Goal: Complete application form

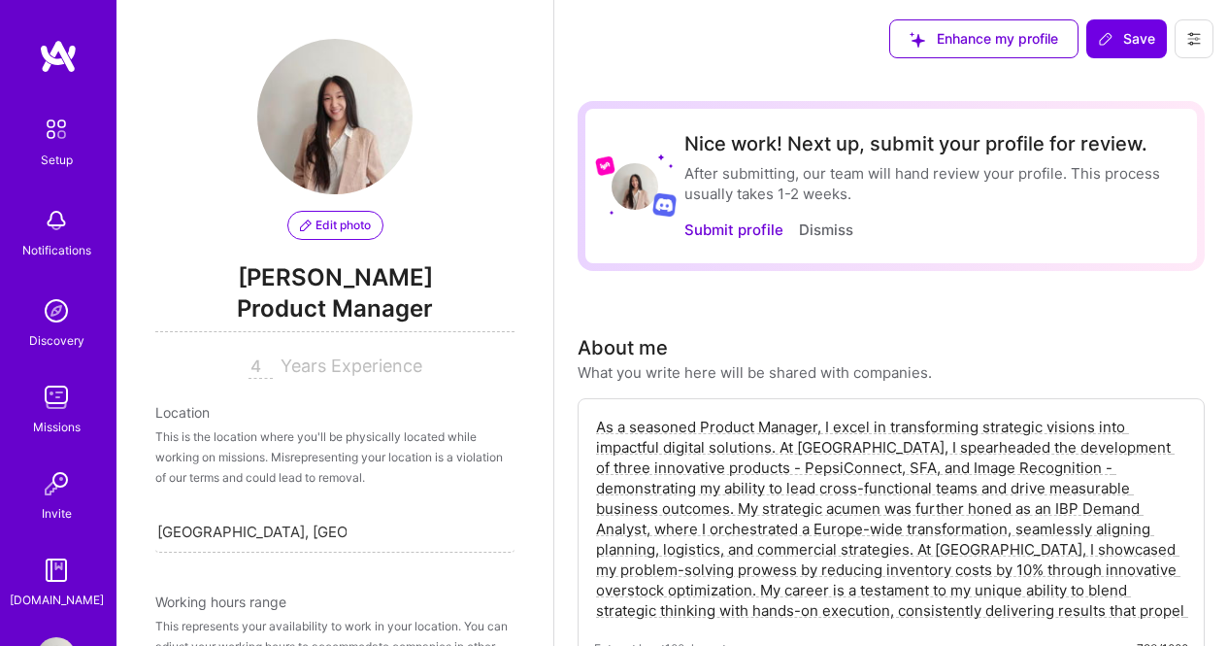
select select "ES"
select select "Right Now"
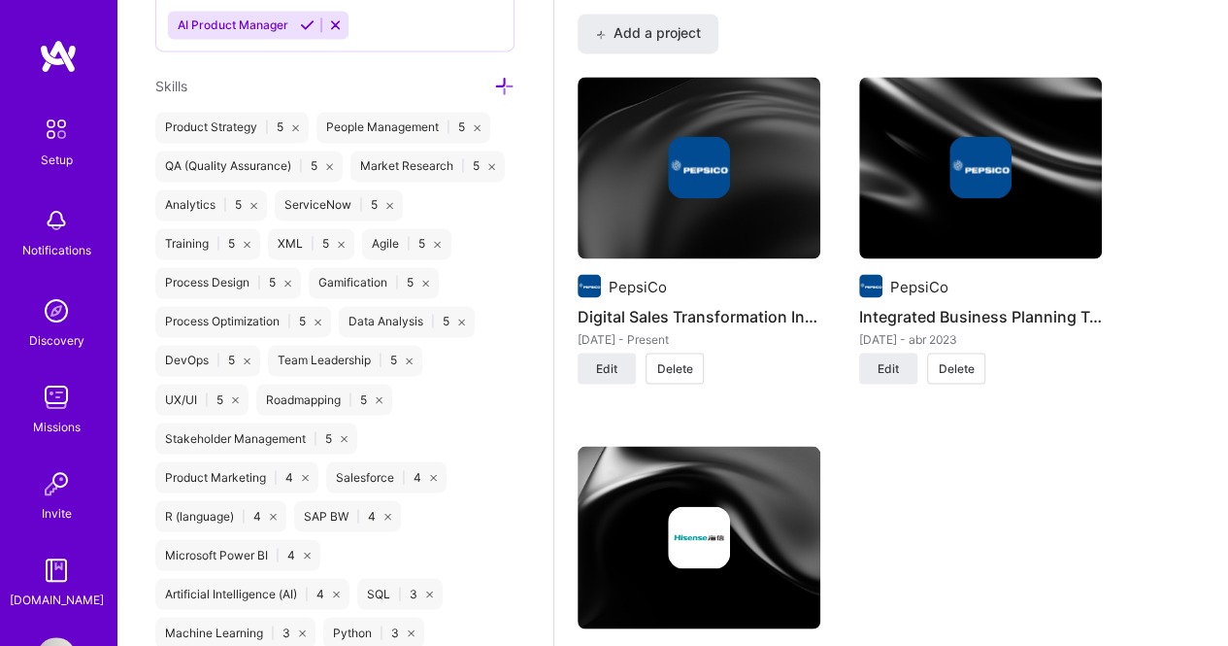
scroll to position [1489, 0]
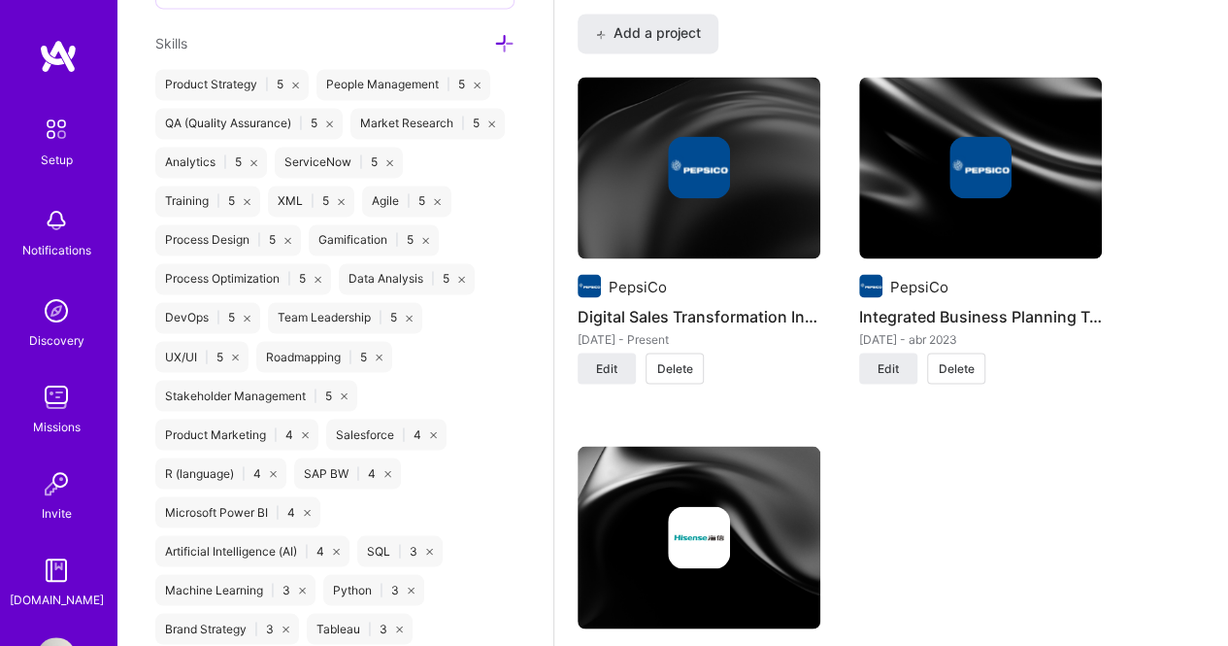
click at [388, 477] on icon at bounding box center [387, 473] width 7 height 7
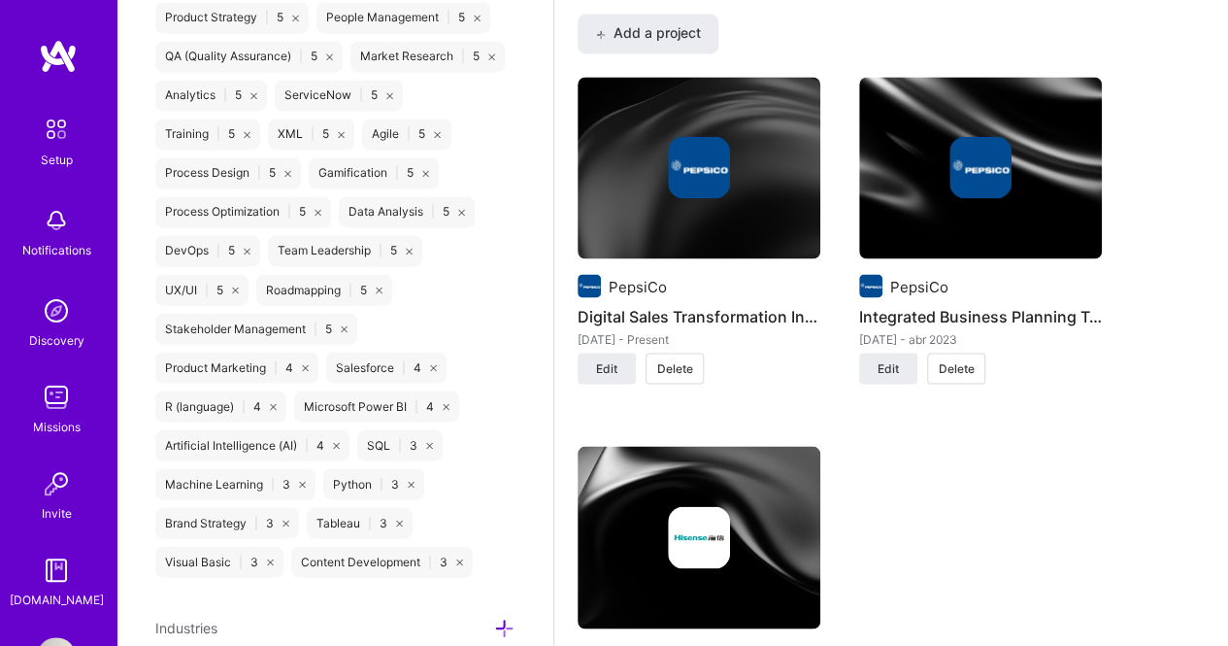
scroll to position [1586, 0]
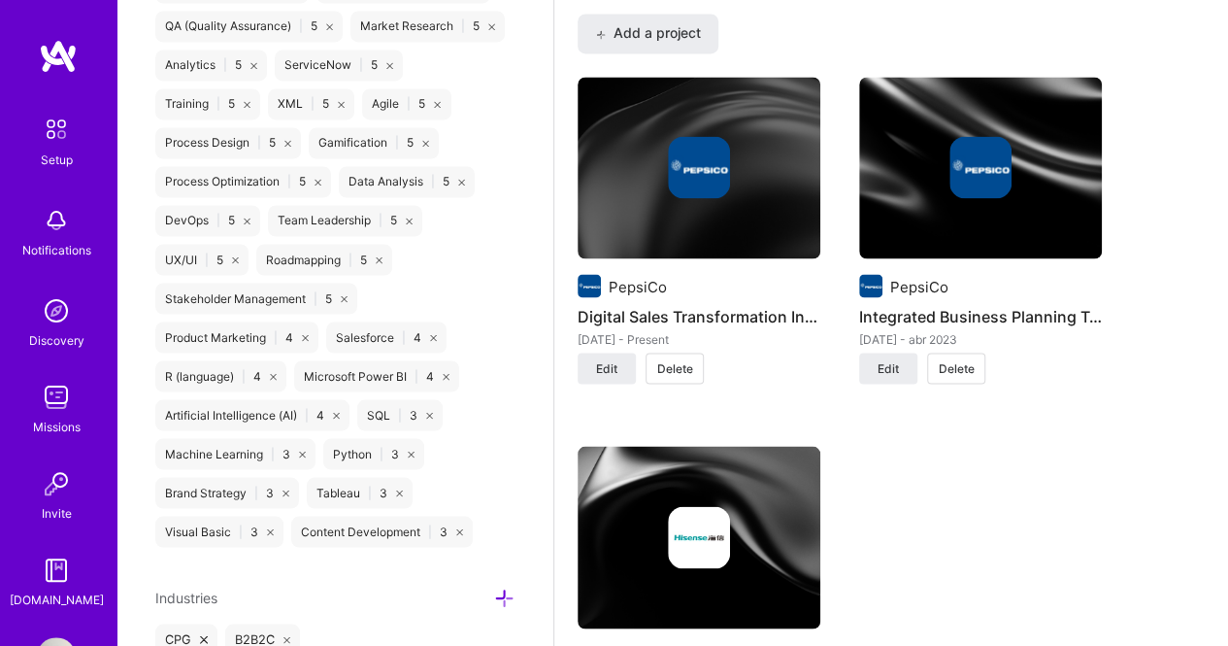
click at [396, 496] on icon at bounding box center [399, 492] width 7 height 7
click at [423, 496] on icon at bounding box center [421, 492] width 7 height 7
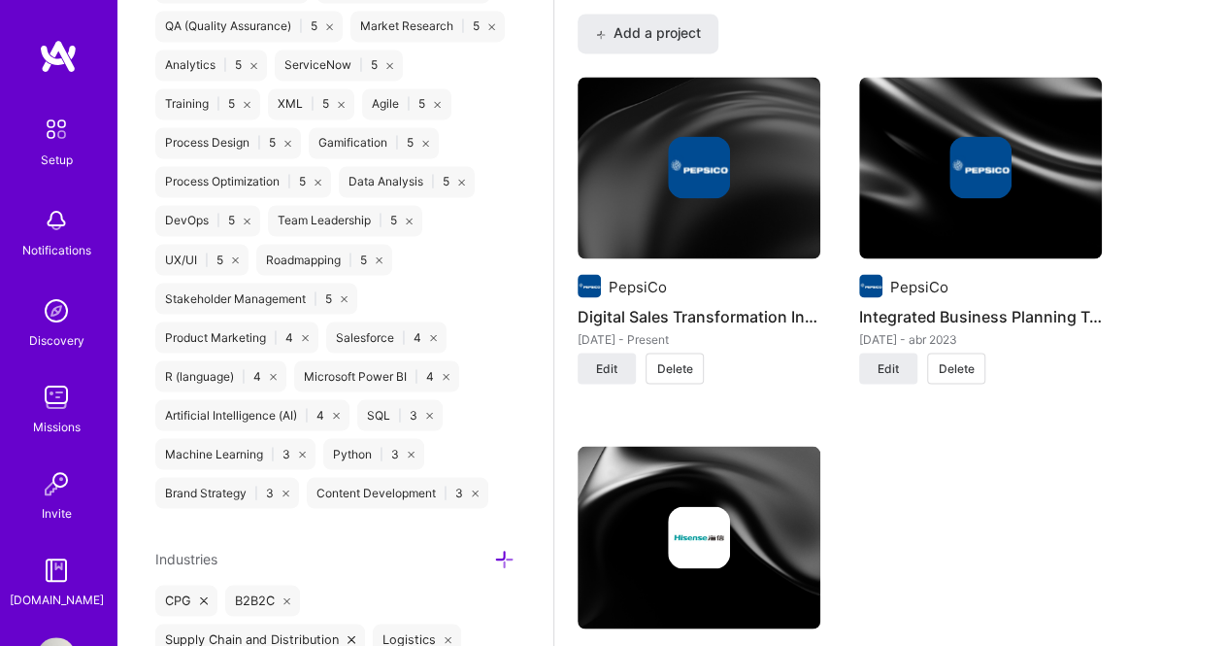
click at [475, 496] on icon at bounding box center [475, 492] width 7 height 7
click at [285, 496] on icon at bounding box center [285, 492] width 7 height 7
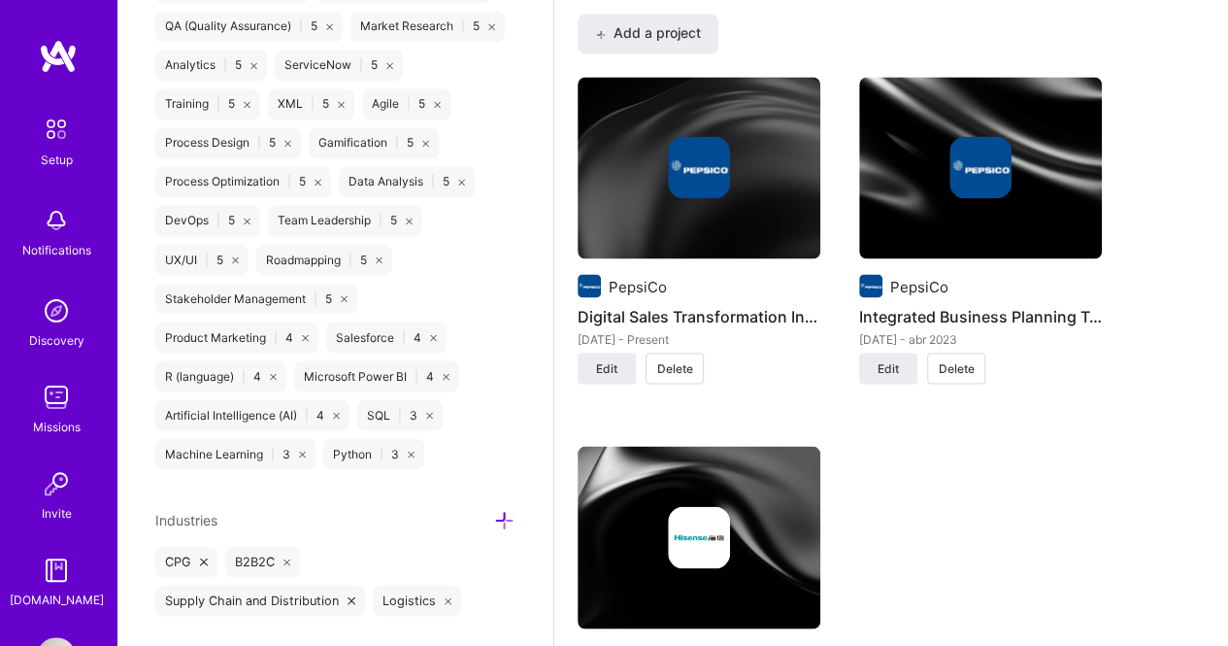
click at [433, 341] on icon at bounding box center [433, 337] width 7 height 7
click at [239, 256] on icon at bounding box center [235, 259] width 7 height 7
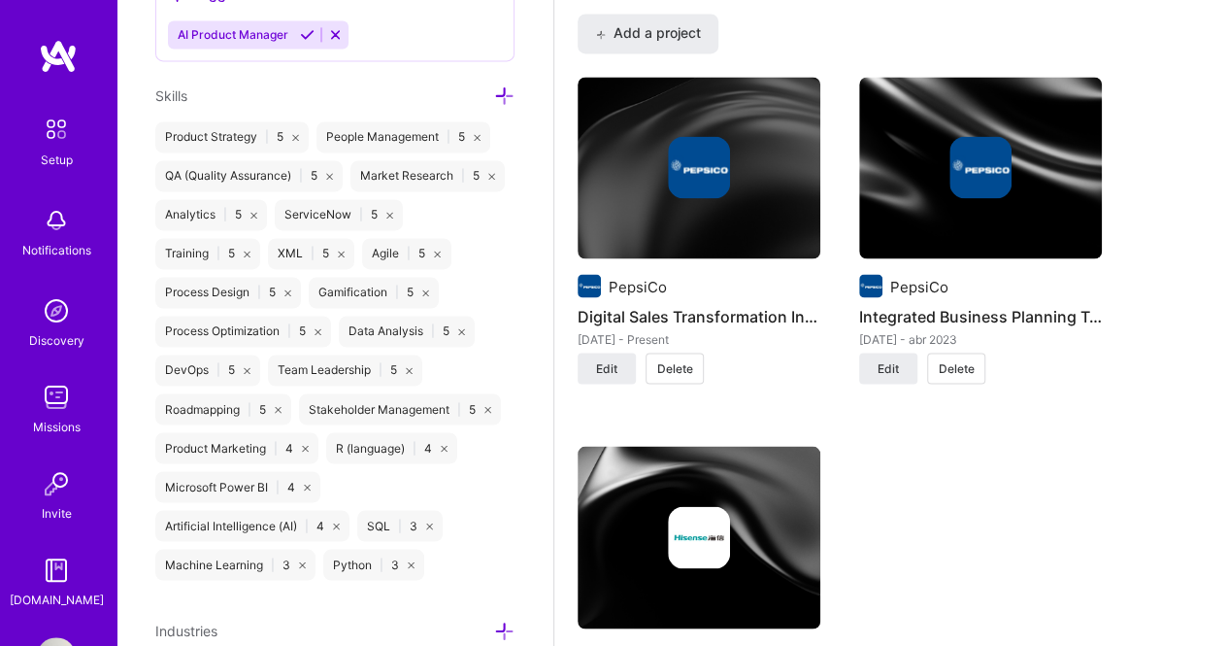
scroll to position [1392, 0]
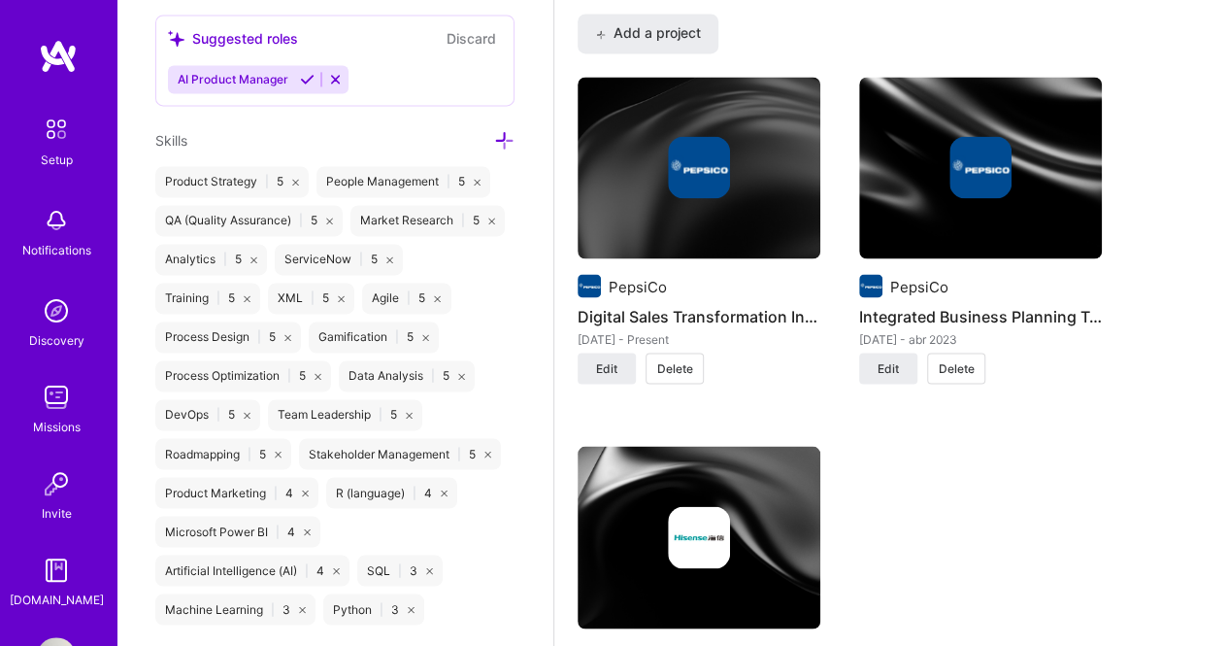
click at [345, 295] on icon at bounding box center [341, 298] width 7 height 7
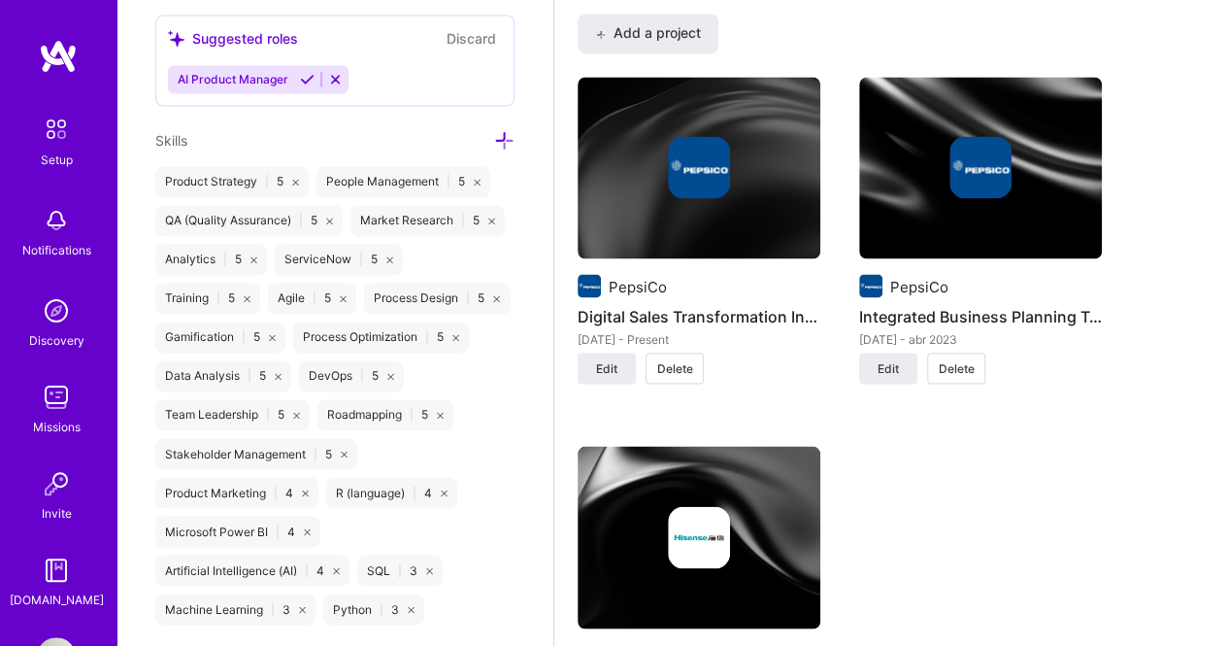
click at [250, 295] on icon at bounding box center [247, 298] width 7 height 7
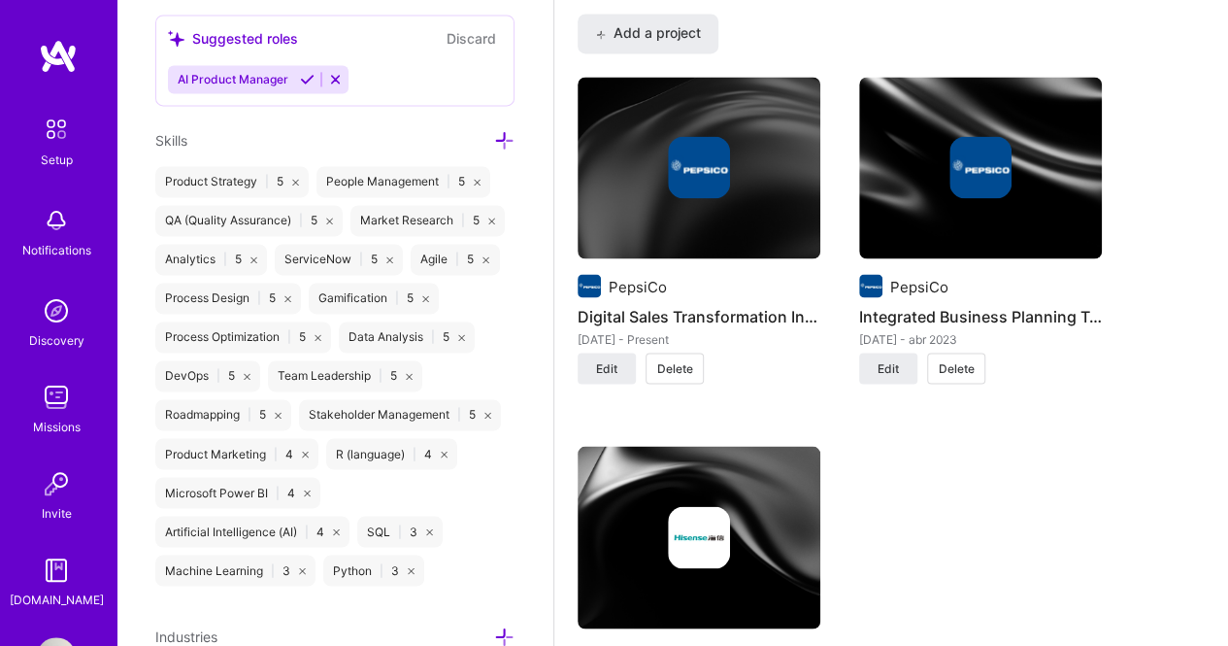
click at [386, 263] on icon at bounding box center [389, 259] width 7 height 7
click at [488, 224] on icon at bounding box center [491, 220] width 7 height 7
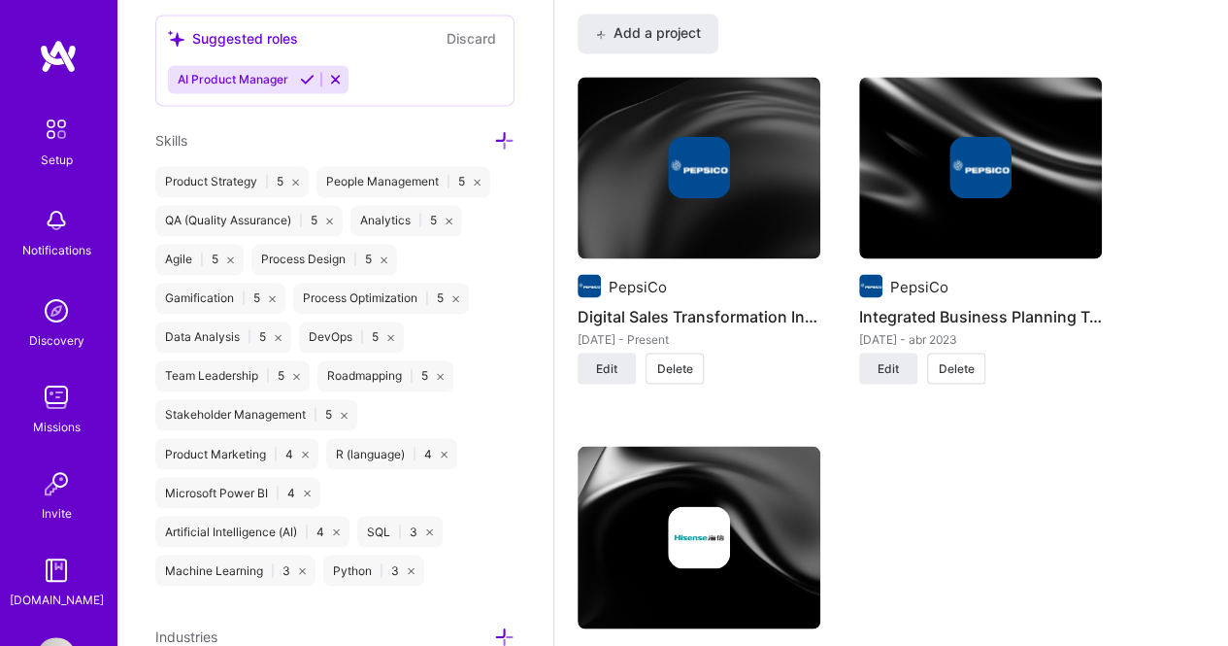
click at [480, 179] on icon at bounding box center [477, 182] width 7 height 7
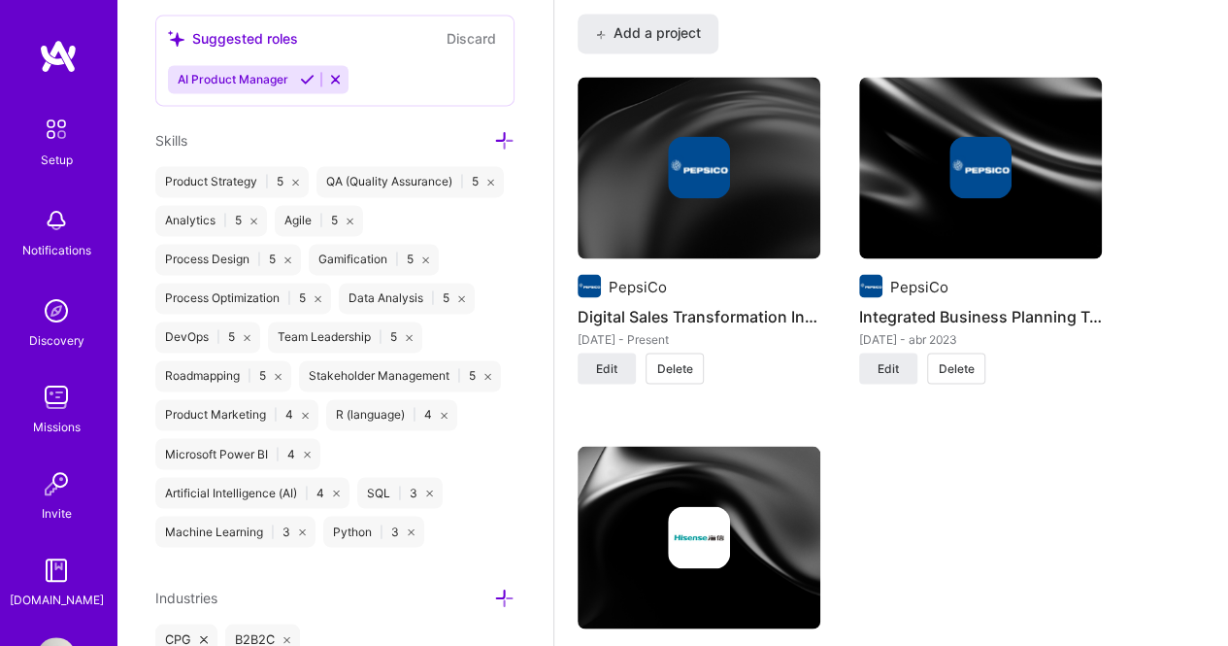
click at [307, 457] on icon at bounding box center [307, 453] width 7 height 7
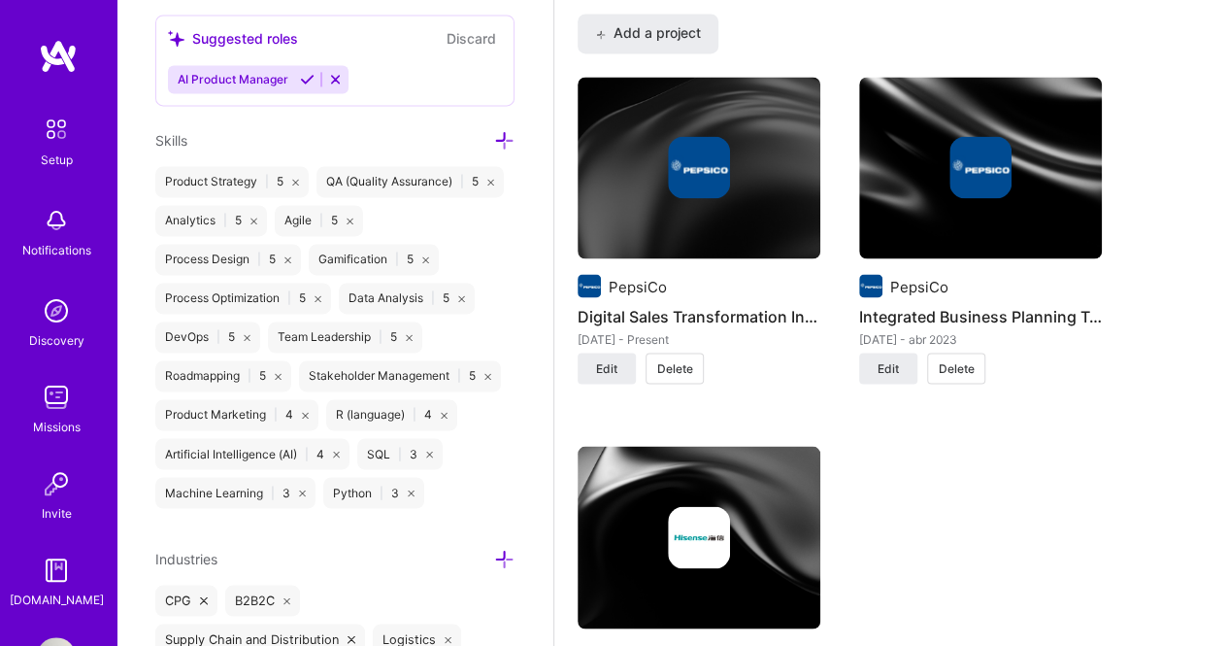
click at [299, 496] on icon at bounding box center [302, 492] width 7 height 7
click at [291, 256] on icon at bounding box center [287, 259] width 7 height 7
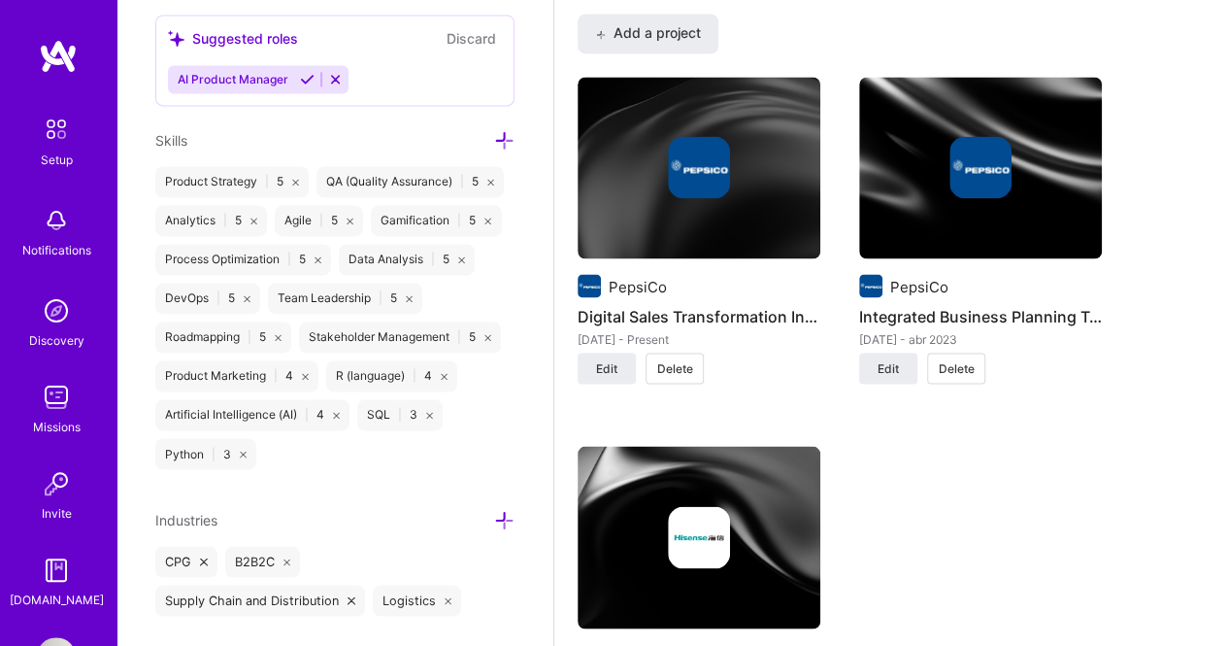
click at [413, 302] on icon at bounding box center [409, 298] width 7 height 7
click at [308, 380] on icon at bounding box center [305, 376] width 7 height 7
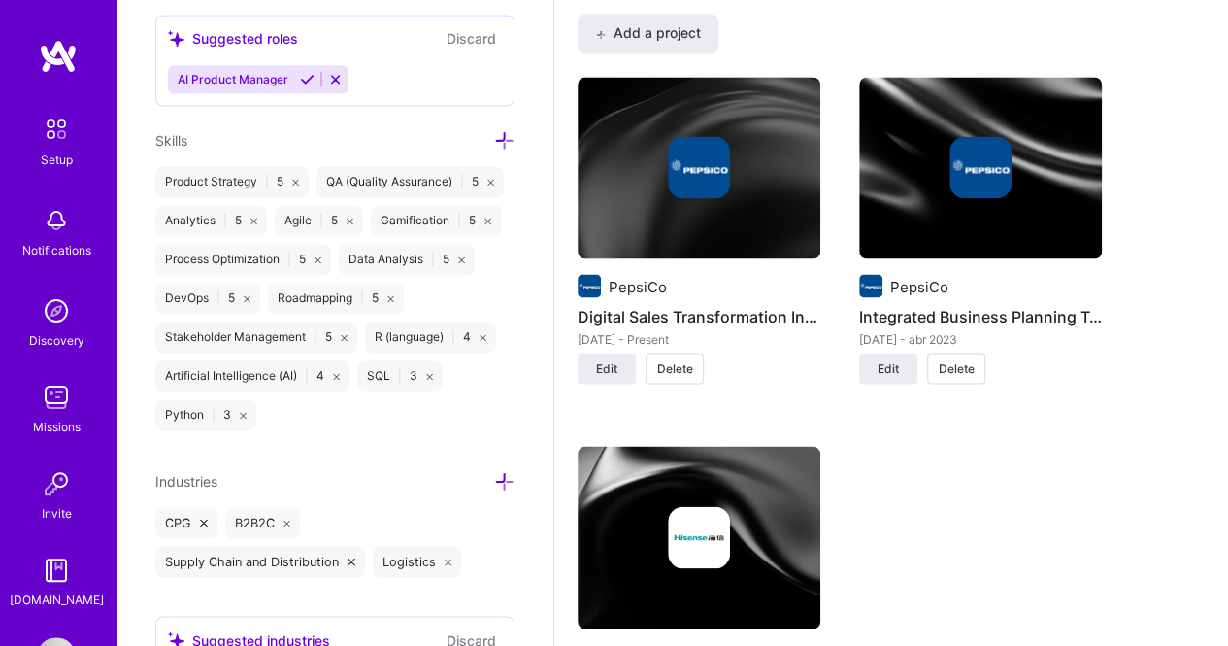
click at [244, 418] on icon at bounding box center [243, 415] width 7 height 7
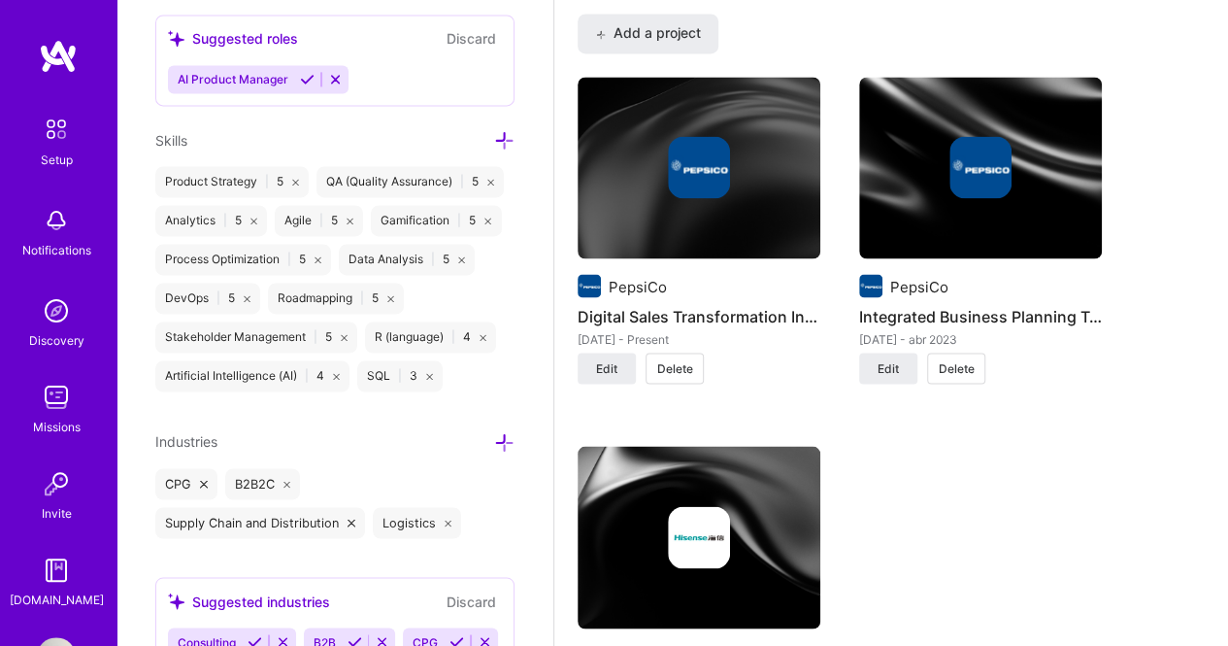
click at [427, 380] on icon at bounding box center [429, 376] width 7 height 7
click at [481, 341] on icon at bounding box center [483, 337] width 7 height 7
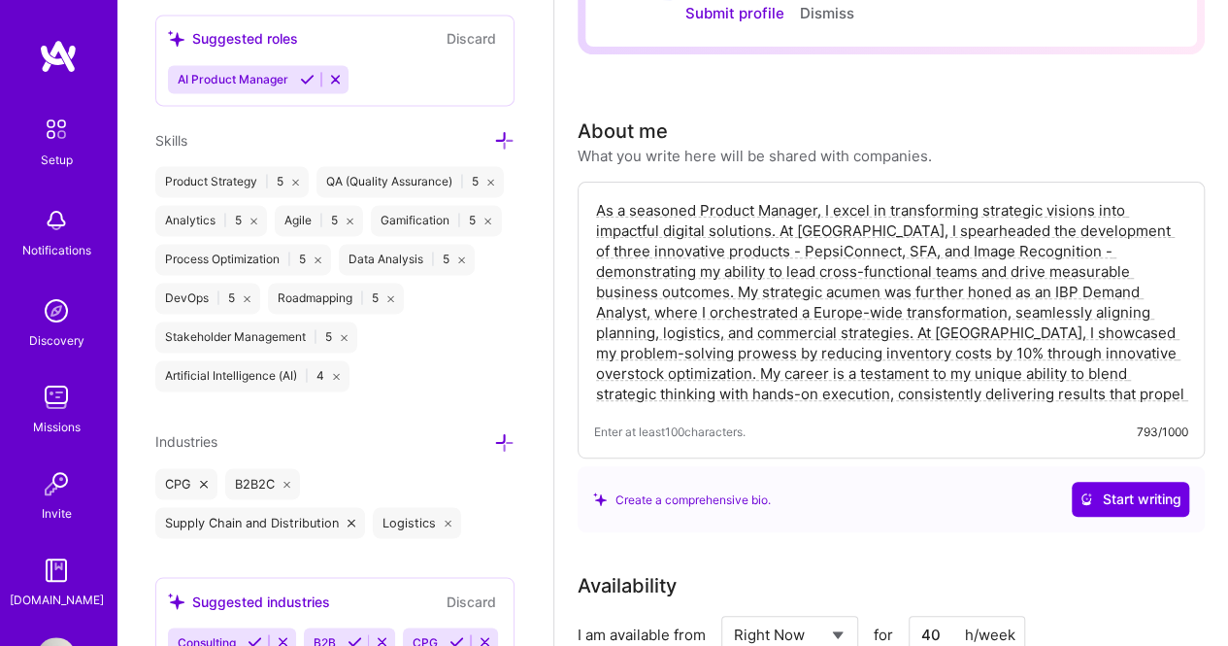
scroll to position [97, 0]
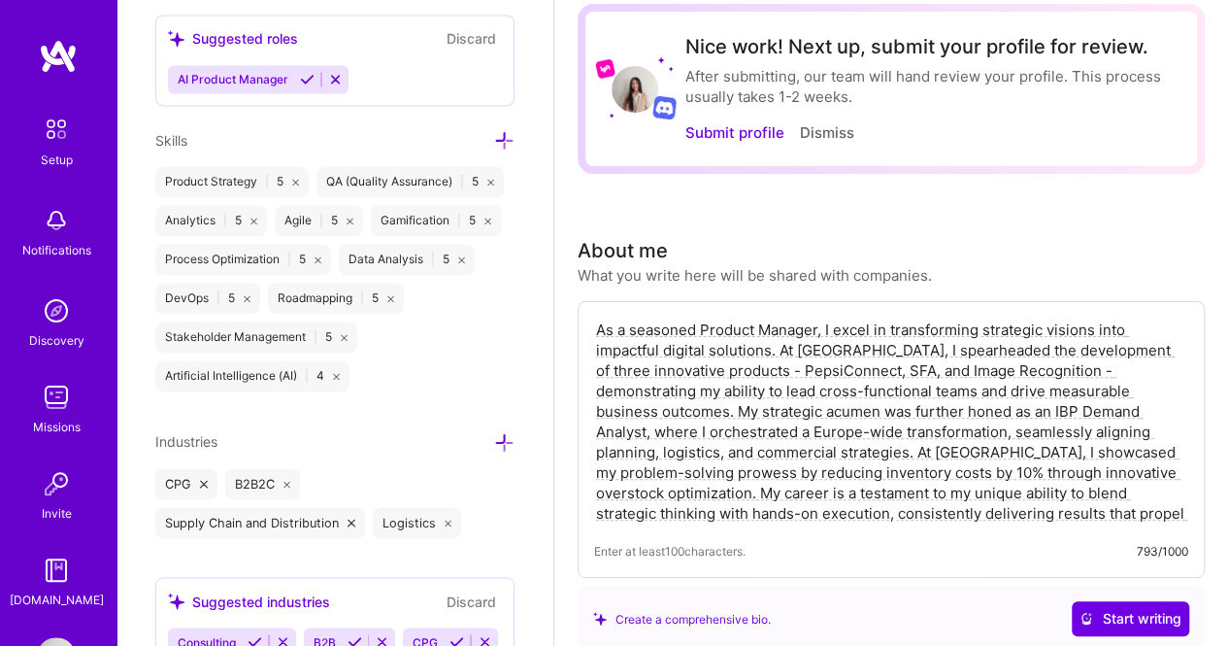
click at [632, 351] on textarea "As a seasoned Product Manager, I excel in transforming strategic visions into i…" at bounding box center [891, 421] width 594 height 208
paste textarea "I’m [PERSON_NAME], a Product Manager who loves to build, lead with care, and de…"
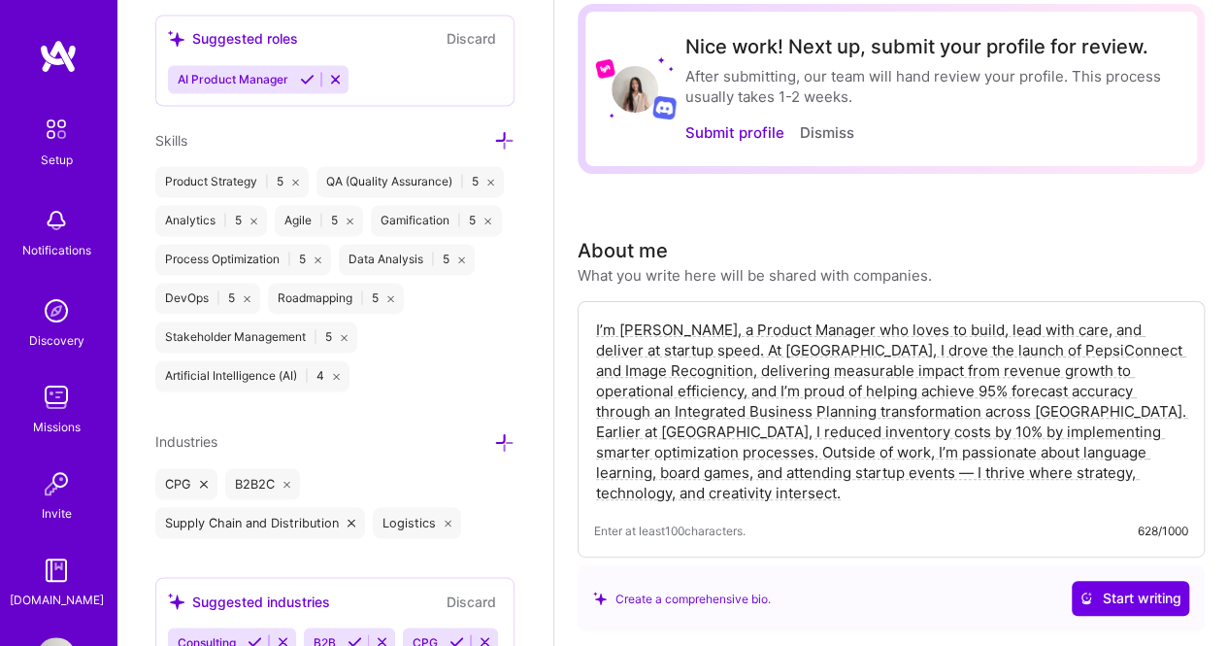
click at [600, 329] on textarea "I’m [PERSON_NAME], a Product Manager who loves to build, lead with care, and de…" at bounding box center [891, 410] width 594 height 187
click at [592, 325] on div "I'm [PERSON_NAME], a Product Manager who loves to build, lead with care, and de…" at bounding box center [891, 429] width 627 height 256
click at [594, 325] on textarea "I'm [PERSON_NAME], a Product Manager who loves to build, lead with care, and de…" at bounding box center [891, 410] width 594 height 187
click at [708, 393] on textarea "Hey! I'm [PERSON_NAME], a Product Manager who loves to build, lead with care, a…" at bounding box center [891, 410] width 594 height 187
click at [718, 451] on textarea "Hey! I'm [PERSON_NAME], a Product Manager who loves to build, lead with care, a…" at bounding box center [891, 410] width 594 height 187
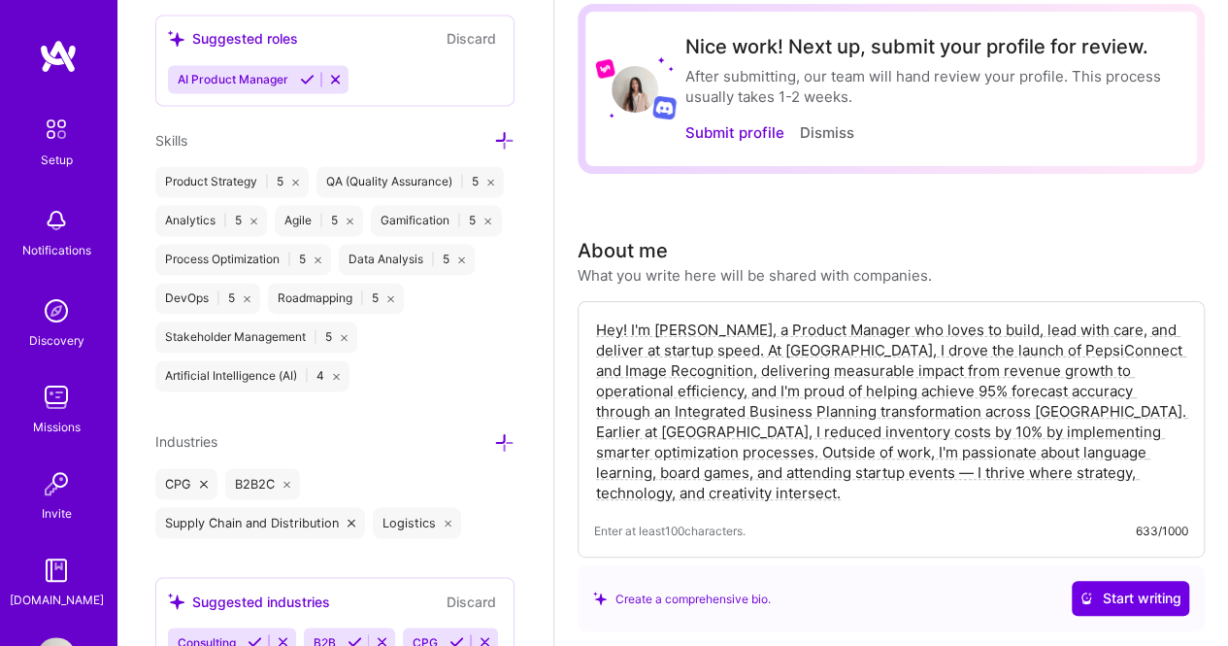
click at [712, 475] on textarea "Hey! I'm [PERSON_NAME], a Product Manager who loves to build, lead with care, a…" at bounding box center [891, 410] width 594 height 187
click at [1126, 470] on textarea "Hey! I'm [PERSON_NAME], a Product Manager who loves to build, lead with care, a…" at bounding box center [891, 410] width 594 height 187
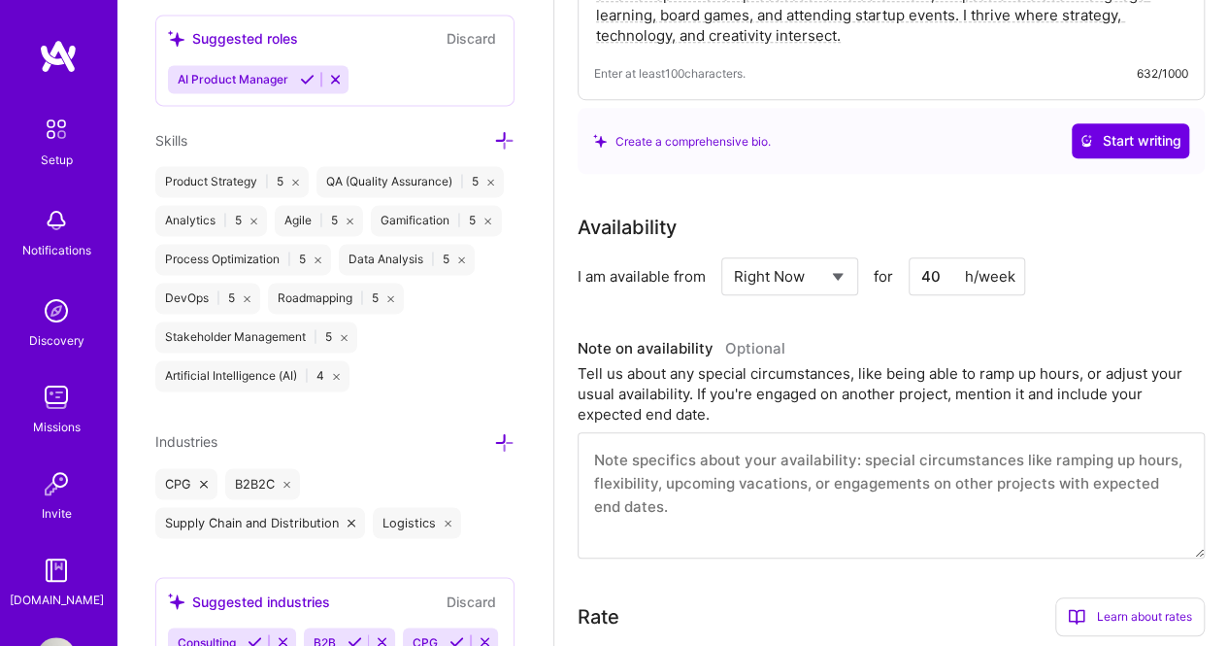
scroll to position [582, 0]
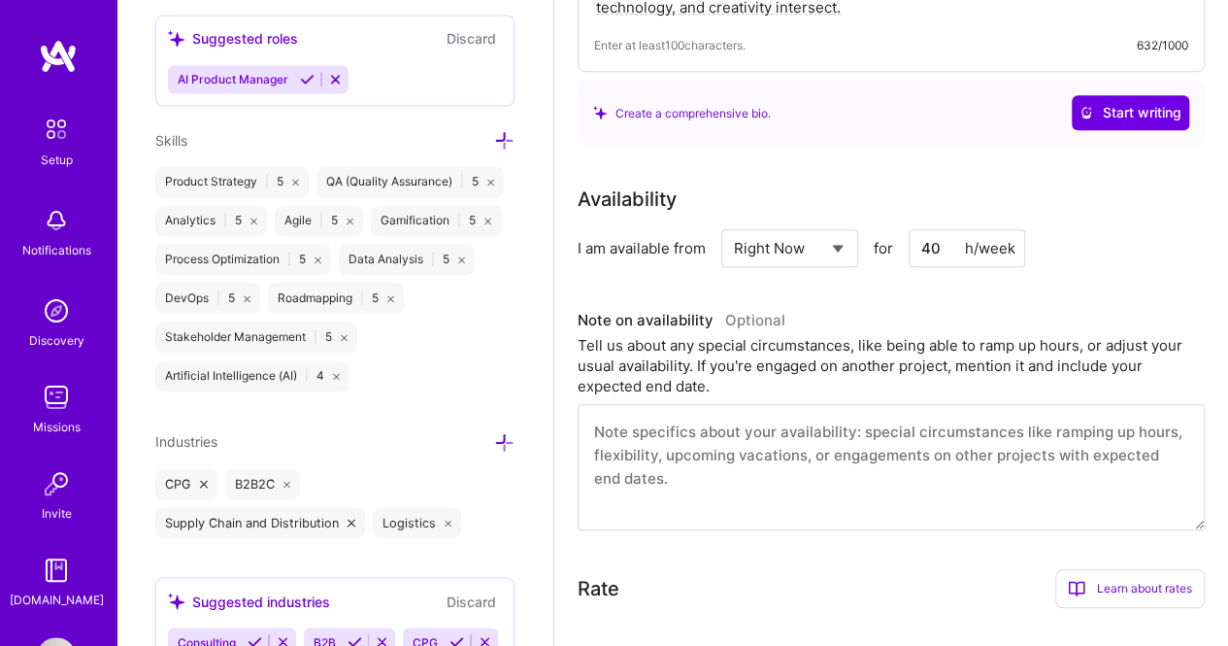
type textarea "Hey! I'm [PERSON_NAME], a Product Manager who loves to build, lead with care, a…"
click at [831, 250] on select "Select... Right Now Future Date Not Available" at bounding box center [790, 248] width 112 height 50
click at [734, 223] on select "Select... Right Now Future Date Not Available" at bounding box center [790, 248] width 112 height 50
click at [957, 251] on input "[DATE]" at bounding box center [957, 248] width 96 height 38
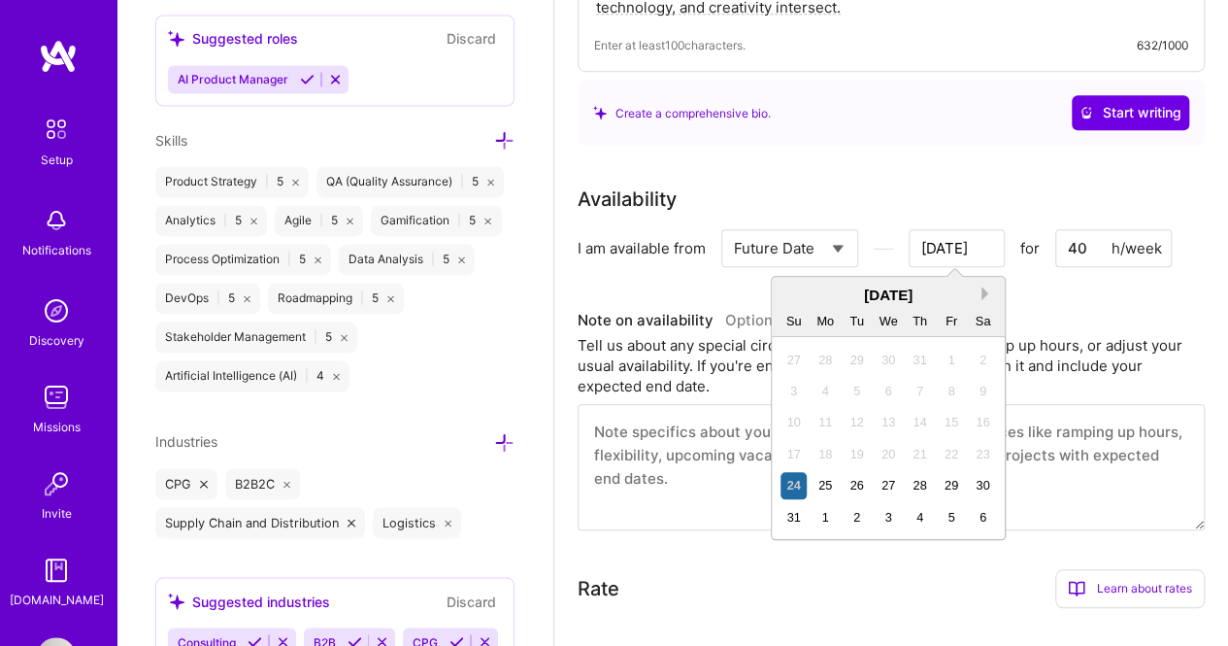
click at [986, 289] on button "Next Month" at bounding box center [988, 293] width 14 height 14
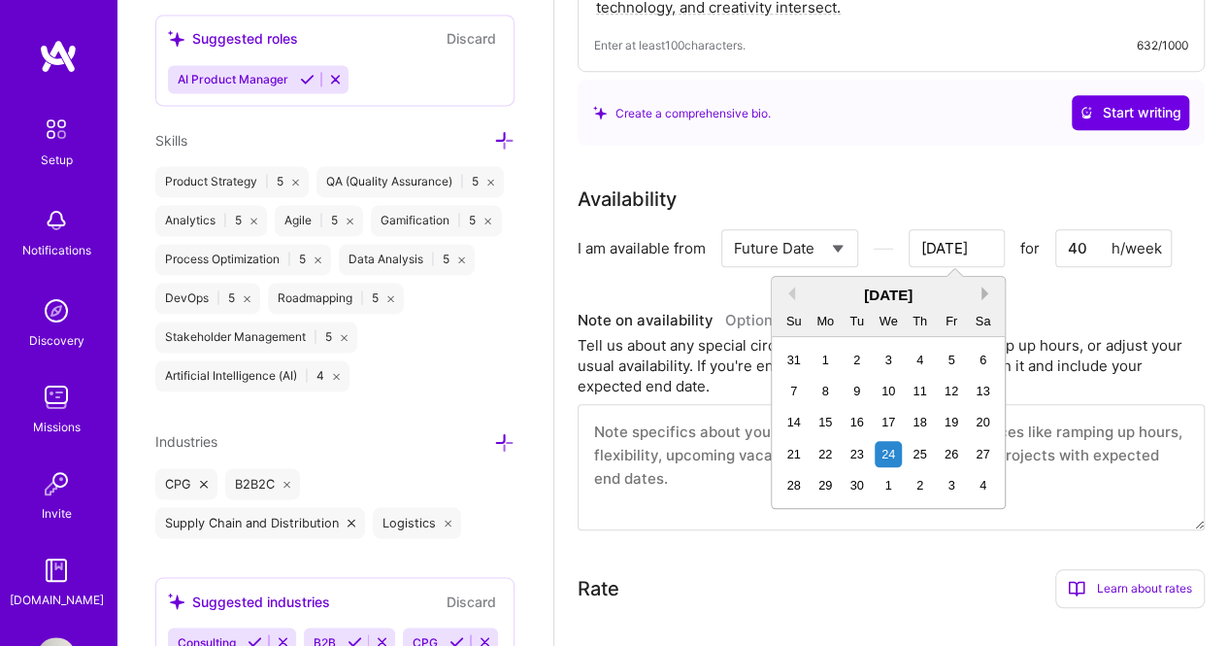
click at [986, 289] on button "Next Month" at bounding box center [988, 293] width 14 height 14
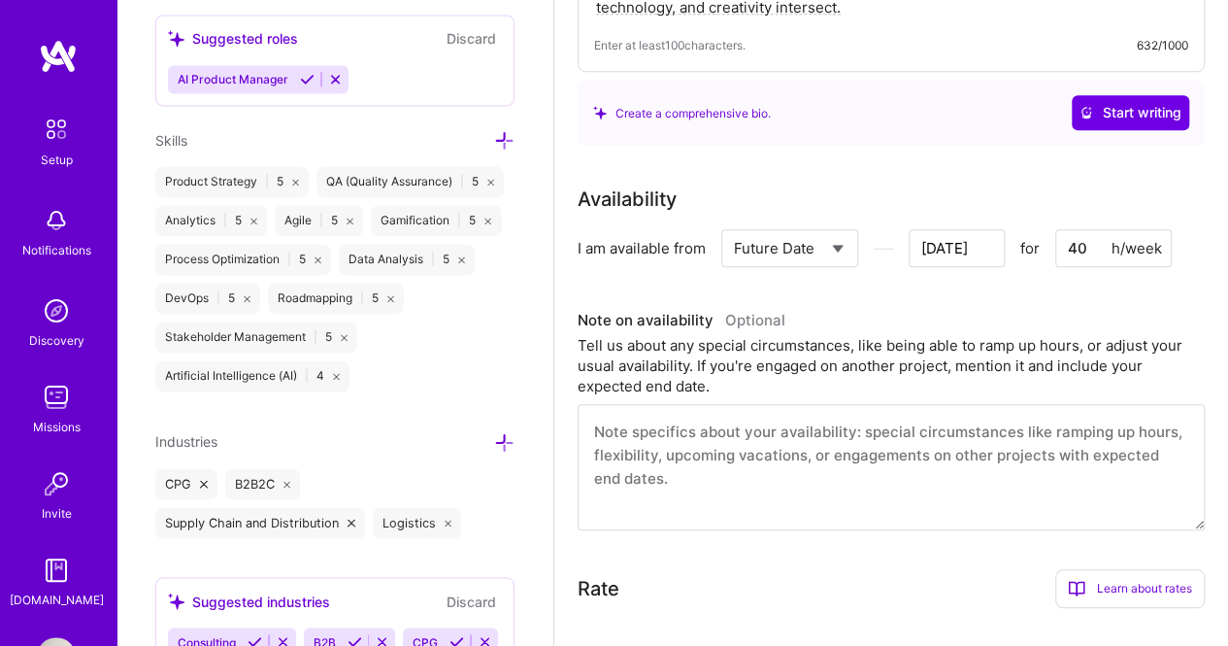
click at [815, 254] on select "Select... Right Now Future Date Not Available" at bounding box center [790, 248] width 112 height 50
select select "Right Now"
click at [734, 223] on select "Select... Right Now Future Date Not Available" at bounding box center [790, 248] width 112 height 50
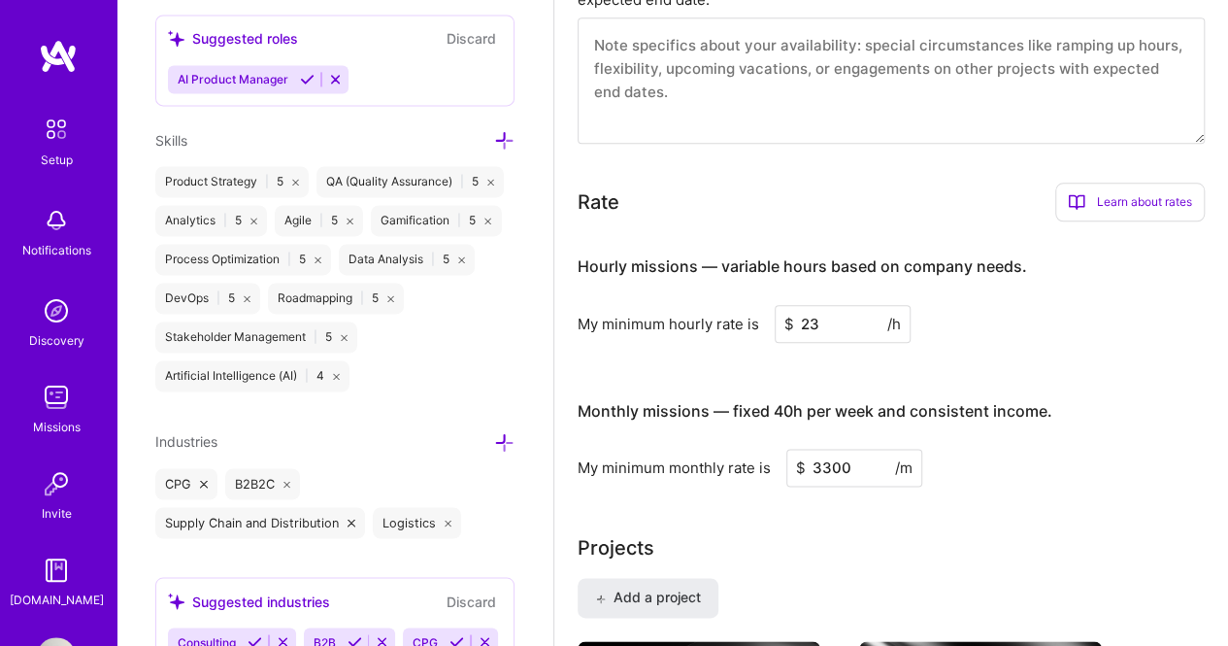
scroll to position [971, 0]
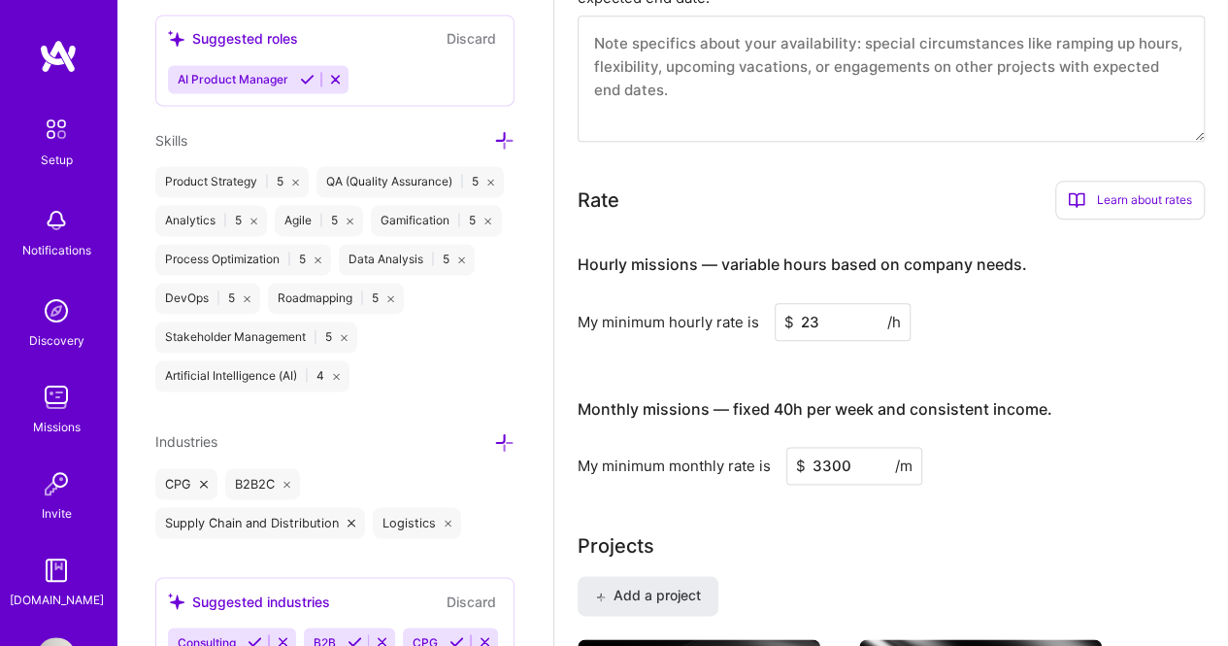
click at [856, 475] on input "3300" at bounding box center [854, 466] width 136 height 38
type input "3"
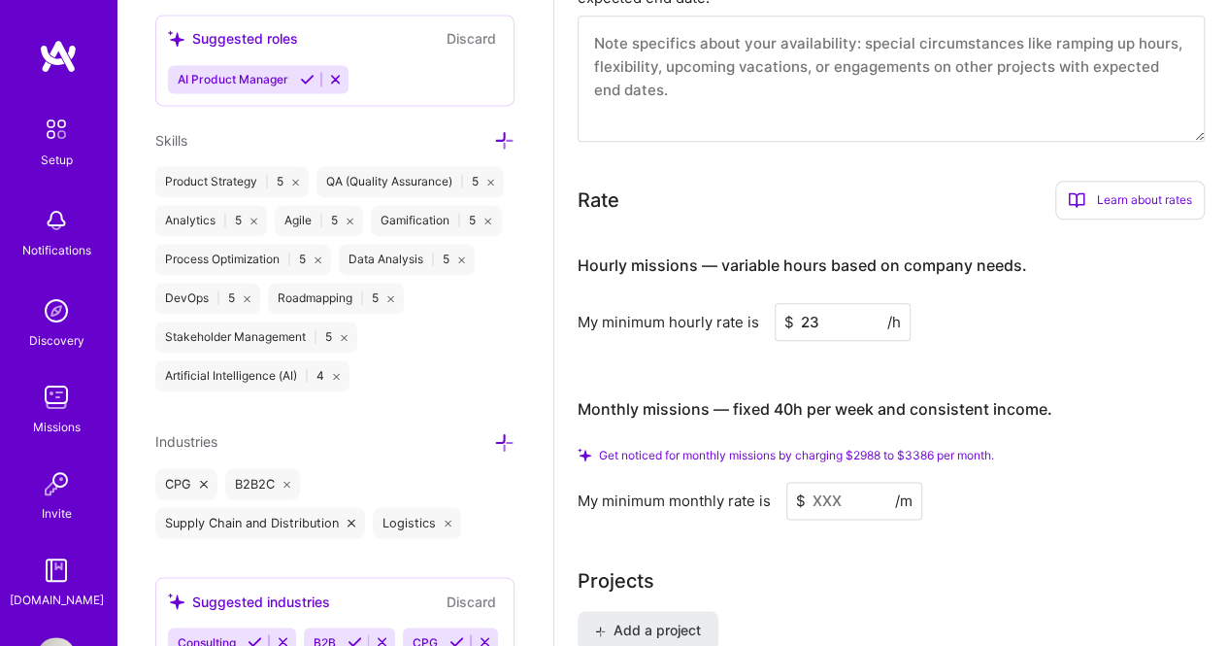
scroll to position [1068, 0]
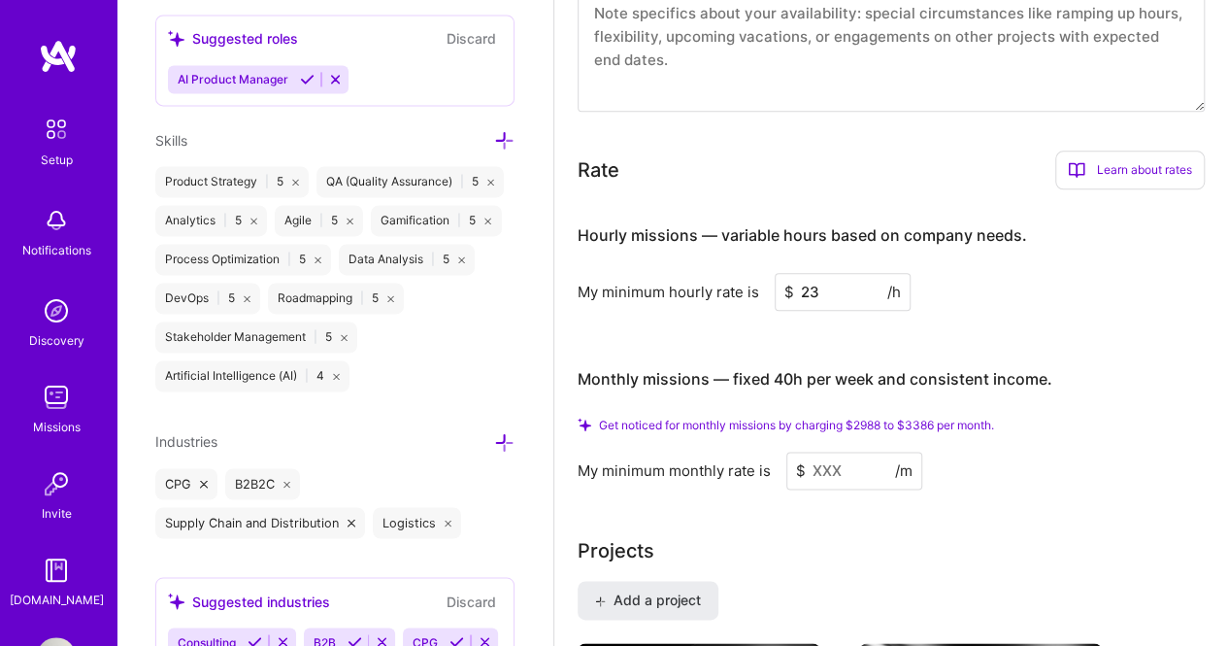
click at [939, 554] on div "Projects" at bounding box center [891, 550] width 627 height 29
click at [831, 457] on input at bounding box center [854, 470] width 136 height 38
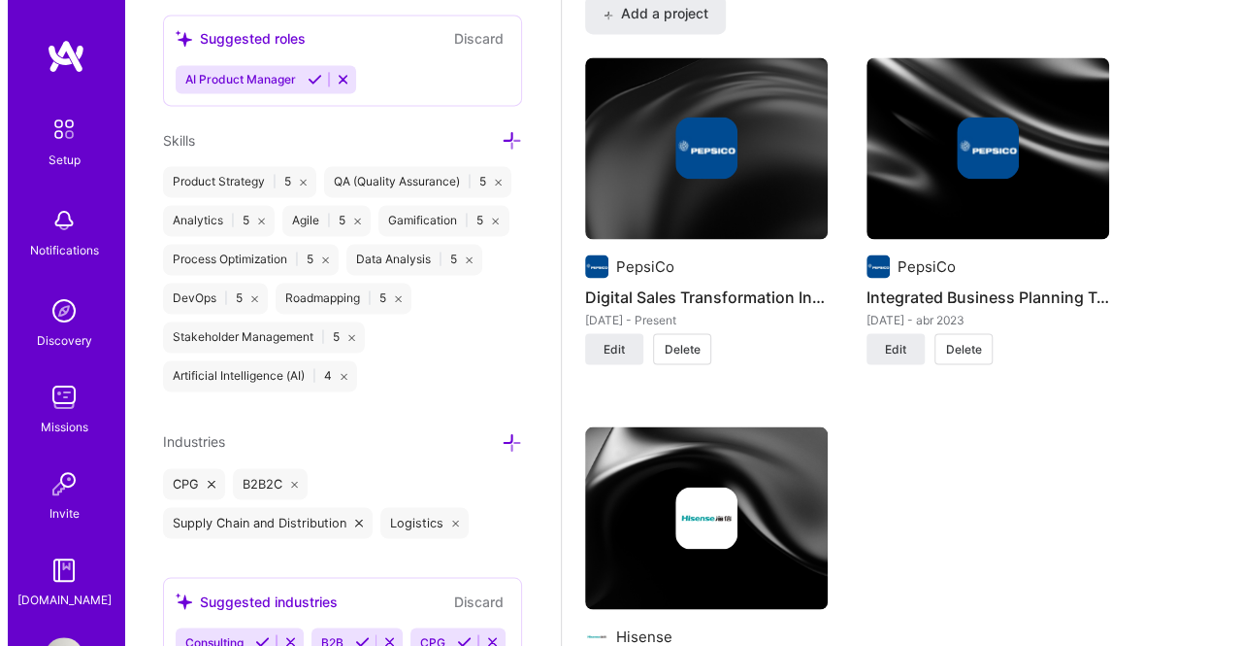
scroll to position [1553, 0]
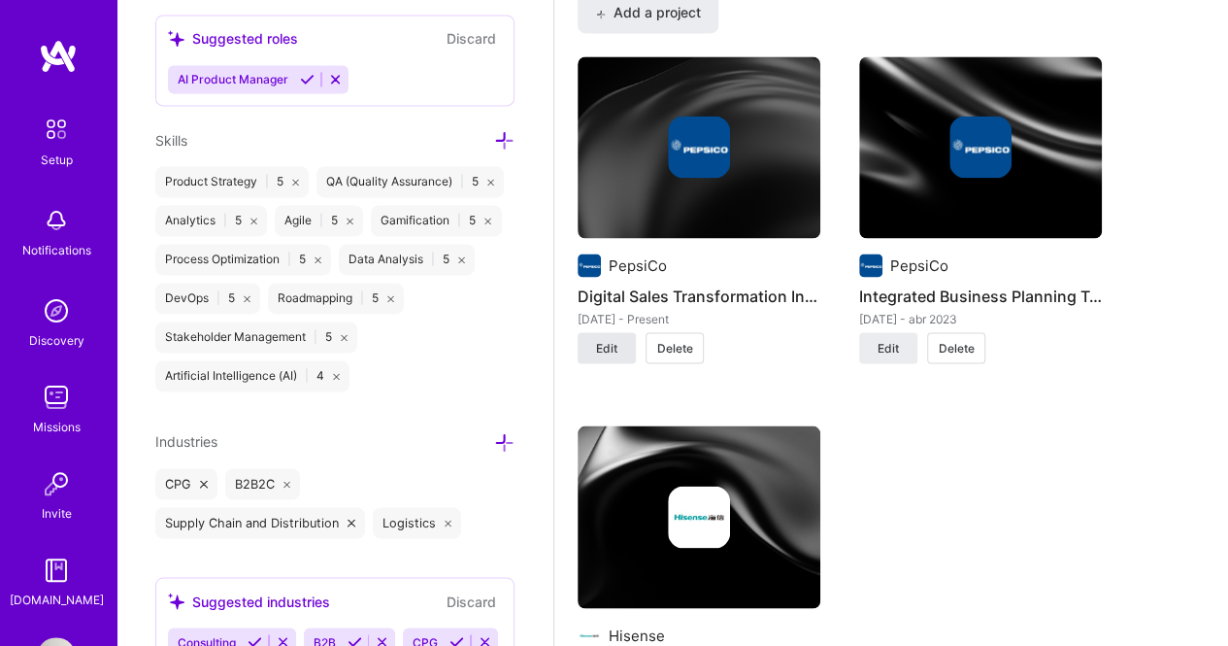
type input "3300"
click at [615, 345] on span "Edit" at bounding box center [606, 347] width 21 height 17
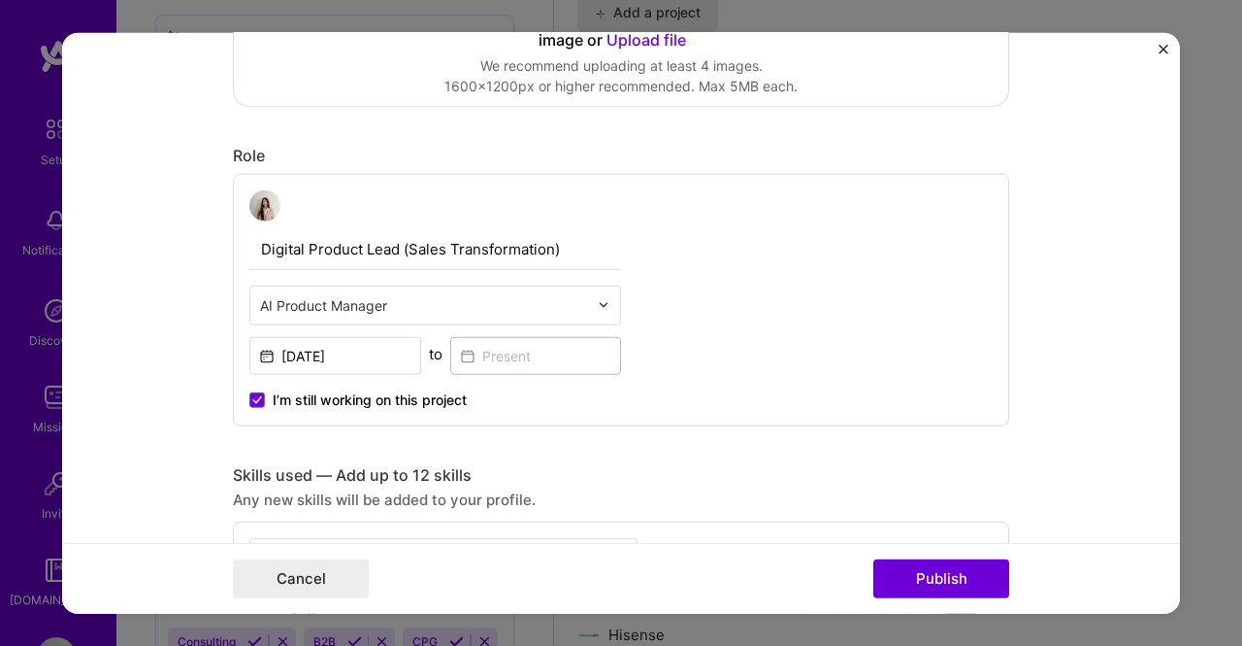
scroll to position [388, 0]
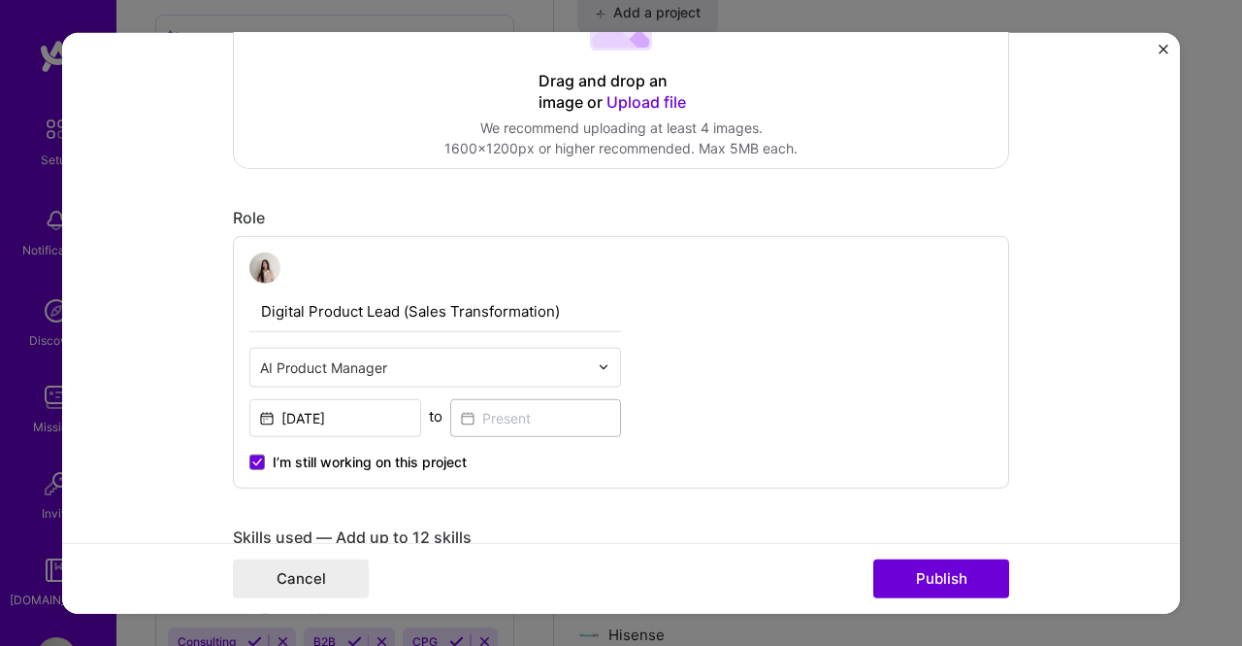
click at [579, 327] on input "Digital Product Lead (Sales Transformation)" at bounding box center [435, 310] width 372 height 41
drag, startPoint x: 587, startPoint y: 312, endPoint x: 262, endPoint y: 299, distance: 325.4
click at [241, 296] on div "Digital Product Lead (Sales Transformation) AI Product Manager [DATE] to I’m st…" at bounding box center [621, 361] width 777 height 252
type input "Digital Product Lead (Sales Transformation)"
click at [753, 346] on div "Digital Product Lead (Sales Transformation) AI Product Manager [DATE] to I’m st…" at bounding box center [621, 361] width 777 height 252
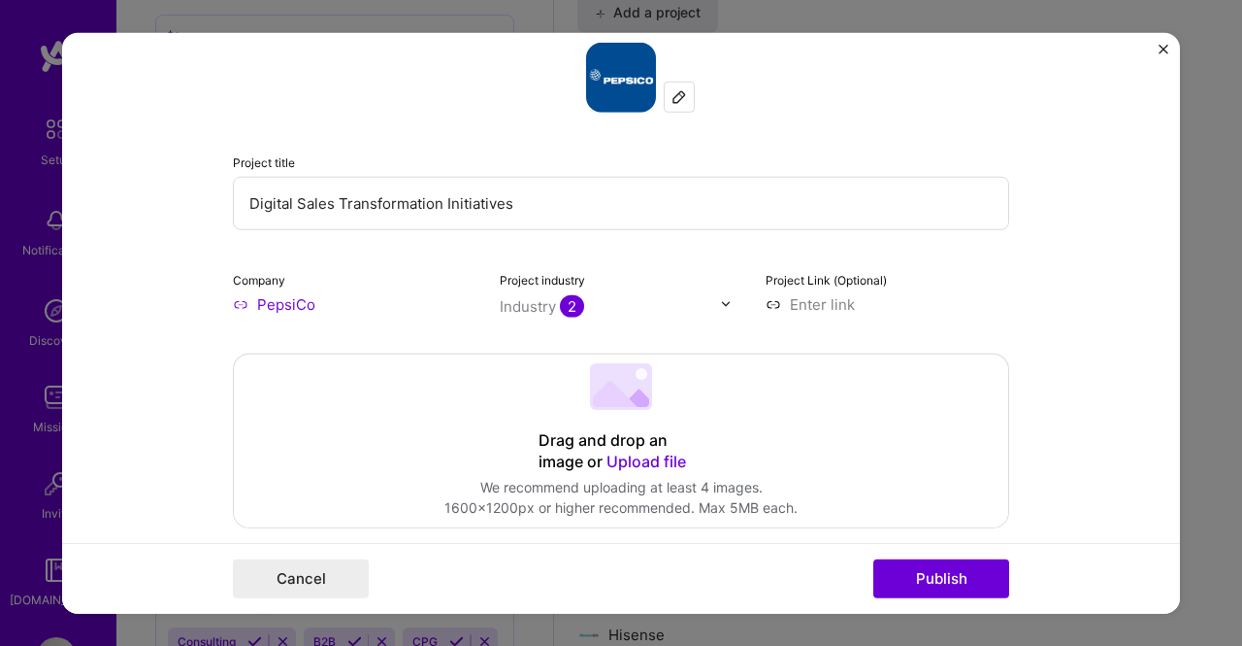
scroll to position [0, 0]
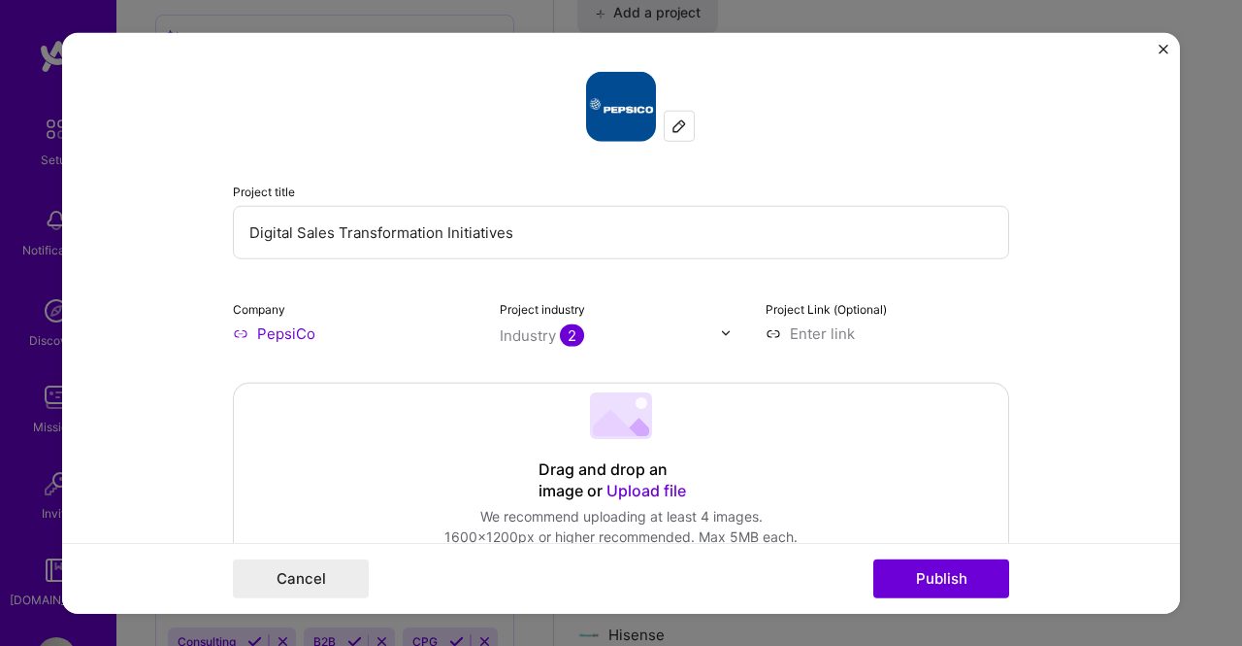
click at [530, 246] on input "Digital Sales Transformation Initiatives" at bounding box center [621, 231] width 777 height 53
drag, startPoint x: 569, startPoint y: 236, endPoint x: 124, endPoint y: 224, distance: 444.7
click at [124, 224] on form "Project title Digital Sales Transformation Initiatives Company PepsiCo Project …" at bounding box center [621, 322] width 1118 height 581
type input "Pepsiconnect (B2B App)"
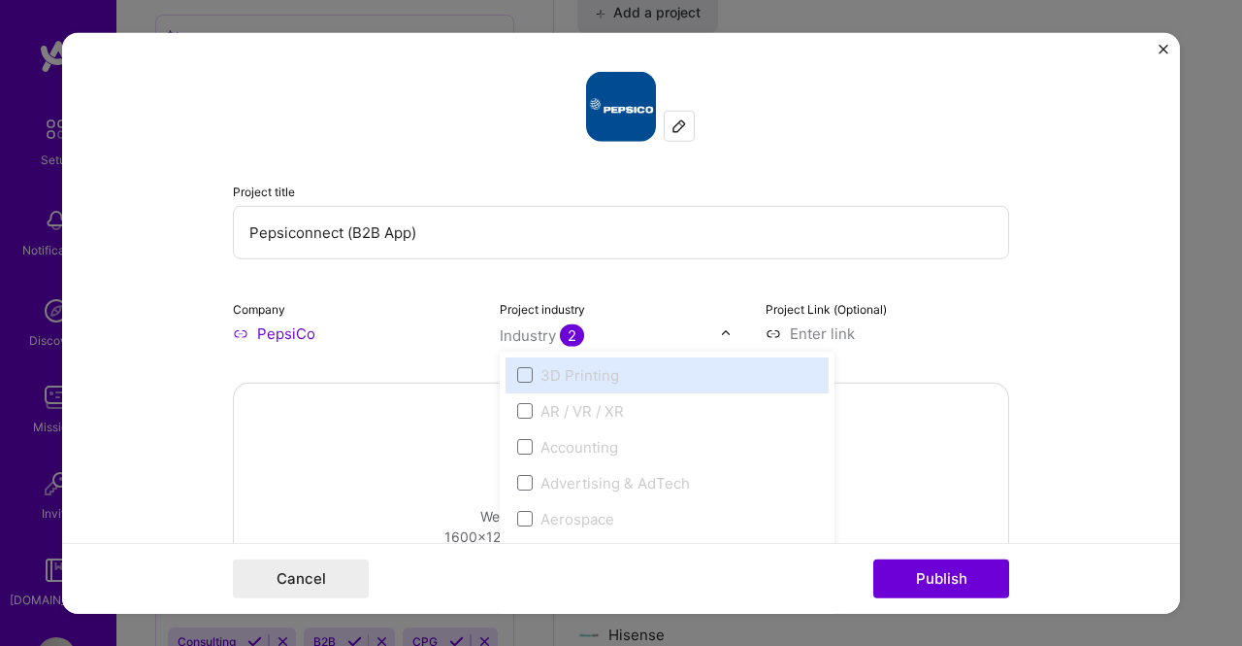
click at [712, 335] on input "text" at bounding box center [610, 334] width 221 height 20
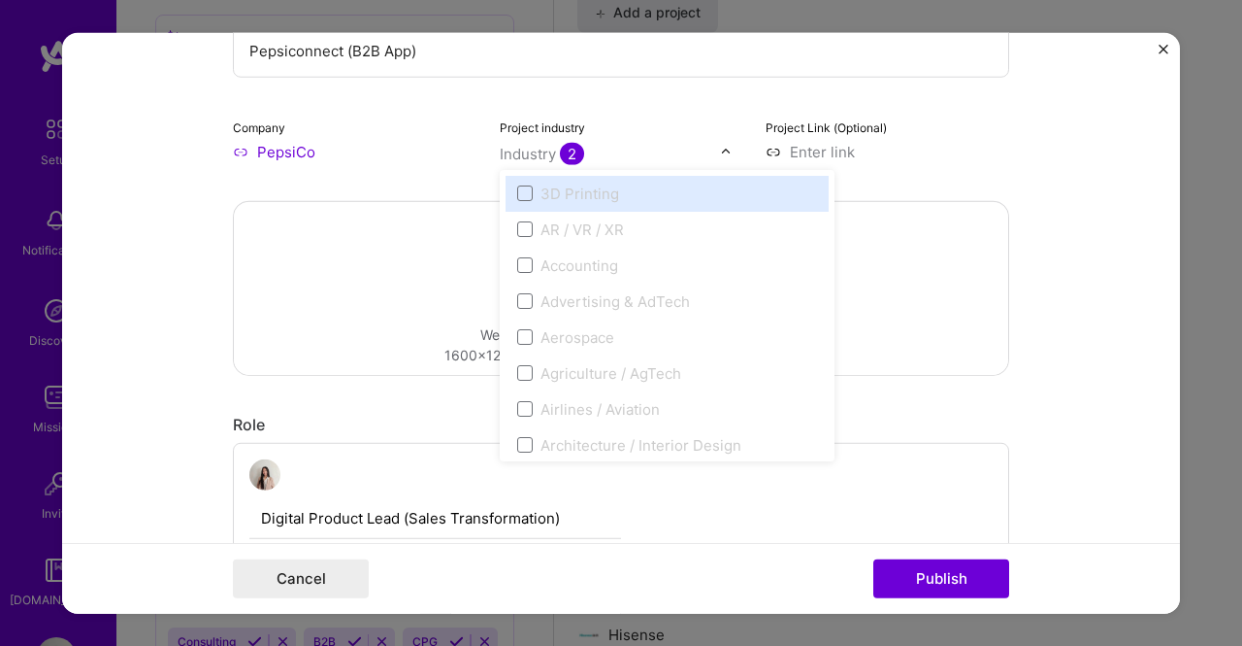
scroll to position [194, 0]
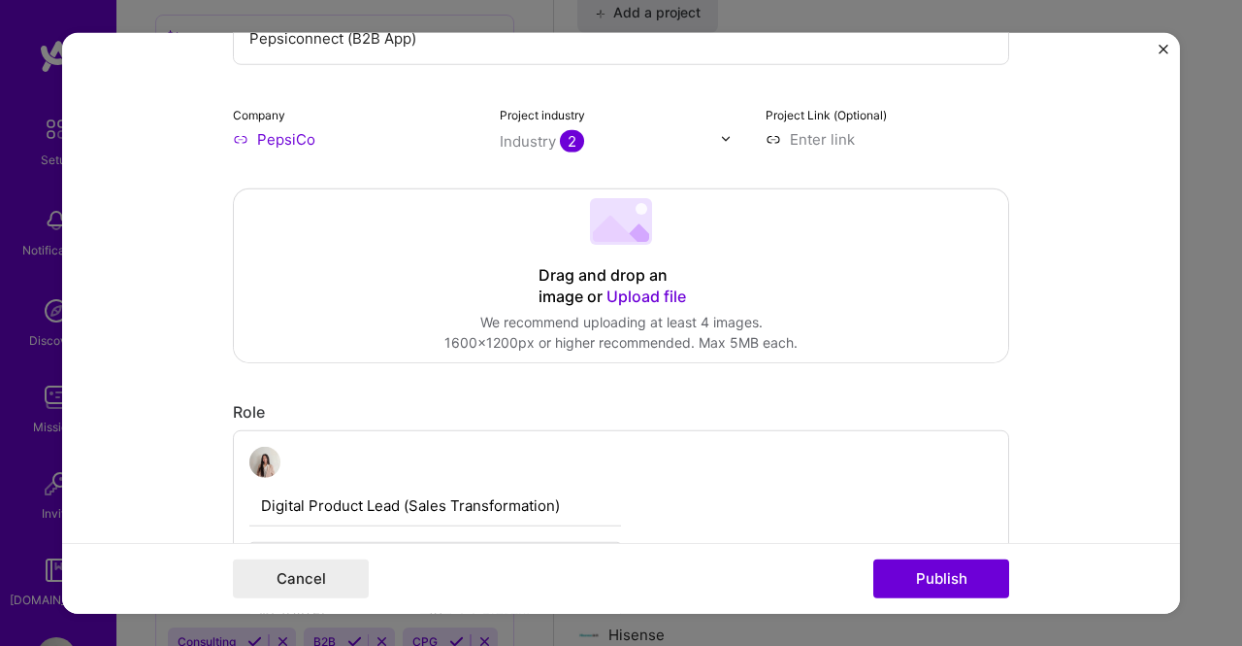
click at [1071, 238] on form "Project title Pepsiconnect (B2B App) Company PepsiCo Project industry Industry …" at bounding box center [621, 322] width 1118 height 581
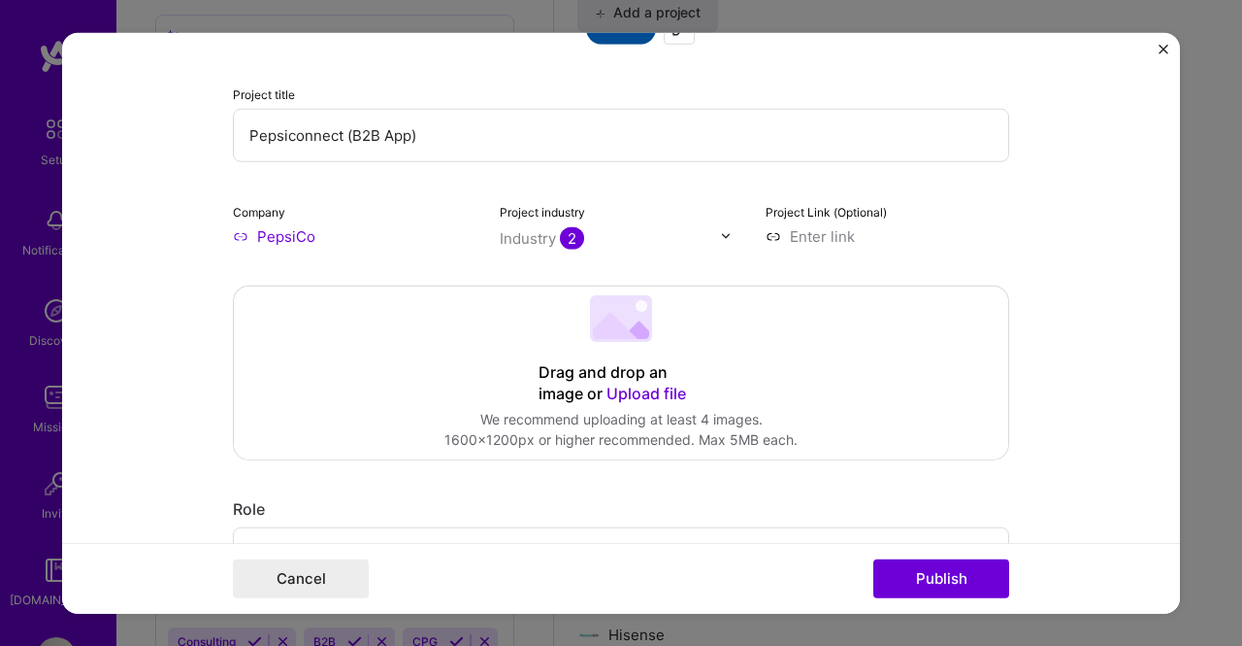
scroll to position [0, 0]
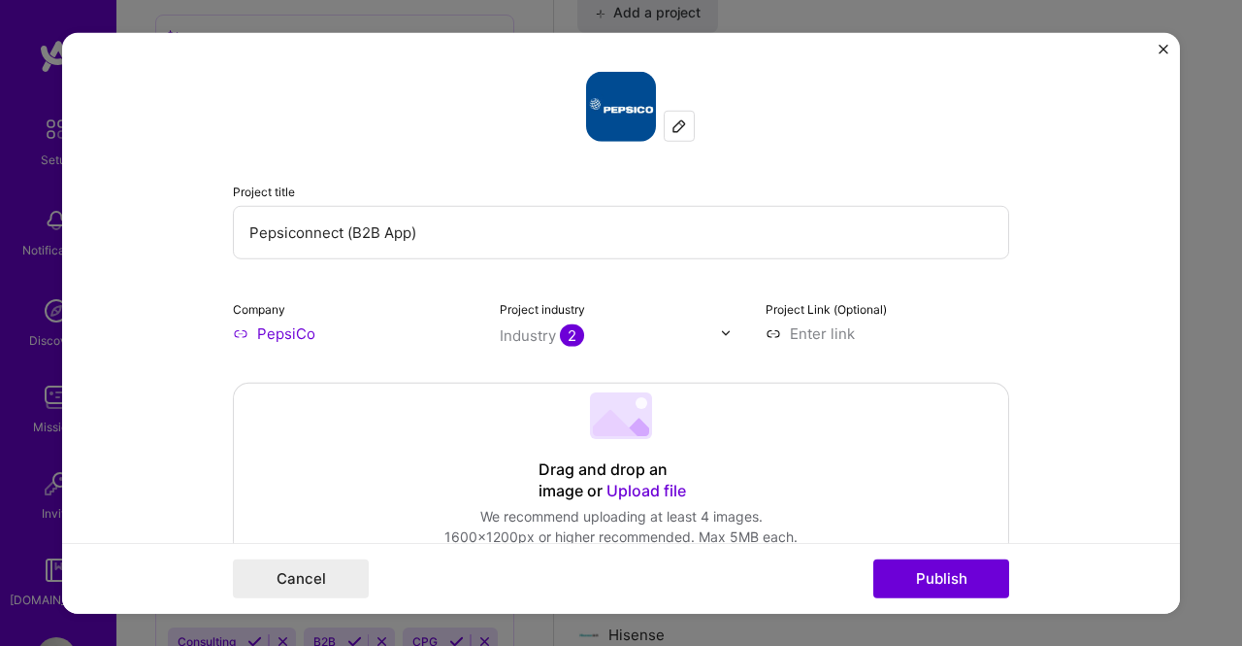
click at [852, 333] on input at bounding box center [888, 332] width 244 height 20
paste input "[URL][DOMAIN_NAME]"
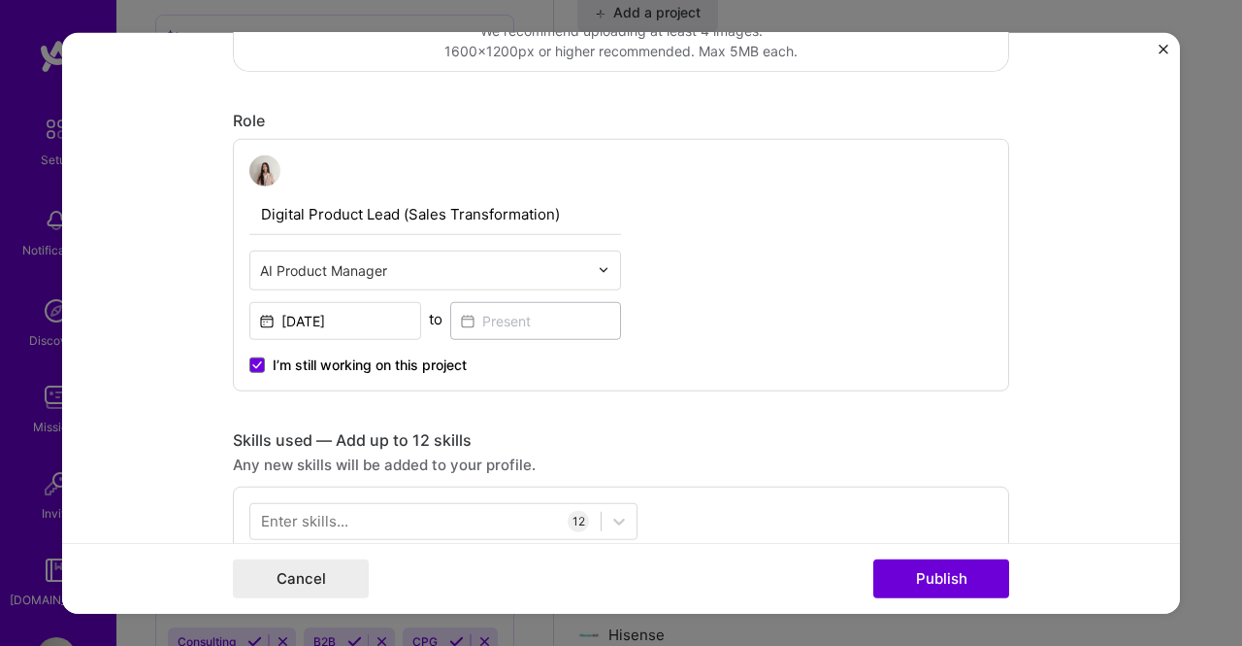
scroll to position [582, 0]
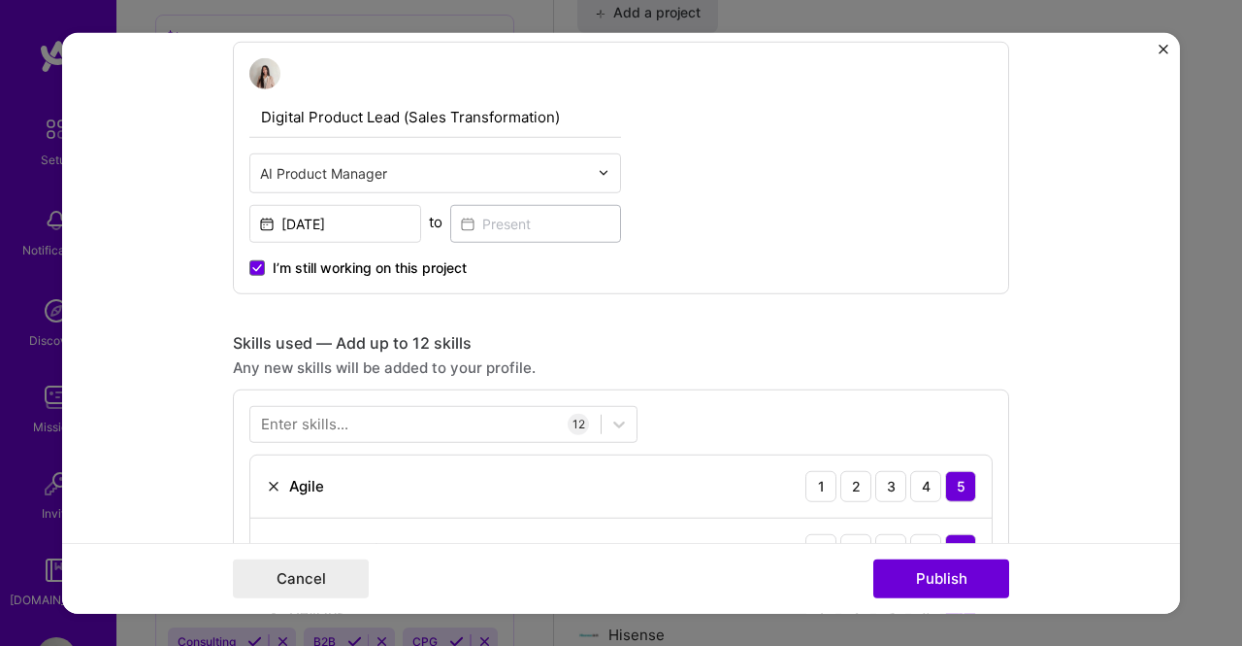
type input "[URL][DOMAIN_NAME]"
click at [601, 168] on img at bounding box center [604, 173] width 12 height 12
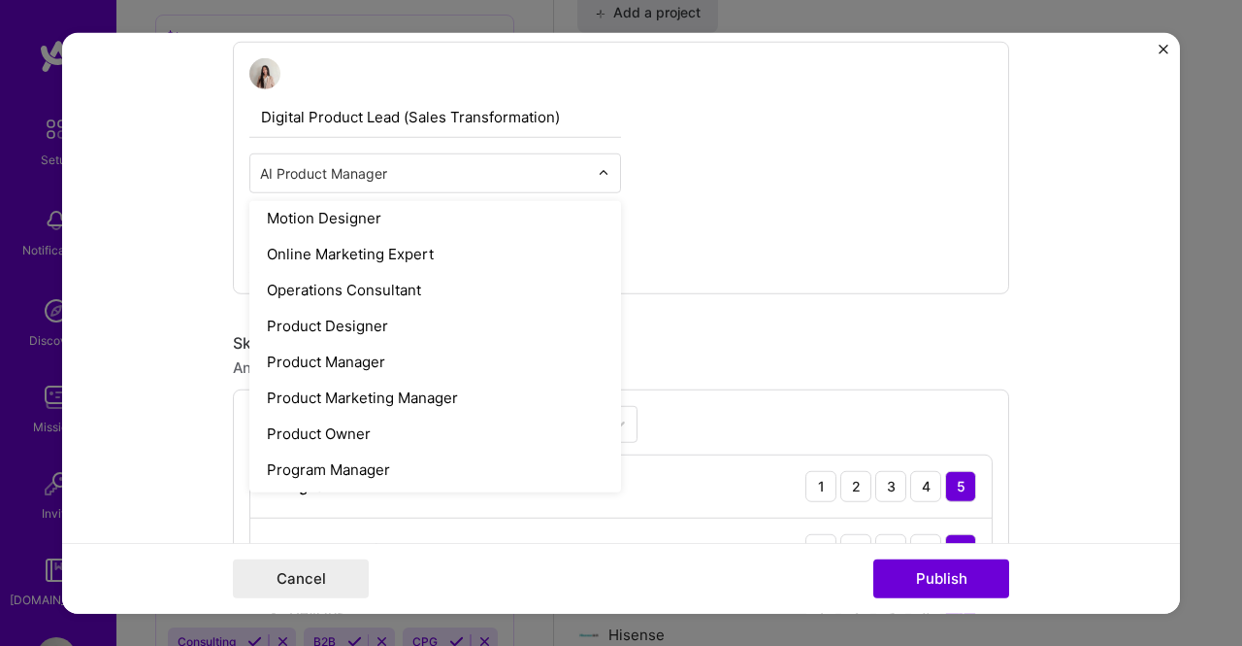
scroll to position [1630, 0]
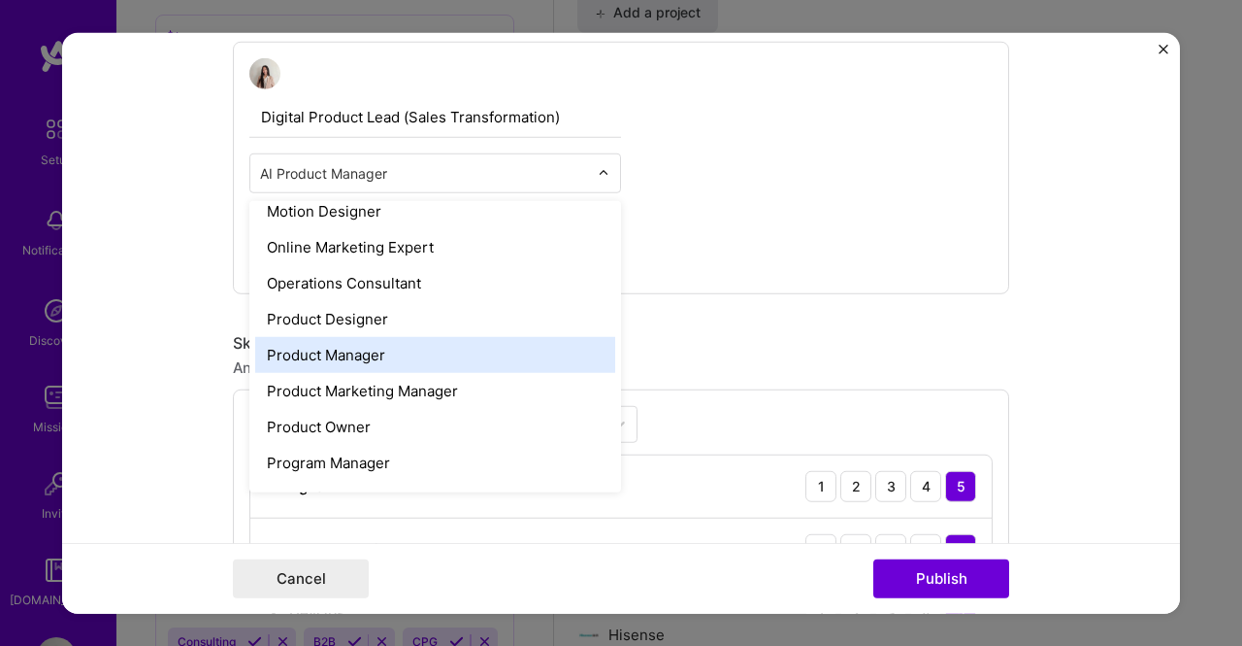
click at [427, 352] on div "Product Manager" at bounding box center [435, 354] width 360 height 36
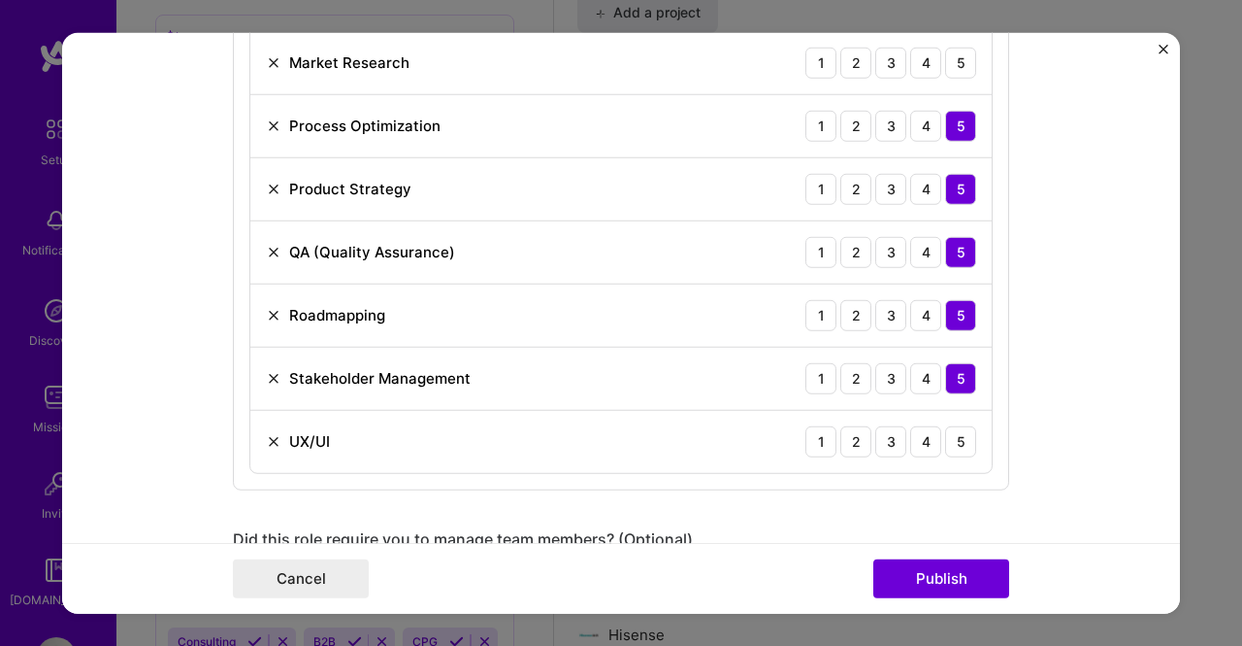
scroll to position [1359, 0]
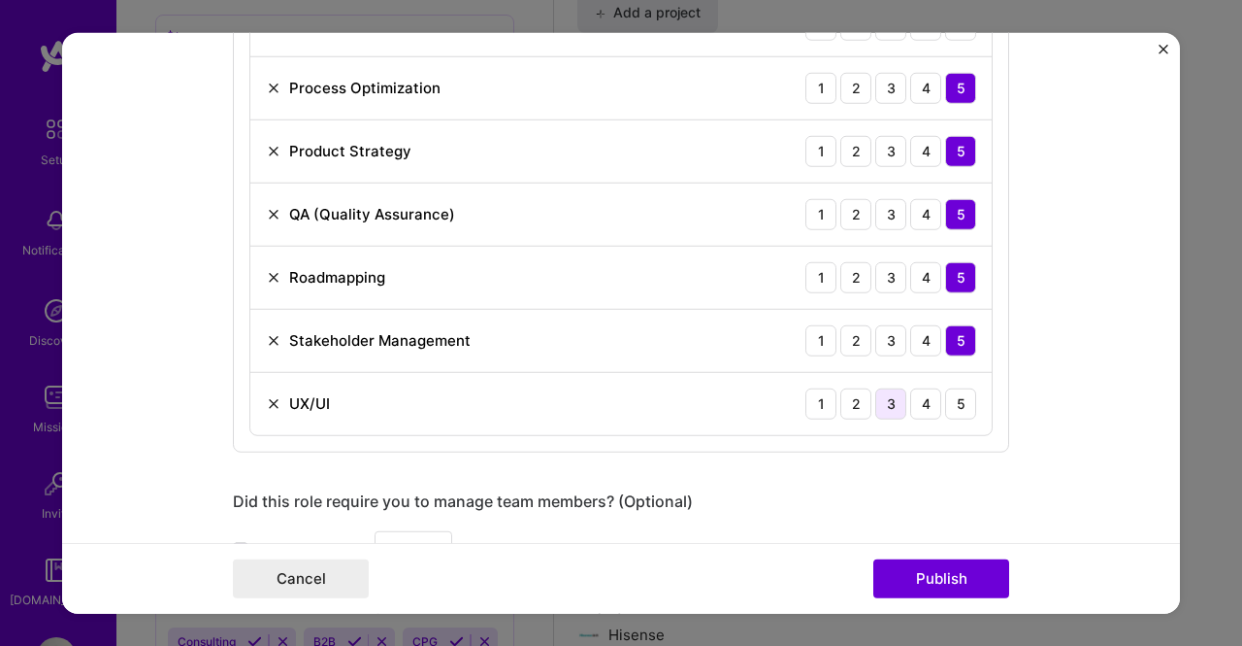
click at [893, 401] on div "3" at bounding box center [891, 402] width 31 height 31
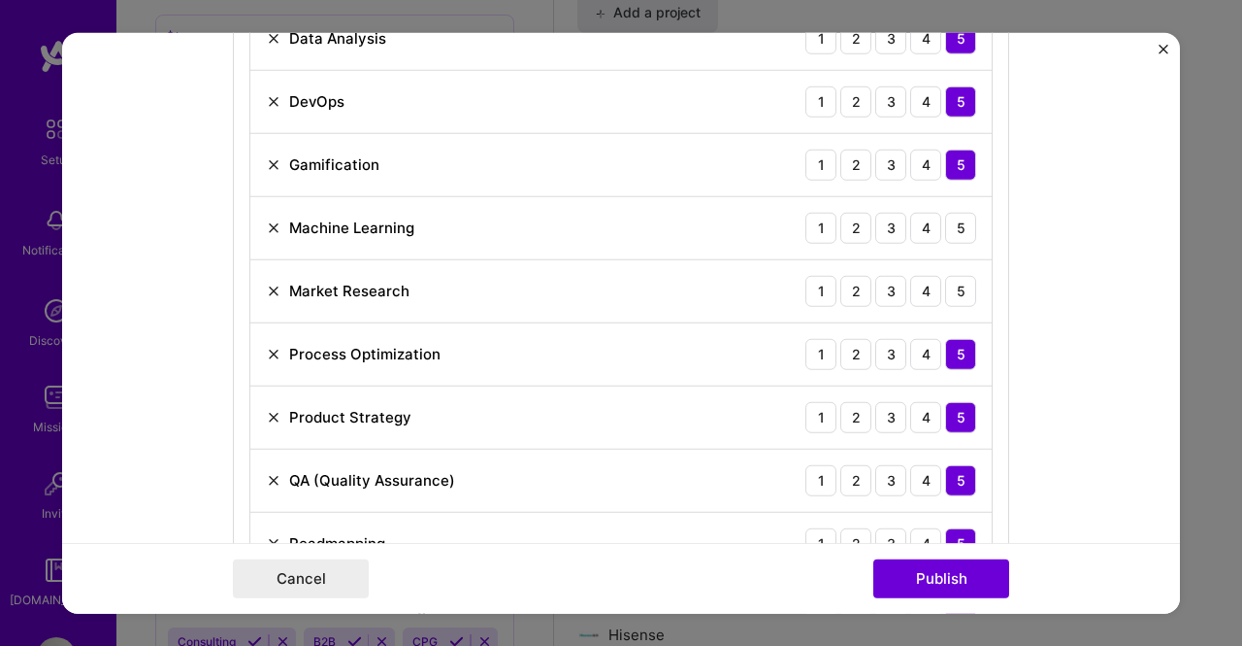
scroll to position [1068, 0]
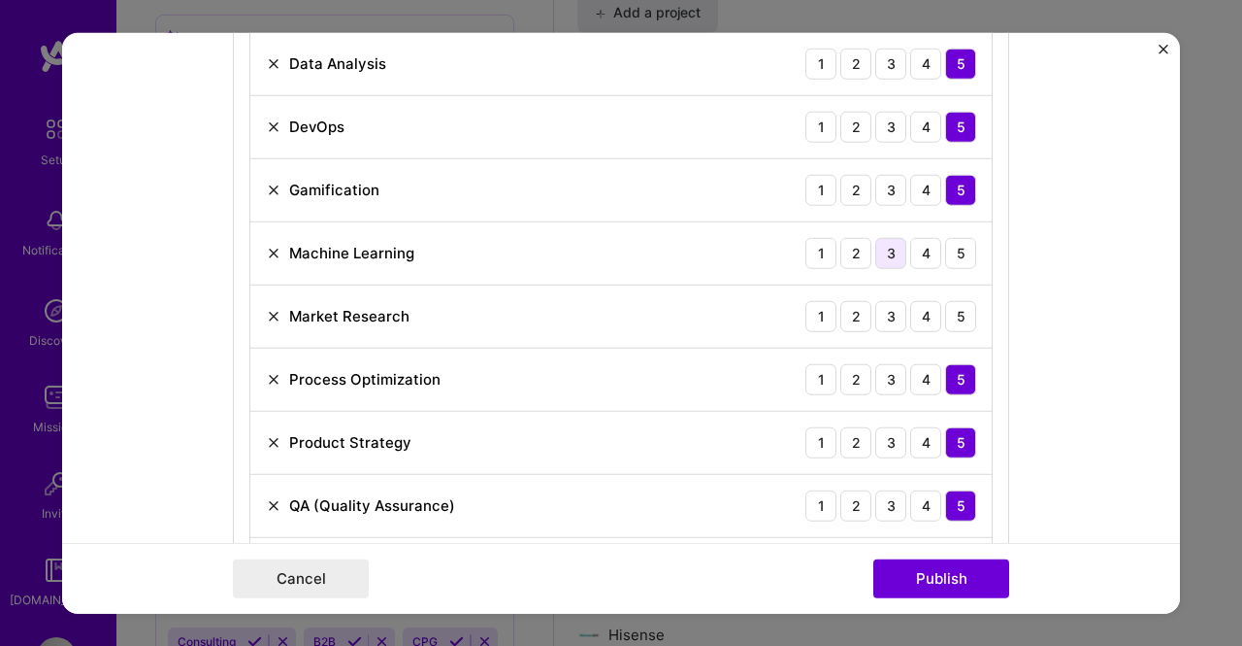
click at [885, 242] on div "3" at bounding box center [891, 252] width 31 height 31
click at [945, 310] on div "5" at bounding box center [960, 315] width 31 height 31
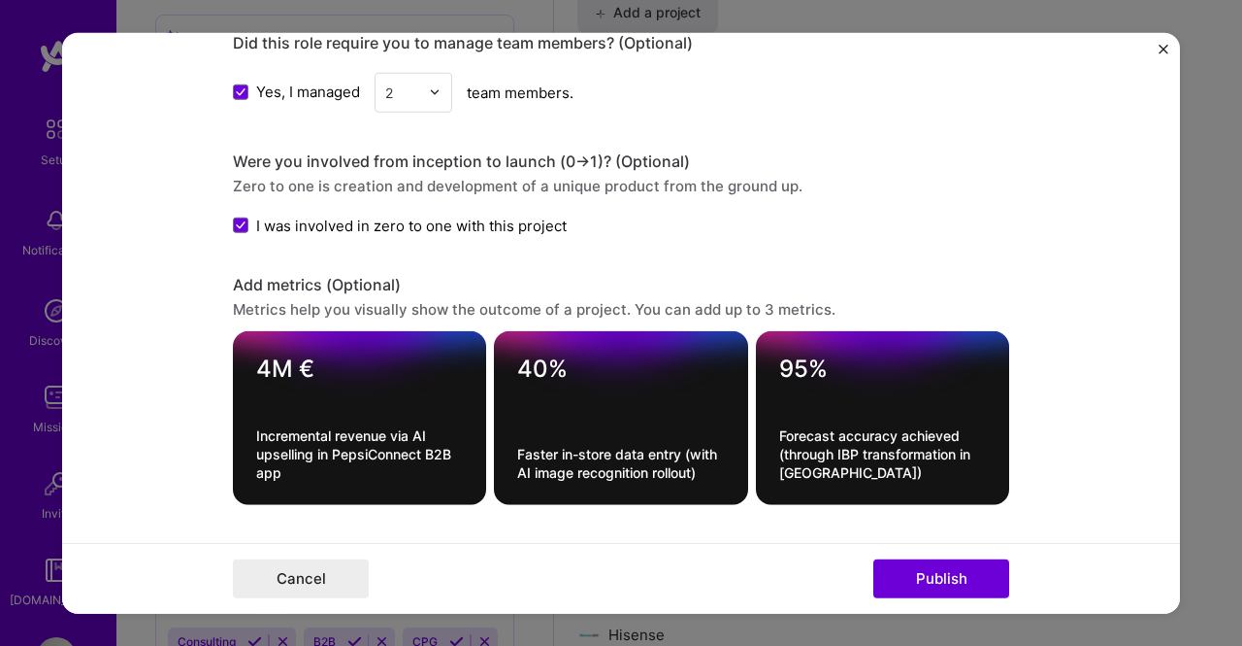
scroll to position [1844, 0]
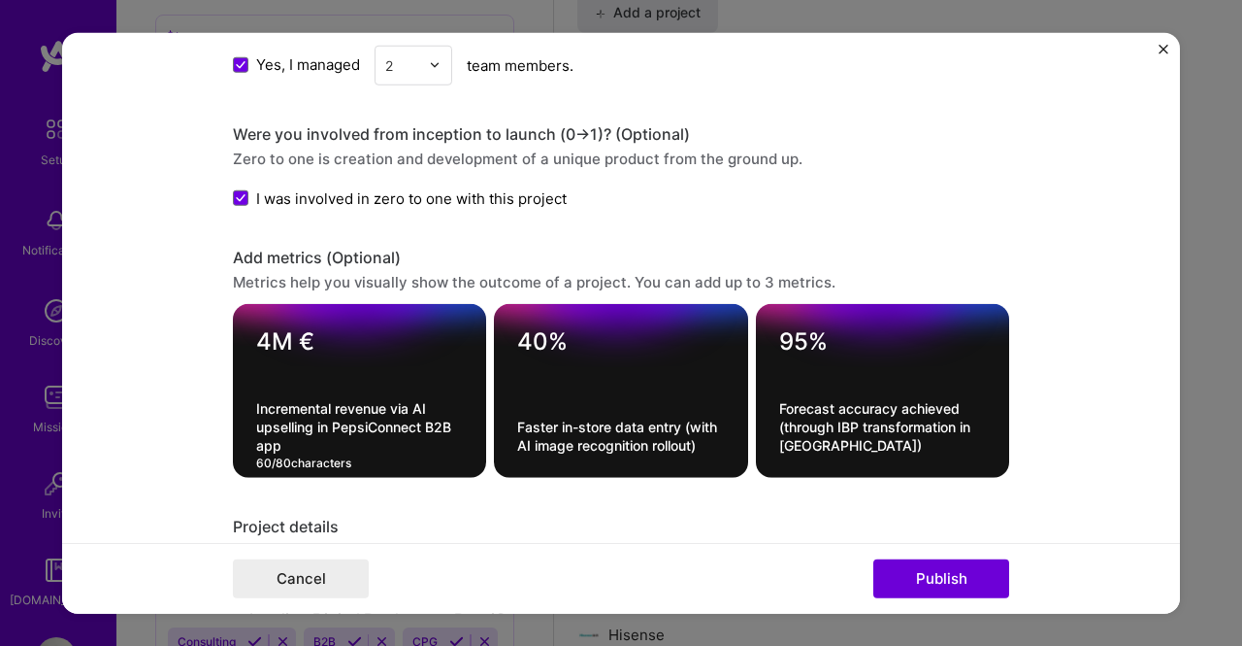
drag, startPoint x: 291, startPoint y: 441, endPoint x: 242, endPoint y: 403, distance: 62.3
click at [242, 403] on div "4M € Incremental revenue via AI upselling in PepsiConnect B2B app 60 / 80 chara…" at bounding box center [359, 391] width 253 height 174
paste textarea "& promo pricing"
type textarea "Incremental revenue via AI upselling & promo pricing"
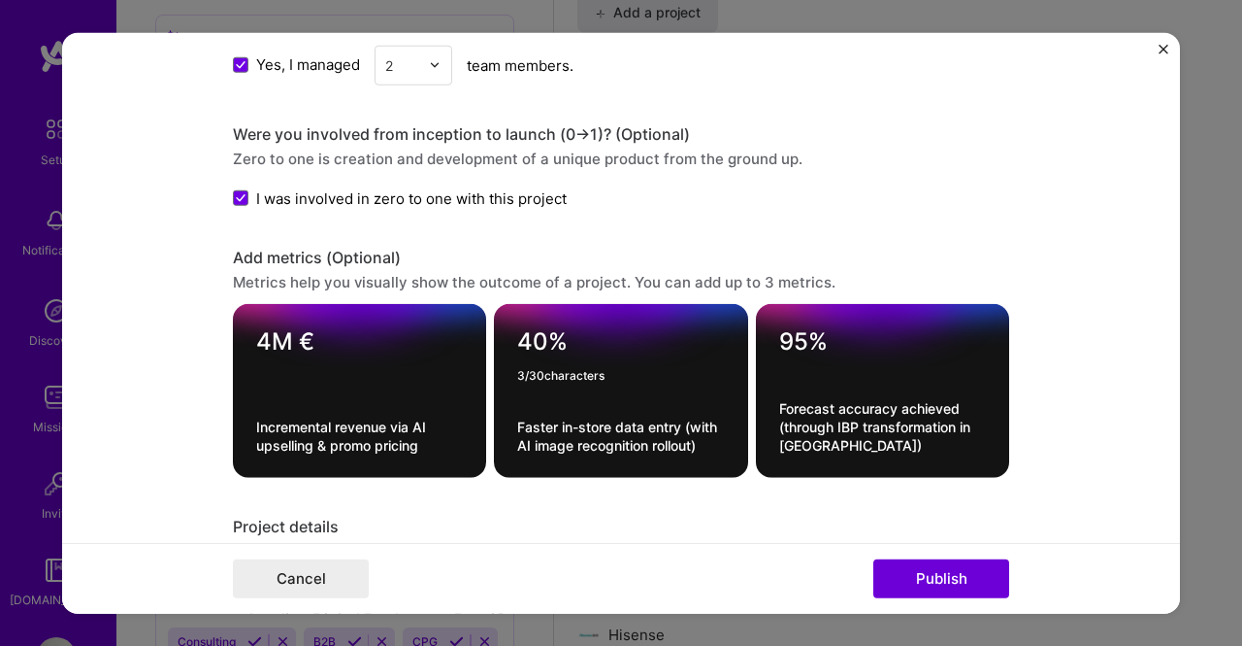
click at [522, 333] on textarea "40%" at bounding box center [620, 341] width 207 height 29
type textarea "30%"
drag, startPoint x: 697, startPoint y: 436, endPoint x: 511, endPoint y: 413, distance: 187.8
click at [517, 417] on textarea "Faster in-store data entry (with AI image recognition rollout)" at bounding box center [620, 435] width 207 height 37
paste textarea "Increase in average order size after feature rollout"
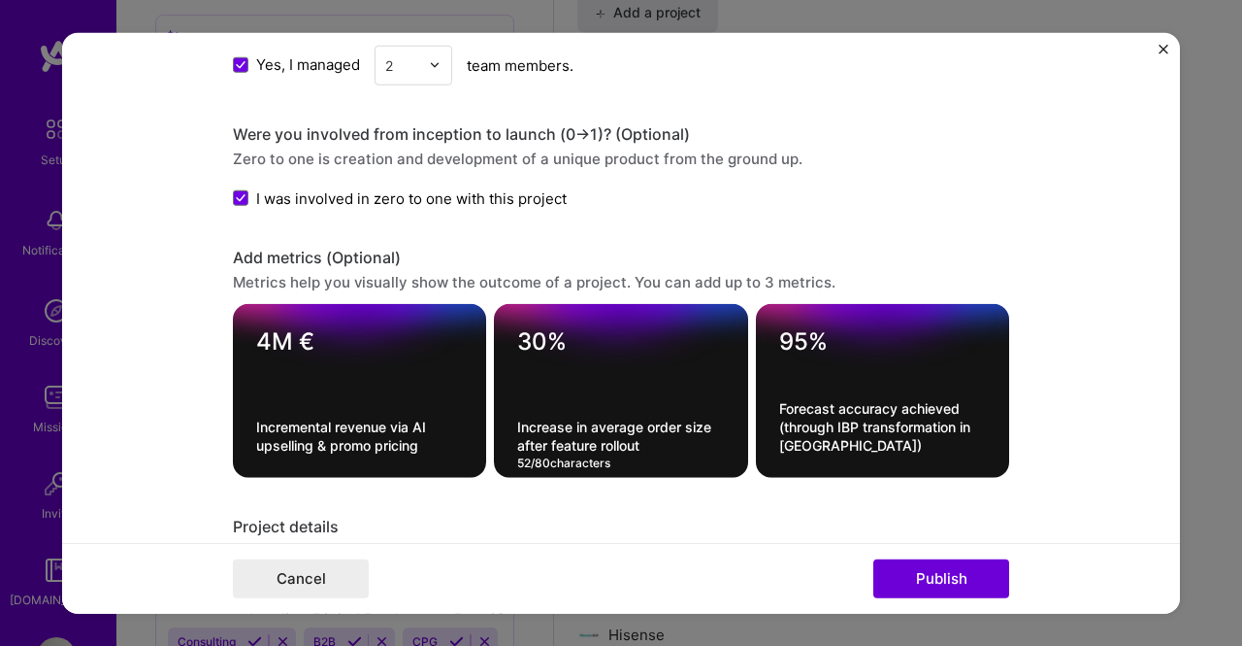
type textarea "Increase in average order size after feature rollout"
drag, startPoint x: 846, startPoint y: 439, endPoint x: 757, endPoint y: 395, distance: 99.4
click at [757, 395] on div "95% Forecast accuracy achieved (through IBP transformation in [GEOGRAPHIC_DATA]…" at bounding box center [882, 391] width 253 height 174
paste textarea "Repeat order rate from early users after onboarding redesign"
type textarea "Repeat order rate from early users after onboarding redesign"
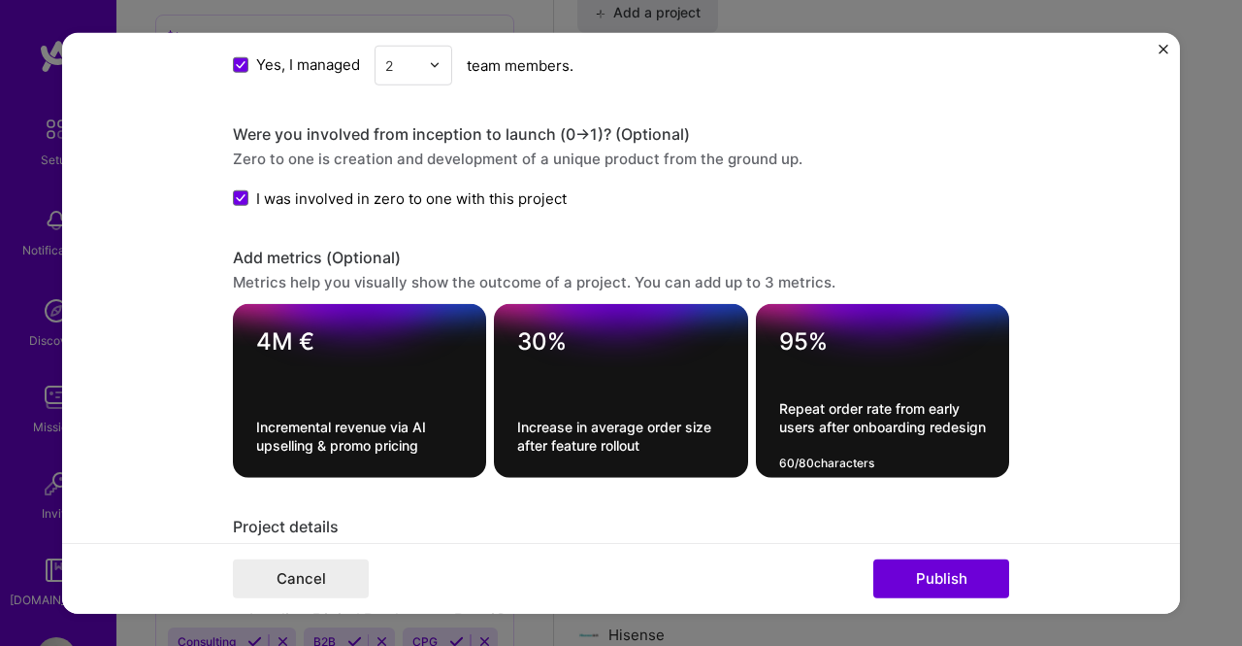
click at [798, 333] on textarea "95%" at bounding box center [882, 341] width 207 height 29
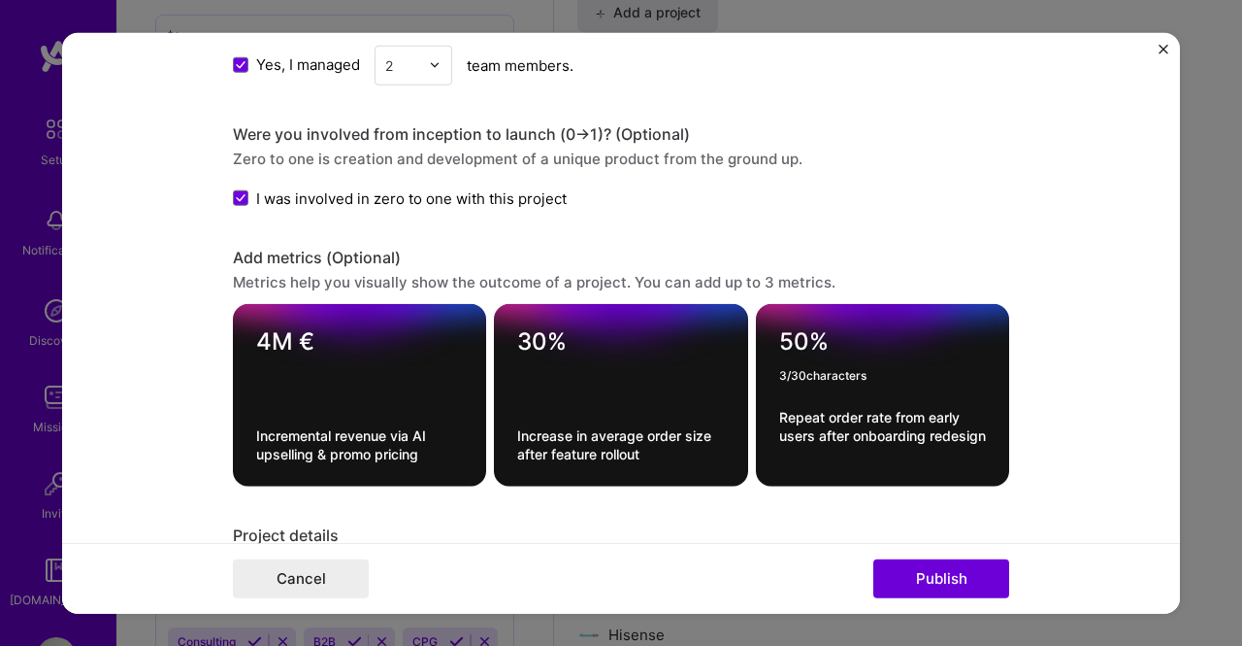
type textarea "50%"
click at [1058, 323] on form "Project title Pepsiconnect (B2B App) Company PepsiCo Project industry Industry …" at bounding box center [621, 322] width 1118 height 581
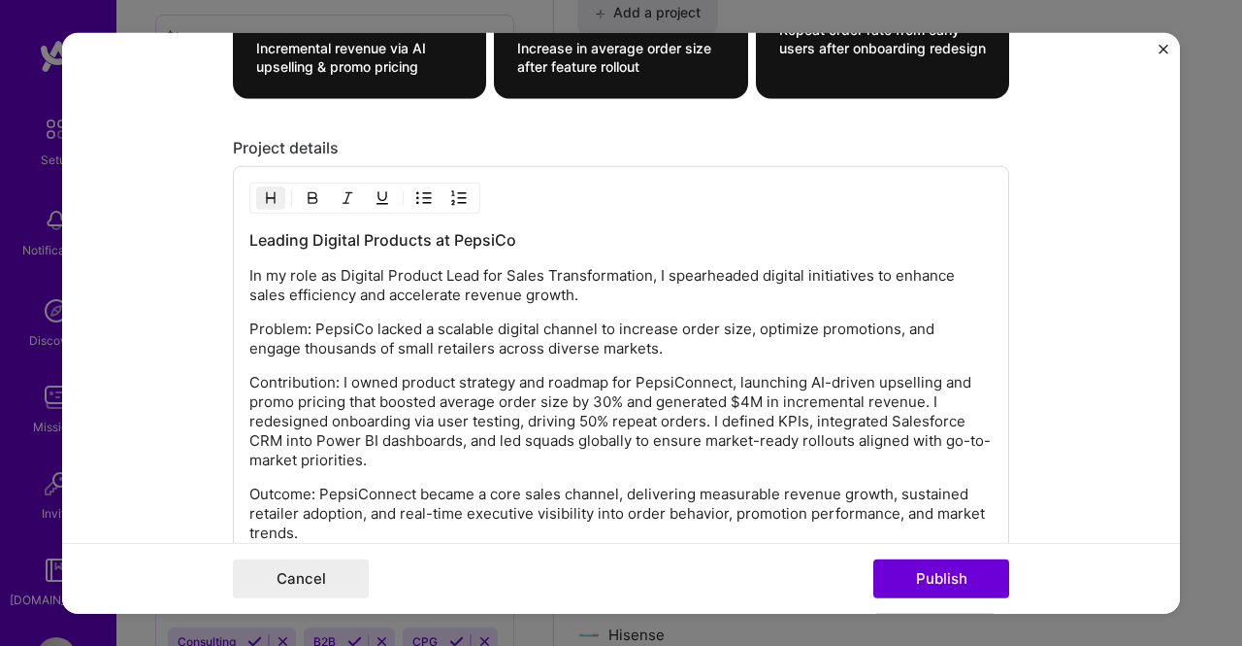
scroll to position [2233, 0]
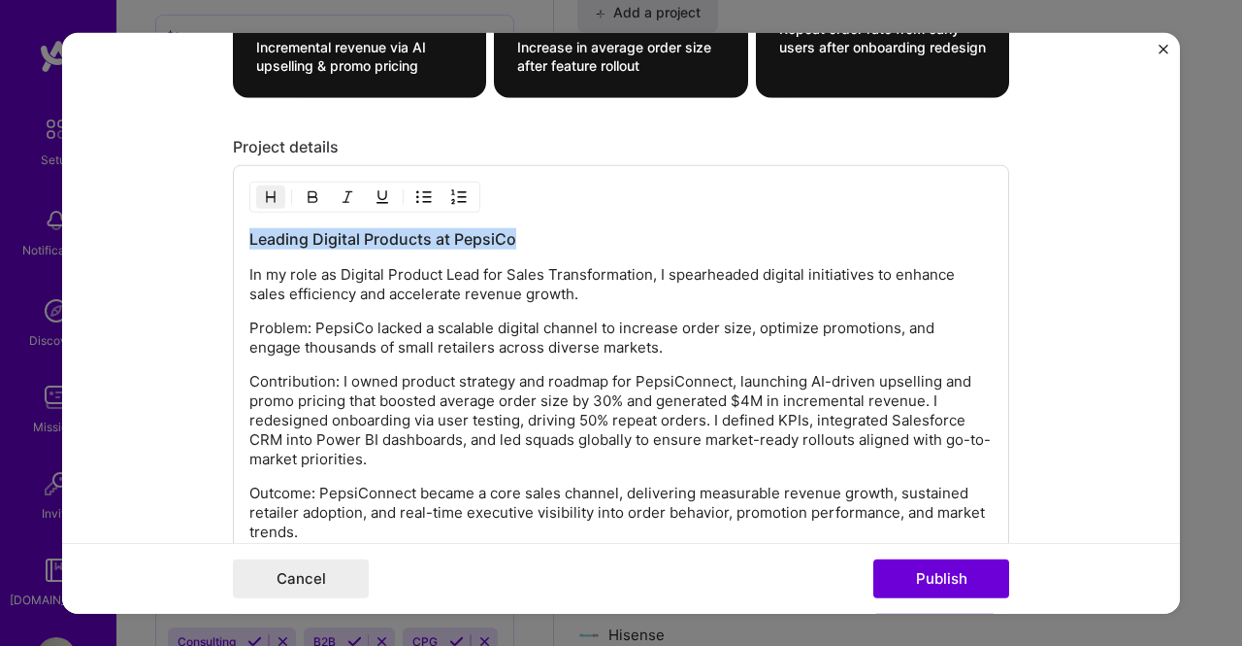
drag, startPoint x: 545, startPoint y: 218, endPoint x: 151, endPoint y: 210, distance: 393.2
click at [151, 210] on form "Project title Pepsiconnect (B2B App) Company PepsiCo Project industry Industry …" at bounding box center [621, 322] width 1118 height 581
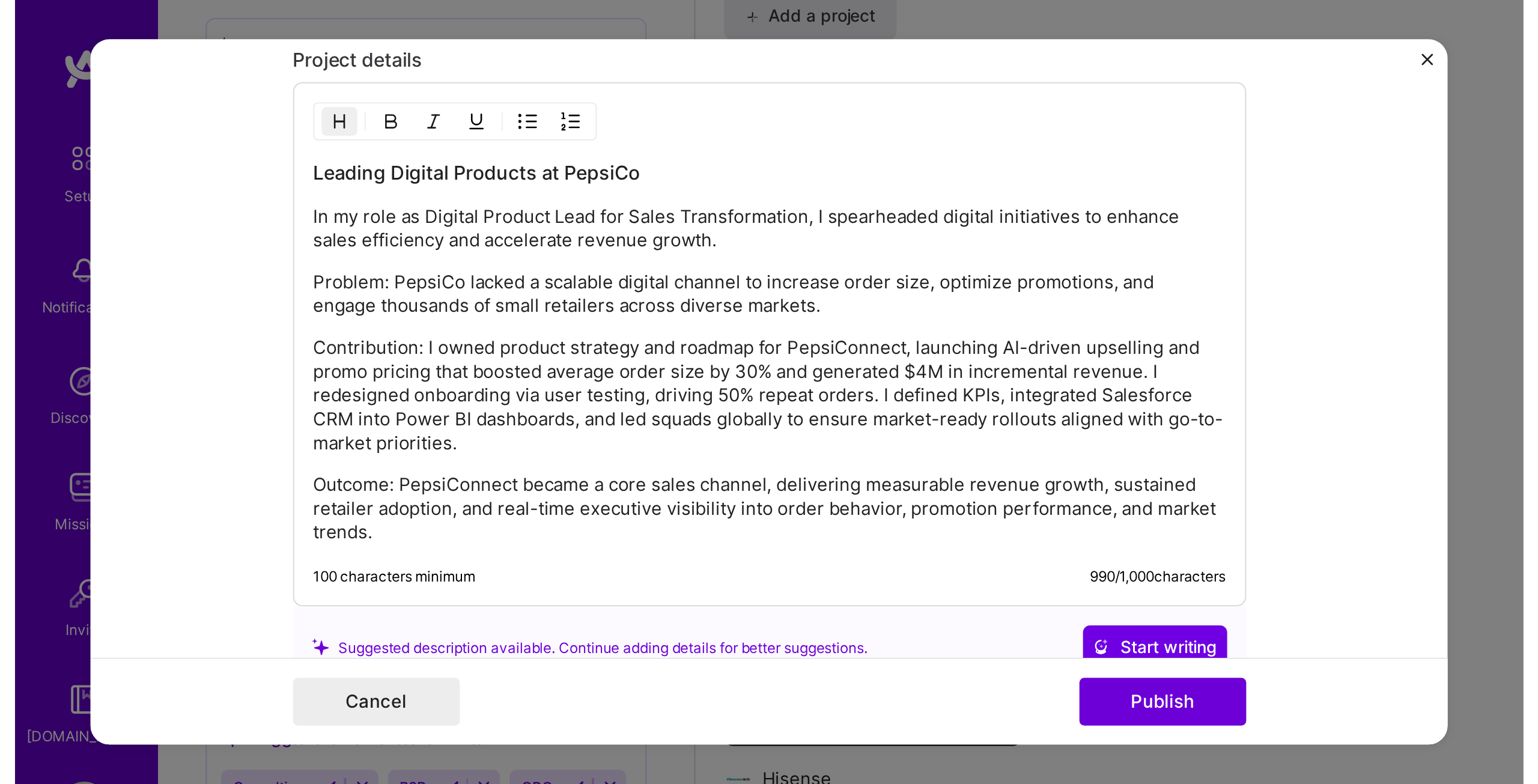
scroll to position [1208, 0]
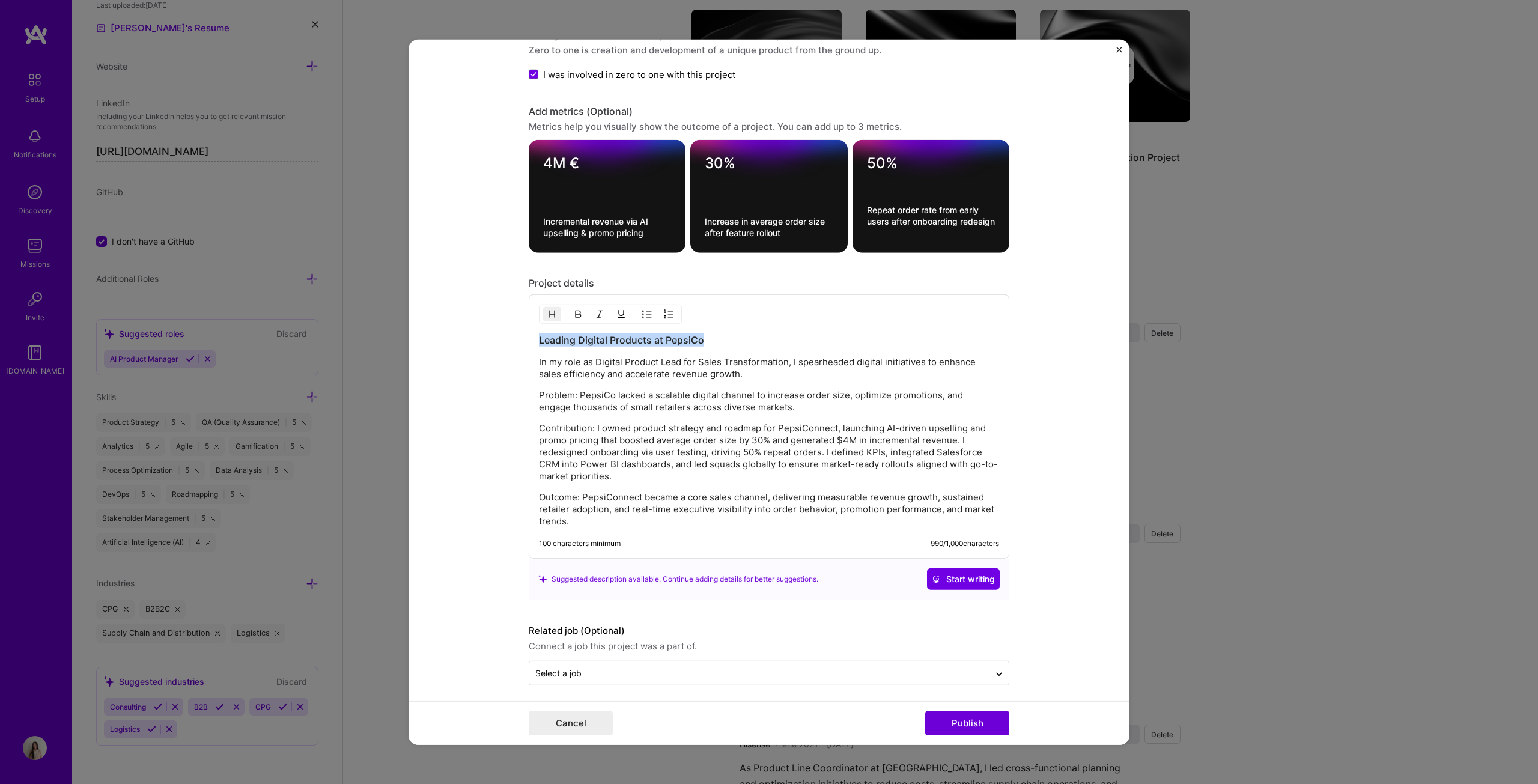
drag, startPoint x: 716, startPoint y: 335, endPoint x: 517, endPoint y: 334, distance: 199.0
click at [517, 334] on form "Project title Pepsiconnect (B2B App) Company PepsiCo Project industry Industry …" at bounding box center [769, 392] width 721 height 706
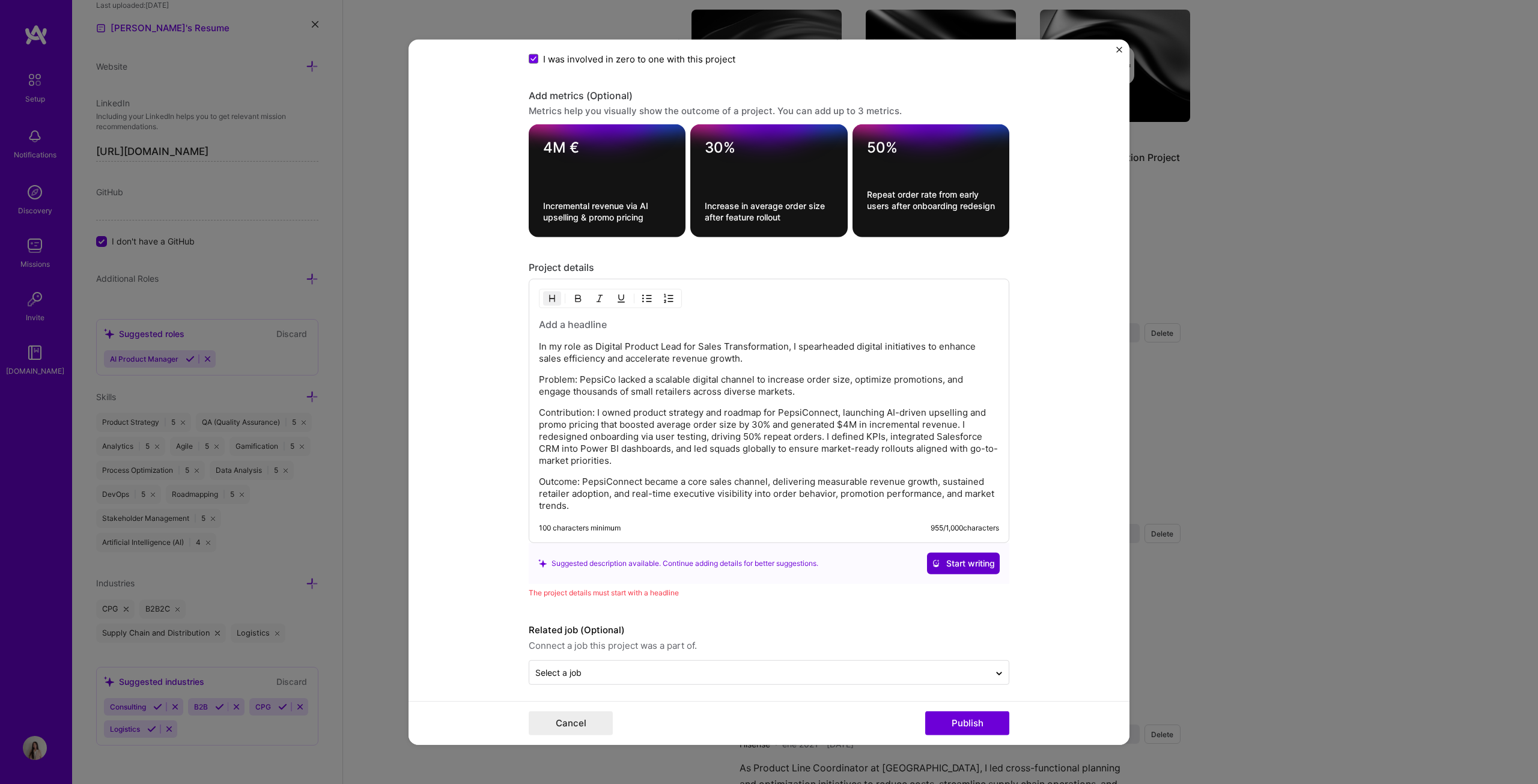
click at [759, 399] on span "Start writing" at bounding box center [964, 563] width 63 height 12
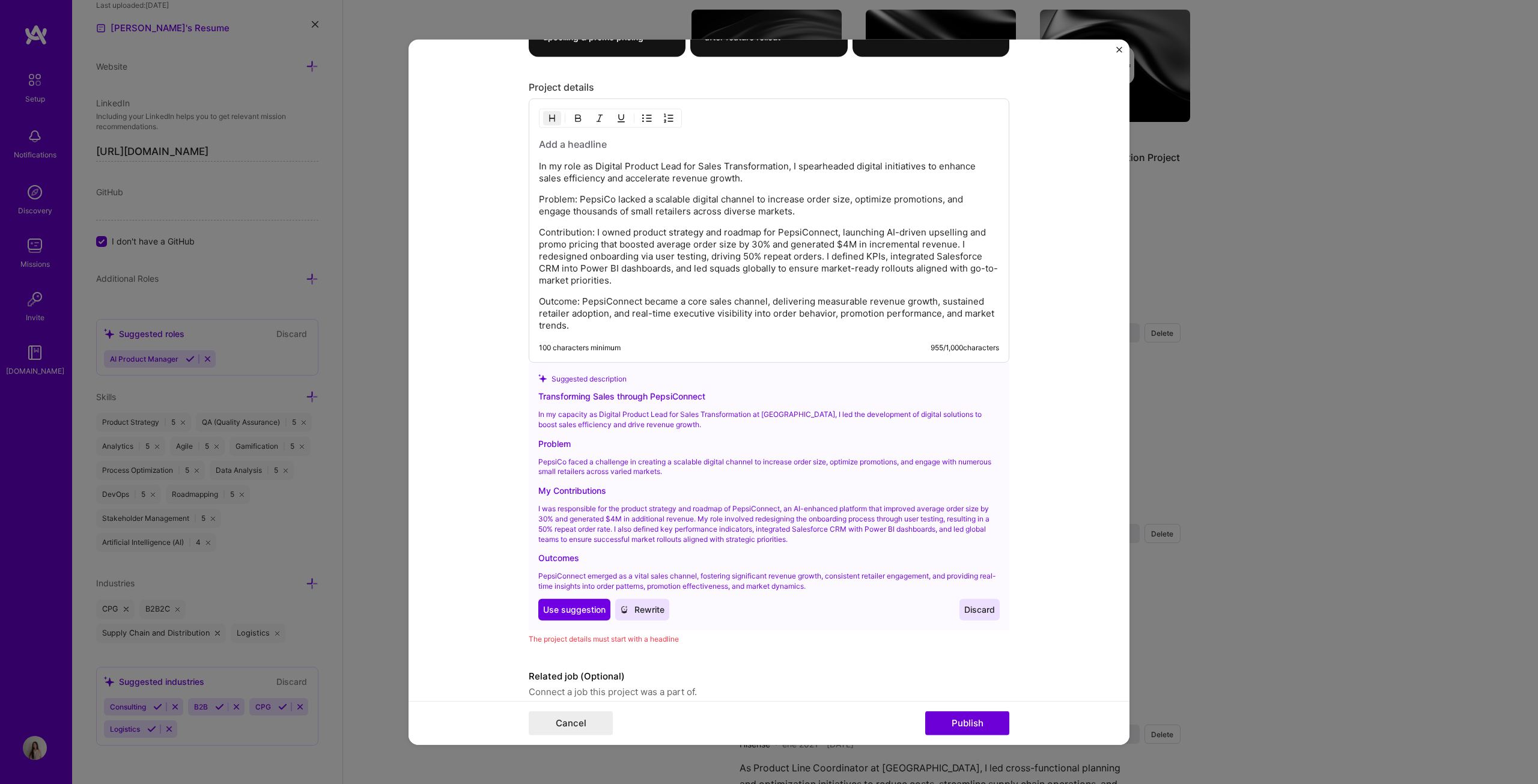
scroll to position [1450, 0]
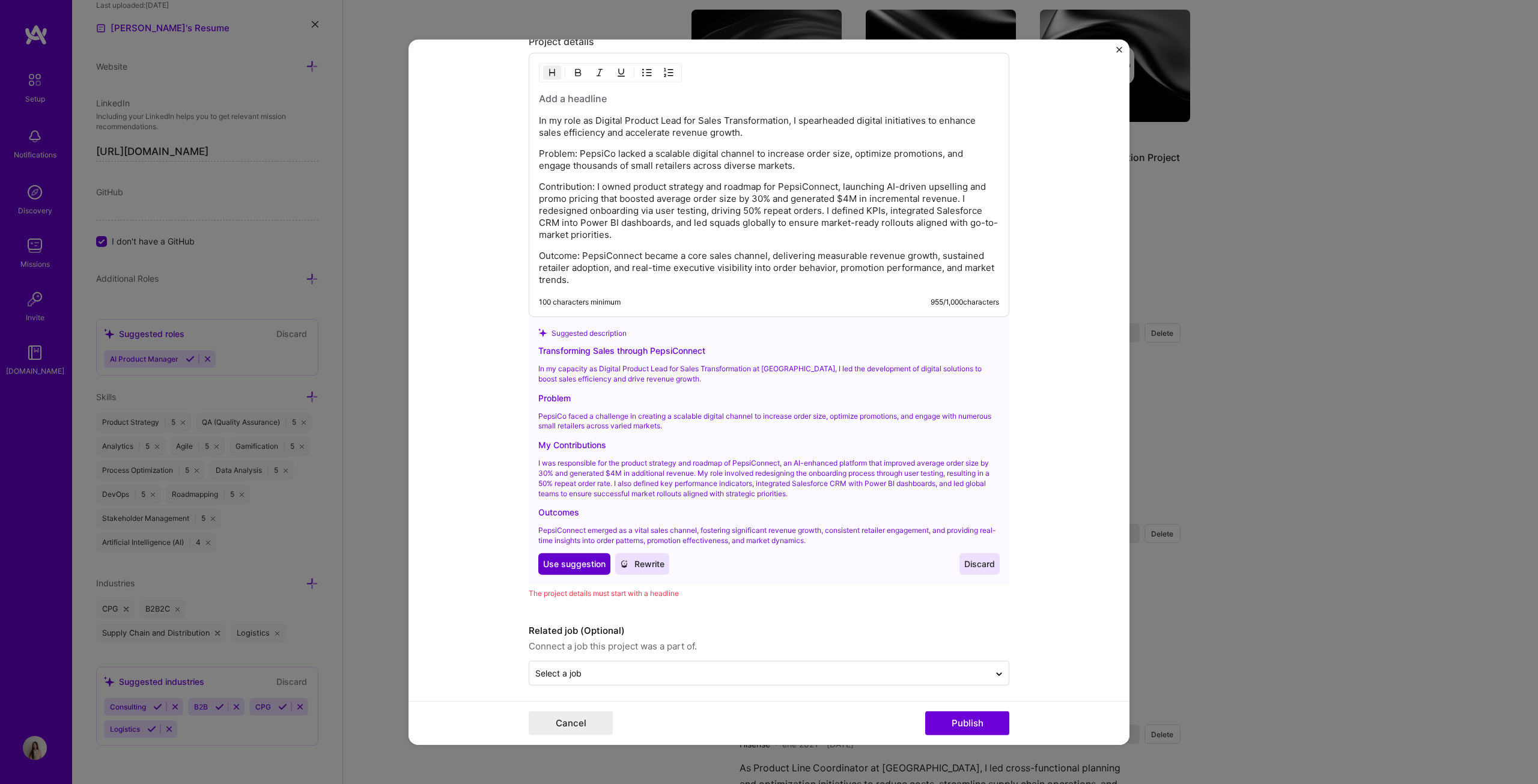
click at [587, 399] on span "Use suggestion" at bounding box center [574, 564] width 63 height 12
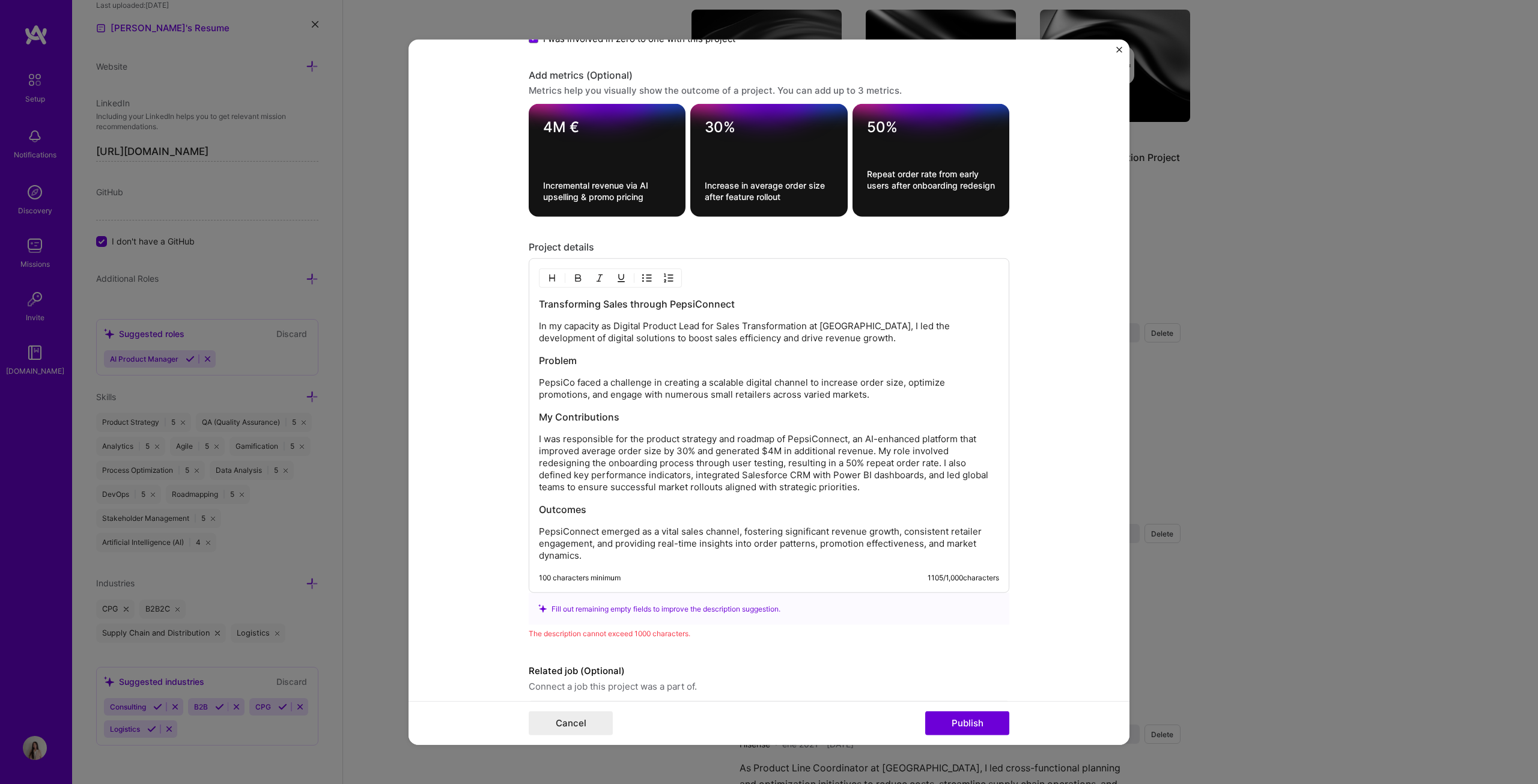
scroll to position [1225, 0]
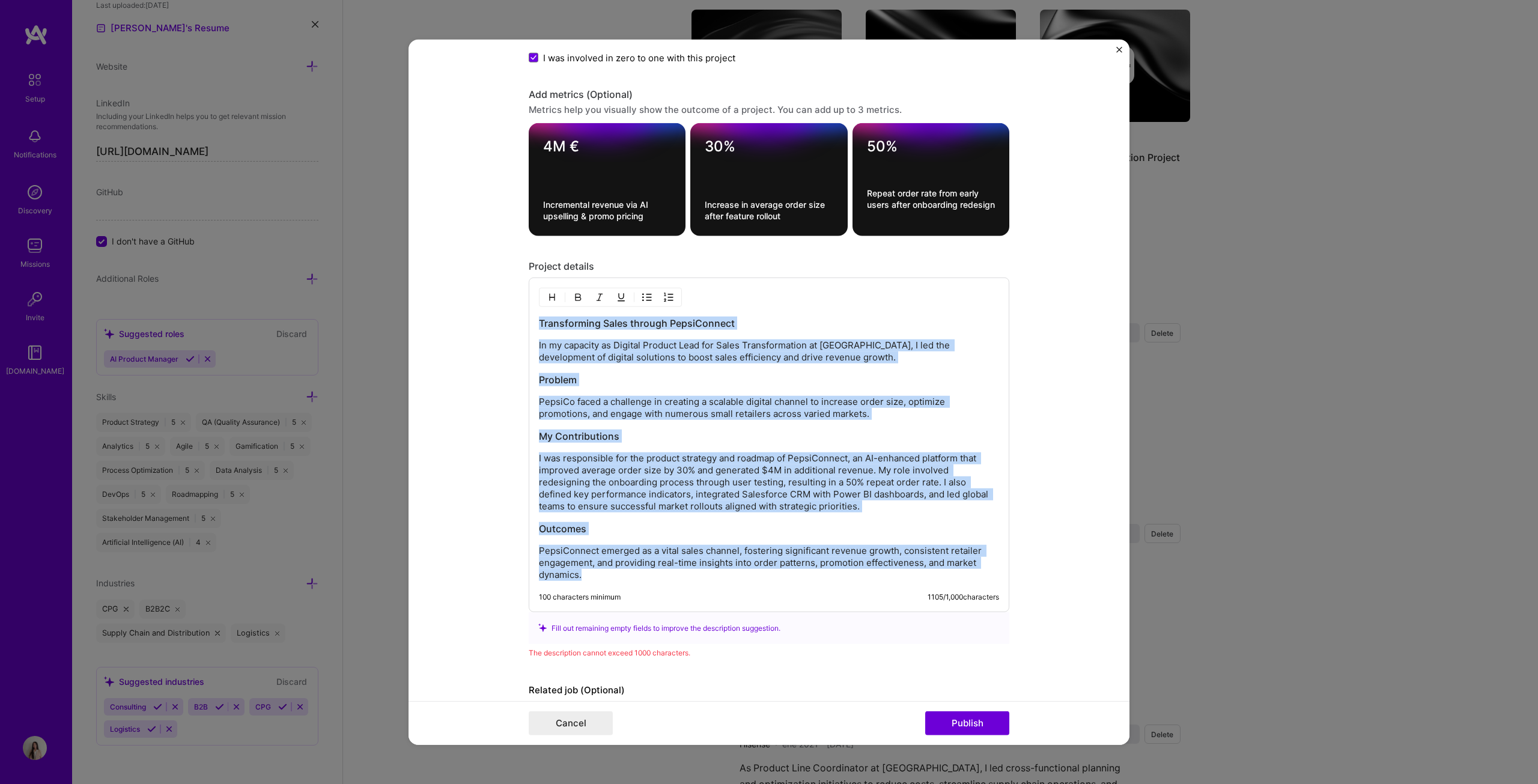
drag, startPoint x: 535, startPoint y: 317, endPoint x: 758, endPoint y: 566, distance: 334.3
click at [758, 399] on div "Transforming Sales through PepsiConnect In my capacity as Digital Product Lead …" at bounding box center [769, 449] width 460 height 264
copy div "Transforming Sales through PepsiConnect In my capacity as Digital Product Lead …"
click at [738, 399] on h3 "Outcomes" at bounding box center [769, 528] width 460 height 13
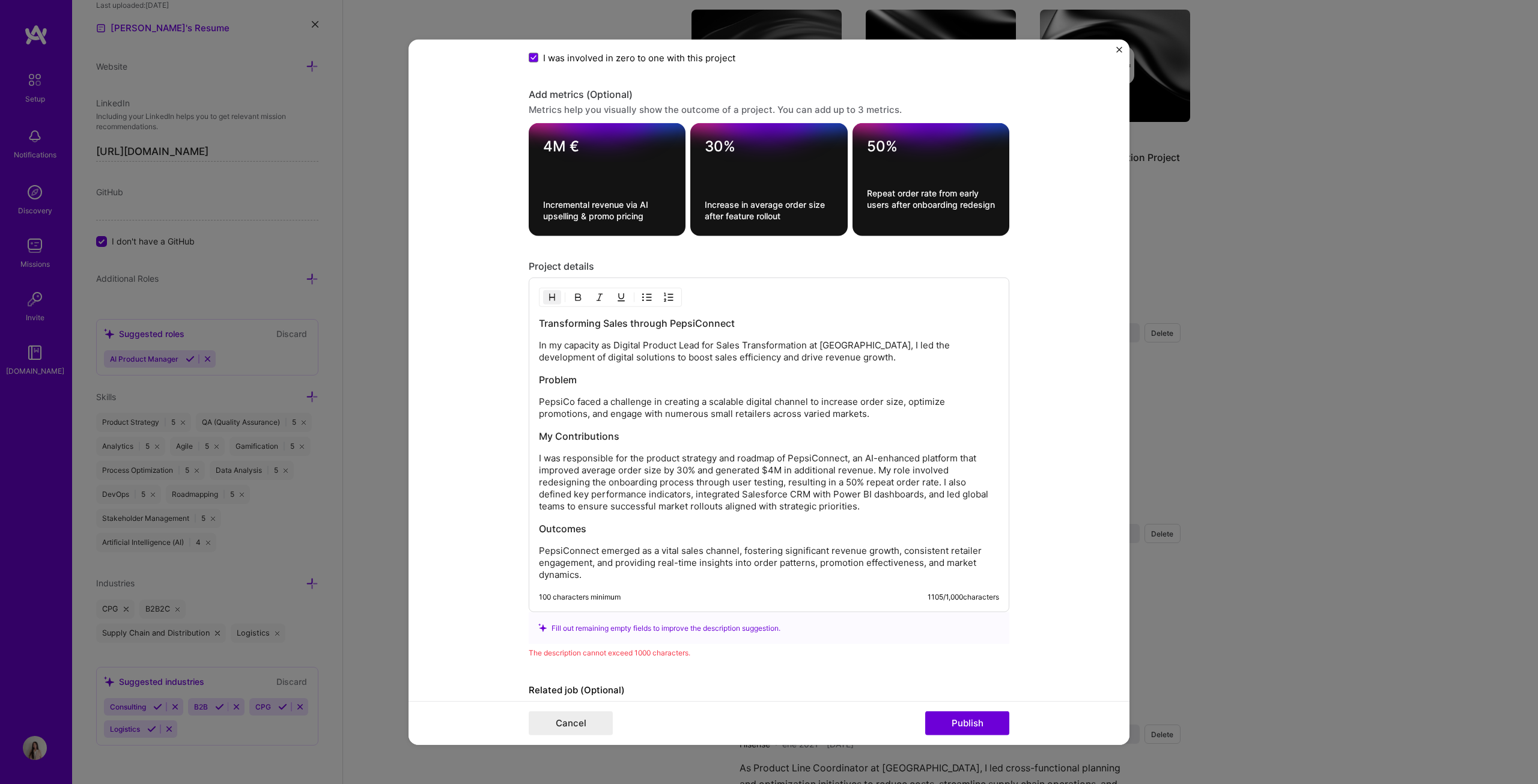
scroll to position [1285, 0]
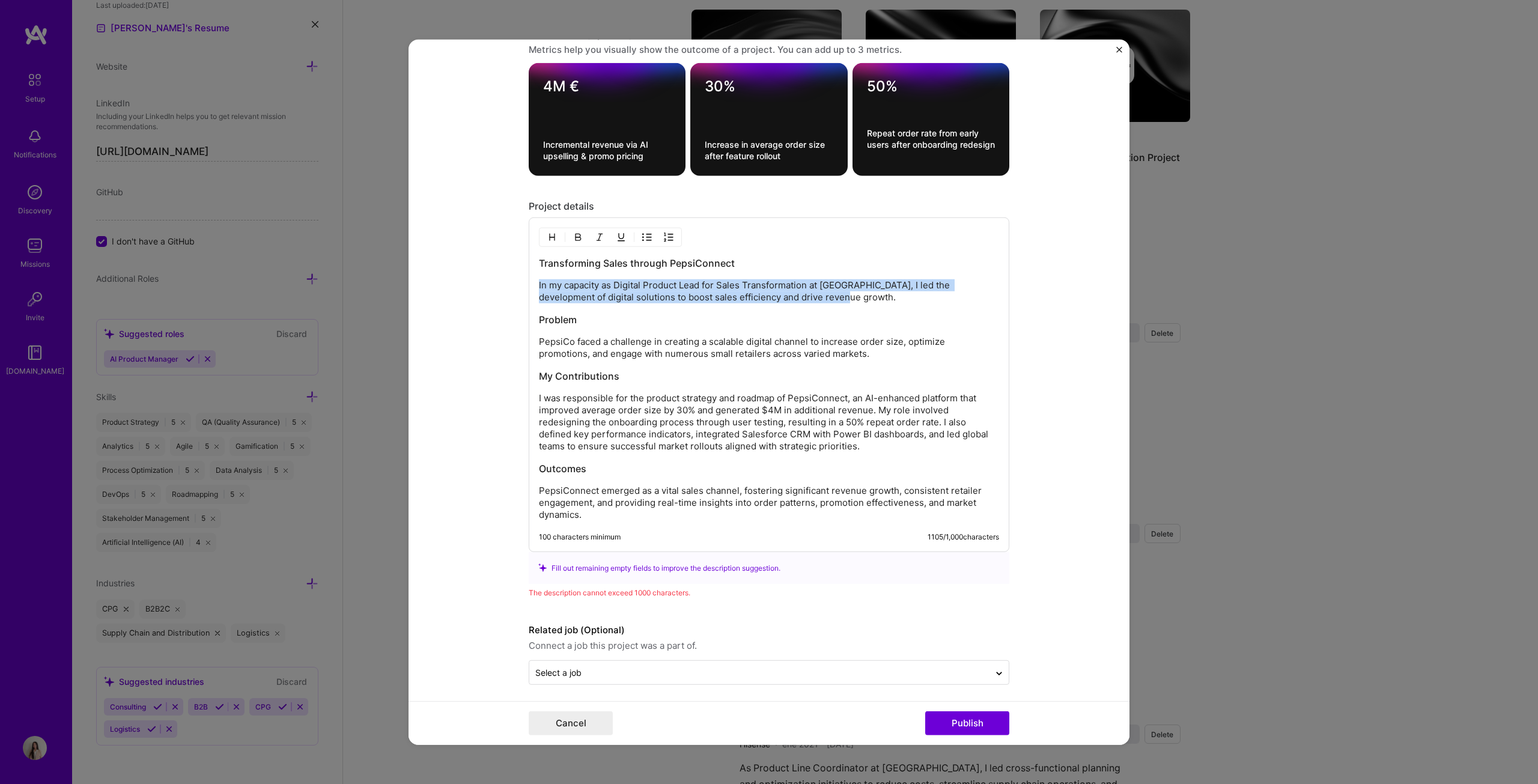
drag, startPoint x: 799, startPoint y: 293, endPoint x: 529, endPoint y: 278, distance: 270.4
click at [529, 278] on div "Transforming Sales through PepsiConnect In my capacity as Digital Product Lead …" at bounding box center [769, 384] width 481 height 335
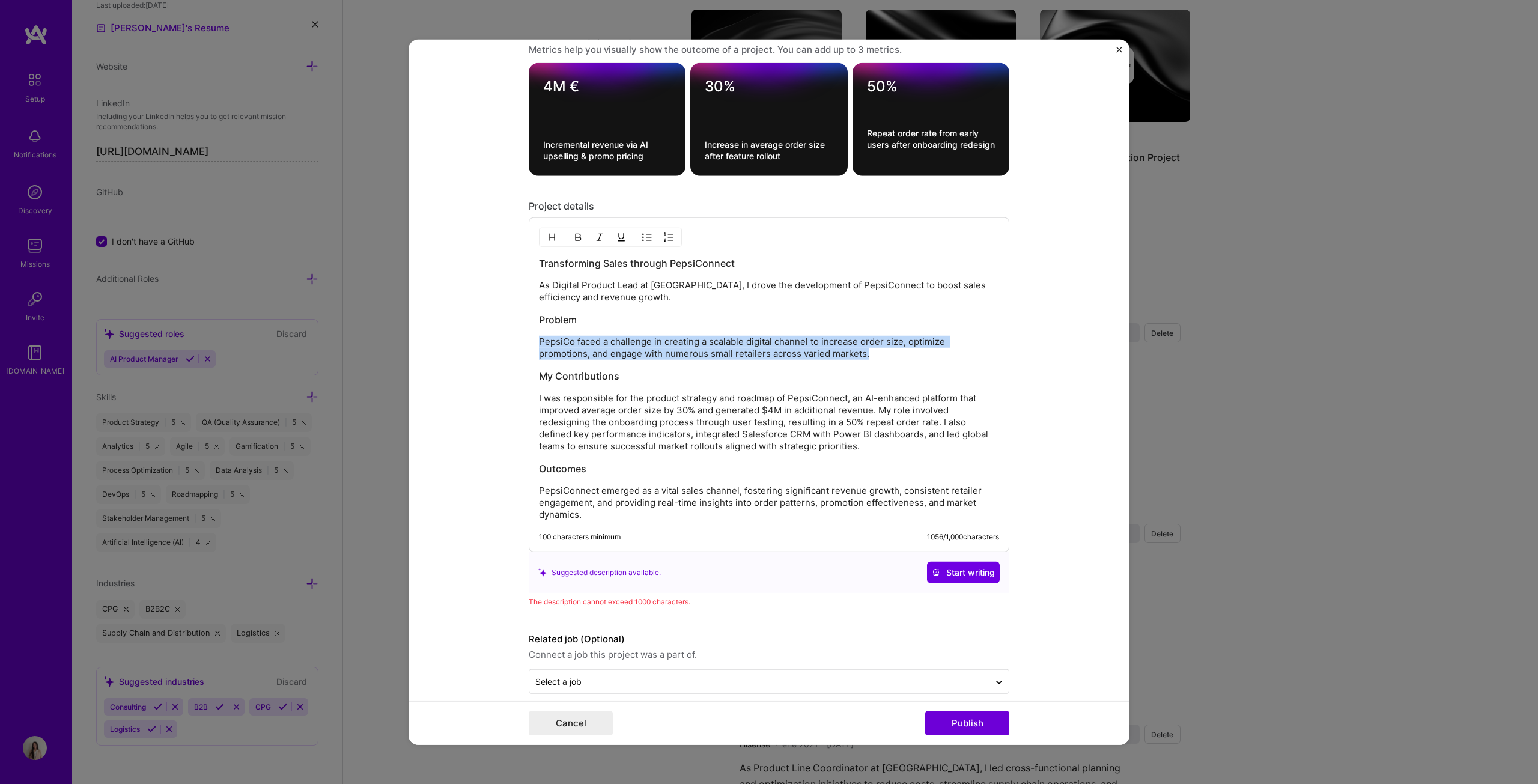
drag, startPoint x: 881, startPoint y: 352, endPoint x: 505, endPoint y: 343, distance: 376.1
click at [506, 340] on form "Project title Pepsiconnect (B2B App) Company PepsiCo Project industry Industry …" at bounding box center [769, 392] width 721 height 706
copy p "PepsiCo faced a challenge in creating a scalable digital channel to increase or…"
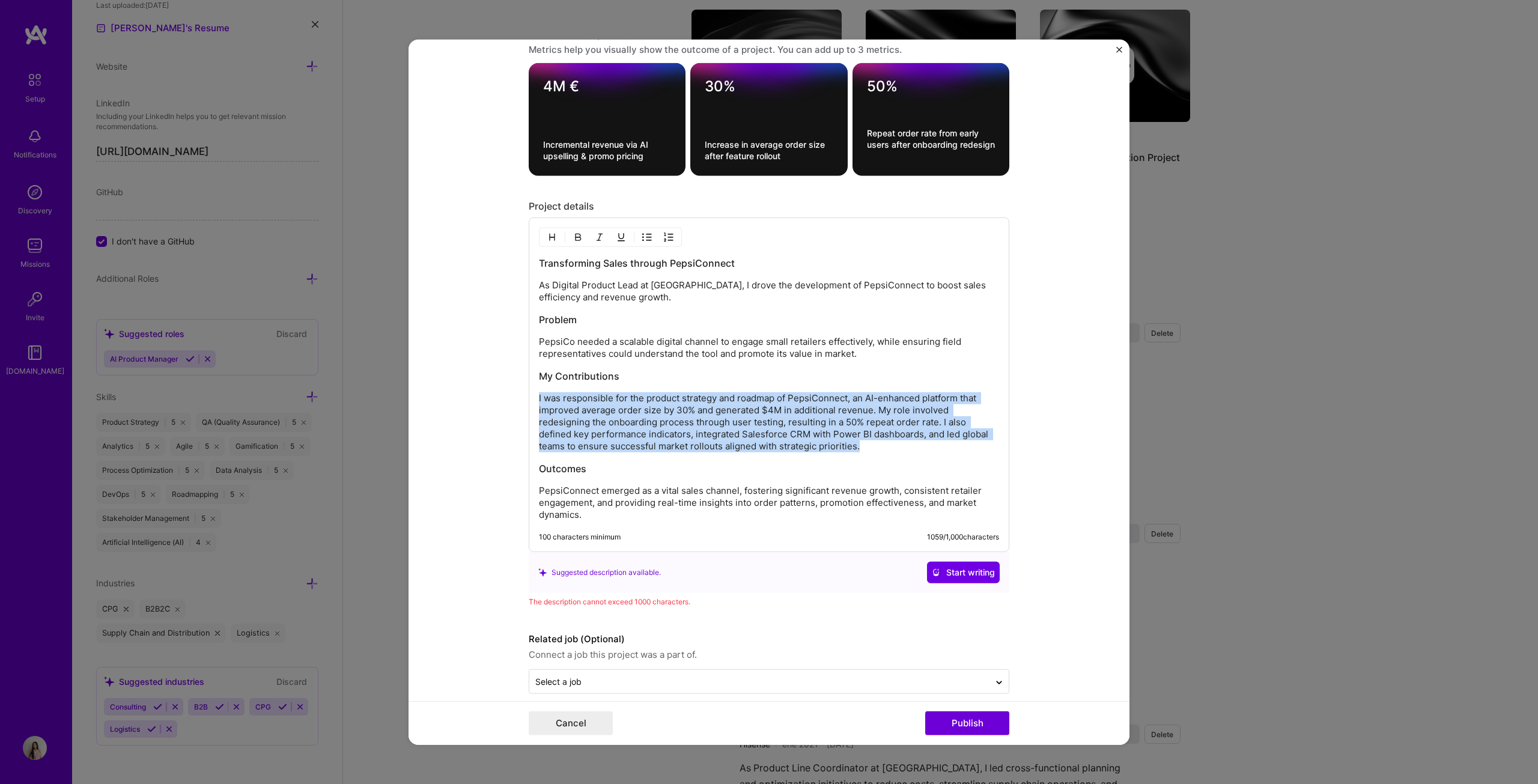
drag, startPoint x: 875, startPoint y: 442, endPoint x: 535, endPoint y: 387, distance: 344.4
click at [539, 392] on p "I was responsible for the product strategy and roadmap of PepsiConnect, an AI-e…" at bounding box center [769, 422] width 460 height 60
click at [542, 399] on p "I was responsible for the product strategy and roadmap of PepsiConnect, an AI-e…" at bounding box center [769, 422] width 460 height 60
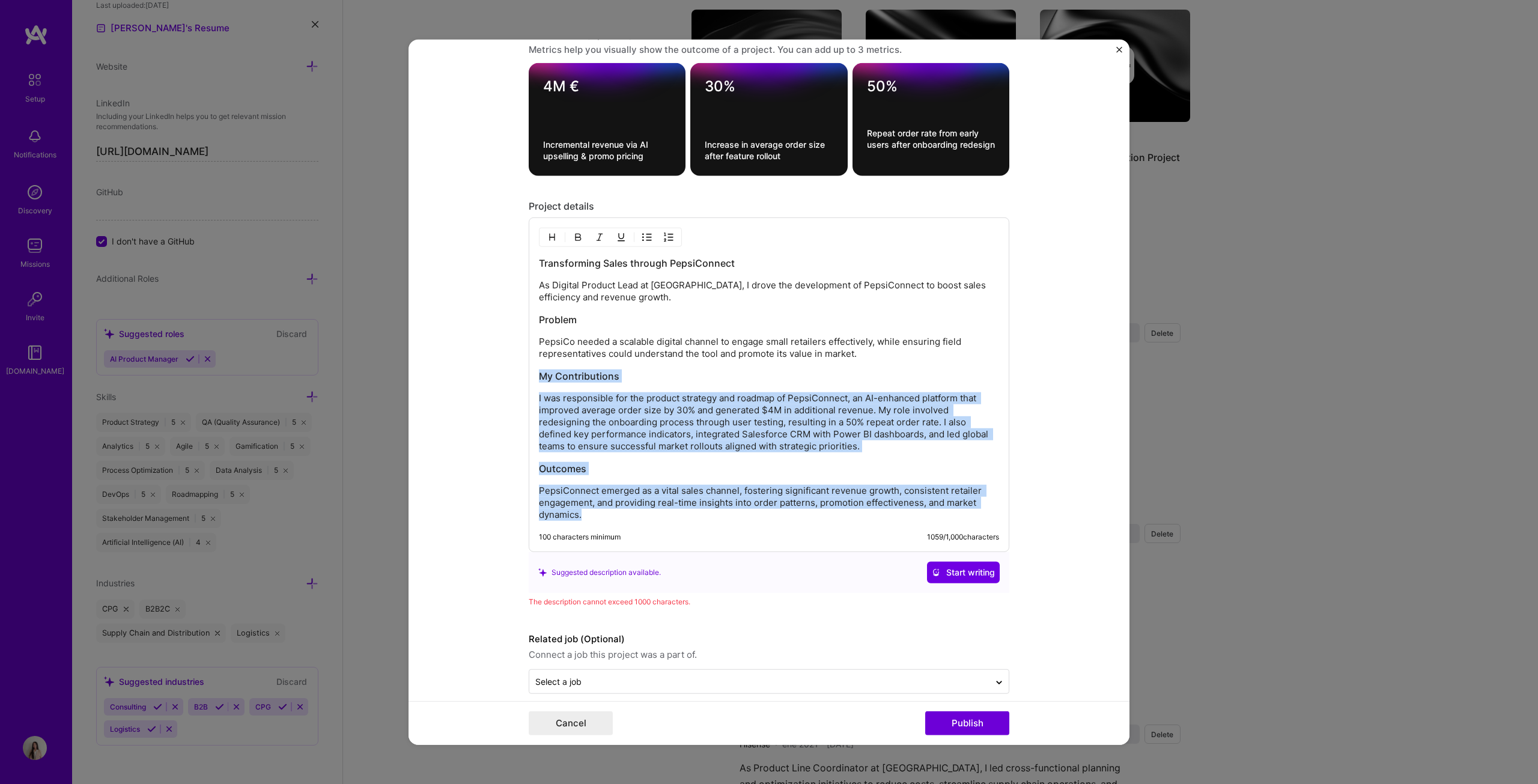
drag, startPoint x: 534, startPoint y: 369, endPoint x: 601, endPoint y: 509, distance: 155.2
click at [601, 399] on div "Transforming Sales through PepsiConnect As Digital Product Lead at PepsiCo, I d…" at bounding box center [769, 388] width 460 height 264
copy div "My Contributions I was responsible for the product strategy and roadmap of Peps…"
click at [668, 399] on p "PepsiConnect emerged as a vital sales channel, fostering significant revenue gr…" at bounding box center [769, 502] width 460 height 36
drag, startPoint x: 578, startPoint y: 510, endPoint x: 525, endPoint y: 389, distance: 132.1
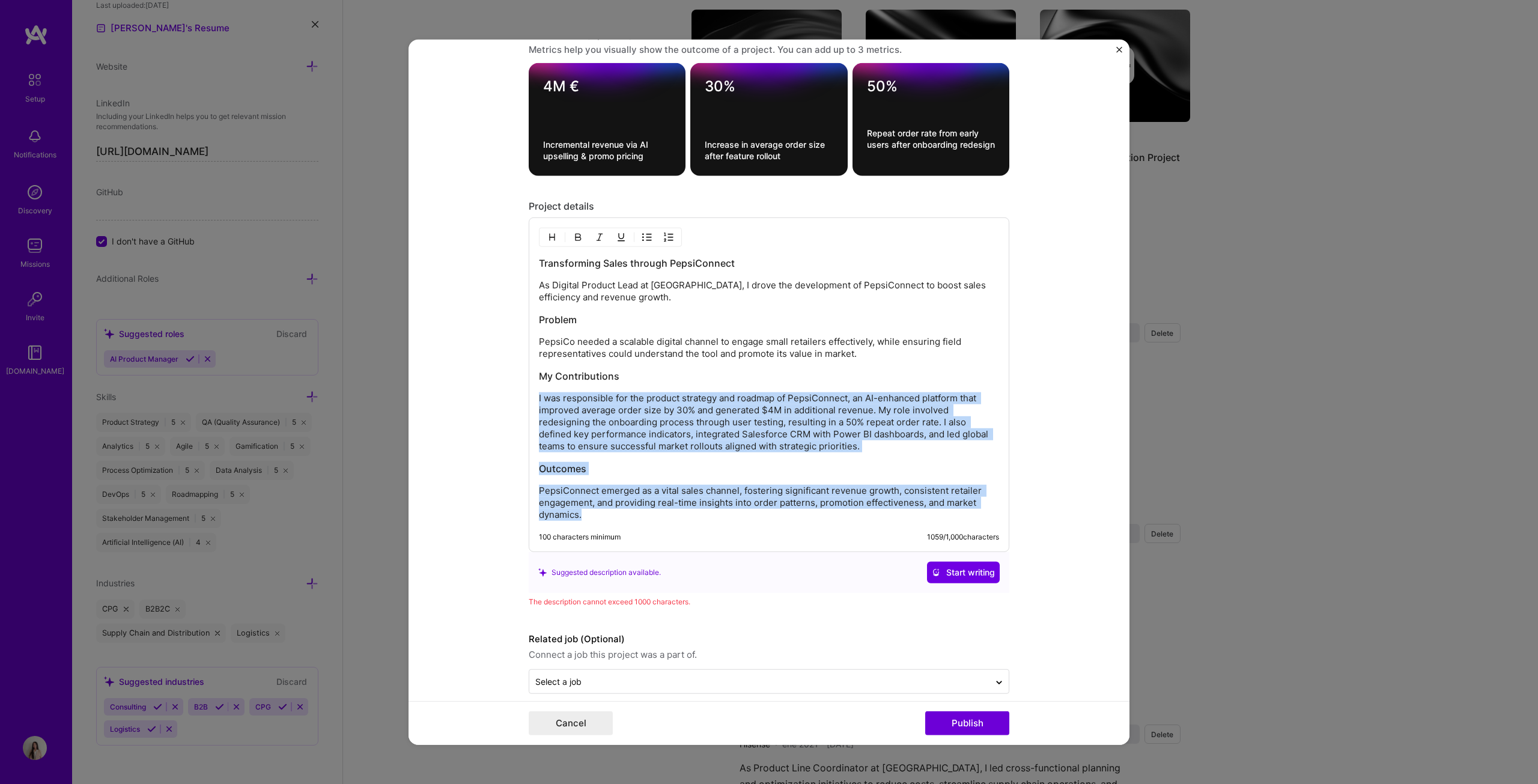
click at [529, 389] on div "Transforming Sales through PepsiConnect As Digital Product Lead at PepsiCo, I d…" at bounding box center [769, 384] width 481 height 335
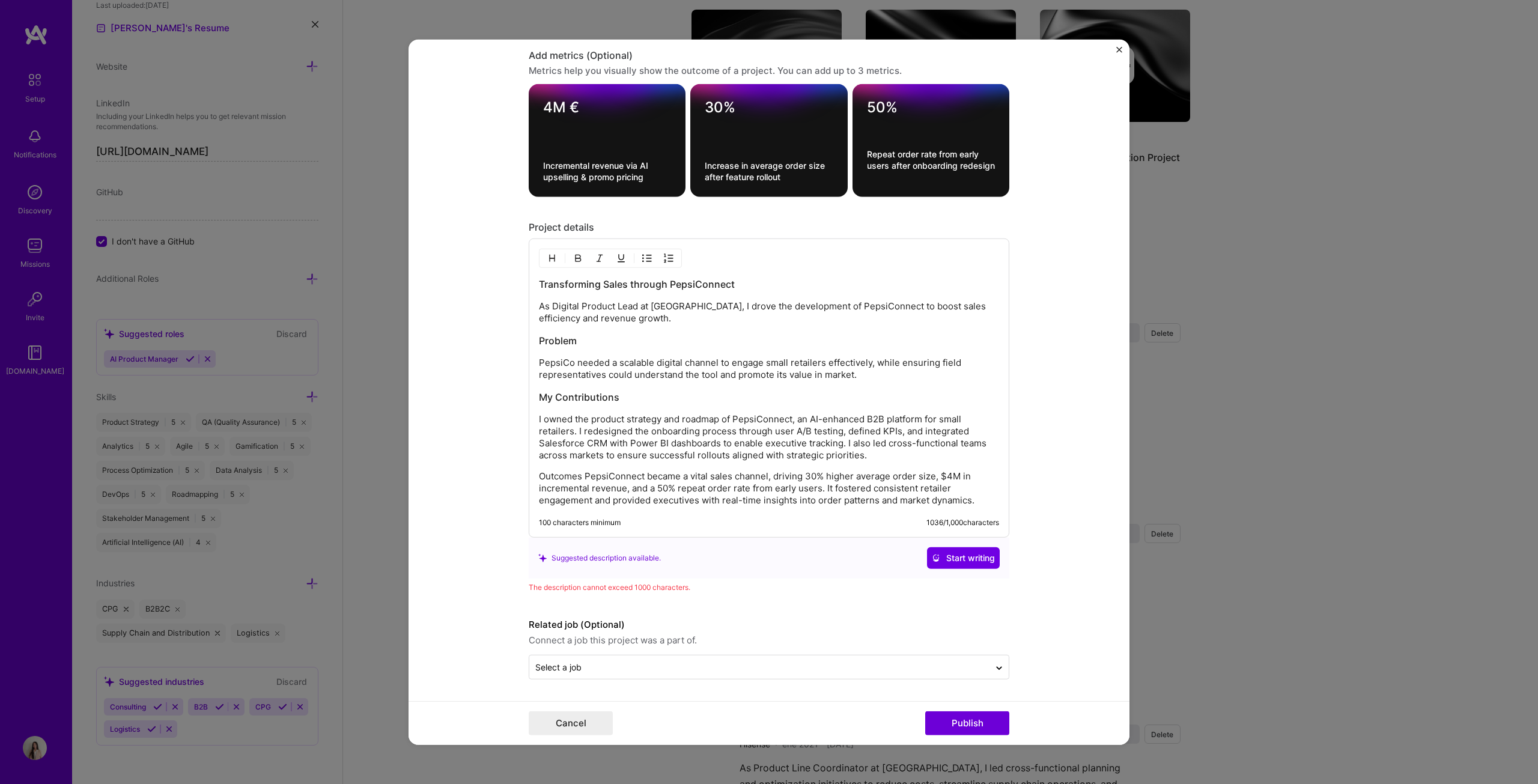
scroll to position [1259, 0]
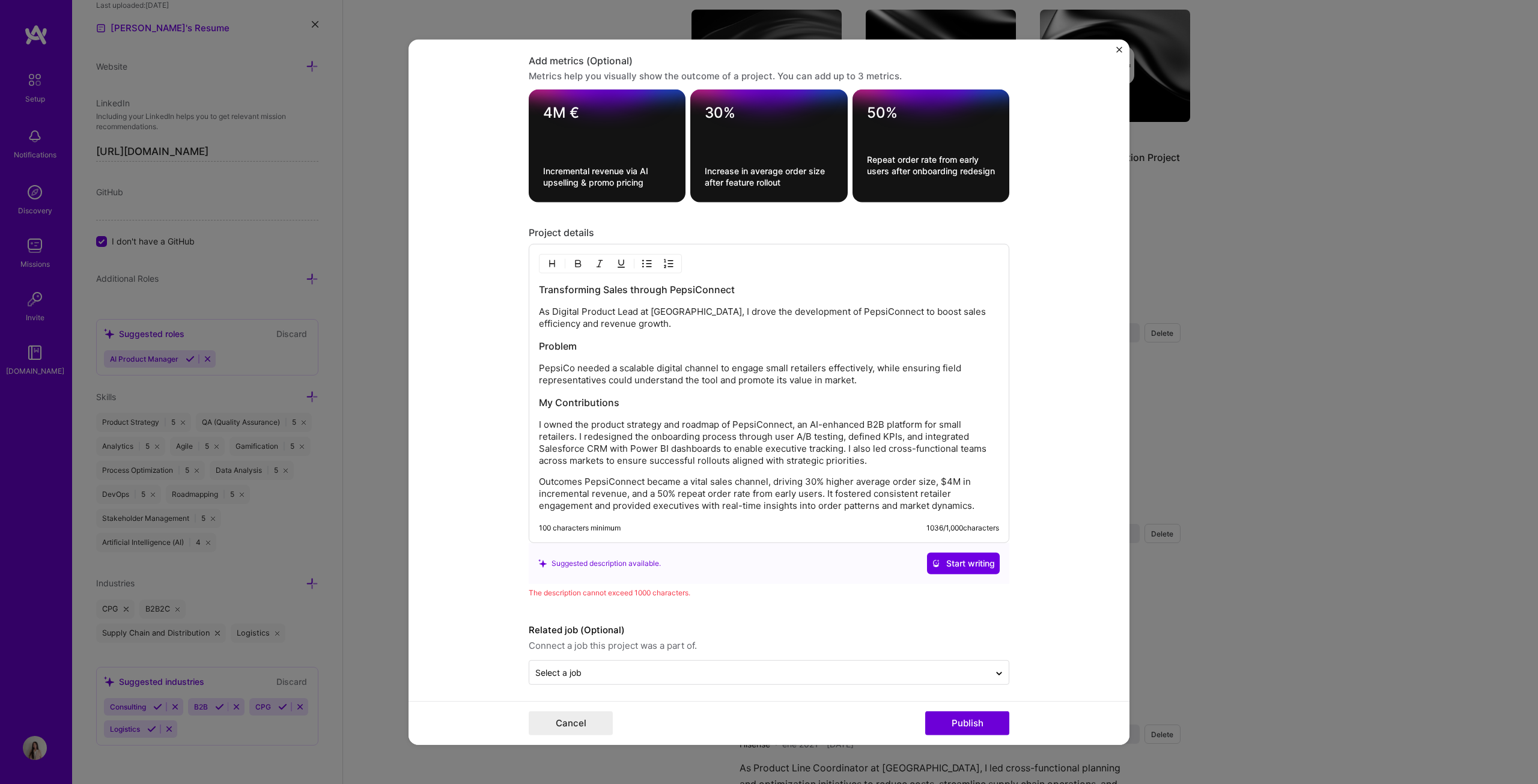
click at [581, 399] on p "Outcomes PepsiConnect became a vital sales channel, driving 30% higher average …" at bounding box center [769, 494] width 460 height 36
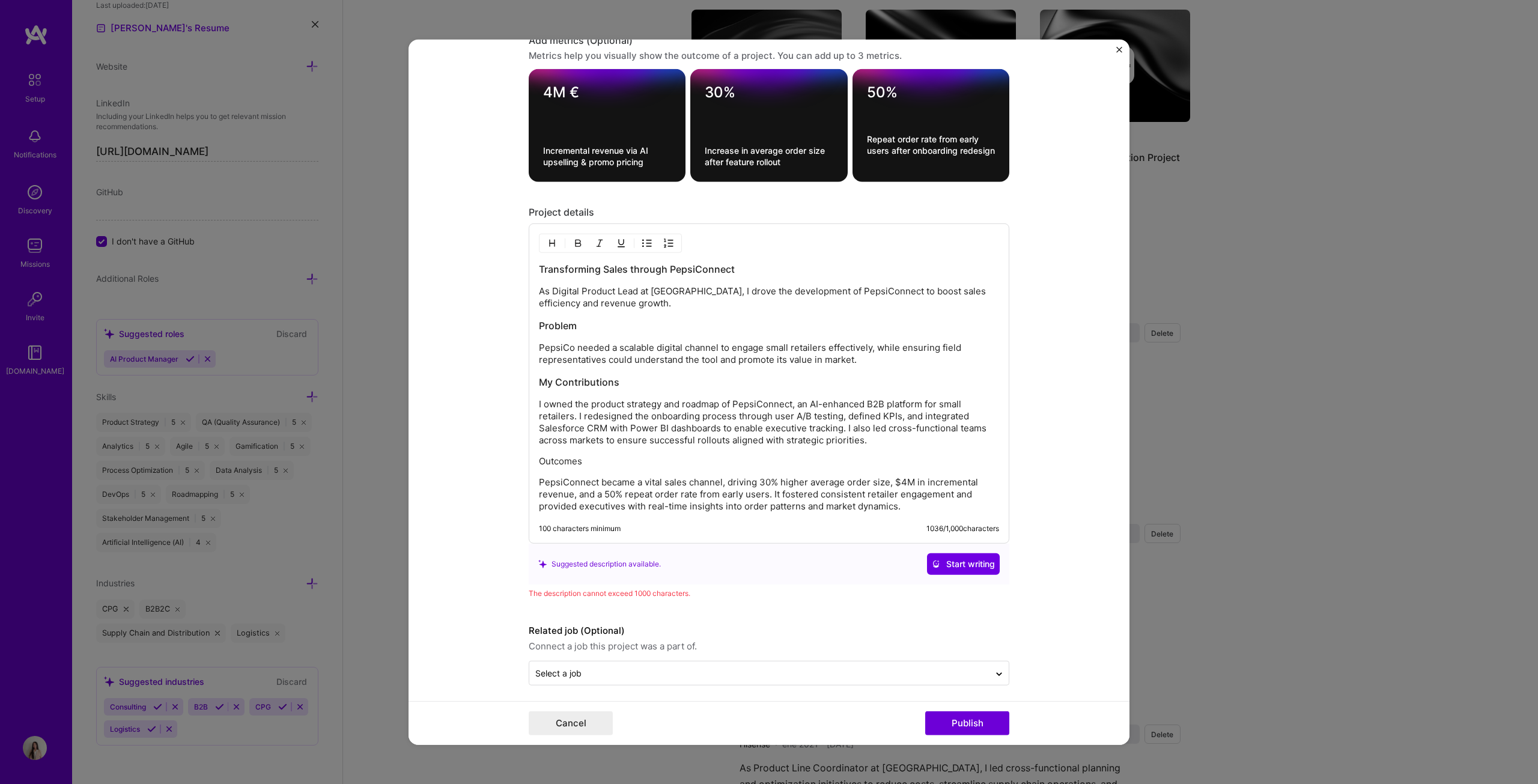
drag, startPoint x: 593, startPoint y: 460, endPoint x: 498, endPoint y: 457, distance: 95.0
click at [498, 399] on form "Project title Pepsiconnect (B2B App) Company PepsiCo Project industry Industry …" at bounding box center [769, 392] width 721 height 706
click at [573, 241] on img "button" at bounding box center [578, 243] width 10 height 10
drag, startPoint x: 551, startPoint y: 376, endPoint x: 495, endPoint y: 376, distance: 56.0
click at [495, 376] on form "Project title Pepsiconnect (B2B App) Company PepsiCo Project industry Industry …" at bounding box center [769, 392] width 721 height 706
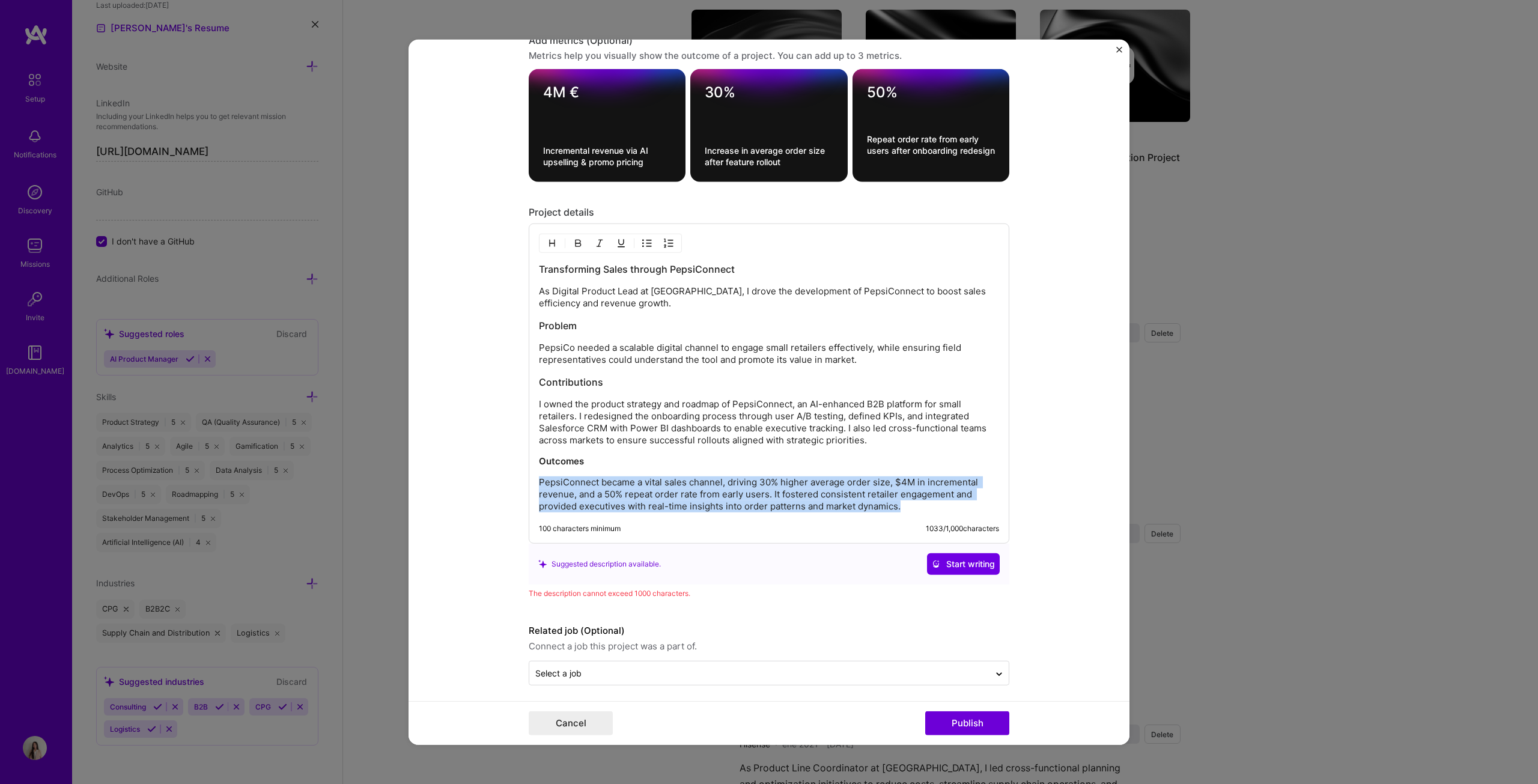
drag, startPoint x: 912, startPoint y: 503, endPoint x: 522, endPoint y: 481, distance: 390.6
click at [522, 399] on form "Project title Pepsiconnect (B2B App) Company PepsiCo Project industry Industry …" at bounding box center [769, 392] width 721 height 706
copy p "PepsiConnect became a vital sales channel, driving 30% higher average order siz…"
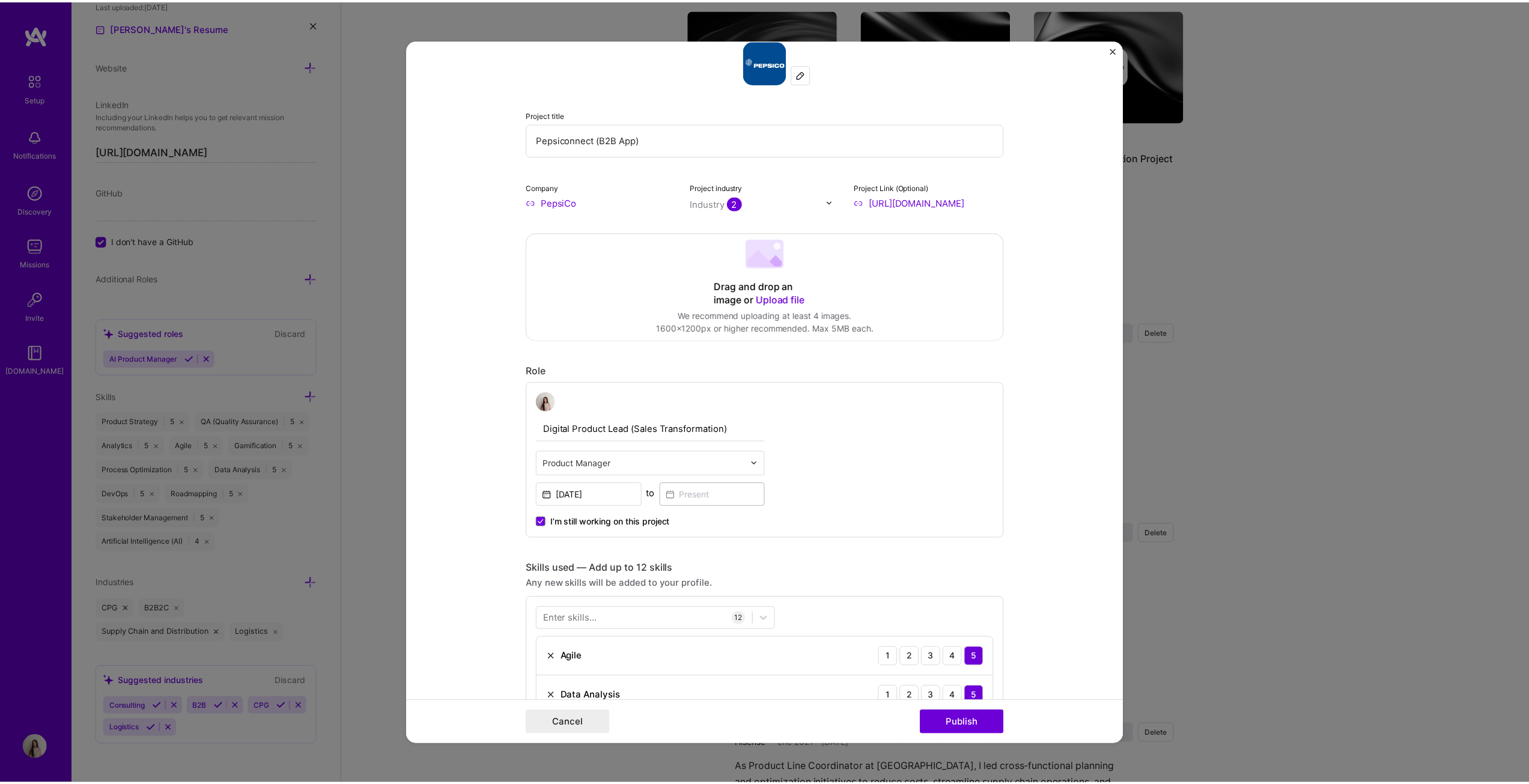
scroll to position [0, 0]
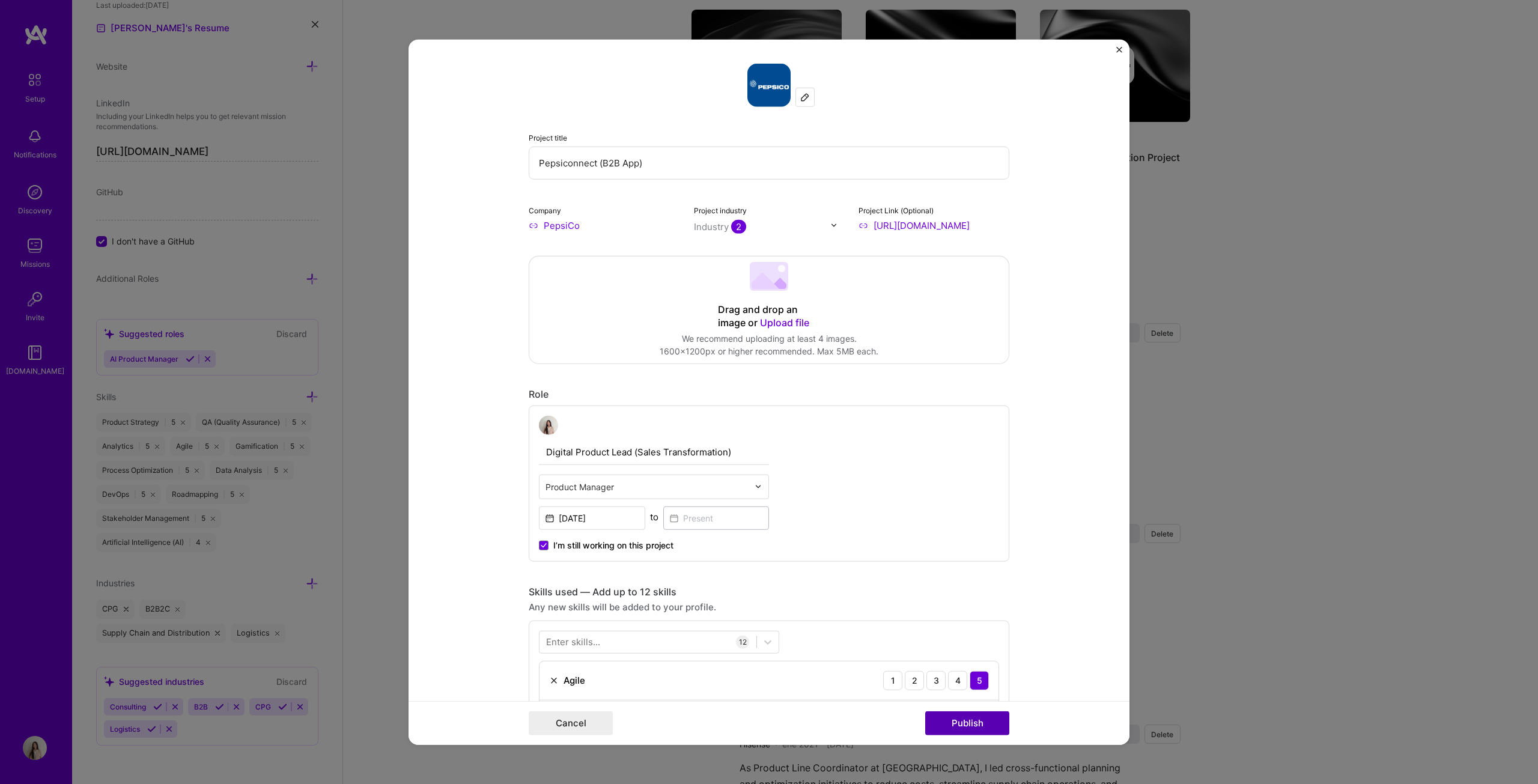
click at [759, 399] on button "Publish" at bounding box center [967, 723] width 84 height 24
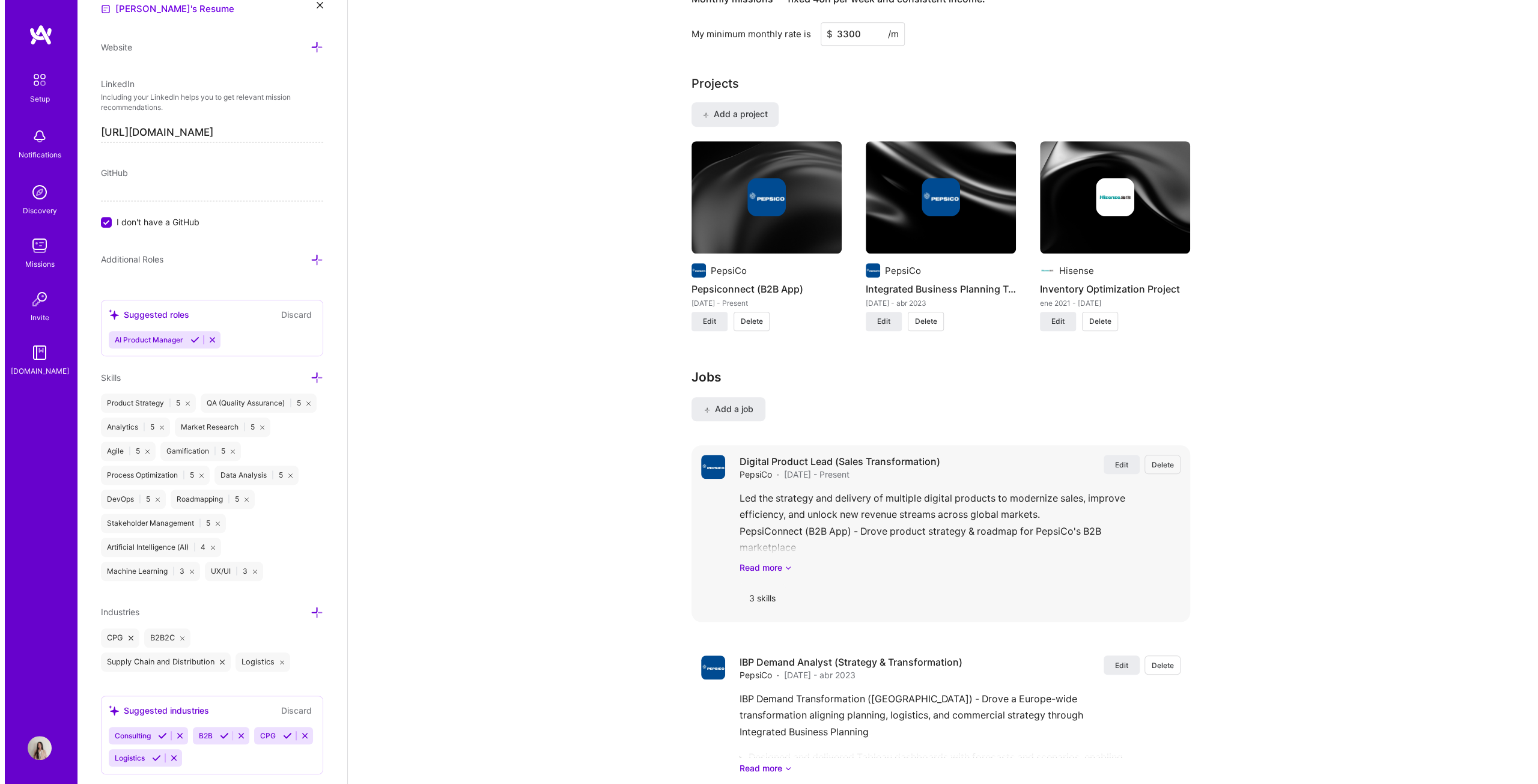
scroll to position [781, 0]
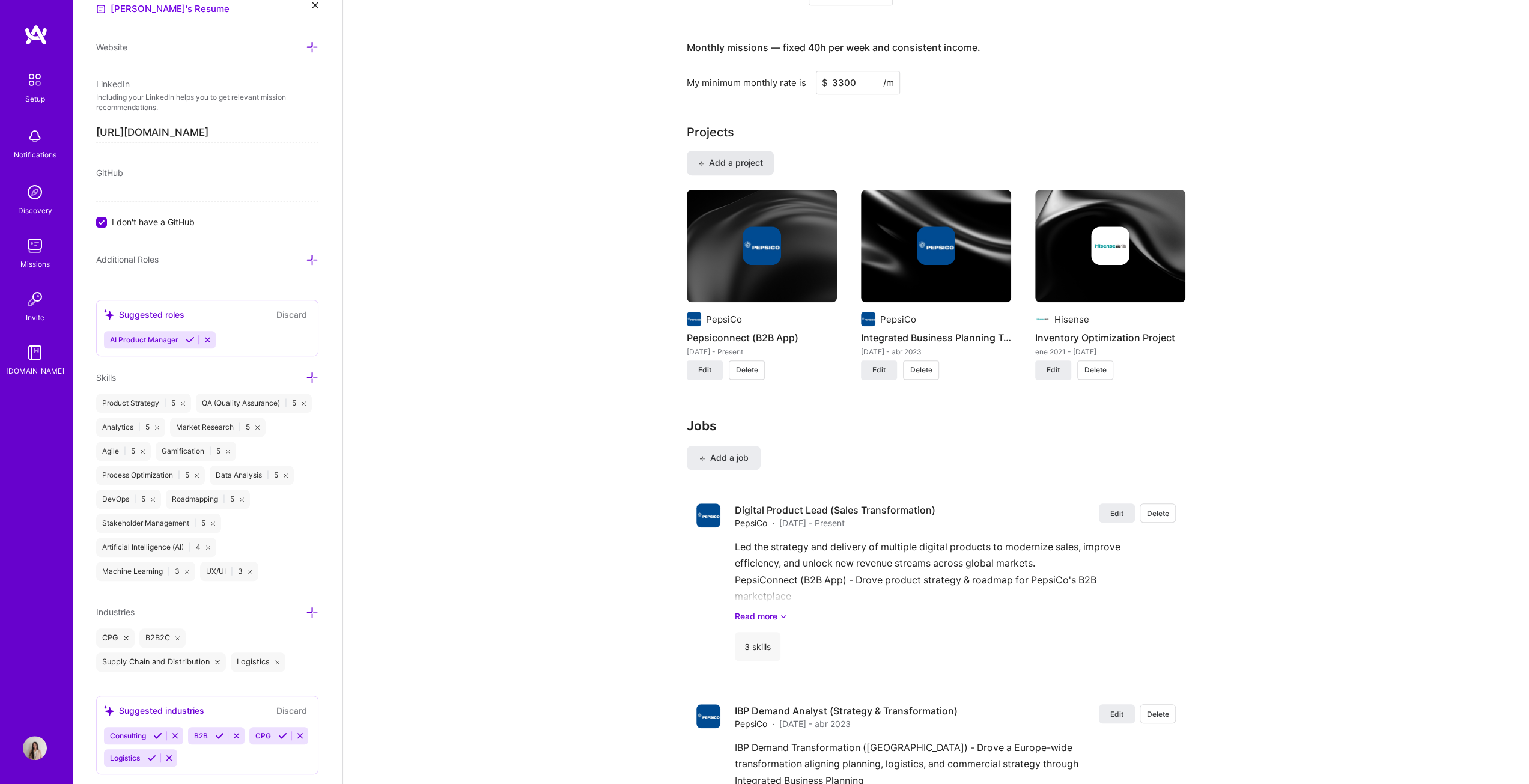
click at [753, 163] on span "Add a project" at bounding box center [730, 162] width 66 height 12
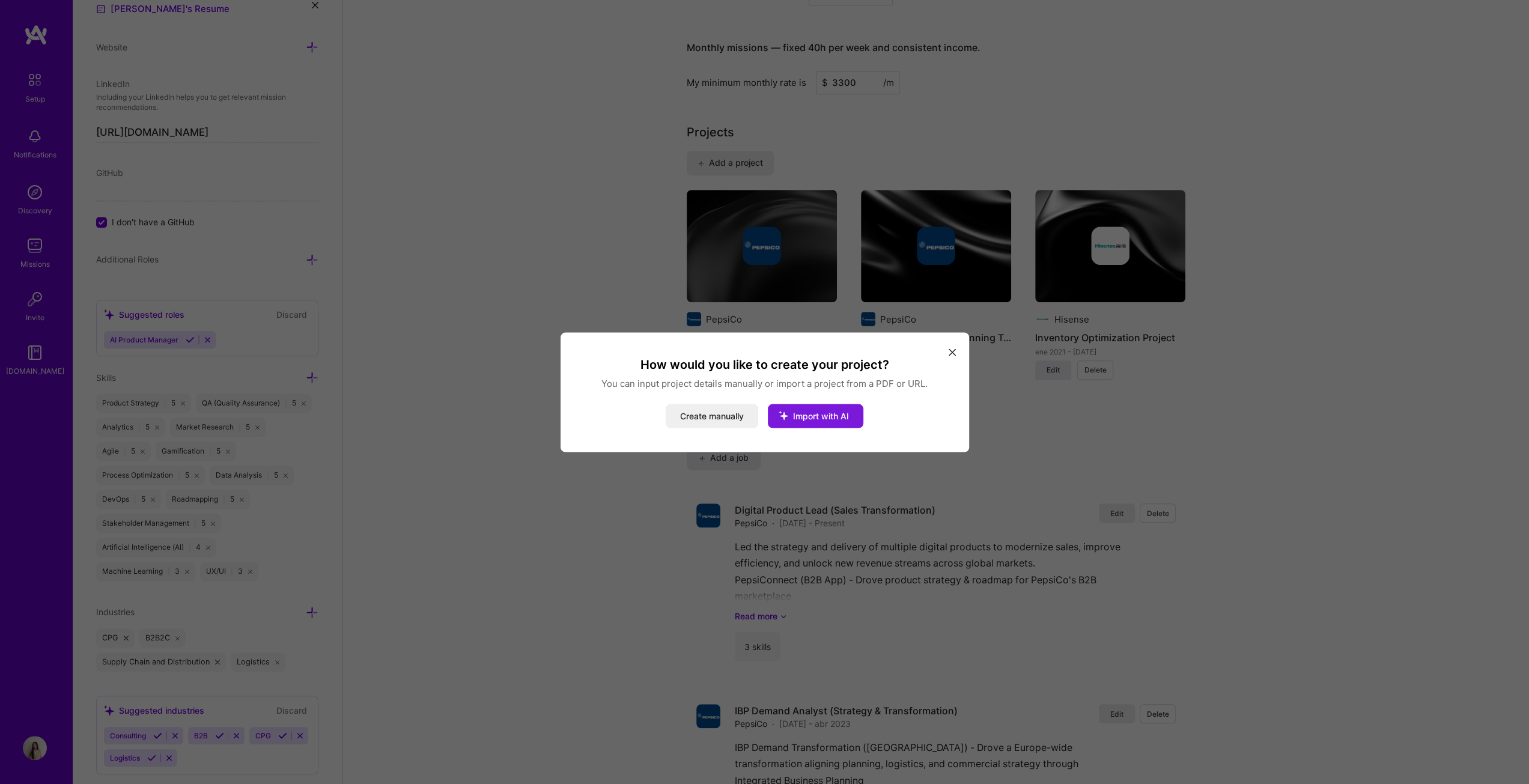
click at [760, 399] on button "Import with AI" at bounding box center [816, 415] width 95 height 24
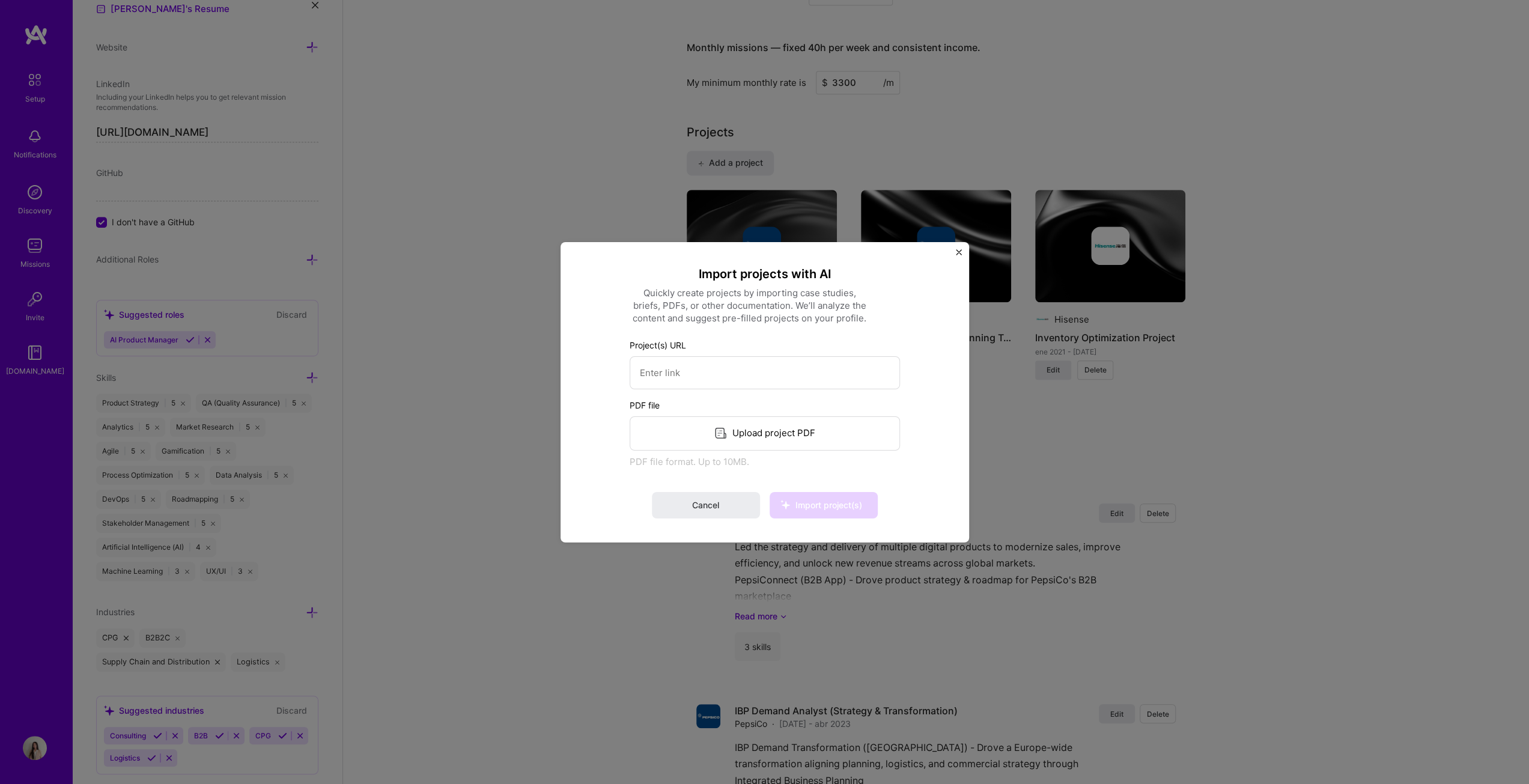
click at [760, 254] on img "Close" at bounding box center [959, 252] width 6 height 6
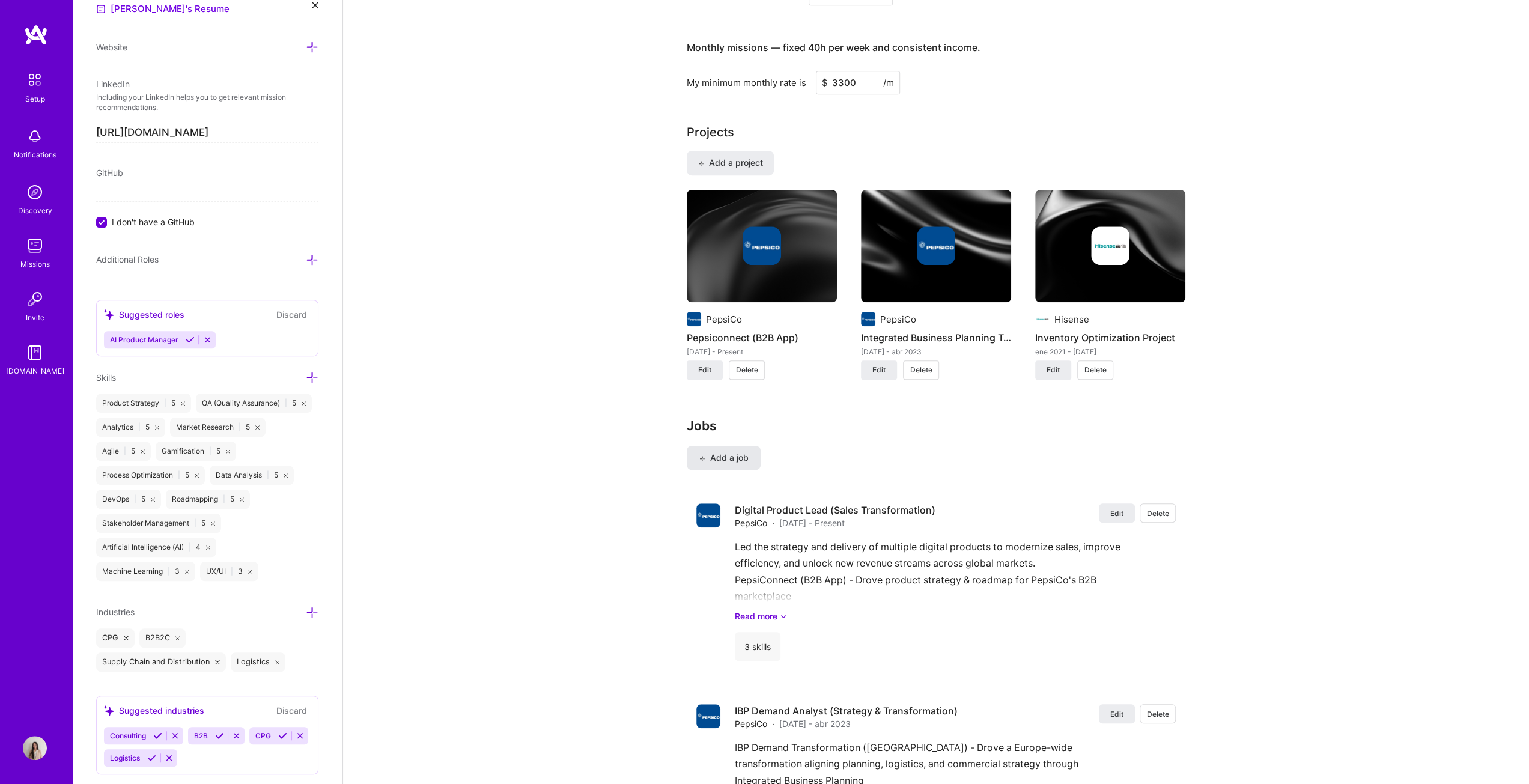
click at [737, 399] on span "Add a job" at bounding box center [724, 457] width 50 height 12
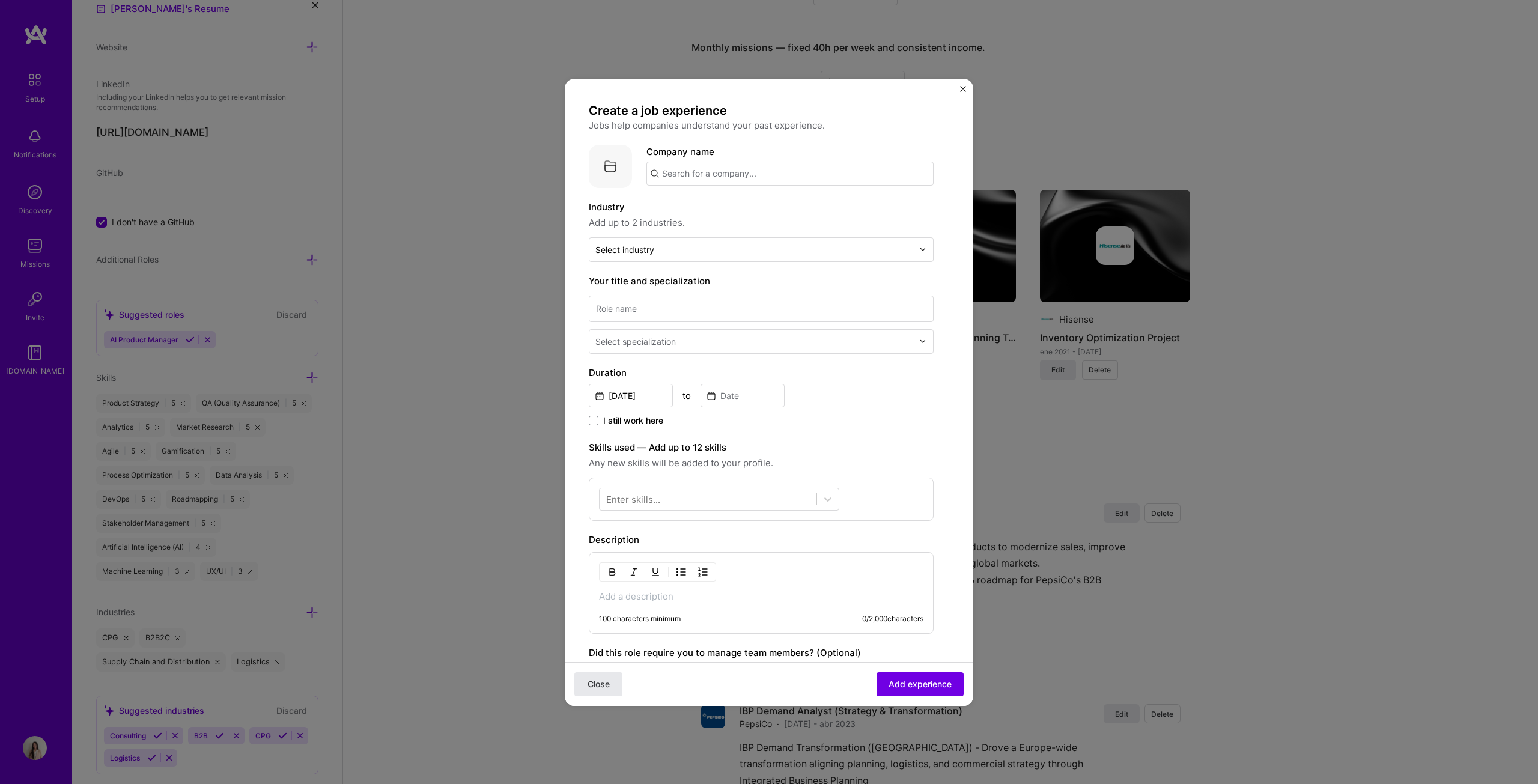
click at [594, 399] on span "Close" at bounding box center [598, 683] width 22 height 12
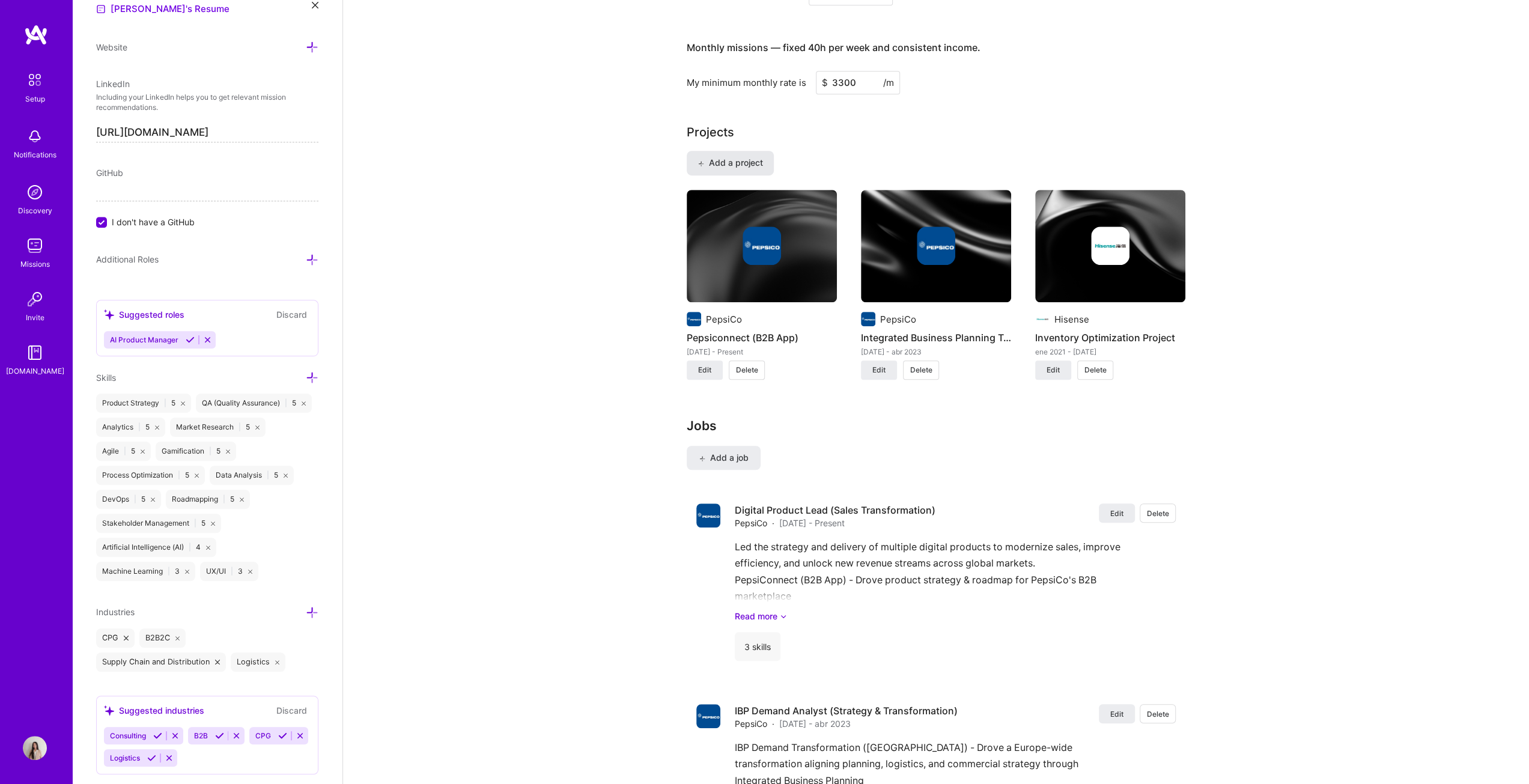
click at [758, 162] on span "Add a project" at bounding box center [730, 162] width 66 height 12
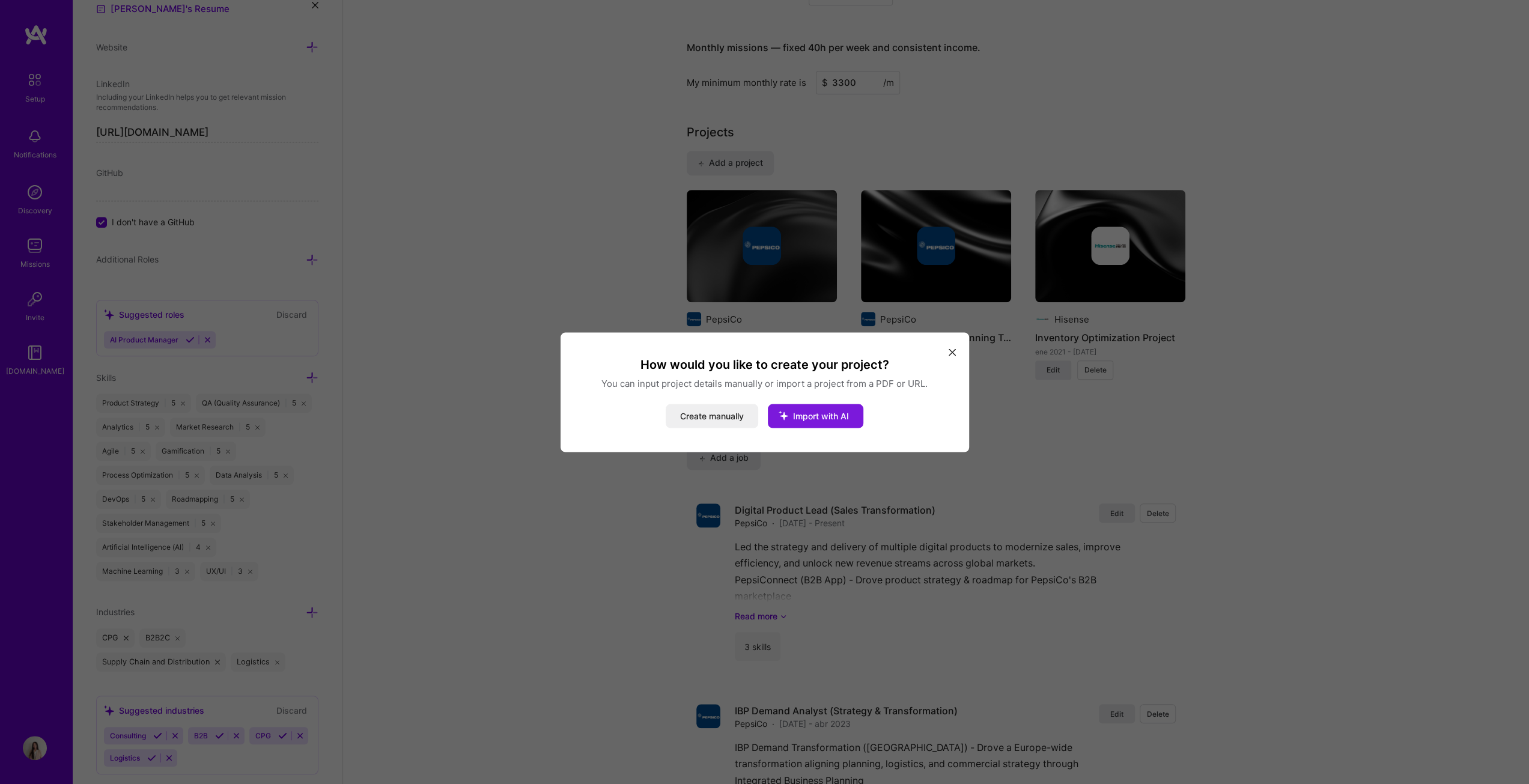
click at [760, 399] on span "Import with AI" at bounding box center [821, 415] width 56 height 11
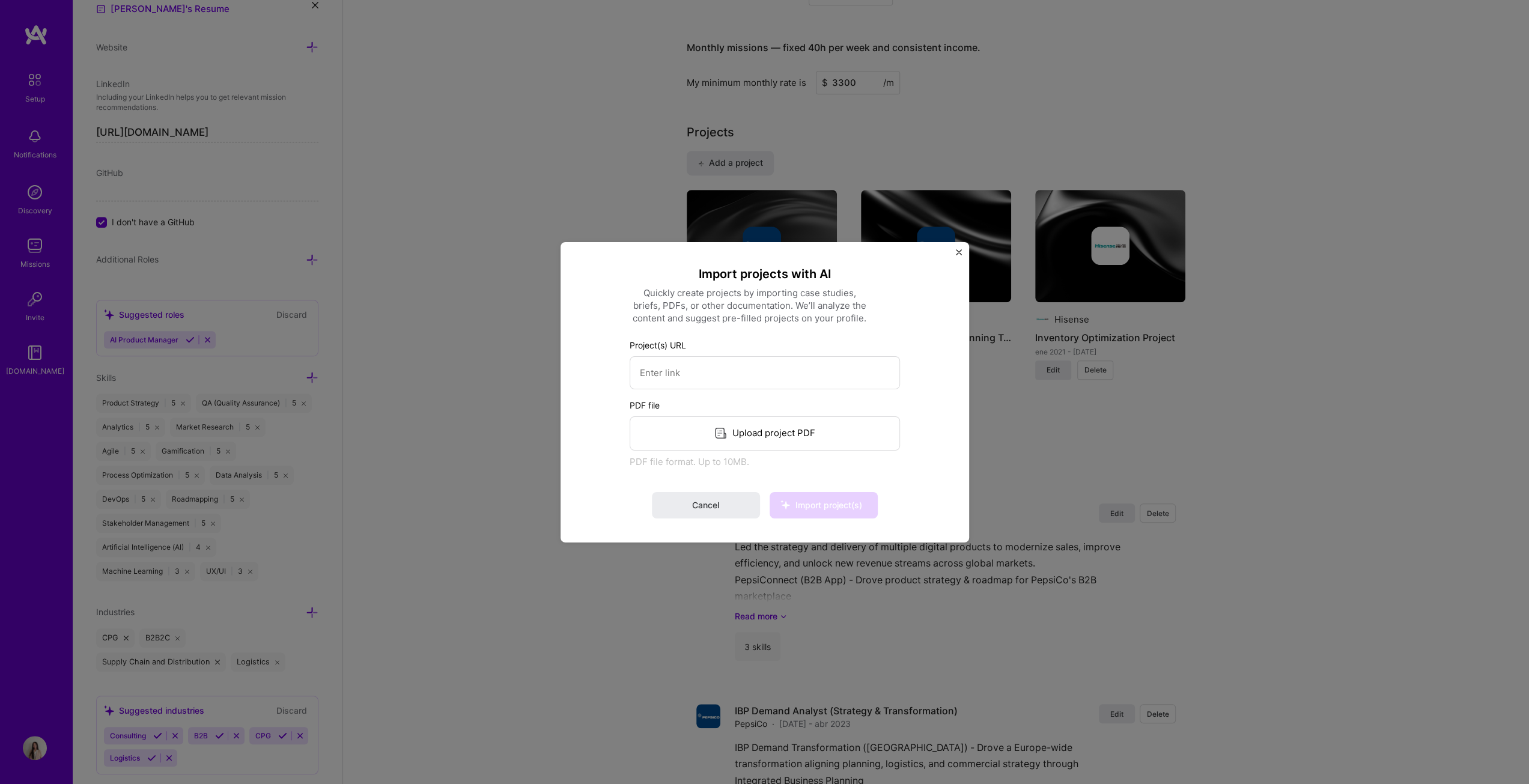
click at [760, 253] on img "Close" at bounding box center [959, 252] width 6 height 6
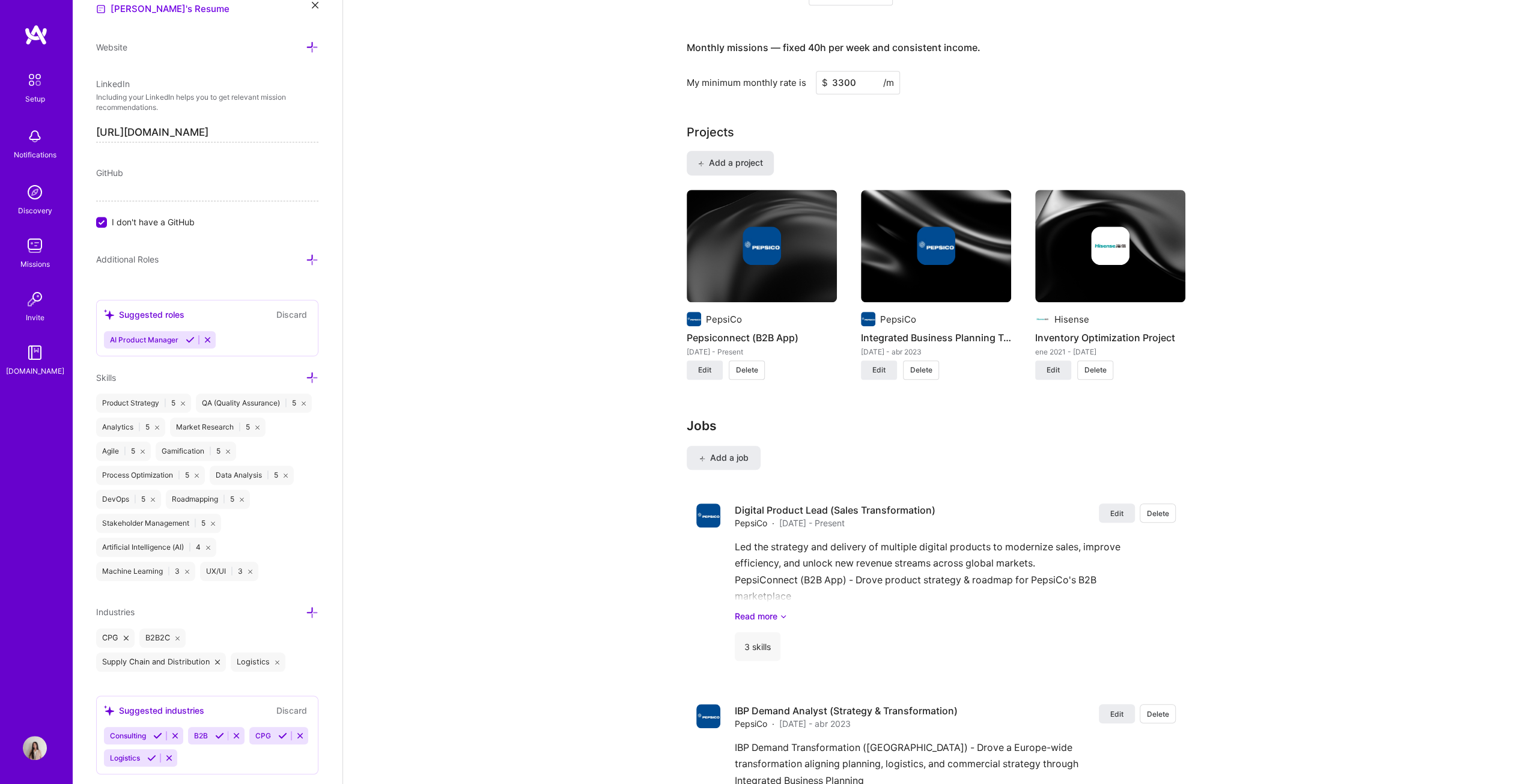
click at [747, 158] on span "Add a project" at bounding box center [730, 162] width 66 height 12
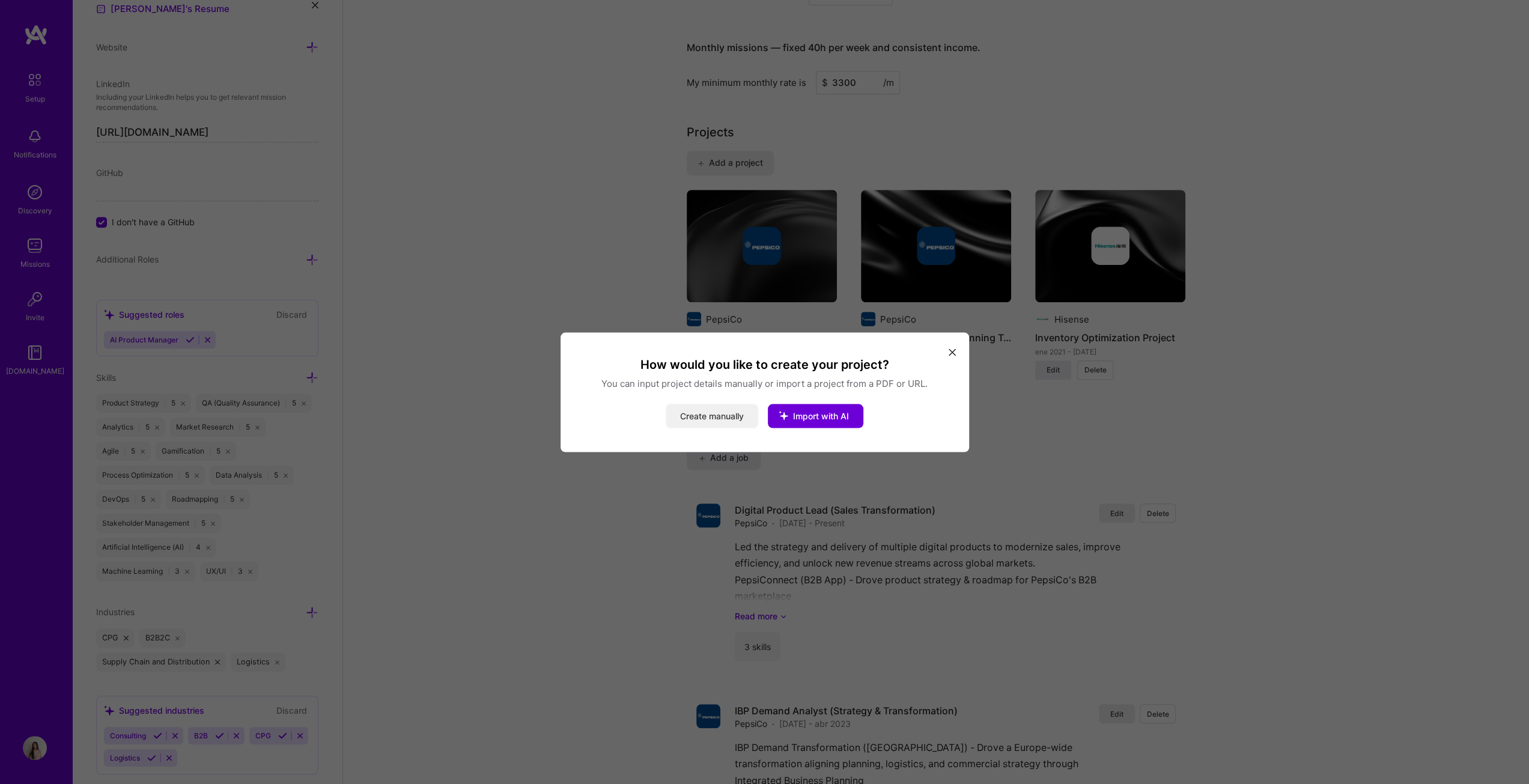
click at [726, 399] on button "Create manually" at bounding box center [712, 415] width 92 height 24
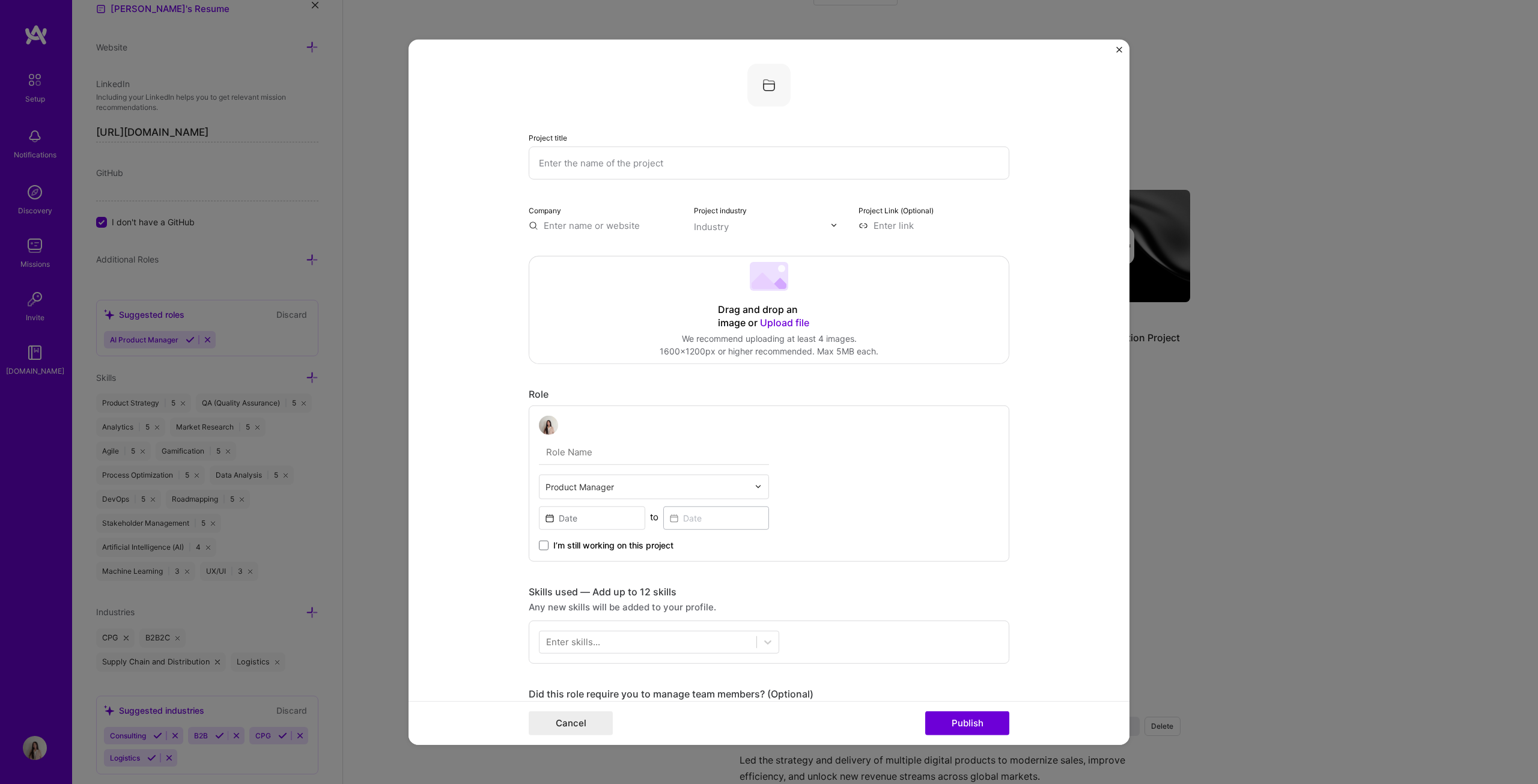
click at [645, 162] on input "text" at bounding box center [769, 162] width 481 height 33
type input "Image Recognition"
click at [632, 220] on input "text" at bounding box center [604, 225] width 151 height 12
click at [607, 289] on div "PepsiCo [DOMAIN_NAME]" at bounding box center [618, 288] width 180 height 33
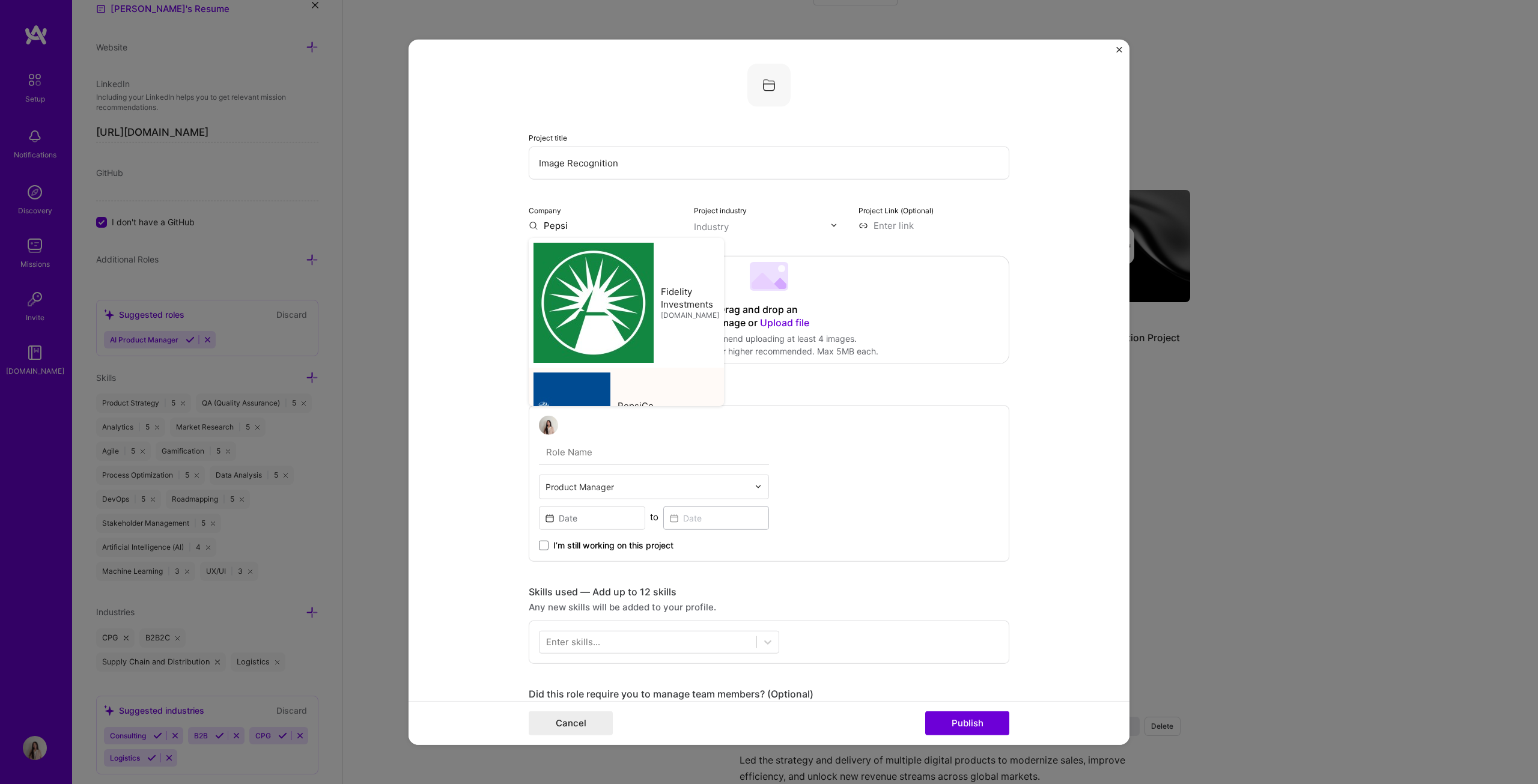
type input "PepsiCo"
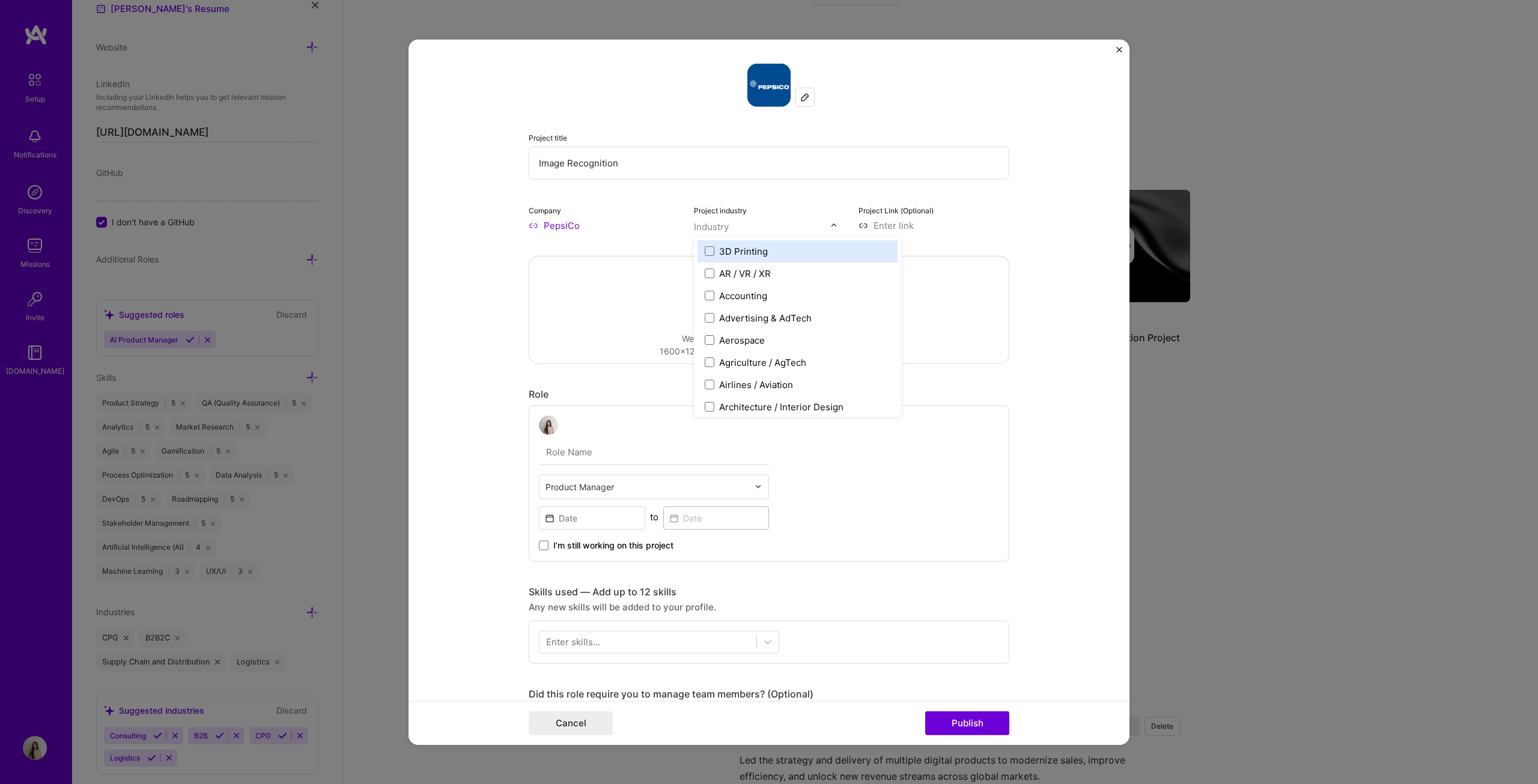
click at [759, 225] on input "text" at bounding box center [762, 226] width 137 height 12
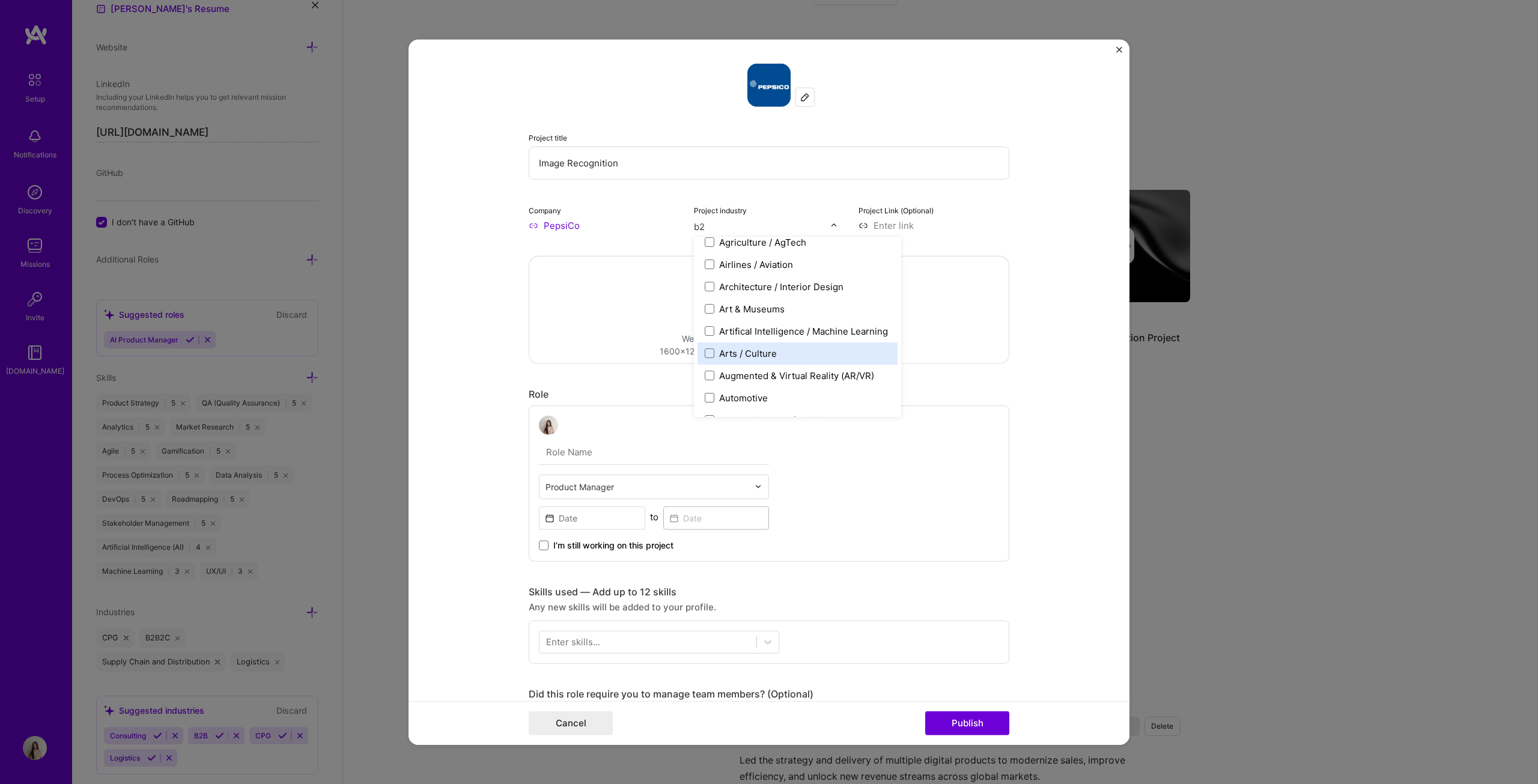
type input "b2b"
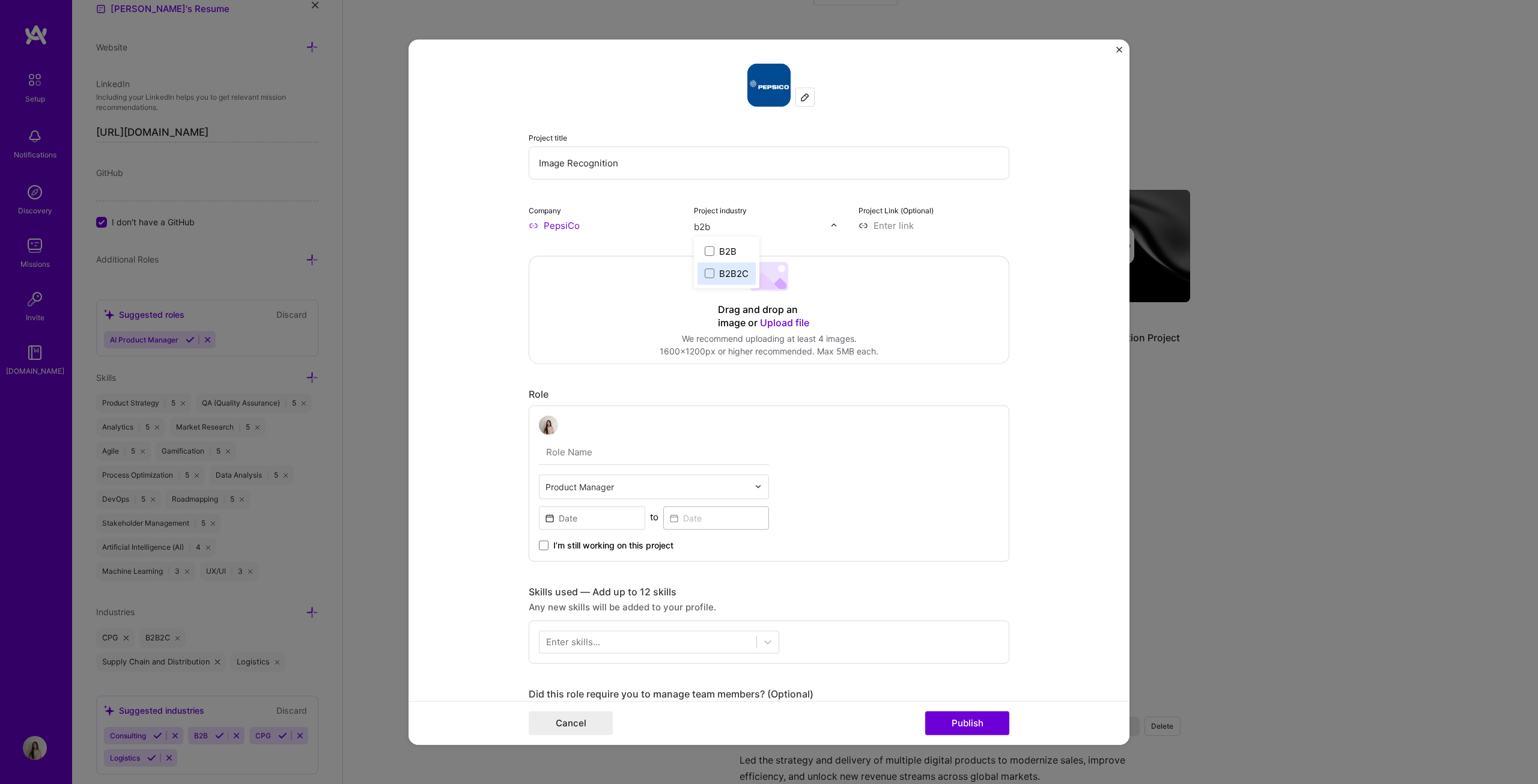
click at [711, 274] on label "B2B2C" at bounding box center [727, 273] width 44 height 12
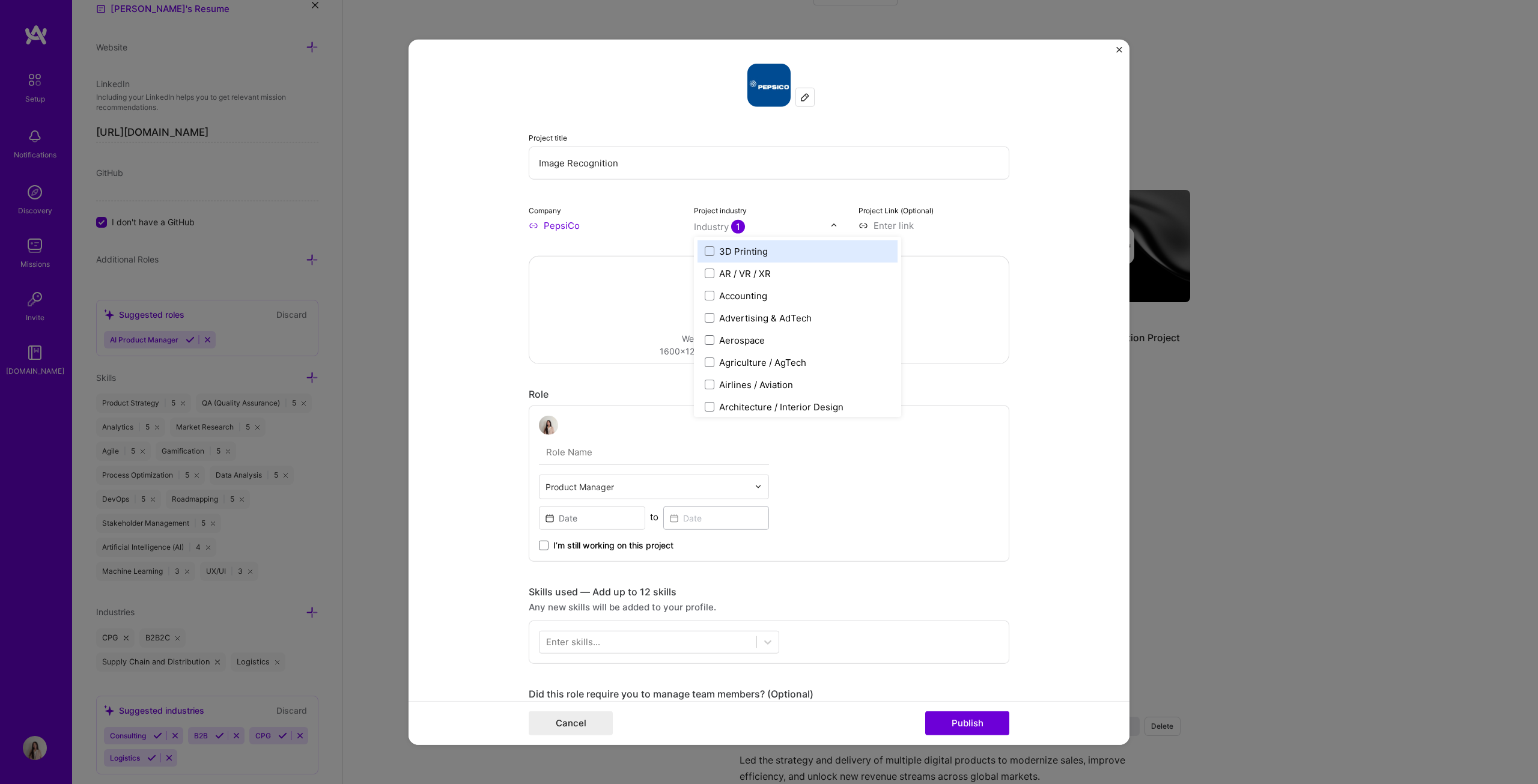
click at [759, 229] on input "text" at bounding box center [762, 226] width 137 height 12
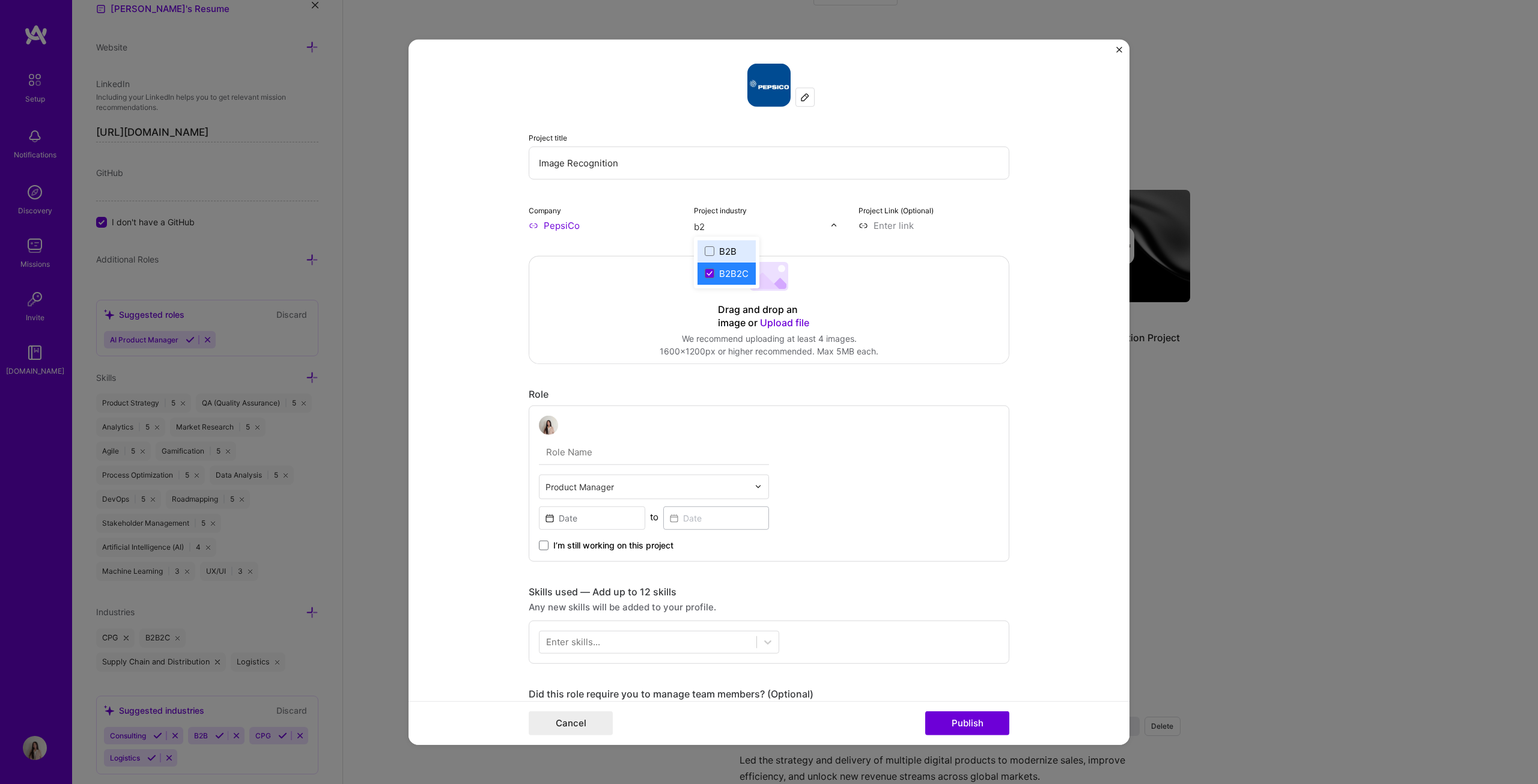
type input "b2b"
click at [707, 272] on span at bounding box center [710, 274] width 10 height 10
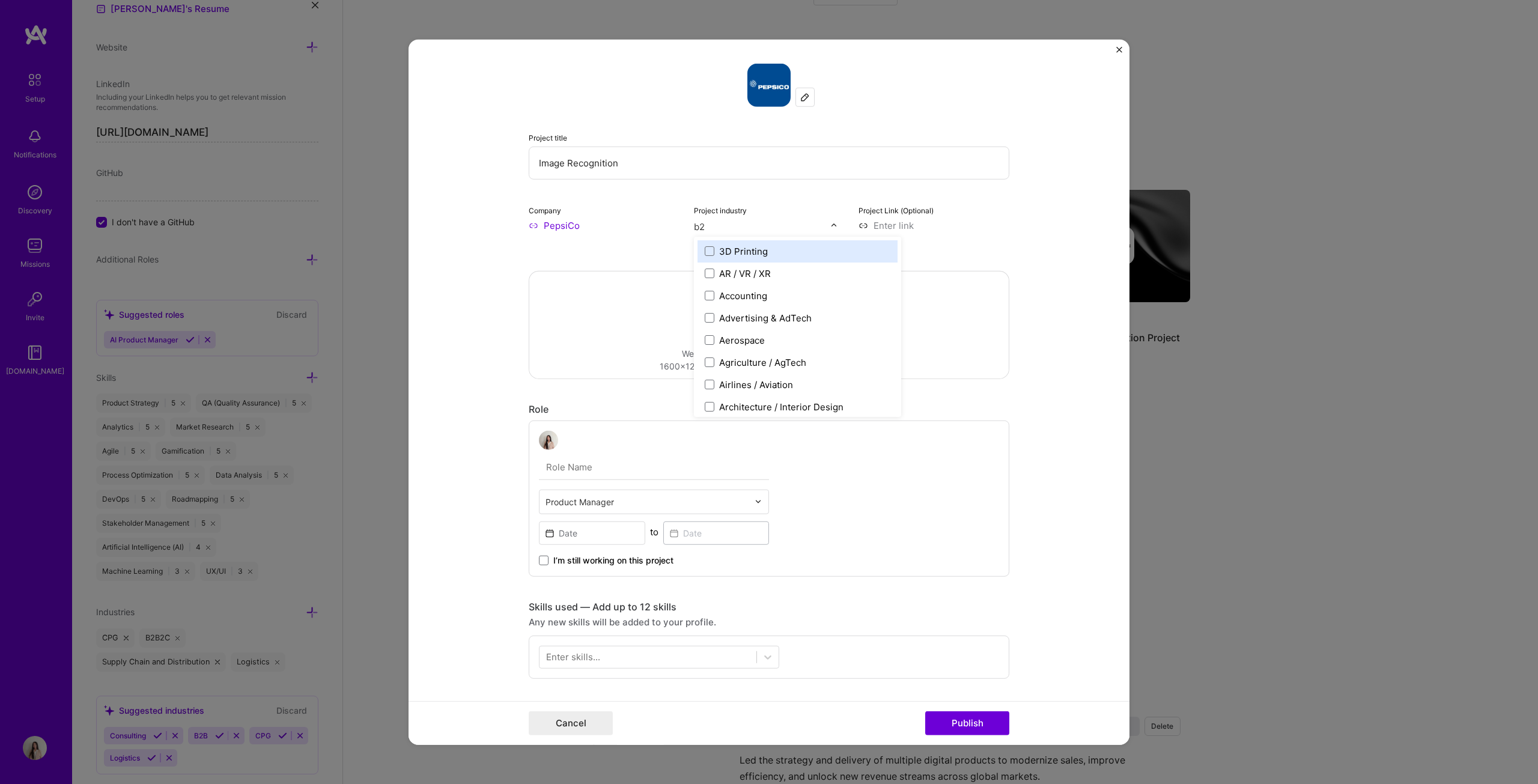
type input "b2b"
click at [727, 251] on div "B2B" at bounding box center [728, 251] width 17 height 12
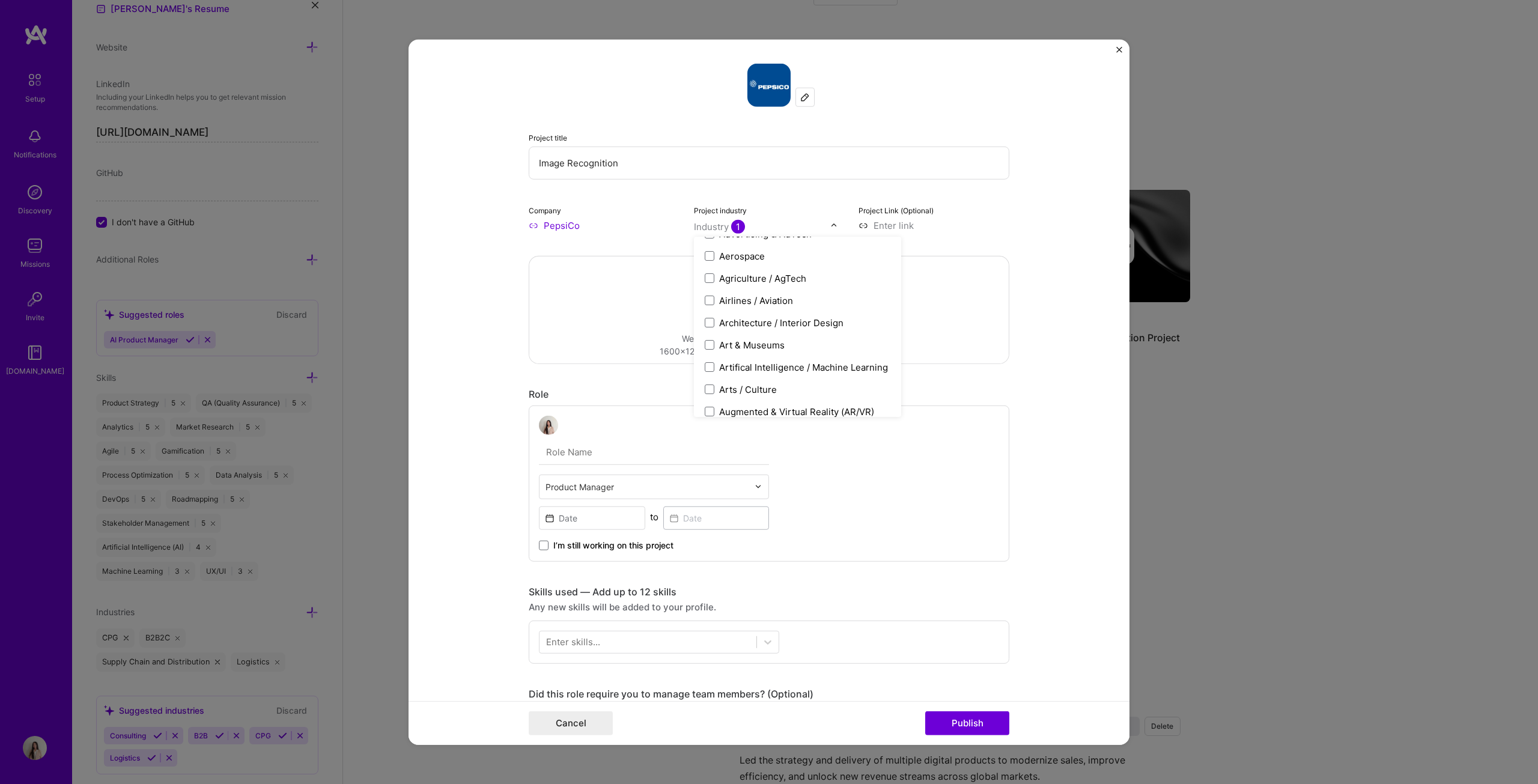
scroll to position [92, 0]
click at [759, 361] on div "Artifical Intelligence / Machine Learning" at bounding box center [803, 360] width 169 height 12
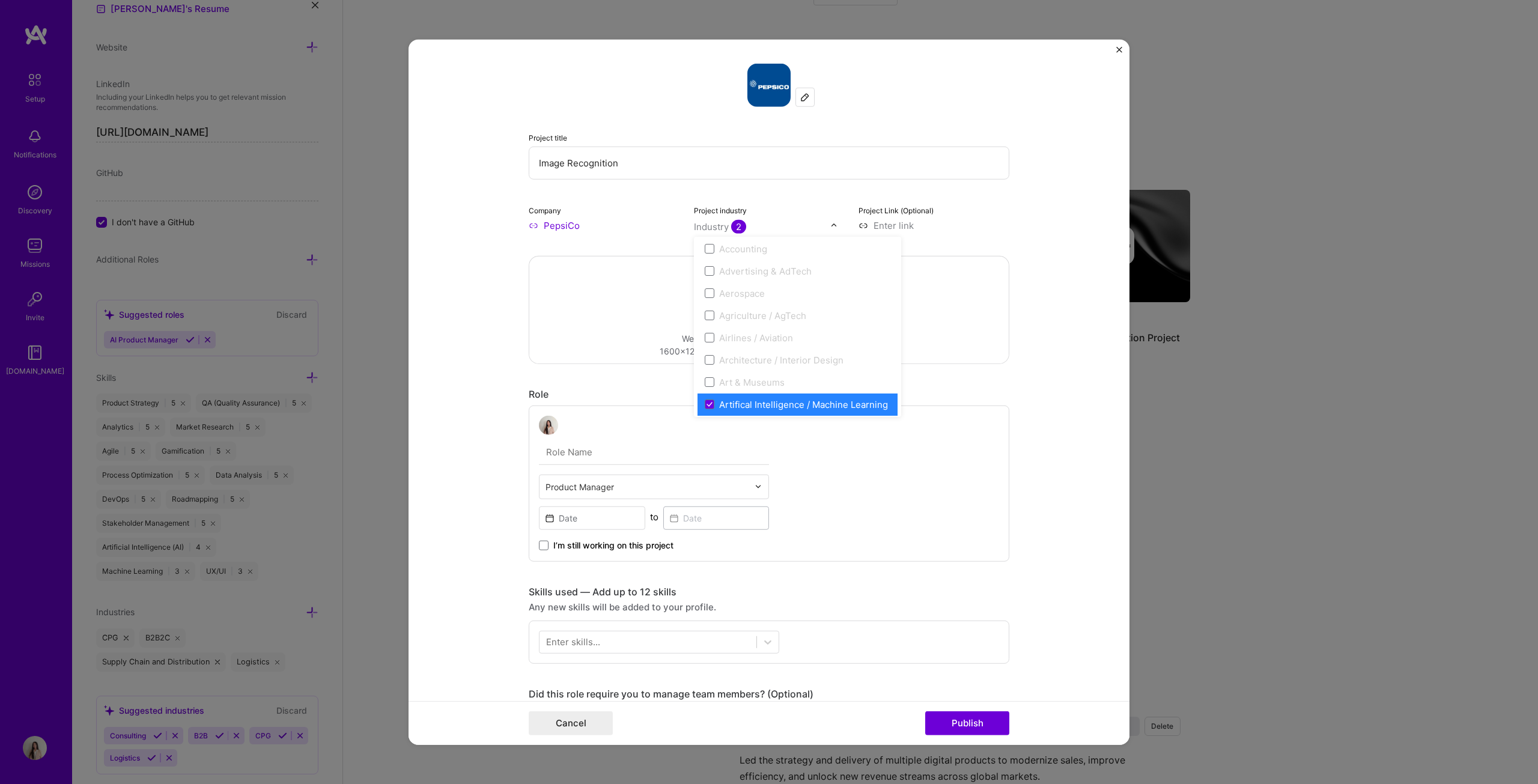
scroll to position [0, 0]
click at [759, 296] on div "Drag and drop an image or Upload file Upload file We recommend uploading at lea…" at bounding box center [769, 309] width 480 height 107
click at [605, 399] on input "text" at bounding box center [654, 452] width 230 height 25
type input "Digital Product Lead (Sales Transformation)"
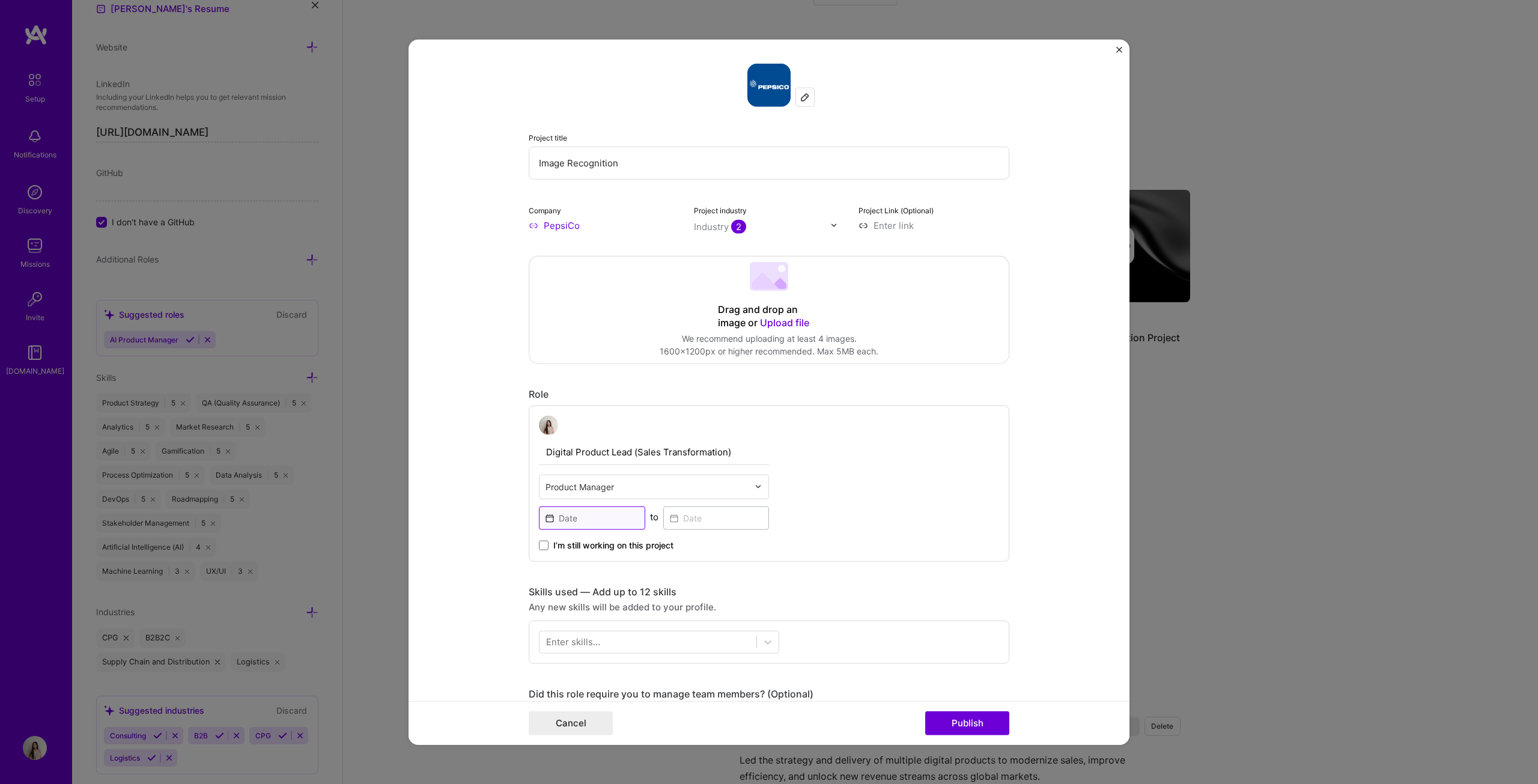
click at [590, 399] on input at bounding box center [592, 517] width 106 height 24
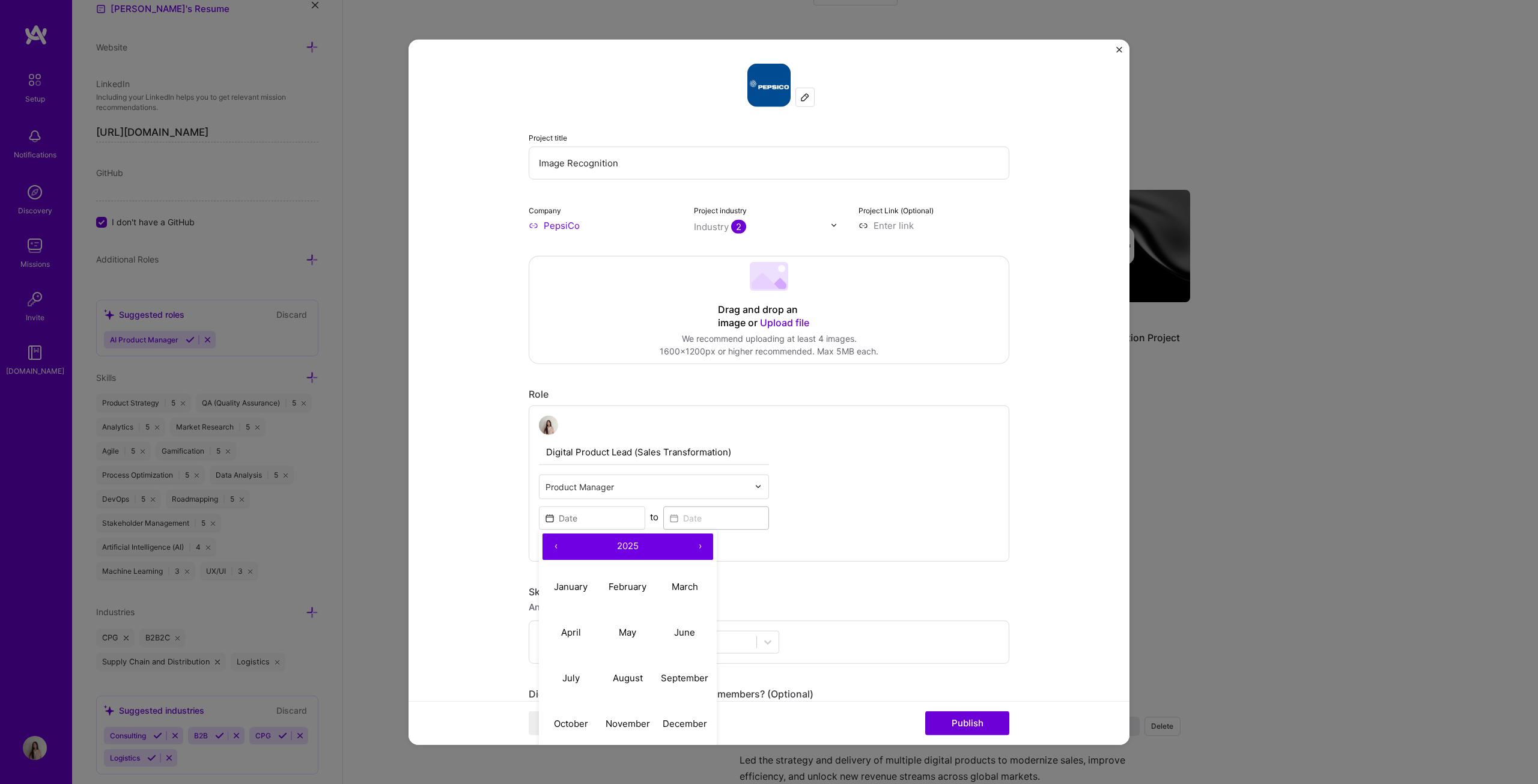
click at [553, 399] on button "‹" at bounding box center [556, 546] width 27 height 27
click at [625, 399] on abbr "May" at bounding box center [628, 632] width 17 height 11
type input "[DATE]"
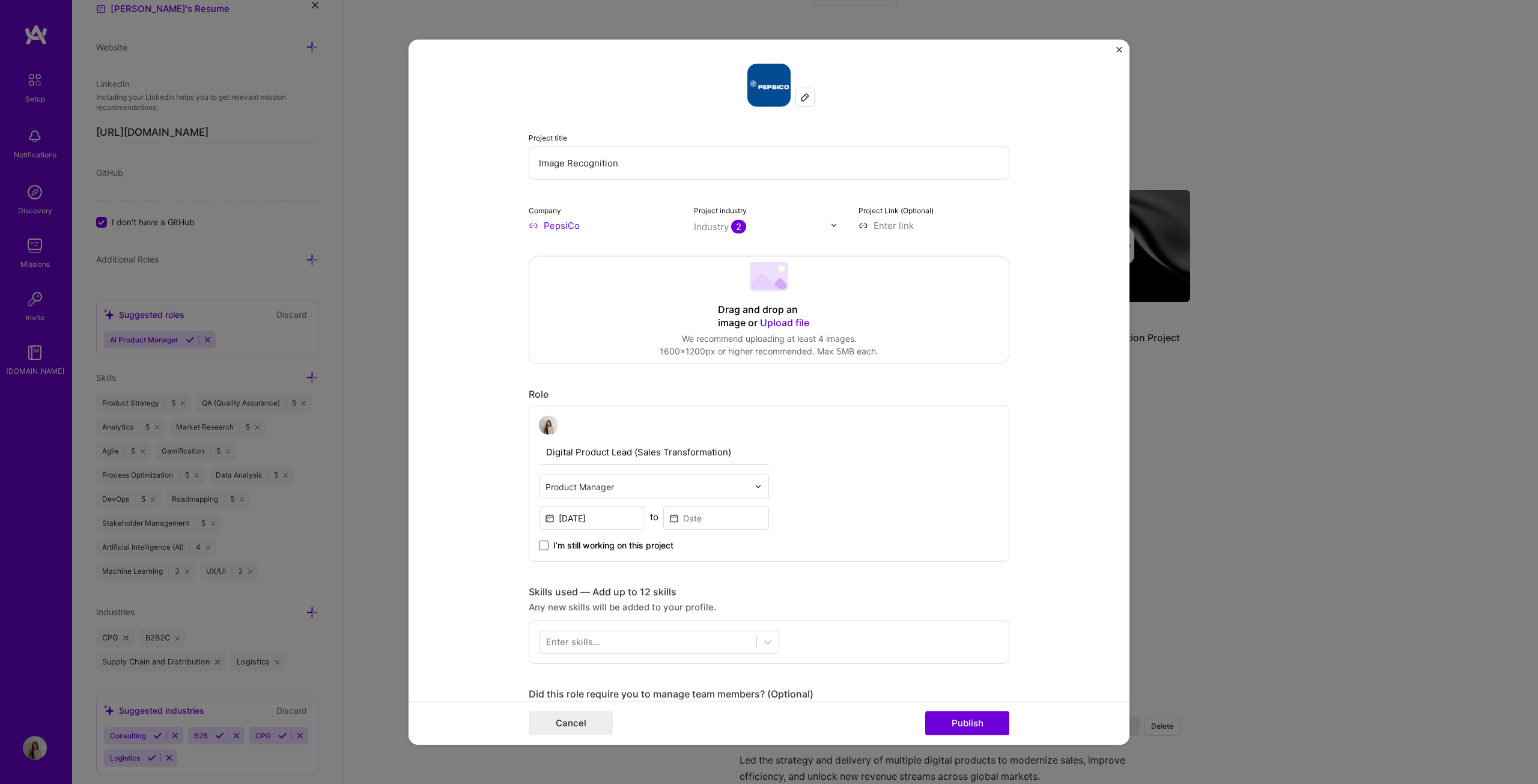
click at [542, 399] on span at bounding box center [544, 545] width 10 height 10
click at [0, 0] on input "I’m still working on this project" at bounding box center [0, 0] width 0 height 0
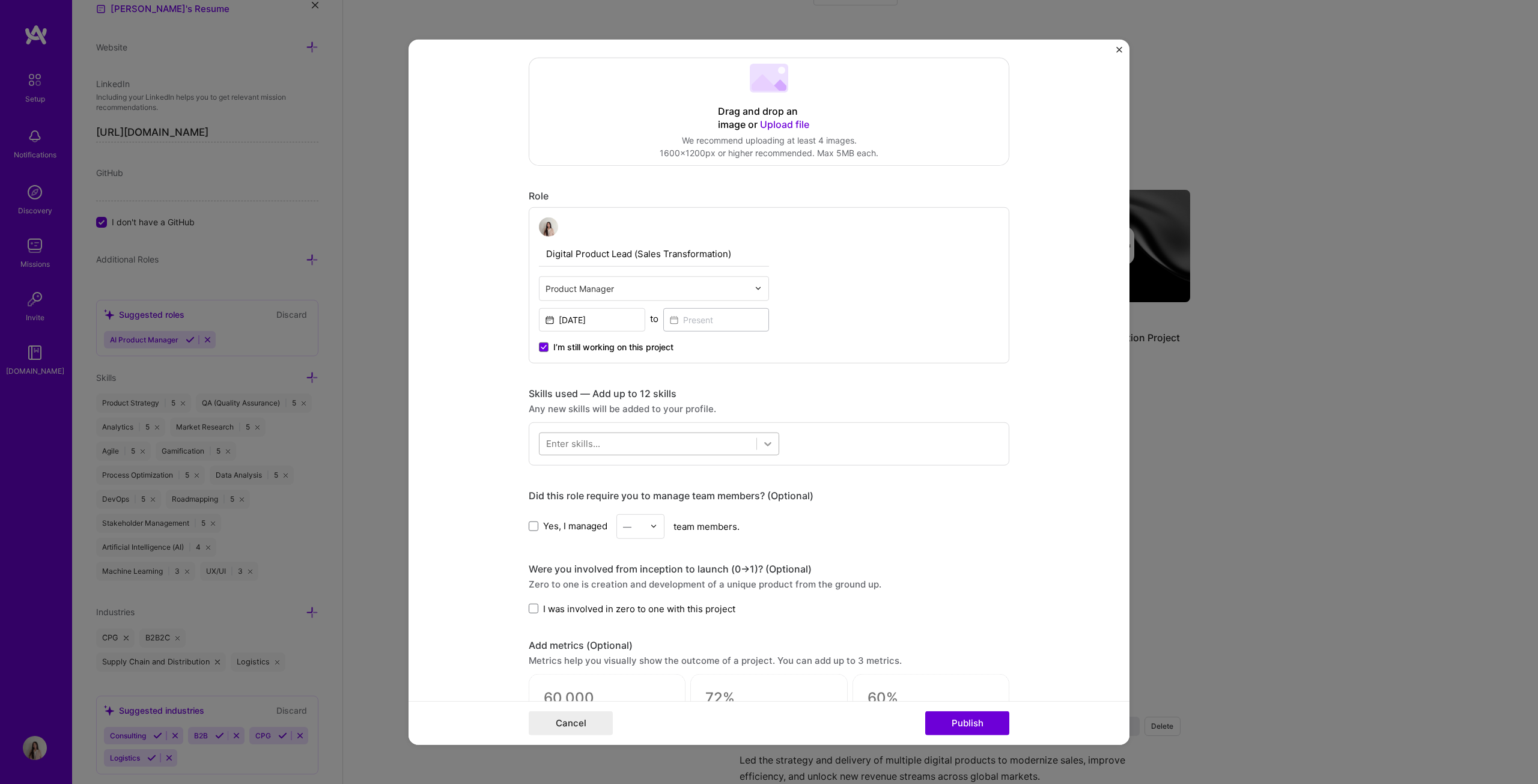
scroll to position [240, 0]
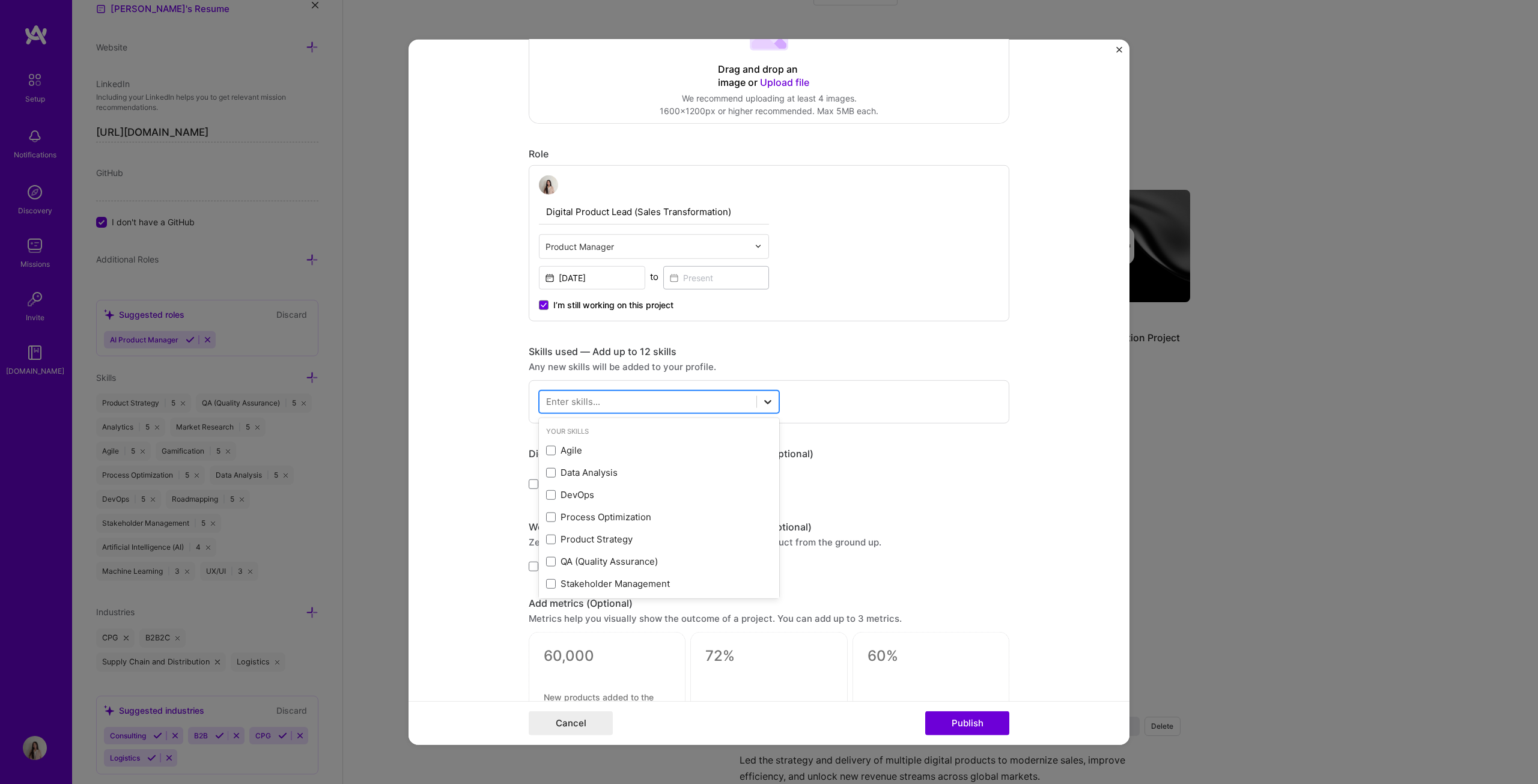
click at [759, 399] on icon at bounding box center [767, 401] width 12 height 12
click at [550, 399] on span at bounding box center [551, 450] width 10 height 10
click at [0, 0] on input "checkbox" at bounding box center [0, 0] width 0 height 0
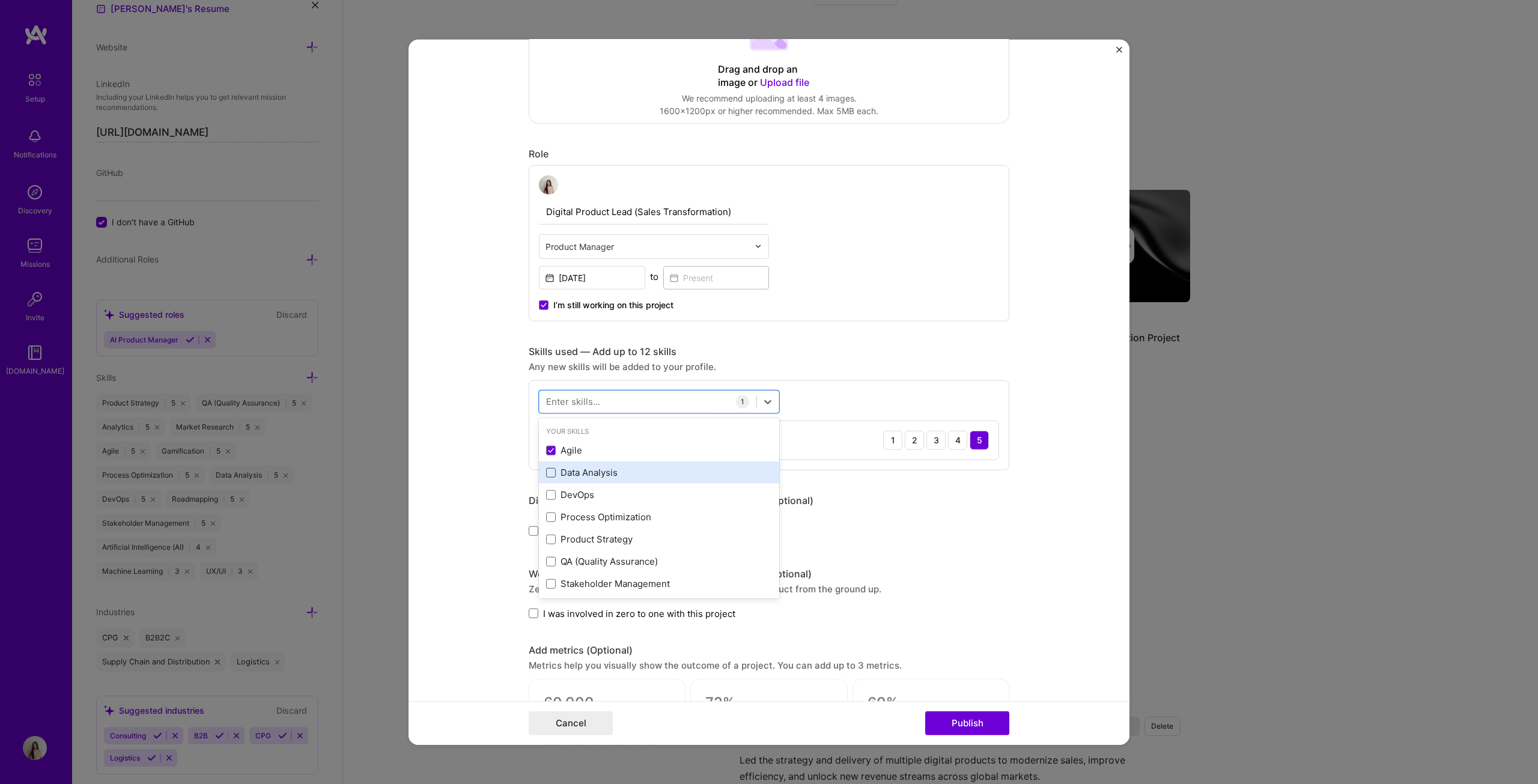
click at [550, 399] on span at bounding box center [551, 473] width 10 height 10
click at [0, 0] on input "checkbox" at bounding box center [0, 0] width 0 height 0
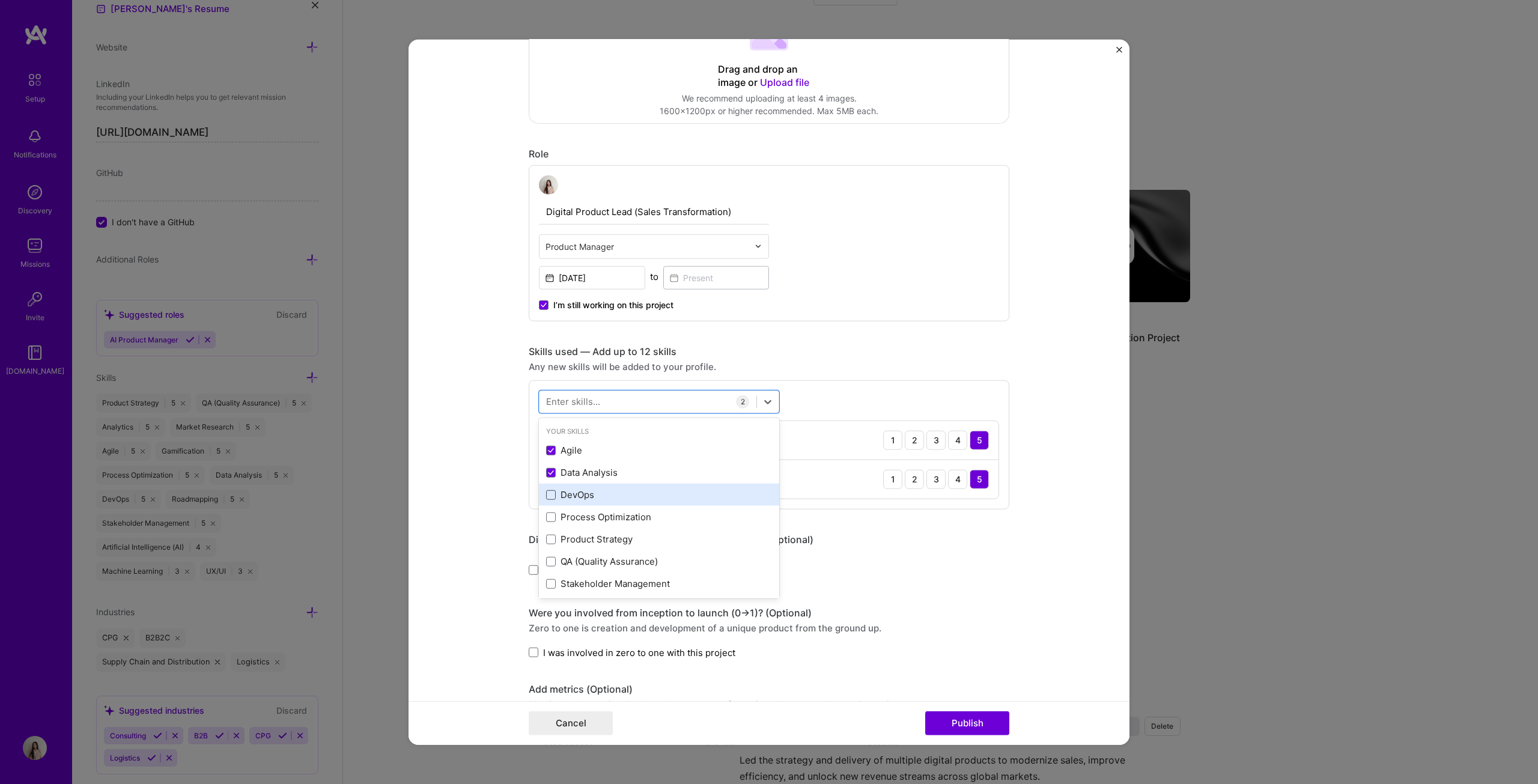
click at [547, 399] on span at bounding box center [551, 495] width 10 height 10
click at [0, 0] on input "checkbox" at bounding box center [0, 0] width 0 height 0
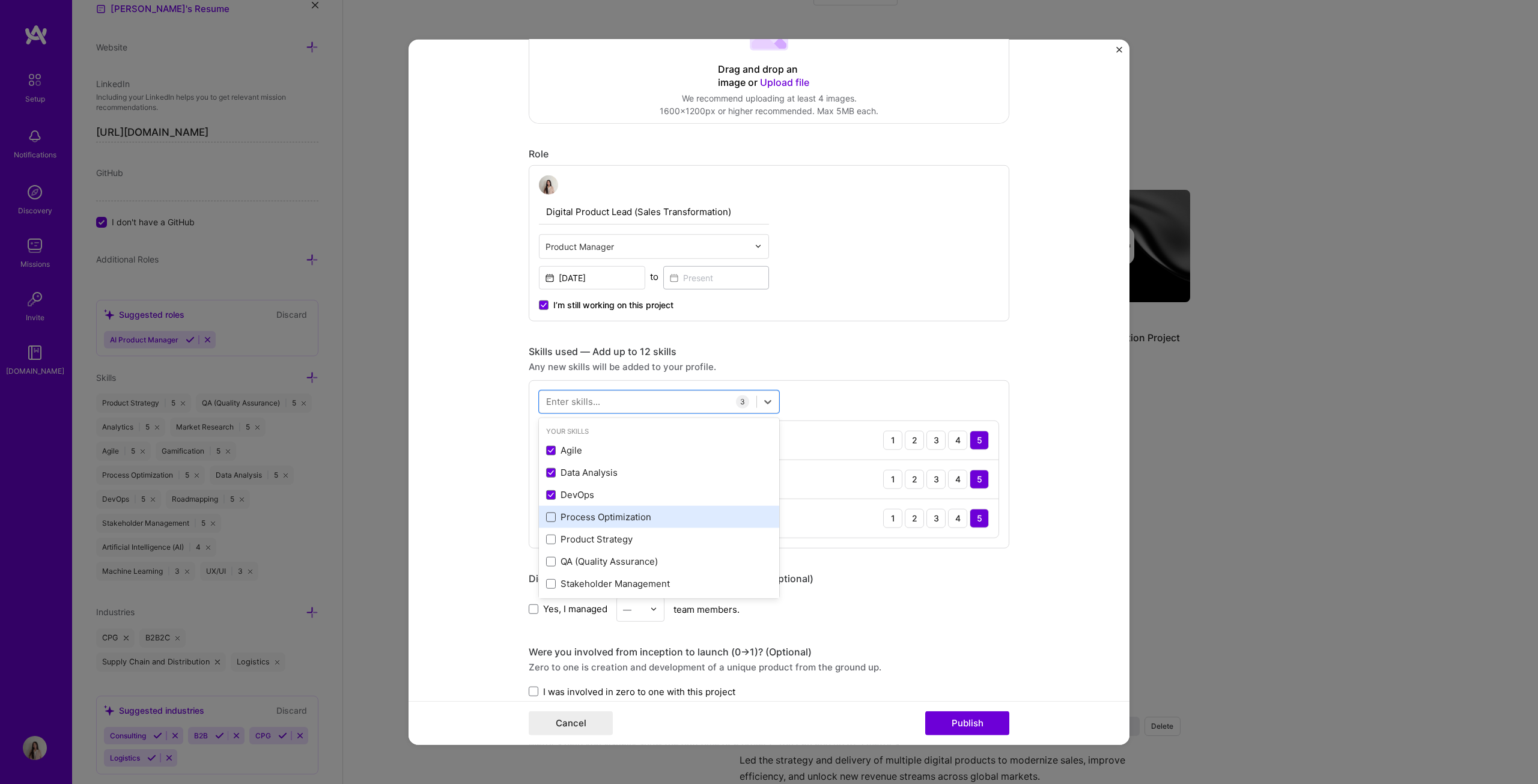
click at [549, 399] on span at bounding box center [551, 517] width 10 height 10
click at [0, 0] on input "checkbox" at bounding box center [0, 0] width 0 height 0
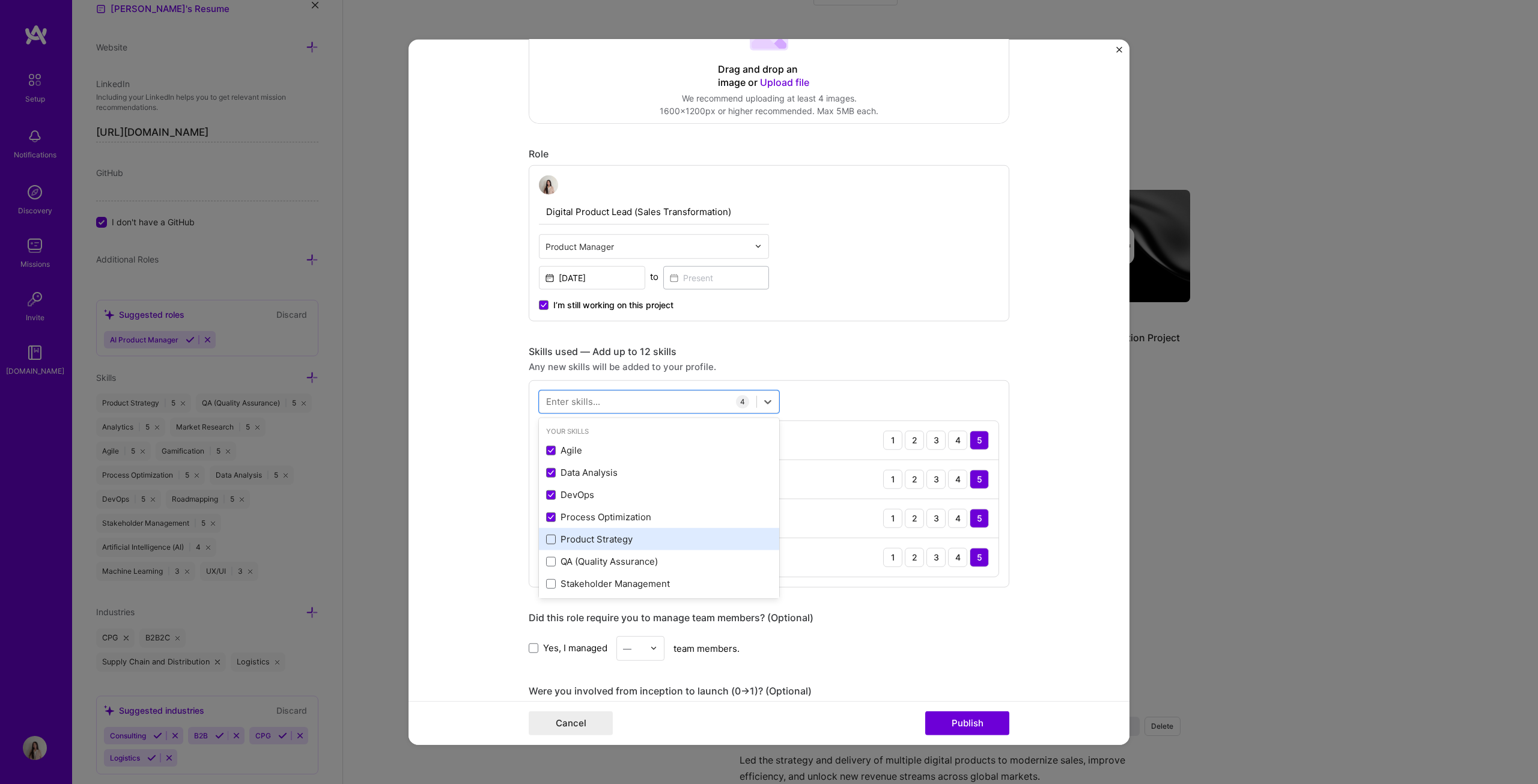
click at [550, 399] on span at bounding box center [551, 540] width 10 height 10
click at [0, 0] on input "checkbox" at bounding box center [0, 0] width 0 height 0
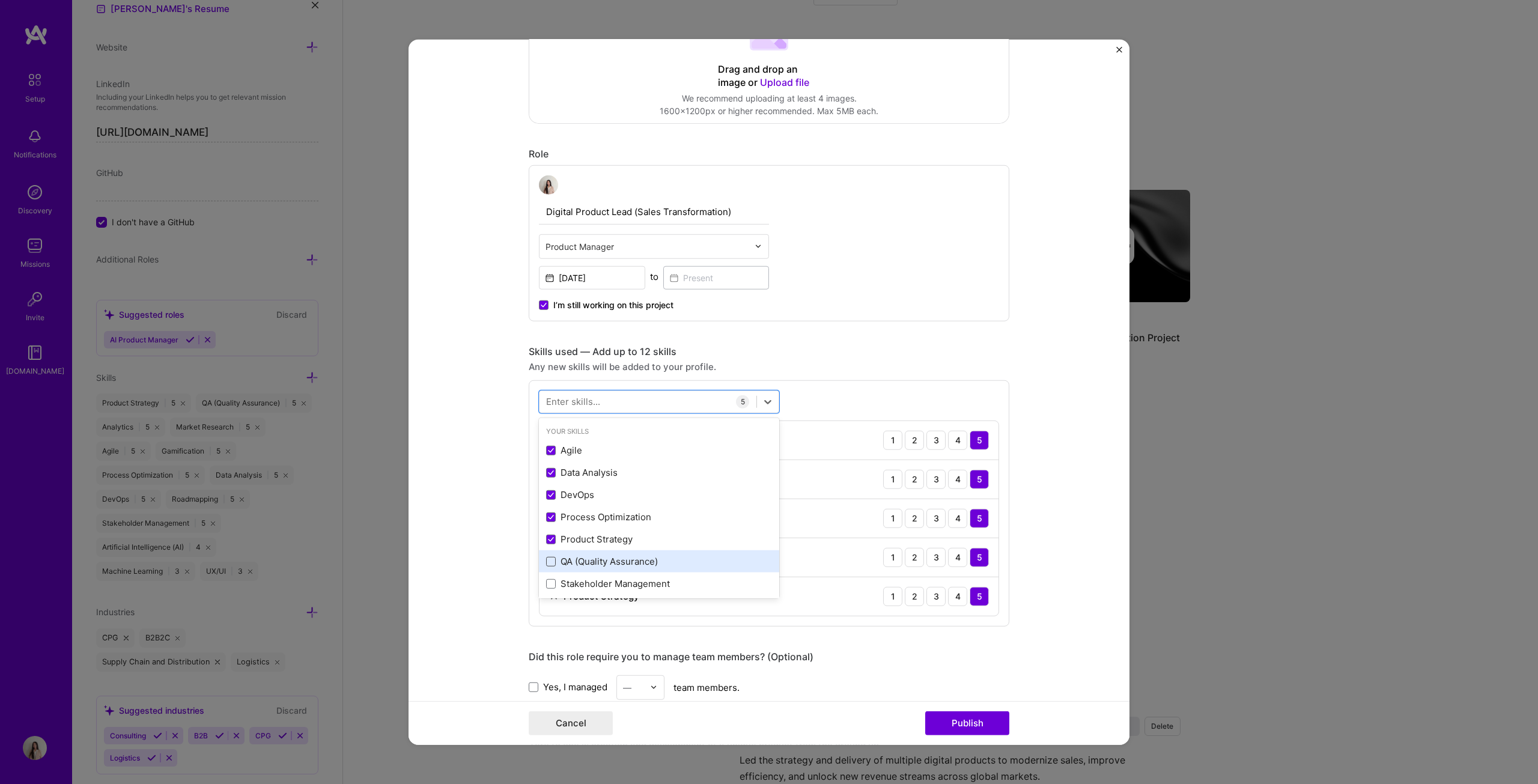
click at [550, 399] on span at bounding box center [551, 562] width 10 height 10
click at [0, 0] on input "checkbox" at bounding box center [0, 0] width 0 height 0
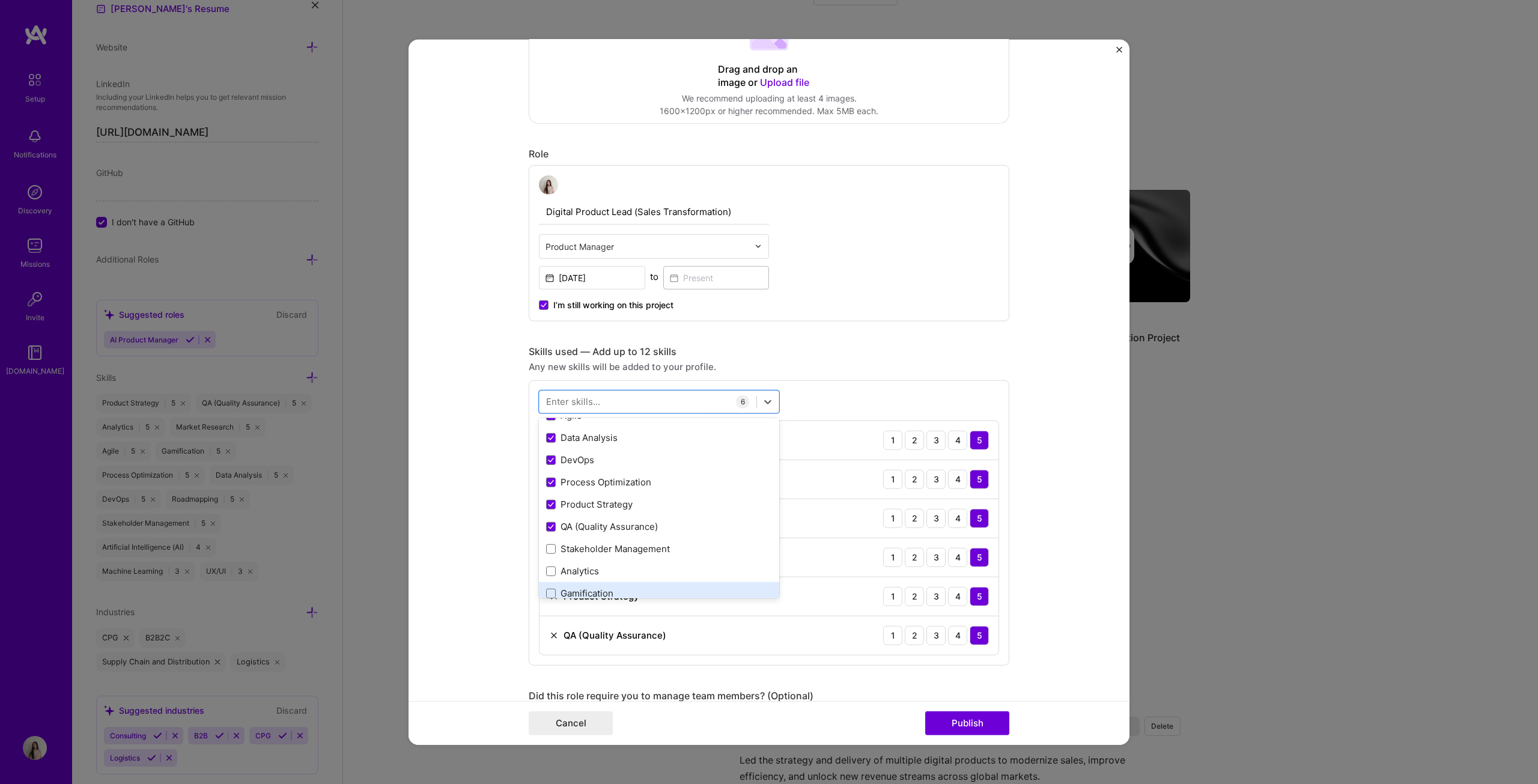
scroll to position [120, 0]
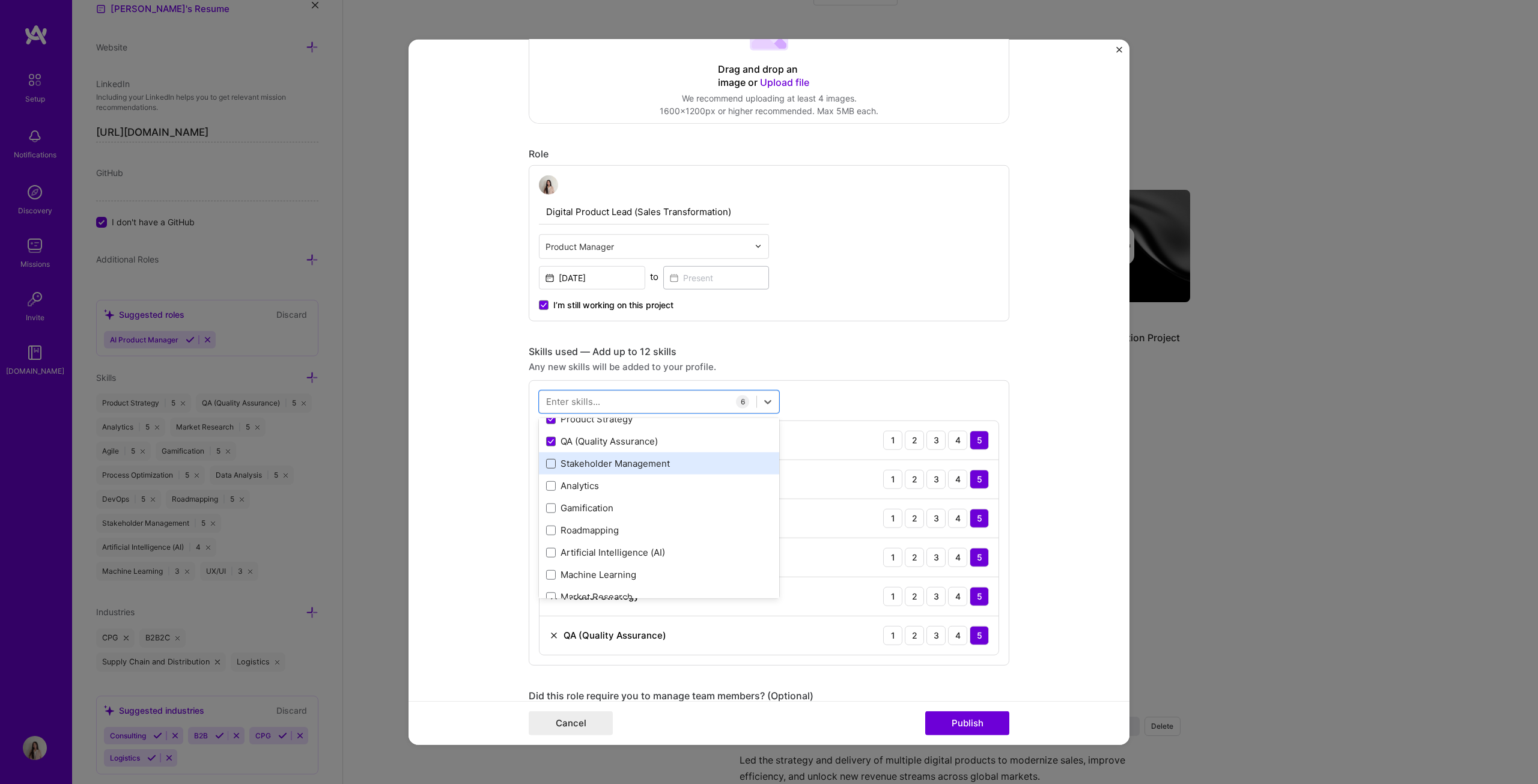
click at [550, 399] on span at bounding box center [551, 464] width 10 height 10
click at [0, 0] on input "checkbox" at bounding box center [0, 0] width 0 height 0
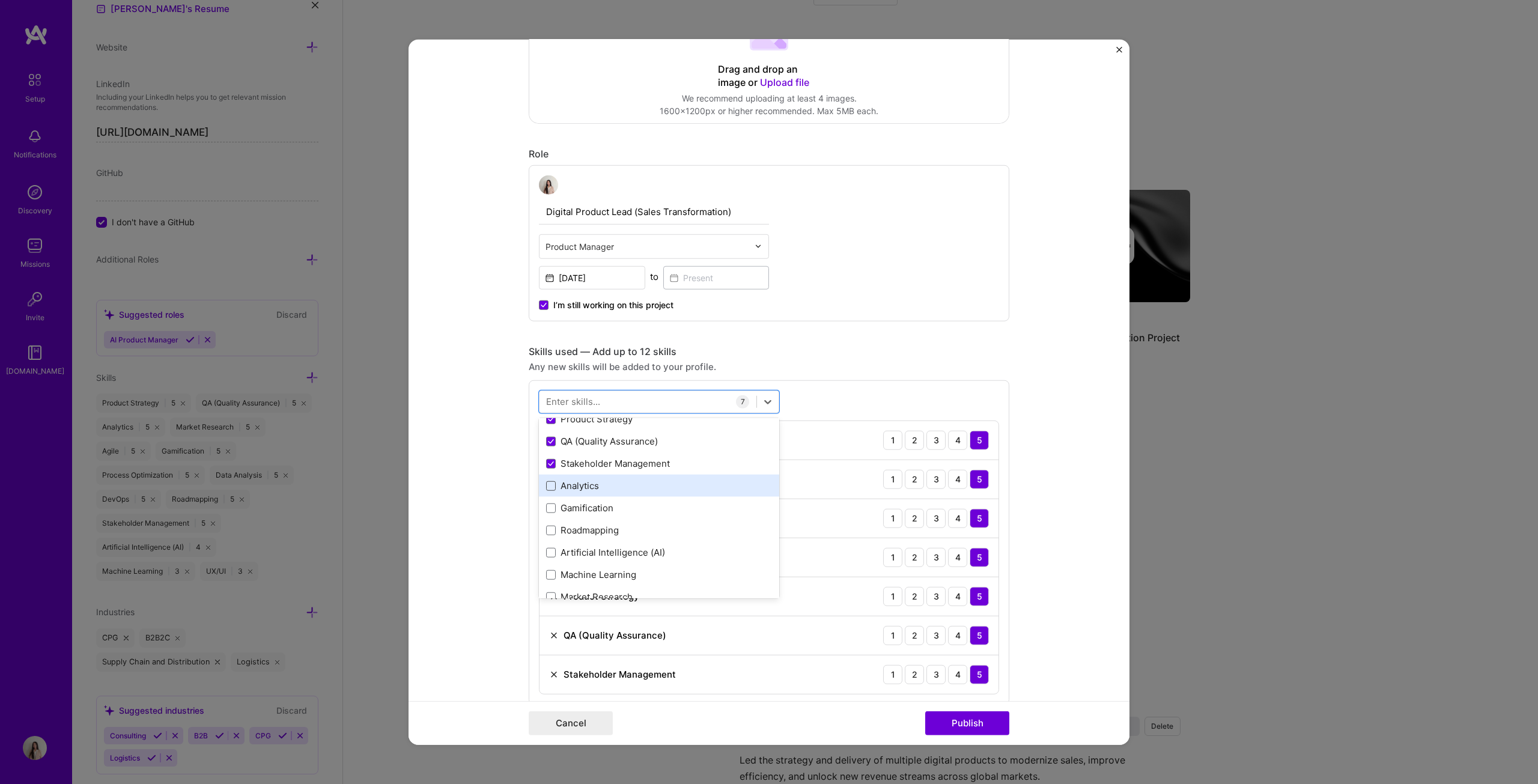
click at [550, 399] on span at bounding box center [551, 486] width 10 height 10
click at [0, 0] on input "checkbox" at bounding box center [0, 0] width 0 height 0
click at [546, 399] on span at bounding box center [551, 508] width 10 height 10
click at [0, 0] on input "checkbox" at bounding box center [0, 0] width 0 height 0
click at [547, 399] on span at bounding box center [551, 530] width 10 height 10
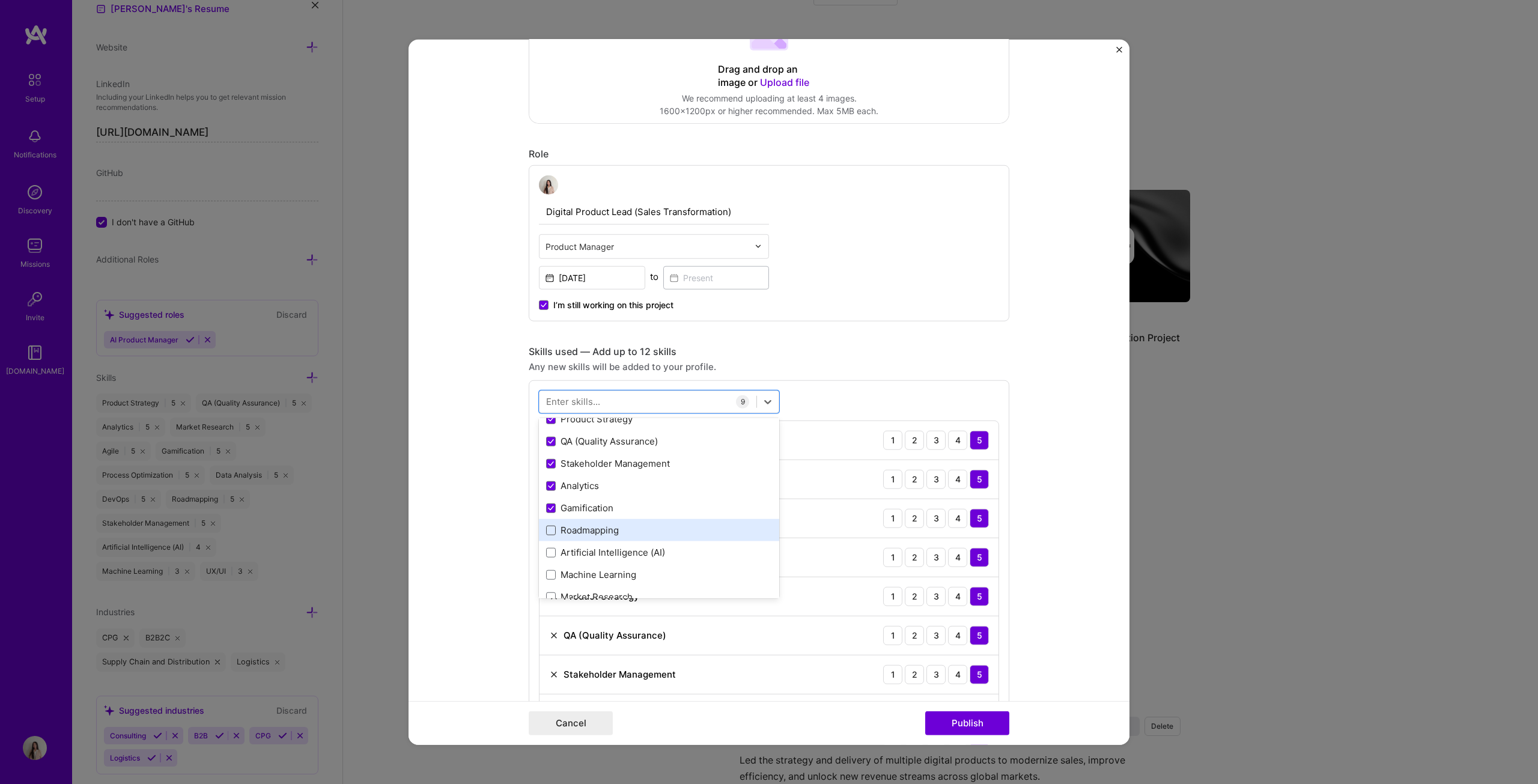
click at [0, 0] on input "checkbox" at bounding box center [0, 0] width 0 height 0
click at [548, 399] on span at bounding box center [551, 553] width 10 height 10
click at [0, 0] on input "checkbox" at bounding box center [0, 0] width 0 height 0
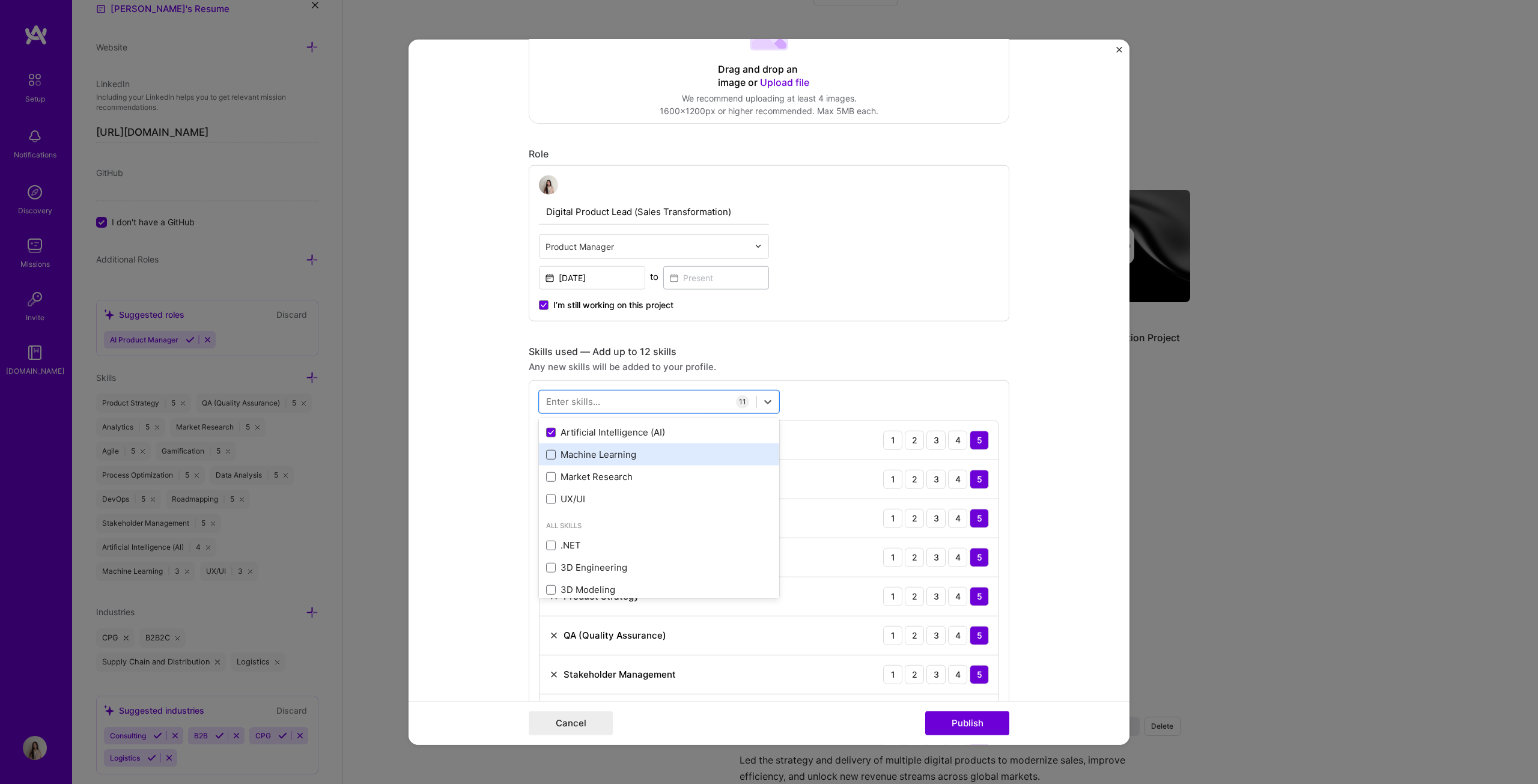
click at [547, 399] on span at bounding box center [551, 455] width 10 height 10
click at [0, 0] on input "checkbox" at bounding box center [0, 0] width 0 height 0
click at [547, 399] on span at bounding box center [551, 477] width 10 height 10
click at [0, 0] on input "checkbox" at bounding box center [0, 0] width 0 height 0
click at [547, 399] on span at bounding box center [551, 499] width 10 height 10
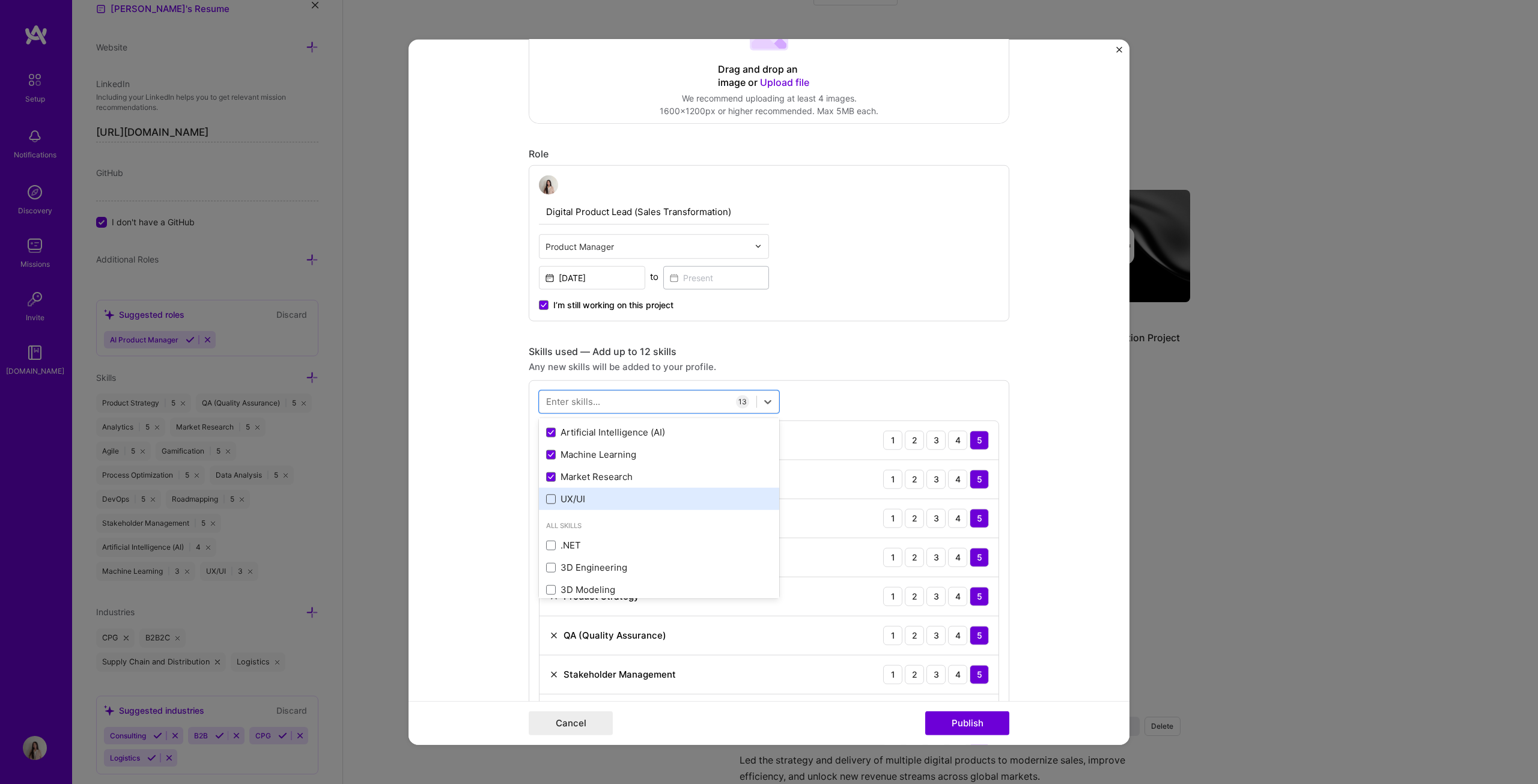
click at [0, 0] on input "checkbox" at bounding box center [0, 0] width 0 height 0
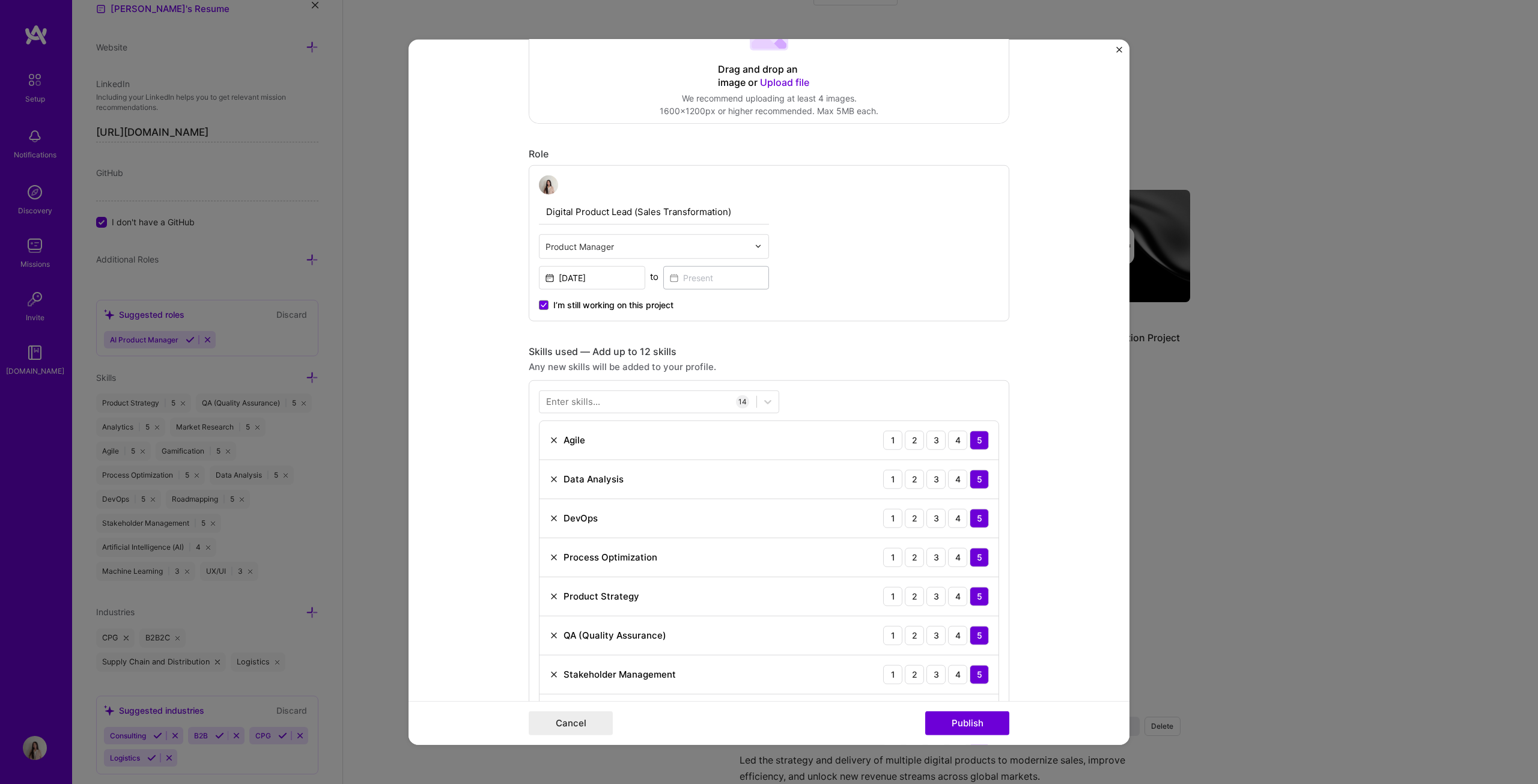
click at [759, 399] on form "Project title Image Recognition Company PepsiCo Project industry Industry 2 Pro…" at bounding box center [769, 392] width 721 height 706
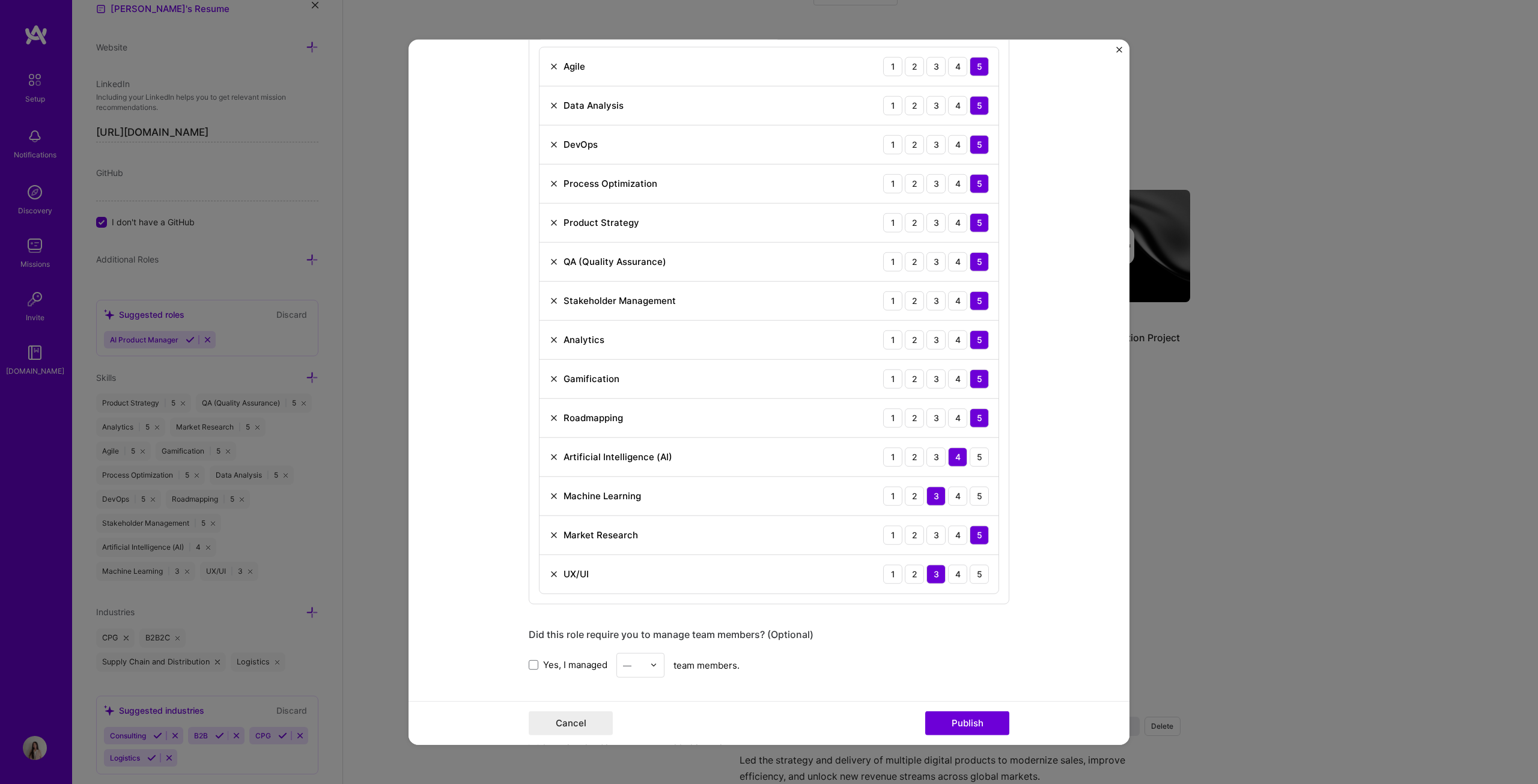
scroll to position [661, 0]
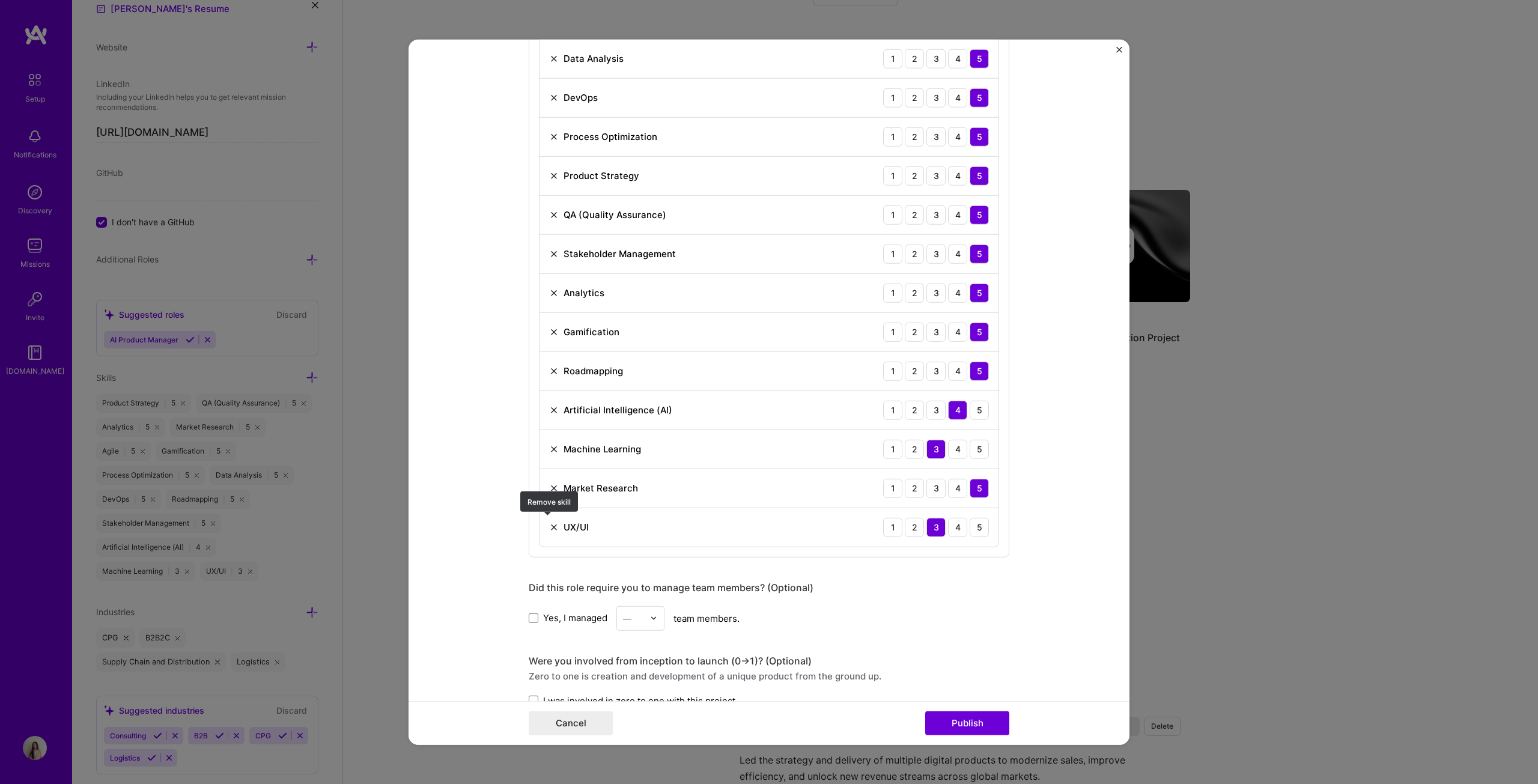
click at [551, 399] on img at bounding box center [554, 527] width 10 height 10
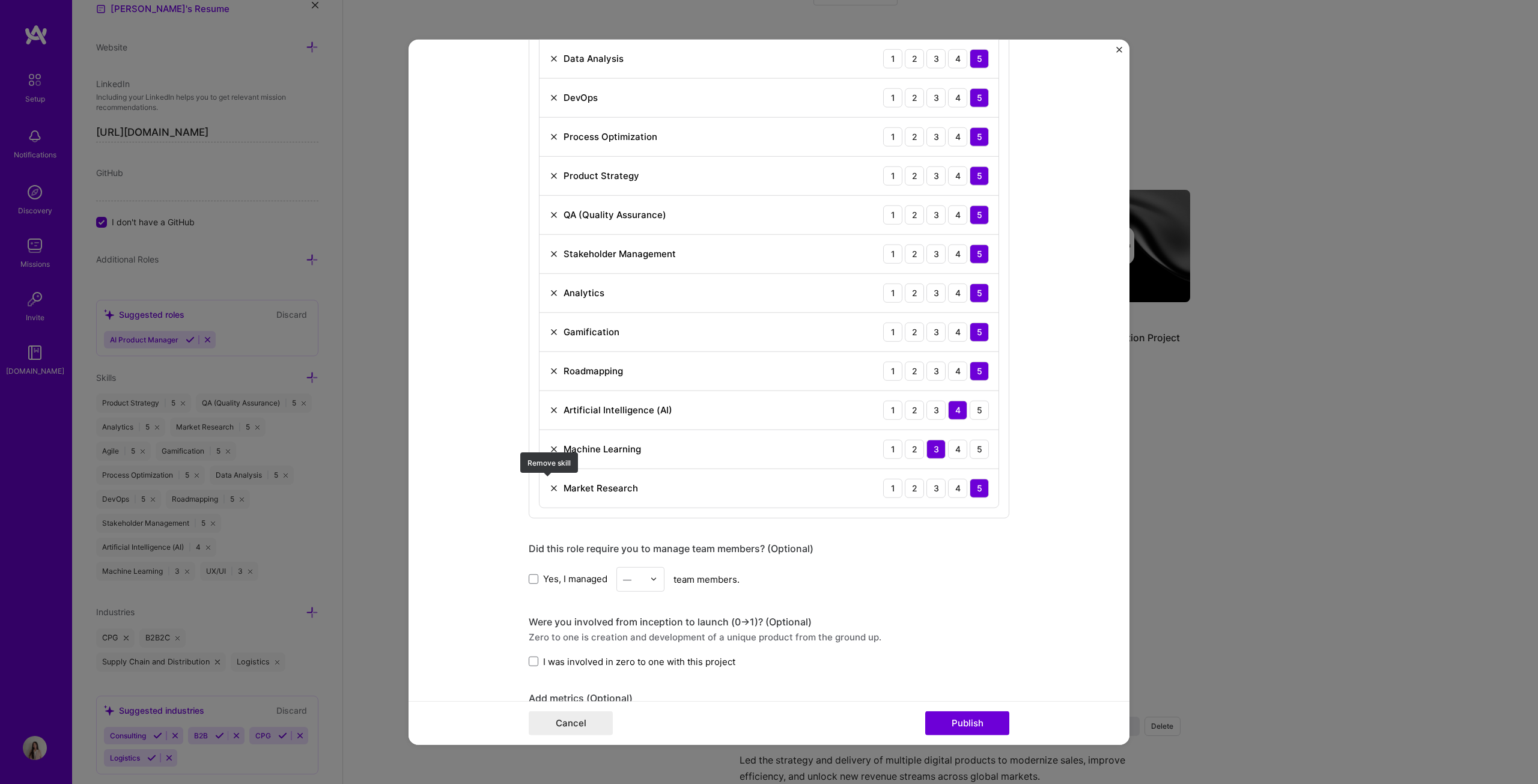
click at [551, 399] on img at bounding box center [554, 488] width 10 height 10
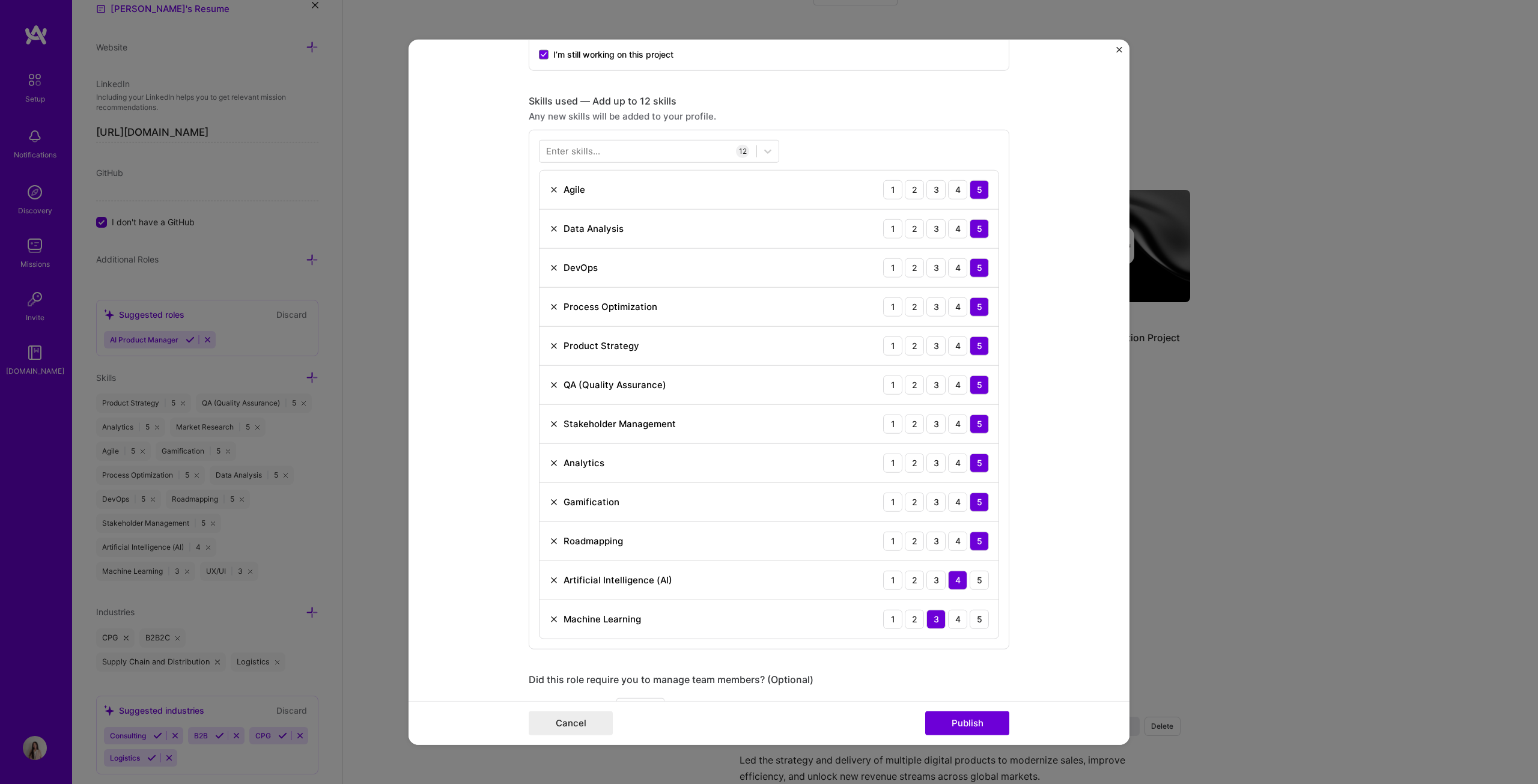
scroll to position [481, 0]
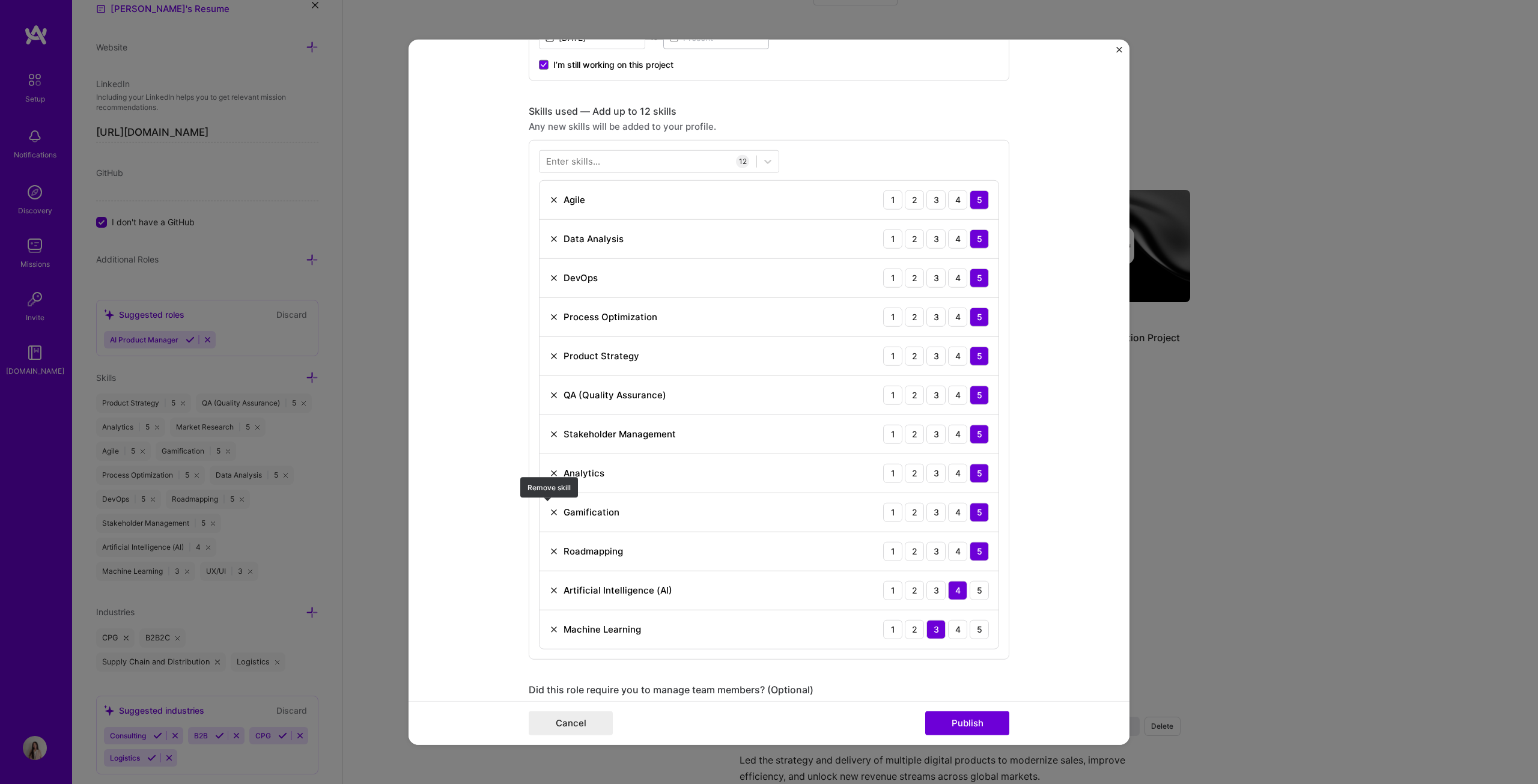
click at [550, 399] on img at bounding box center [554, 512] width 10 height 10
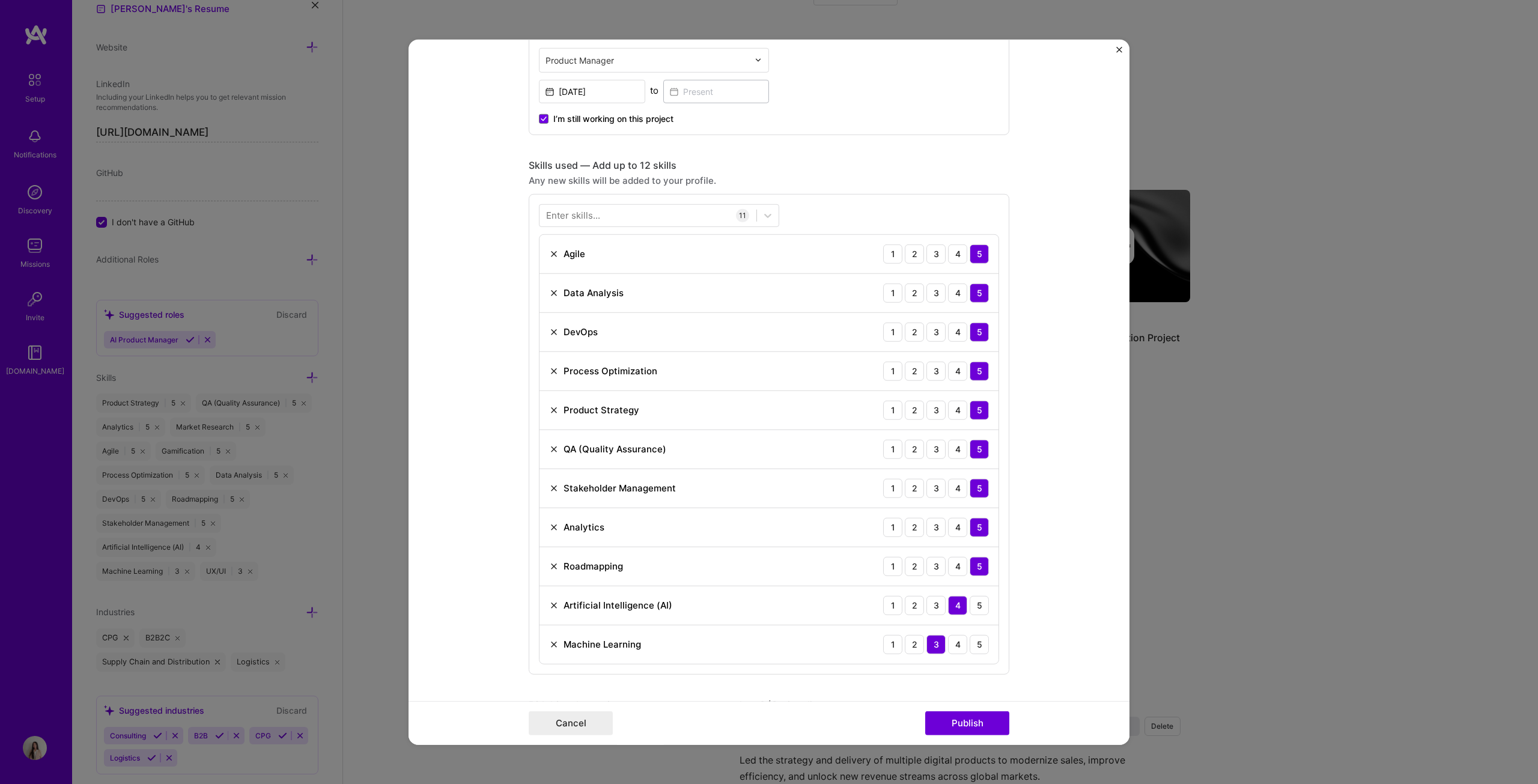
scroll to position [360, 0]
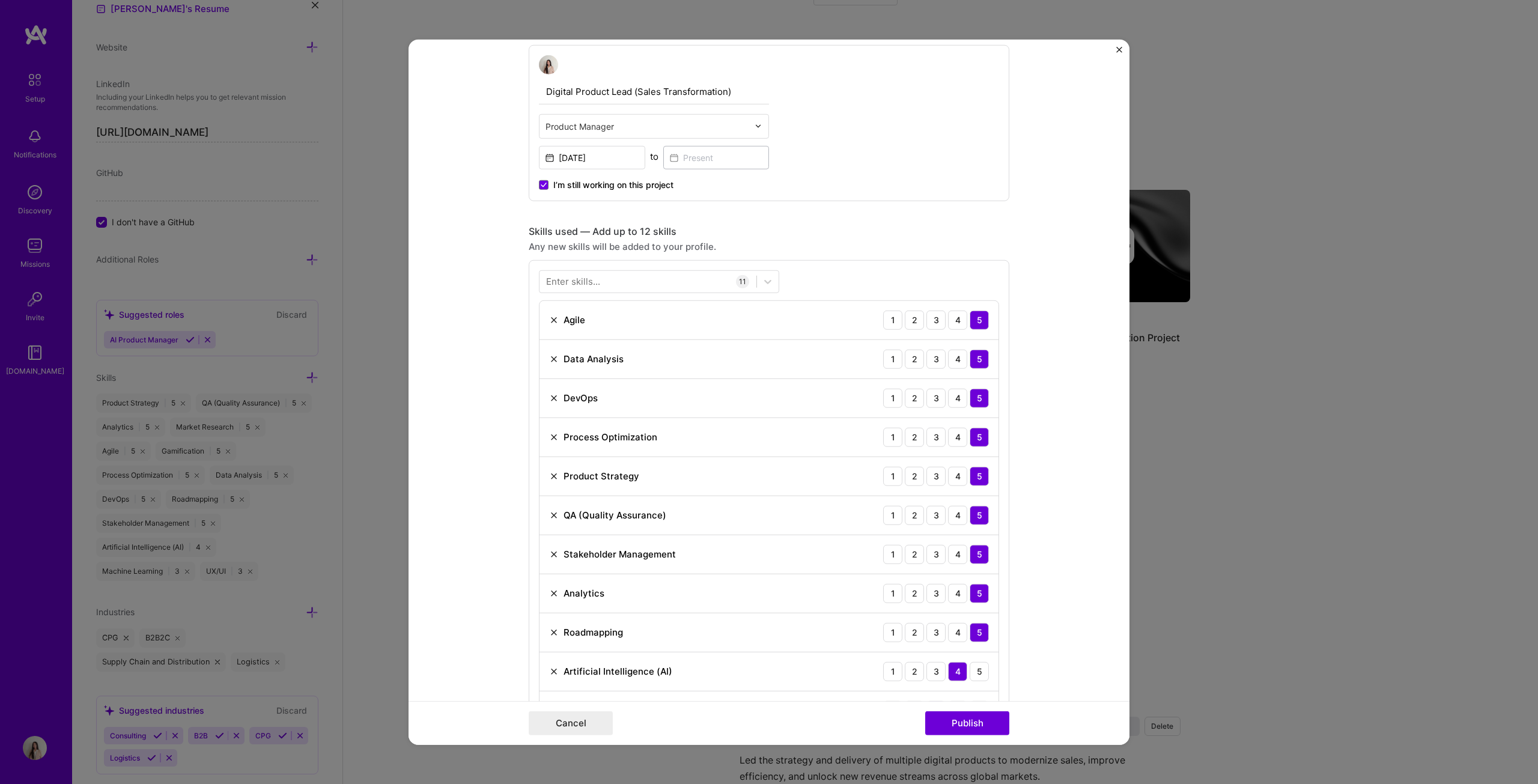
click at [549, 396] on img at bounding box center [554, 398] width 10 height 10
click at [549, 358] on img at bounding box center [554, 359] width 10 height 10
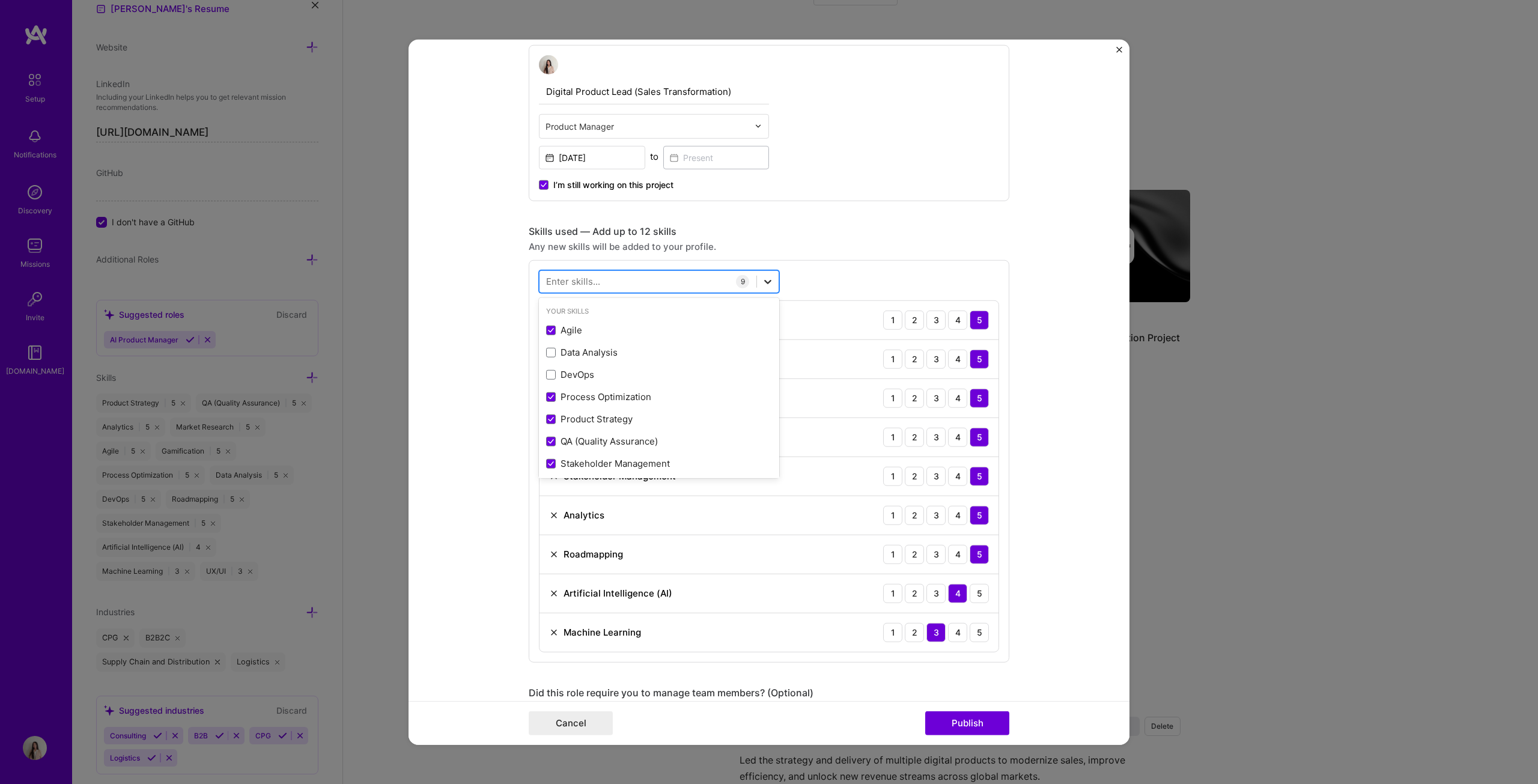
click at [759, 279] on icon at bounding box center [767, 281] width 12 height 12
type input "[PERSON_NAME]"
click at [759, 399] on form "Project title Image Recognition Company PepsiCo Project industry Industry 2 Pro…" at bounding box center [769, 392] width 721 height 706
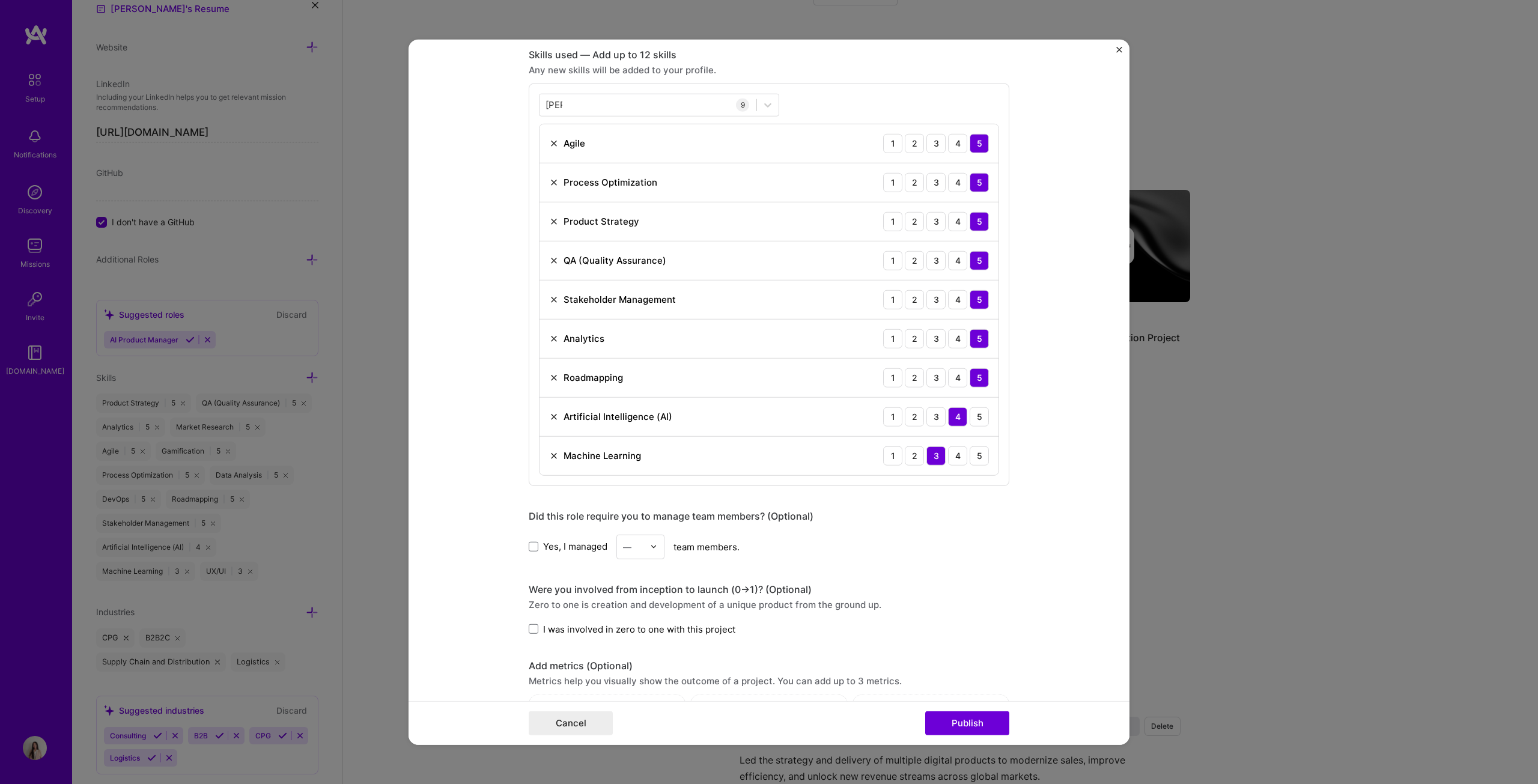
scroll to position [541, 0]
click at [530, 399] on span at bounding box center [534, 543] width 10 height 10
click at [0, 0] on input "Yes, I managed" at bounding box center [0, 0] width 0 height 0
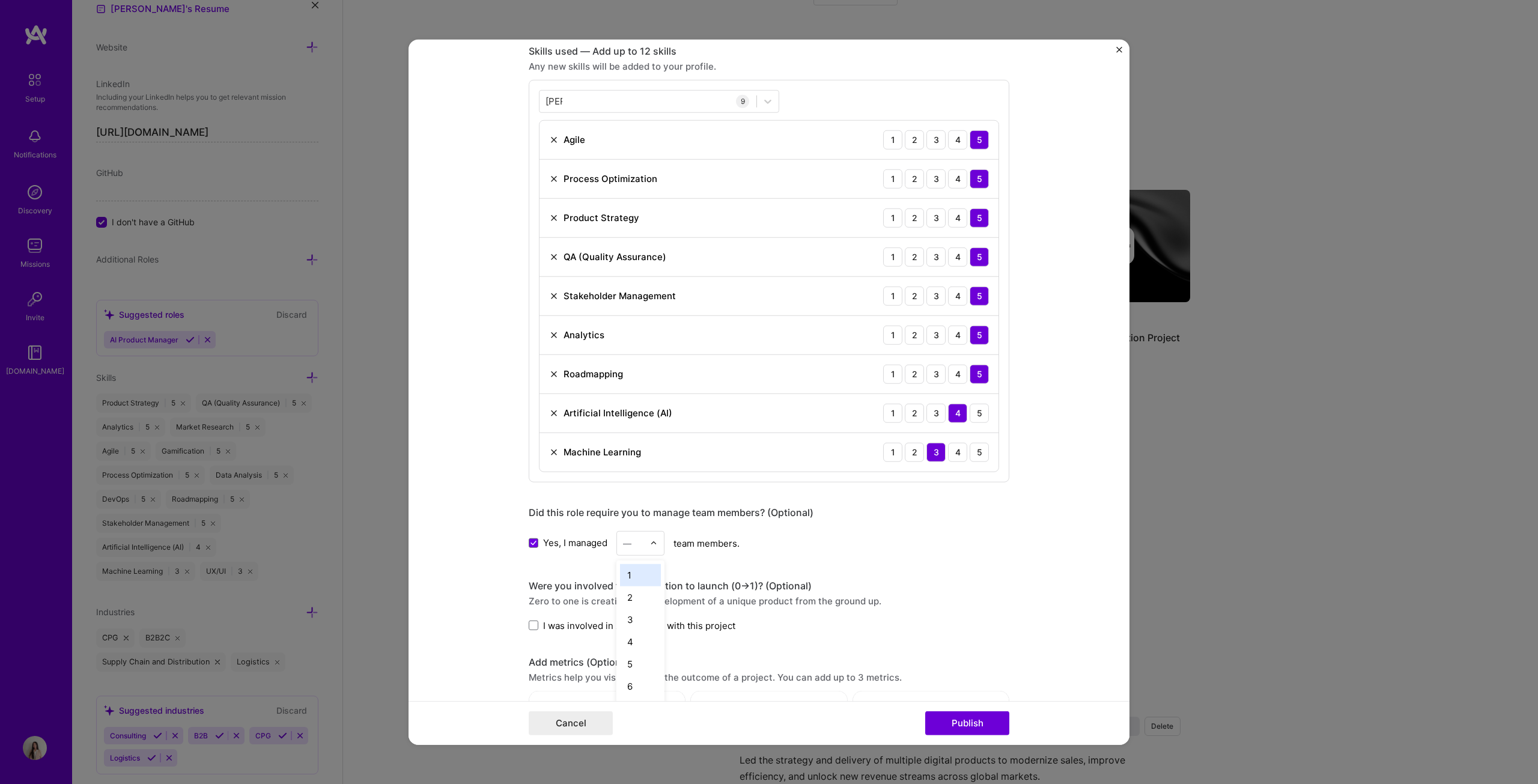
click at [653, 399] on img at bounding box center [654, 543] width 7 height 7
click at [631, 399] on div "2" at bounding box center [641, 597] width 41 height 22
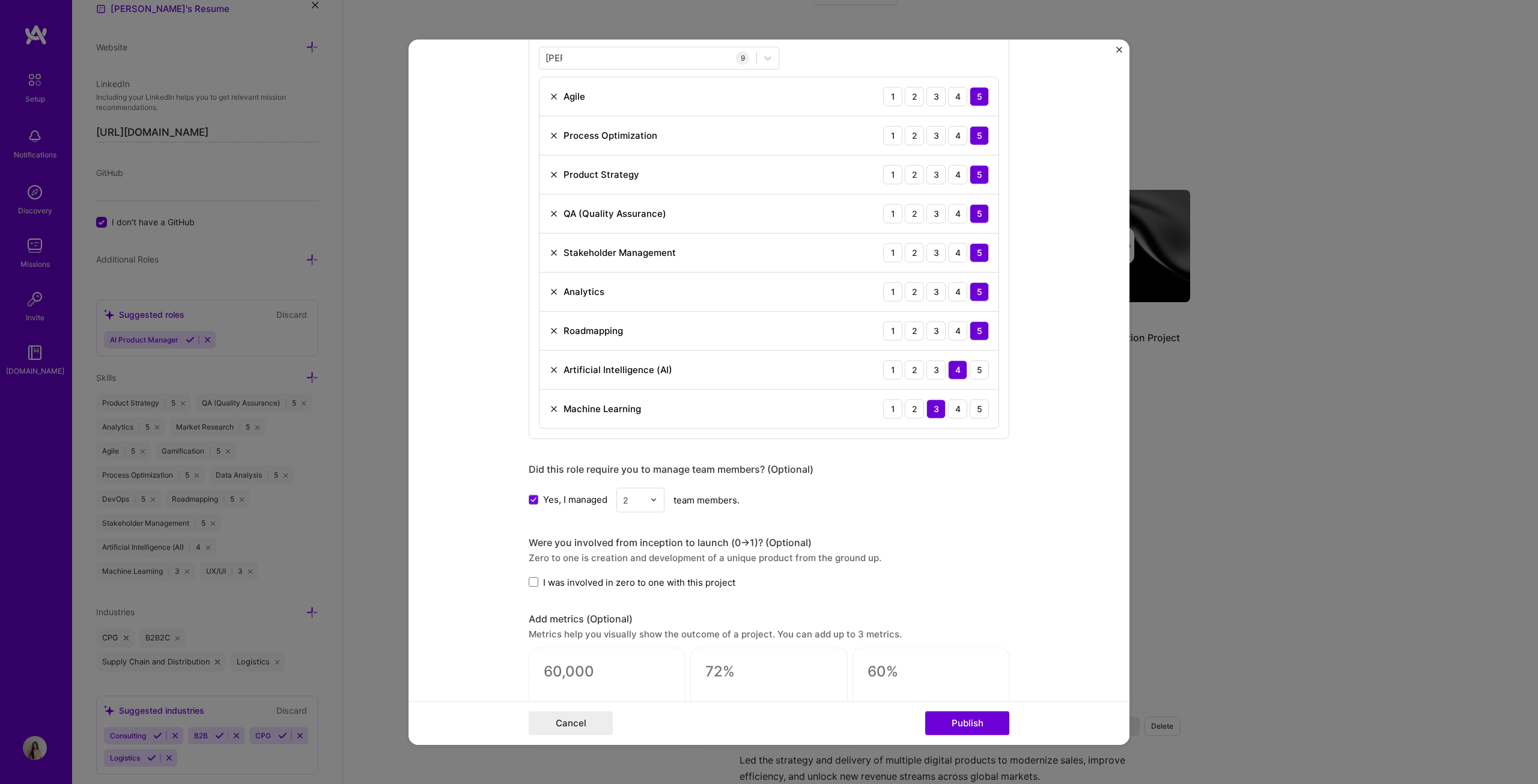
scroll to position [661, 0]
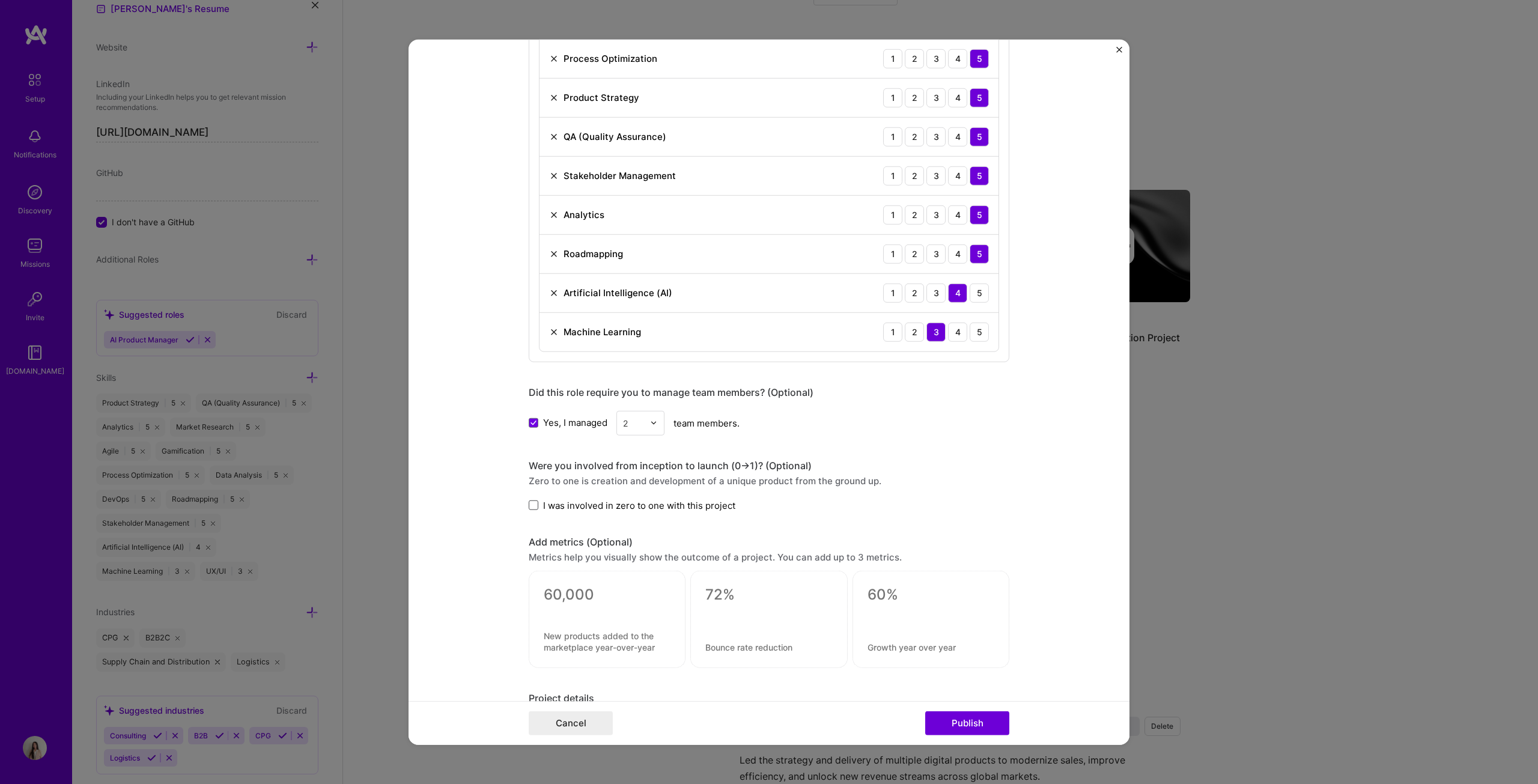
click at [532, 399] on span at bounding box center [534, 506] width 10 height 10
click at [0, 0] on input "I was involved in zero to one with this project" at bounding box center [0, 0] width 0 height 0
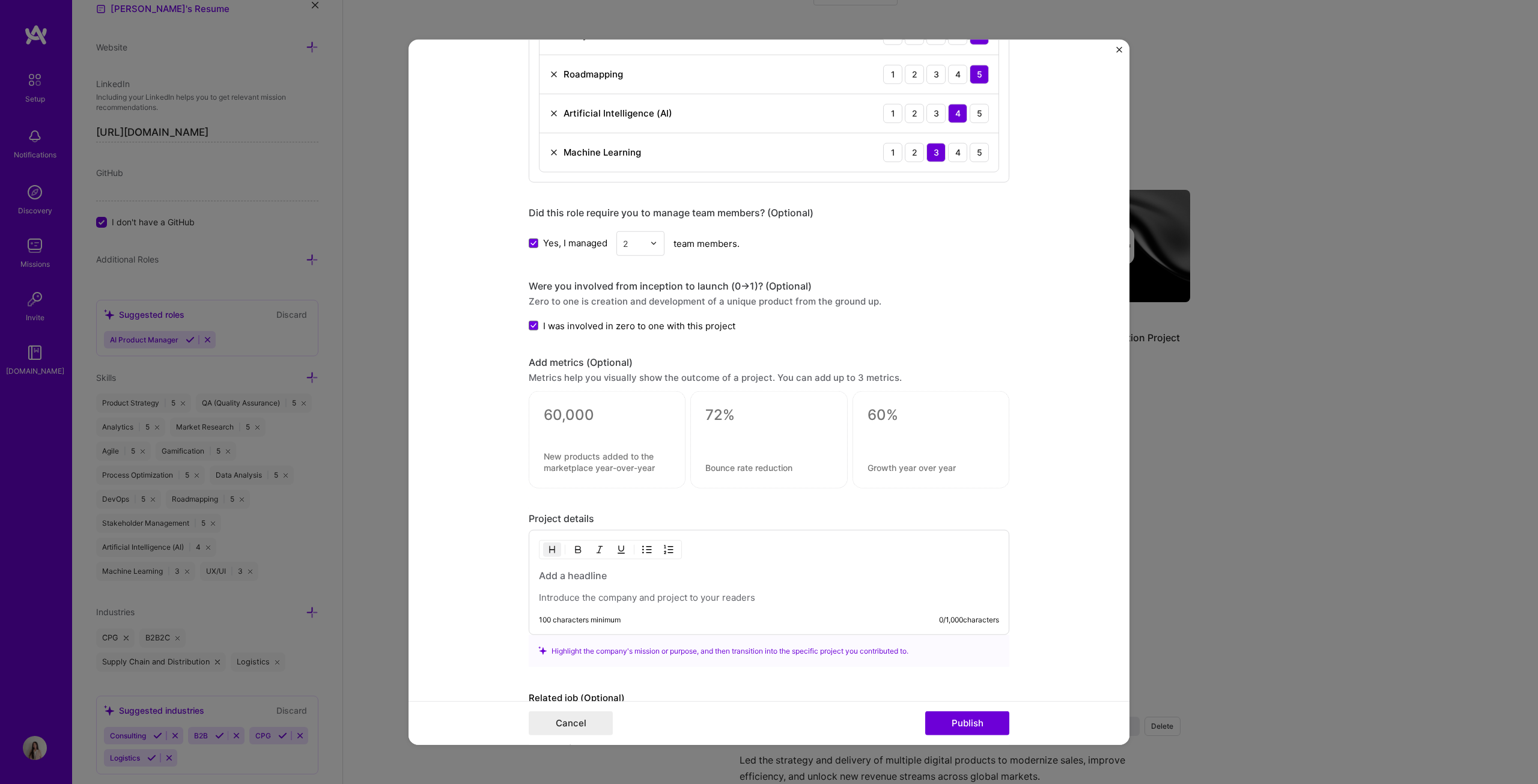
scroll to position [841, 0]
click at [590, 399] on textarea at bounding box center [607, 414] width 127 height 18
type textarea "0"
type textarea "40%"
click at [584, 399] on textarea at bounding box center [607, 467] width 127 height 23
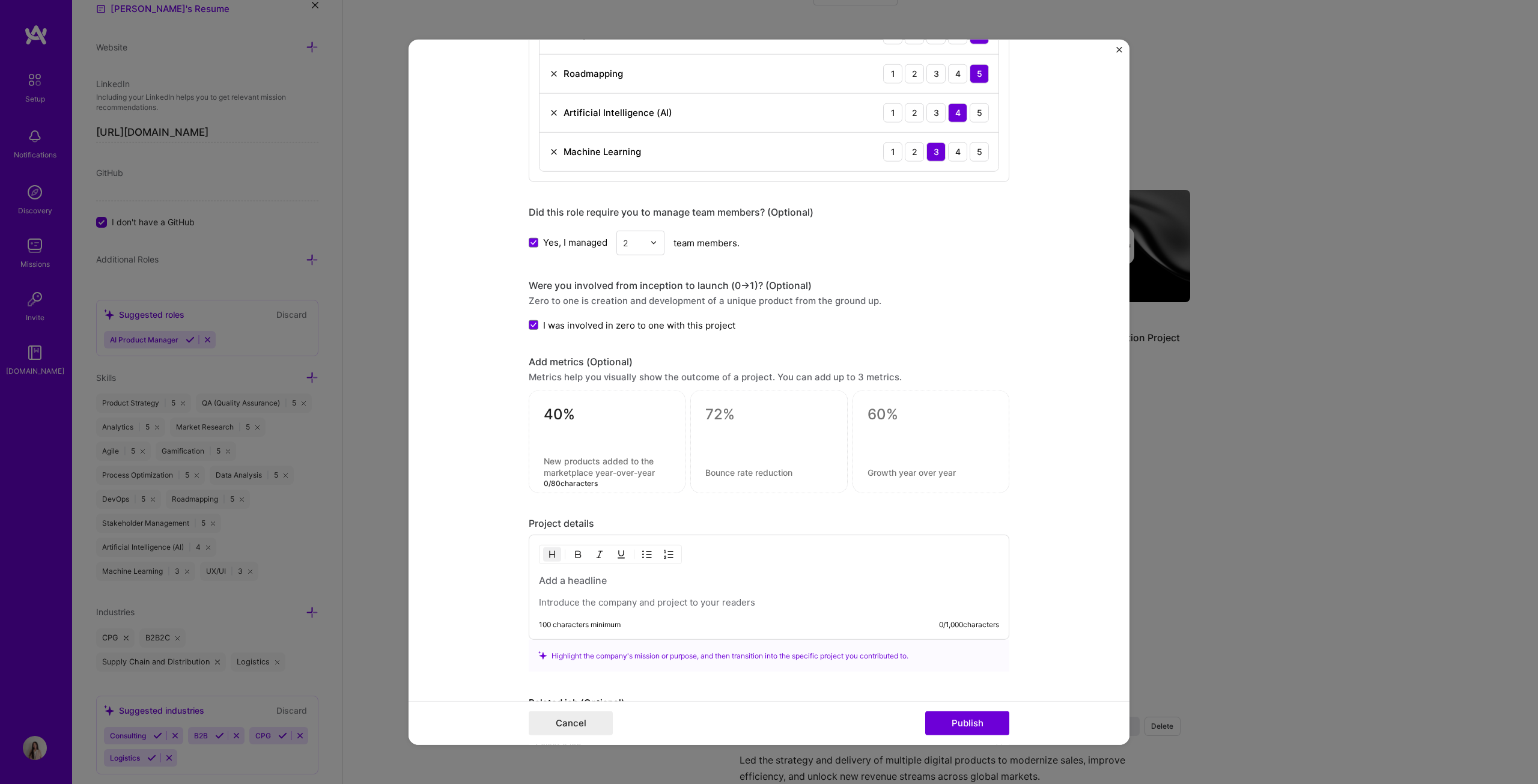
paste textarea "Faster in-store data entry with AI shelf recognition rollout"
type textarea "Faster in-store data entry with AI shelf recognition rollout"
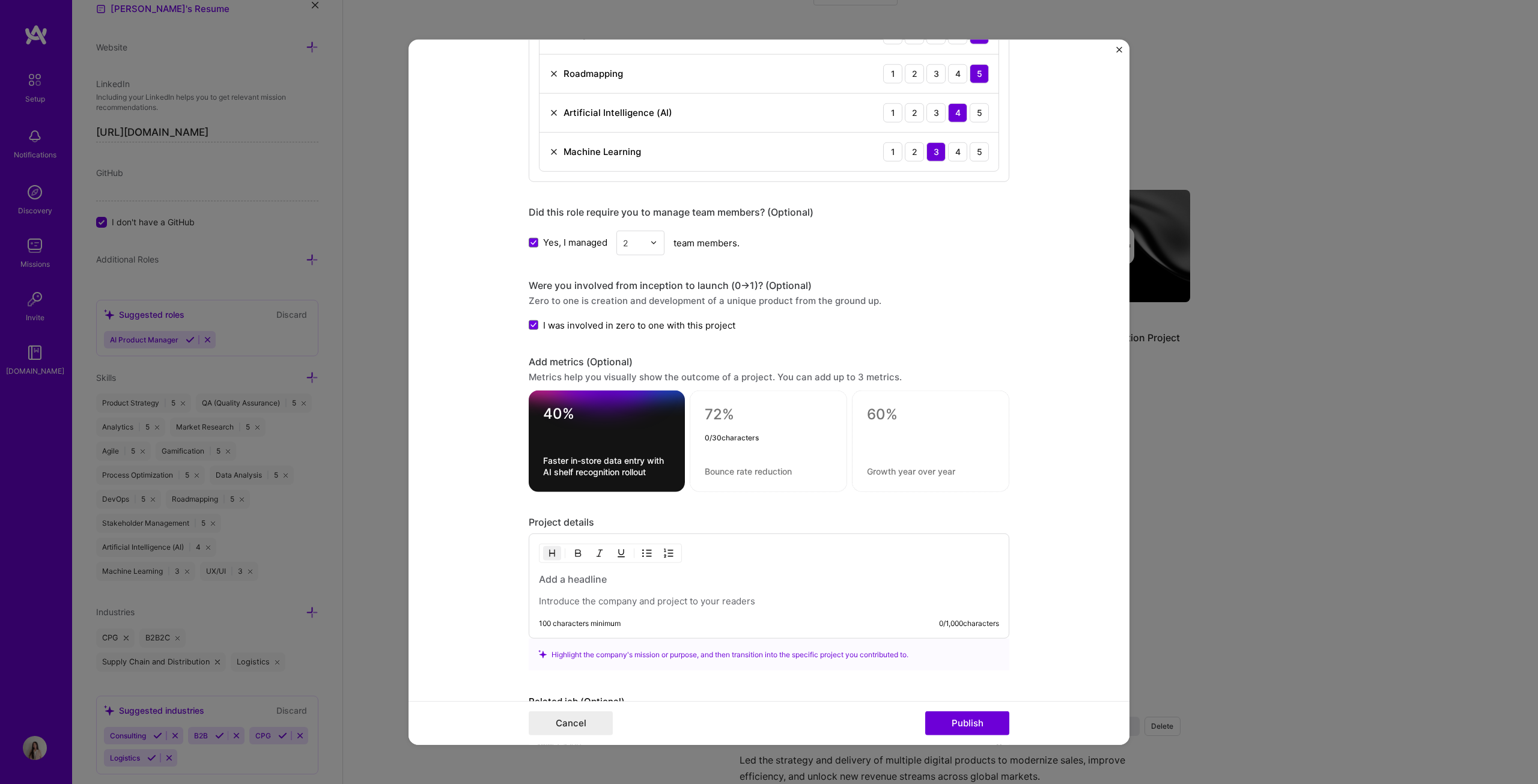
click at [750, 399] on textarea at bounding box center [769, 414] width 127 height 18
type textarea "80%"
click at [759, 399] on textarea at bounding box center [769, 471] width 127 height 11
paste textarea "Improved shelf audit accuracy vs. manual reporting"
type textarea "Improved shelf audit accuracy vs. manual reporting"
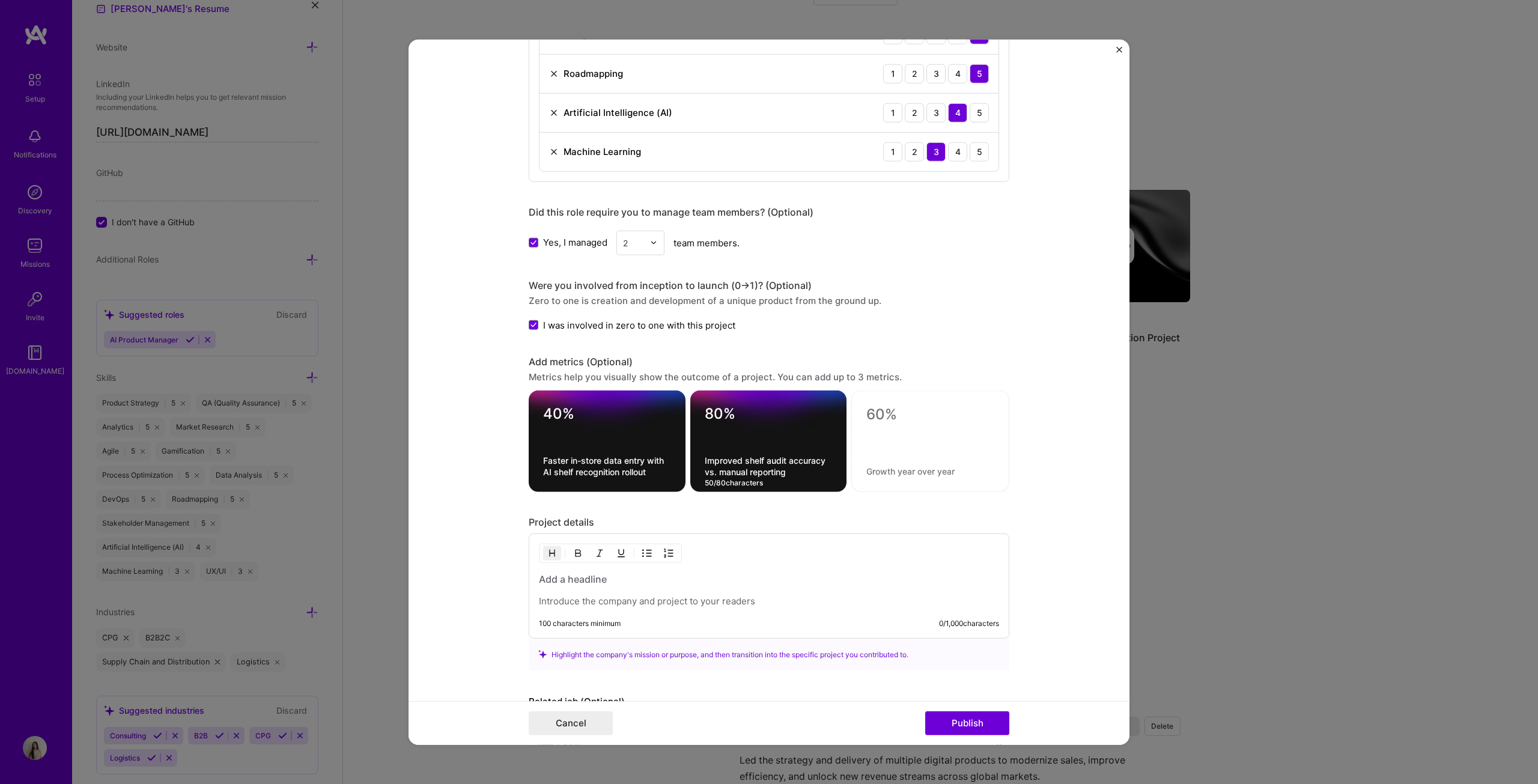
click at [759, 399] on textarea at bounding box center [930, 471] width 128 height 11
paste textarea "Field reps adopted the tool into daily operations"
type textarea "Field reps adopted the tool into daily operations"
click at [759, 399] on textarea at bounding box center [930, 414] width 128 height 18
type textarea "50+"
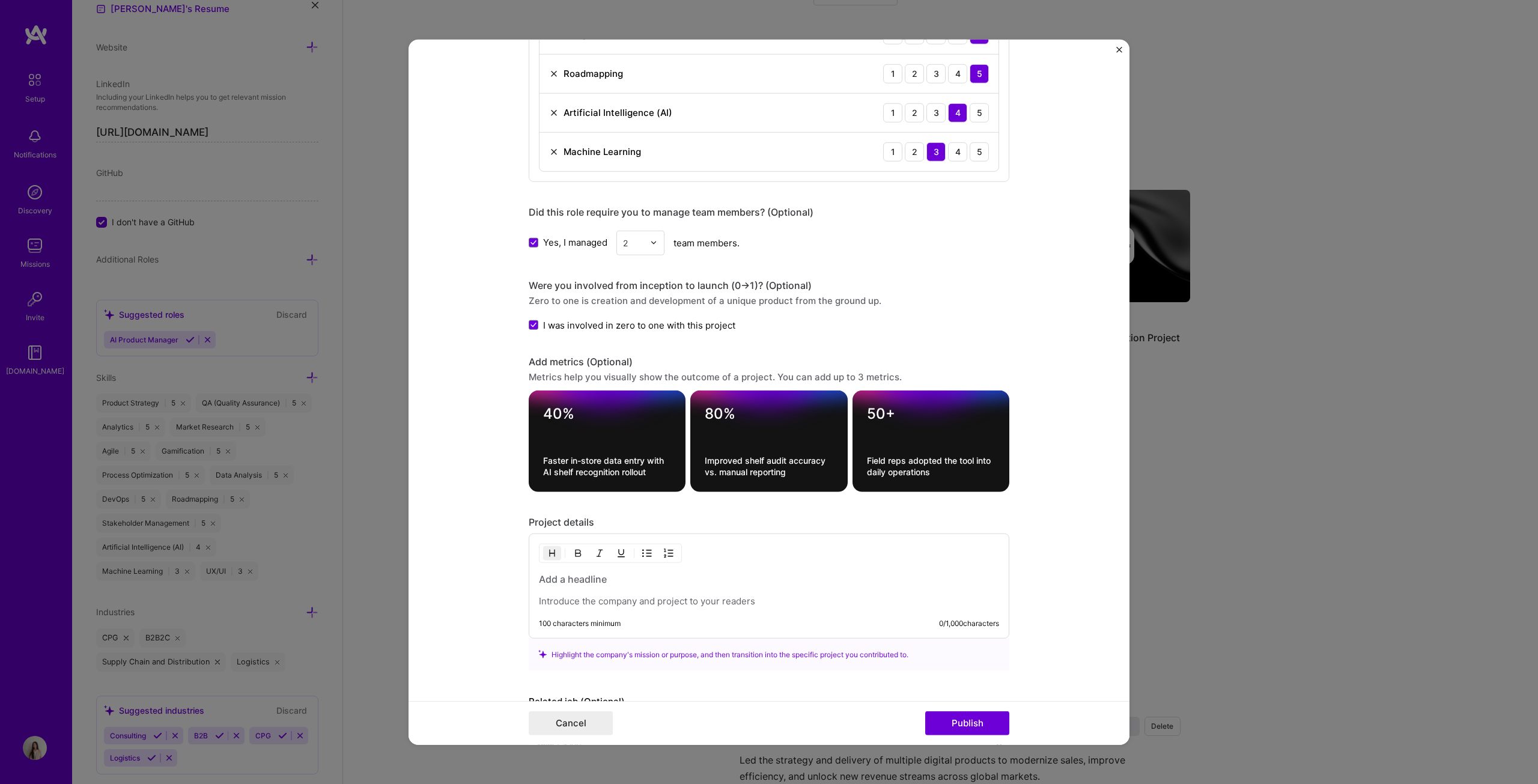
click at [759, 399] on div "Project details" at bounding box center [769, 522] width 481 height 12
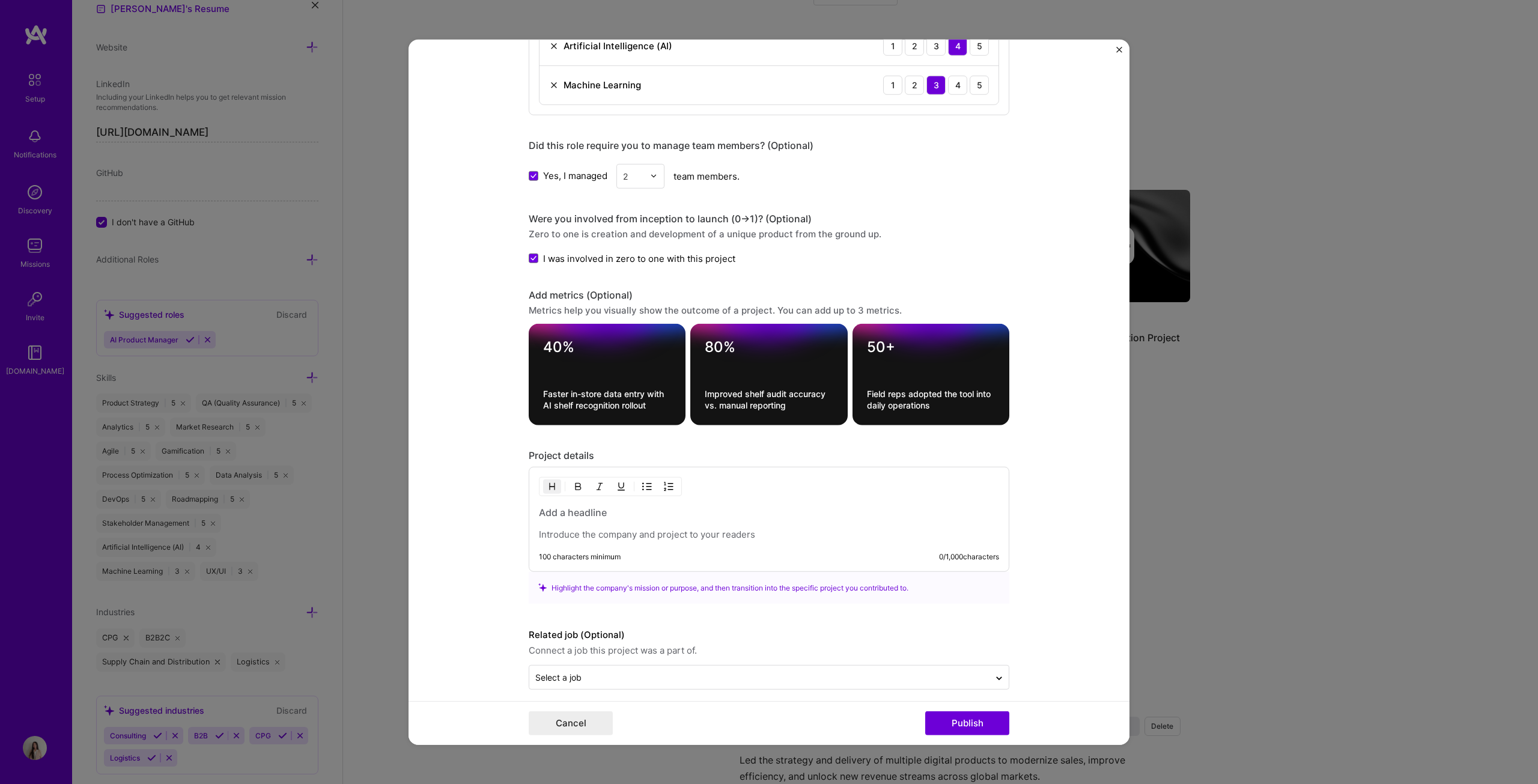
scroll to position [913, 0]
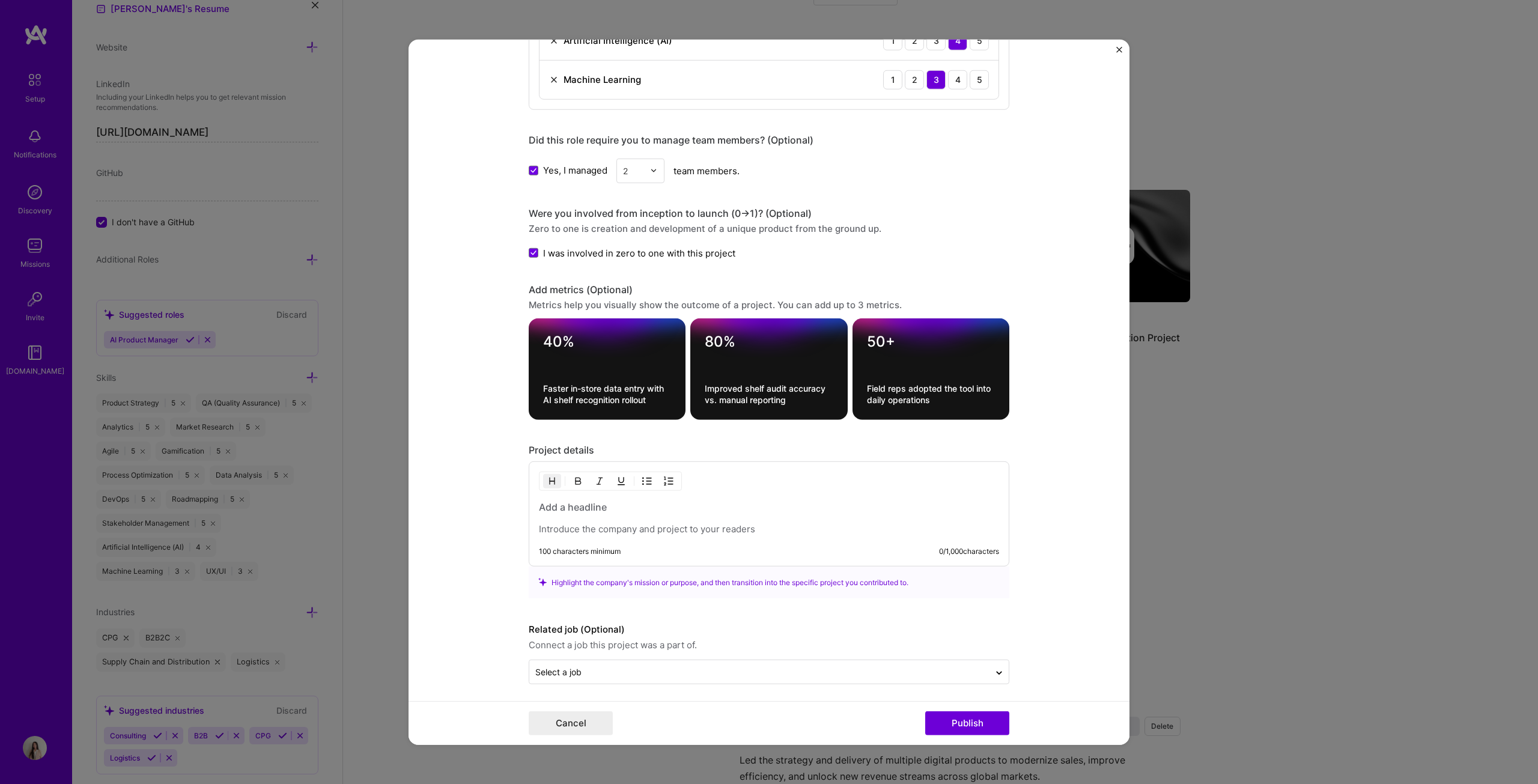
click at [659, 399] on p at bounding box center [769, 528] width 460 height 12
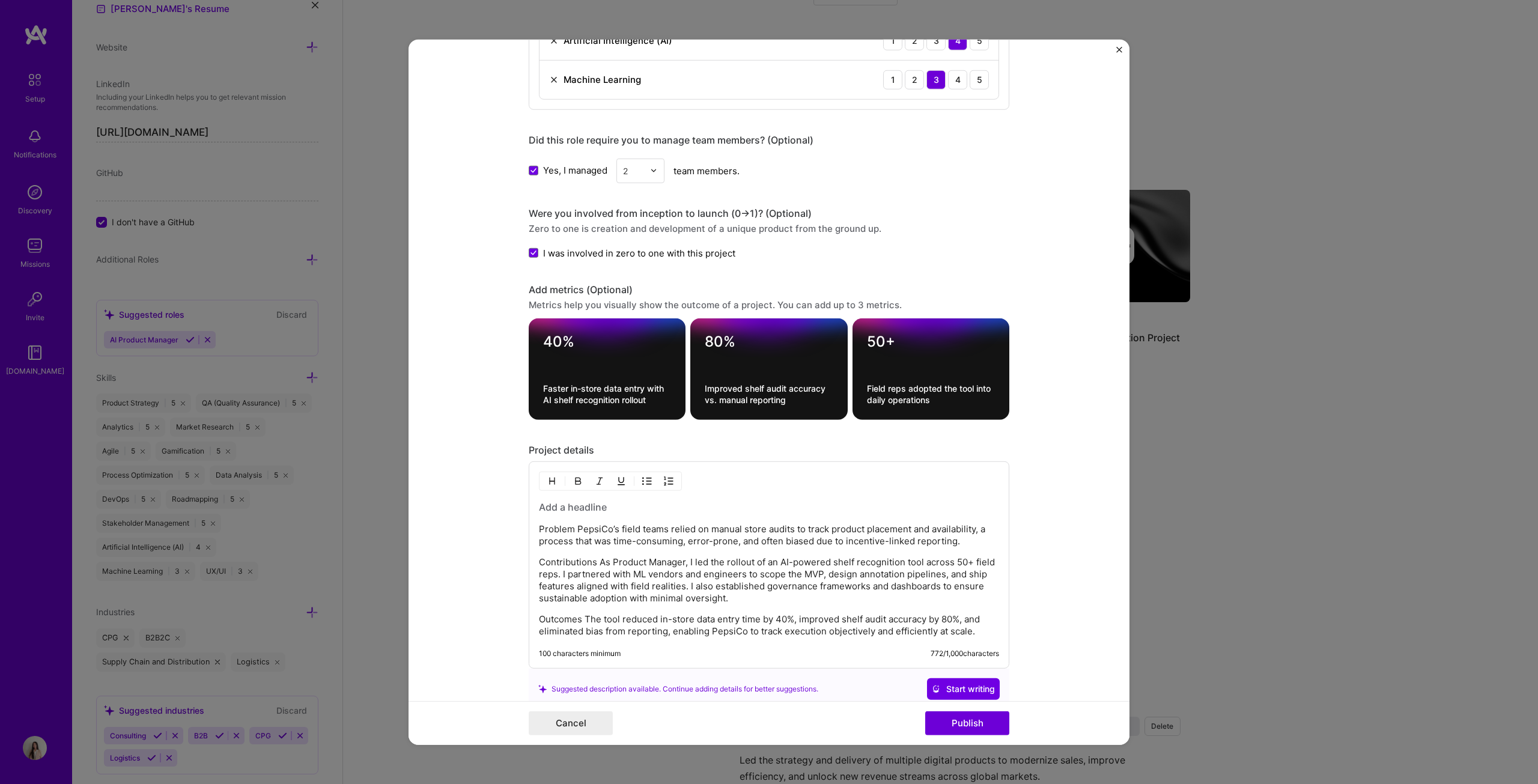
click at [574, 399] on p "Problem PepsiCo’s field teams relied on manual store audits to track product pl…" at bounding box center [769, 535] width 460 height 24
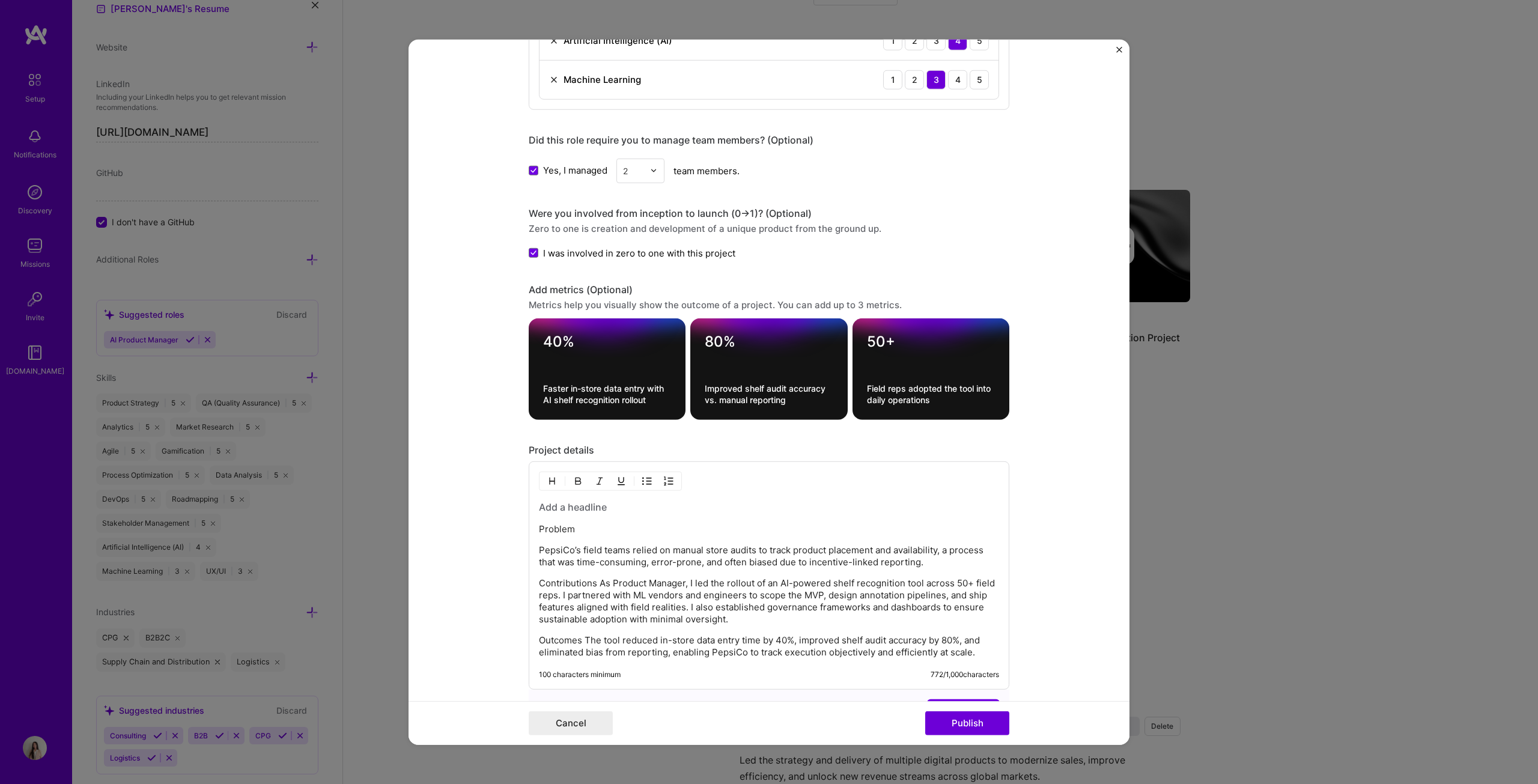
click at [596, 399] on p "Contributions As Product Manager, I led the rollout of an AI-powered shelf reco…" at bounding box center [769, 601] width 460 height 48
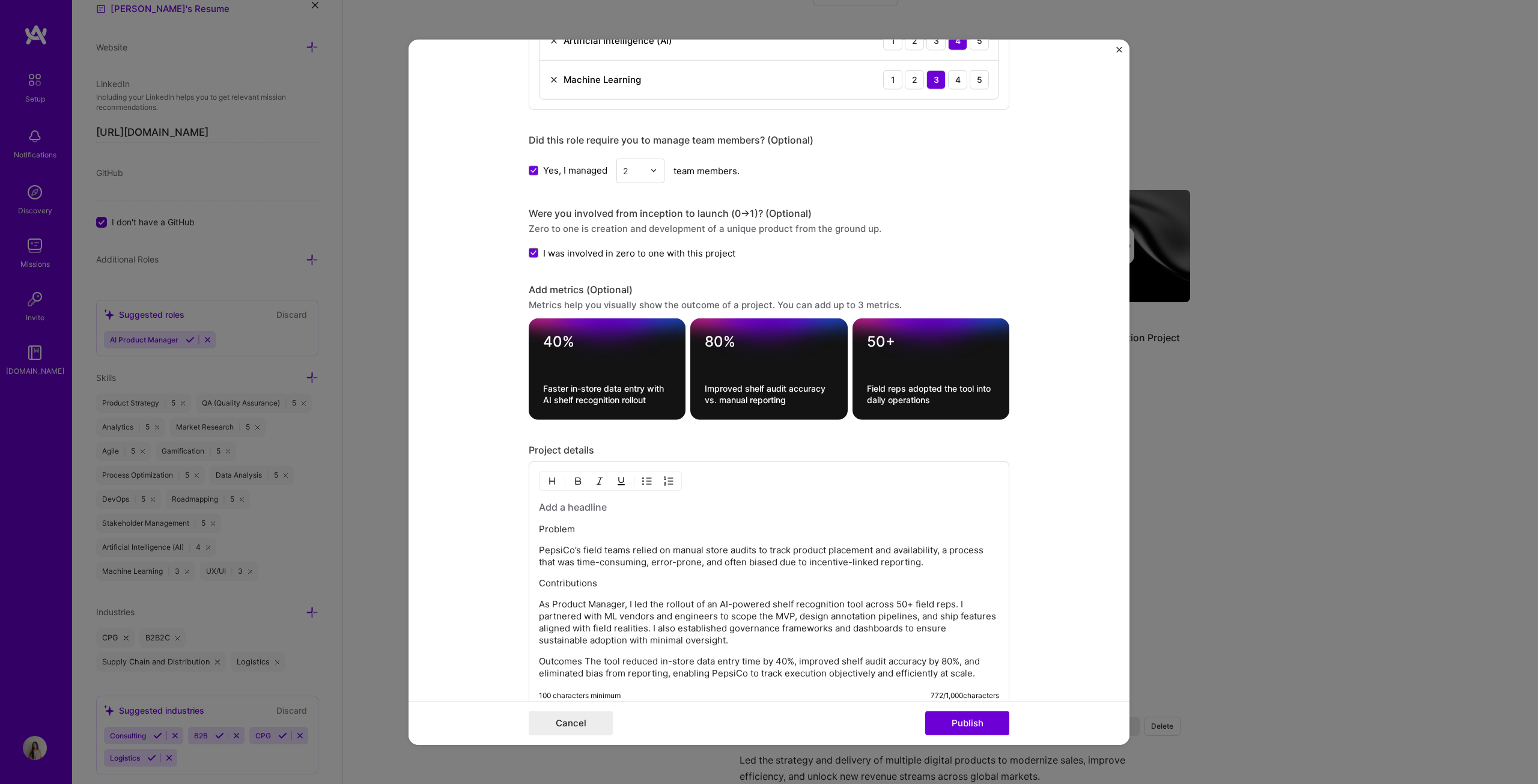
click at [580, 399] on p "Outcomes The tool reduced in-store data entry time by 40%, improved shelf audit…" at bounding box center [769, 667] width 460 height 24
drag, startPoint x: 584, startPoint y: 600, endPoint x: 623, endPoint y: 598, distance: 39.1
click at [623, 399] on p "As Product Manager, I led the rollout of an AI-powered shelf recognition tool a…" at bounding box center [769, 622] width 460 height 48
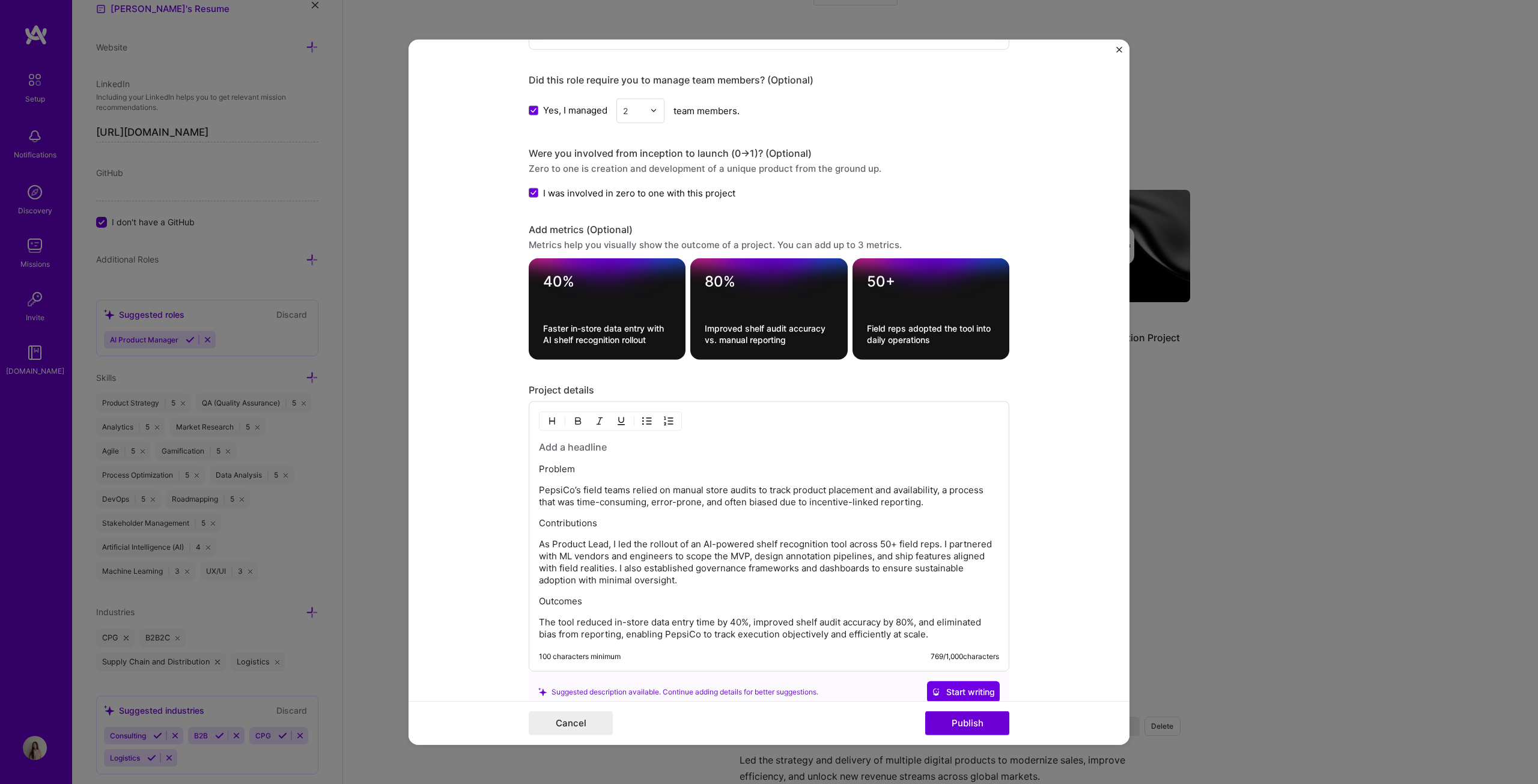
click at [579, 399] on p "Outcomes" at bounding box center [769, 601] width 460 height 12
click at [603, 399] on p "Outcomes" at bounding box center [769, 601] width 460 height 12
click at [609, 399] on p "Contributions" at bounding box center [769, 523] width 460 height 12
drag, startPoint x: 573, startPoint y: 465, endPoint x: 522, endPoint y: 463, distance: 51.0
click at [522, 399] on form "Project title Image Recognition Company PepsiCo Project industry Industry 2 Pro…" at bounding box center [769, 392] width 721 height 706
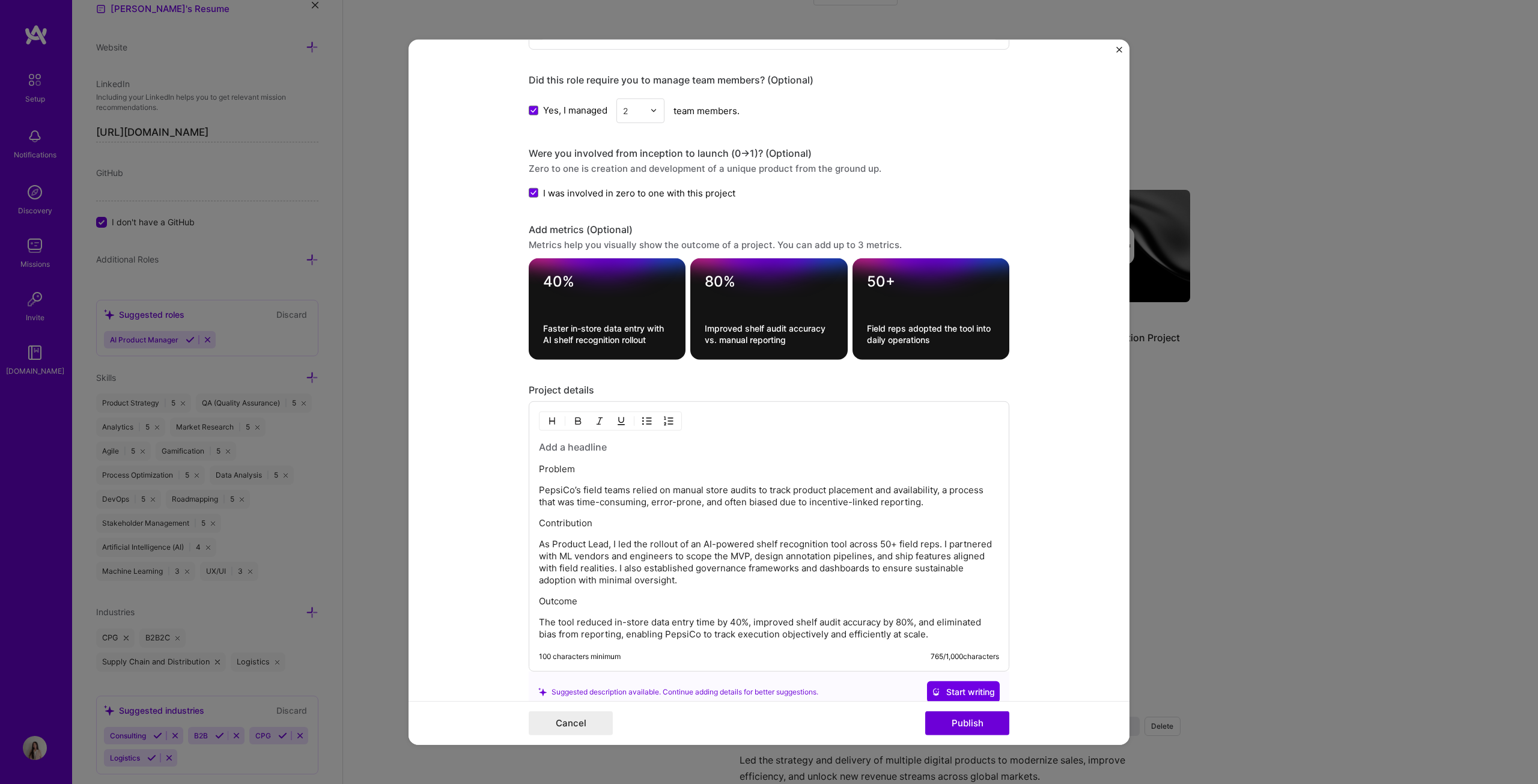
click at [573, 399] on img "button" at bounding box center [578, 421] width 10 height 10
drag, startPoint x: 596, startPoint y: 520, endPoint x: 514, endPoint y: 517, distance: 82.1
click at [514, 399] on form "Project title Image Recognition Company PepsiCo Project industry Industry 2 Pro…" at bounding box center [769, 392] width 721 height 706
click at [575, 399] on img "button" at bounding box center [578, 421] width 10 height 10
drag, startPoint x: 587, startPoint y: 594, endPoint x: 527, endPoint y: 592, distance: 60.0
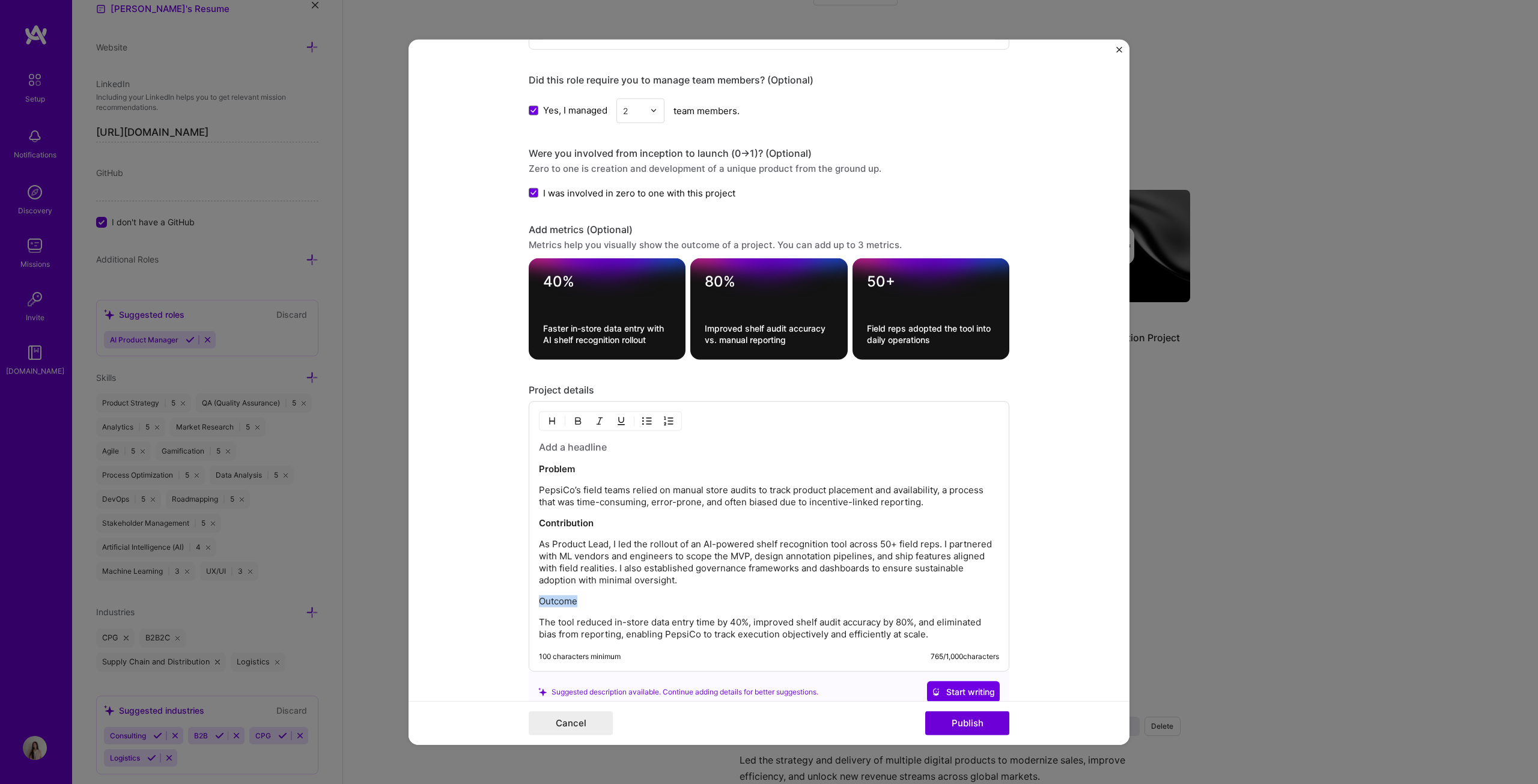
click at [529, 399] on div "Problem PepsiCo’s field teams relied on manual store audits to track product pl…" at bounding box center [769, 536] width 481 height 270
click at [573, 399] on img "button" at bounding box center [578, 421] width 10 height 10
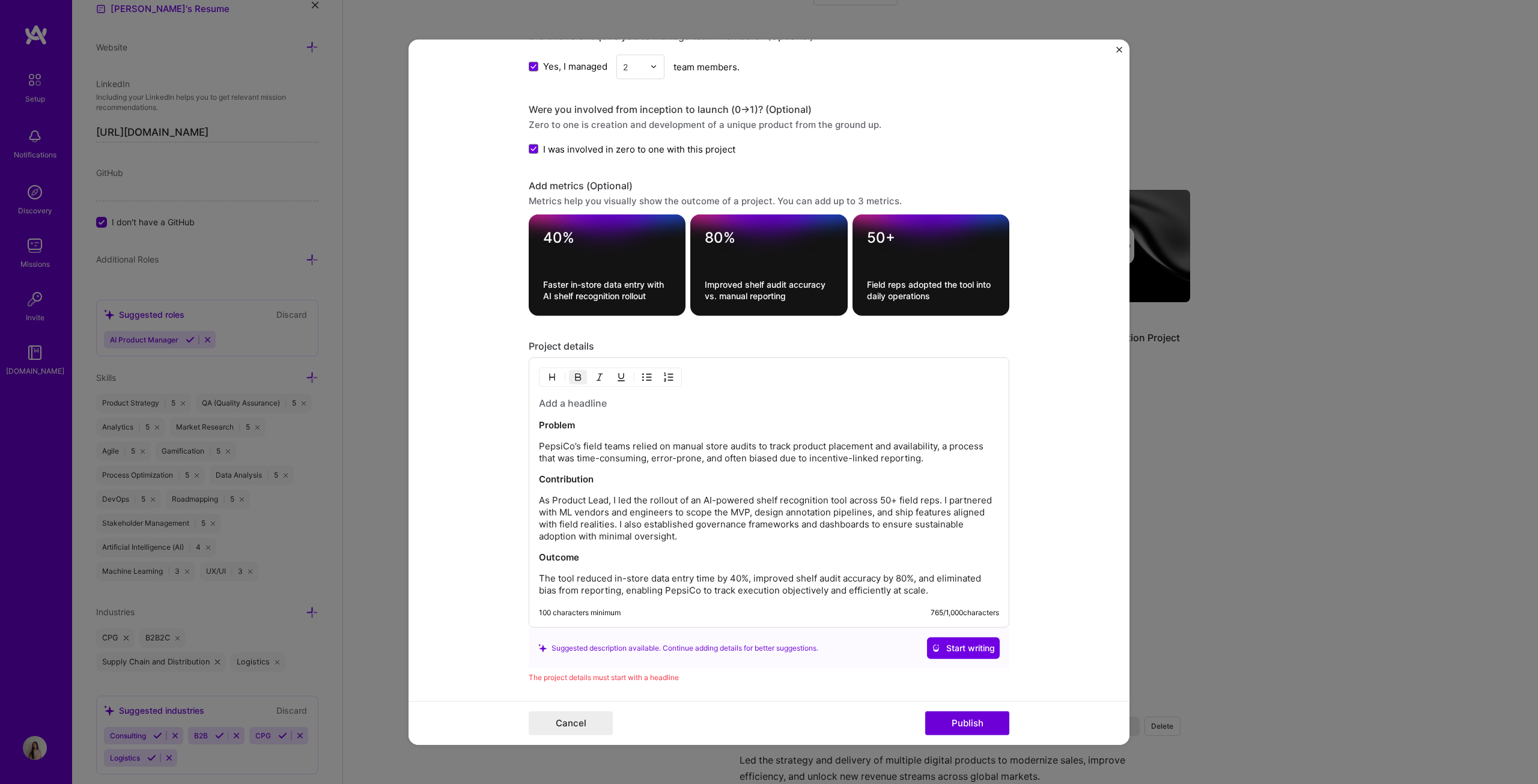
scroll to position [1033, 0]
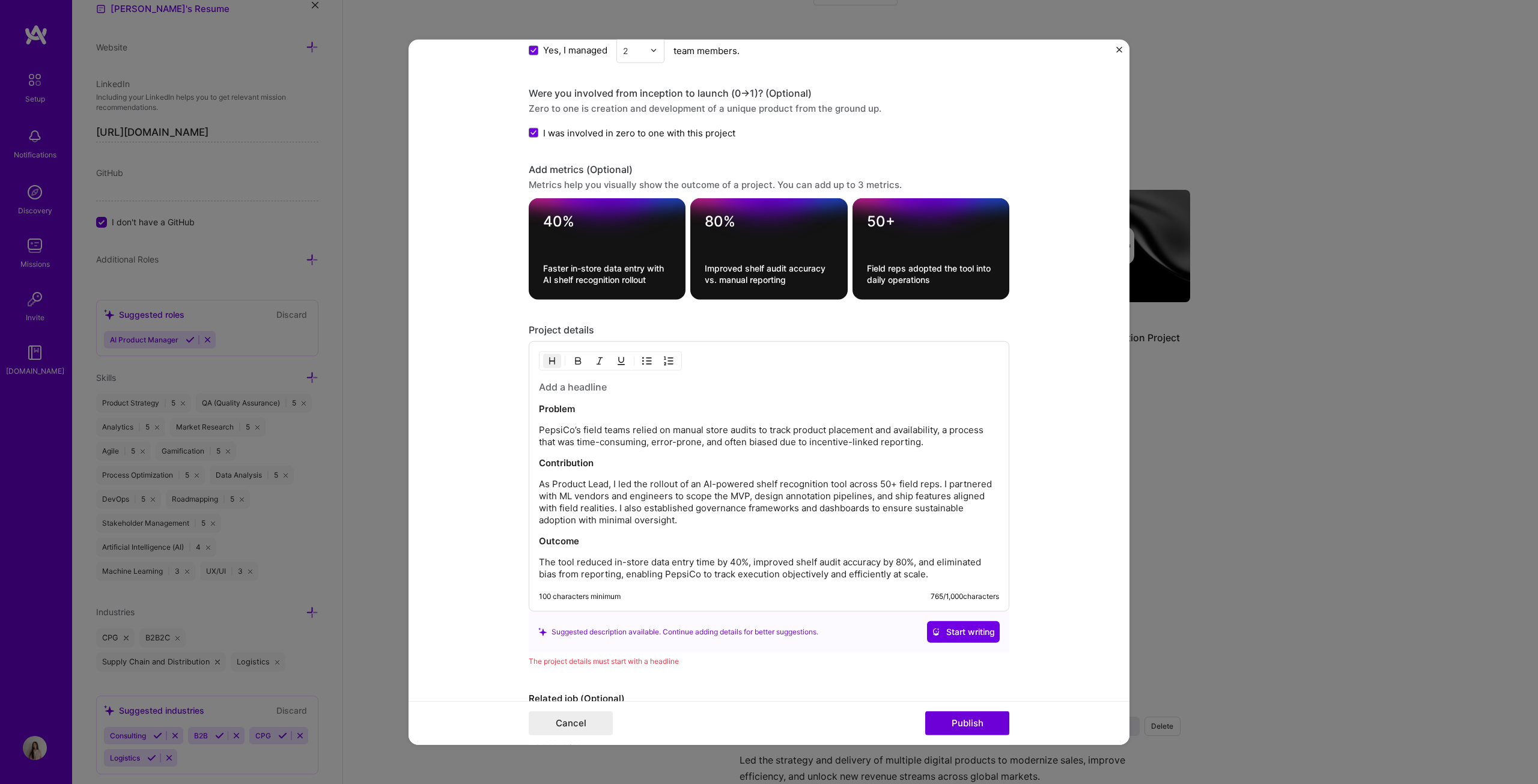
click at [663, 384] on h3 at bounding box center [769, 386] width 460 height 13
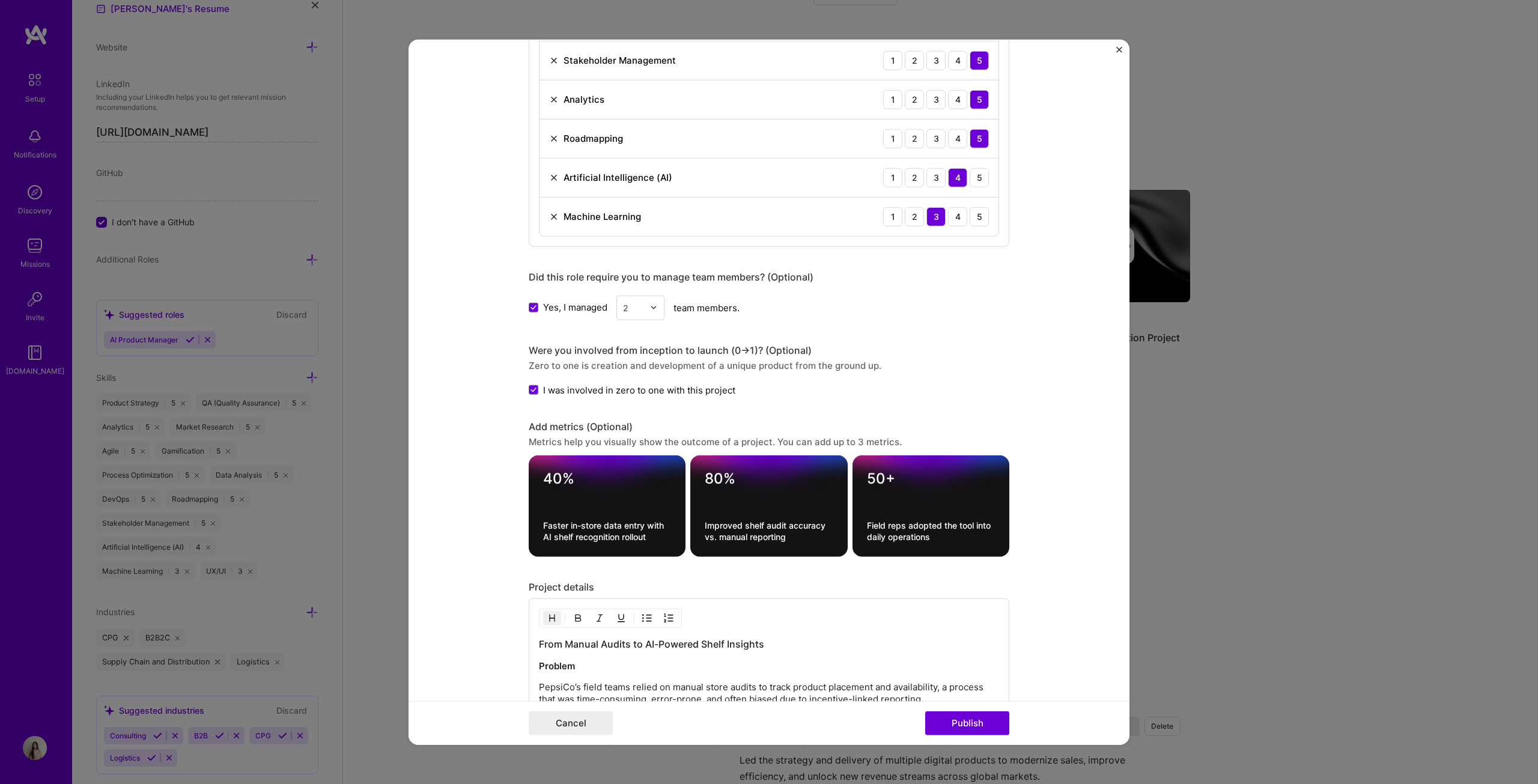
scroll to position [606, 0]
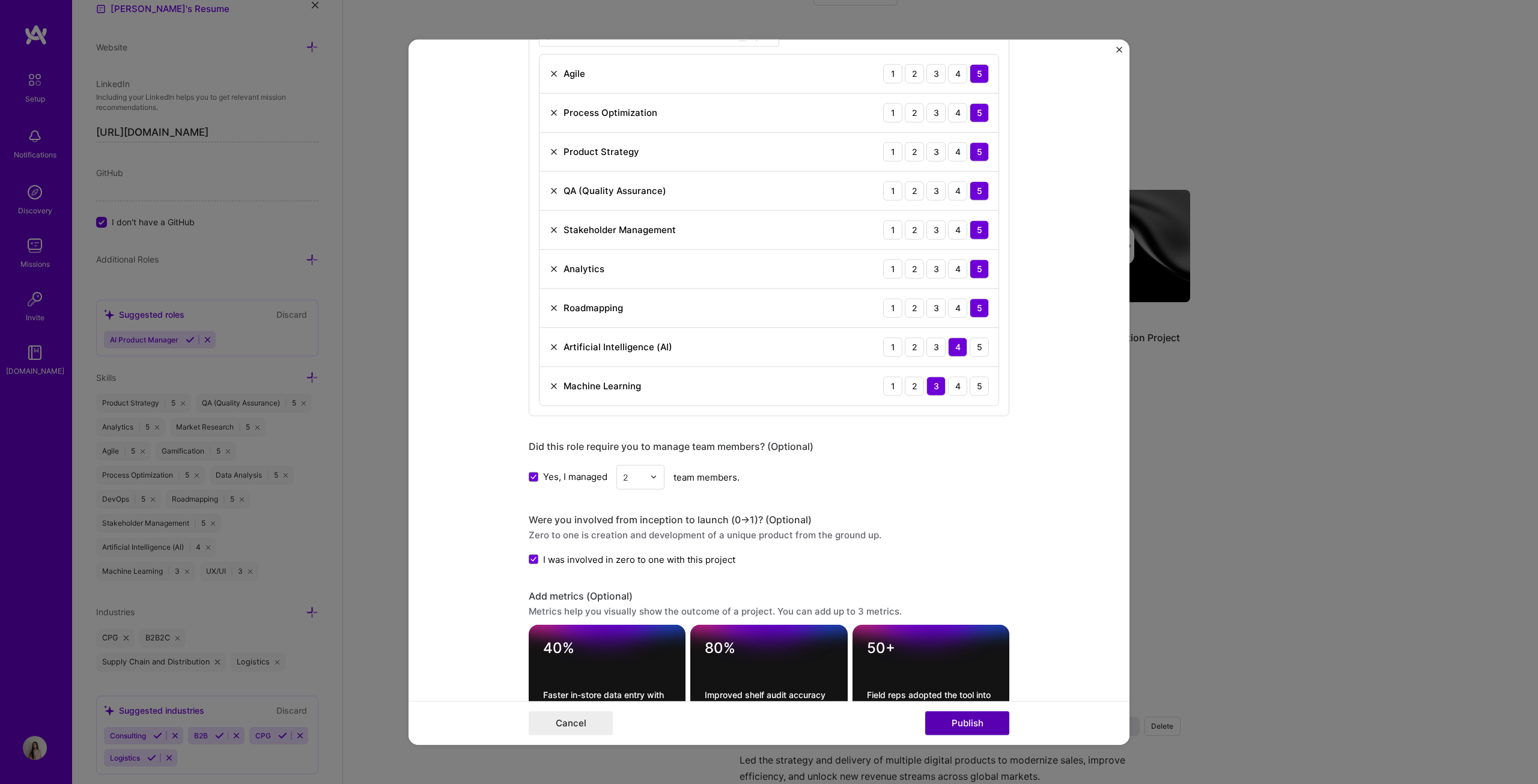
click at [759, 399] on button "Publish" at bounding box center [967, 723] width 84 height 24
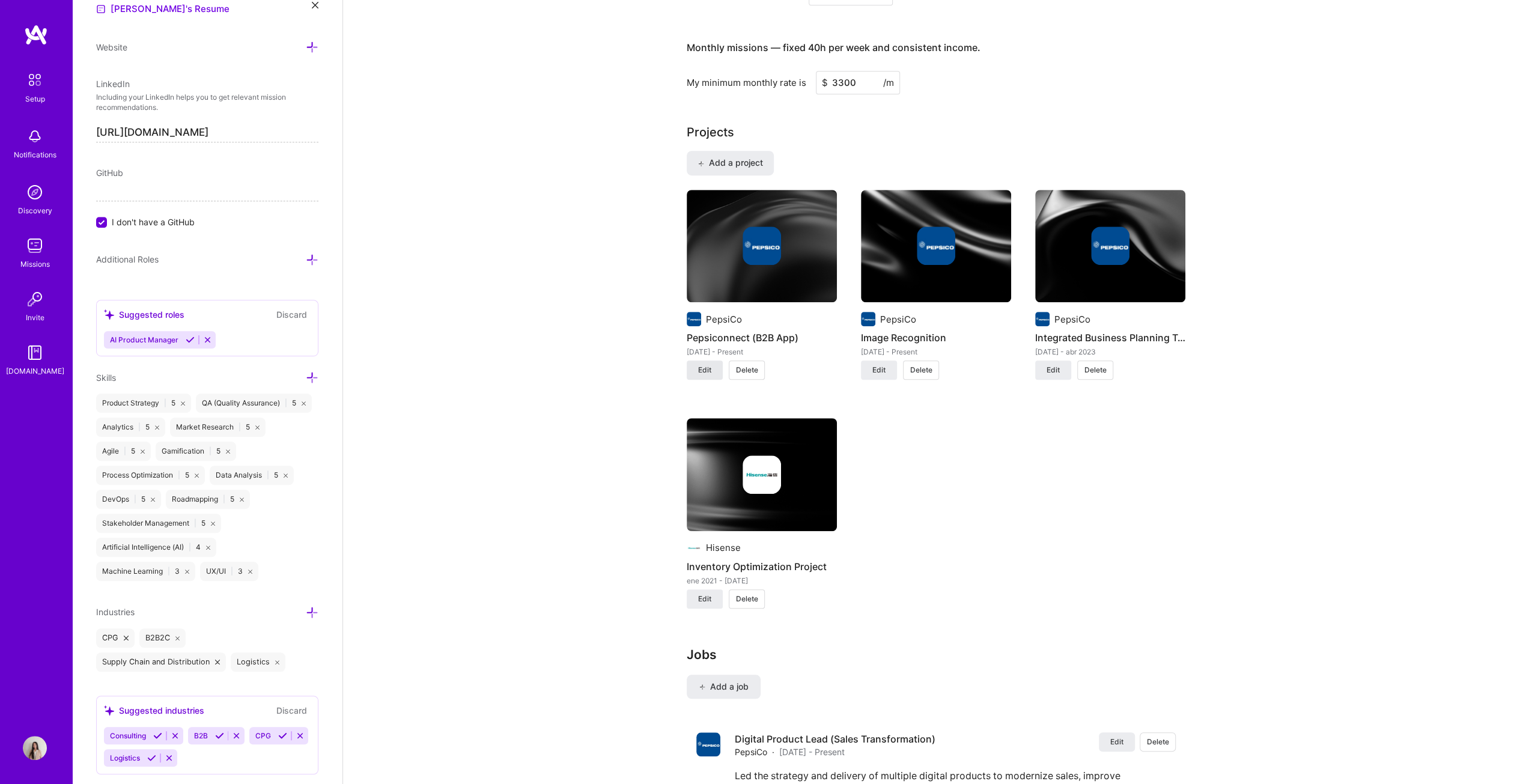
click at [710, 369] on span "Edit" at bounding box center [704, 369] width 13 height 11
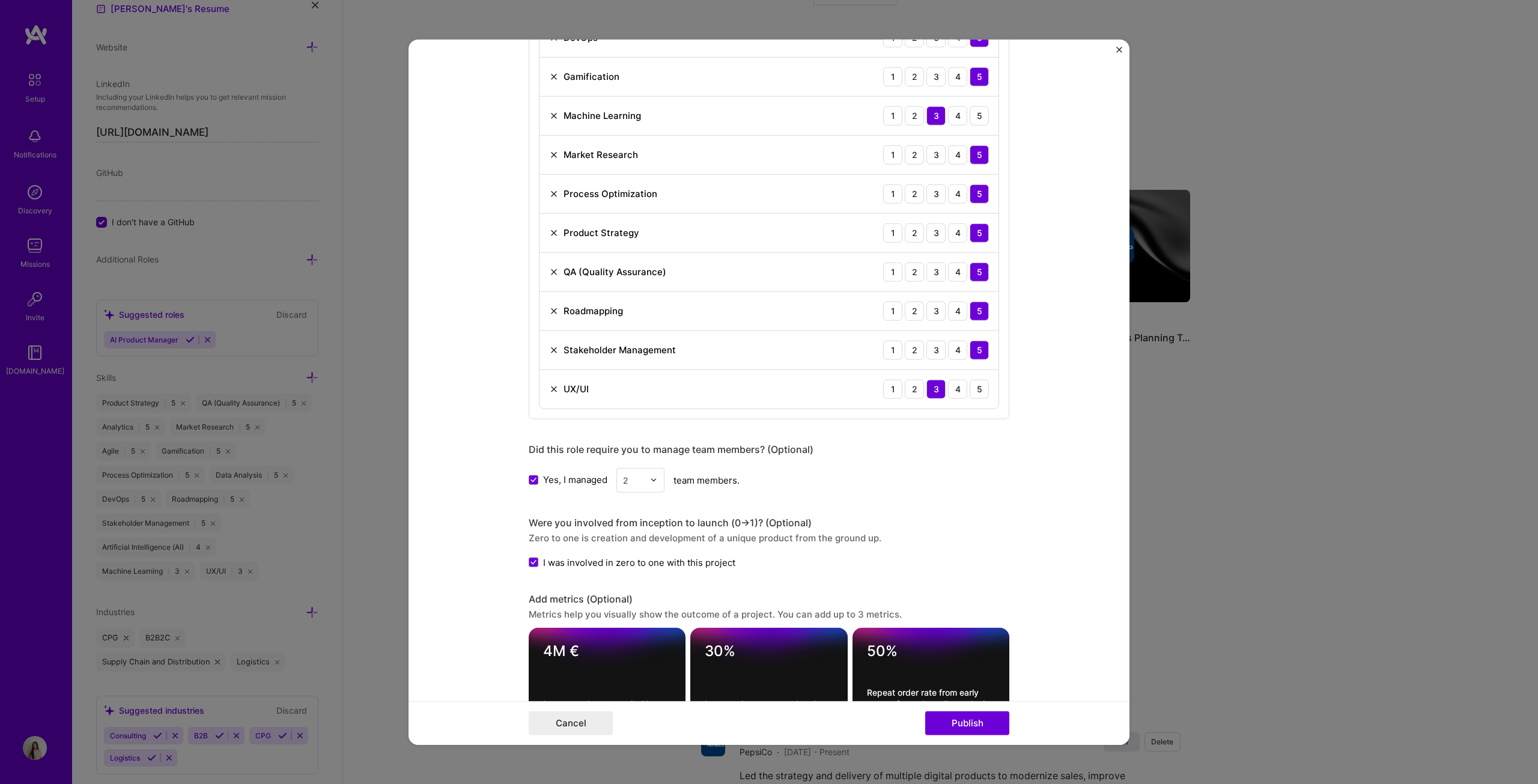
scroll to position [961, 0]
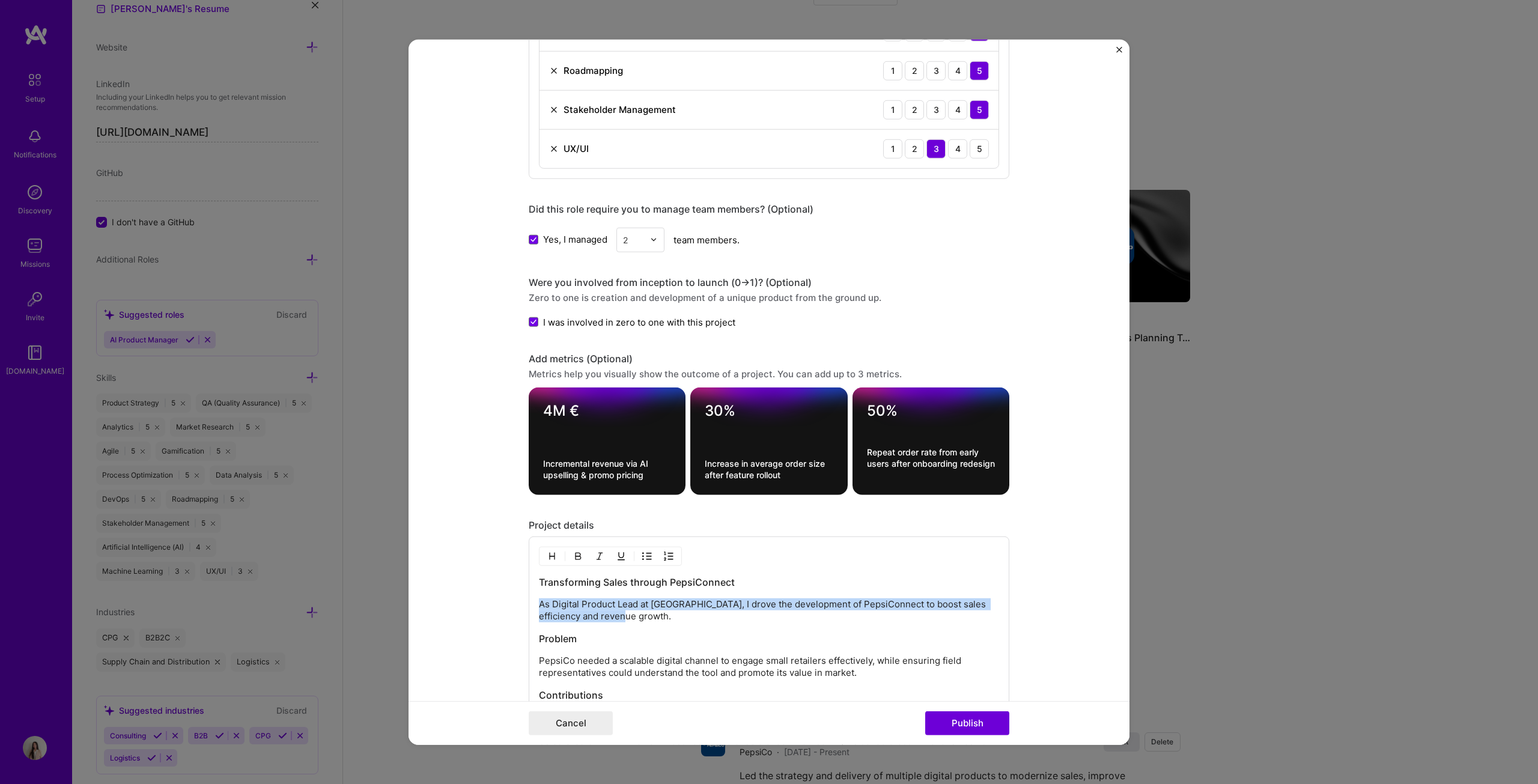
drag, startPoint x: 622, startPoint y: 615, endPoint x: 524, endPoint y: 601, distance: 99.0
click at [529, 399] on div "Transforming Sales through PepsiConnect As Digital Product Lead at PepsiCo, I d…" at bounding box center [769, 691] width 481 height 308
copy p "As Digital Product Lead at [GEOGRAPHIC_DATA], I drove the development of PepsiC…"
click at [595, 399] on button "Cancel" at bounding box center [571, 723] width 84 height 24
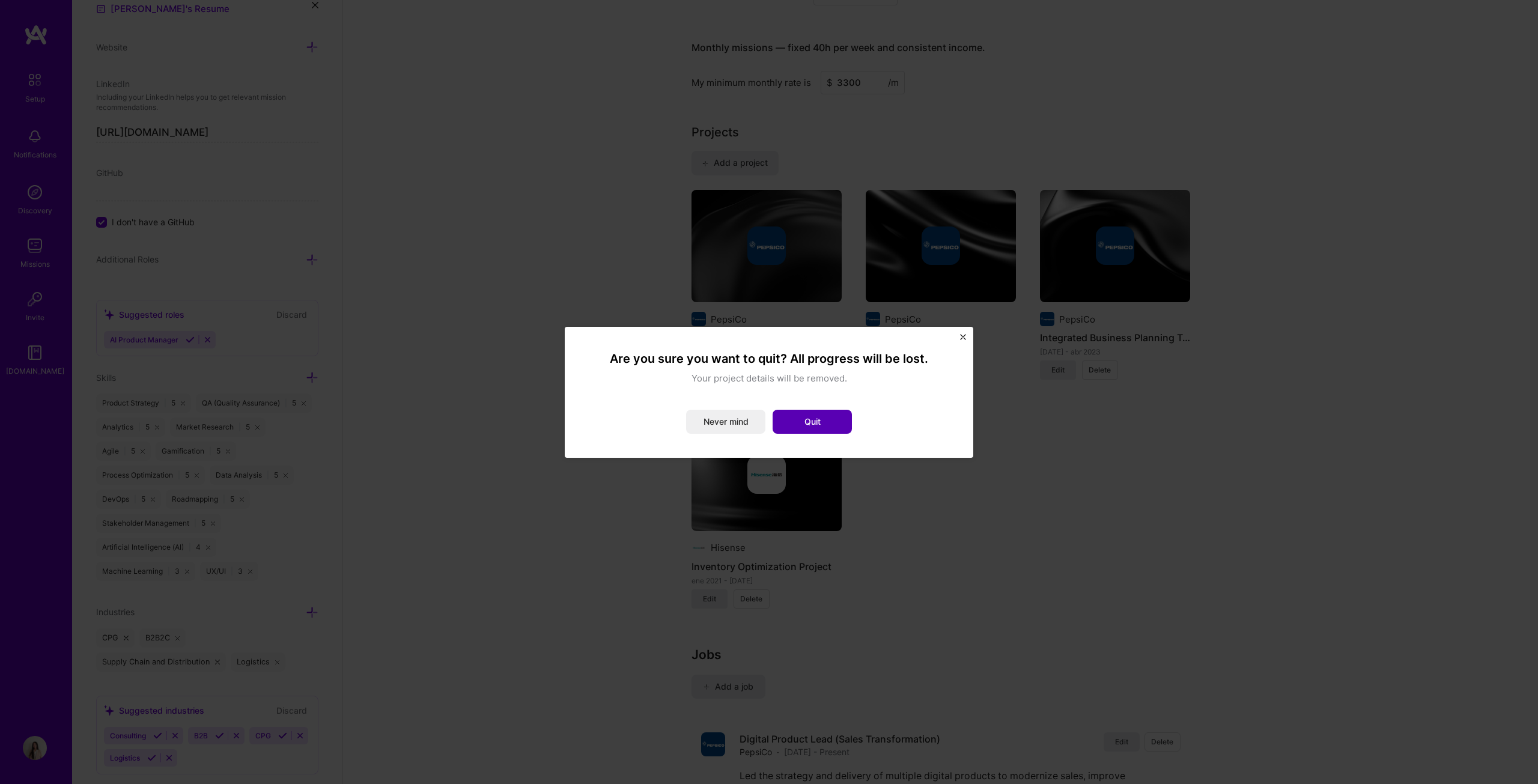
click at [759, 399] on button "Quit" at bounding box center [812, 421] width 79 height 24
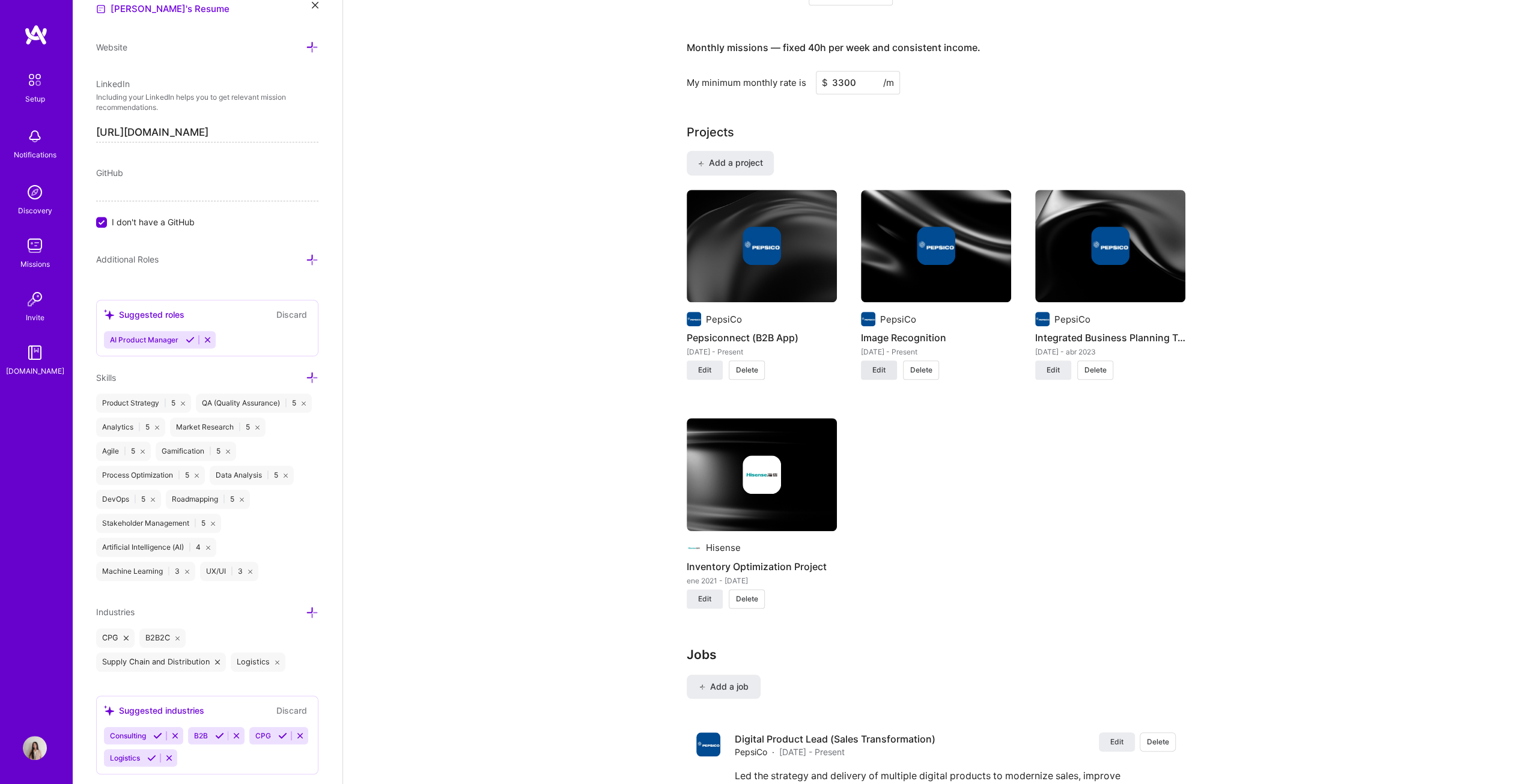
click at [760, 365] on span "Edit" at bounding box center [878, 369] width 13 height 11
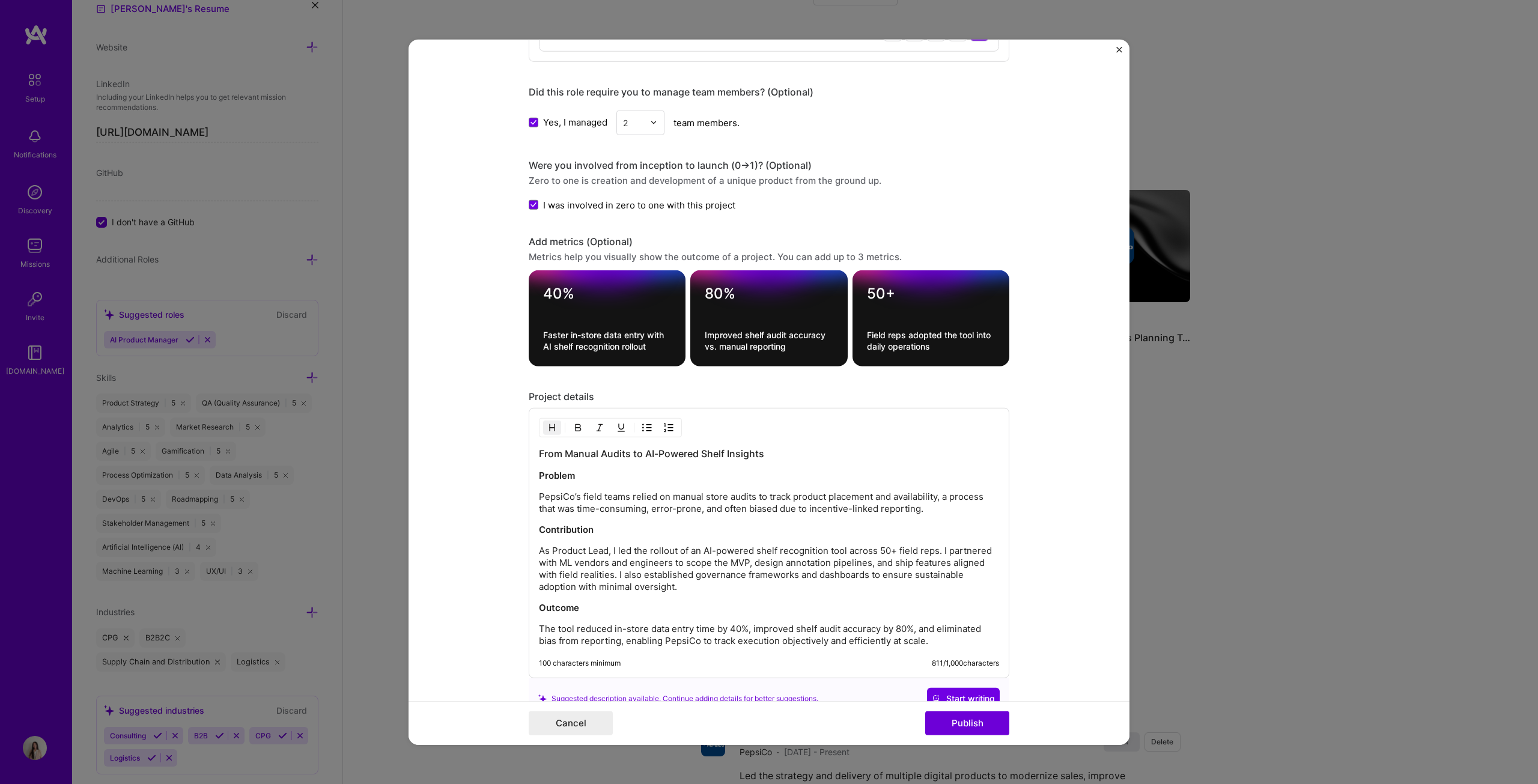
click at [759, 399] on h3 "From Manual Audits to AI-Powered Shelf Insights" at bounding box center [769, 453] width 460 height 13
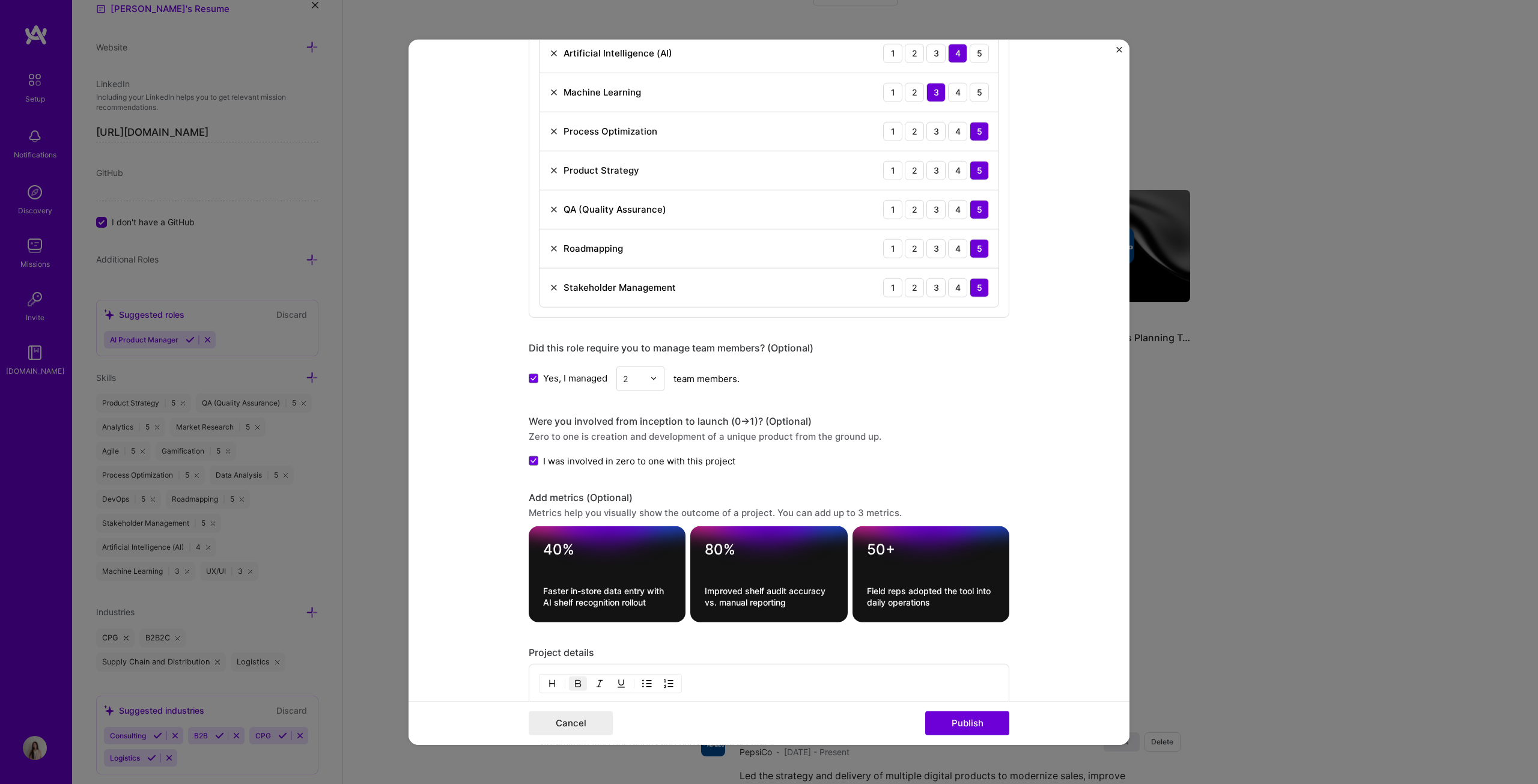
scroll to position [694, 0]
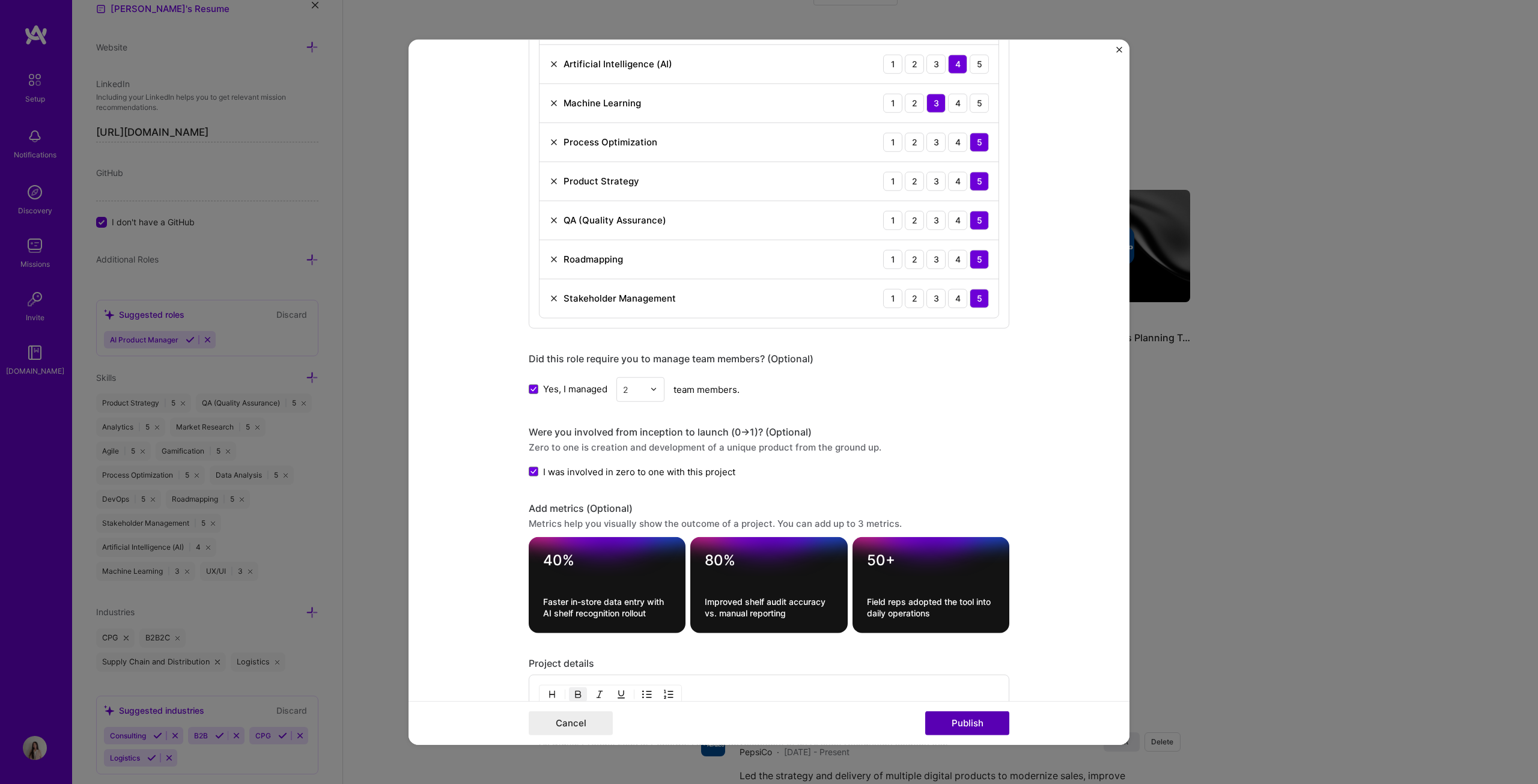
click at [759, 399] on button "Publish" at bounding box center [967, 723] width 84 height 24
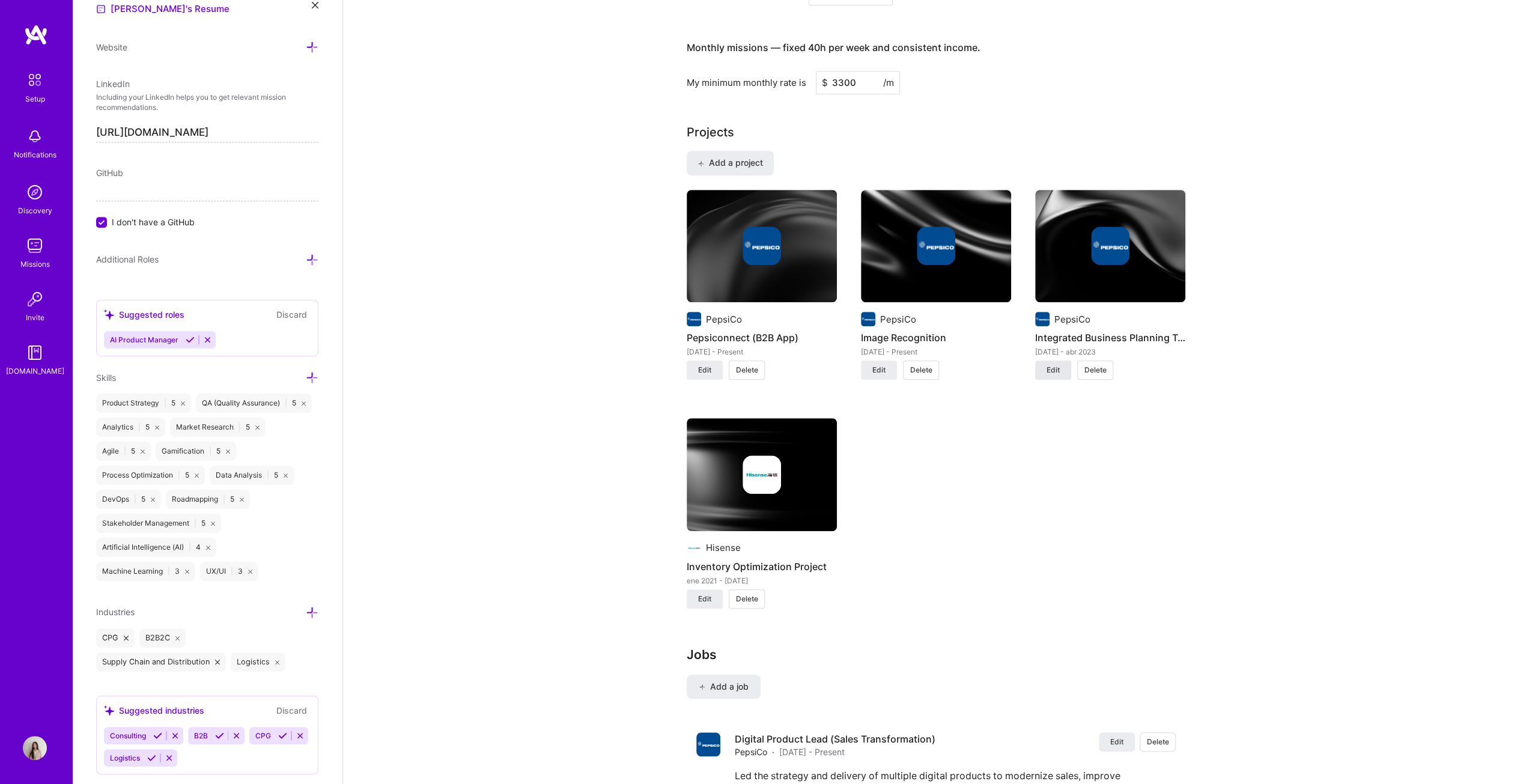
click at [760, 367] on span "Edit" at bounding box center [1053, 369] width 13 height 11
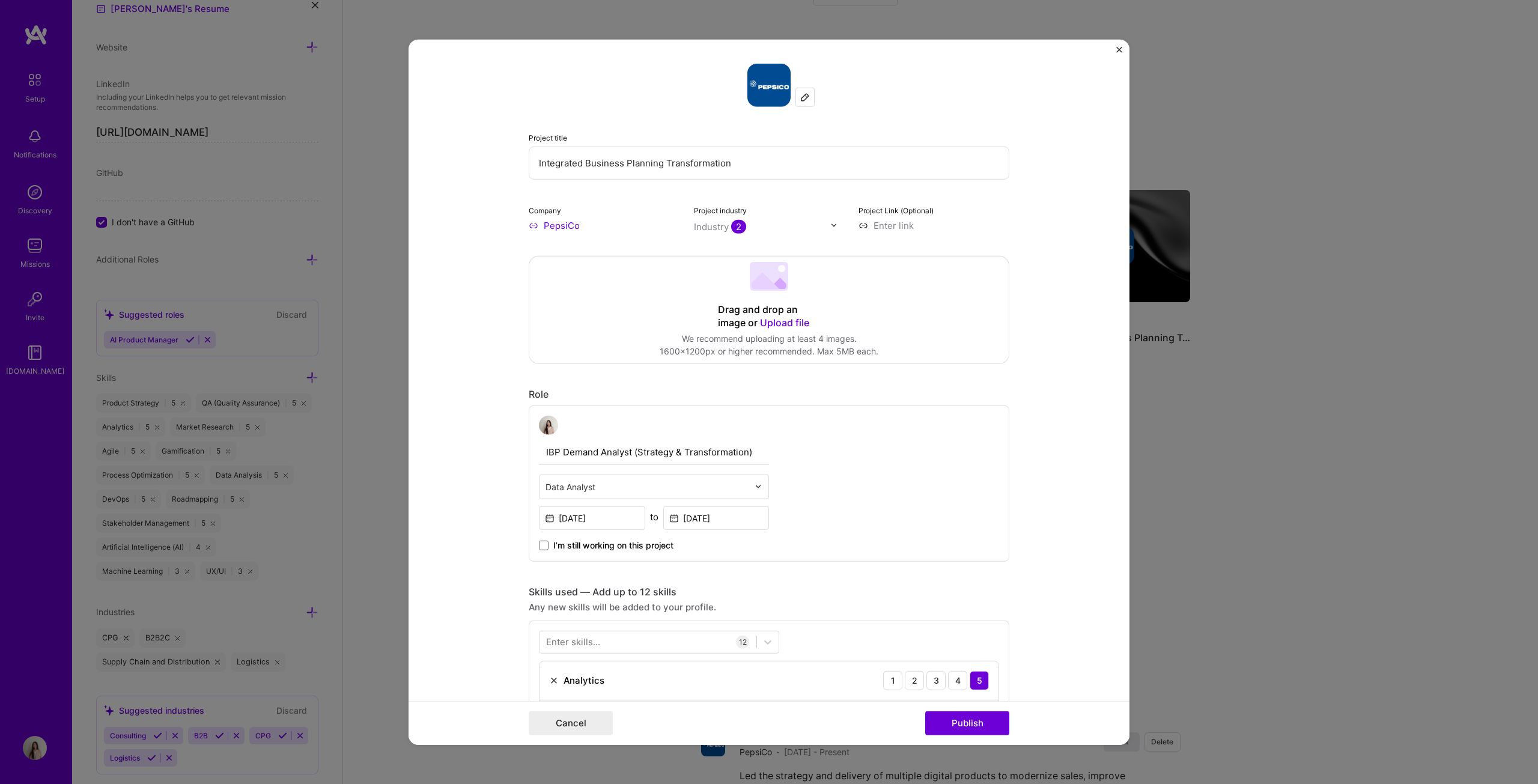
drag, startPoint x: 792, startPoint y: 449, endPoint x: 495, endPoint y: 434, distance: 297.4
click at [495, 399] on form "Project title Integrated Business Planning Transformation Company PepsiCo Proje…" at bounding box center [769, 392] width 721 height 706
click at [756, 399] on input "IBP Demand Analyst (Strategy & Transformation)" at bounding box center [654, 452] width 230 height 25
drag, startPoint x: 758, startPoint y: 452, endPoint x: 549, endPoint y: 452, distance: 209.0
click at [549, 399] on input "IBP Demand Analyst (Strategy & Transformation)" at bounding box center [654, 452] width 230 height 25
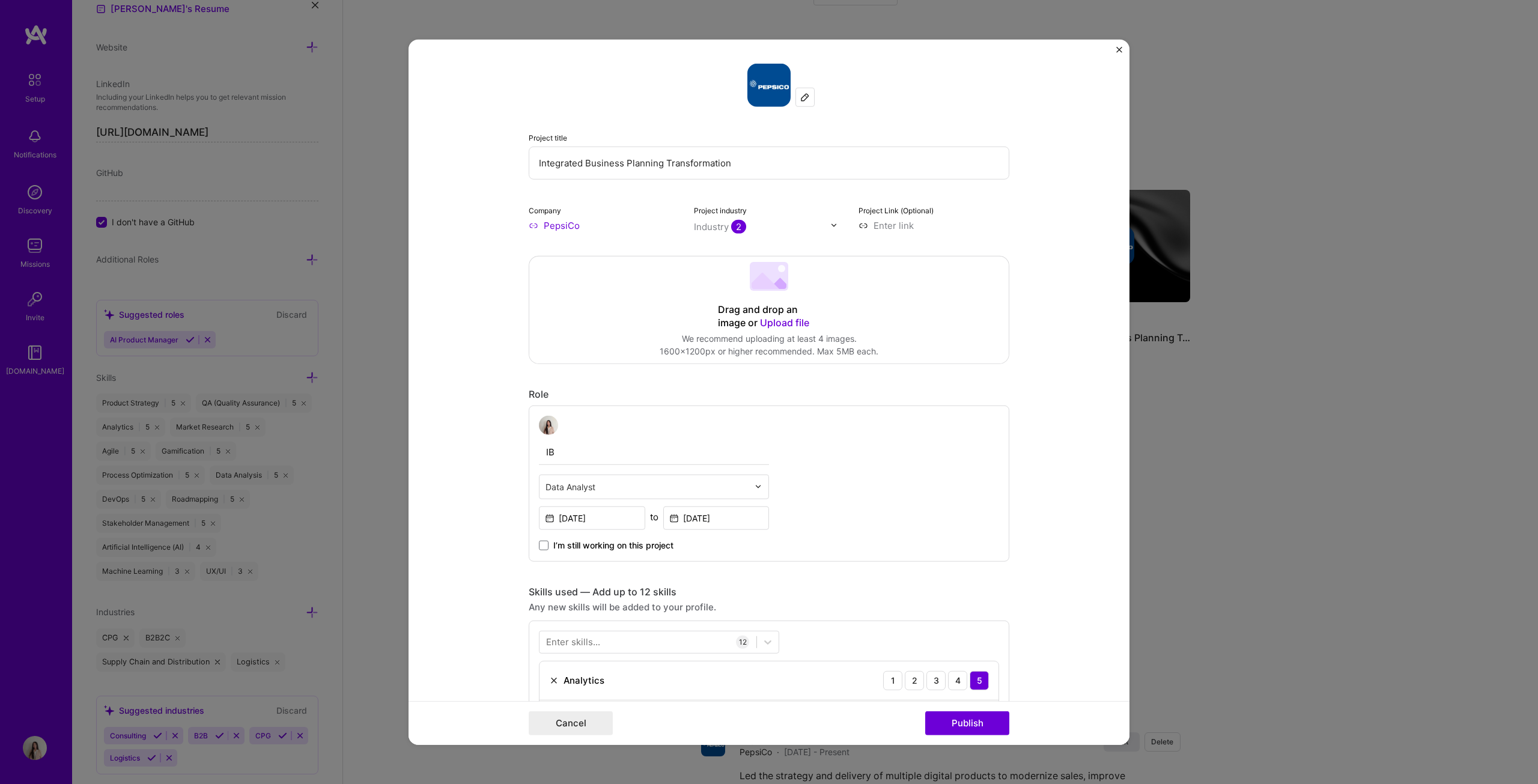
type input "I"
click at [581, 399] on input "text" at bounding box center [654, 452] width 230 height 25
drag, startPoint x: 730, startPoint y: 454, endPoint x: 685, endPoint y: 460, distance: 45.4
click at [629, 399] on input "Digital Product Lead (Sales Transformation)" at bounding box center [654, 452] width 230 height 25
type input "Digital Product Lead"
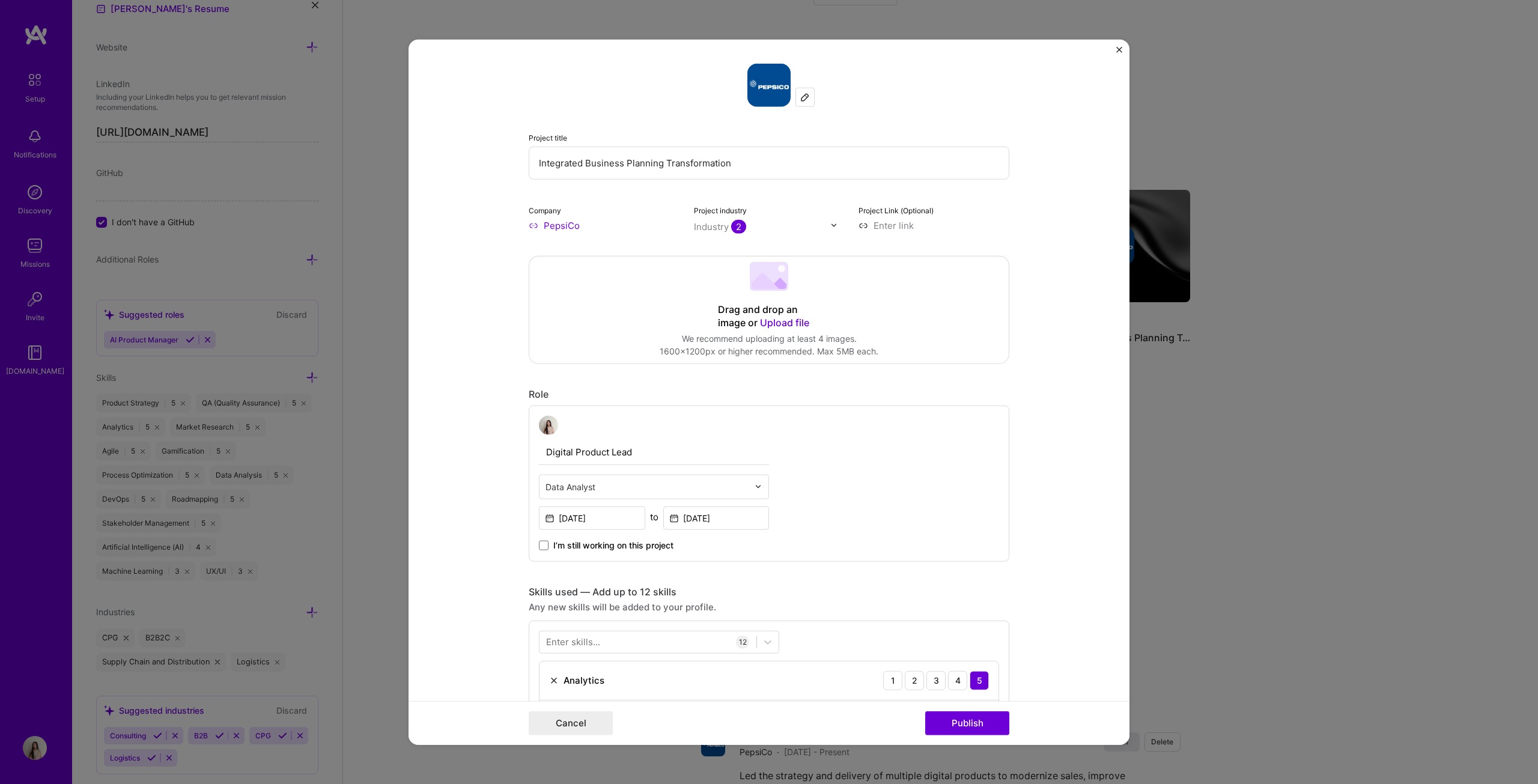
click at [726, 163] on input "Integrated Business Planning Transformation" at bounding box center [769, 162] width 481 height 33
click at [753, 162] on input "Integrated Business Planning Transformation" at bounding box center [769, 162] width 481 height 33
drag, startPoint x: 759, startPoint y: 162, endPoint x: 662, endPoint y: 165, distance: 97.0
click at [662, 165] on input "Integrated Business Planning Transformation" at bounding box center [769, 162] width 481 height 33
type input "Integrated Business Planning (IBP) Platform"
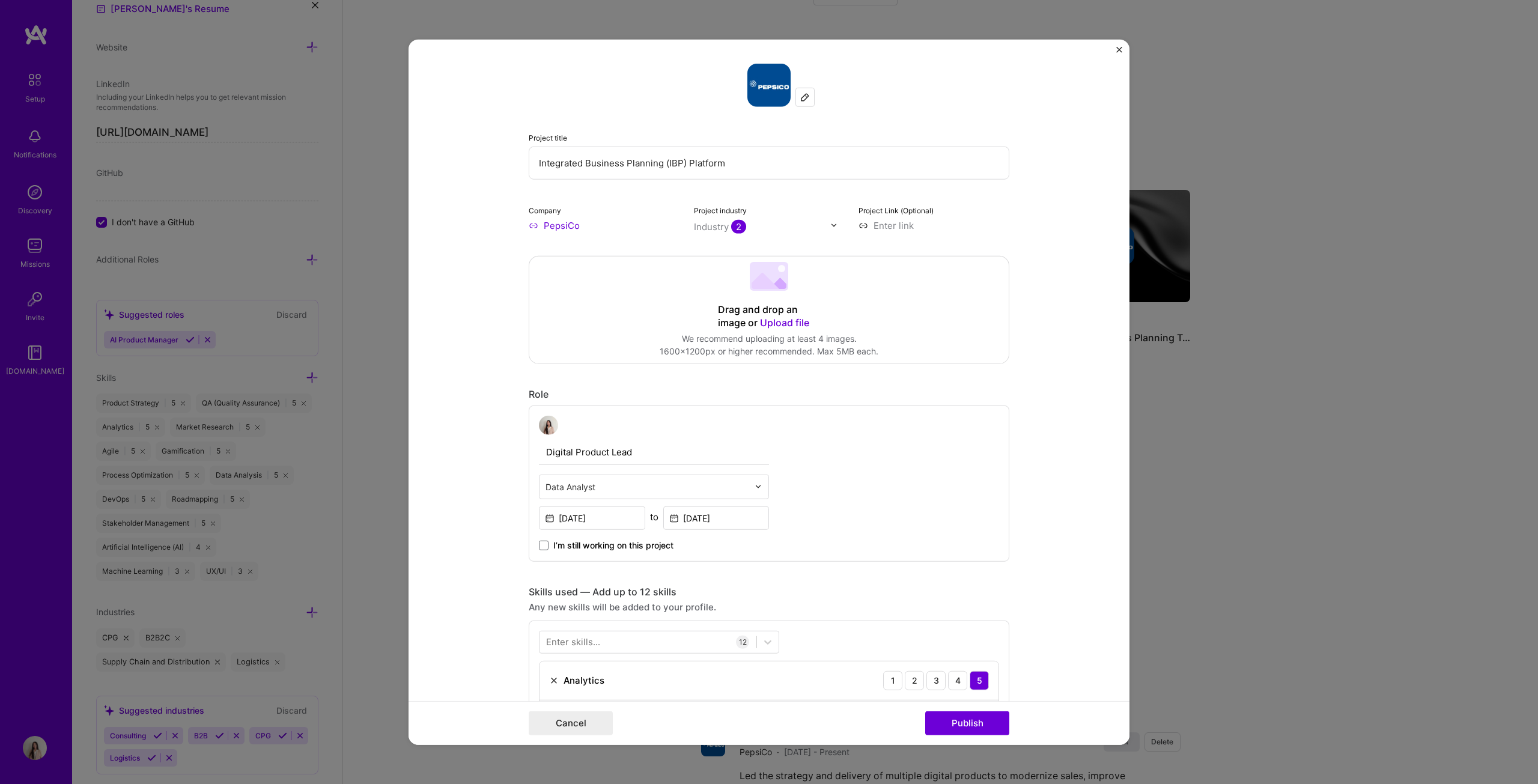
click at [759, 226] on img at bounding box center [834, 225] width 7 height 7
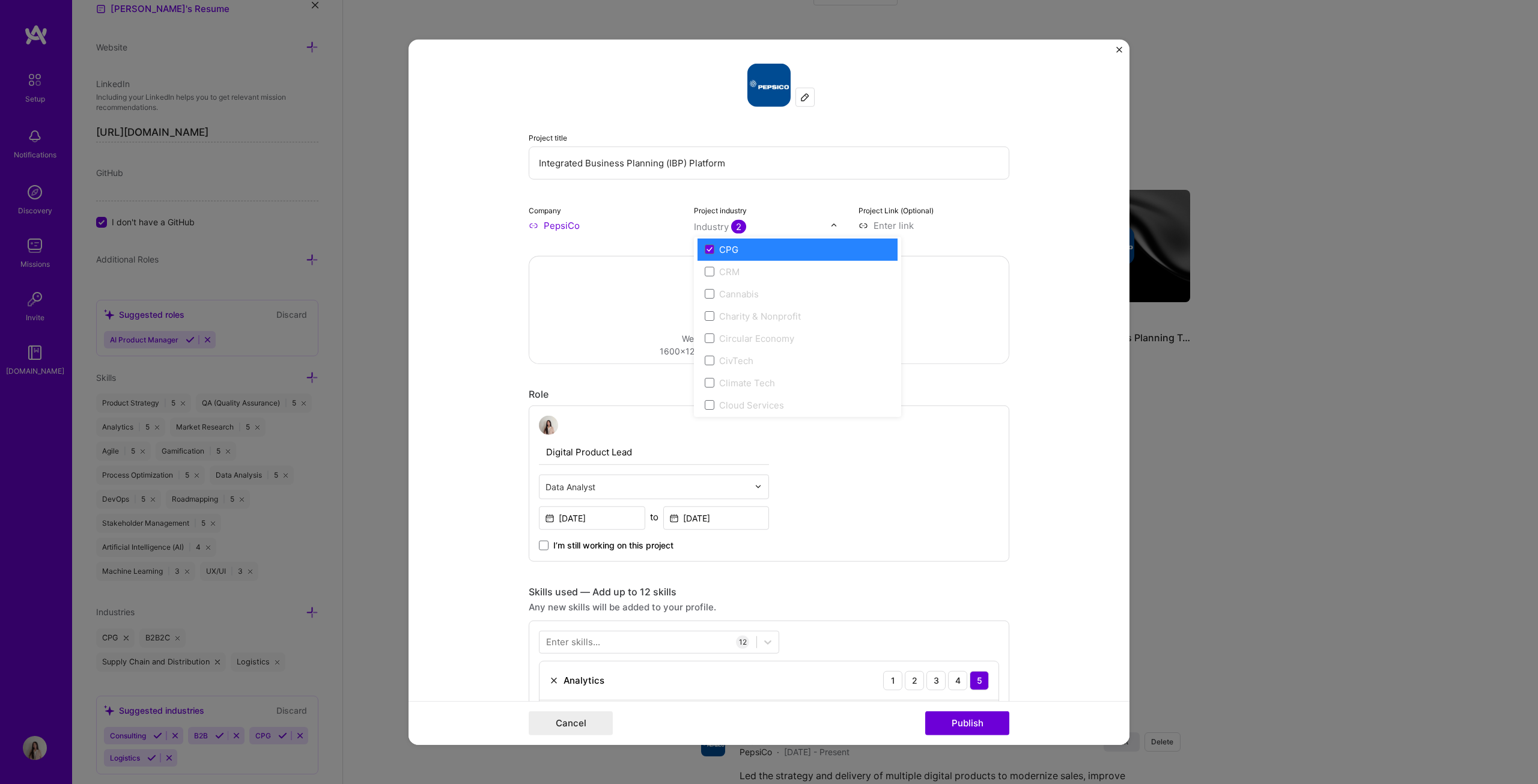
scroll to position [483, 0]
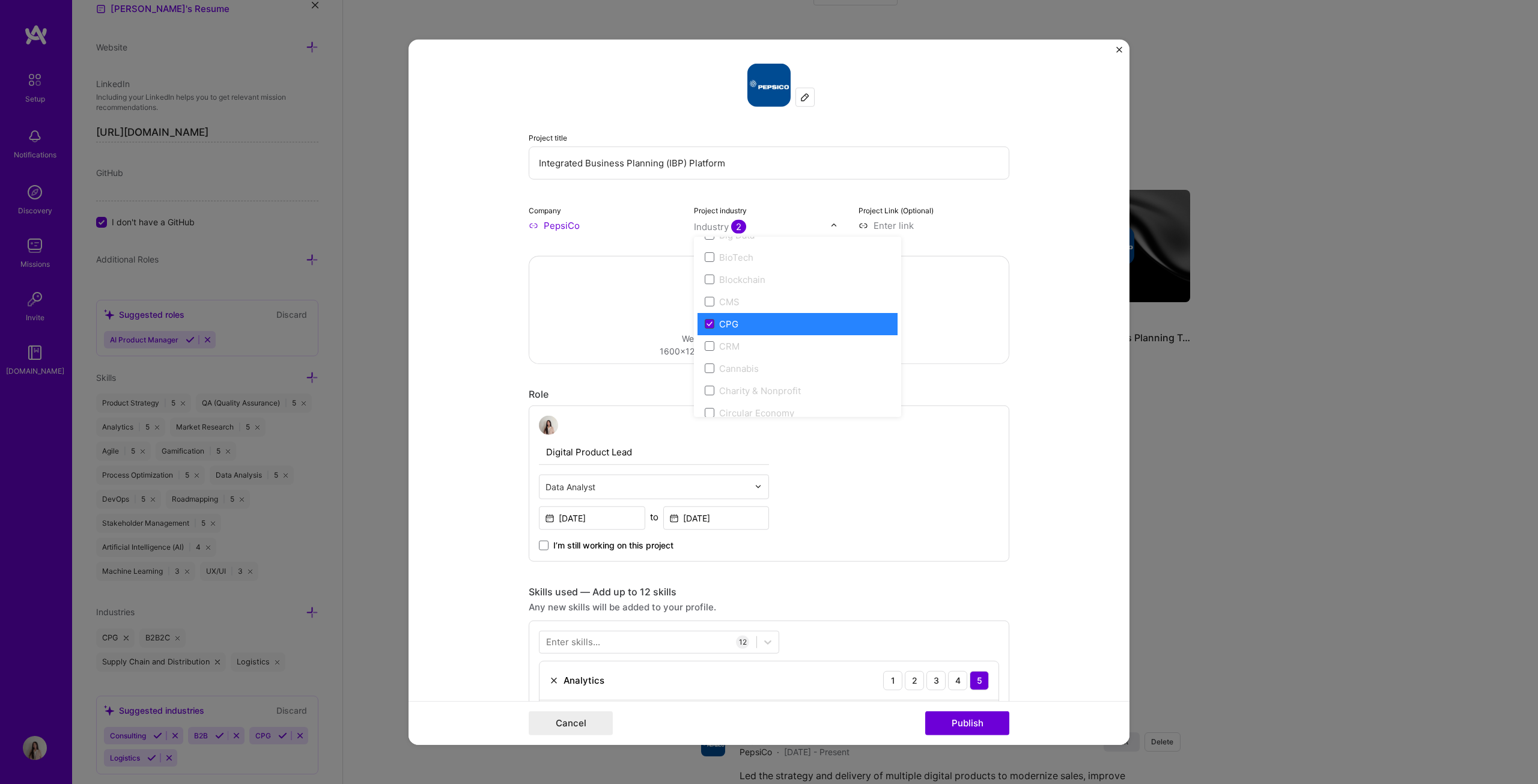
click at [705, 325] on span at bounding box center [710, 324] width 10 height 10
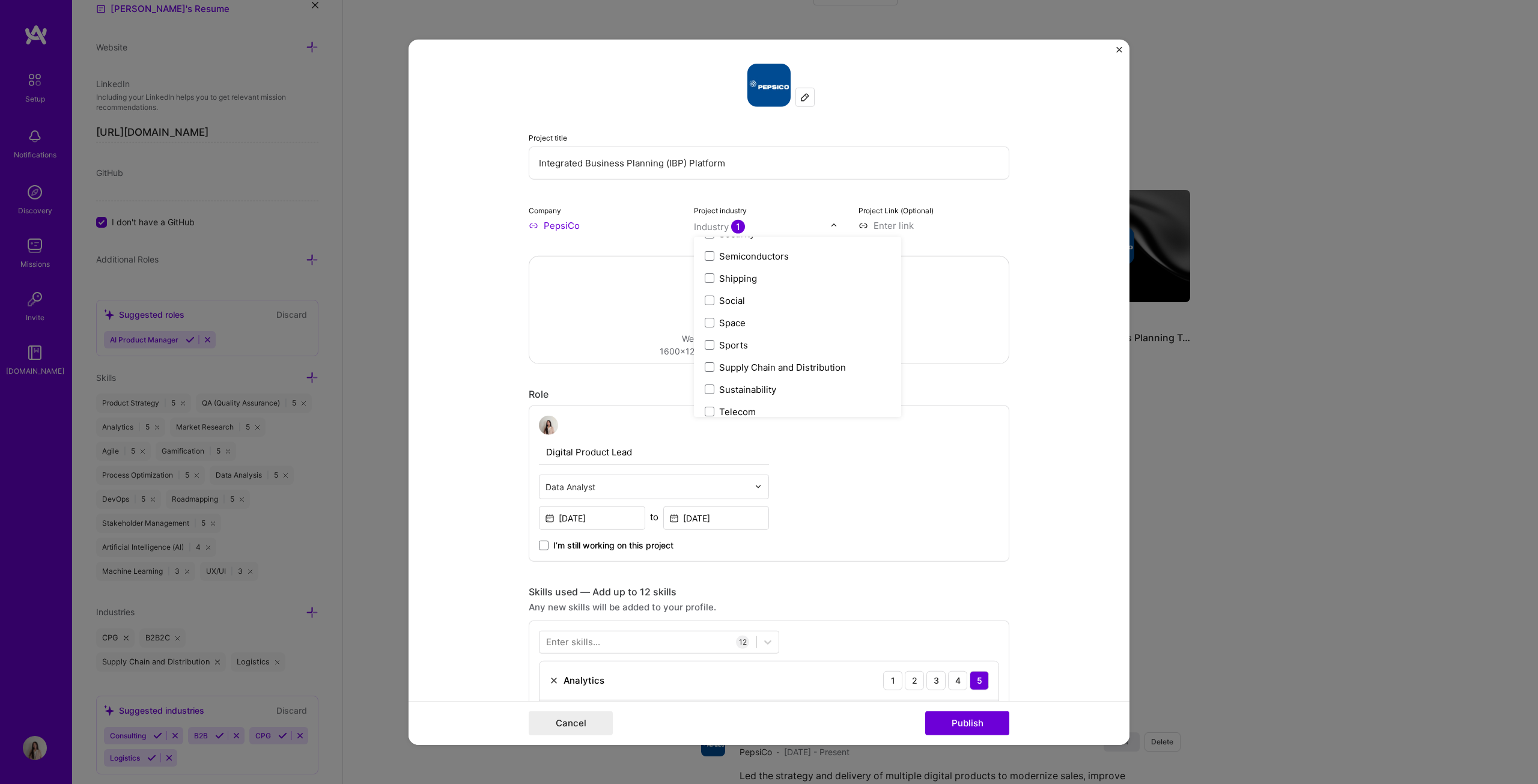
scroll to position [2447, 0]
click at [759, 357] on label "Supply Chain and Distribution" at bounding box center [798, 360] width 186 height 12
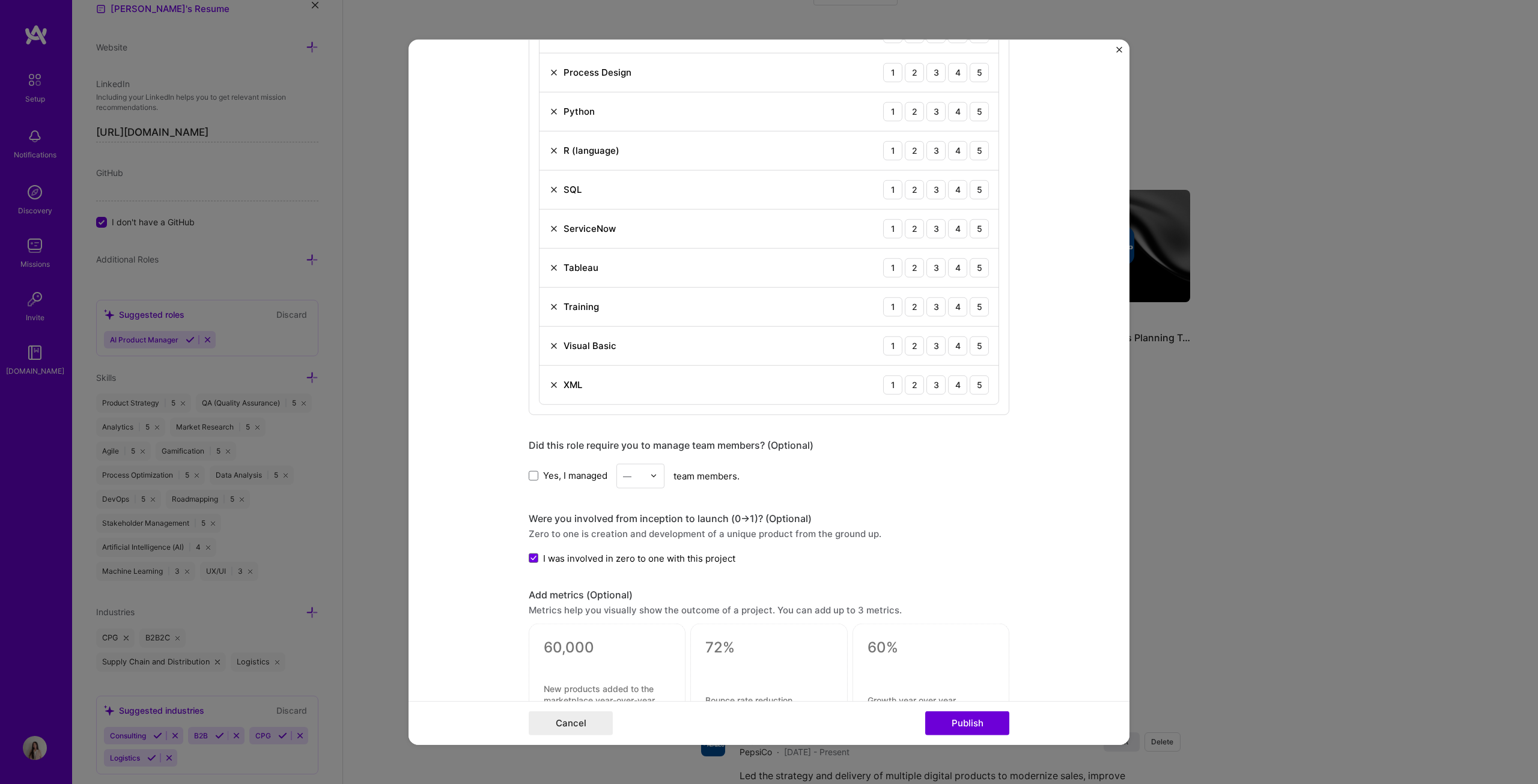
scroll to position [781, 0]
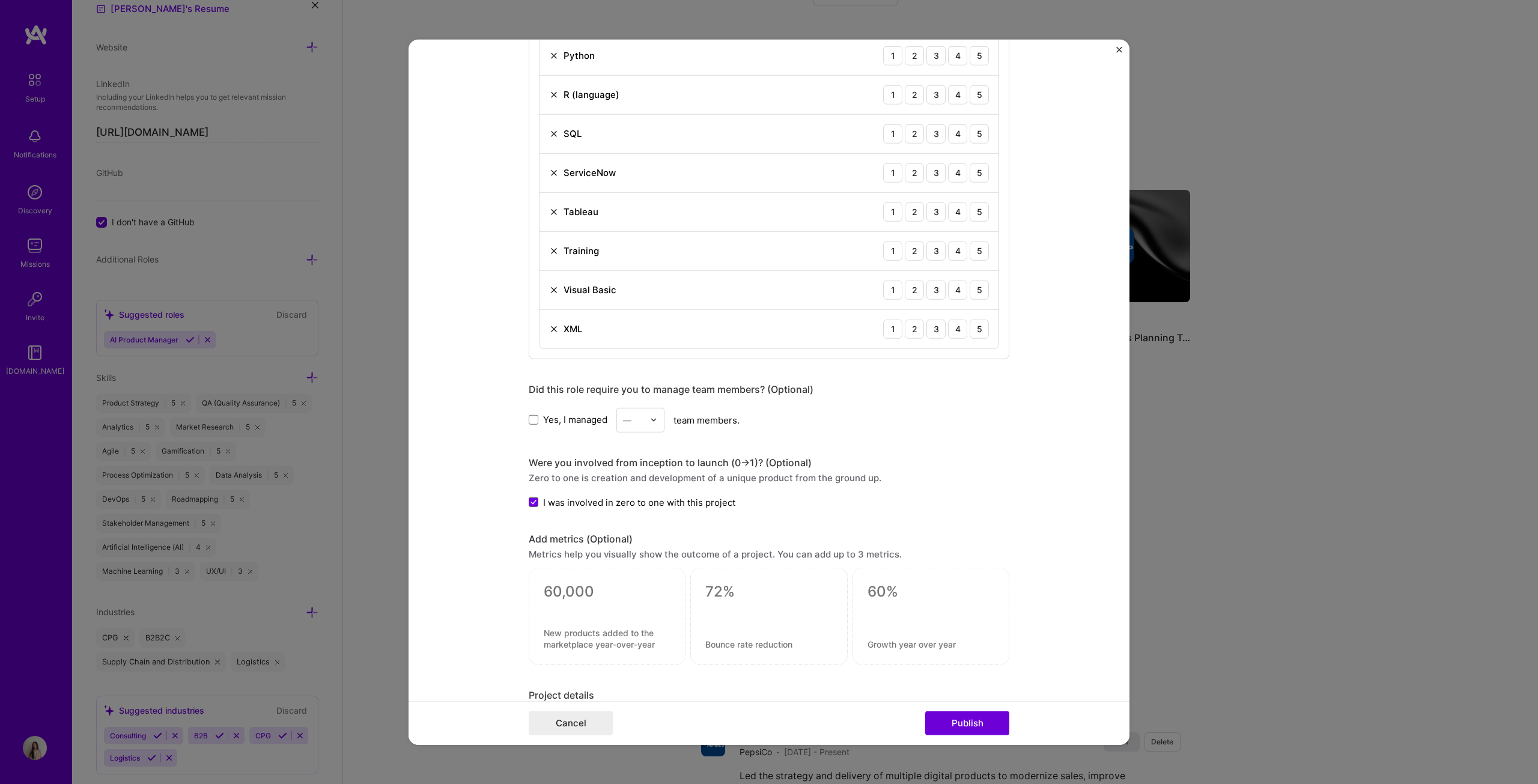
click at [532, 399] on span at bounding box center [534, 502] width 10 height 10
click at [0, 0] on input "I was involved in zero to one with this project" at bounding box center [0, 0] width 0 height 0
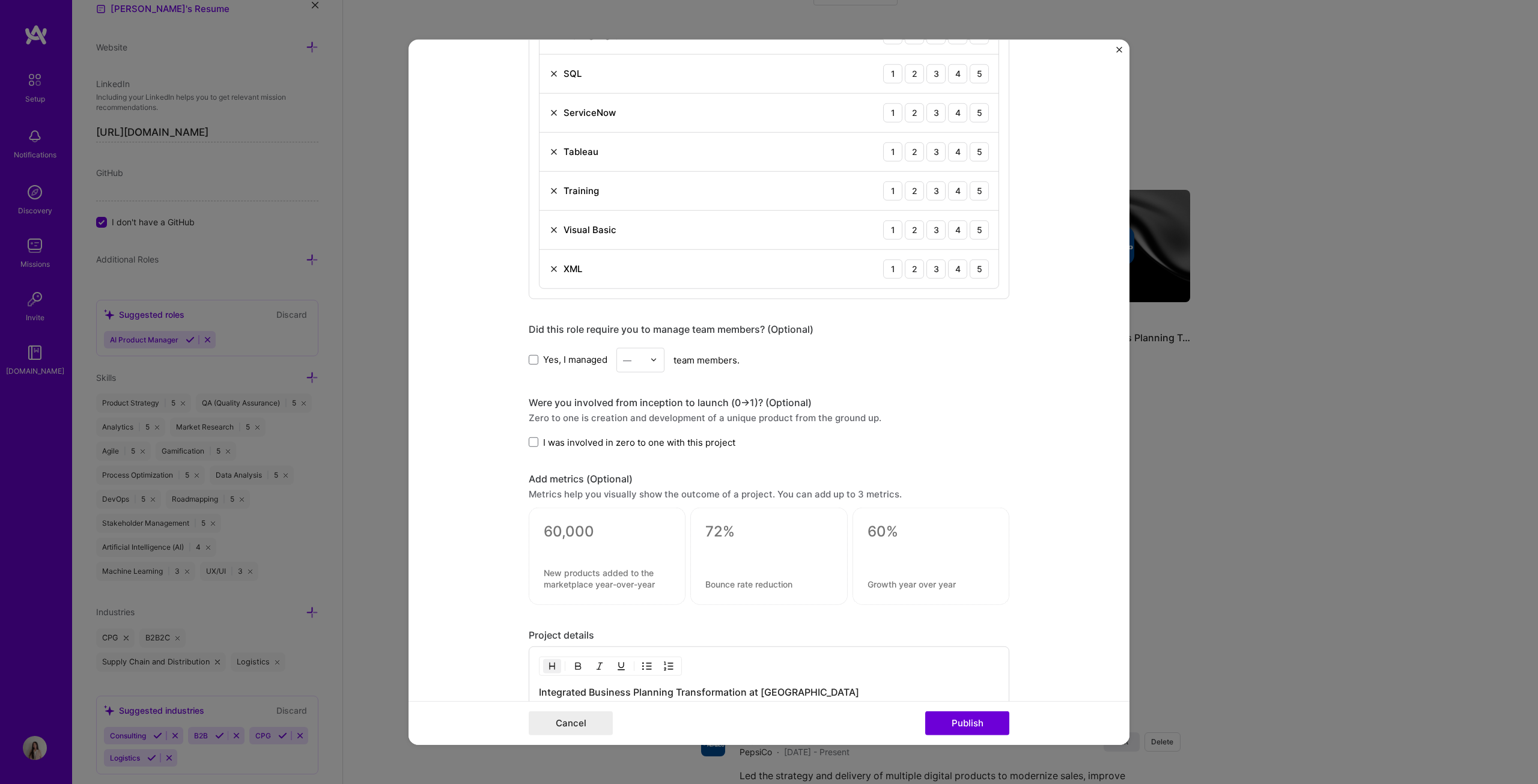
click at [601, 399] on textarea at bounding box center [607, 531] width 127 height 18
type textarea "95%"
click at [590, 399] on textarea at bounding box center [607, 584] width 127 height 23
paste textarea "Forecast accuracy achieved through new forecasting & scenario tools"
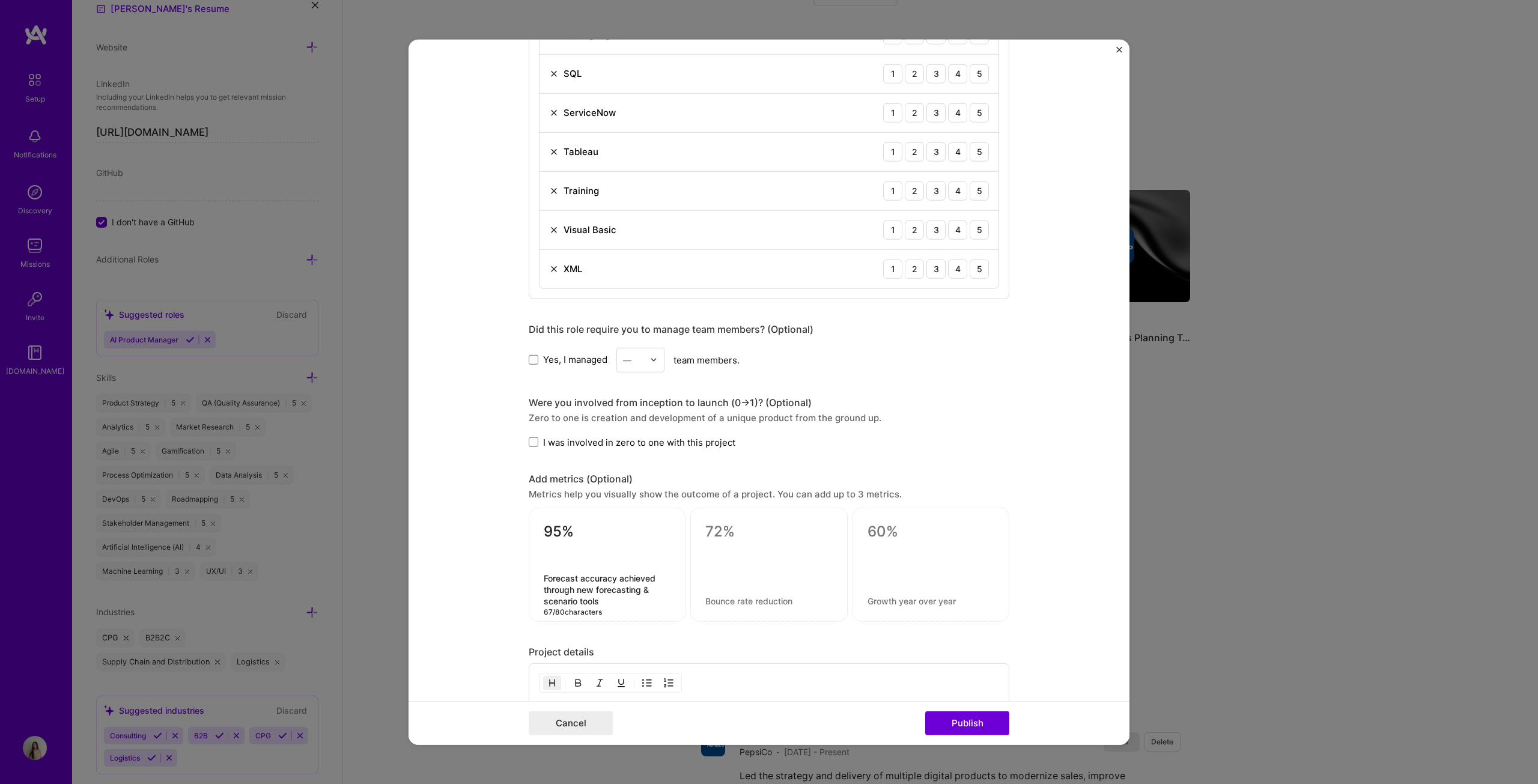
type textarea "Forecast accuracy achieved through new forecasting & scenario tools"
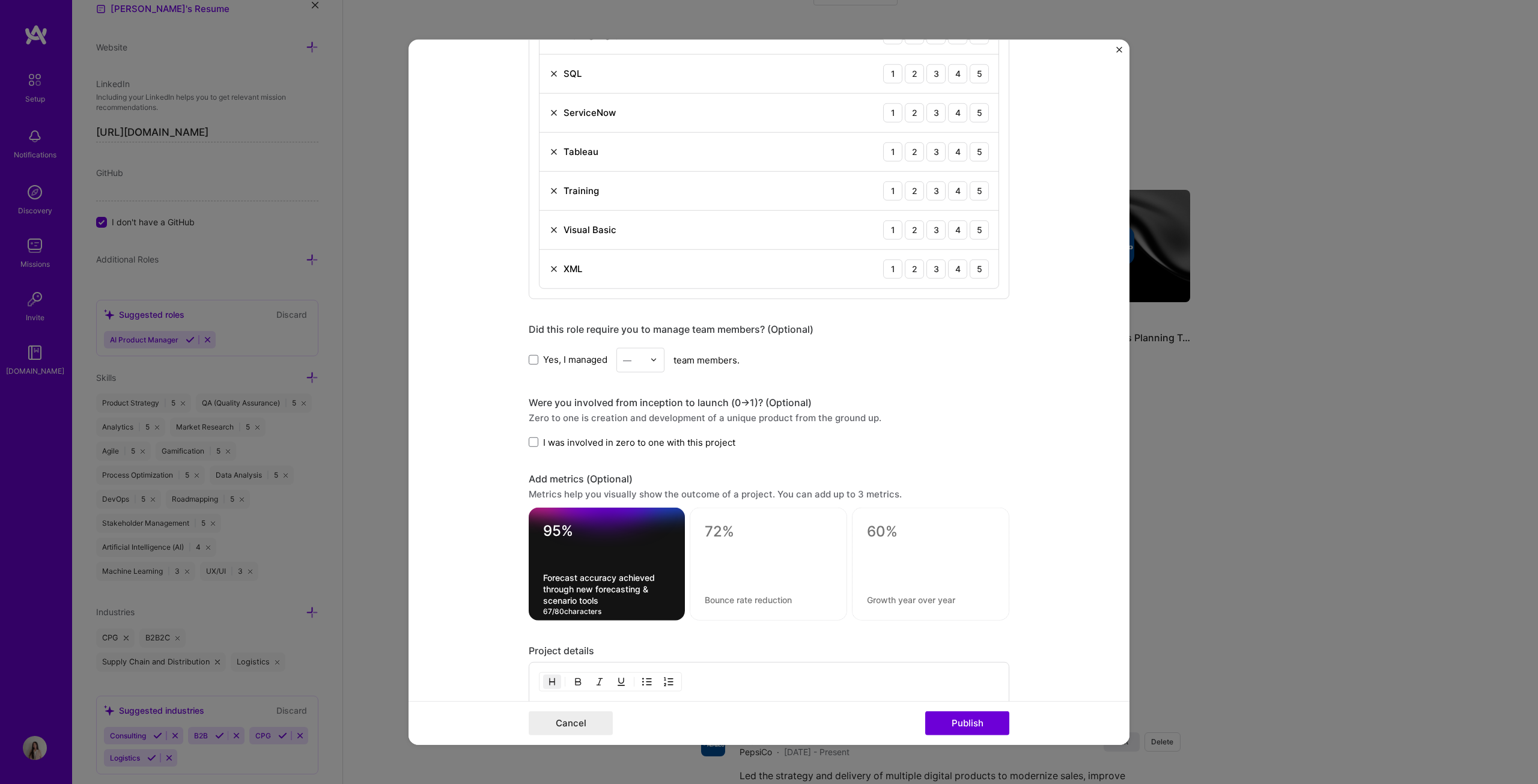
click at [759, 399] on textarea at bounding box center [769, 600] width 127 height 11
paste textarea "Logistics cost reduction targeted in [GEOGRAPHIC_DATA] via optimized planning"
type textarea "Logistics cost reduction targeted in [GEOGRAPHIC_DATA] via optimized planning"
click at [743, 399] on textarea at bounding box center [769, 531] width 127 height 18
type textarea "20%"
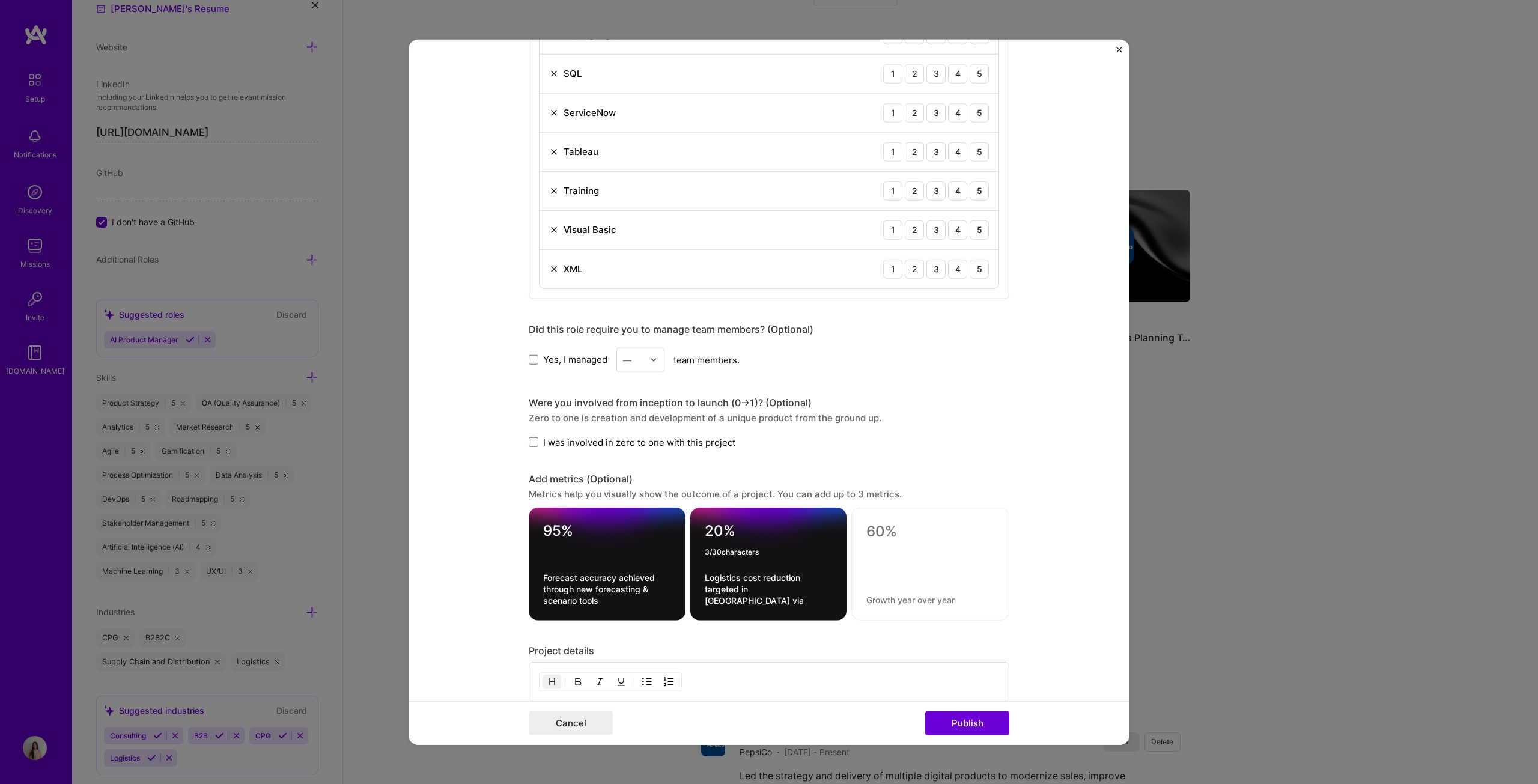
click at [759, 399] on div at bounding box center [930, 564] width 158 height 113
paste textarea "Senior executives enabled with dashboards for decision-making across functions"
type textarea "Senior executives enabled with dashboards for decision-making across functions"
click at [759, 399] on textarea at bounding box center [930, 531] width 128 height 18
type textarea "10+"
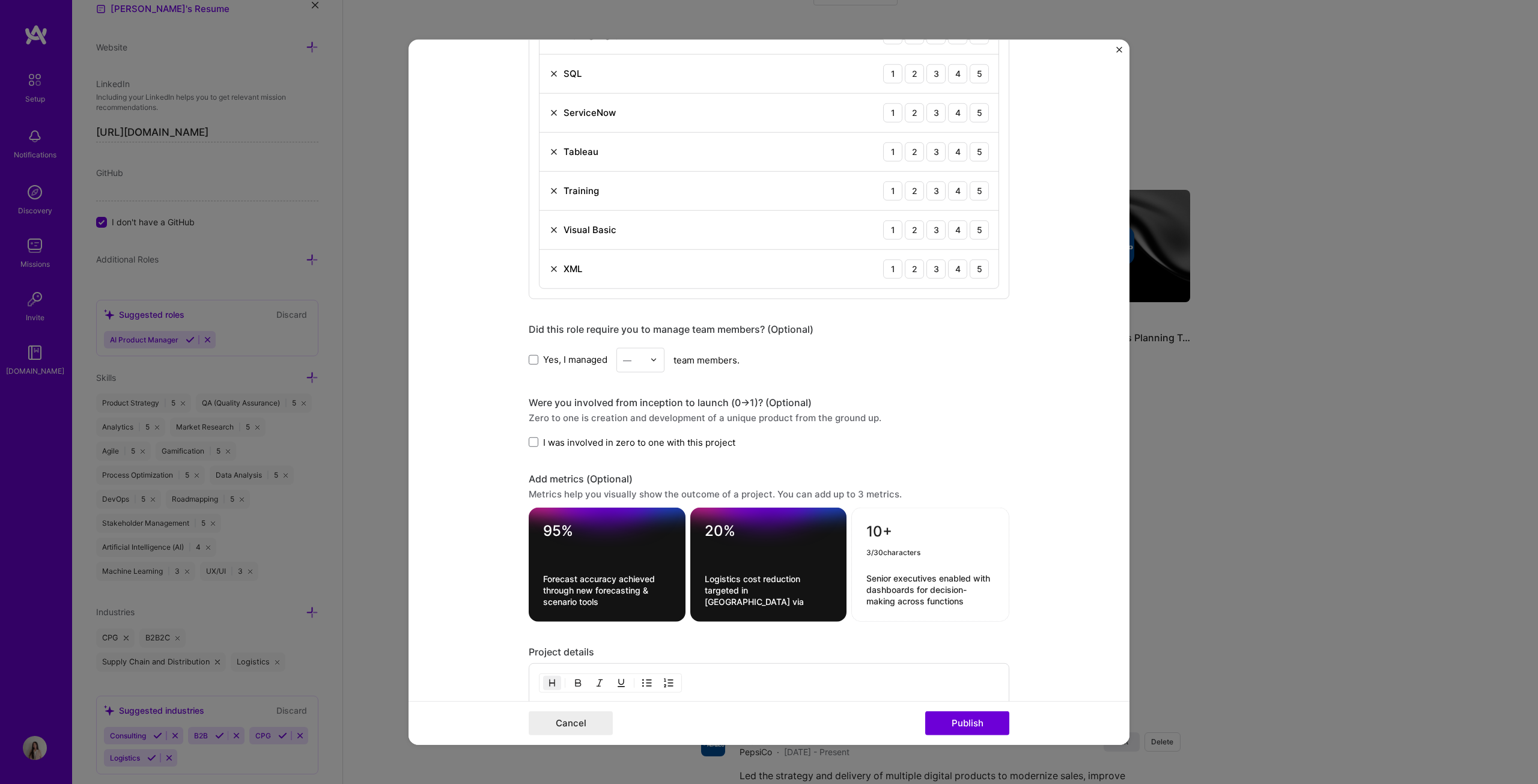
click at [759, 399] on form "Project title Integrated Business Planning (IBP) Platform Company PepsiCo Proje…" at bounding box center [769, 392] width 721 height 706
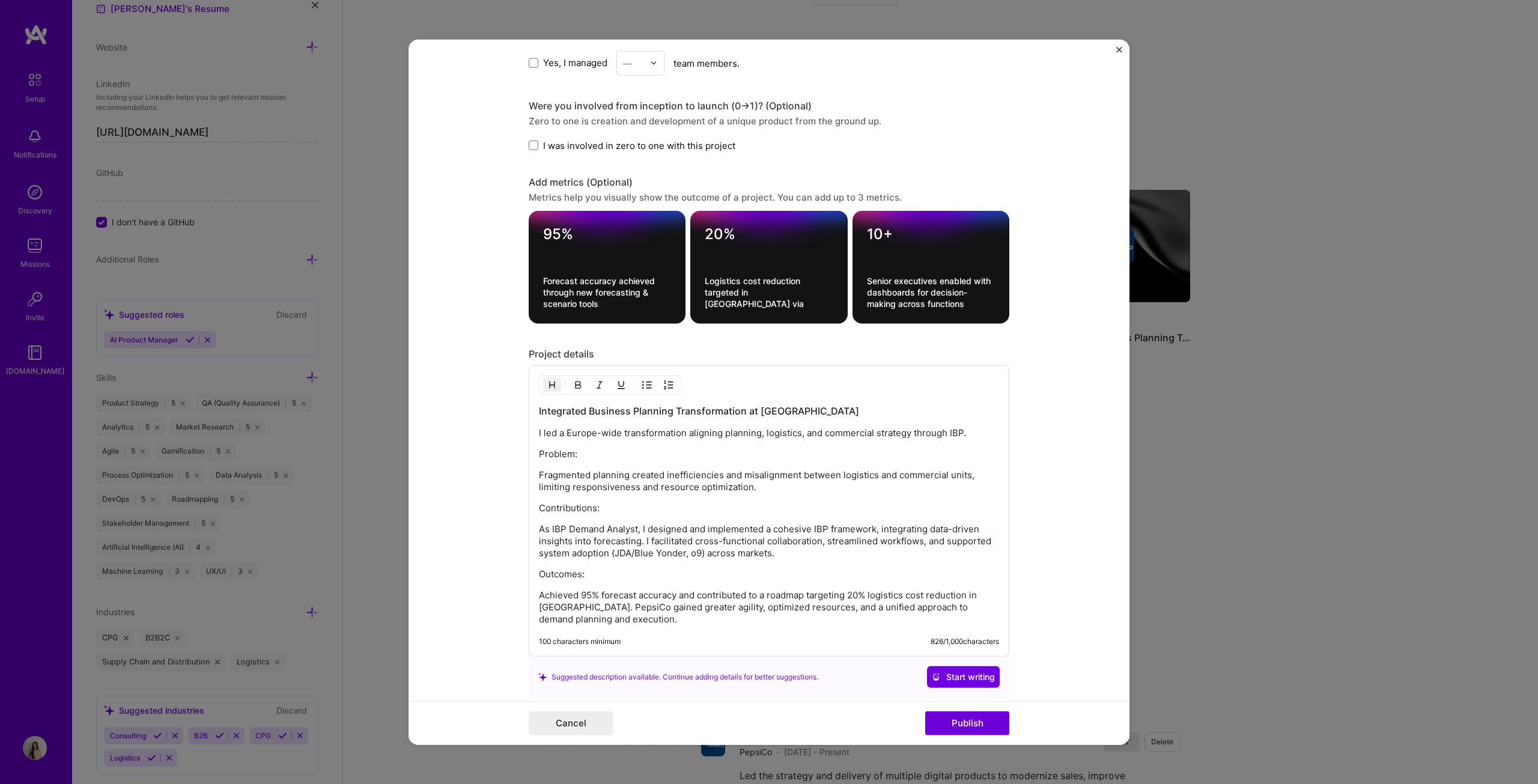
scroll to position [1141, 0]
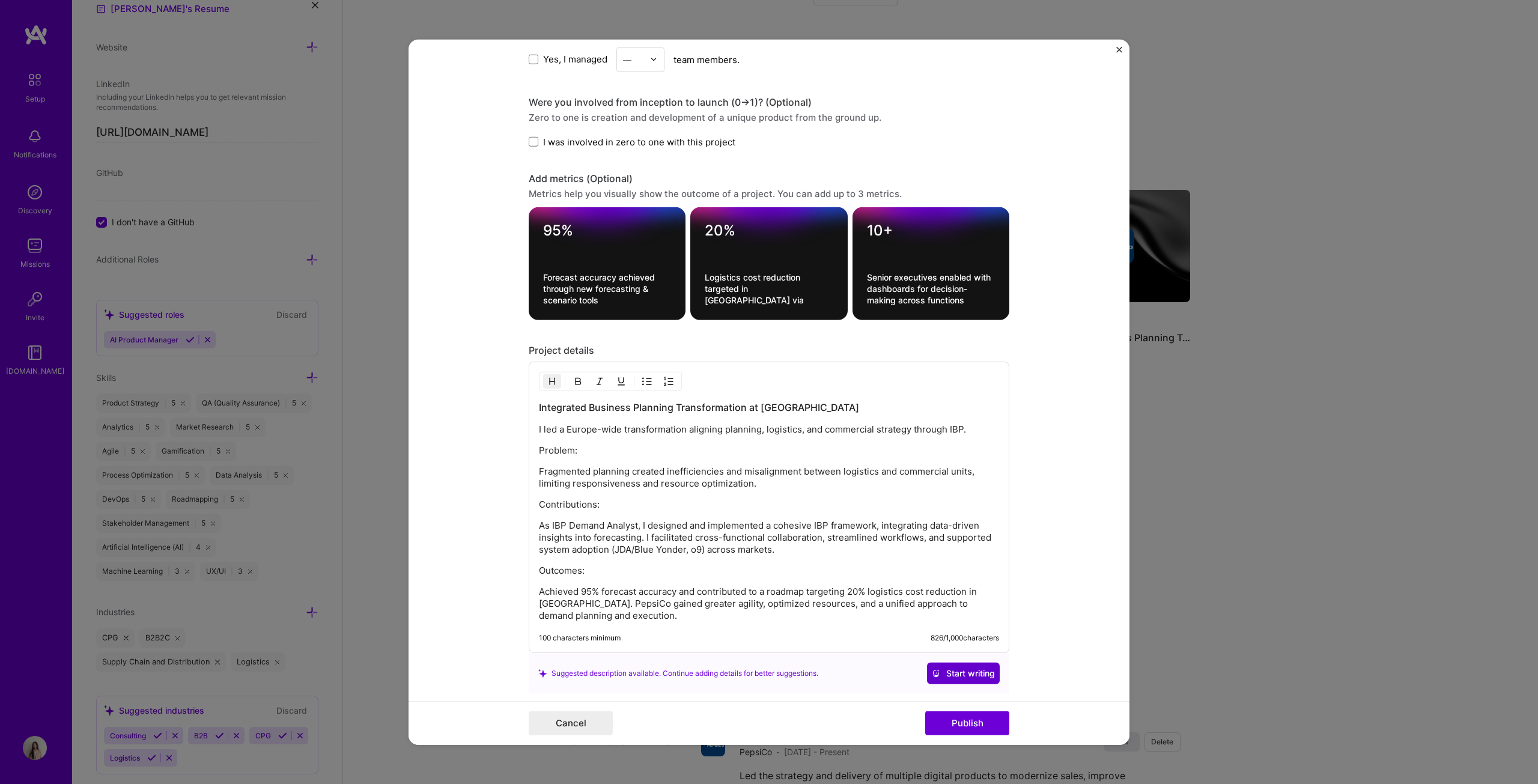
click at [759, 399] on span "Start writing" at bounding box center [964, 673] width 63 height 12
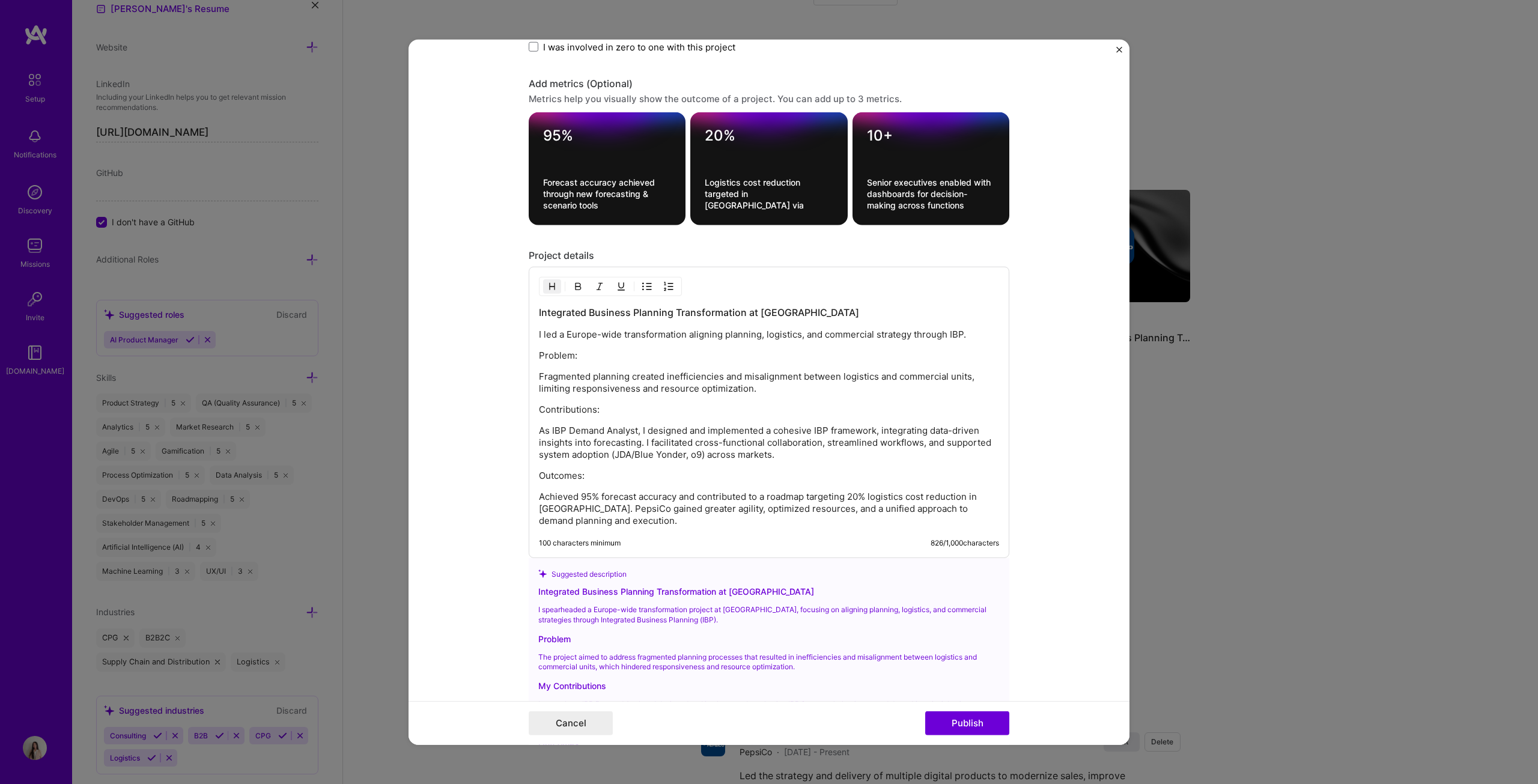
scroll to position [1356, 0]
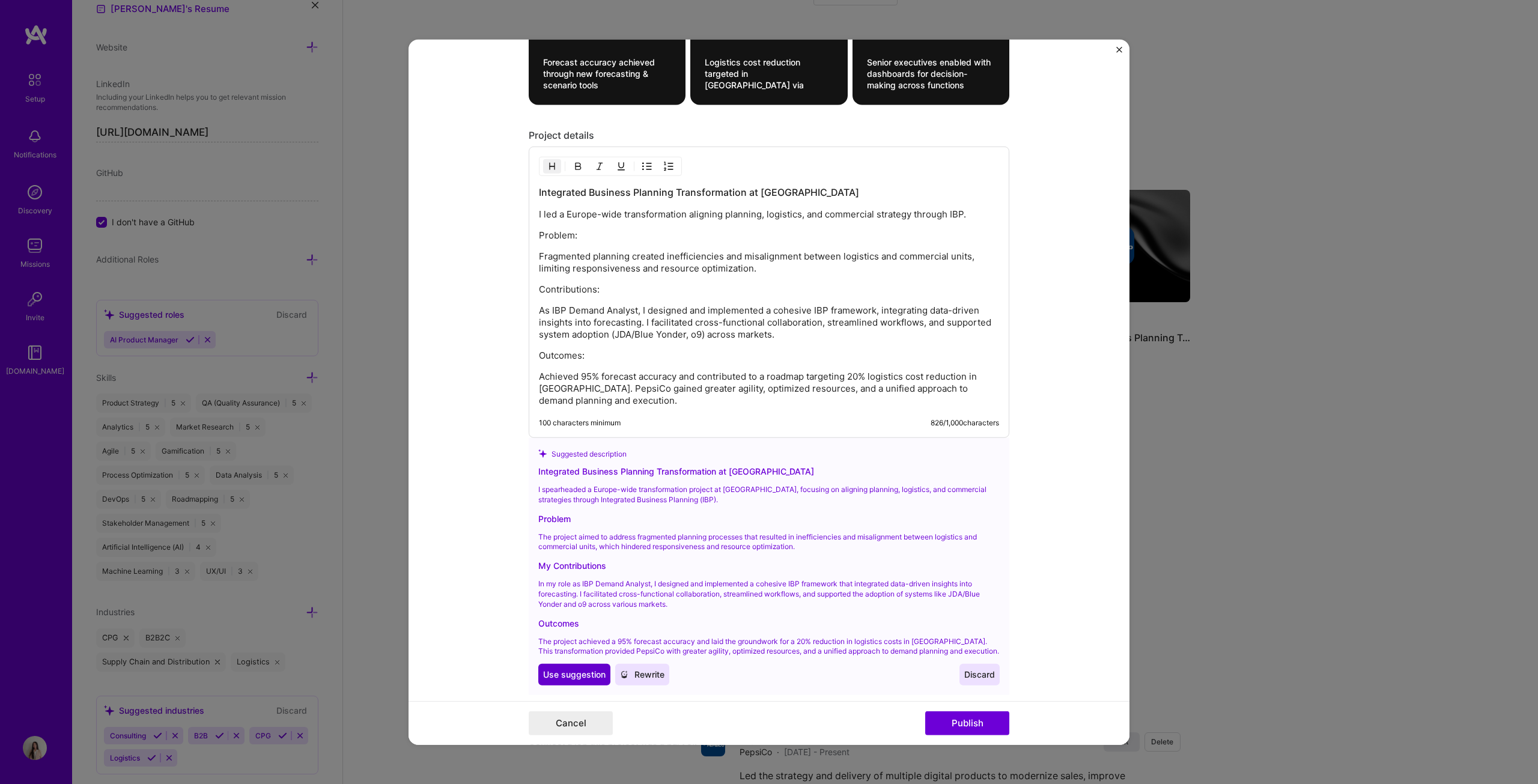
click at [574, 399] on span "Use suggestion" at bounding box center [574, 674] width 63 height 12
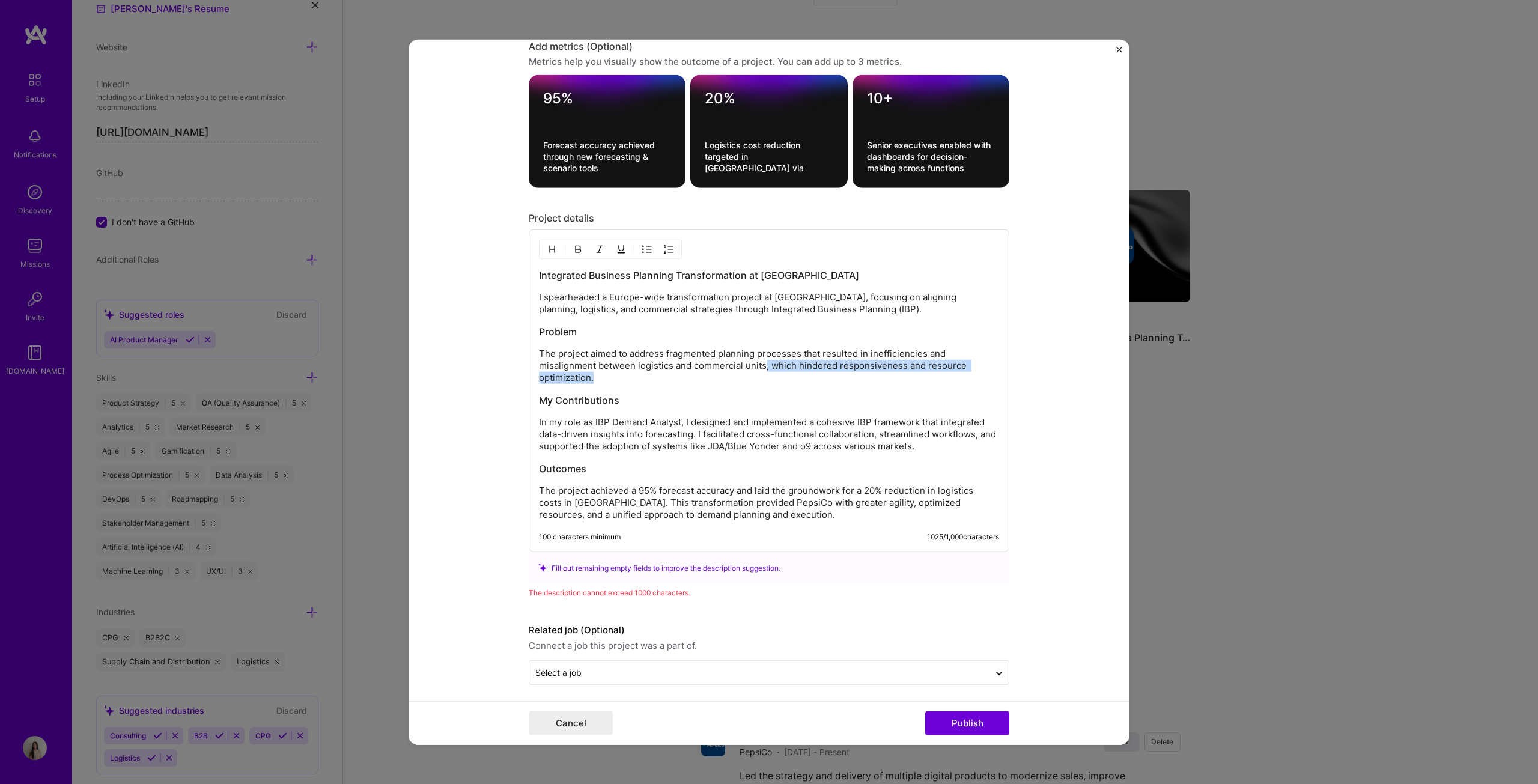
drag, startPoint x: 787, startPoint y: 373, endPoint x: 762, endPoint y: 366, distance: 26.0
click at [759, 366] on p "The project aimed to address fragmented planning processes that resulted in ine…" at bounding box center [769, 366] width 460 height 36
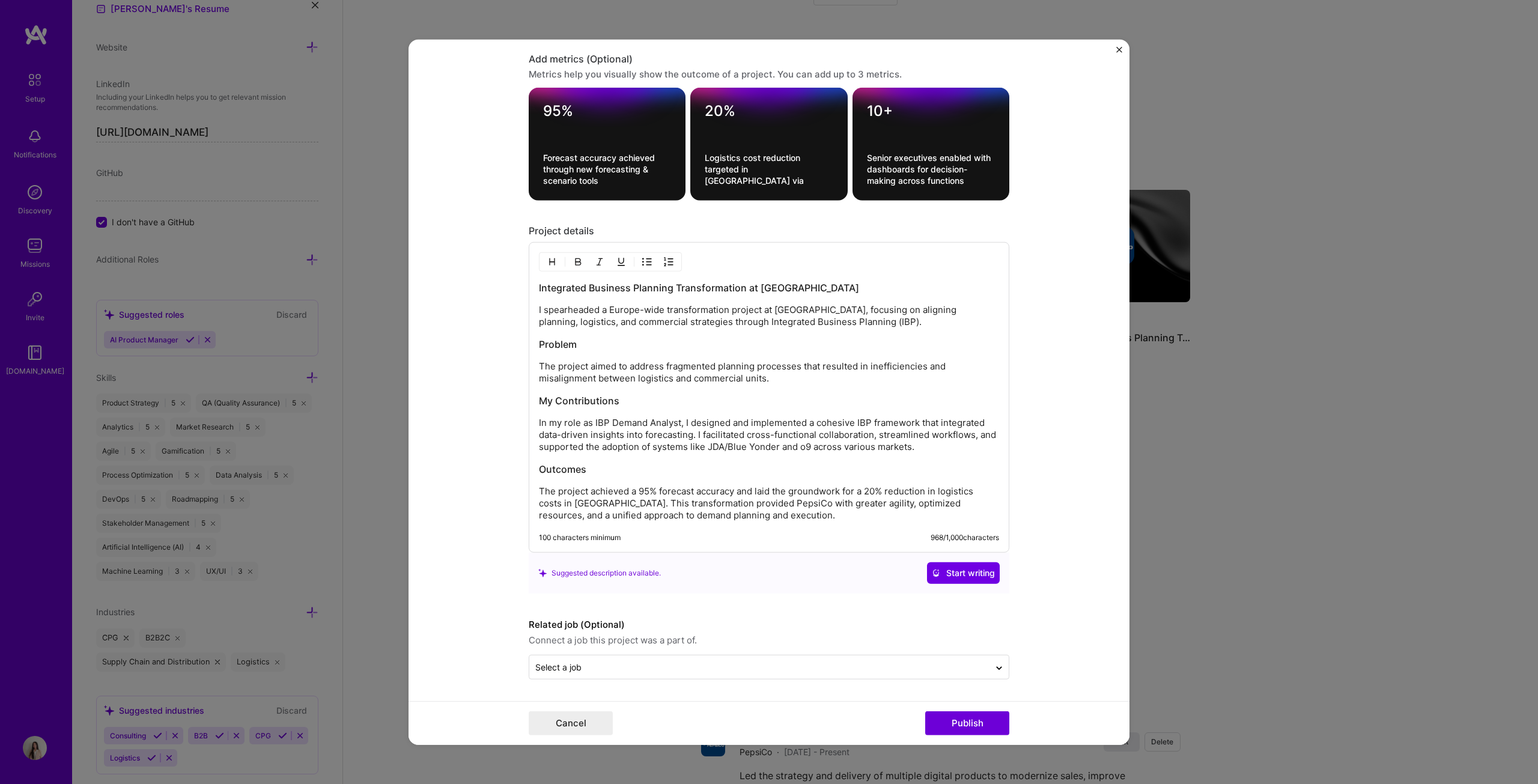
scroll to position [1256, 0]
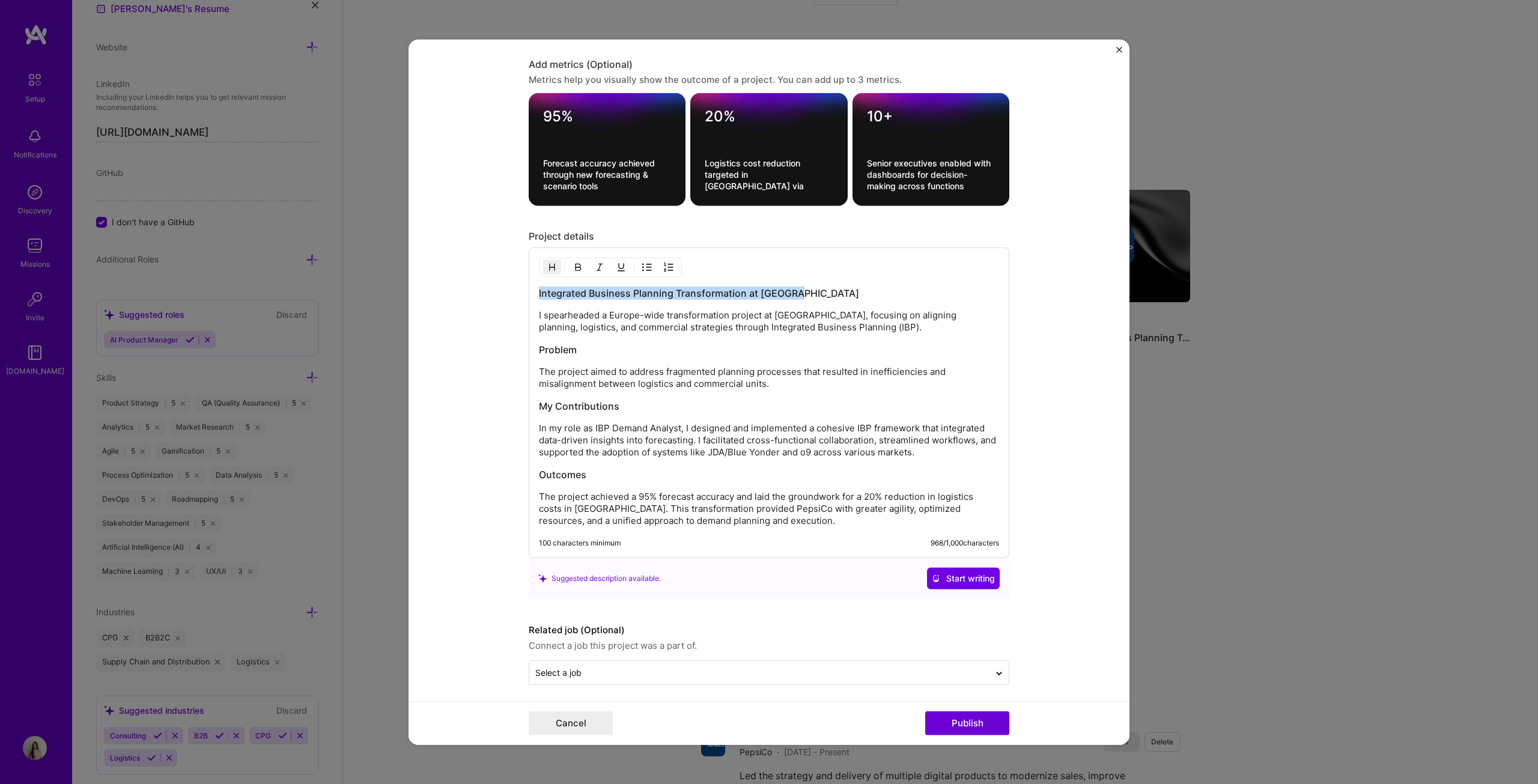
drag, startPoint x: 800, startPoint y: 289, endPoint x: 447, endPoint y: 289, distance: 353.0
click at [447, 289] on form "Project title Integrated Business Planning (IBP) Platform Company PepsiCo Proje…" at bounding box center [769, 392] width 721 height 706
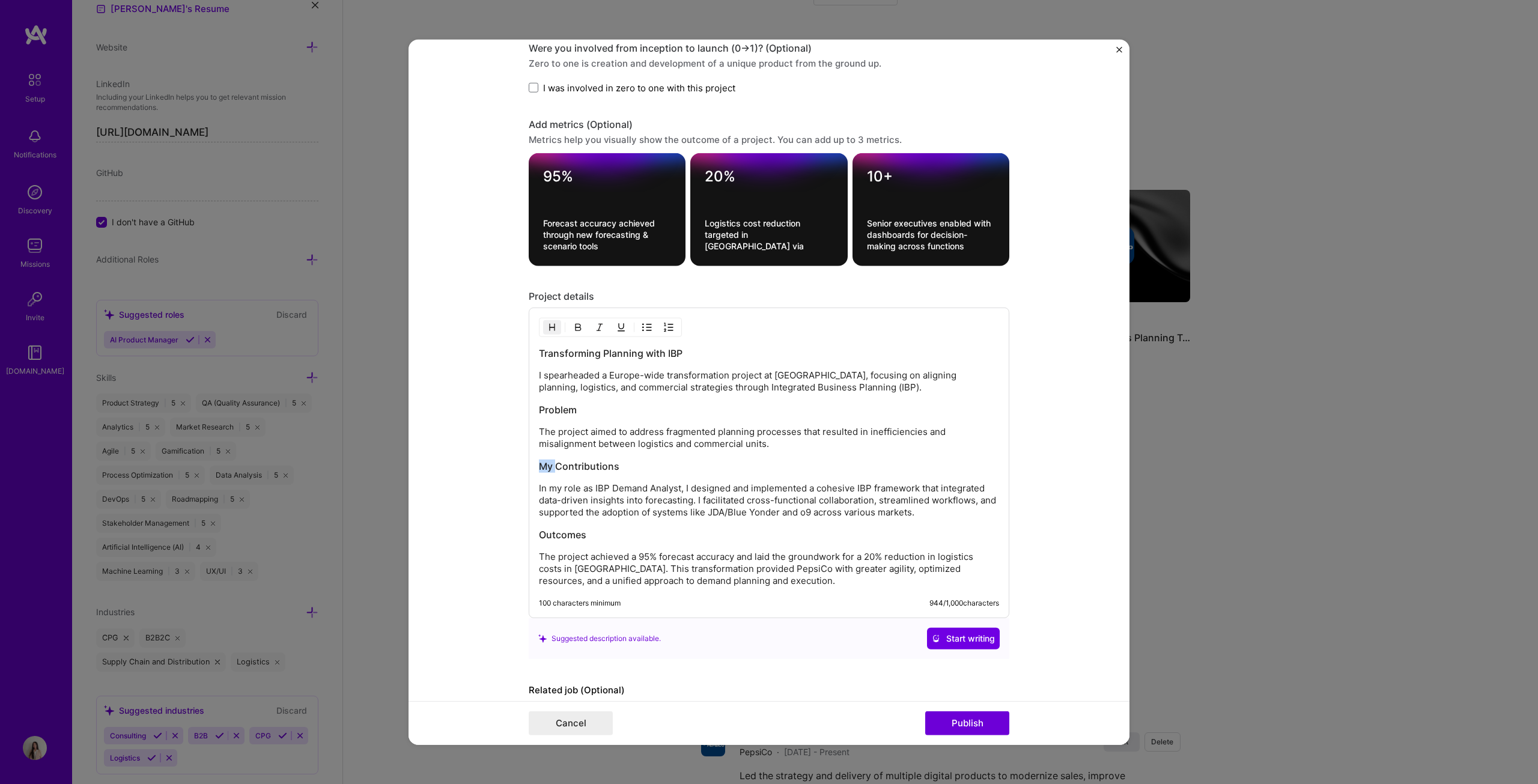
drag, startPoint x: 552, startPoint y: 460, endPoint x: 522, endPoint y: 460, distance: 30.0
click at [522, 399] on form "Project title Integrated Business Planning (IBP) Platform Company PepsiCo Proje…" at bounding box center [769, 392] width 721 height 706
click at [600, 399] on h3 "Contributions" at bounding box center [769, 466] width 460 height 13
click at [598, 399] on h3 "Outcomes" at bounding box center [769, 534] width 460 height 13
click at [759, 399] on button "Publish" at bounding box center [967, 723] width 84 height 24
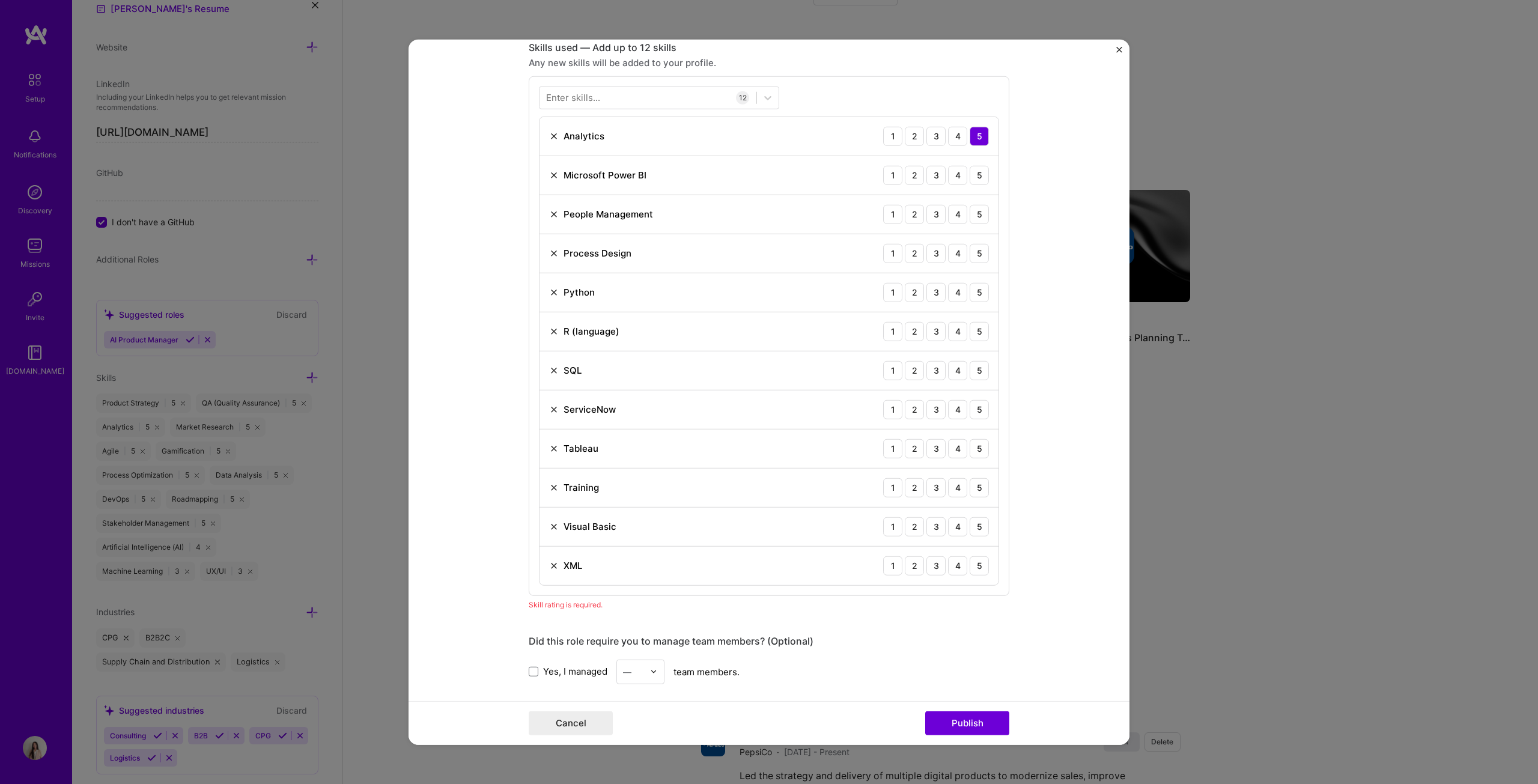
scroll to position [484, 0]
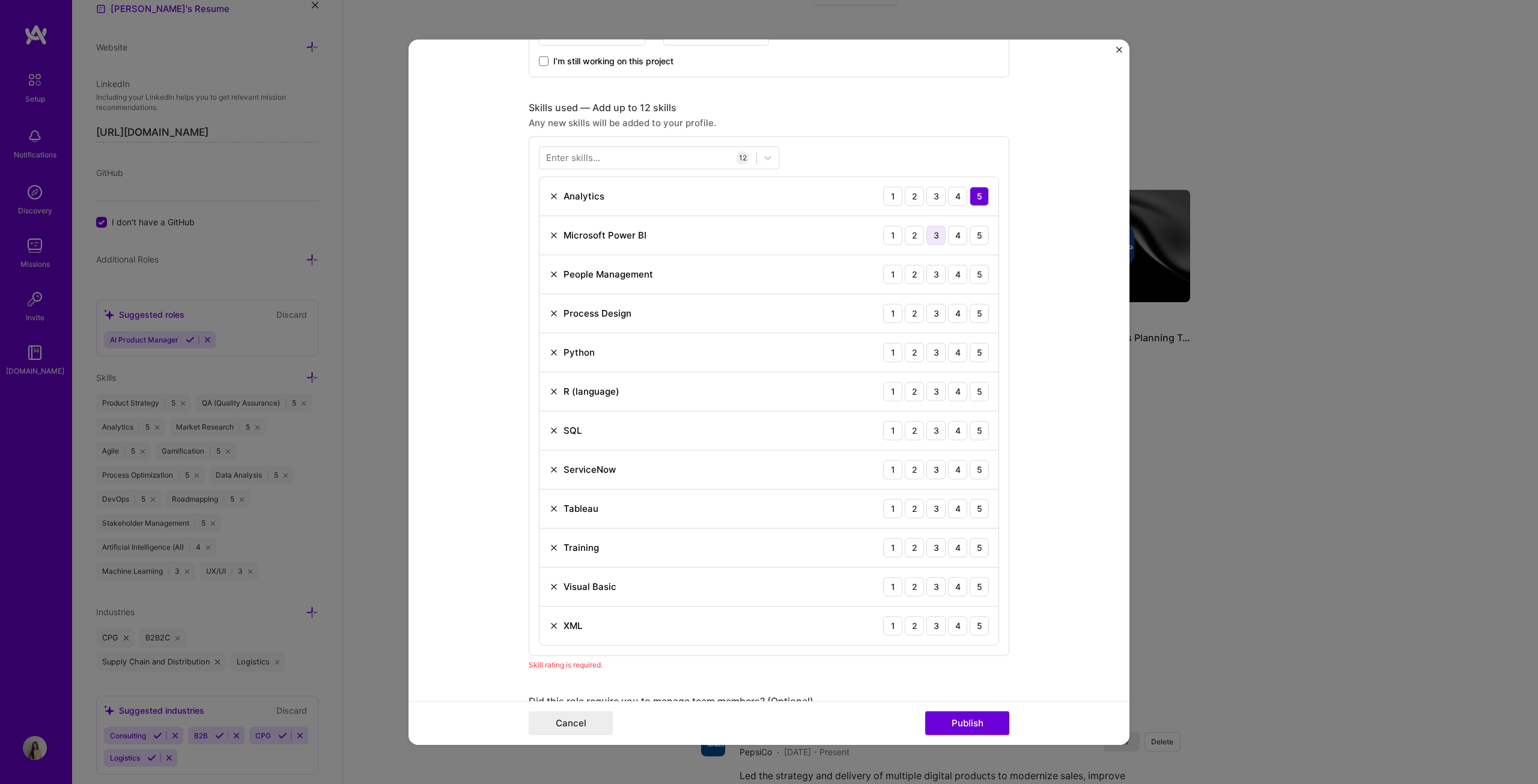
click at [759, 234] on div "3" at bounding box center [936, 235] width 19 height 19
click at [759, 272] on div "5" at bounding box center [979, 274] width 19 height 19
click at [759, 310] on div "4" at bounding box center [957, 312] width 19 height 19
click at [759, 350] on div "3" at bounding box center [936, 351] width 19 height 19
click at [759, 392] on div "4" at bounding box center [957, 390] width 19 height 19
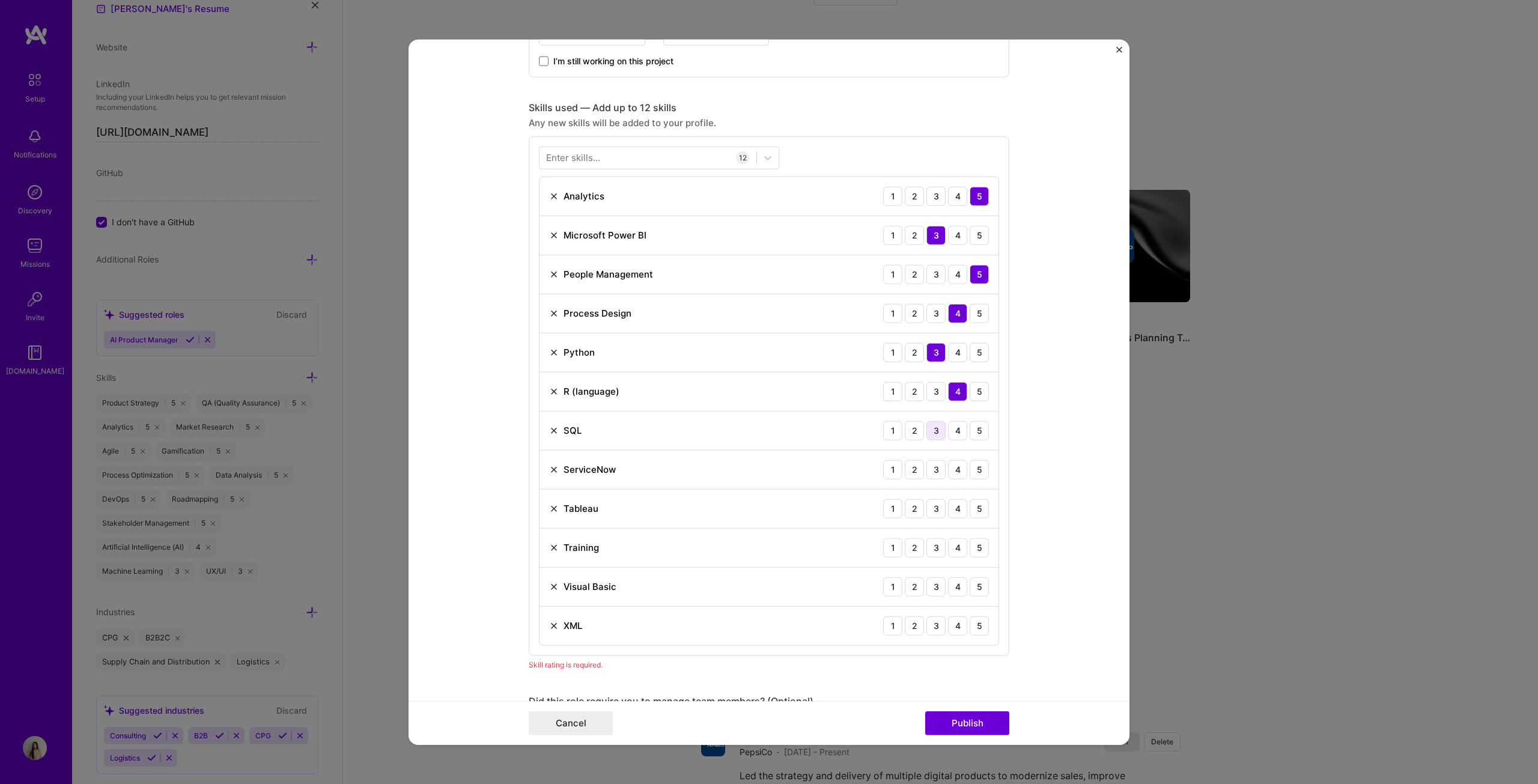
click at [759, 399] on div "3" at bounding box center [936, 429] width 19 height 19
click at [759, 399] on div "4" at bounding box center [957, 469] width 19 height 19
click at [759, 399] on div "2" at bounding box center [914, 508] width 19 height 19
click at [759, 399] on div "5" at bounding box center [979, 547] width 19 height 19
click at [759, 399] on div "2" at bounding box center [914, 586] width 19 height 19
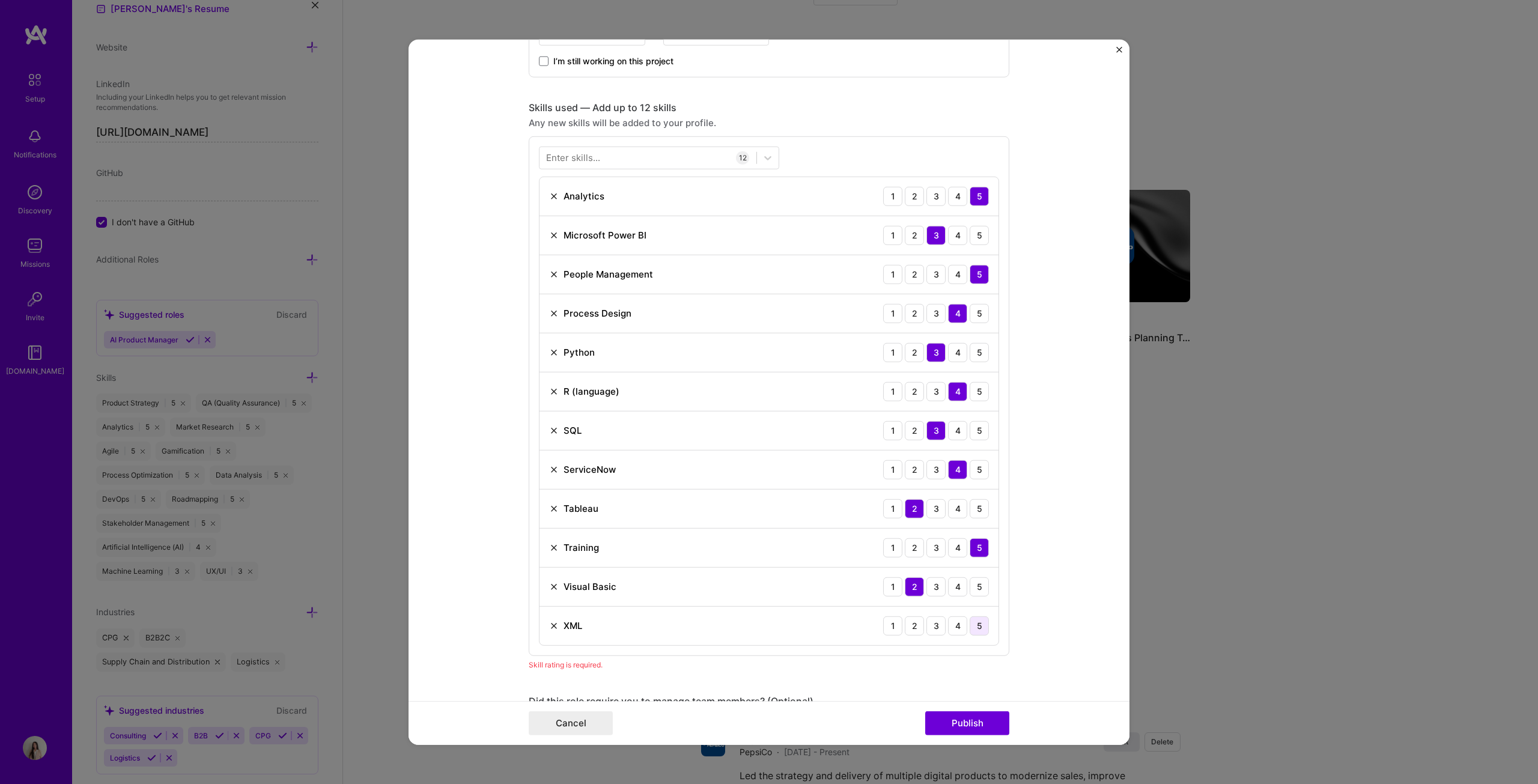
click at [759, 399] on div "5" at bounding box center [979, 625] width 19 height 19
click at [759, 399] on button "Publish" at bounding box center [967, 723] width 84 height 24
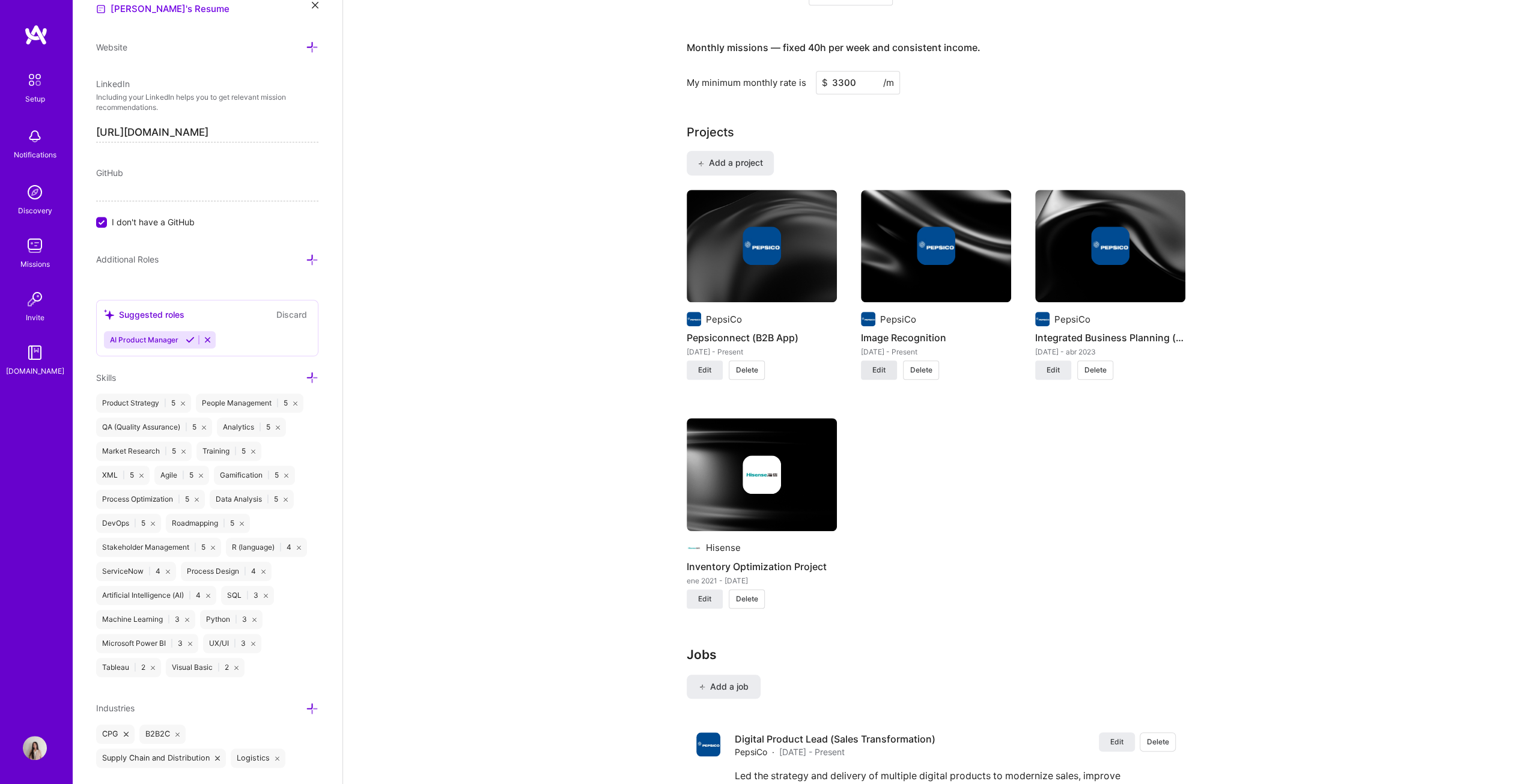
click at [760, 364] on span "Edit" at bounding box center [878, 369] width 13 height 11
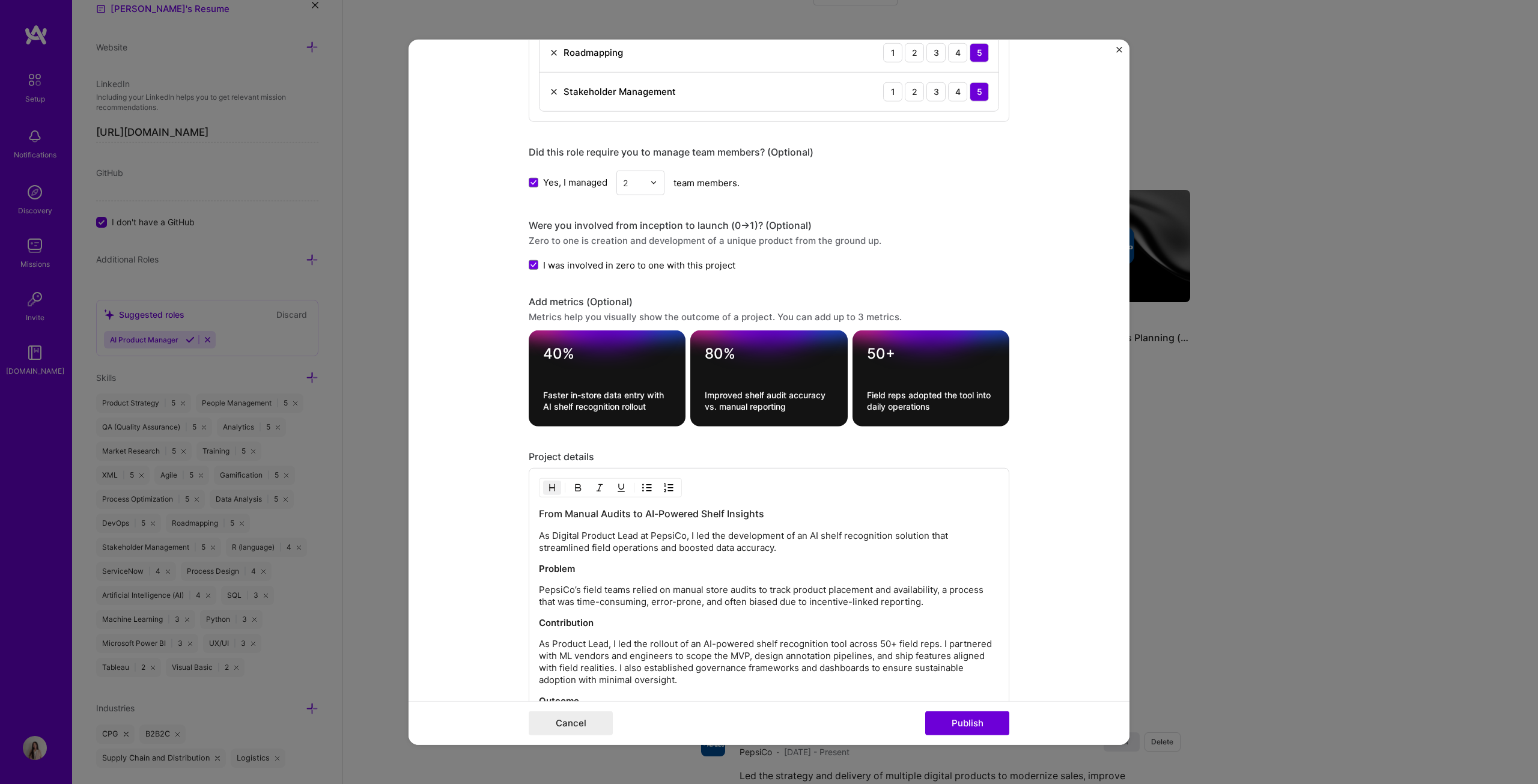
scroll to position [1021, 0]
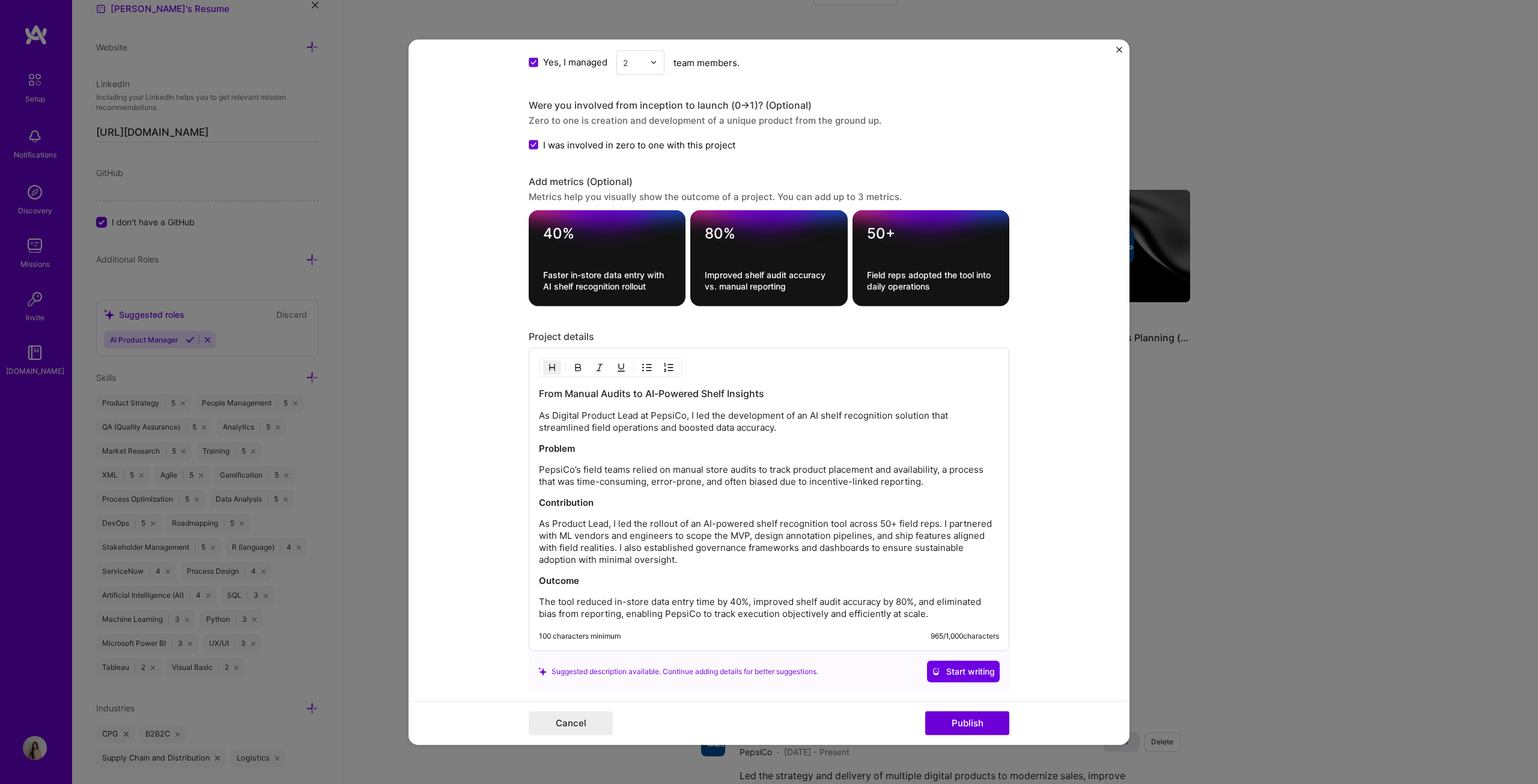
click at [759, 399] on div "Project title Image Recognition Company PepsiCo Project industry Industry 2 Pro…" at bounding box center [769, 392] width 1538 height 784
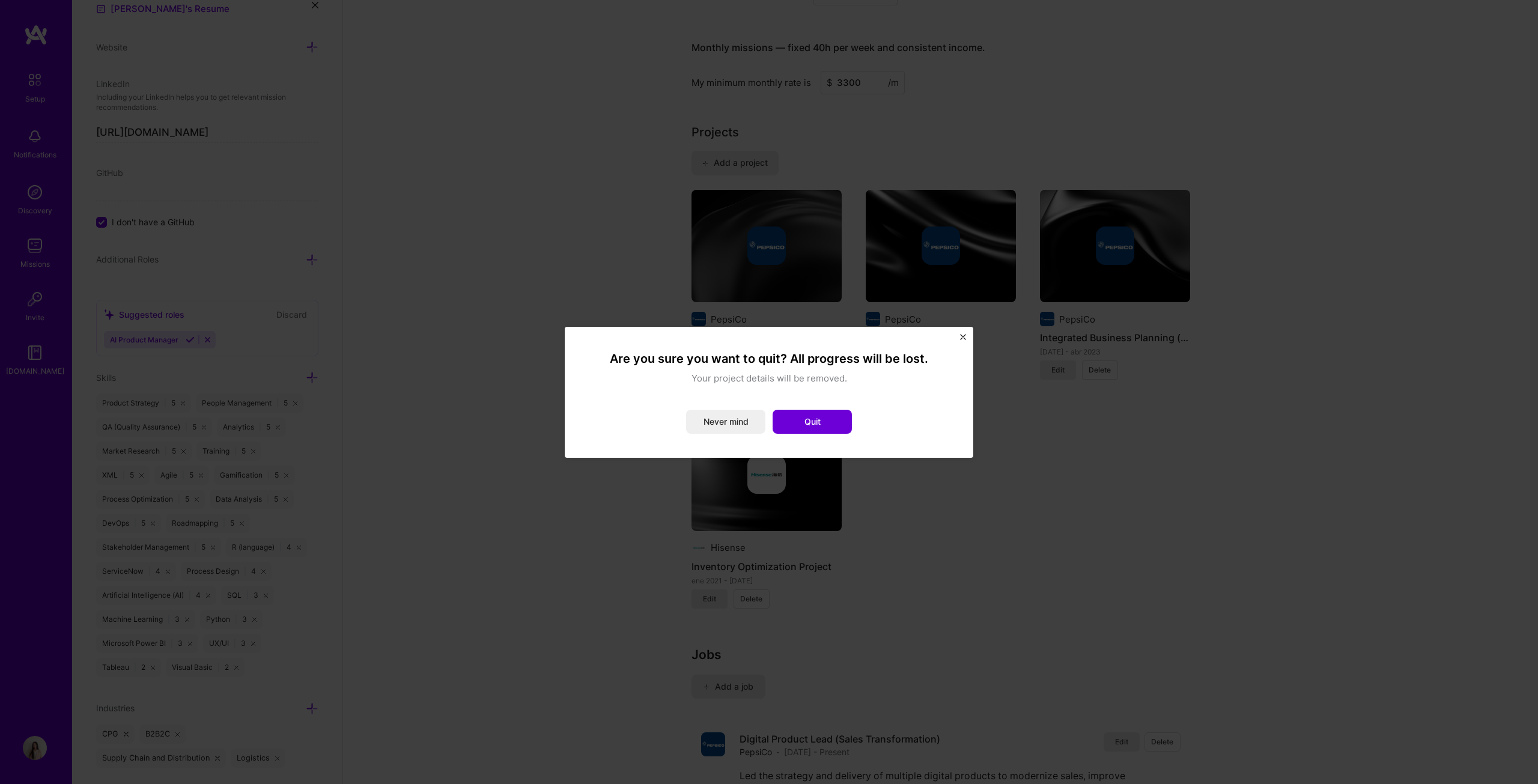
click at [759, 399] on button "Quit" at bounding box center [812, 421] width 79 height 24
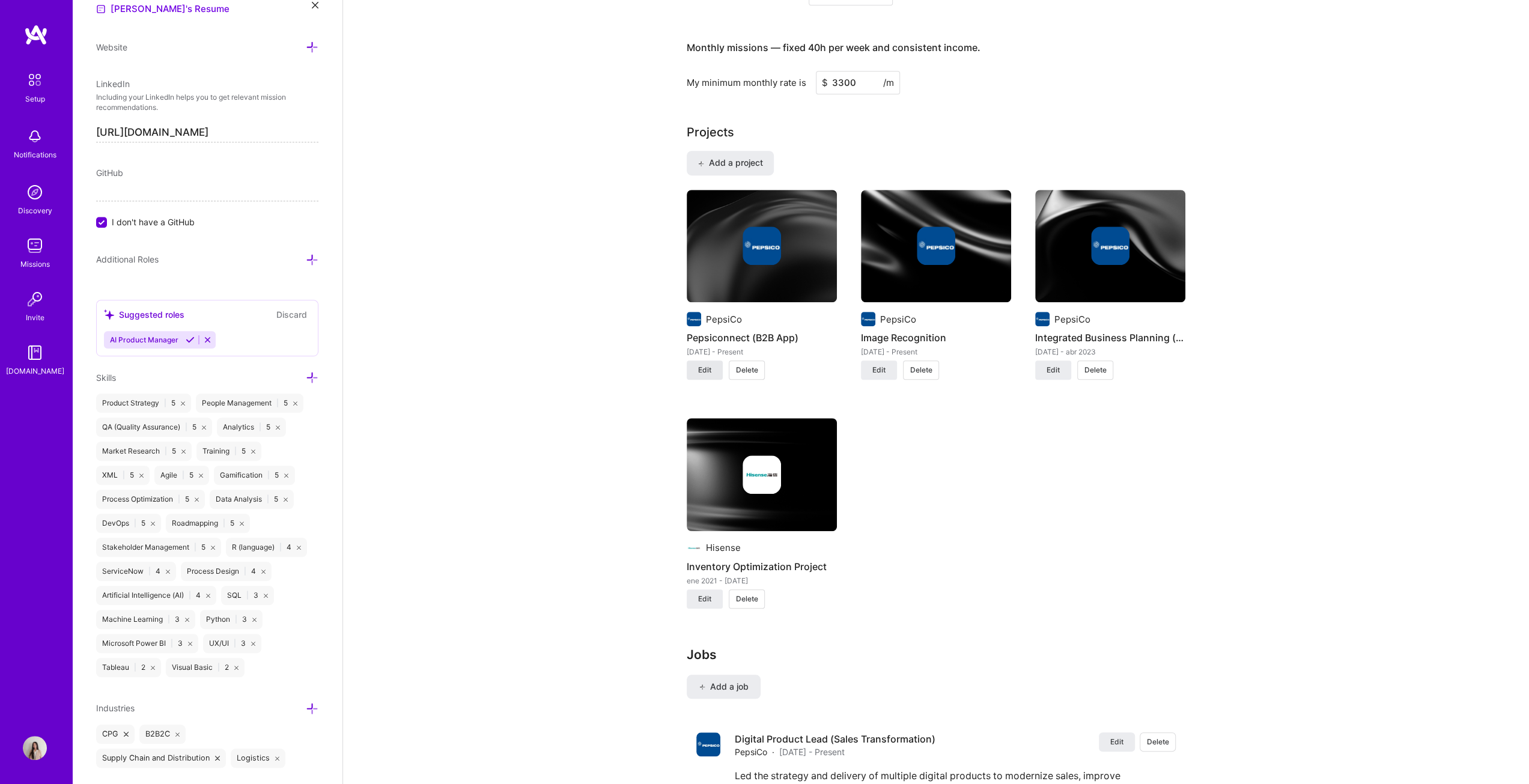
click at [714, 366] on button "Edit" at bounding box center [704, 369] width 36 height 19
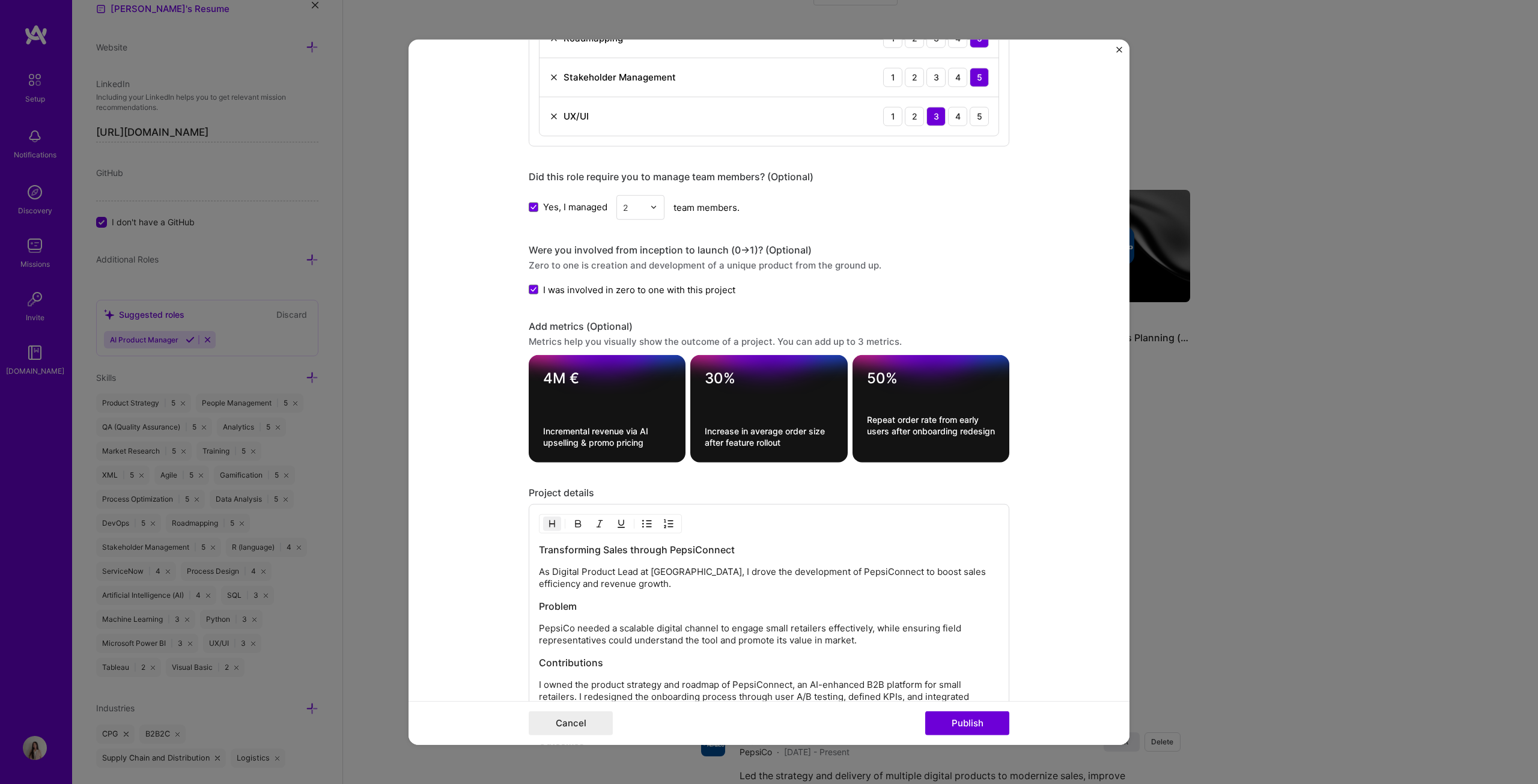
scroll to position [1141, 0]
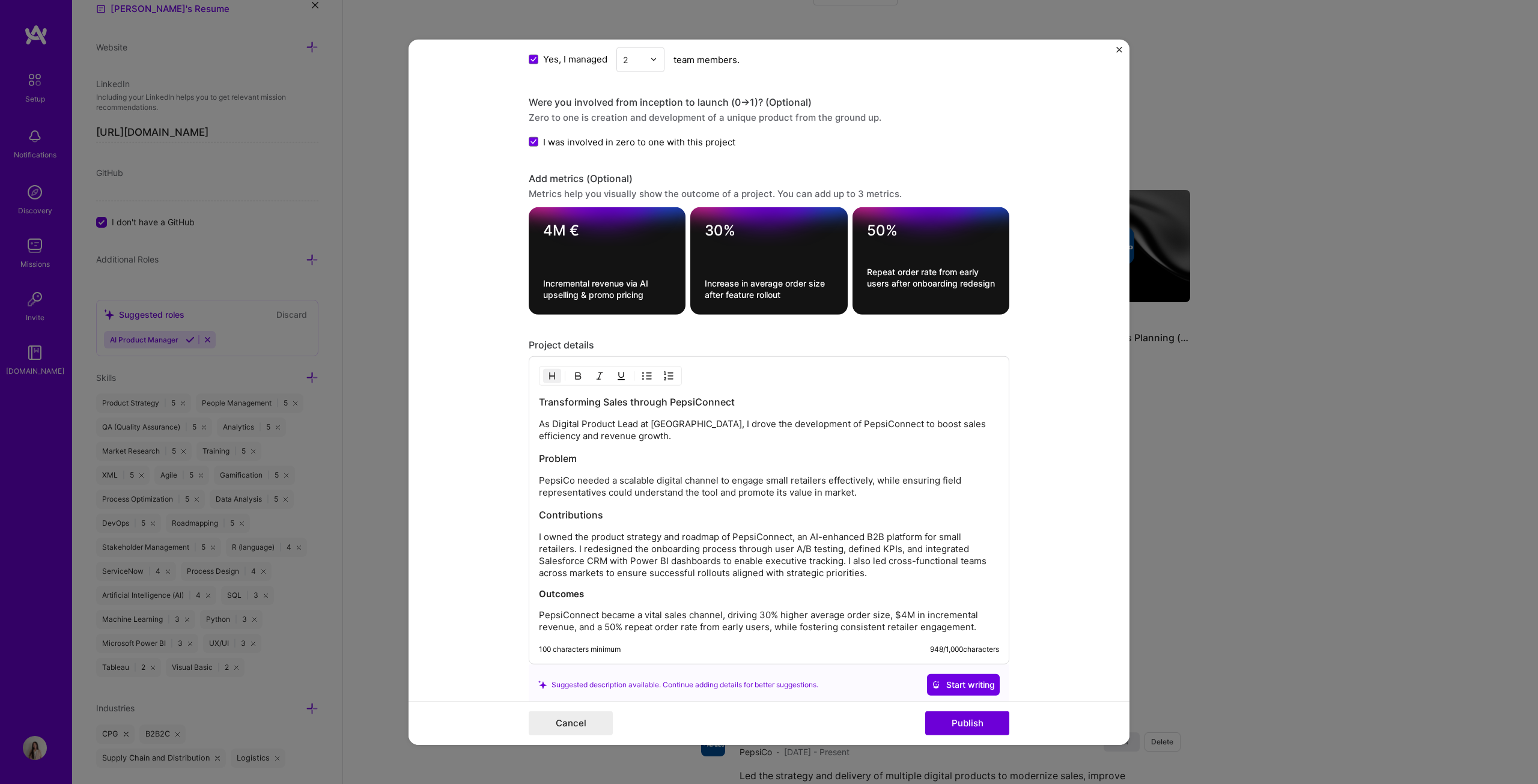
click at [667, 399] on h3 "Contributions" at bounding box center [769, 514] width 460 height 13
click at [602, 399] on p "Outcomes" at bounding box center [769, 593] width 460 height 12
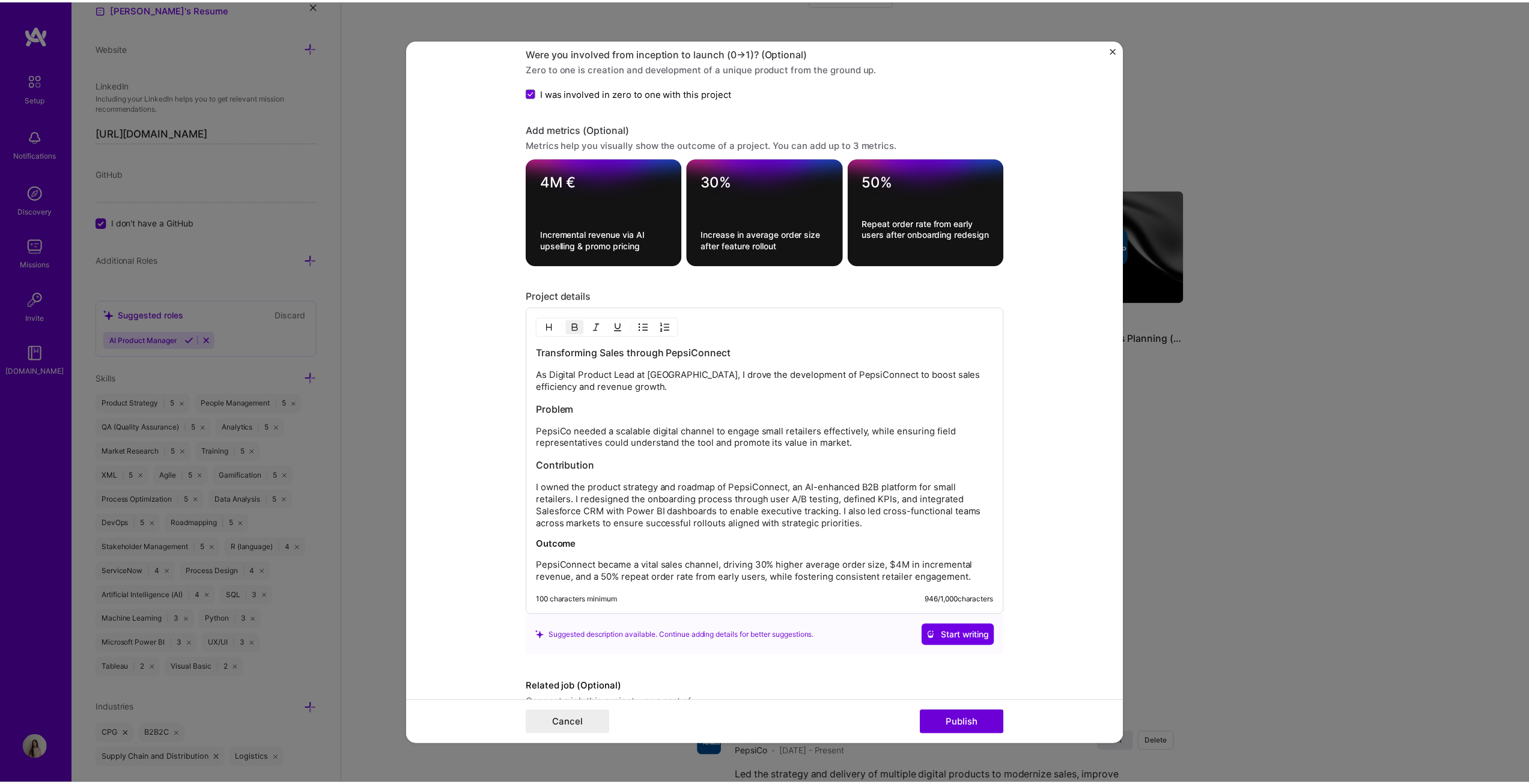
scroll to position [1247, 0]
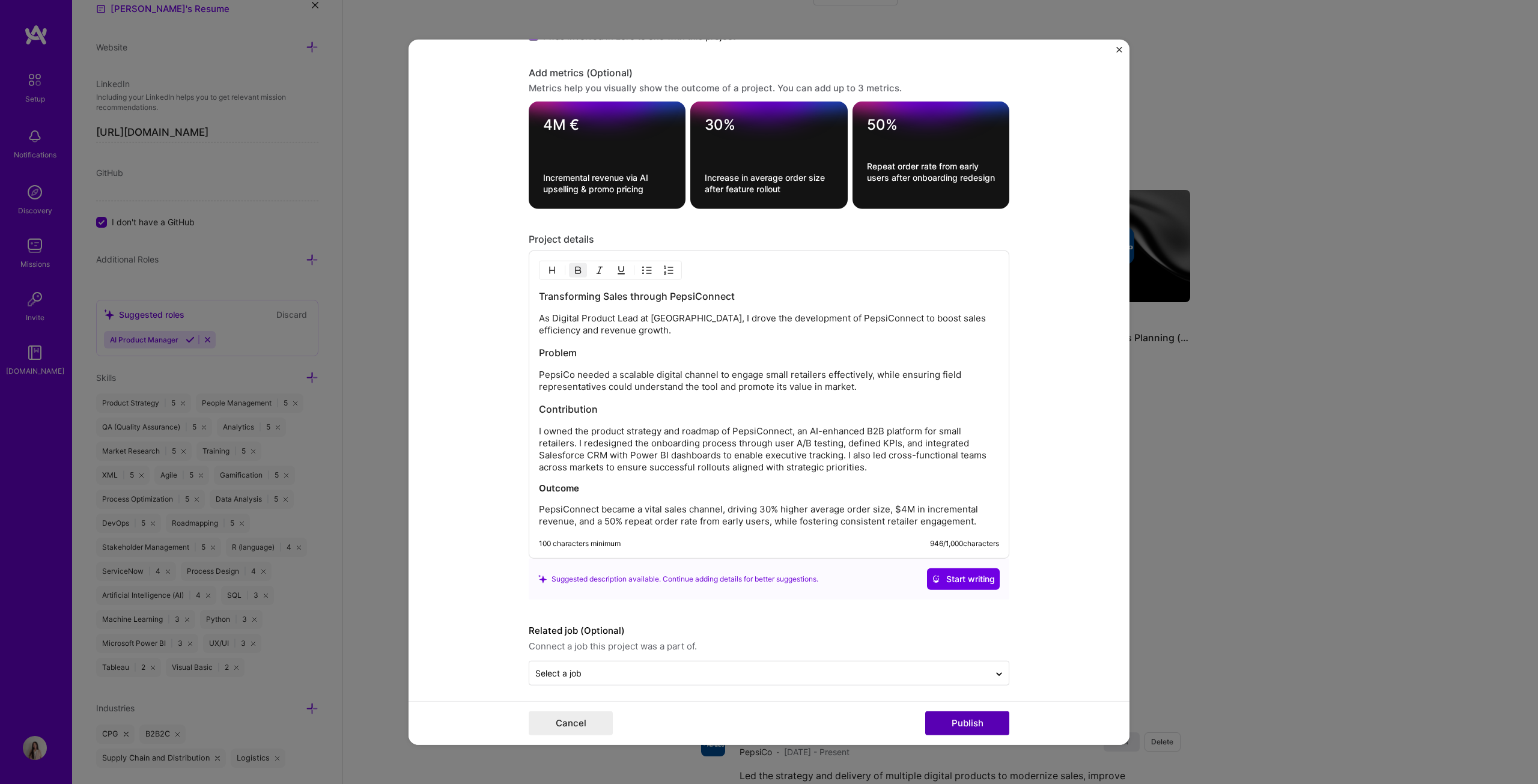
click at [759, 399] on button "Publish" at bounding box center [967, 723] width 84 height 24
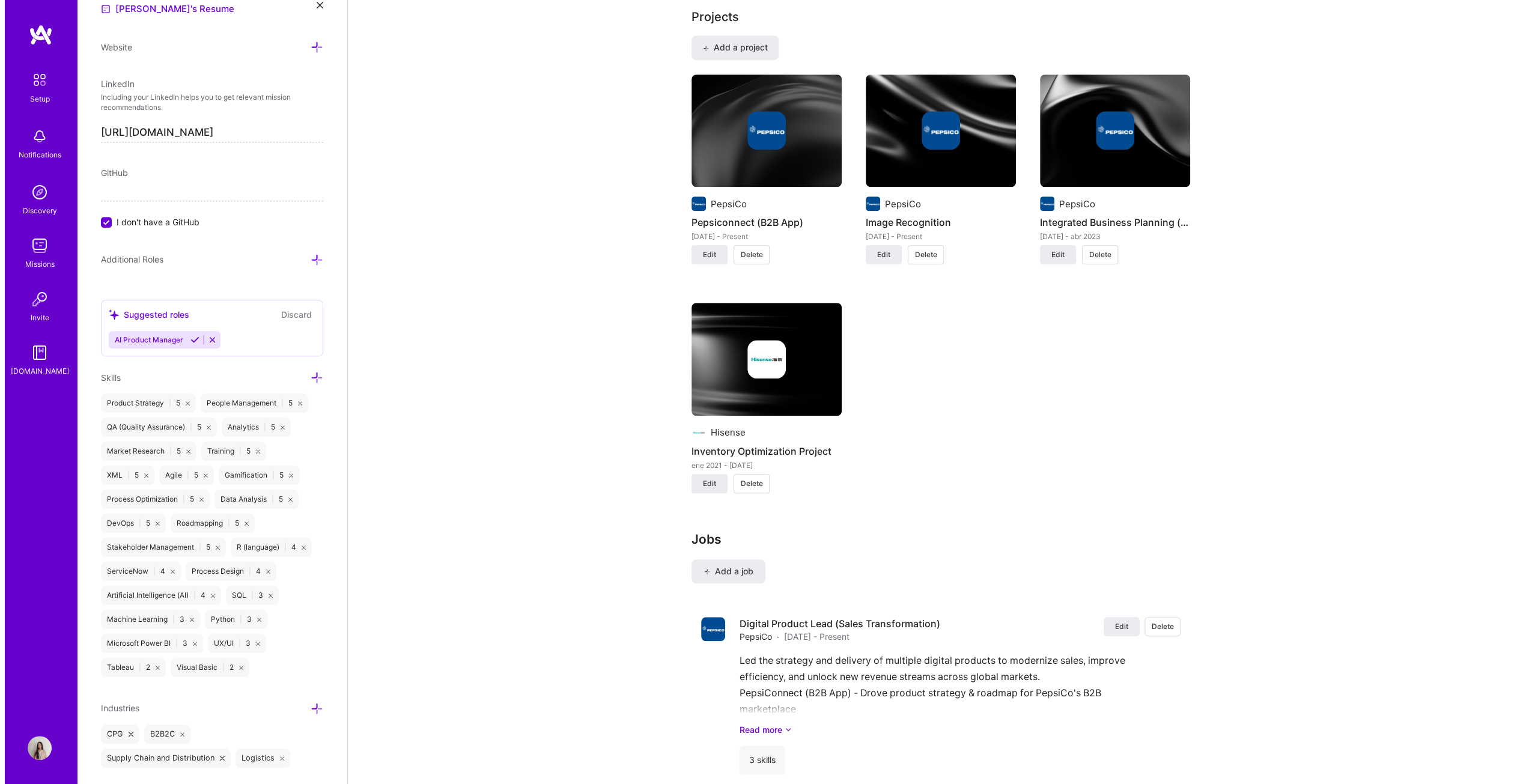
scroll to position [901, 0]
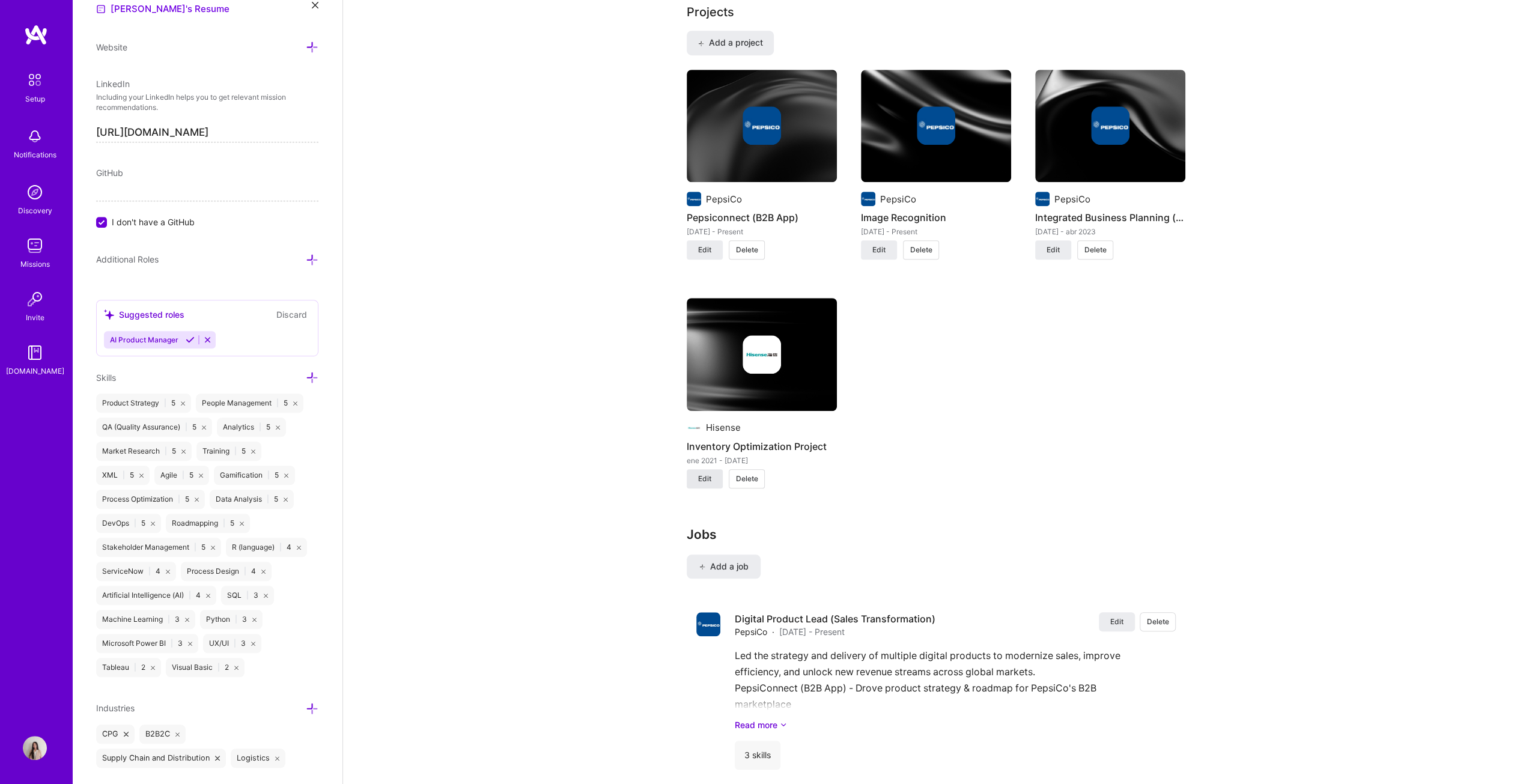
click at [706, 399] on span "Edit" at bounding box center [704, 478] width 13 height 11
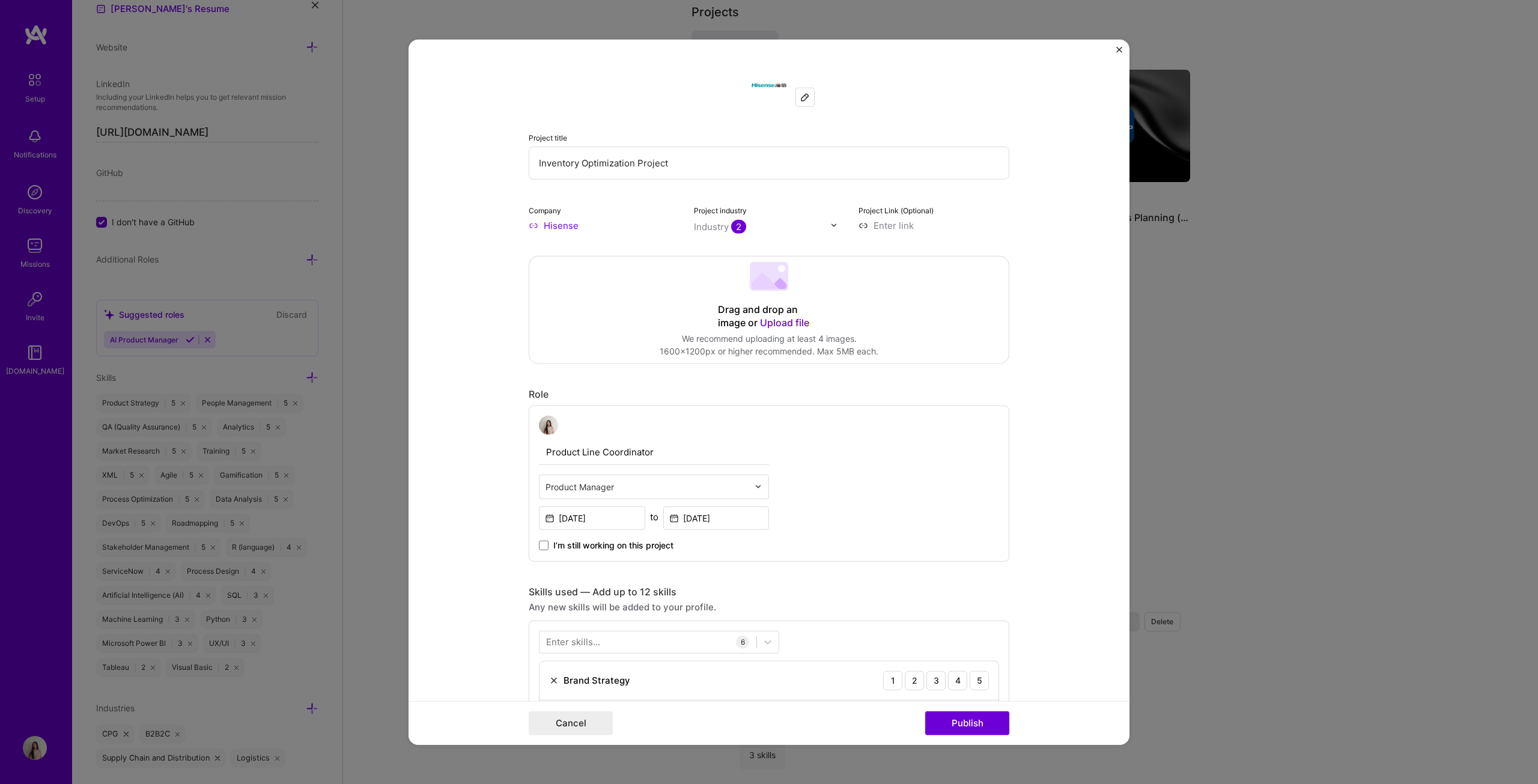
scroll to position [0, 0]
drag, startPoint x: 689, startPoint y: 456, endPoint x: 511, endPoint y: 444, distance: 178.4
click at [511, 399] on form "Project title Inventory Optimization Project Company Hisense Project industry I…" at bounding box center [769, 392] width 721 height 706
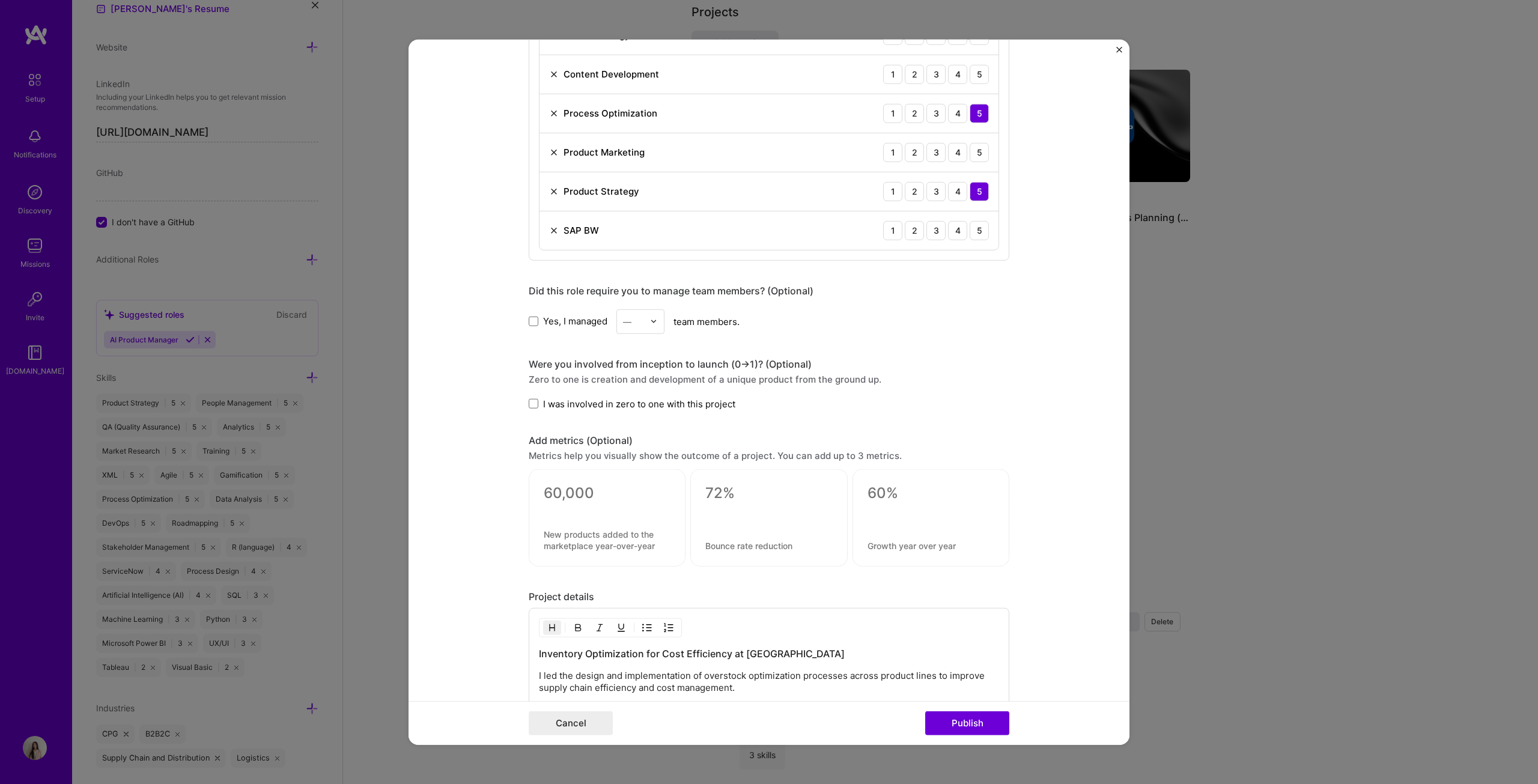
scroll to position [661, 0]
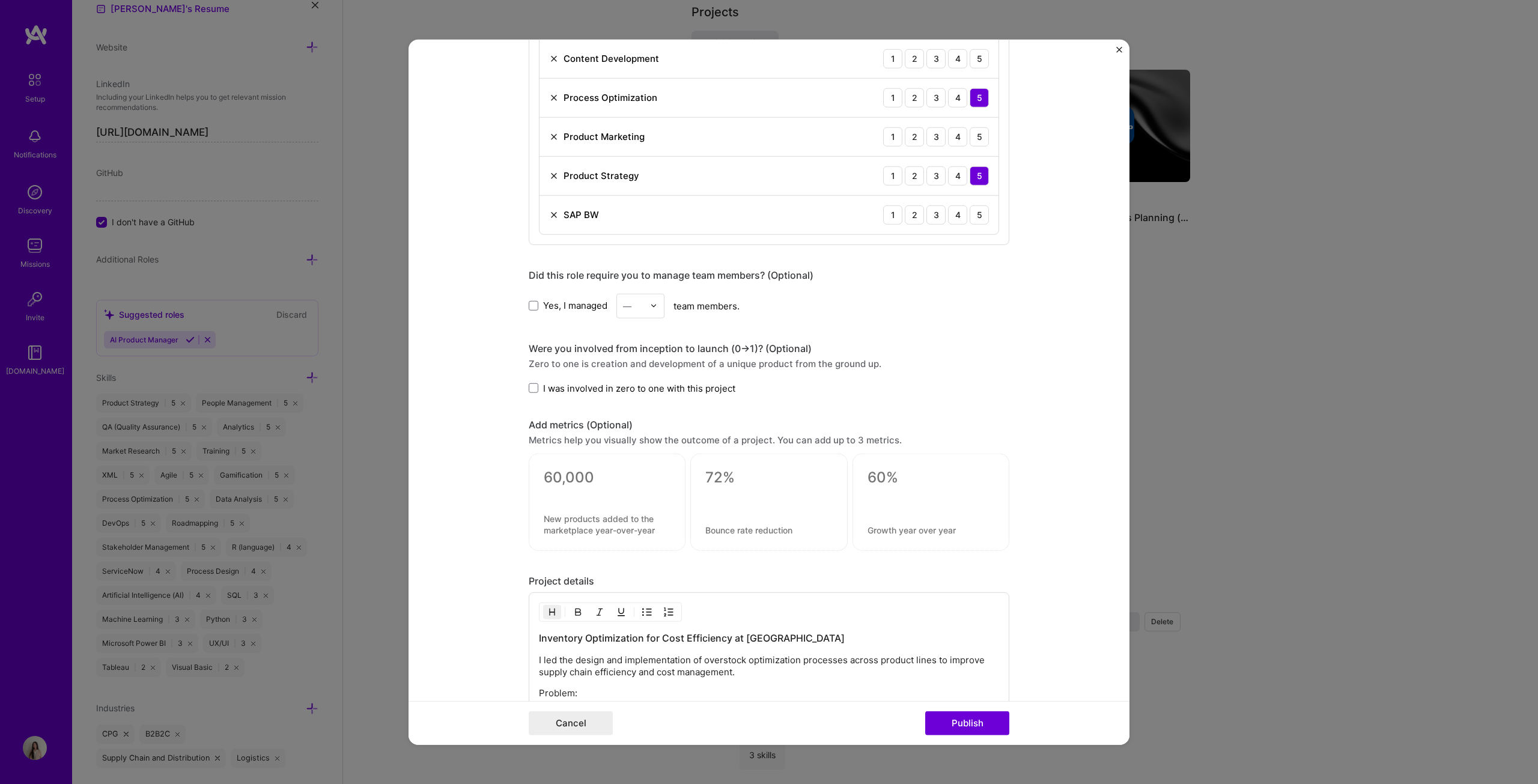
type input "Associate Product Manager"
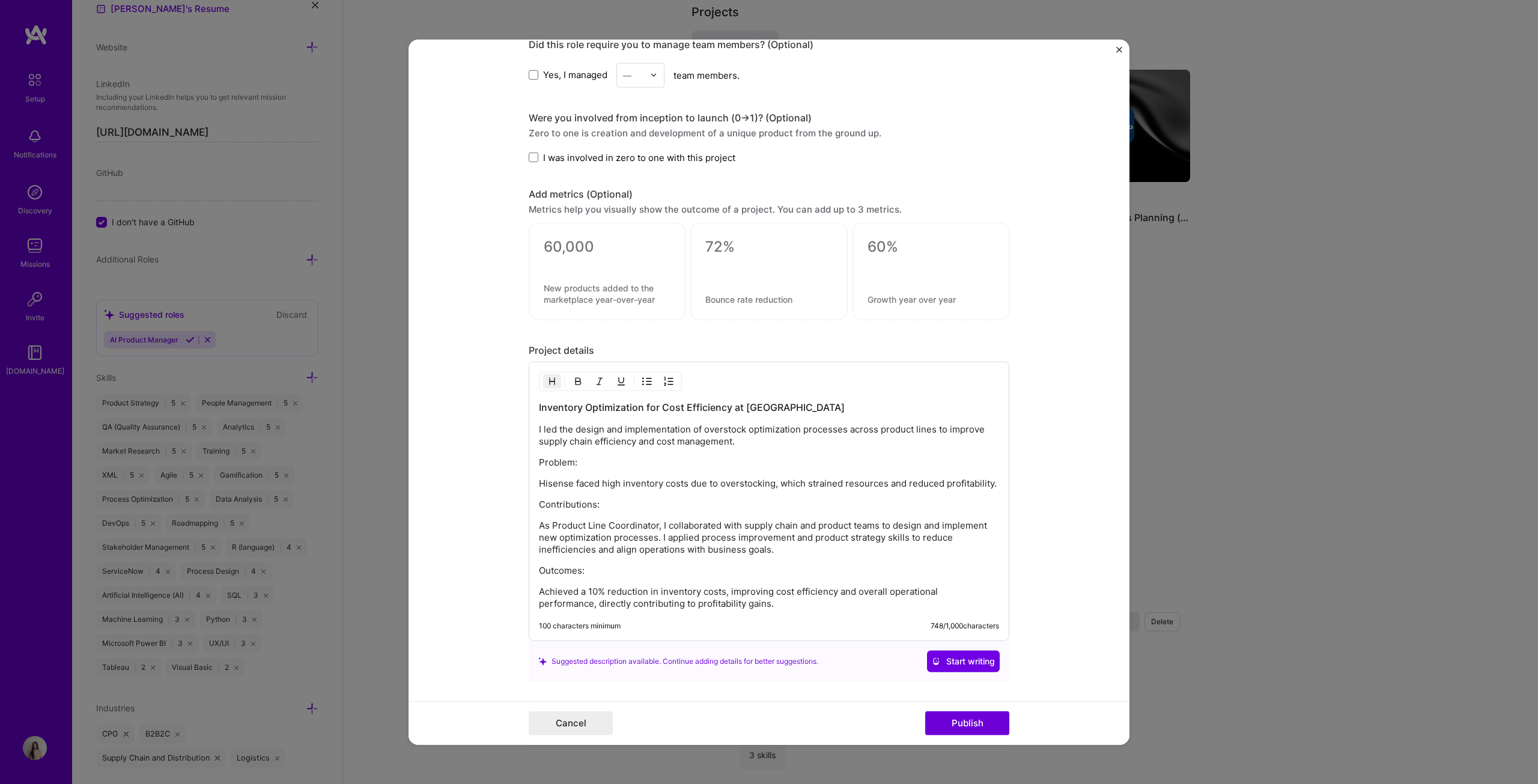
scroll to position [901, 0]
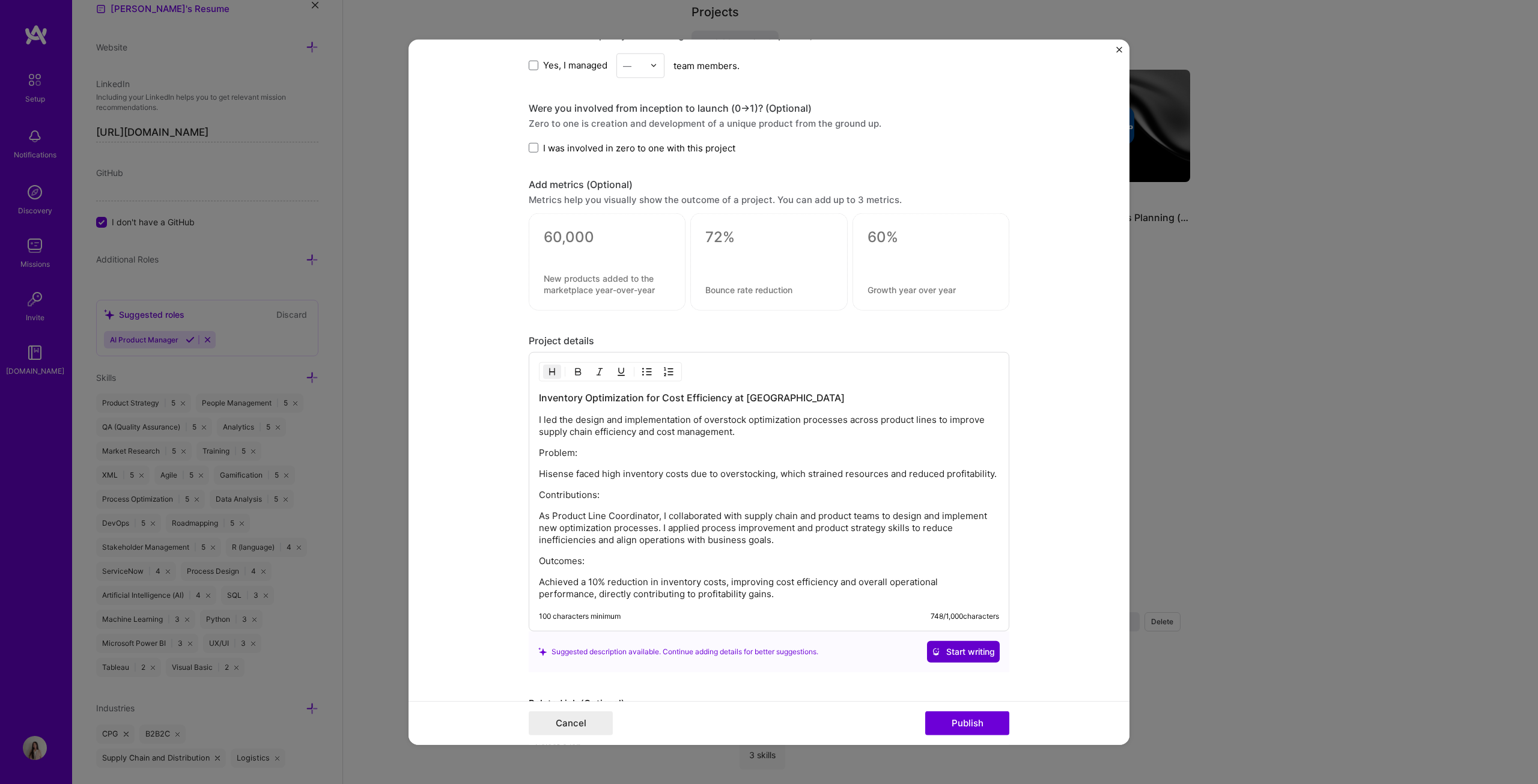
click at [759, 399] on button "Start writing" at bounding box center [963, 652] width 72 height 22
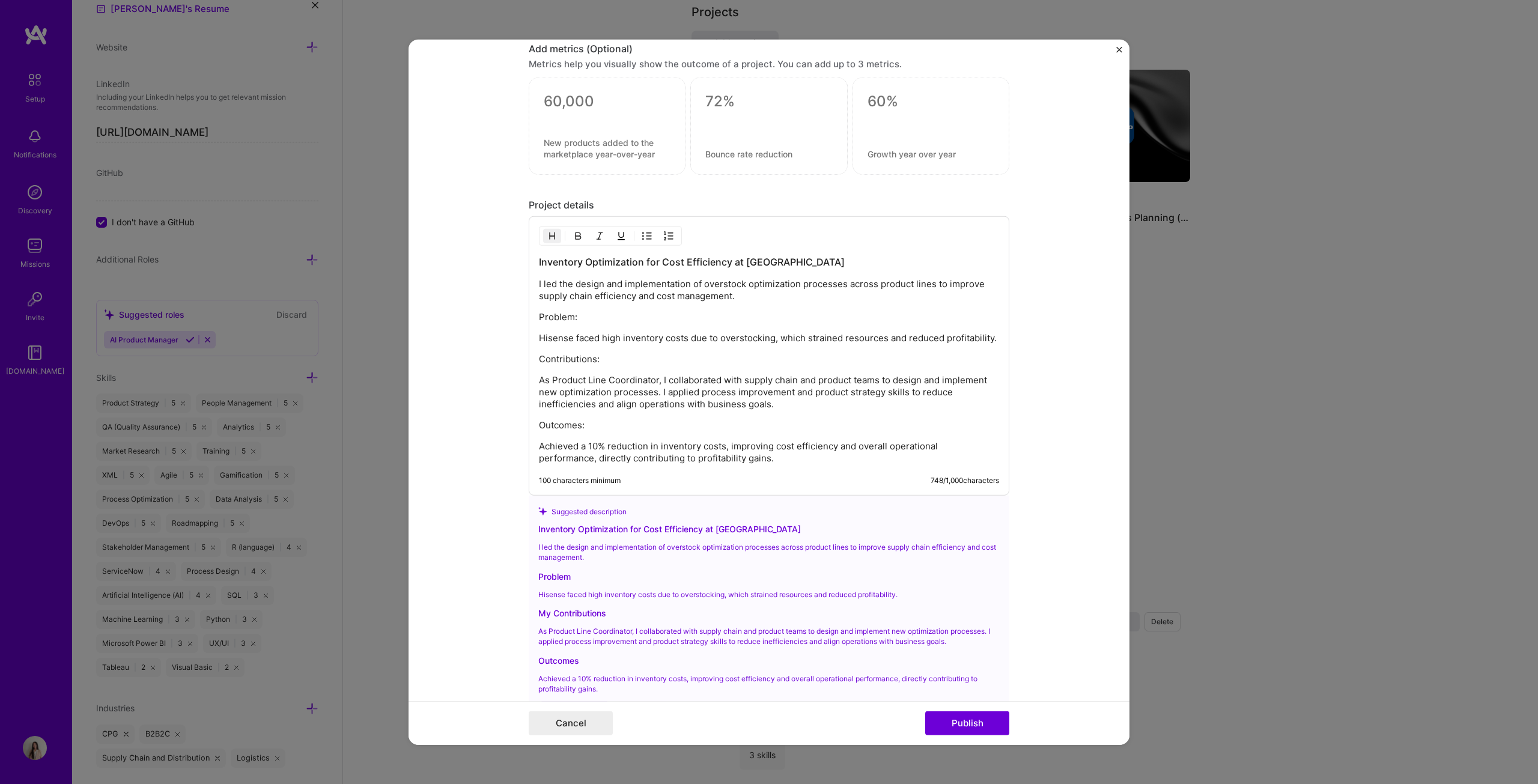
scroll to position [1081, 0]
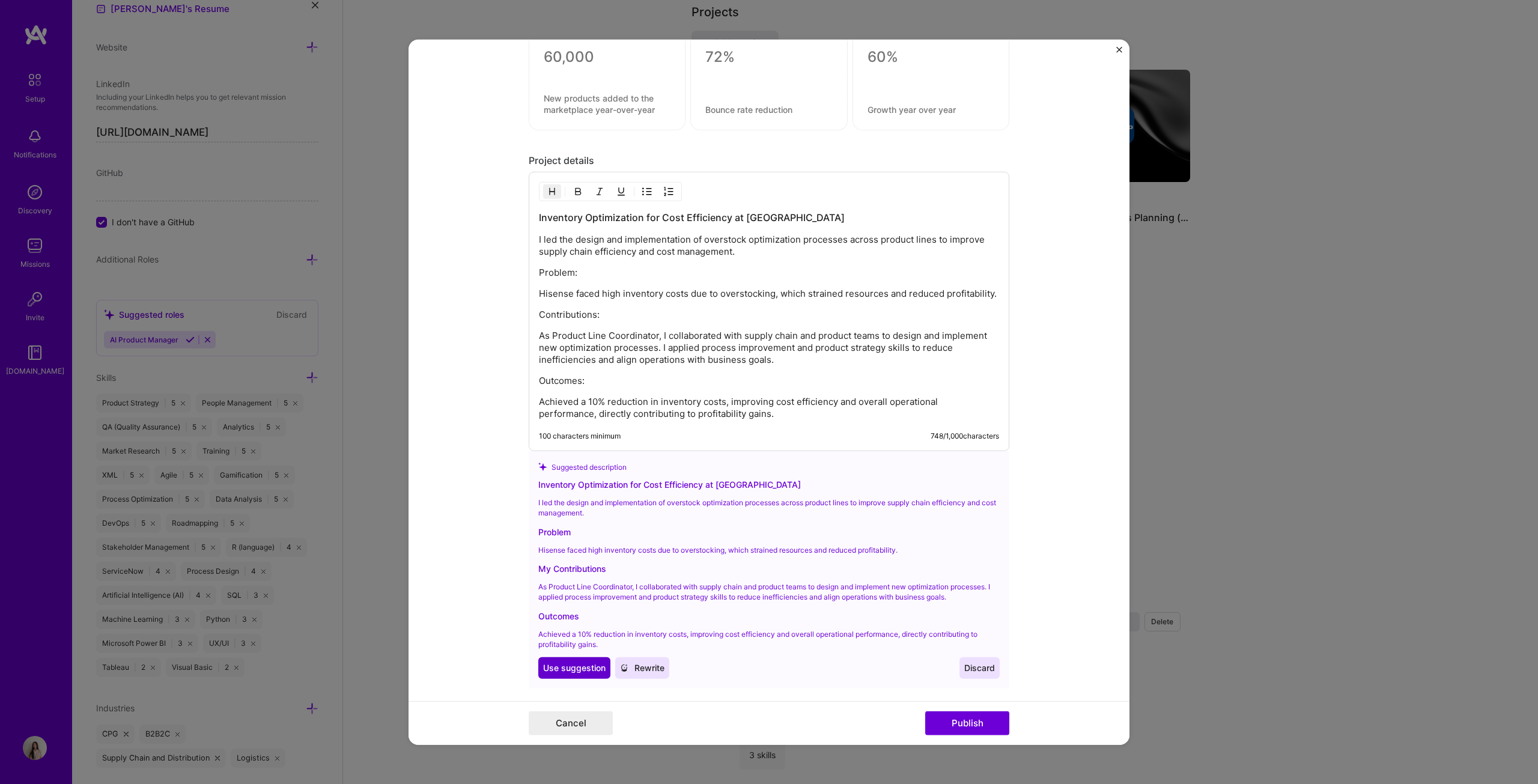
click at [595, 399] on span "Use suggestion" at bounding box center [574, 667] width 63 height 12
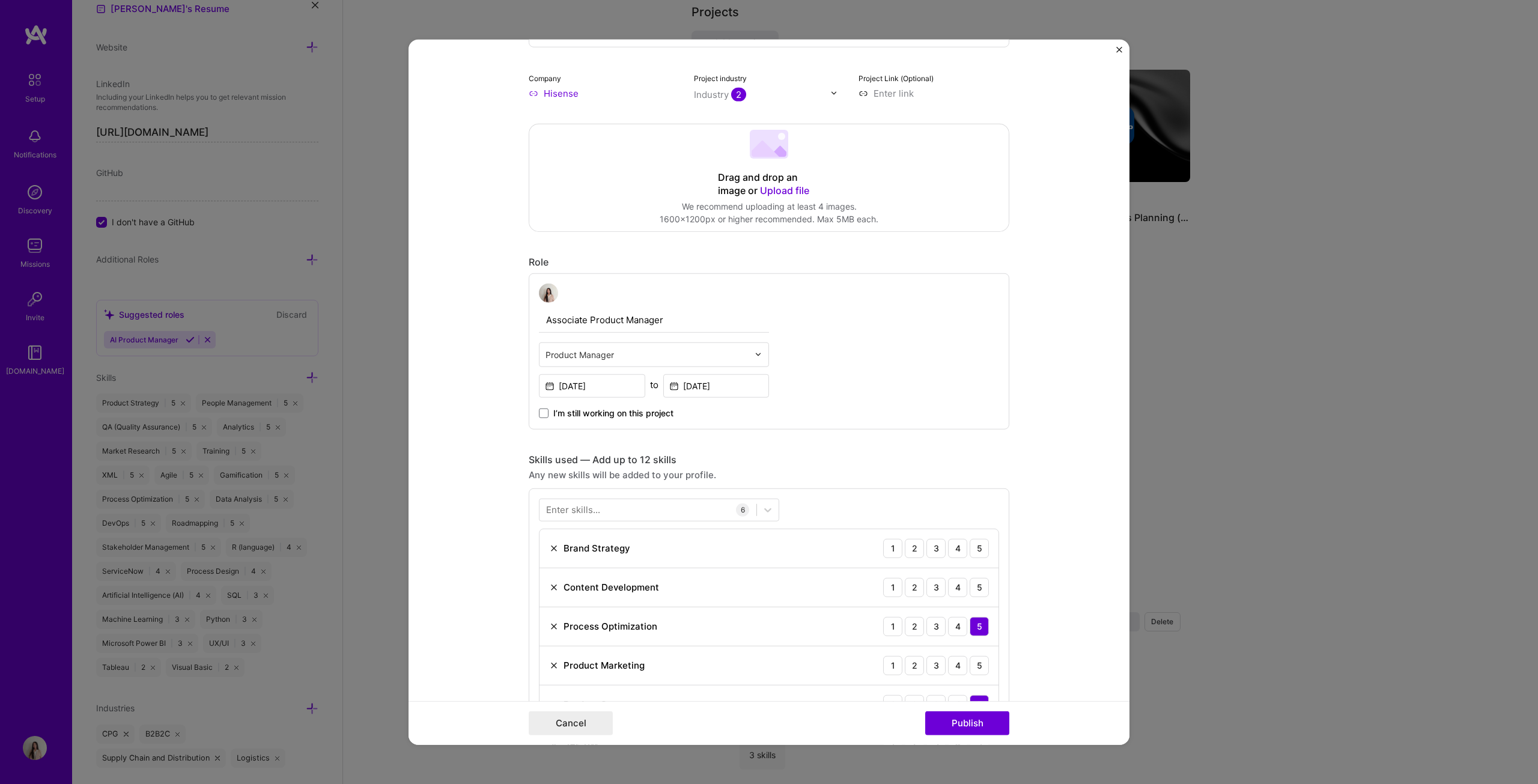
scroll to position [0, 0]
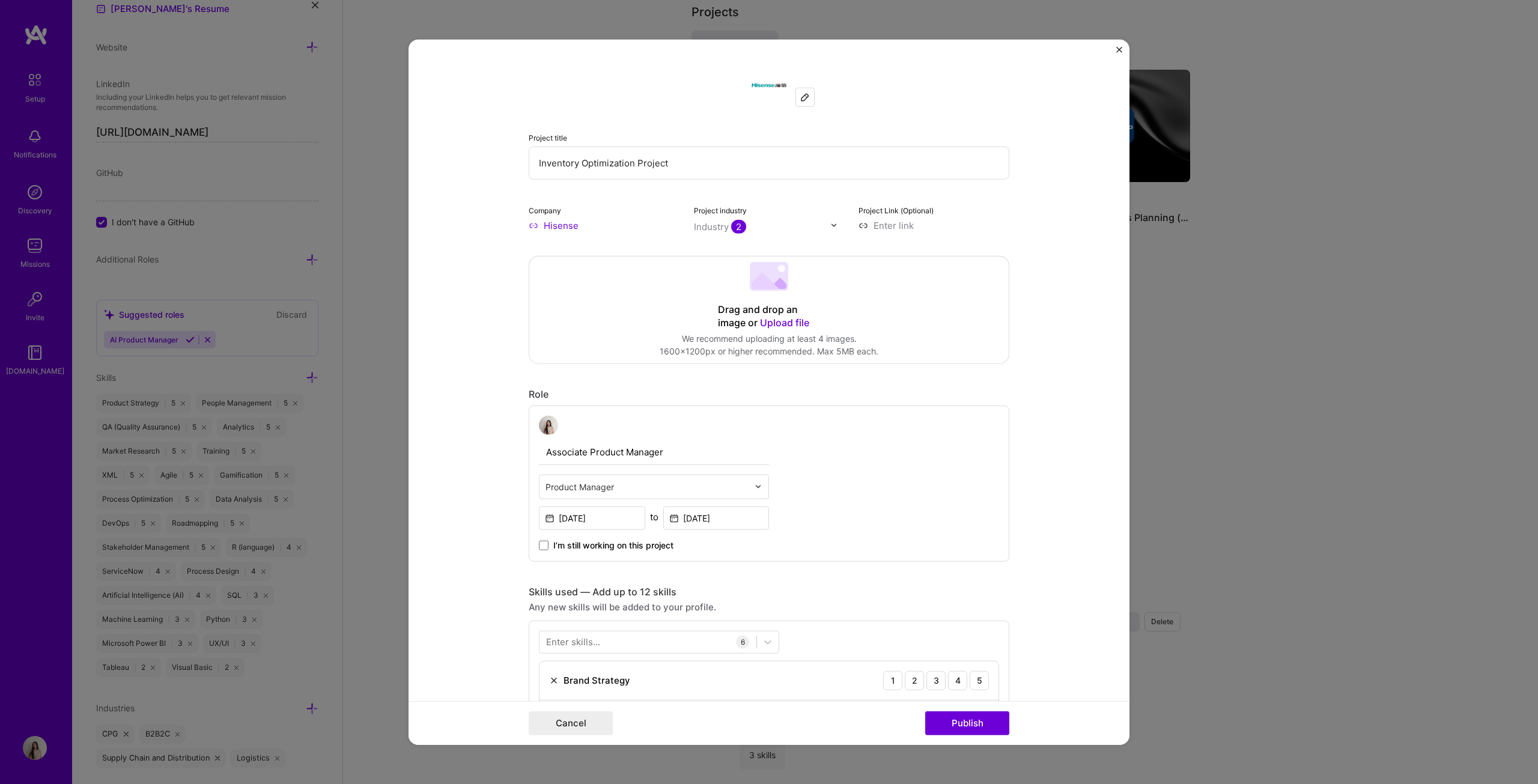
drag, startPoint x: 691, startPoint y: 164, endPoint x: 631, endPoint y: 168, distance: 60.1
click at [631, 168] on input "Inventory Optimization Project" at bounding box center [769, 162] width 481 height 33
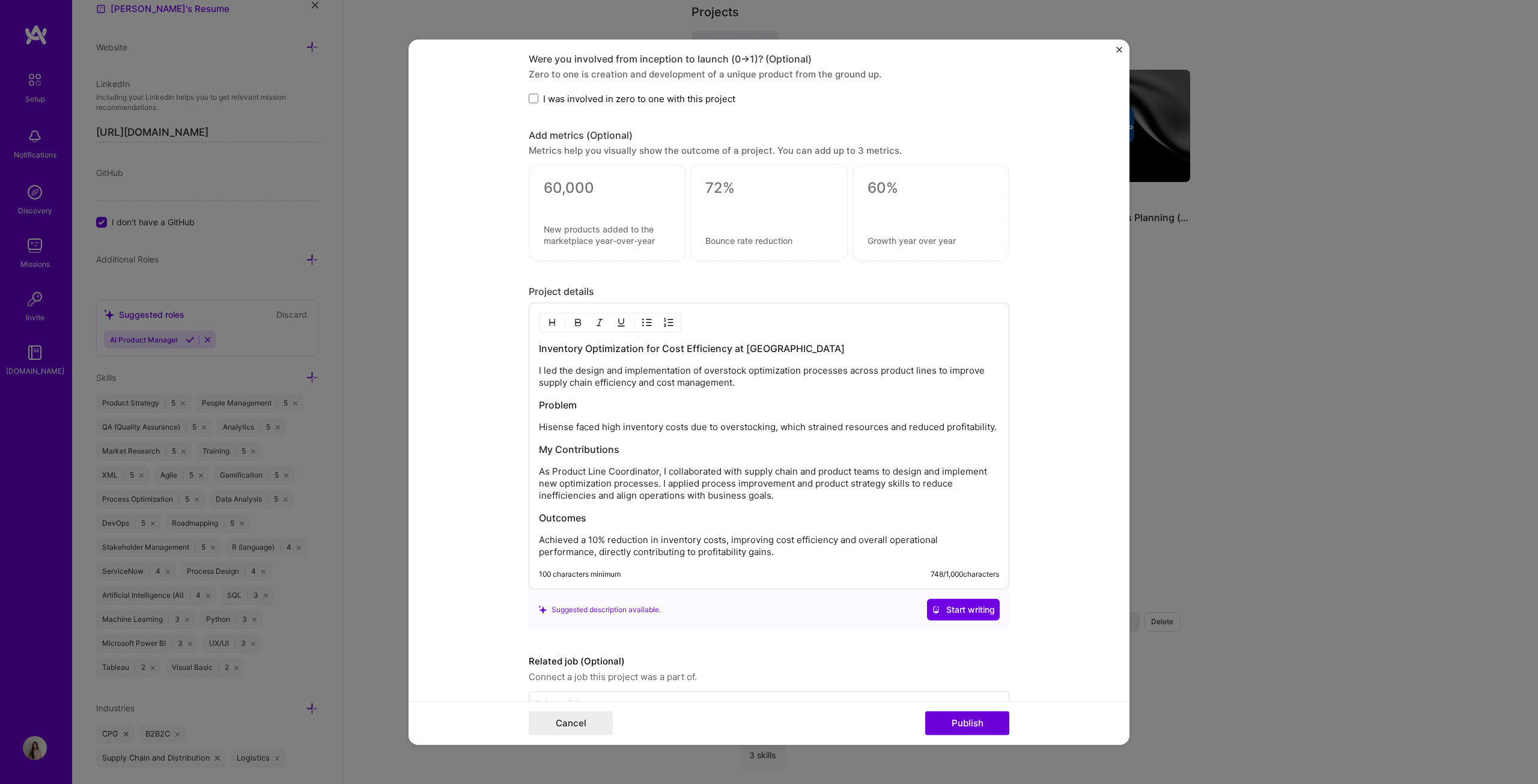
scroll to position [961, 0]
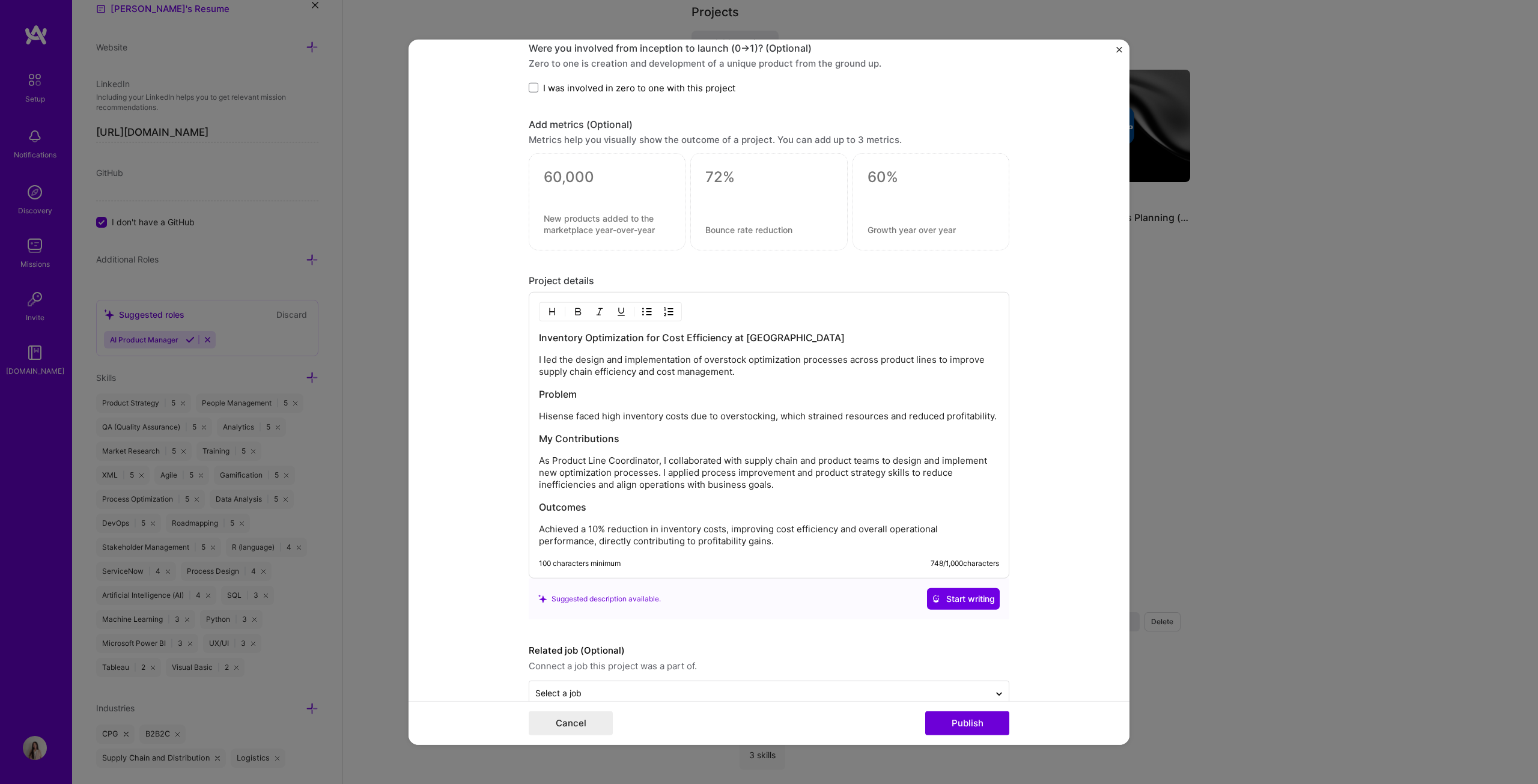
type input "Inventory Optimization"
drag, startPoint x: 794, startPoint y: 332, endPoint x: 727, endPoint y: 337, distance: 67.2
click at [727, 337] on h3 "Inventory Optimization for Cost Efficiency at [GEOGRAPHIC_DATA]" at bounding box center [769, 337] width 460 height 13
click at [759, 337] on h3 "Inventory Optimization for Cost Efficiency at [GEOGRAPHIC_DATA]" at bounding box center [769, 337] width 460 height 13
drag, startPoint x: 789, startPoint y: 336, endPoint x: 408, endPoint y: 335, distance: 381.0
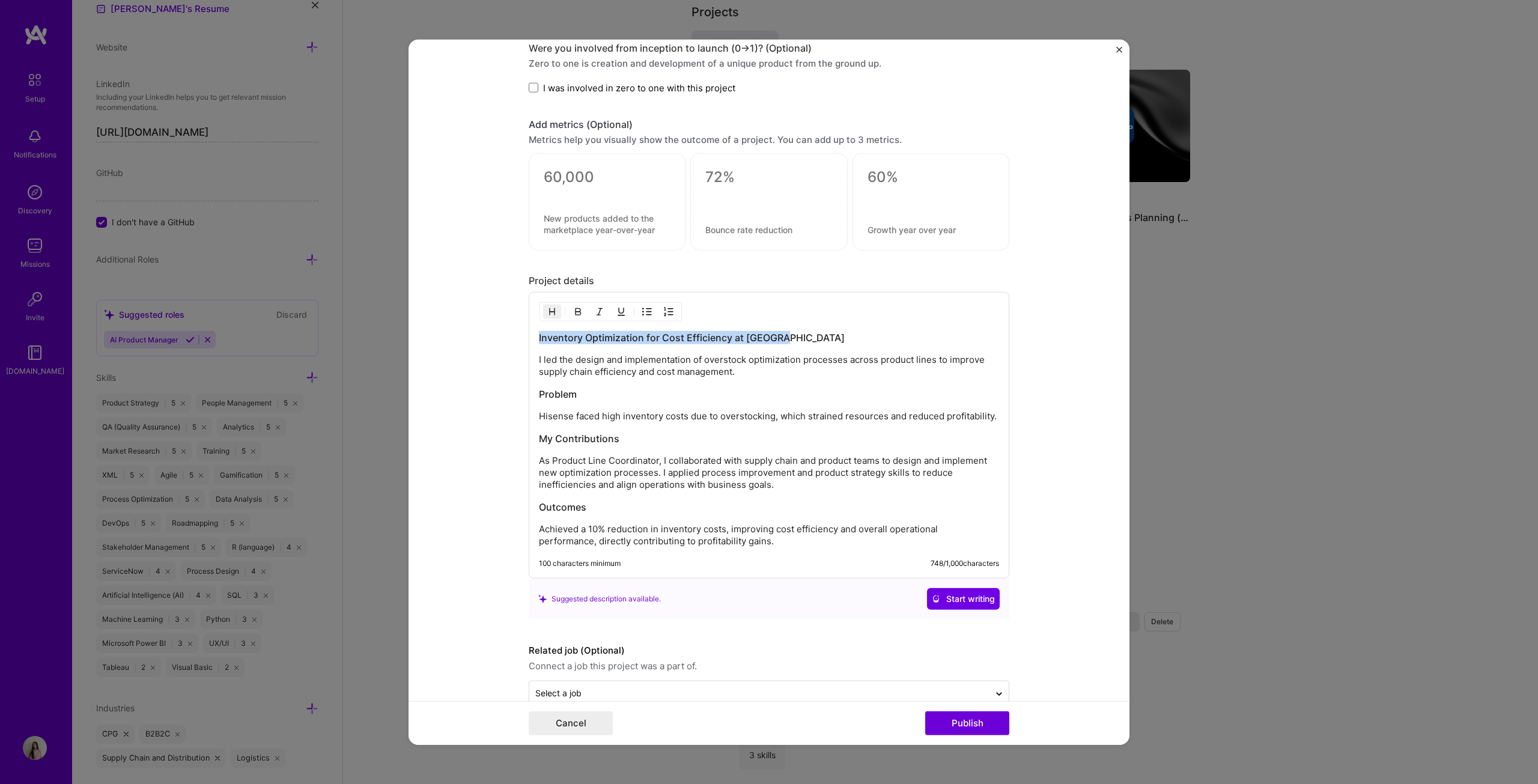
click at [407, 335] on div "Project title Inventory Optimization Company Hisense Project industry Industry …" at bounding box center [769, 392] width 1538 height 784
drag, startPoint x: 654, startPoint y: 454, endPoint x: 548, endPoint y: 452, distance: 106.0
click at [548, 399] on p "As Product Line Coordinator, I collaborated with supply chain and product teams…" at bounding box center [769, 473] width 460 height 36
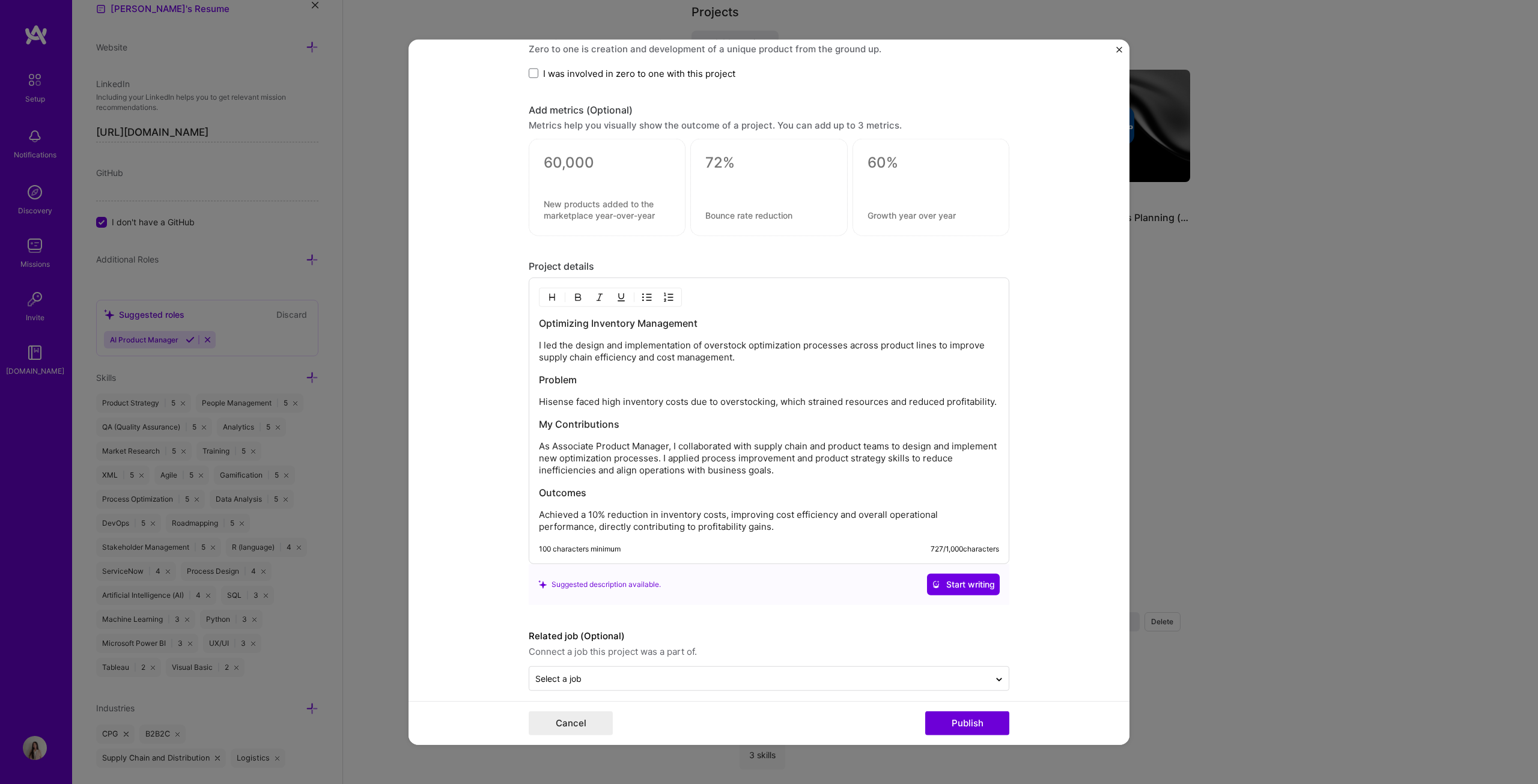
scroll to position [982, 0]
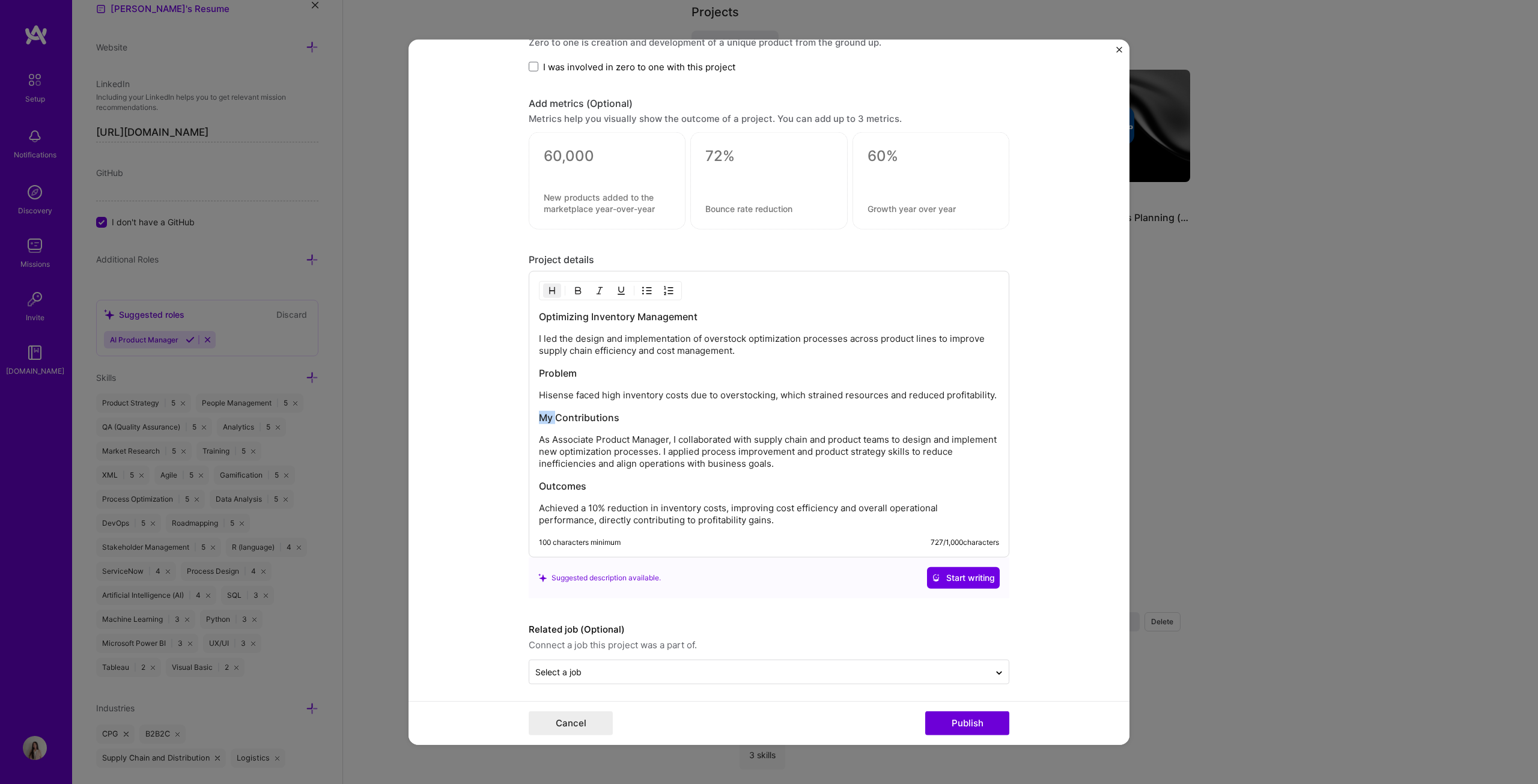
drag, startPoint x: 550, startPoint y: 413, endPoint x: 504, endPoint y: 413, distance: 46.0
click at [504, 399] on form "Project title Inventory Optimization Company Hisense Project industry Industry …" at bounding box center [769, 392] width 721 height 706
click at [604, 399] on h3 "Contributions" at bounding box center [769, 417] width 460 height 13
click at [595, 399] on h3 "Outcomes" at bounding box center [769, 486] width 460 height 13
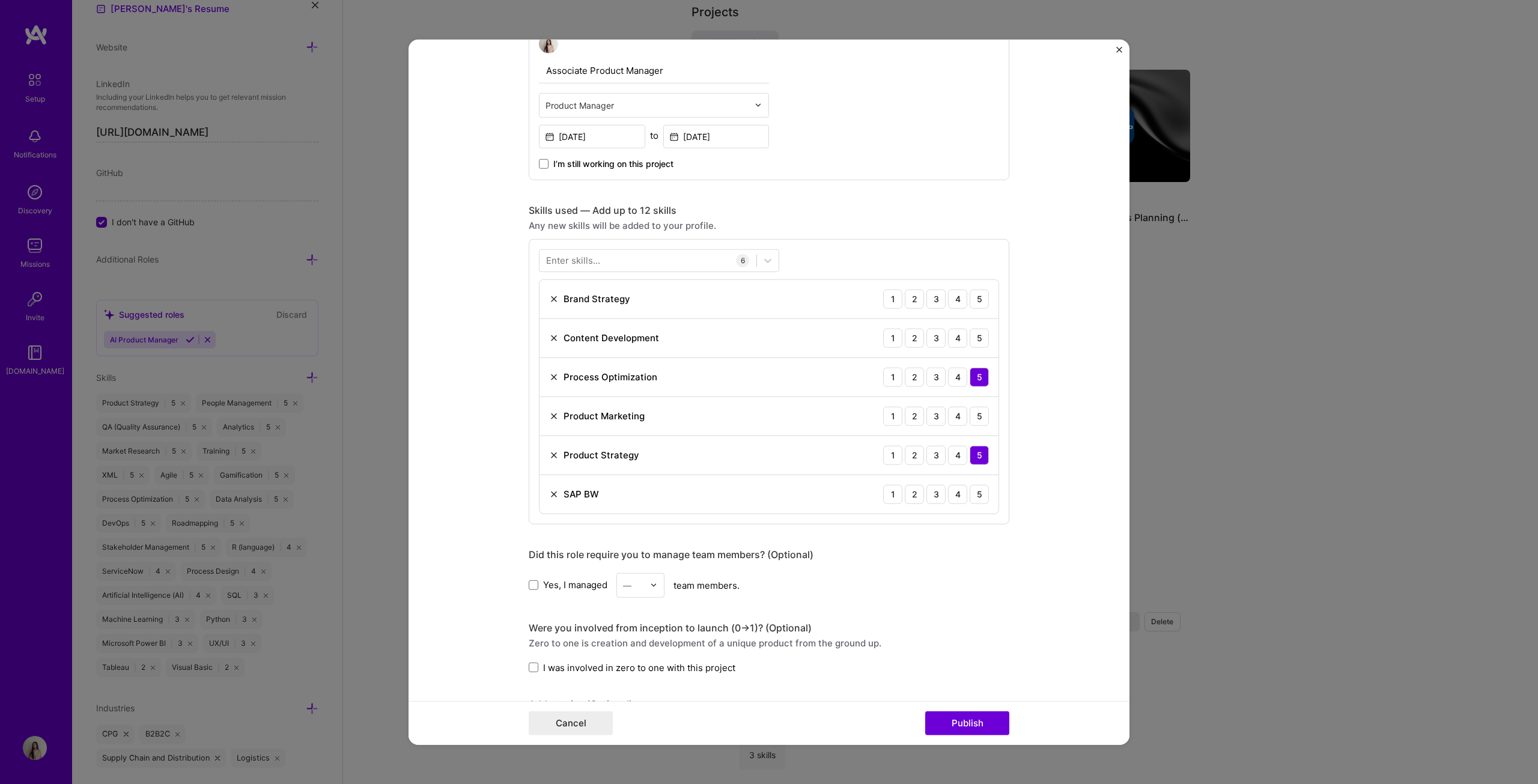
scroll to position [261, 0]
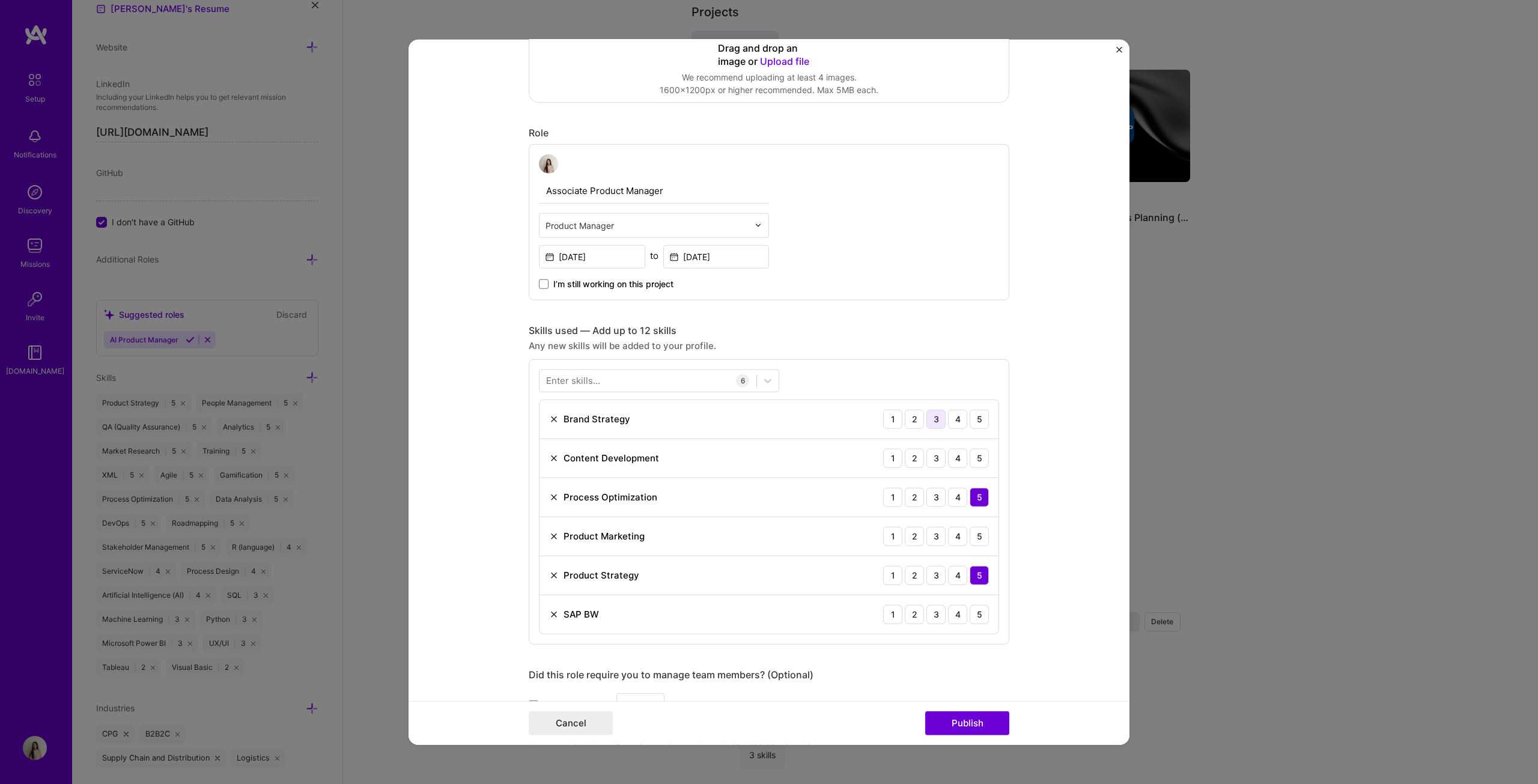
click at [759, 399] on div "3" at bounding box center [936, 418] width 19 height 19
click at [759, 399] on div "3" at bounding box center [936, 457] width 19 height 19
click at [759, 399] on div "3" at bounding box center [936, 535] width 19 height 19
click at [759, 399] on div "3" at bounding box center [936, 614] width 19 height 19
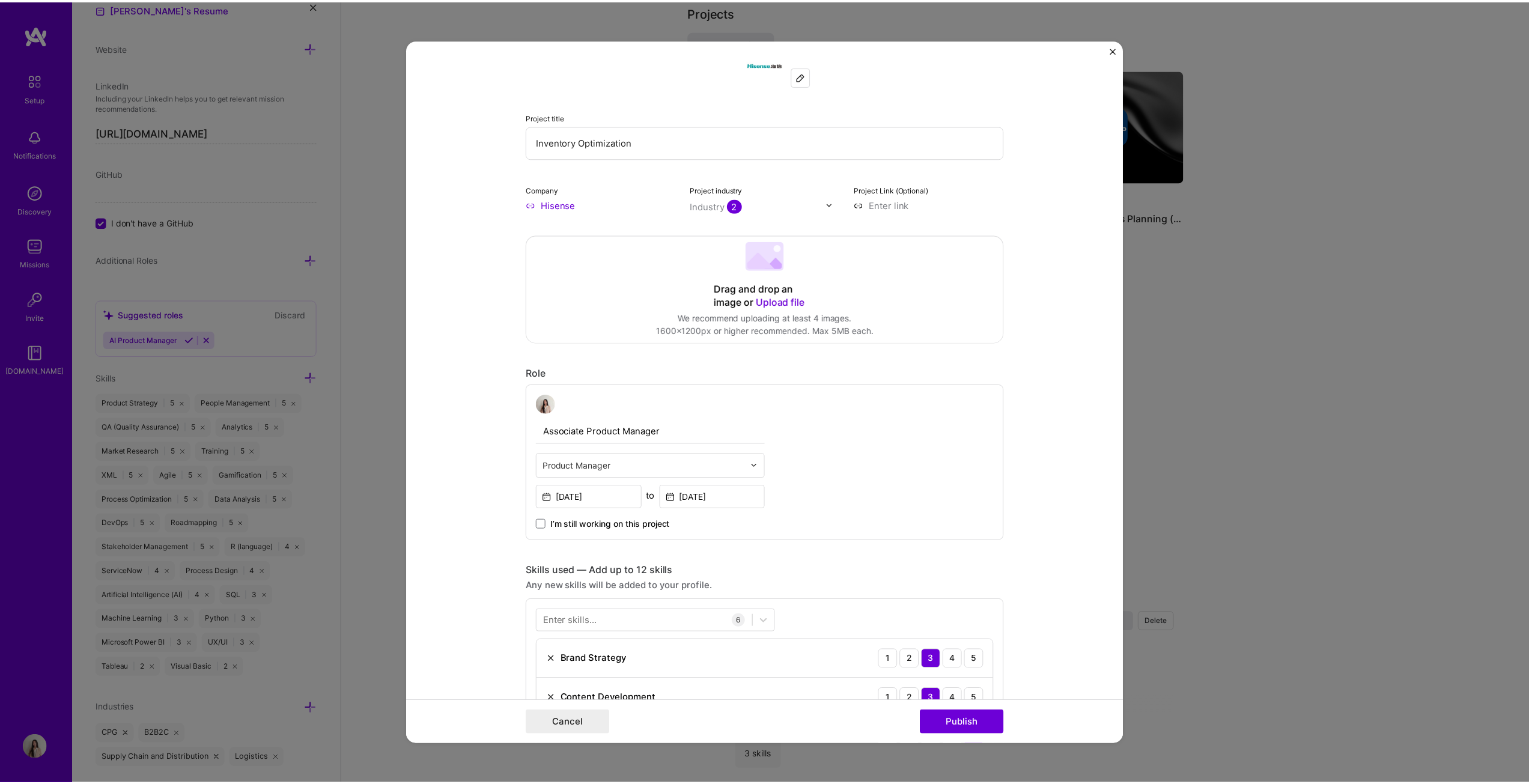
scroll to position [0, 0]
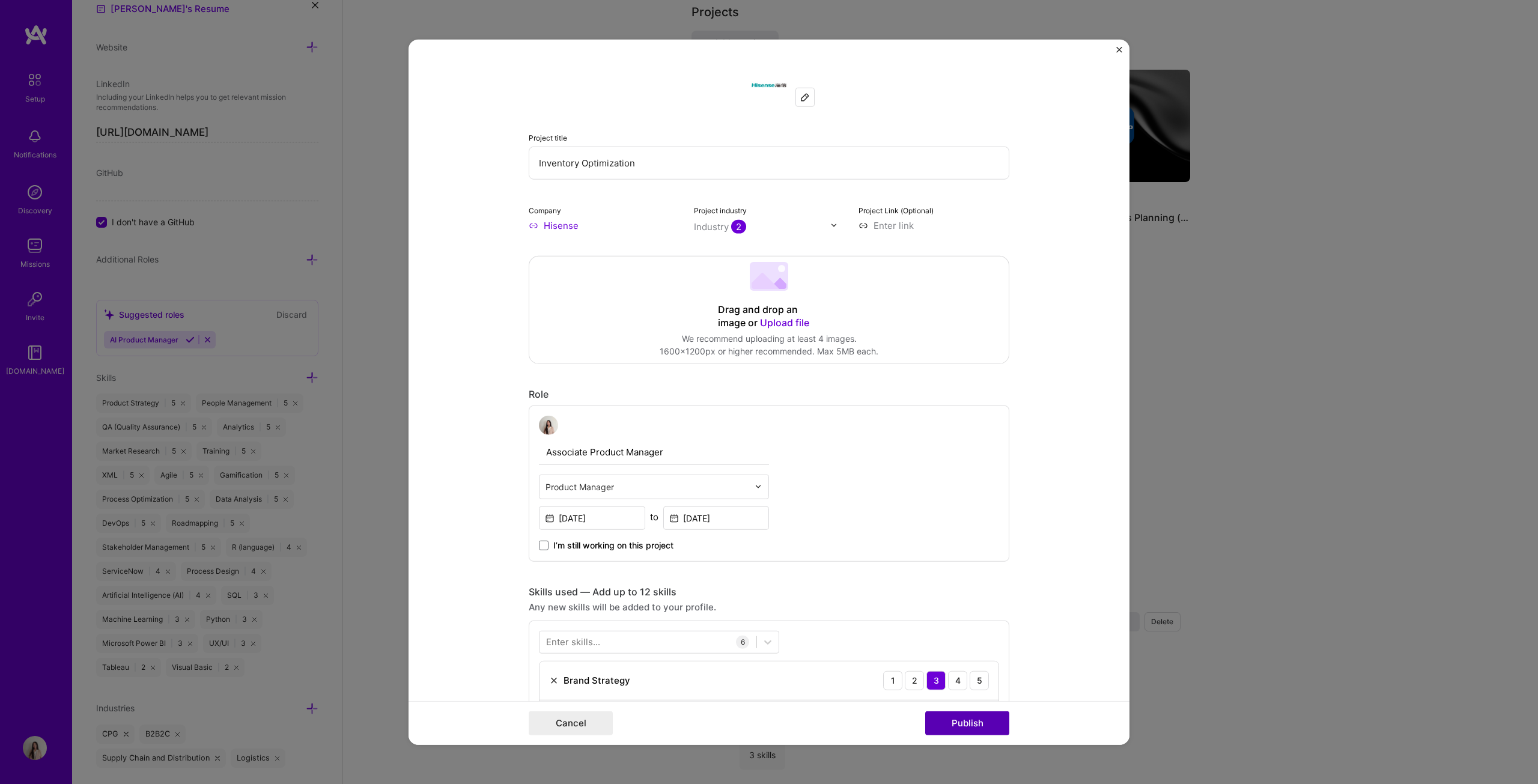
click at [759, 399] on button "Publish" at bounding box center [967, 723] width 84 height 24
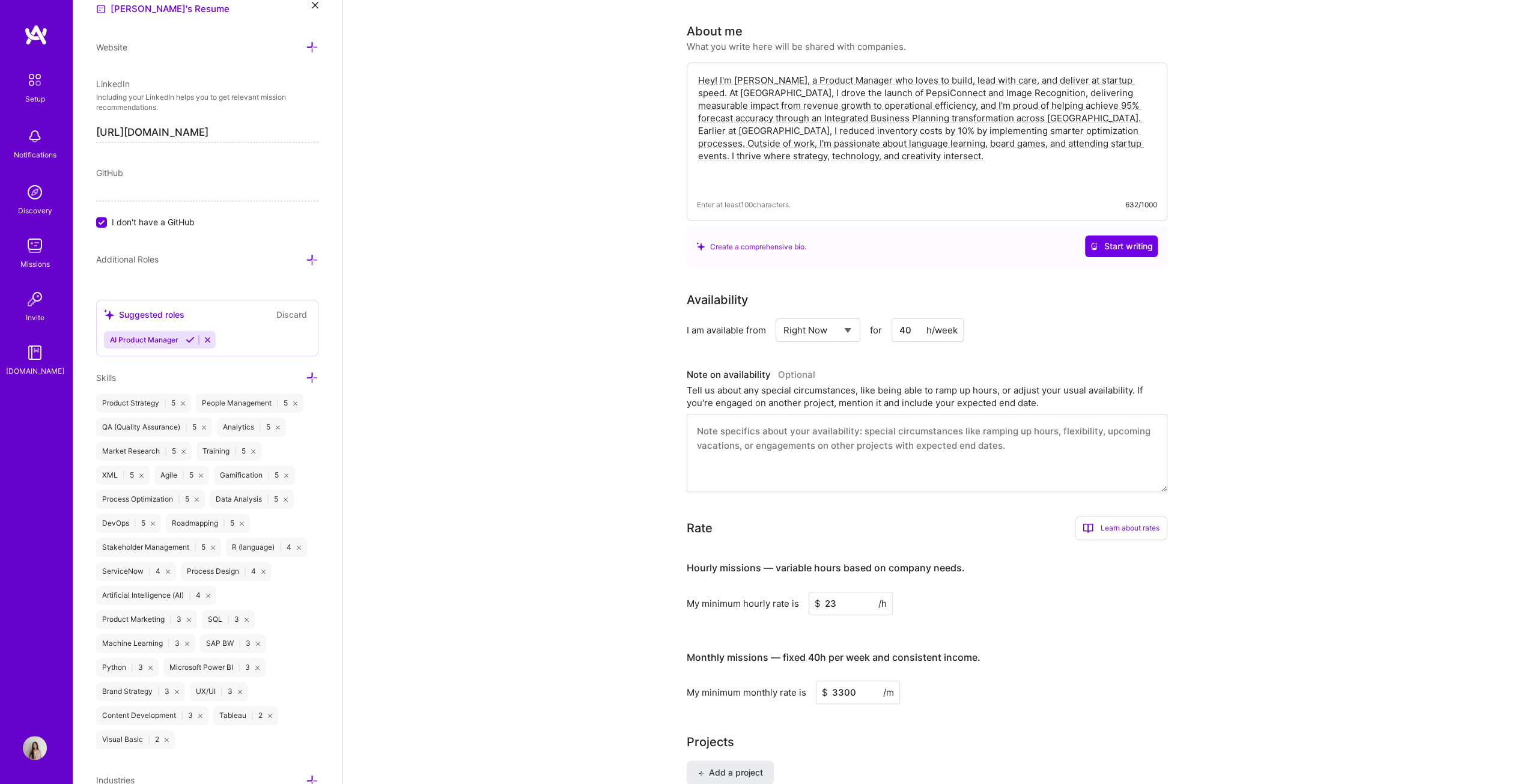
scroll to position [243, 0]
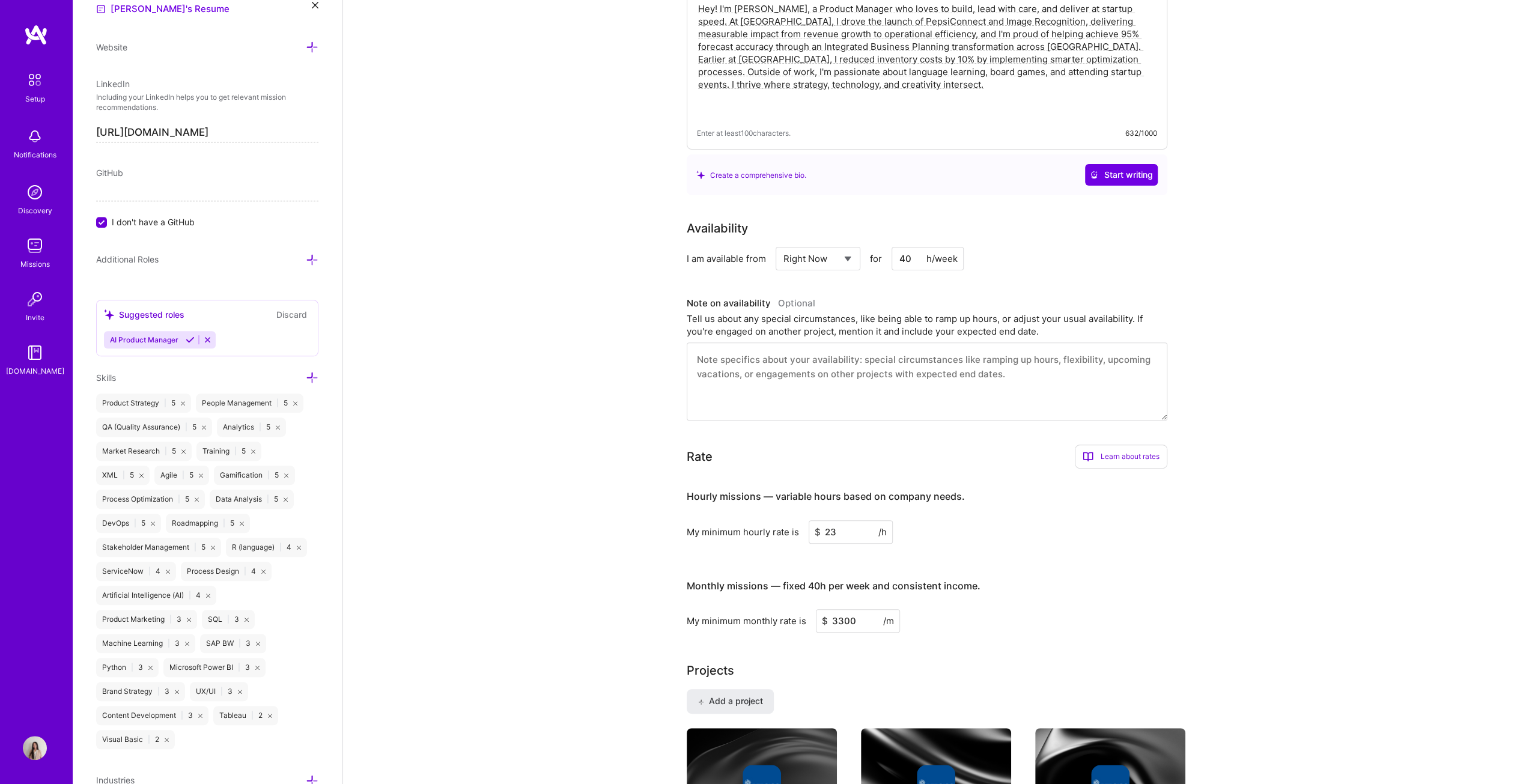
click at [760, 399] on input "23" at bounding box center [851, 532] width 84 height 24
type input "2"
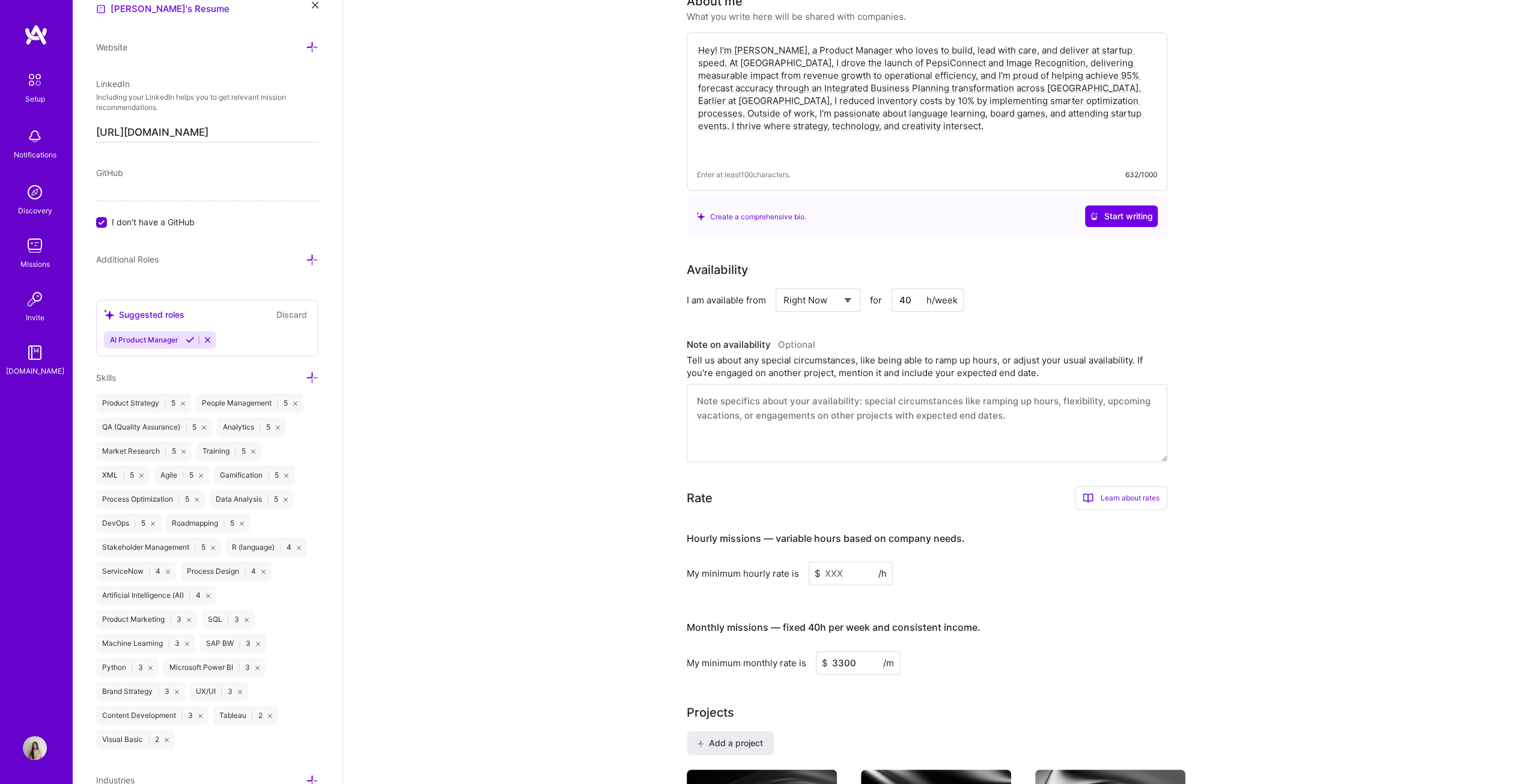
click at [760, 399] on input at bounding box center [851, 574] width 84 height 24
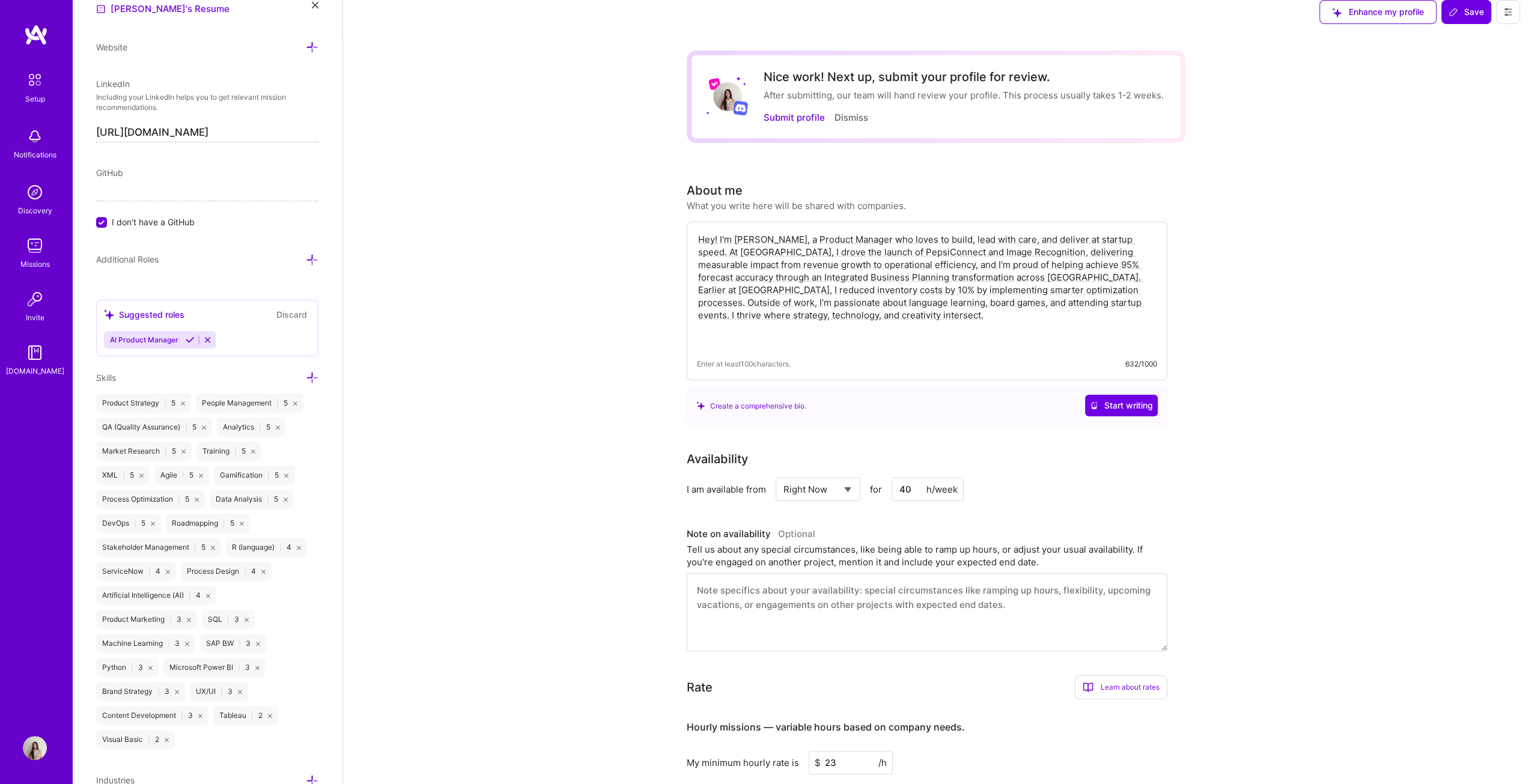
scroll to position [2, 0]
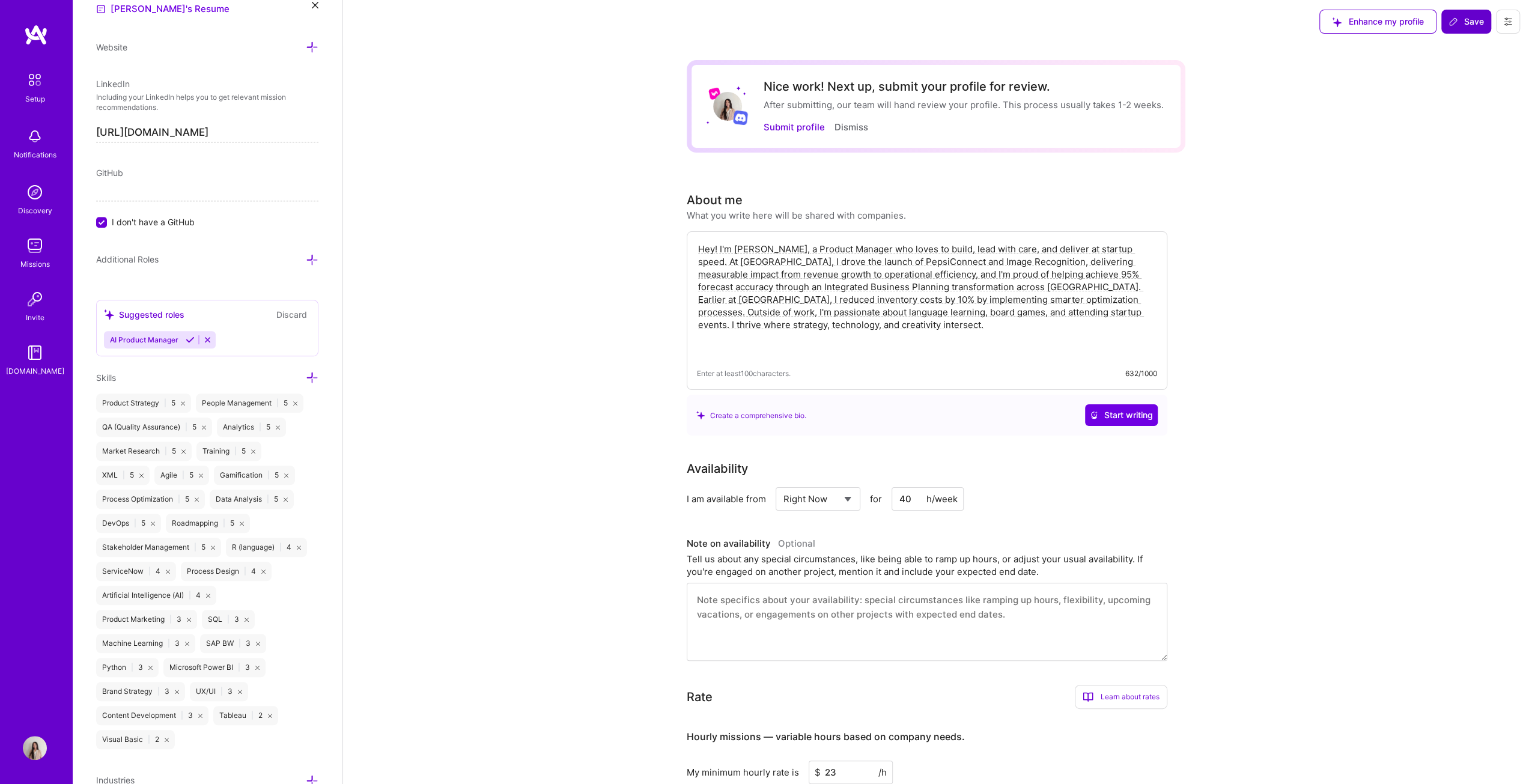
type input "23"
click at [760, 24] on span "Save" at bounding box center [1466, 21] width 35 height 12
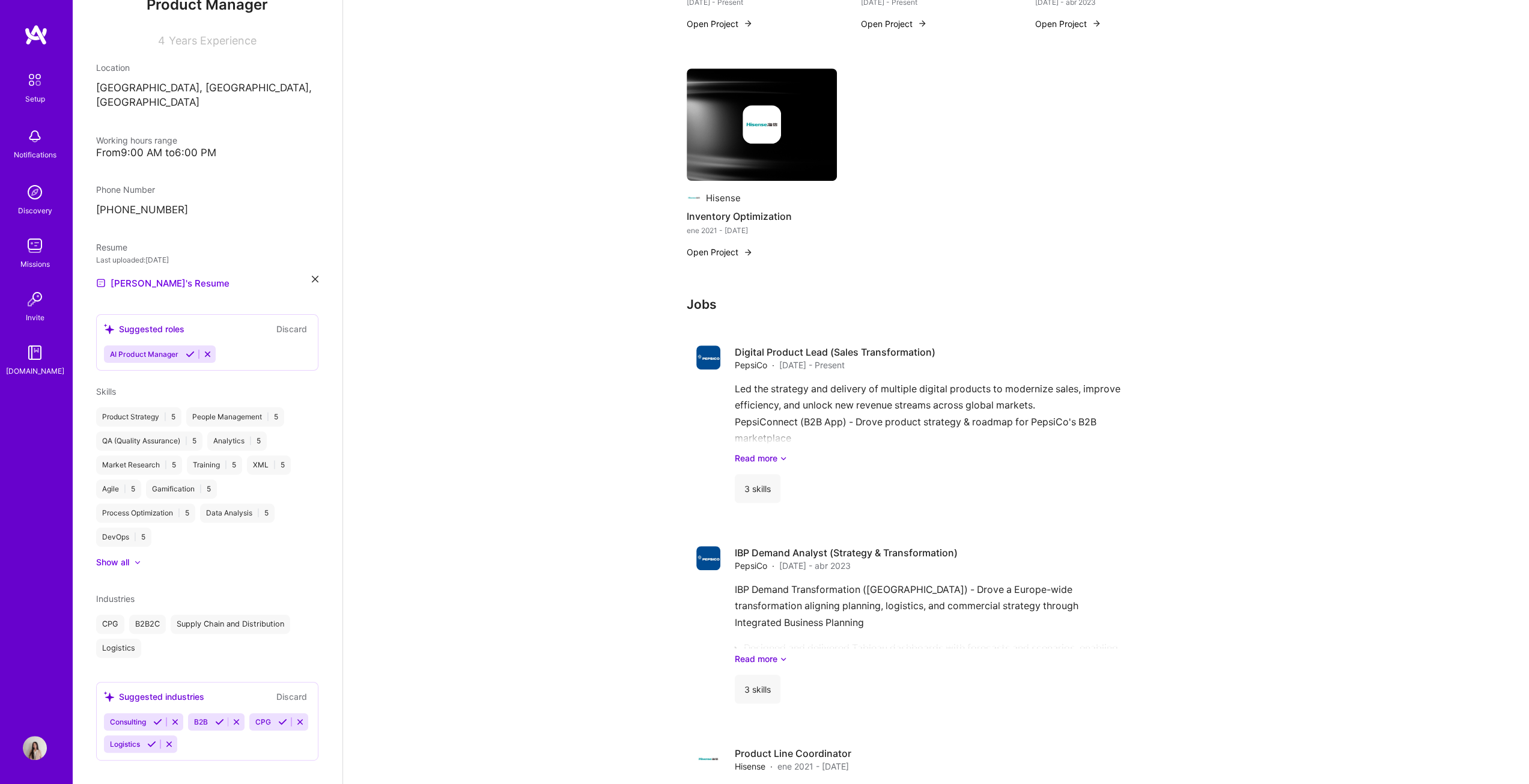
scroll to position [722, 0]
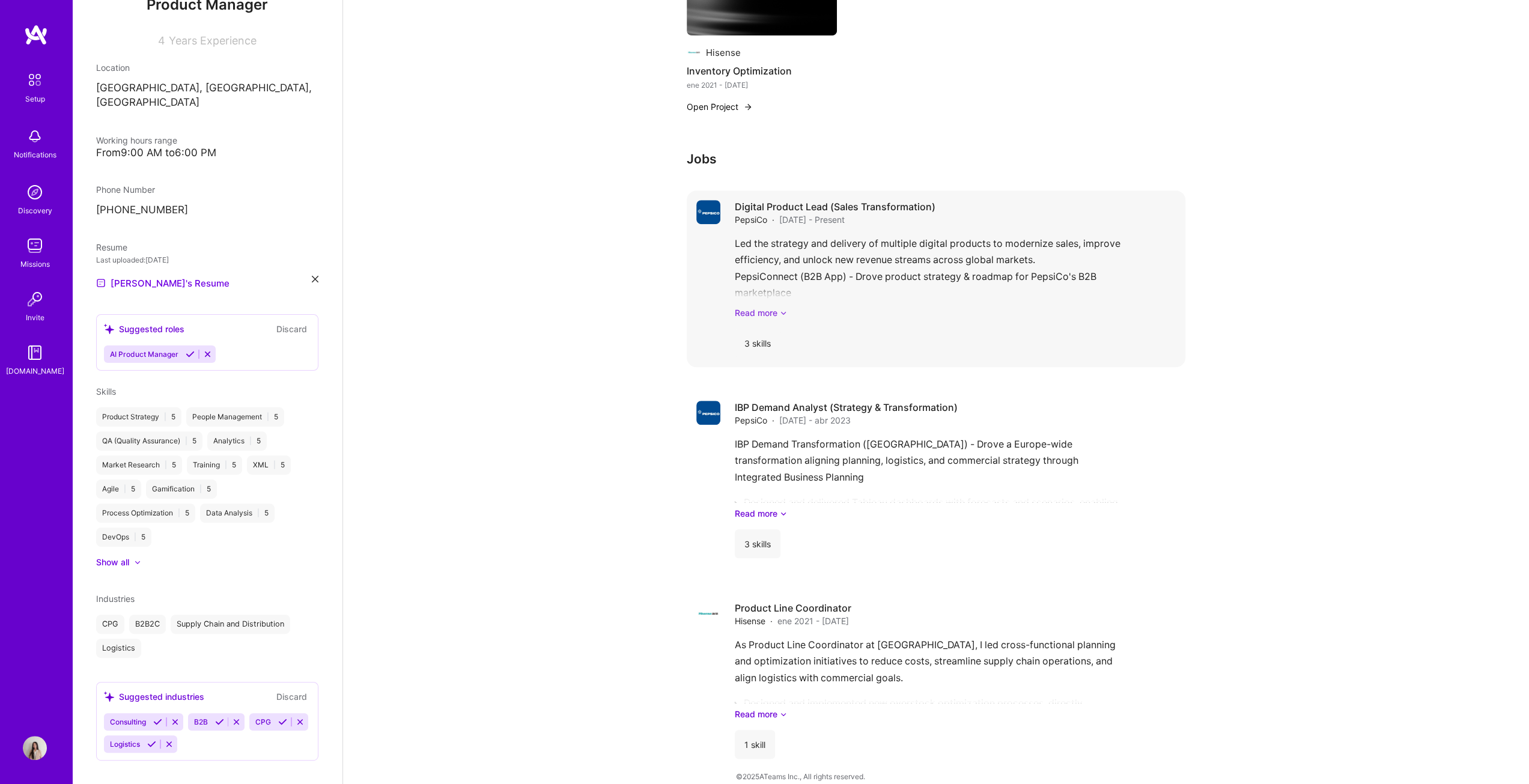
click at [760, 306] on link "Read more" at bounding box center [955, 312] width 441 height 12
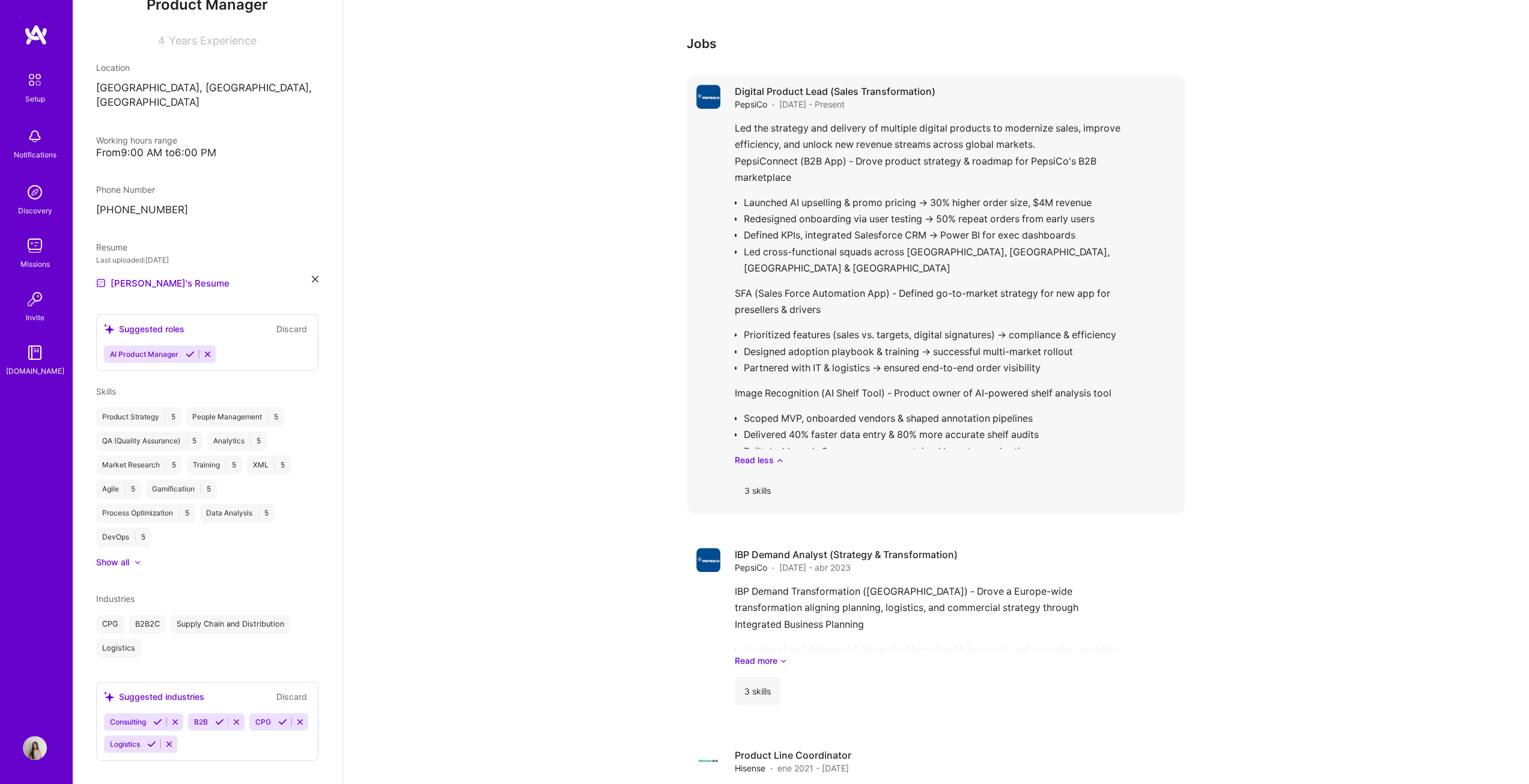
scroll to position [842, 0]
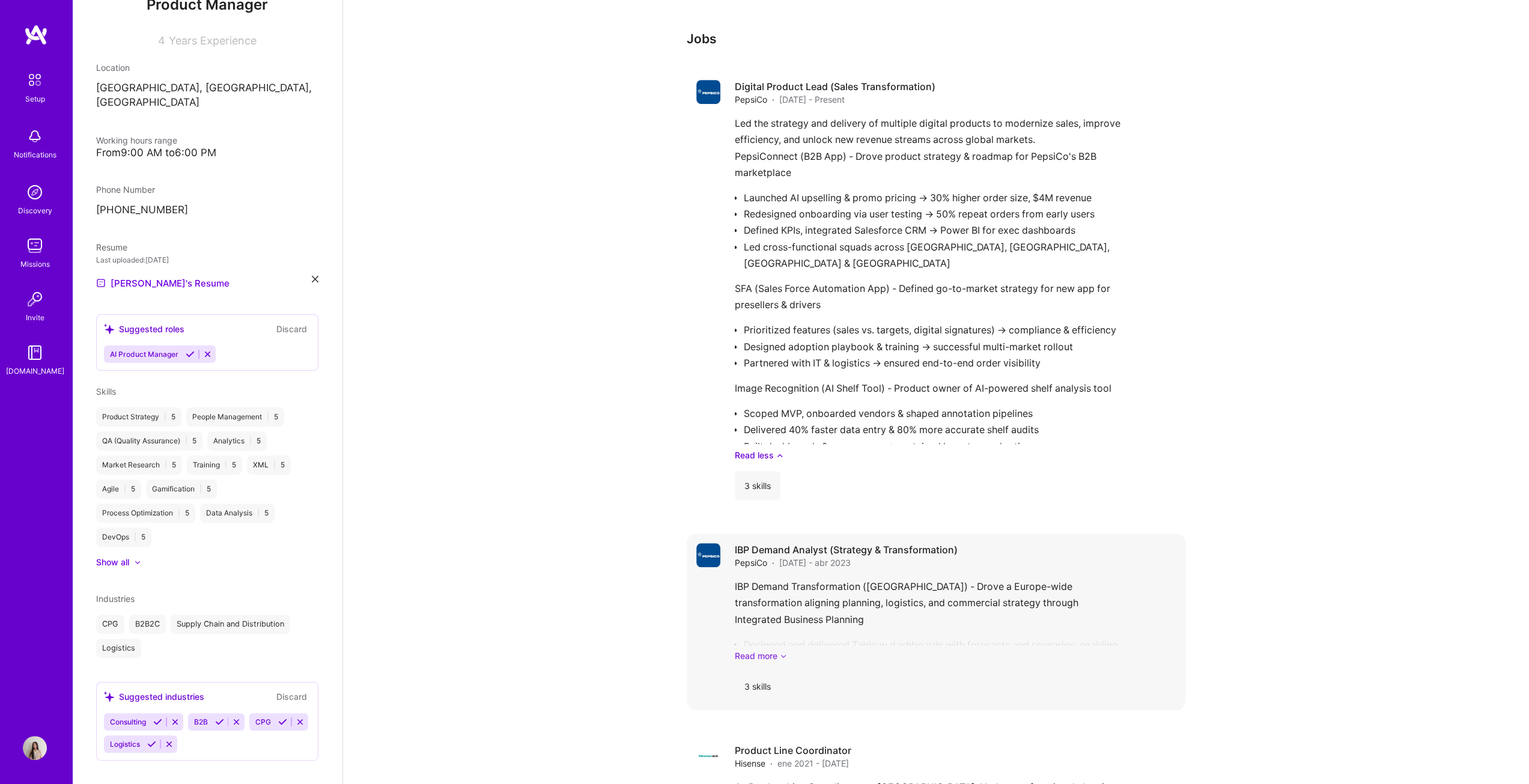
click at [760, 399] on link "Read more" at bounding box center [955, 655] width 441 height 12
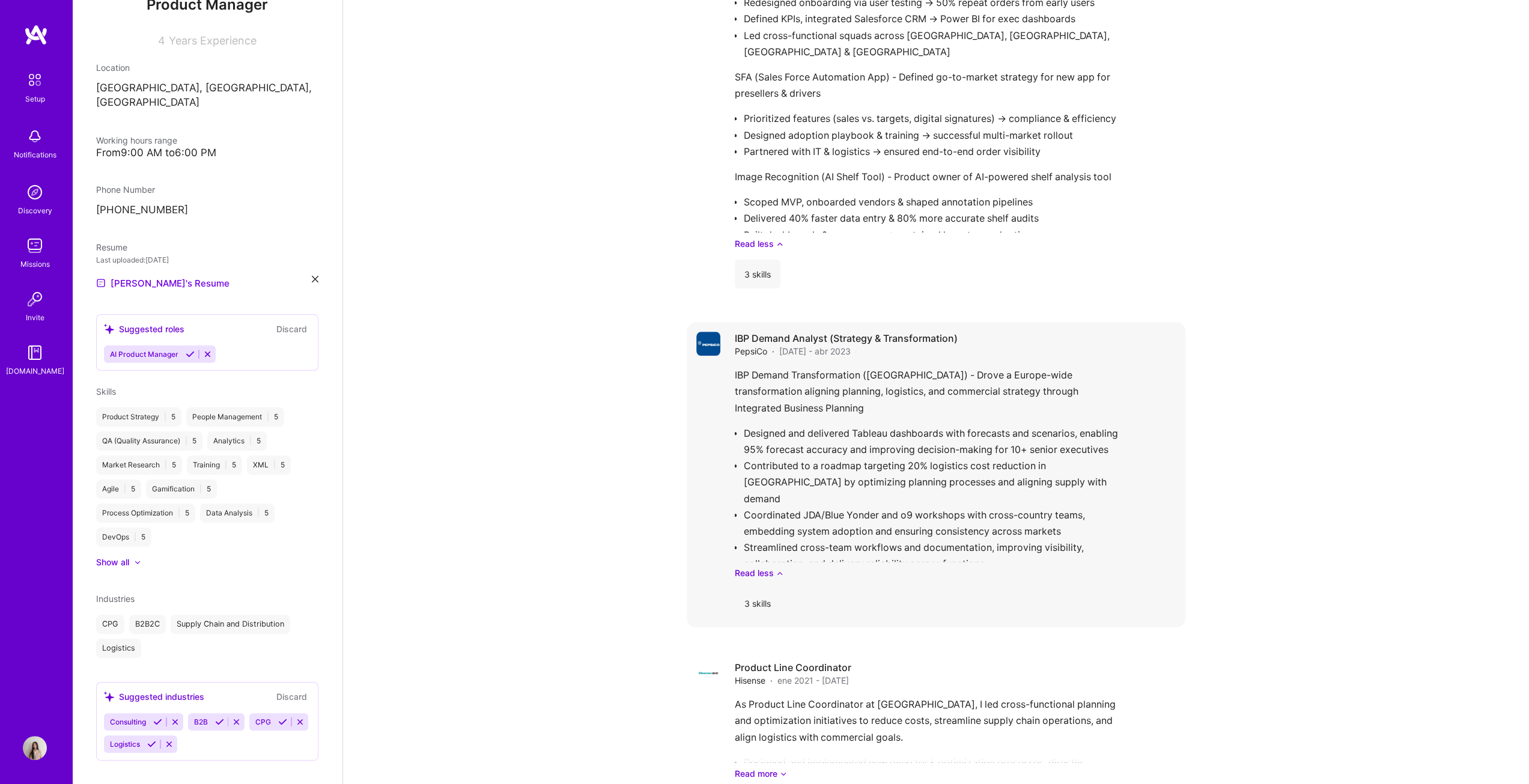
scroll to position [1114, 0]
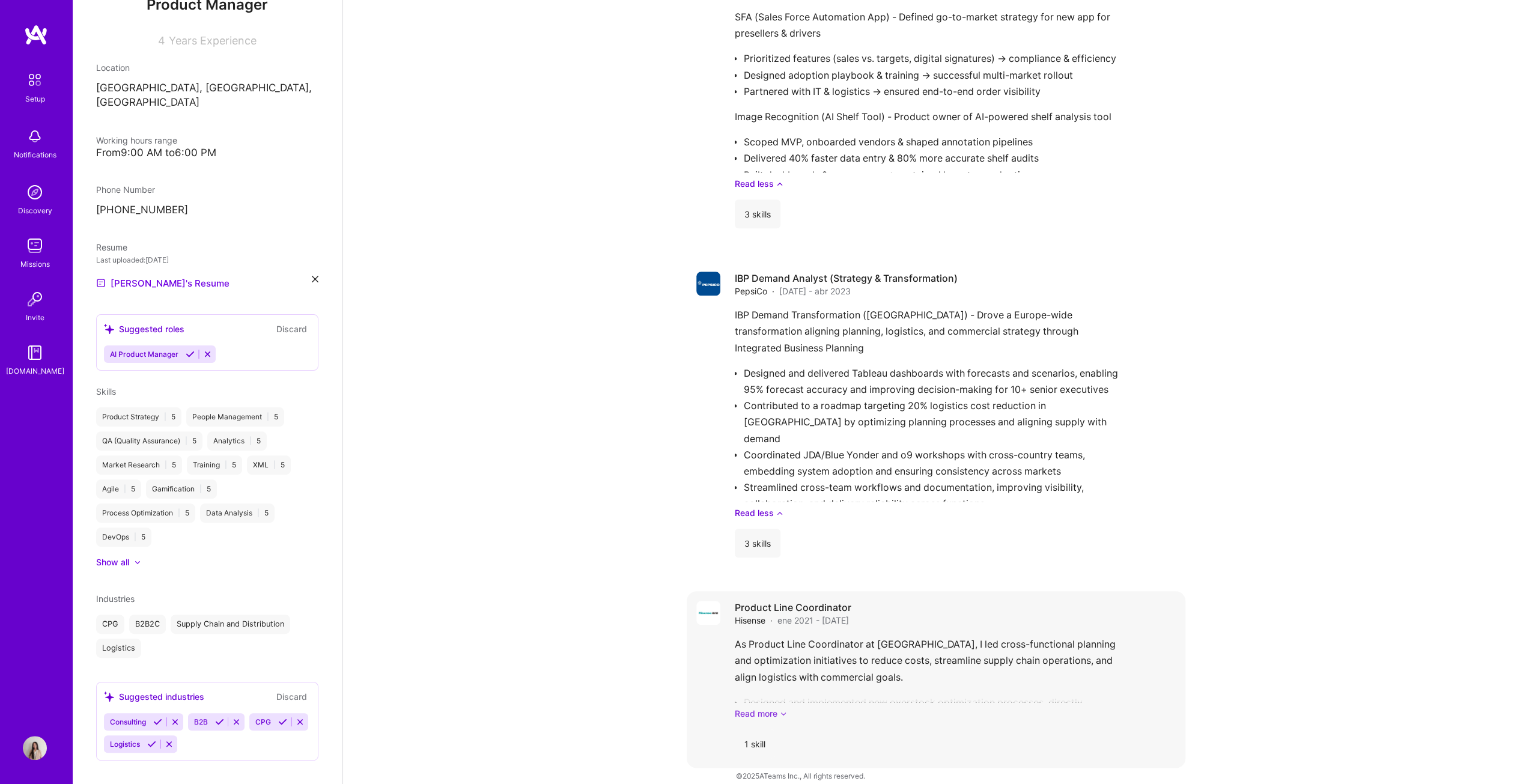
click at [760, 399] on link "Read more" at bounding box center [955, 713] width 441 height 12
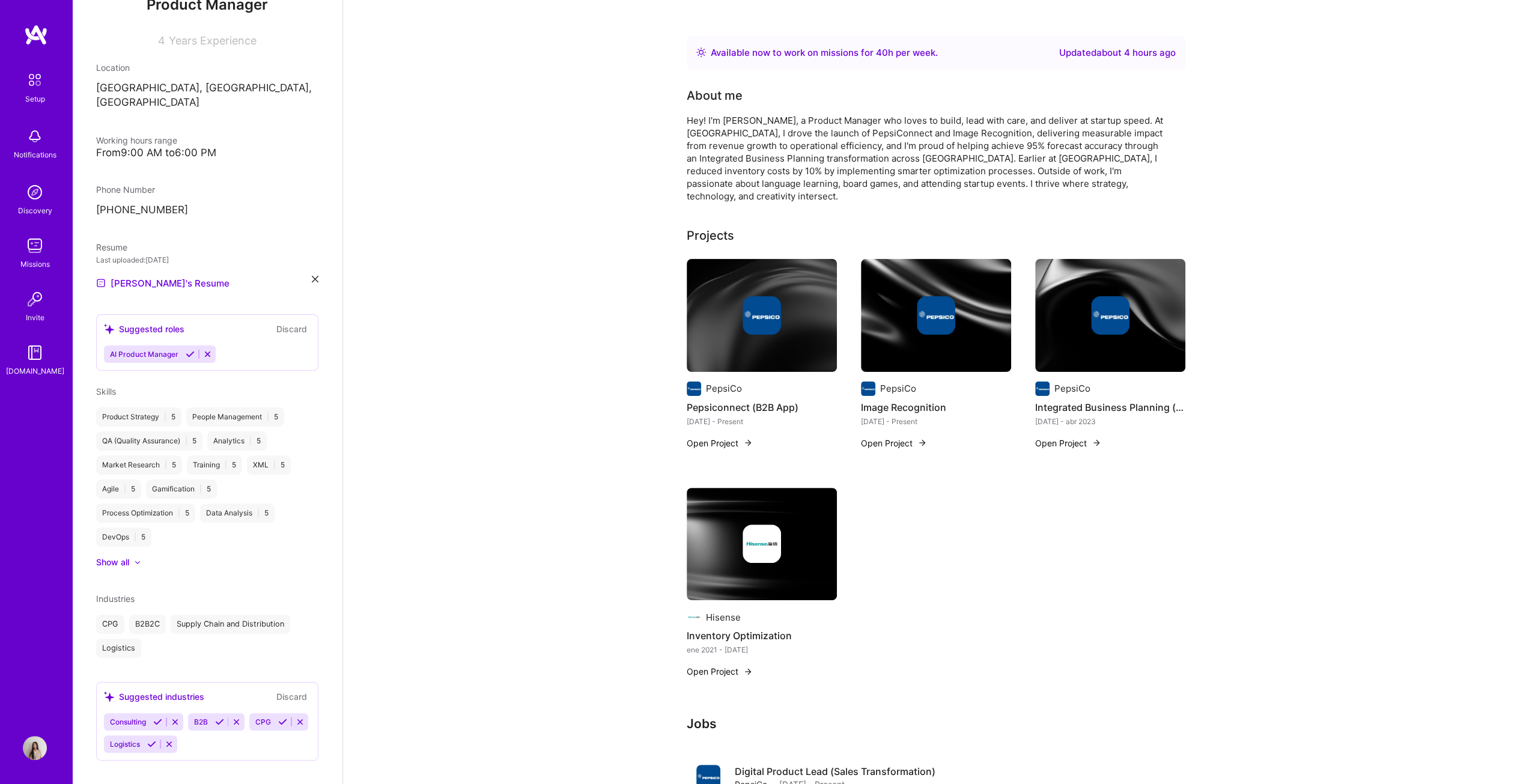
scroll to position [0, 0]
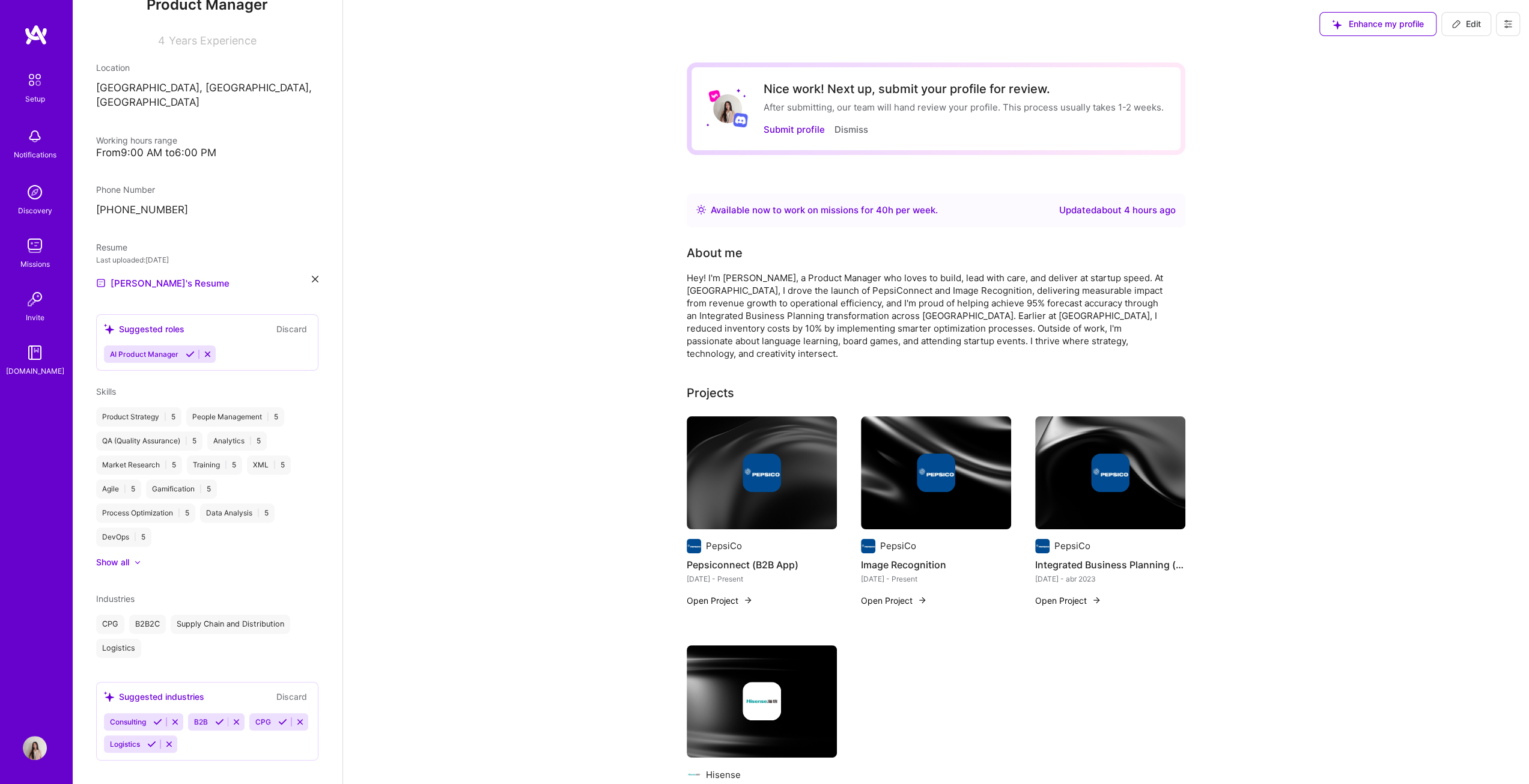
click at [760, 22] on span "Edit" at bounding box center [1466, 24] width 30 height 12
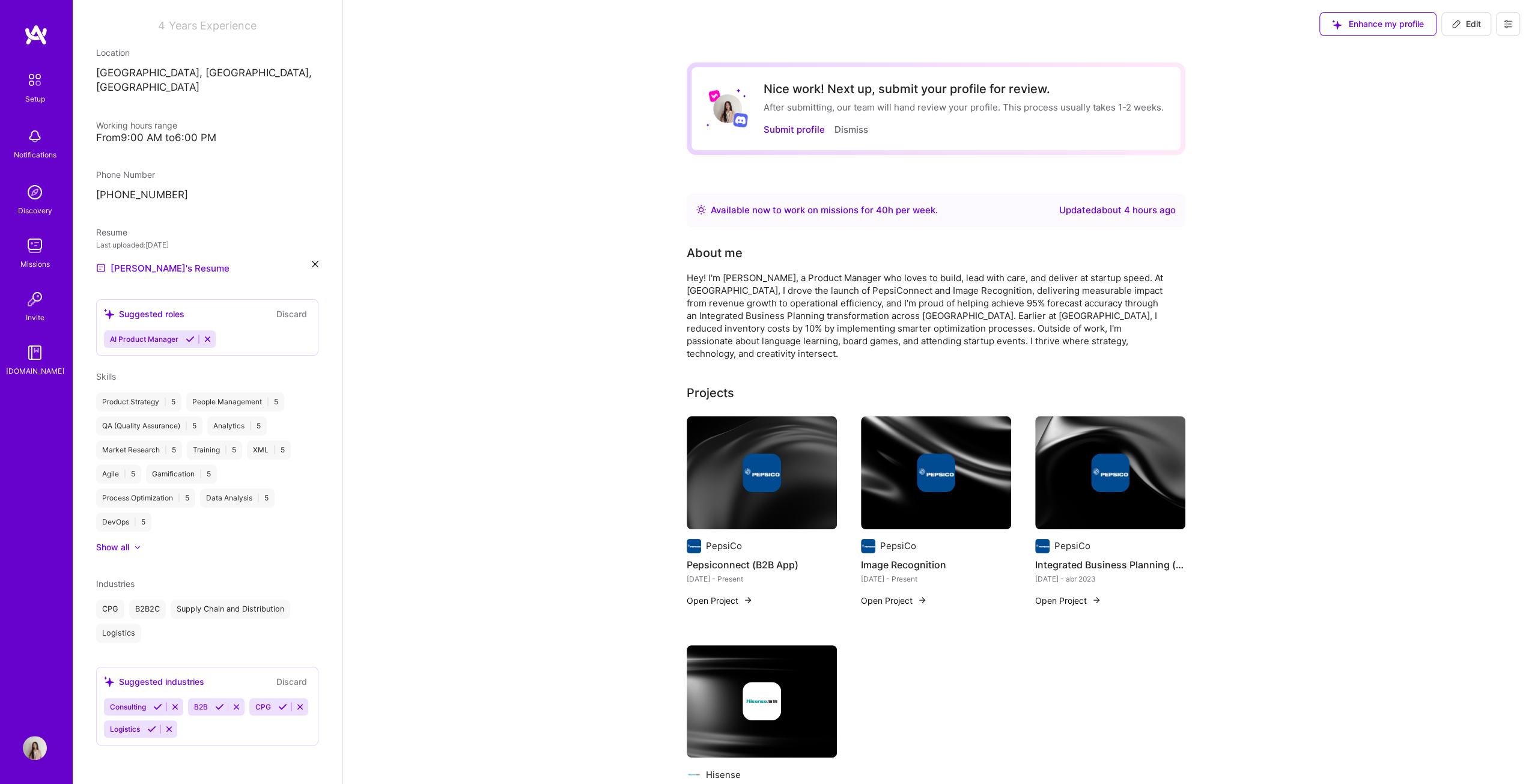
select select "ES"
select select "Right Now"
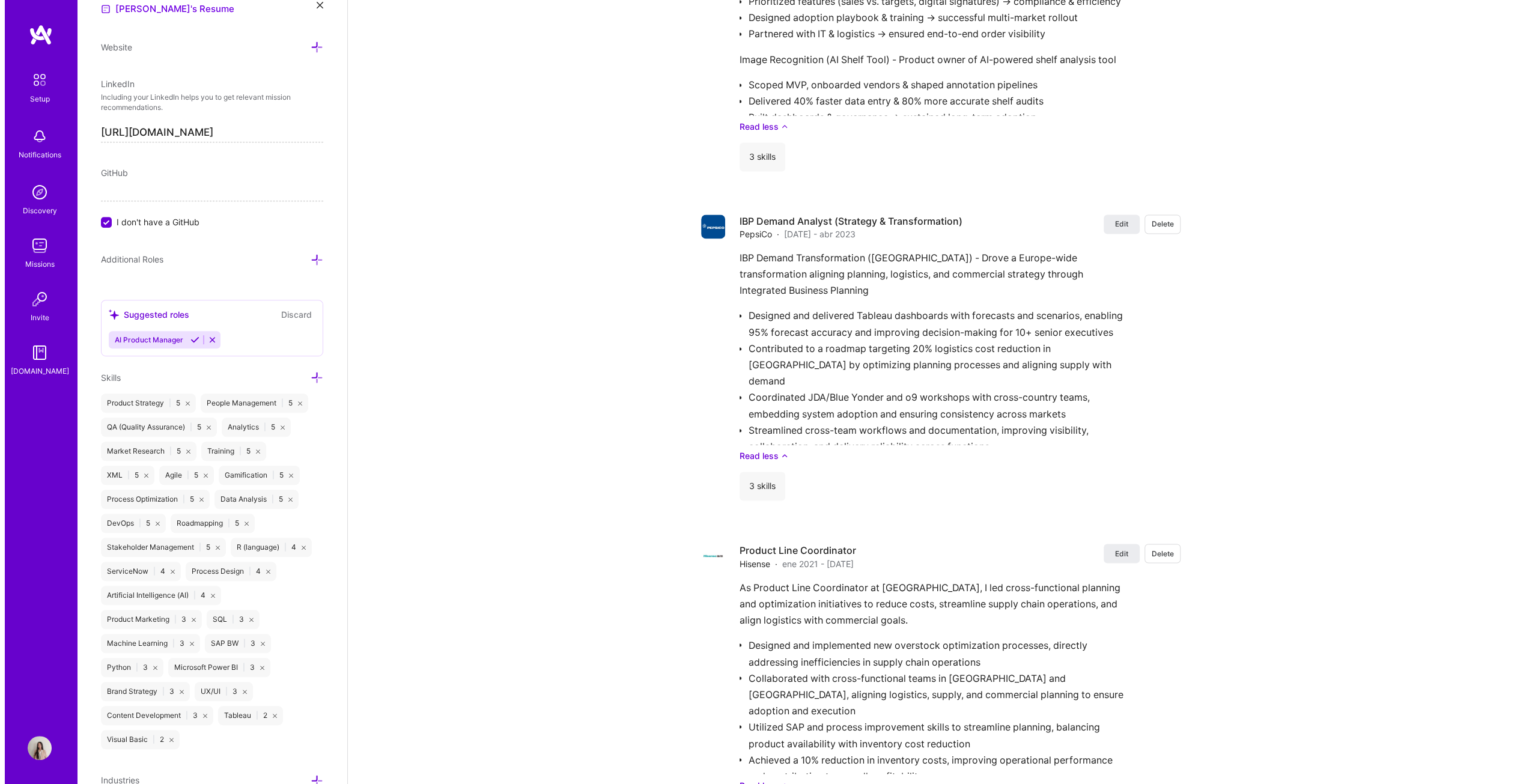
scroll to position [1818, 0]
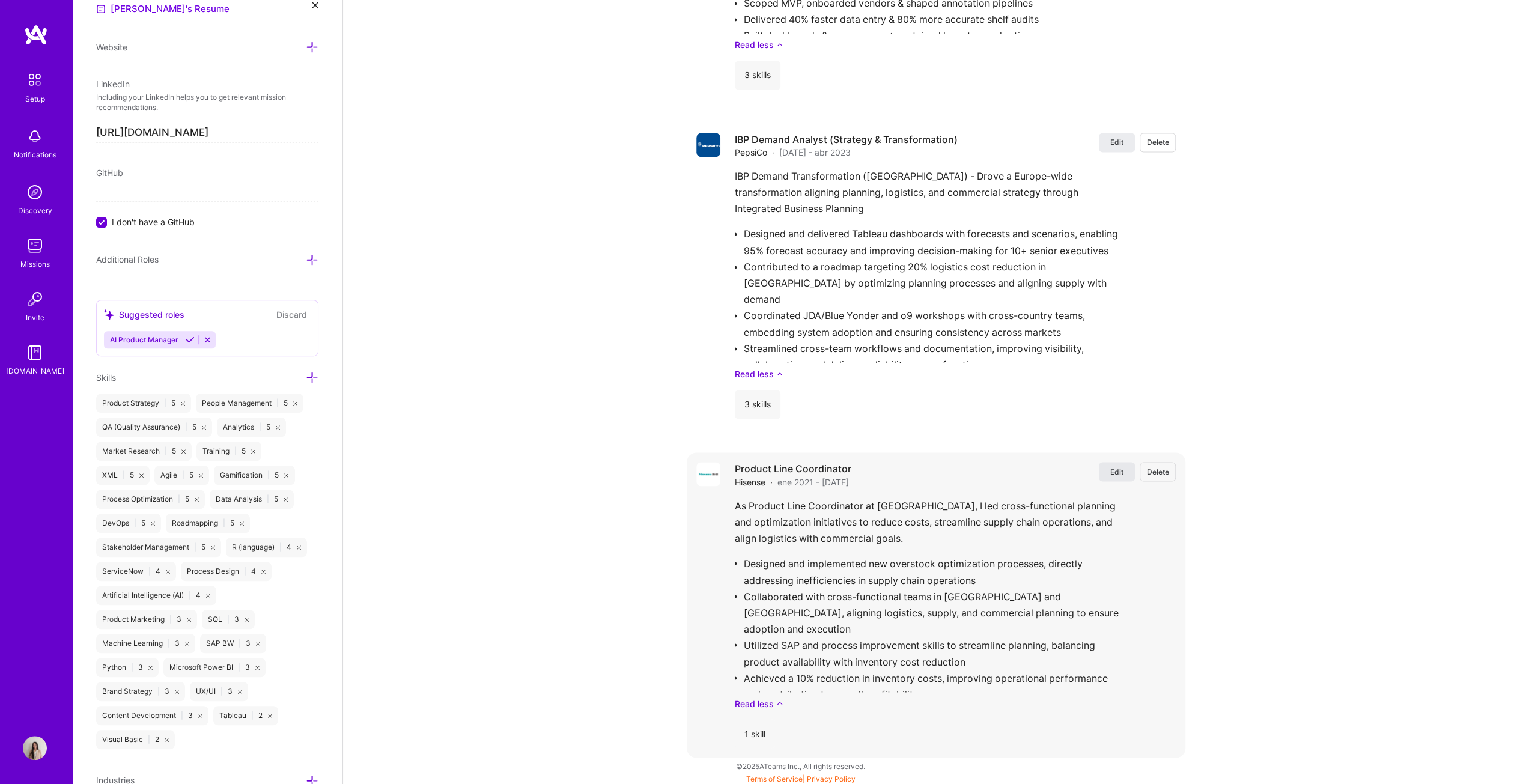
click at [760, 399] on span "Edit" at bounding box center [1117, 471] width 13 height 11
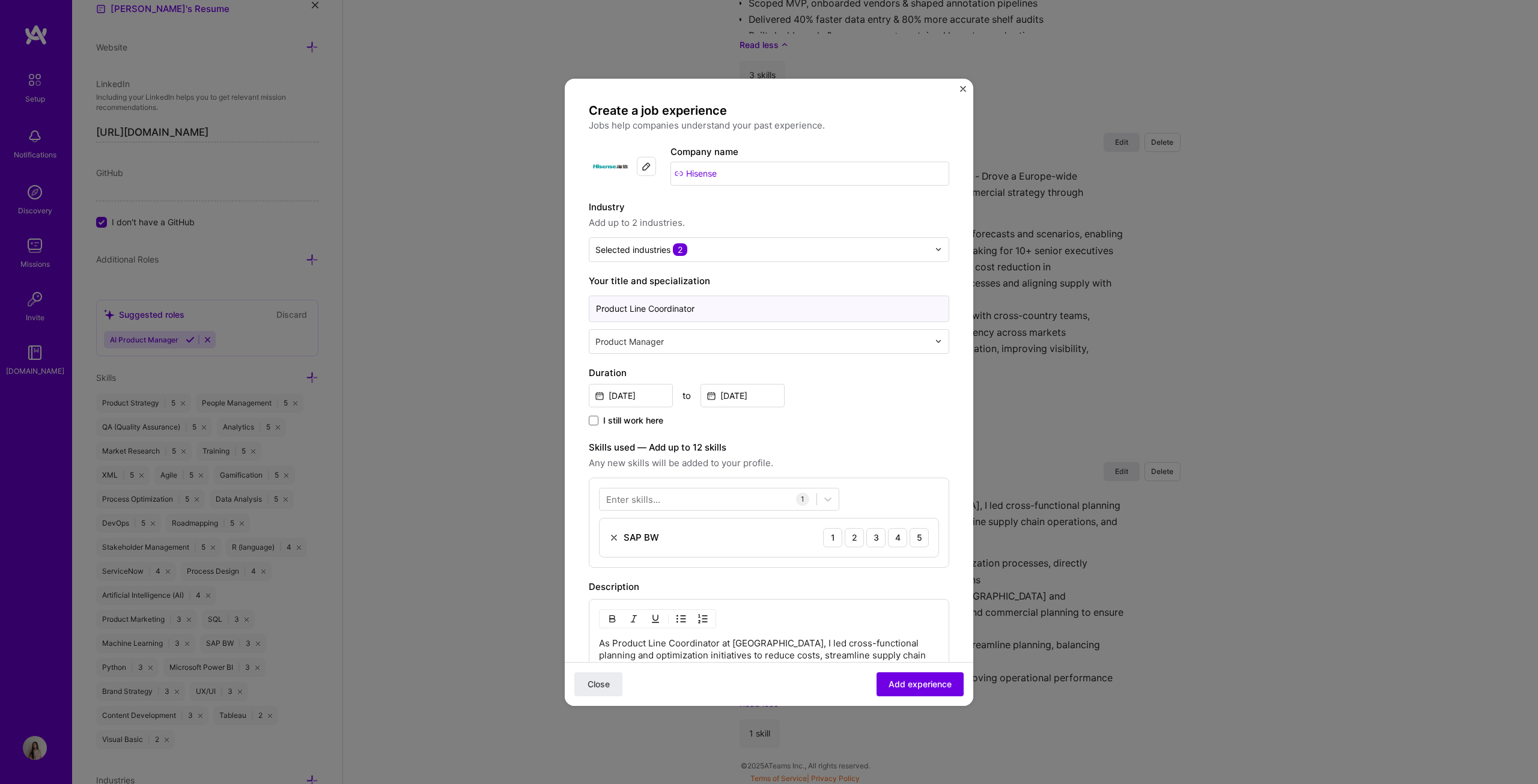
drag, startPoint x: 717, startPoint y: 308, endPoint x: 596, endPoint y: 308, distance: 121.0
click at [596, 308] on input "Product Line Coordinator" at bounding box center [769, 309] width 360 height 27
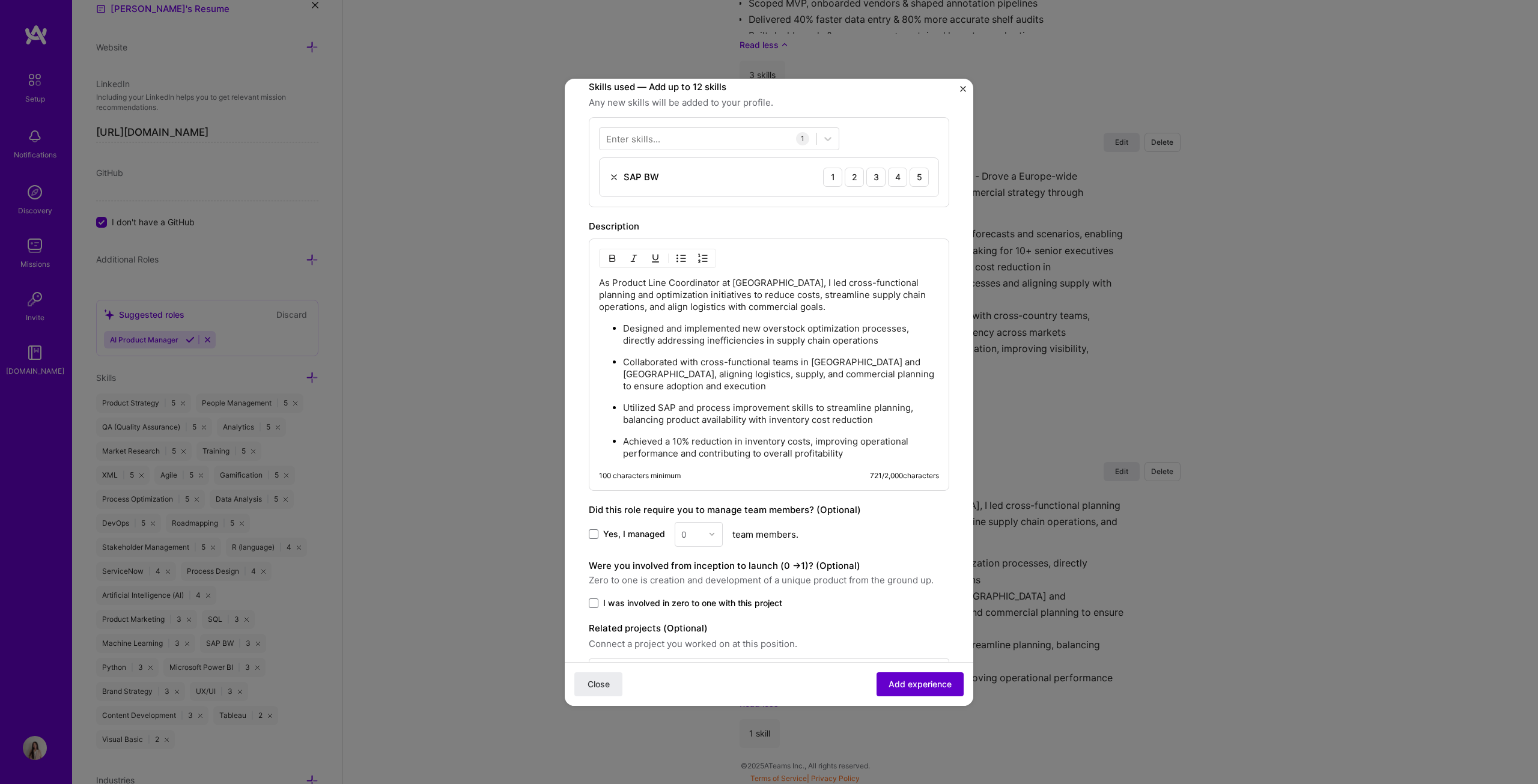
type input "Associate Product Manager"
click at [759, 399] on span "Add experience" at bounding box center [920, 683] width 63 height 12
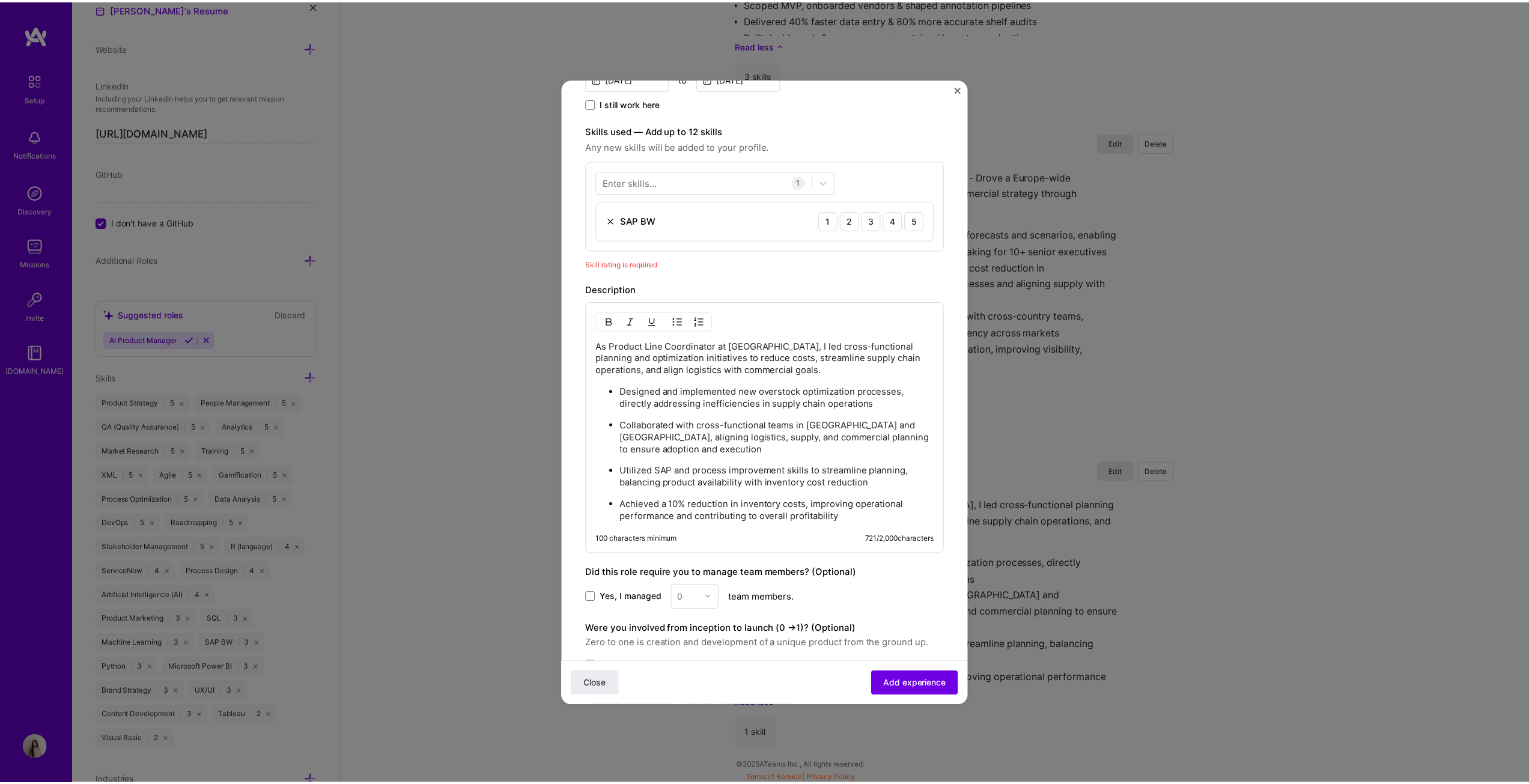
scroll to position [299, 0]
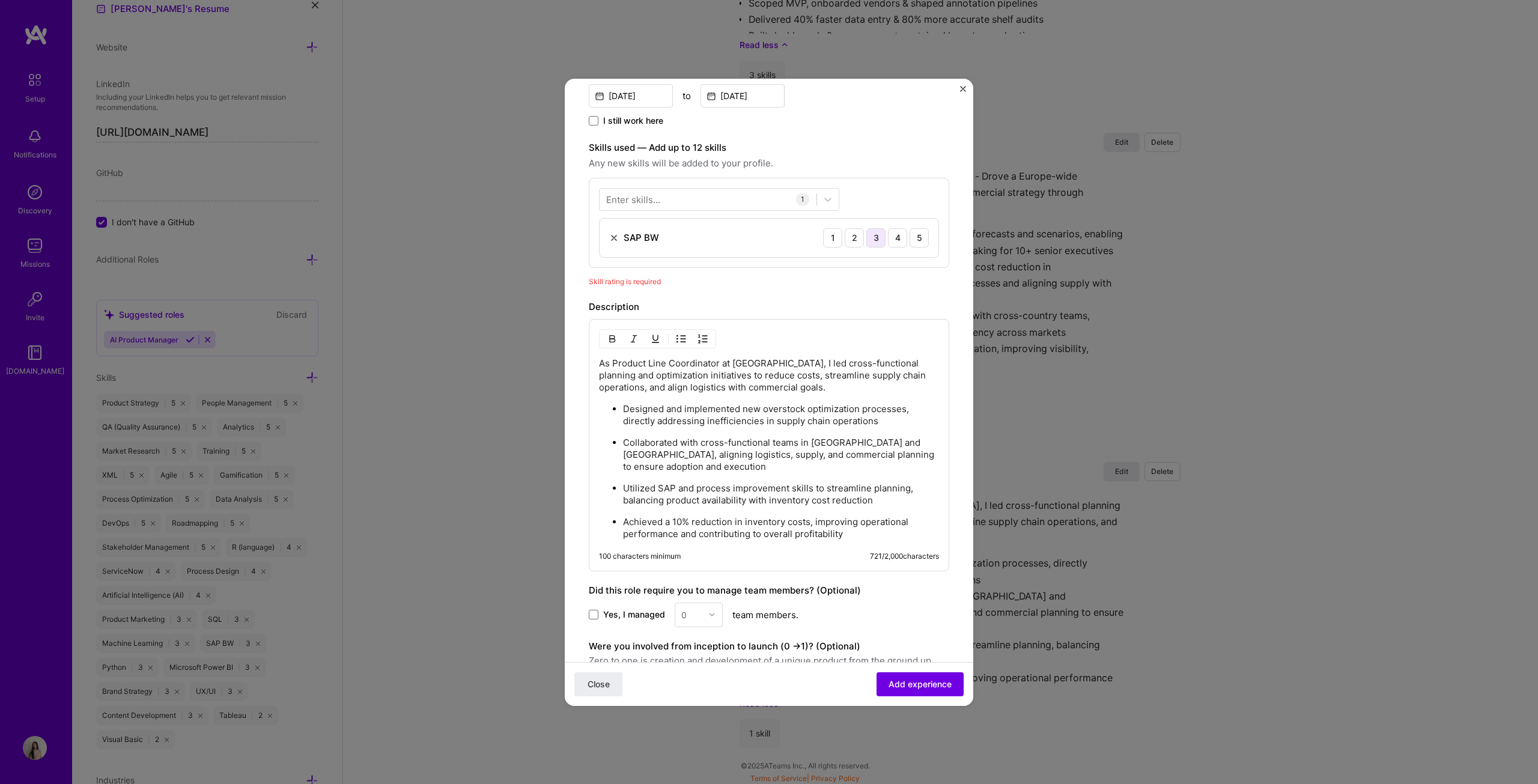
click at [759, 234] on div "3" at bounding box center [876, 238] width 19 height 19
click at [759, 399] on span "Add experience" at bounding box center [920, 683] width 63 height 12
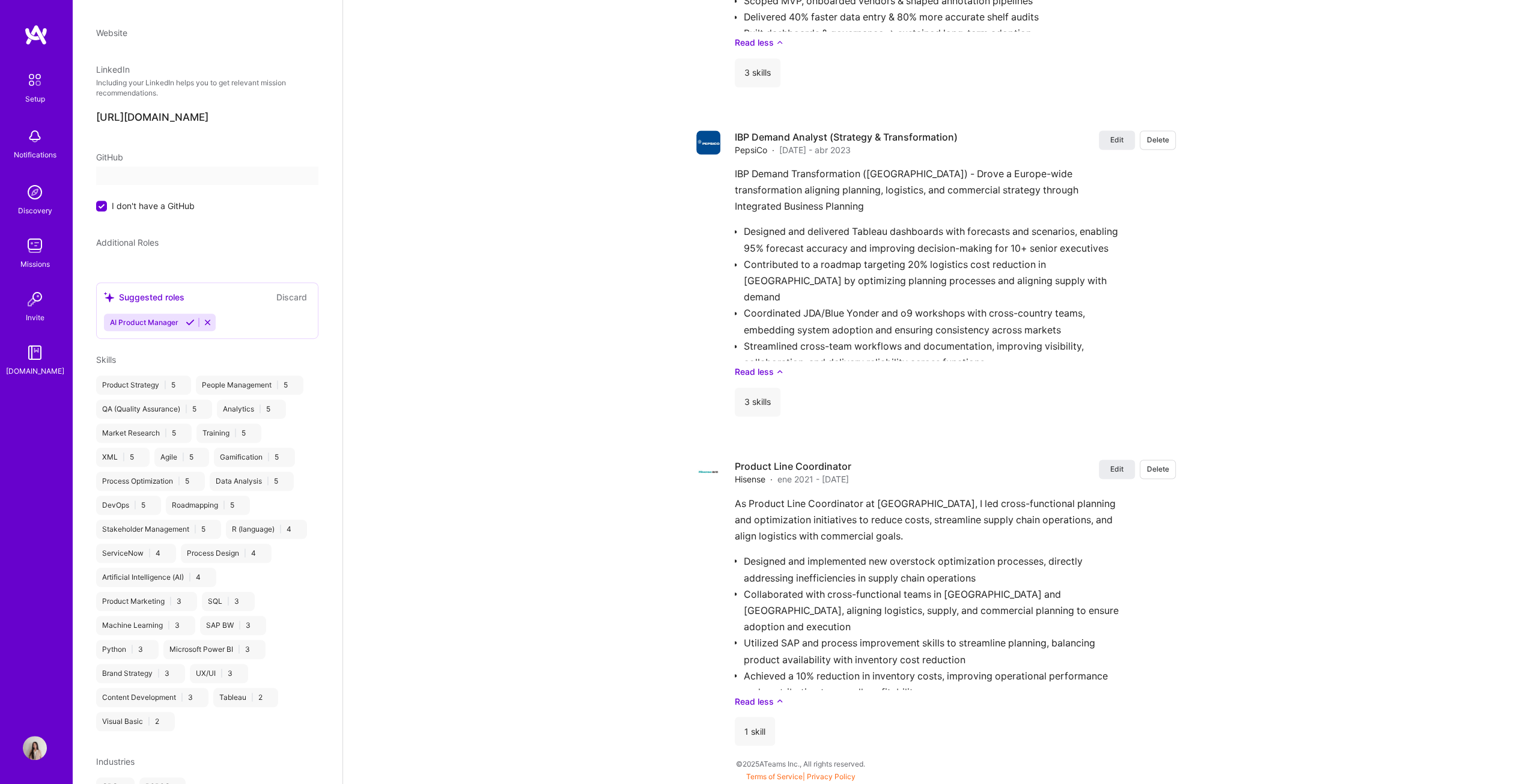
select select "ES"
select select "Right Now"
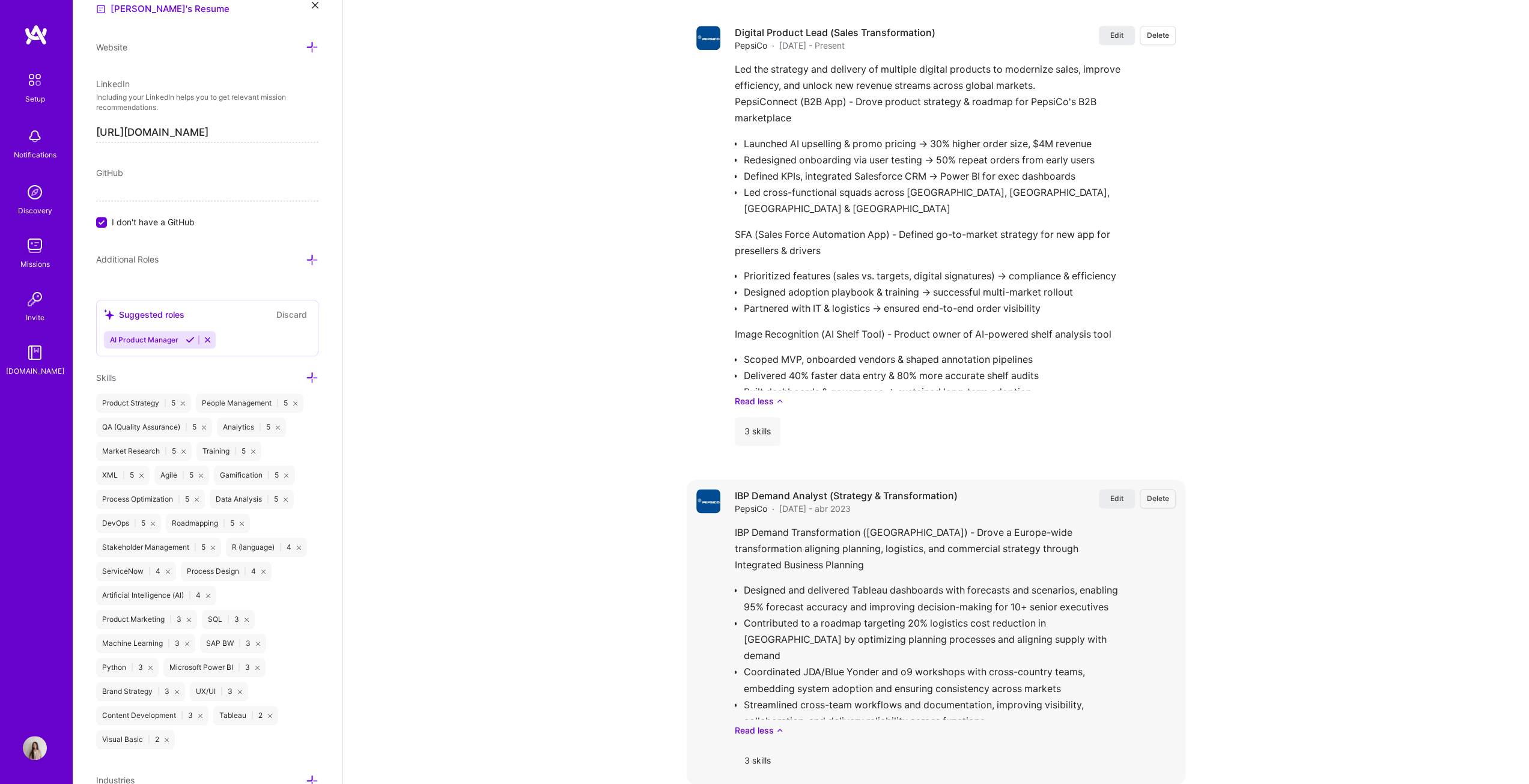
scroll to position [1502, 0]
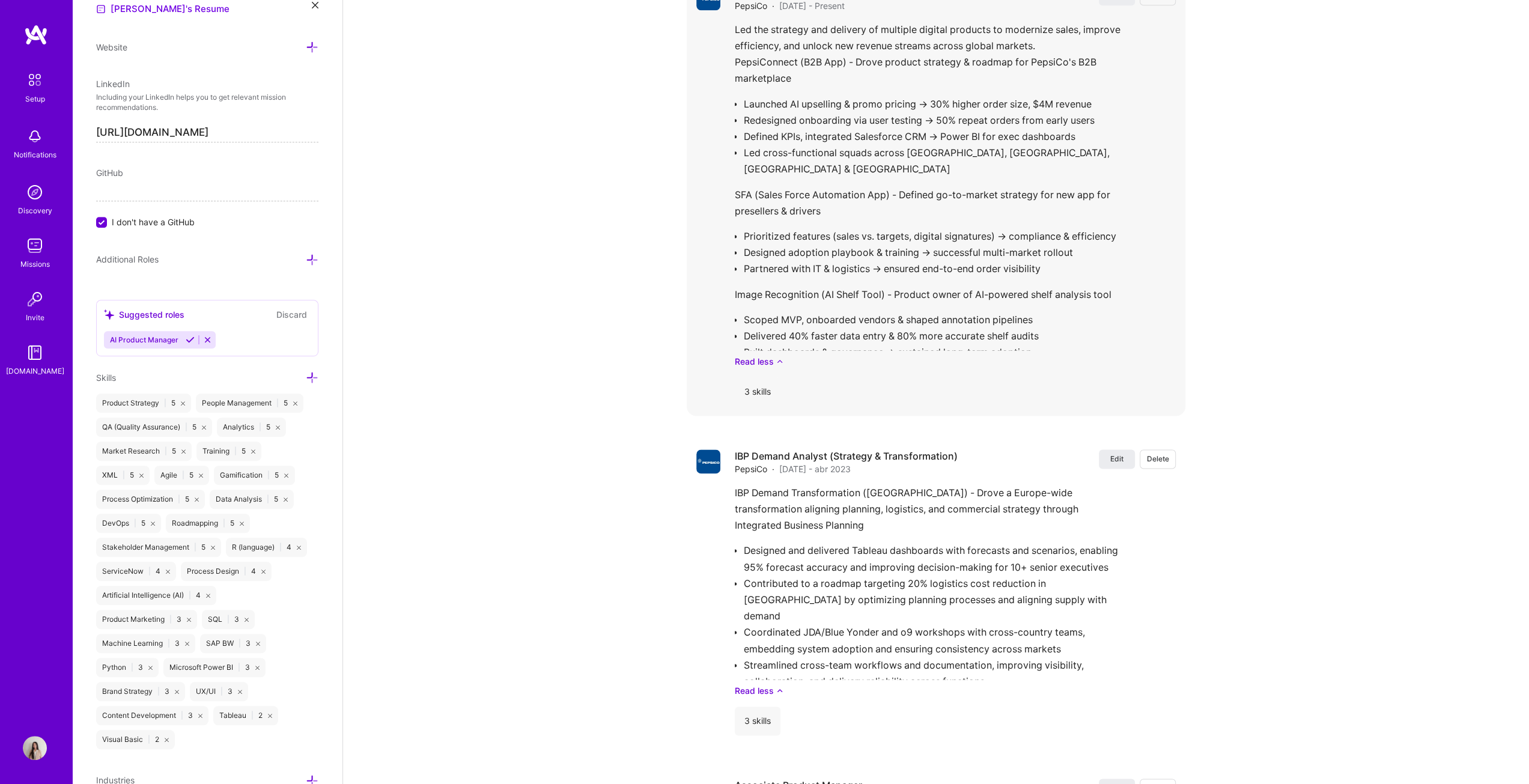
click at [755, 389] on div "3 skills" at bounding box center [758, 392] width 46 height 29
click at [760, 389] on div "3 skills" at bounding box center [758, 392] width 46 height 29
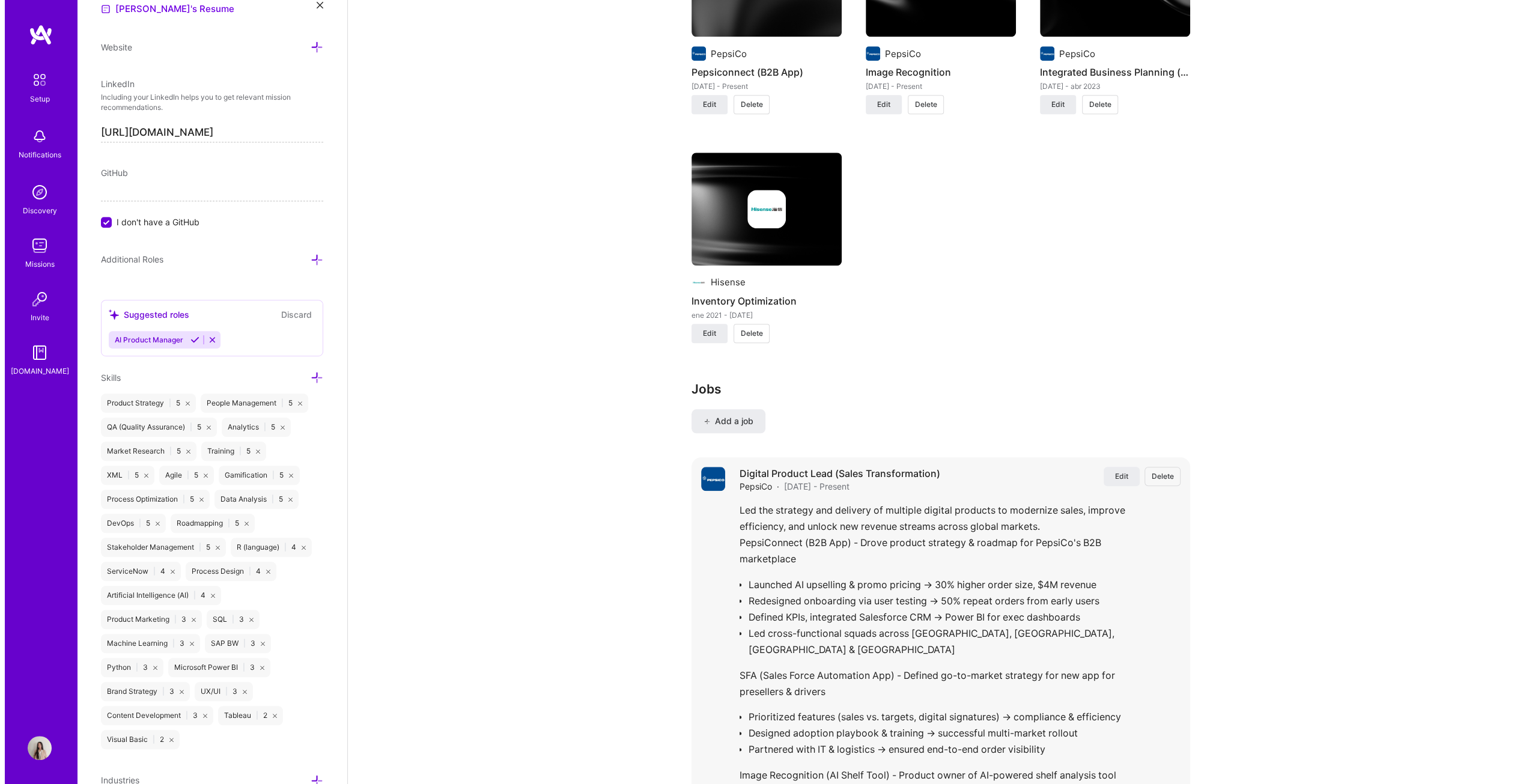
scroll to position [1141, 0]
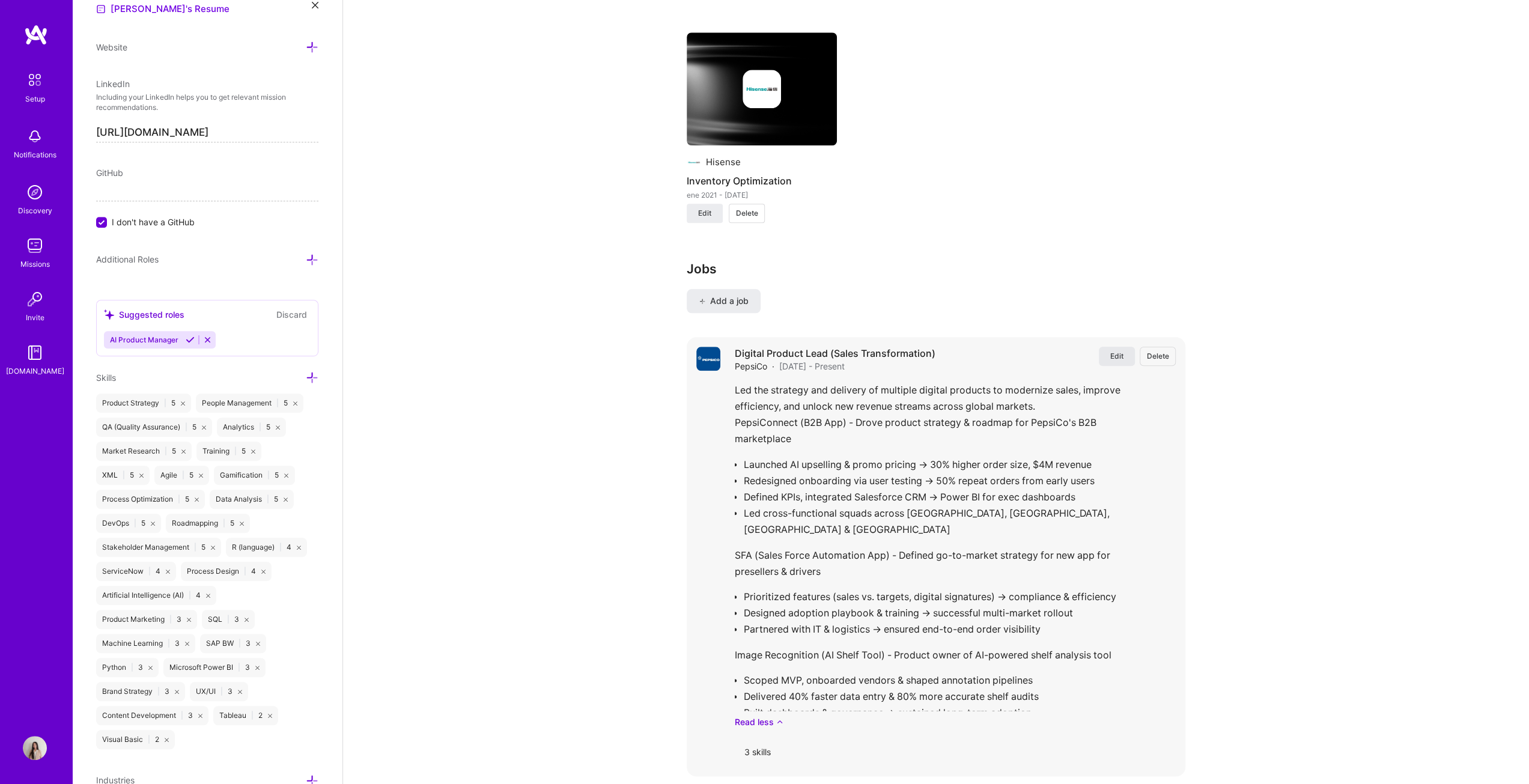
click at [760, 356] on span "Edit" at bounding box center [1117, 356] width 13 height 11
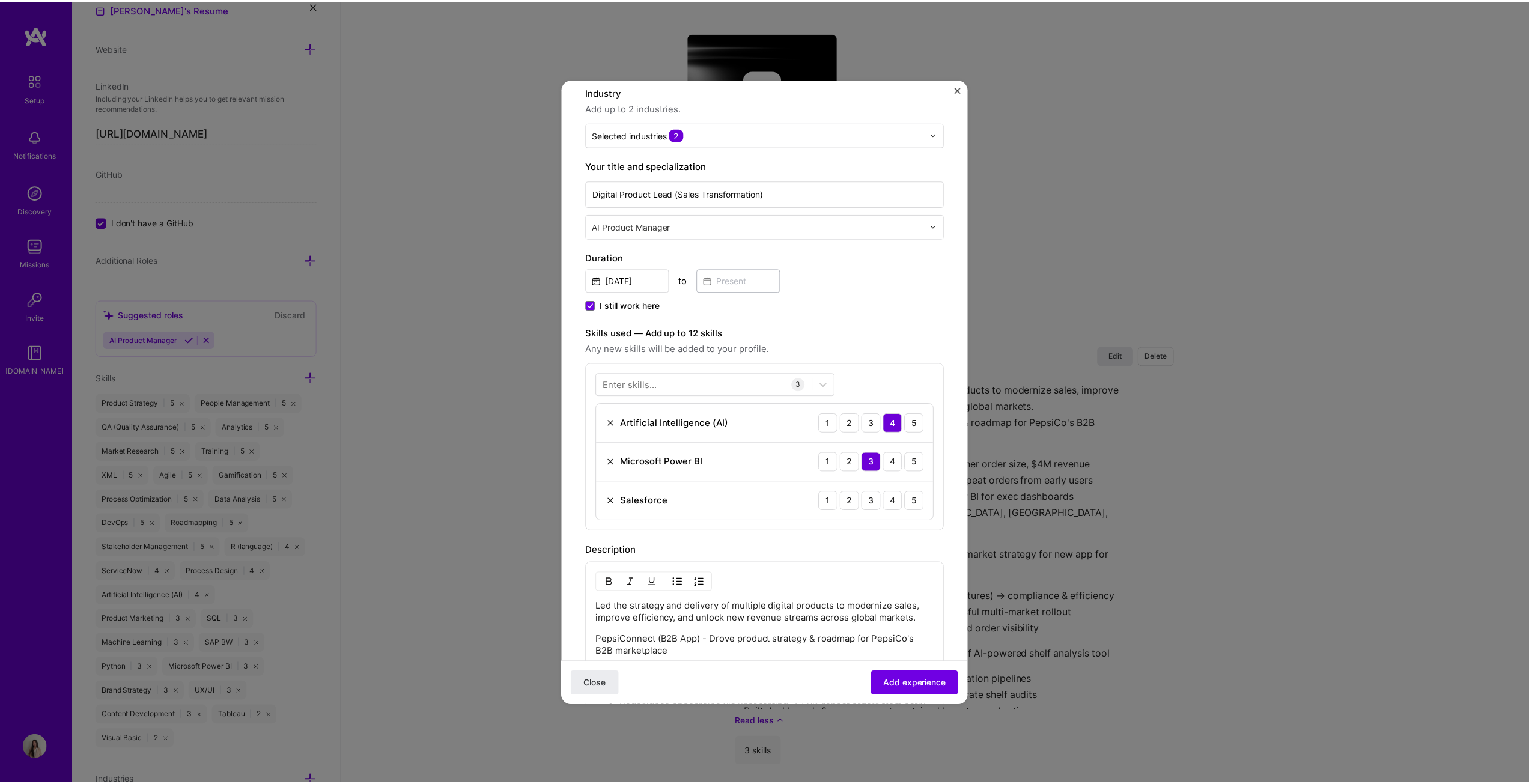
scroll to position [120, 0]
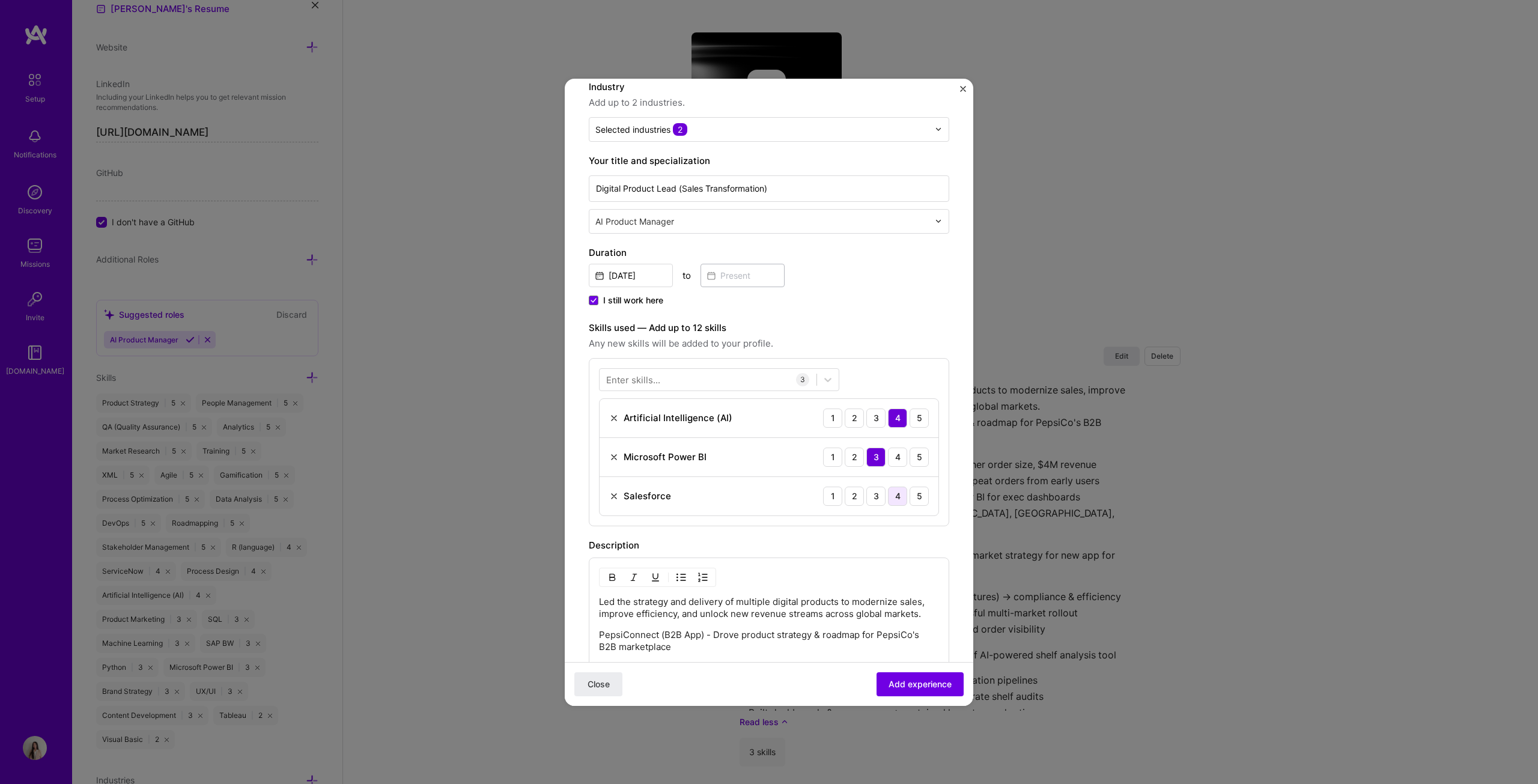
click at [759, 399] on div "4" at bounding box center [897, 496] width 19 height 19
click at [759, 399] on div "5" at bounding box center [919, 496] width 19 height 19
click at [759, 378] on icon at bounding box center [828, 380] width 7 height 4
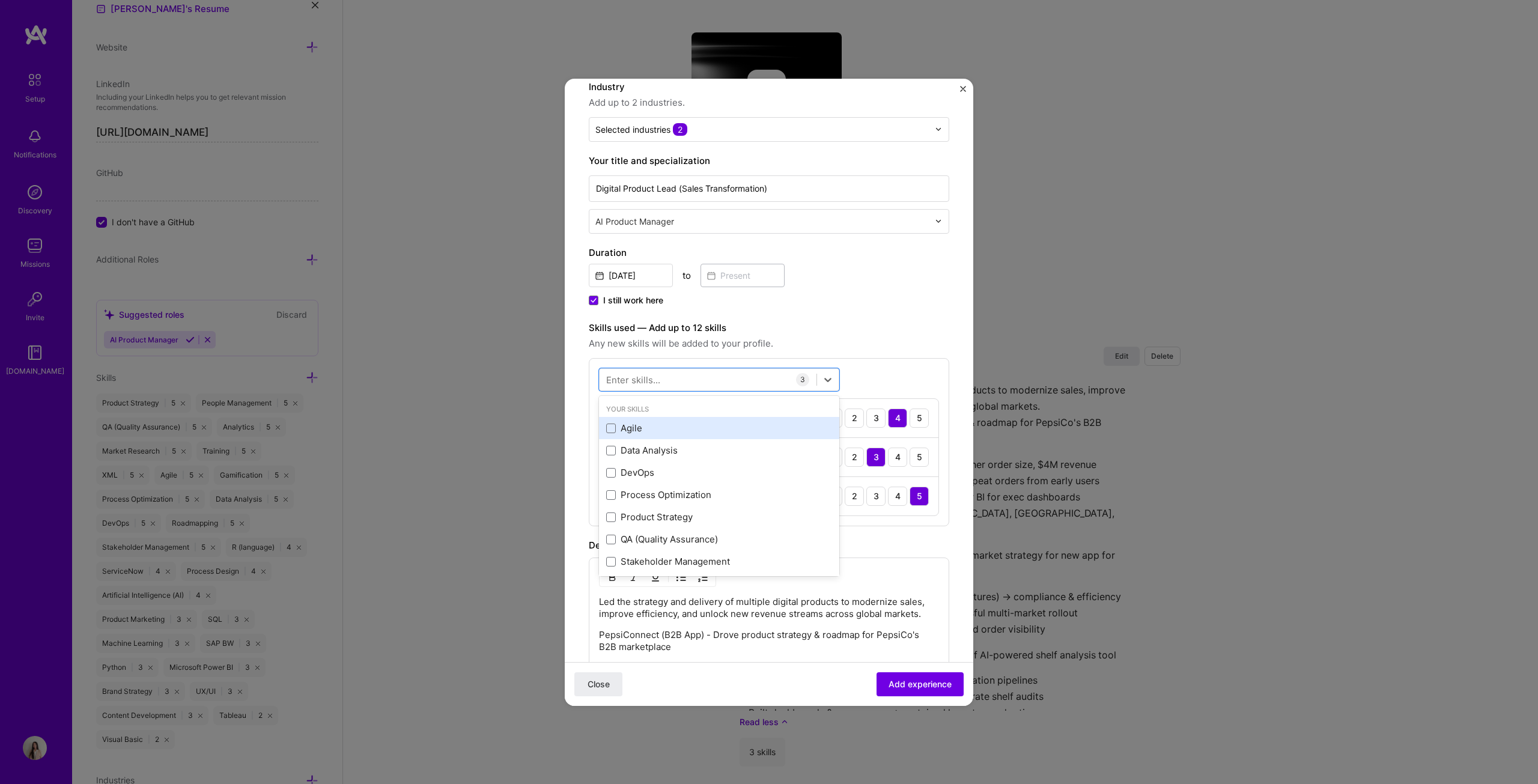
click at [616, 399] on div "Agile" at bounding box center [719, 428] width 226 height 12
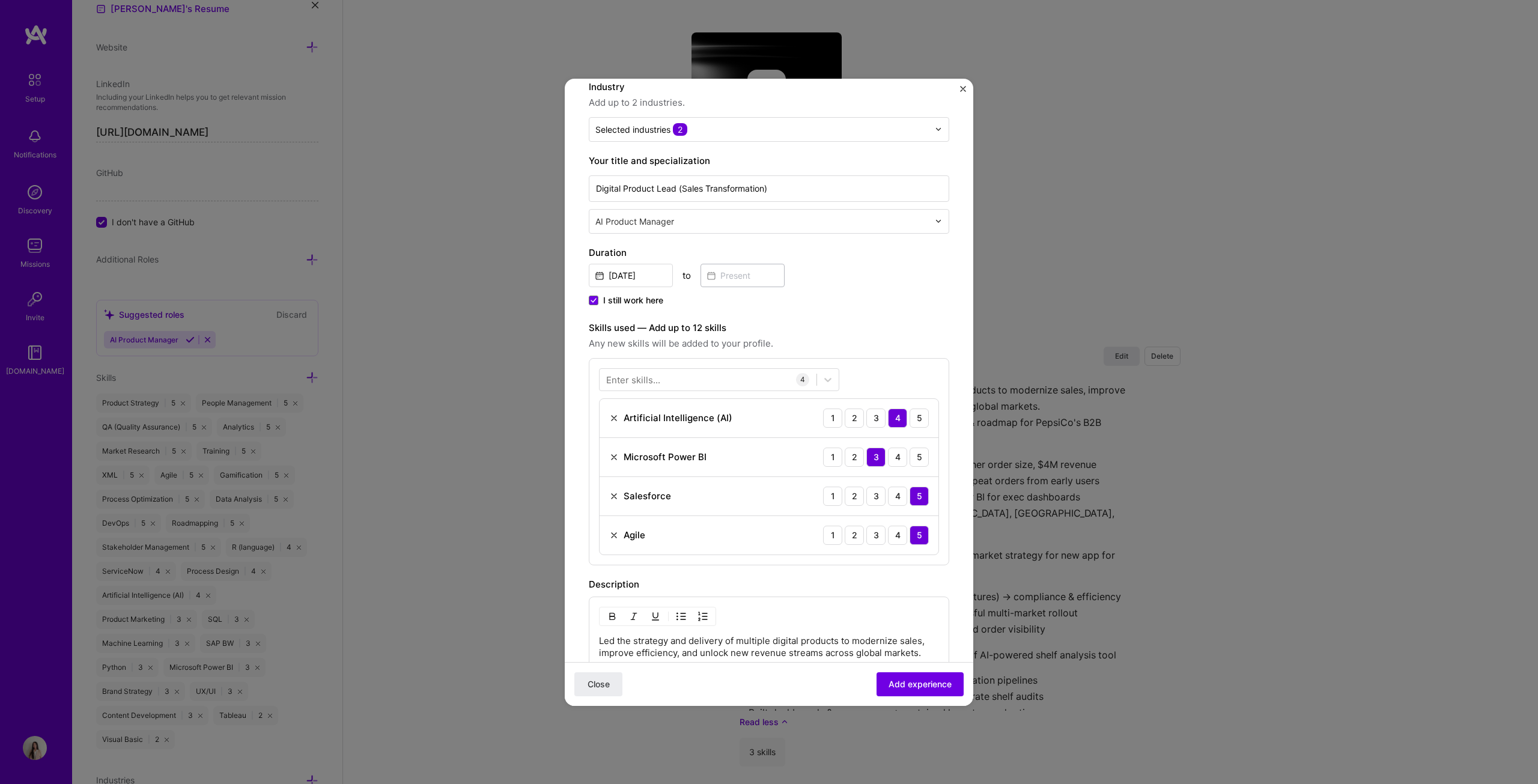
click at [759, 399] on div "Create a job experience Jobs help companies understand your past experience. Co…" at bounding box center [769, 392] width 1538 height 784
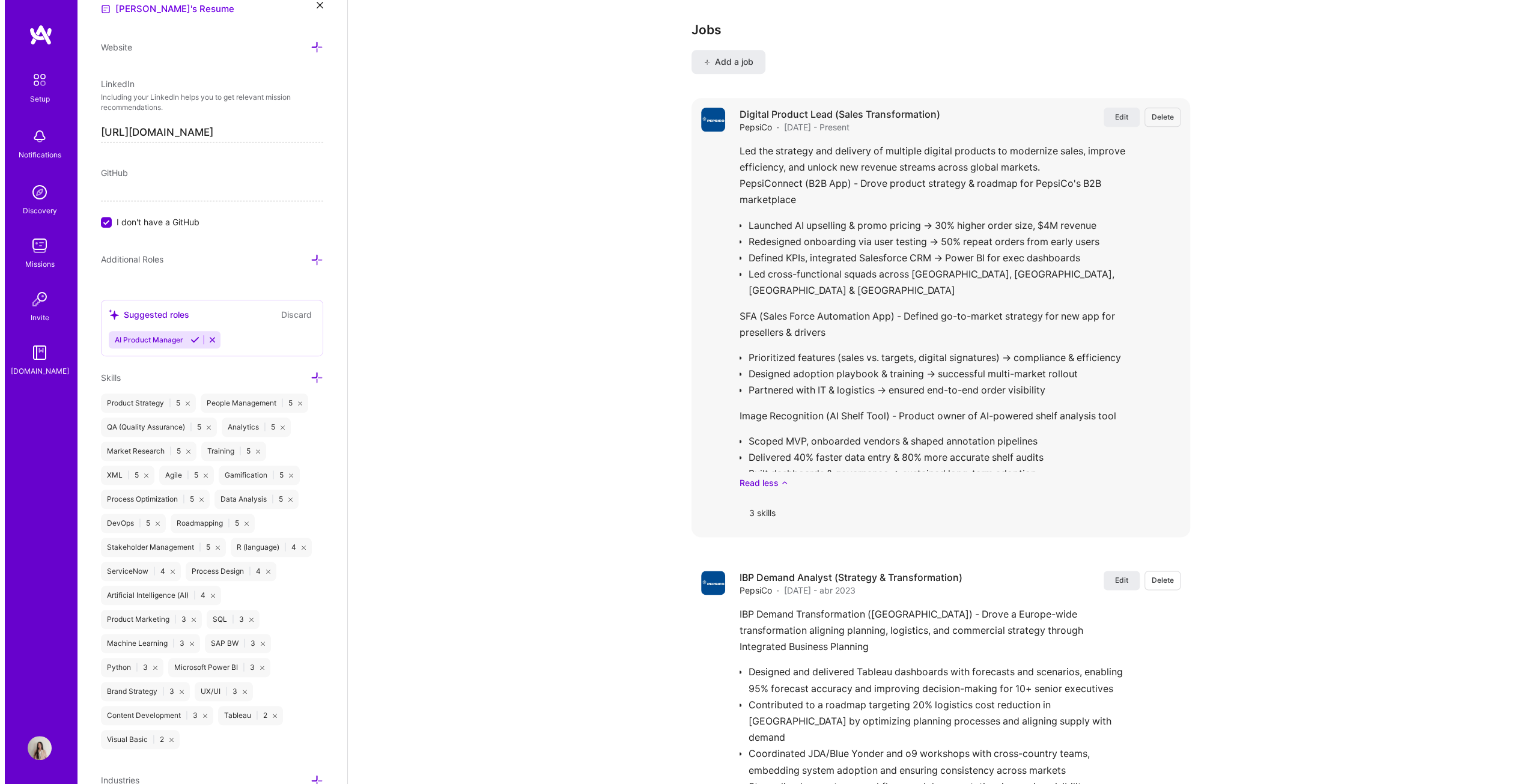
scroll to position [1382, 0]
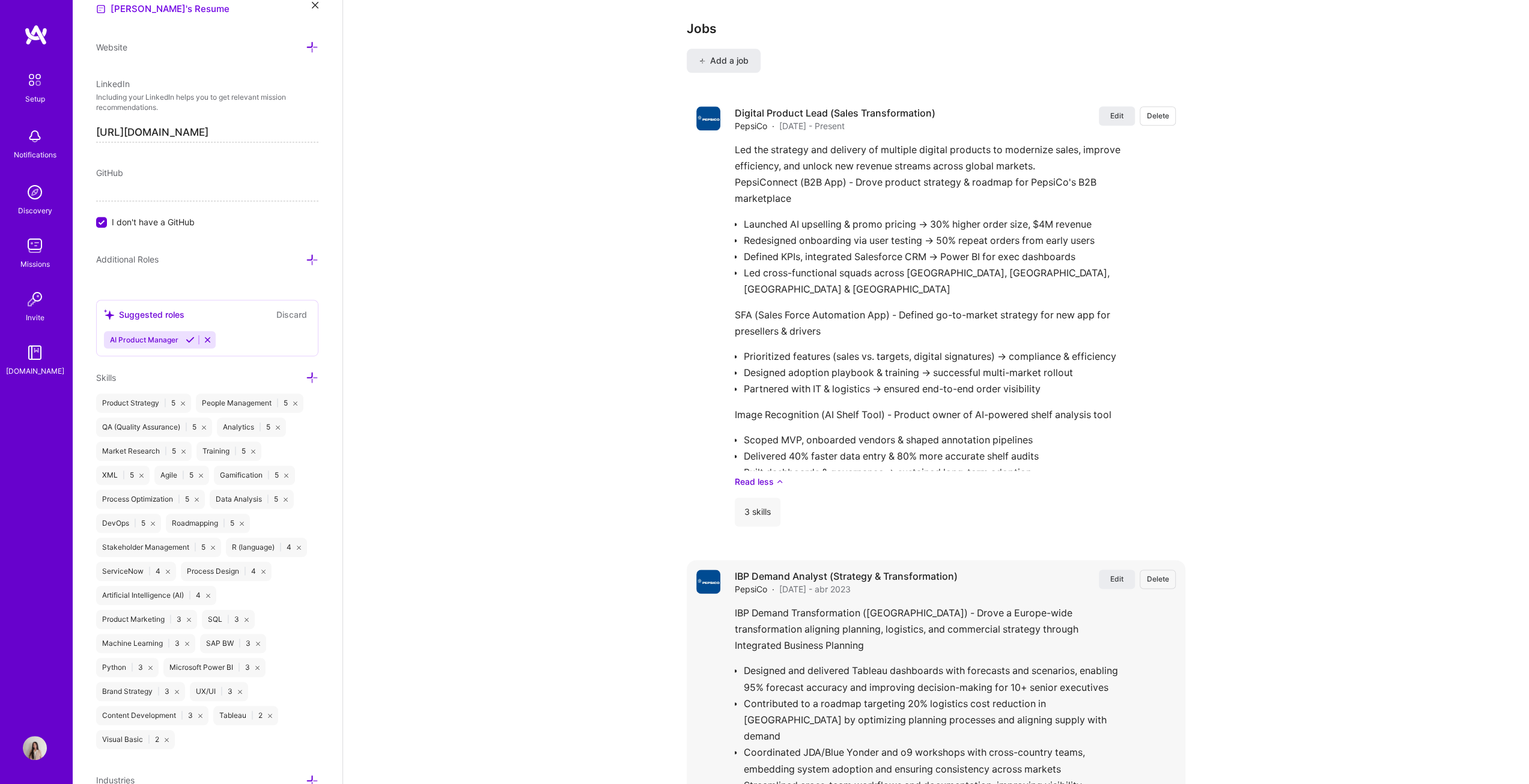
click at [760, 399] on span "Delete" at bounding box center [1158, 579] width 22 height 11
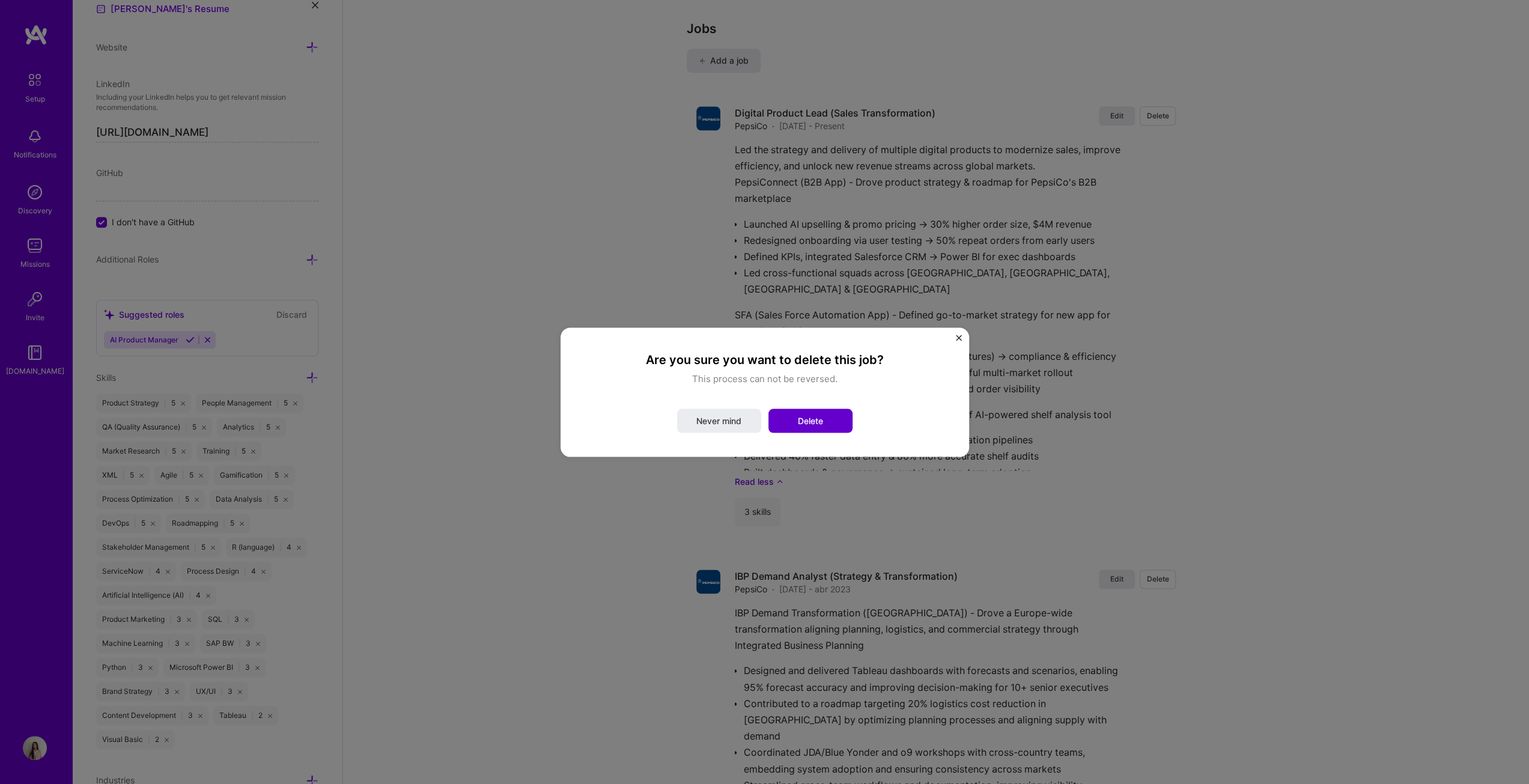
click at [760, 399] on button "Delete" at bounding box center [811, 420] width 84 height 24
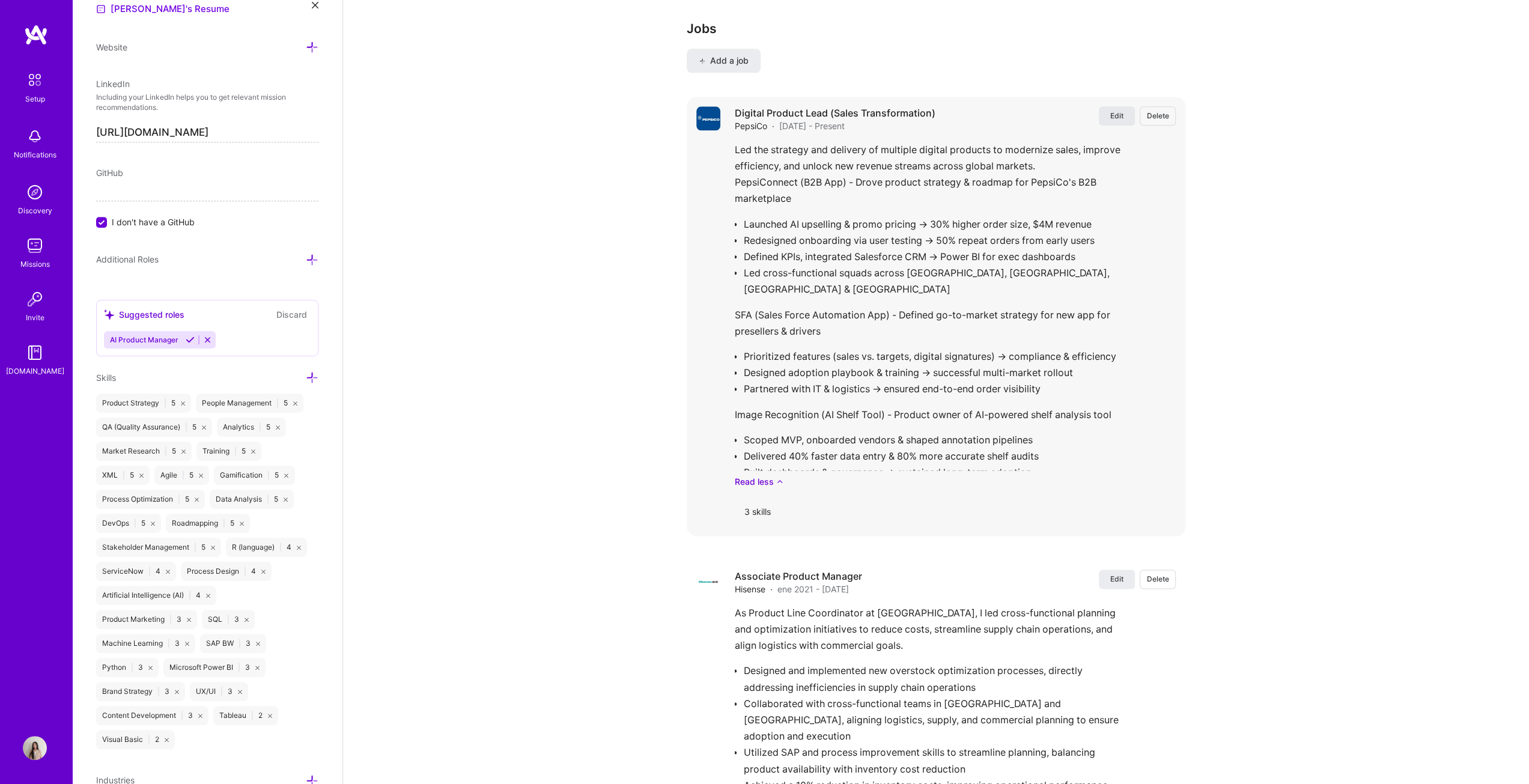
click at [760, 113] on span "Edit" at bounding box center [1117, 116] width 13 height 11
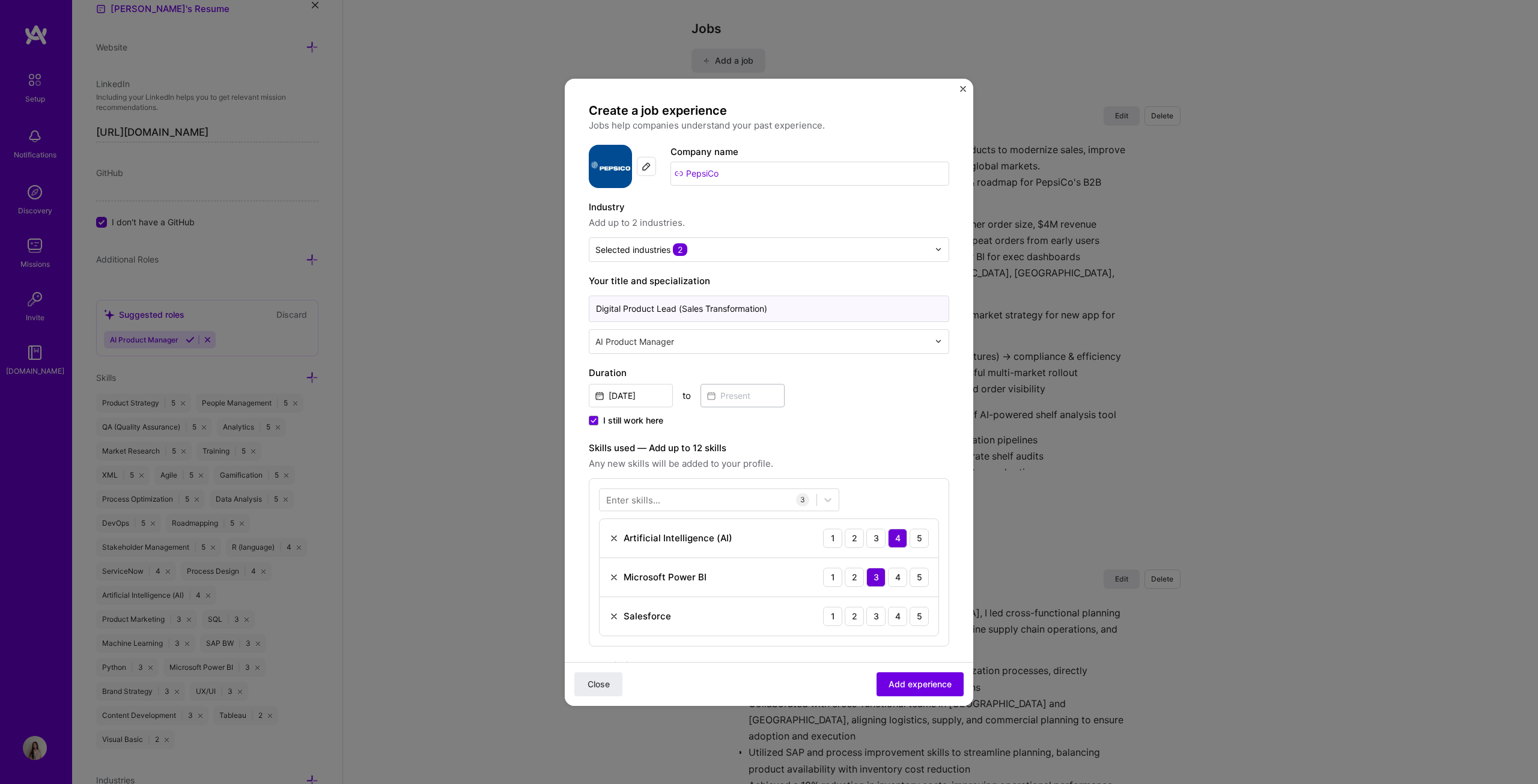
drag, startPoint x: 789, startPoint y: 308, endPoint x: 678, endPoint y: 312, distance: 111.1
click at [678, 312] on input "Digital Product Lead (Sales Transformation)" at bounding box center [769, 309] width 360 height 27
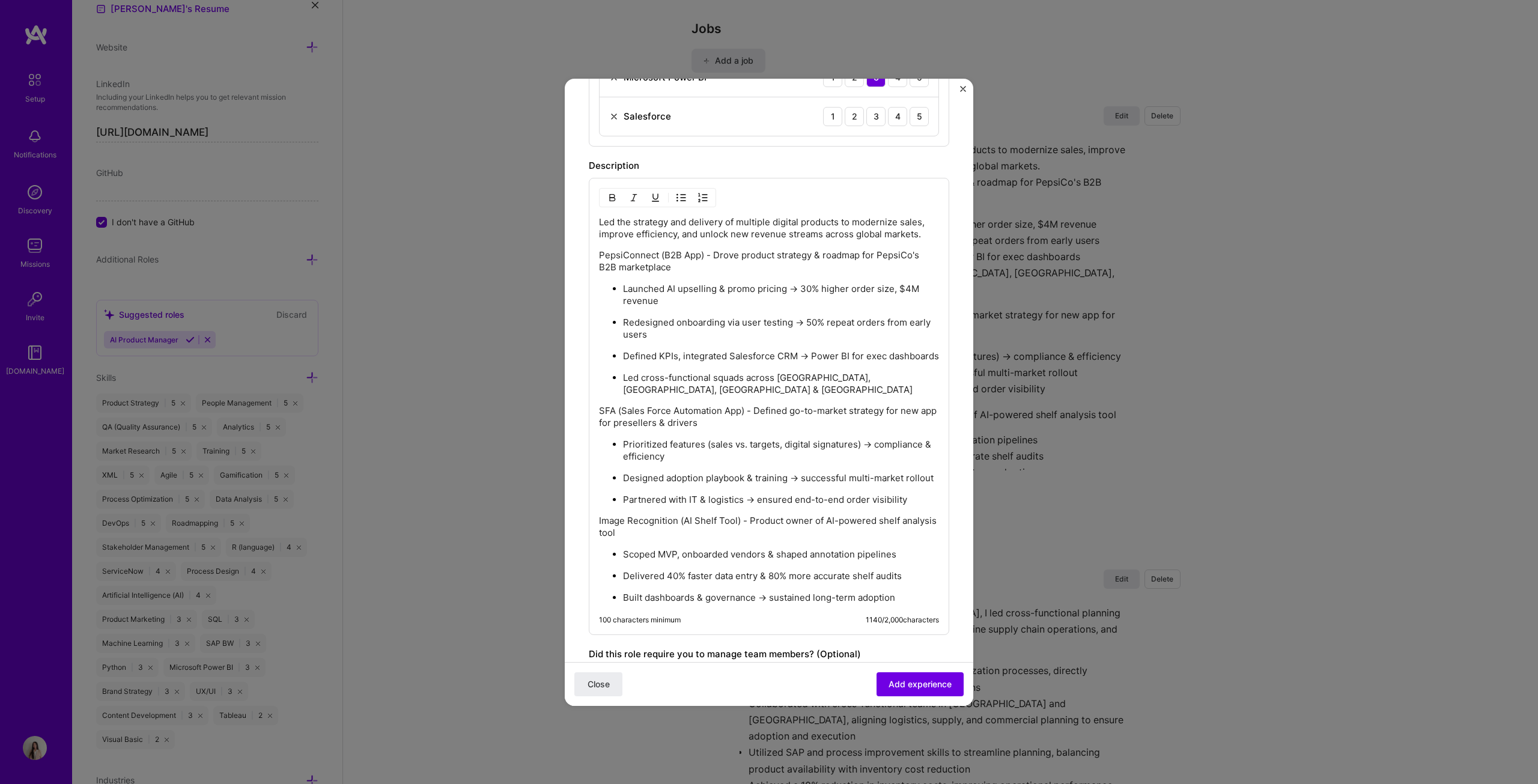
scroll to position [481, 0]
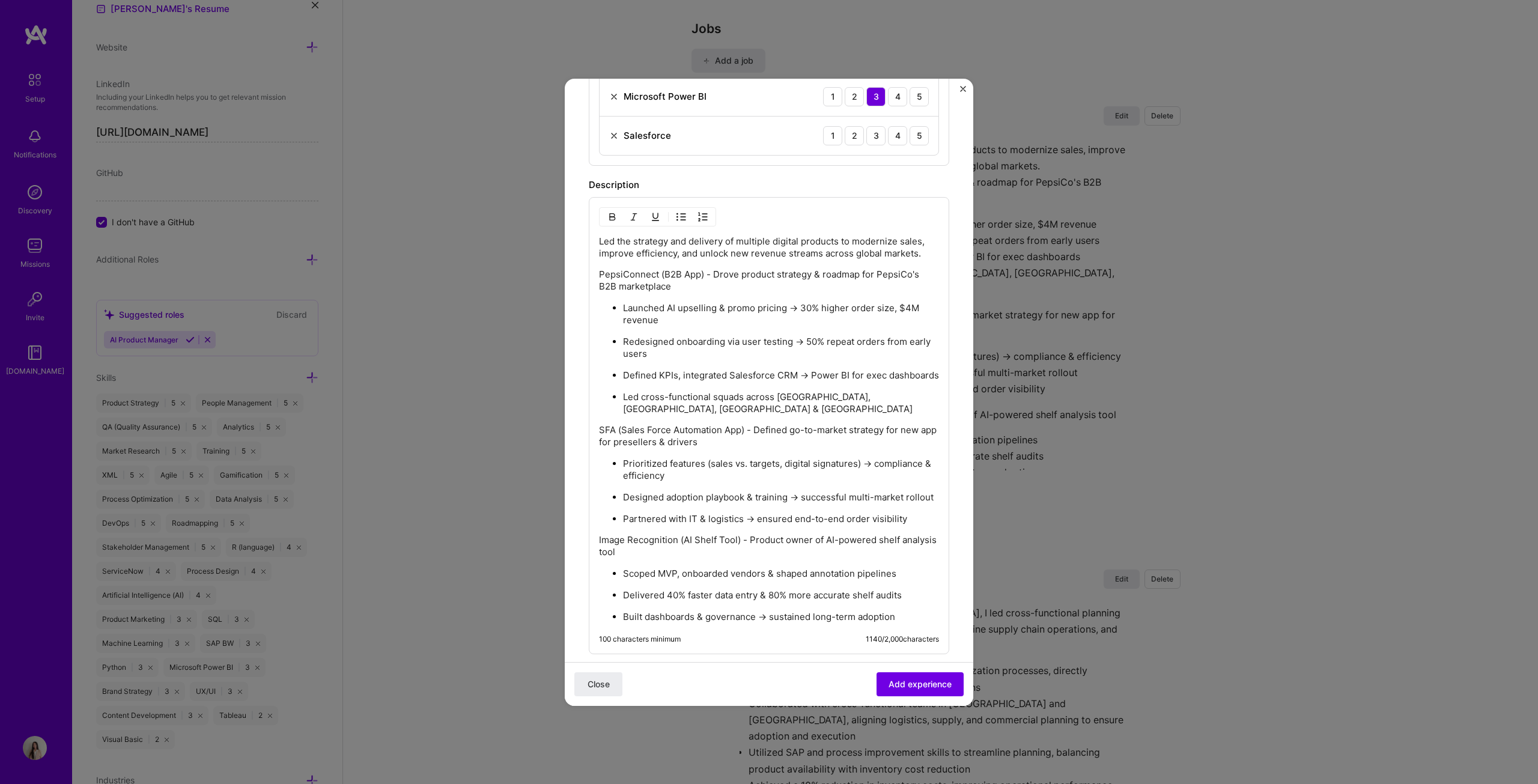
type input "Digital Product Lead"
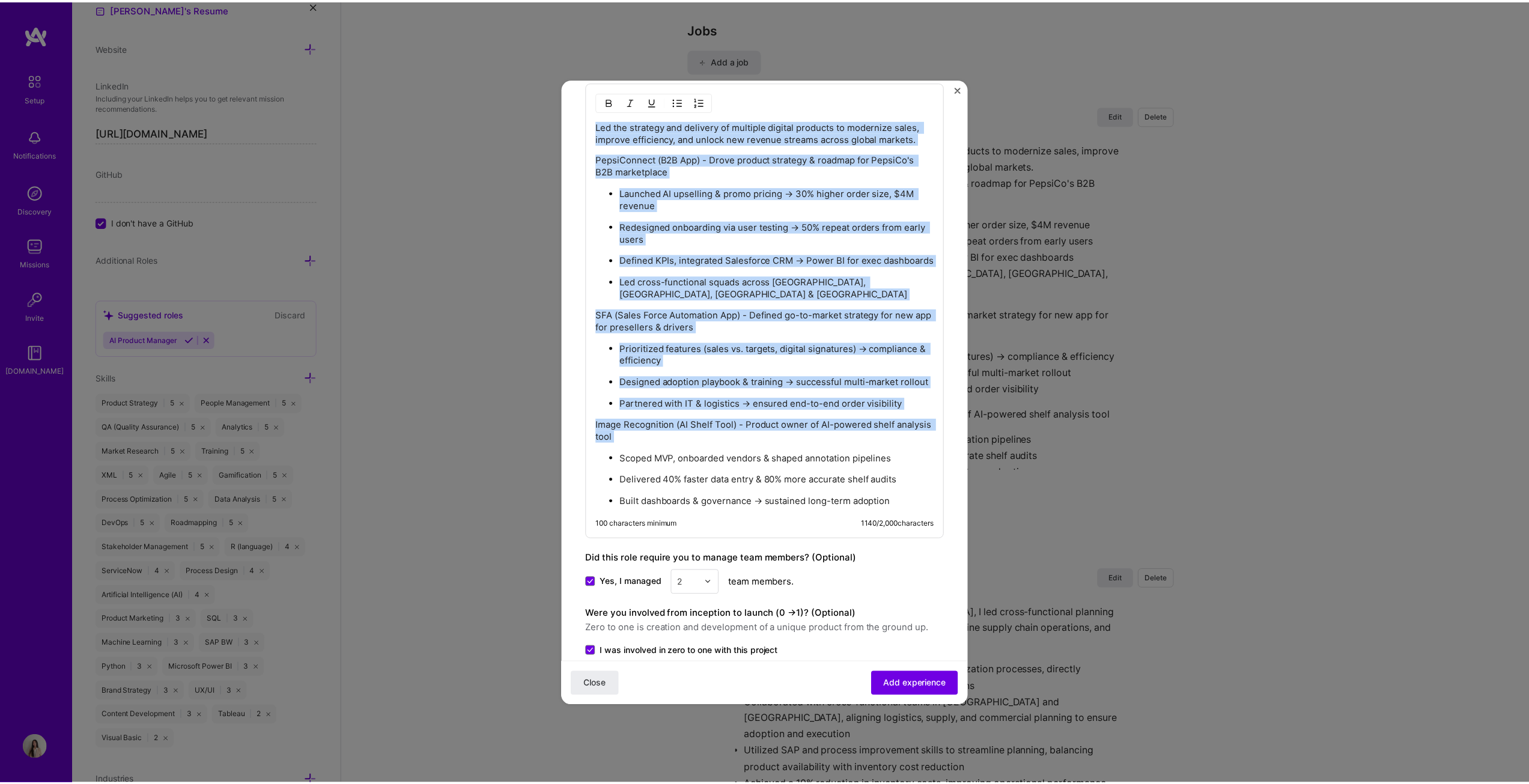
scroll to position [601, 0]
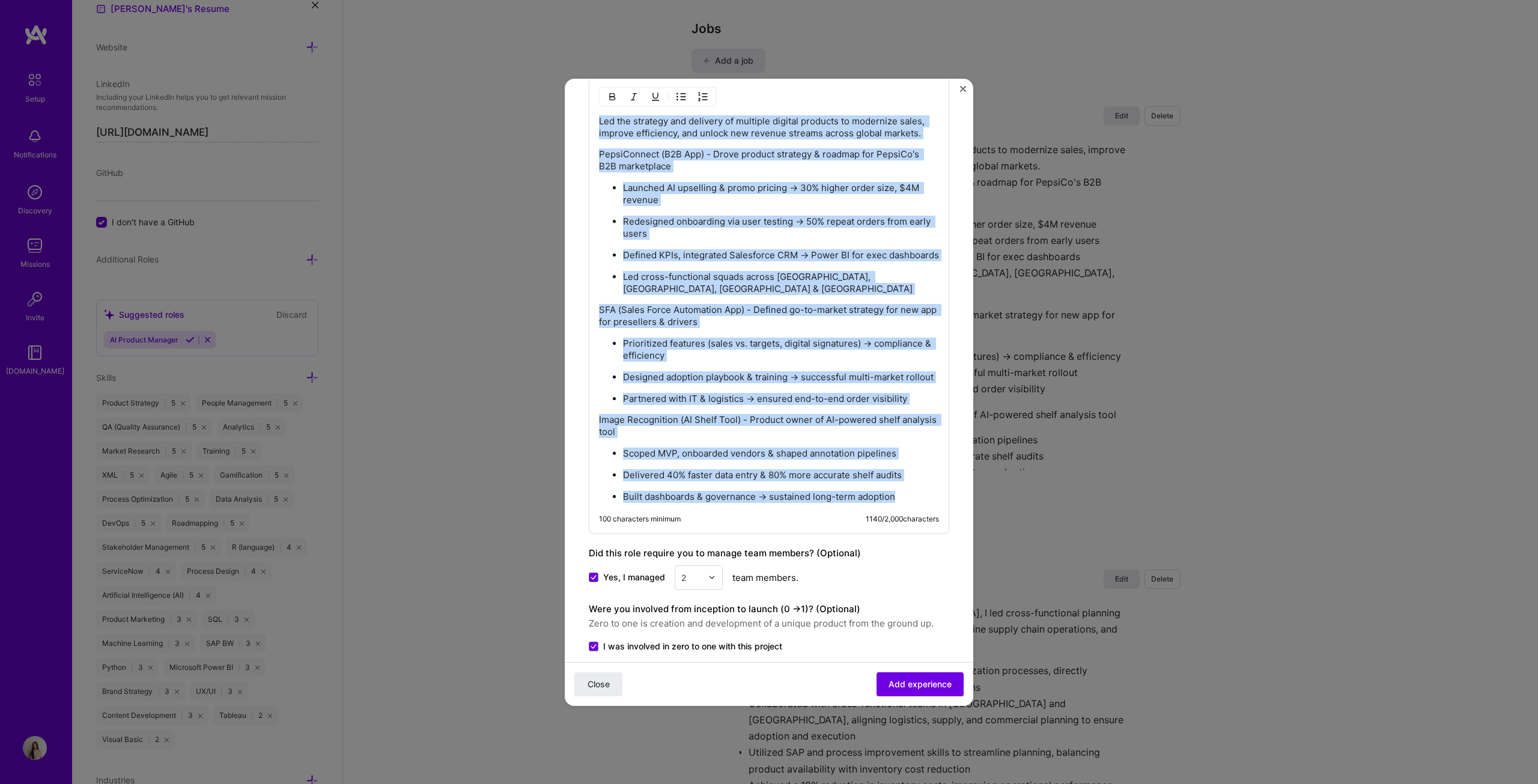
drag, startPoint x: 599, startPoint y: 236, endPoint x: 904, endPoint y: 509, distance: 409.3
click at [759, 399] on div "Led the strategy and delivery of multiple digital products to modernize sales, …" at bounding box center [769, 305] width 360 height 457
copy div "Lor ips dolorsit ame consecte ad elitsedd eiusmod temporin ut laboreetd magna, …"
click at [618, 399] on button "Close" at bounding box center [598, 683] width 48 height 24
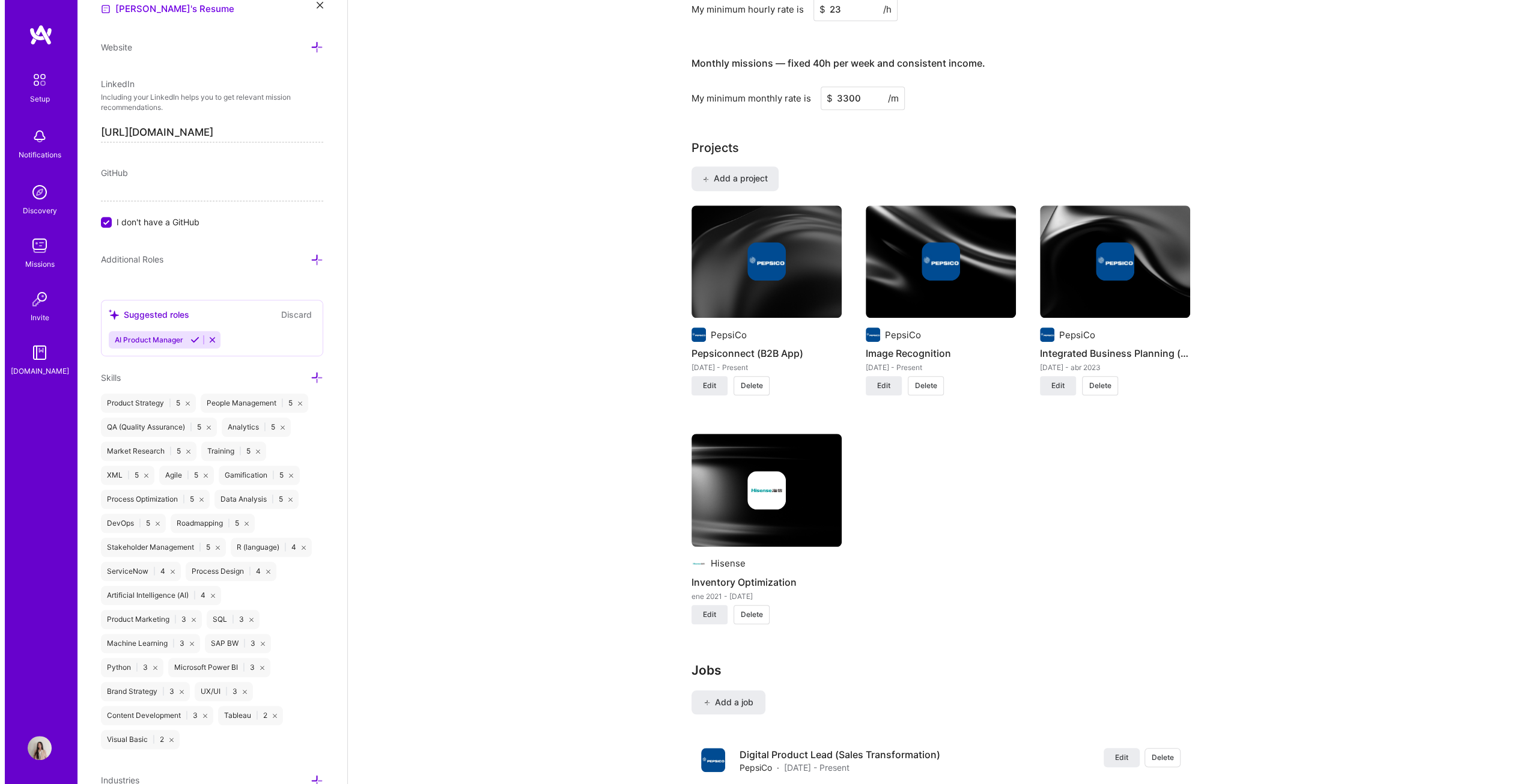
scroll to position [721, 0]
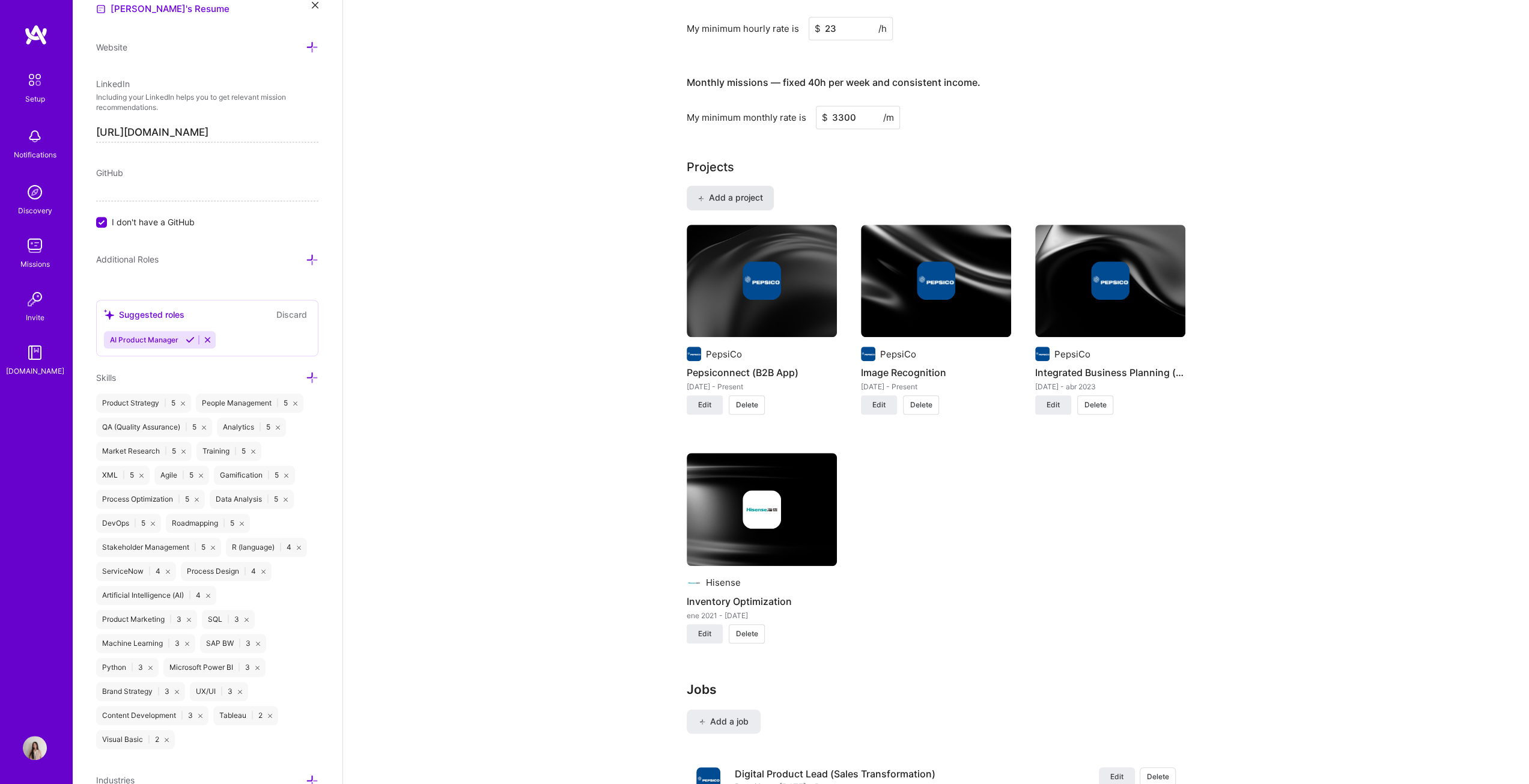
click at [749, 202] on button "Add a project" at bounding box center [730, 197] width 87 height 24
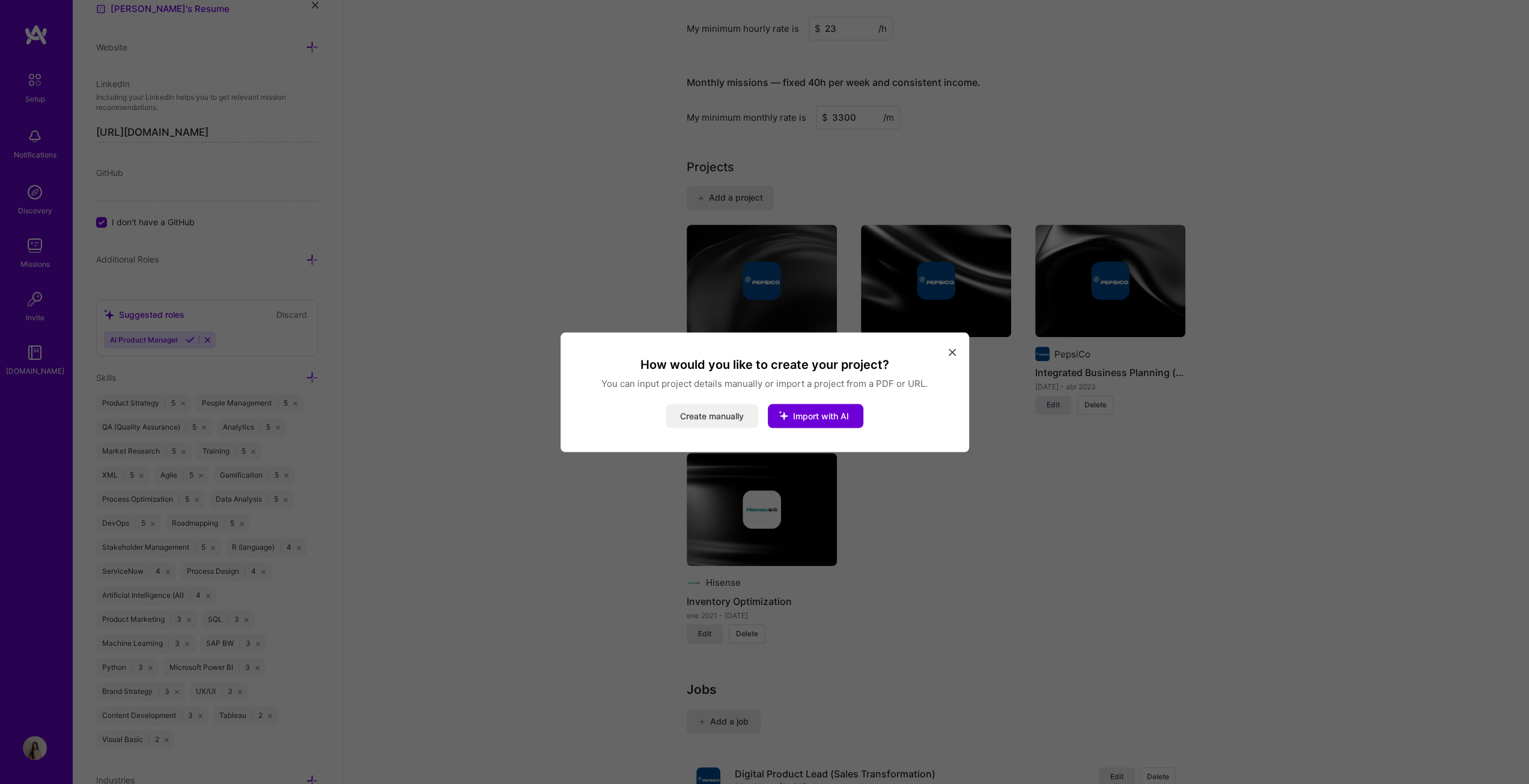
click at [710, 399] on button "Create manually" at bounding box center [712, 415] width 92 height 24
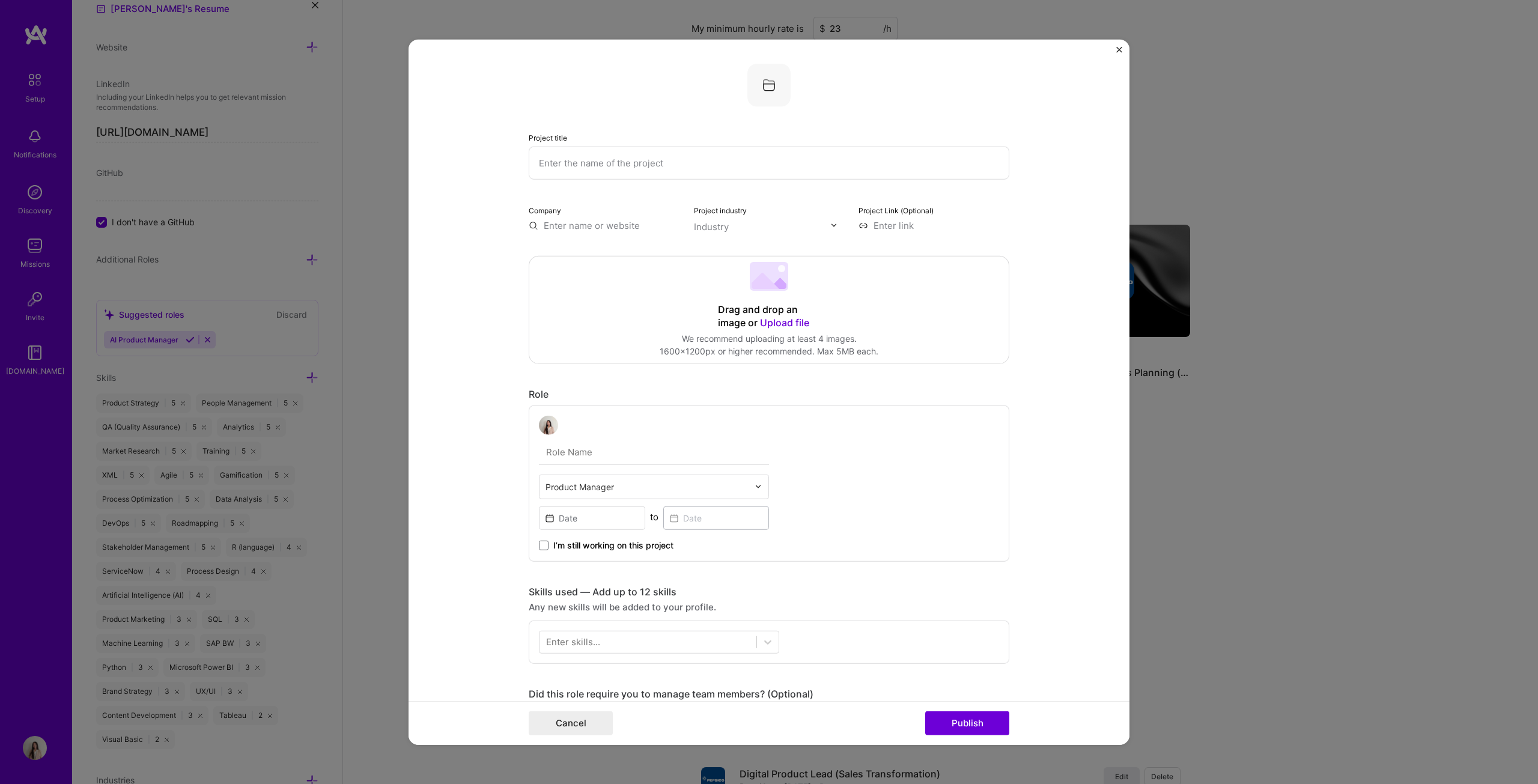
click at [590, 165] on input "text" at bounding box center [769, 162] width 481 height 33
type input "SFA Delivery Driver"
click at [624, 228] on input "text" at bounding box center [604, 225] width 151 height 12
click at [605, 289] on div "PepsiCo [DOMAIN_NAME]" at bounding box center [618, 288] width 180 height 33
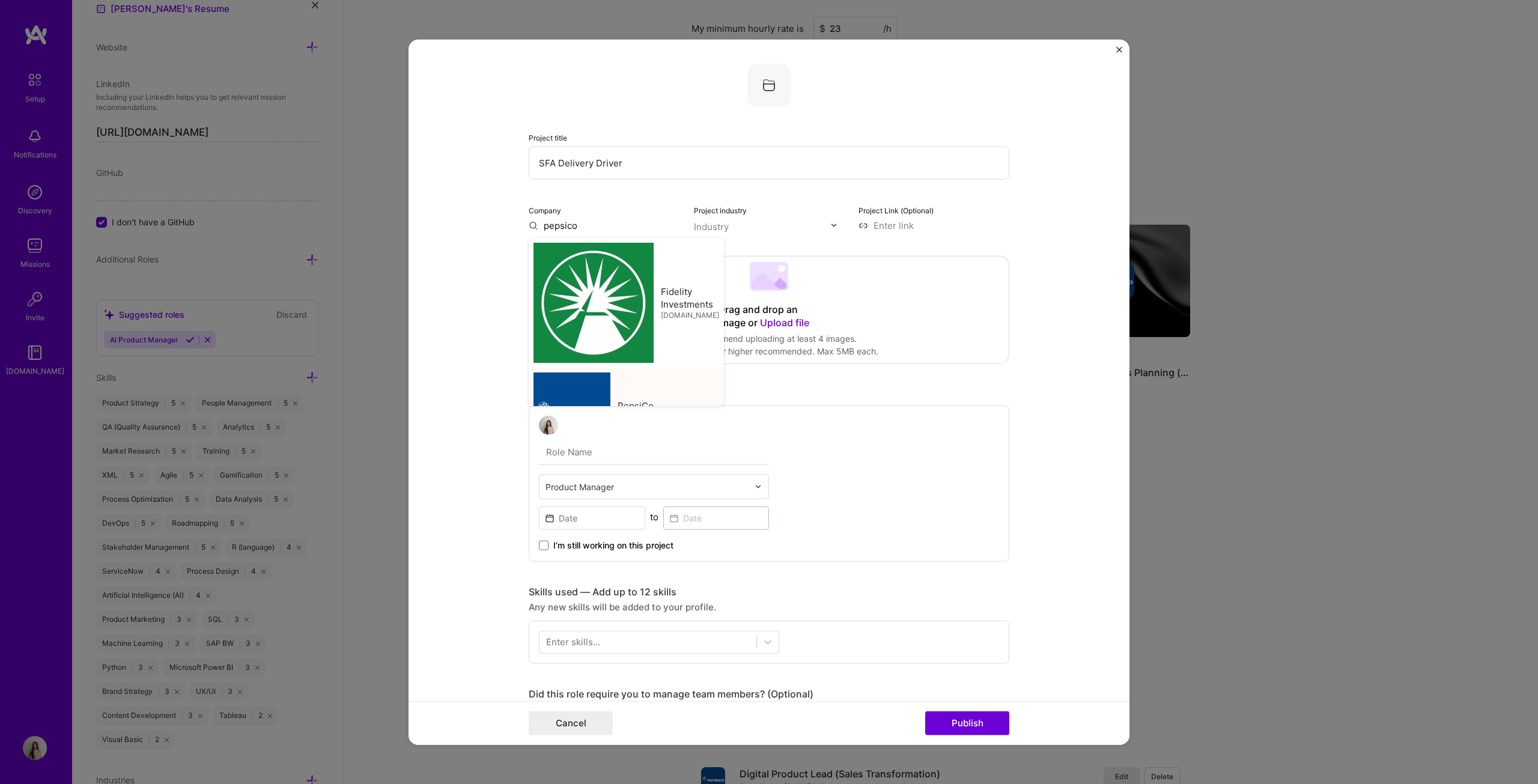
type input "PepsiCo"
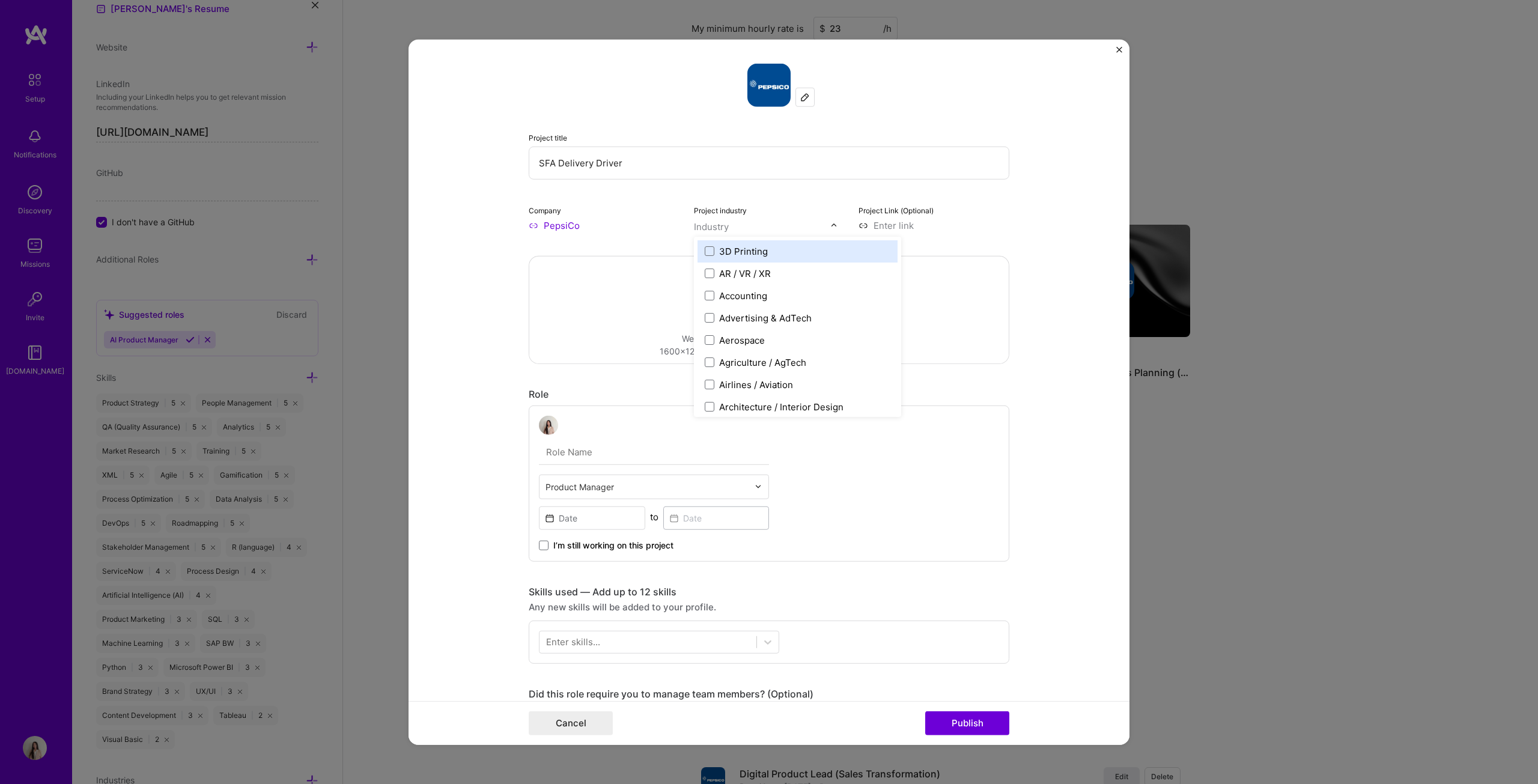
click at [759, 223] on img at bounding box center [834, 225] width 7 height 7
type input "b2b"
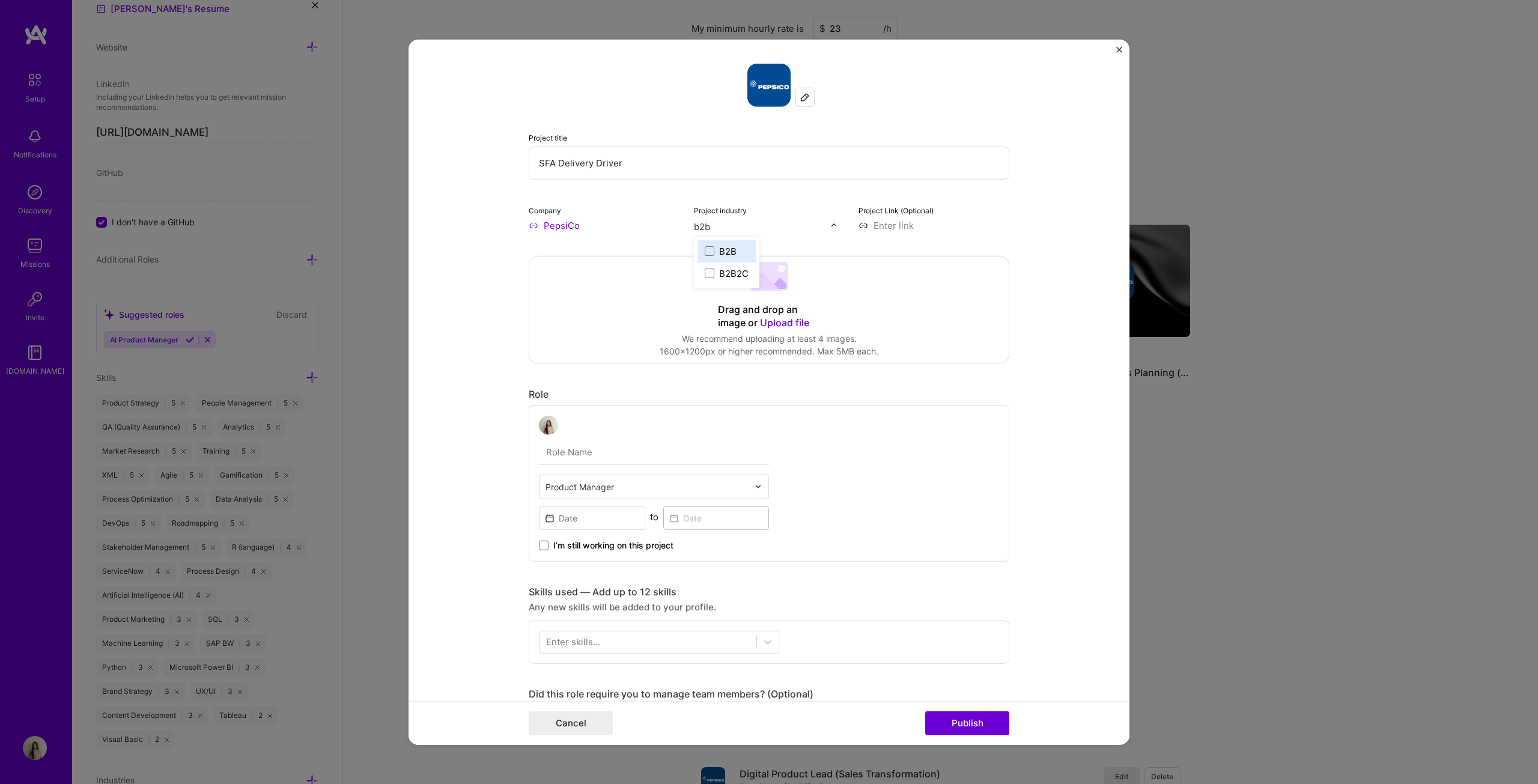
click at [719, 254] on div "B2B" at bounding box center [728, 251] width 17 height 12
click at [736, 325] on div "Retail" at bounding box center [731, 325] width 24 height 12
click at [759, 330] on label "Retail" at bounding box center [798, 325] width 186 height 12
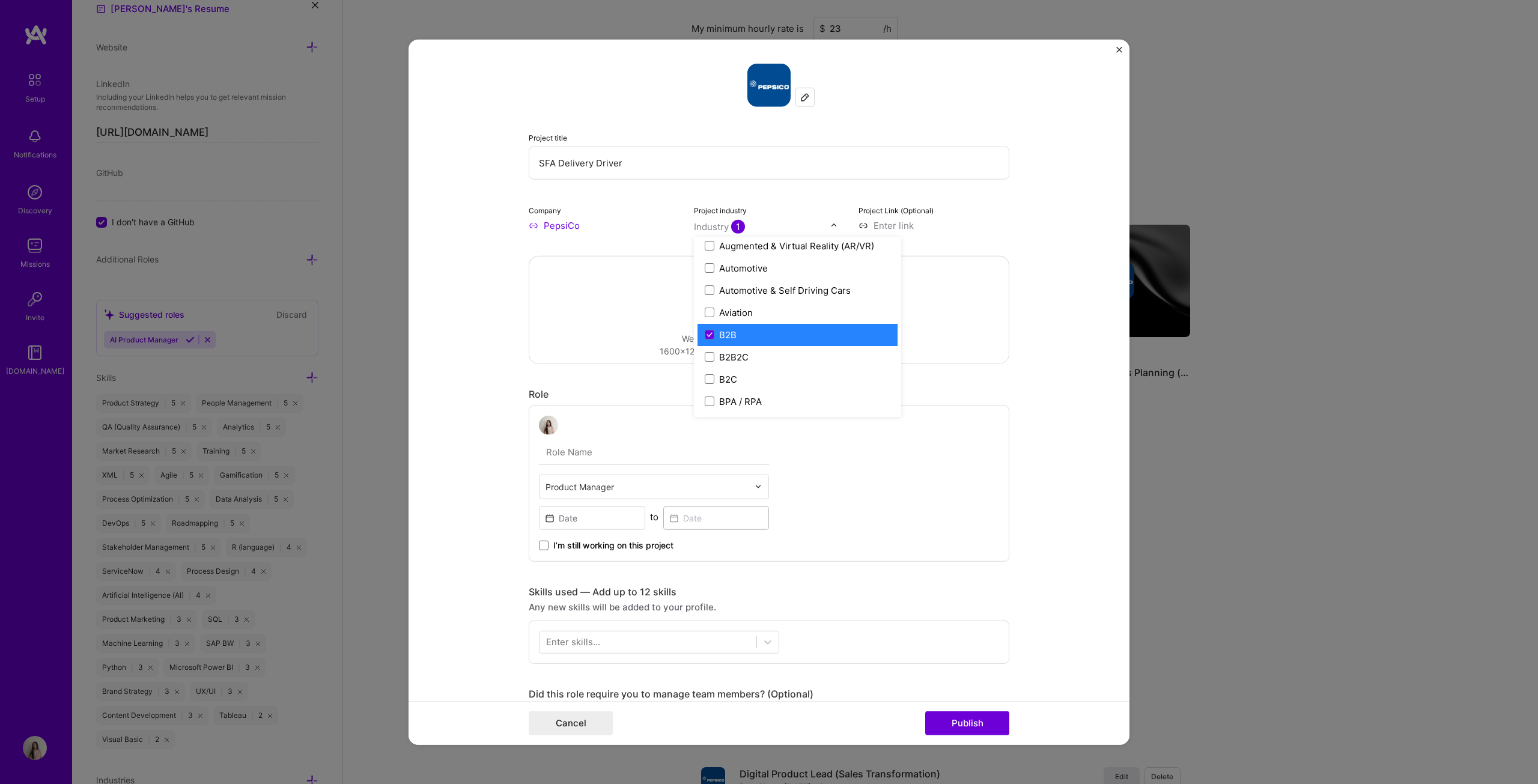
click at [759, 334] on label "B2B" at bounding box center [798, 334] width 186 height 12
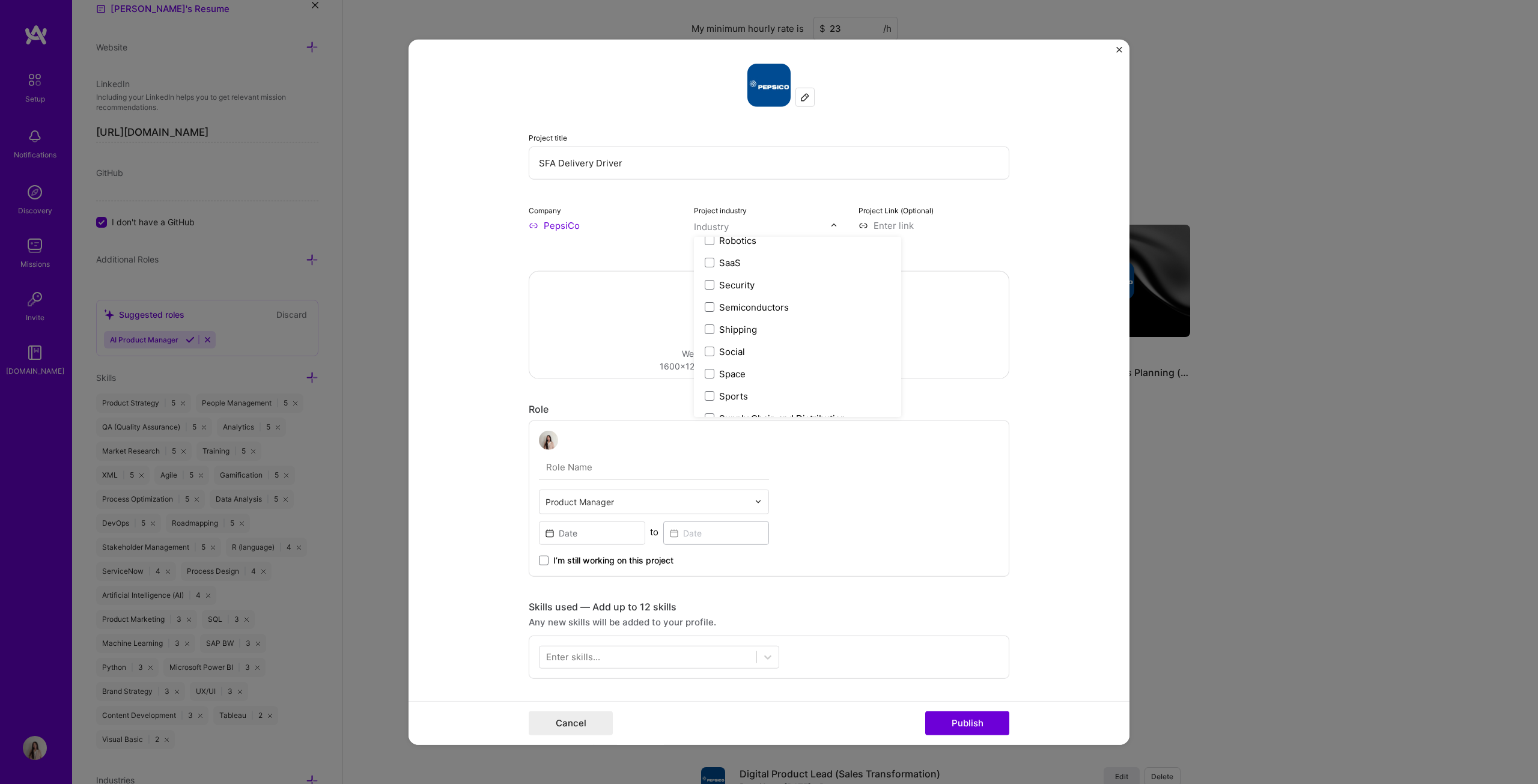
scroll to position [2335, 0]
type input "sa"
click at [735, 253] on div "SaaS" at bounding box center [730, 251] width 22 height 12
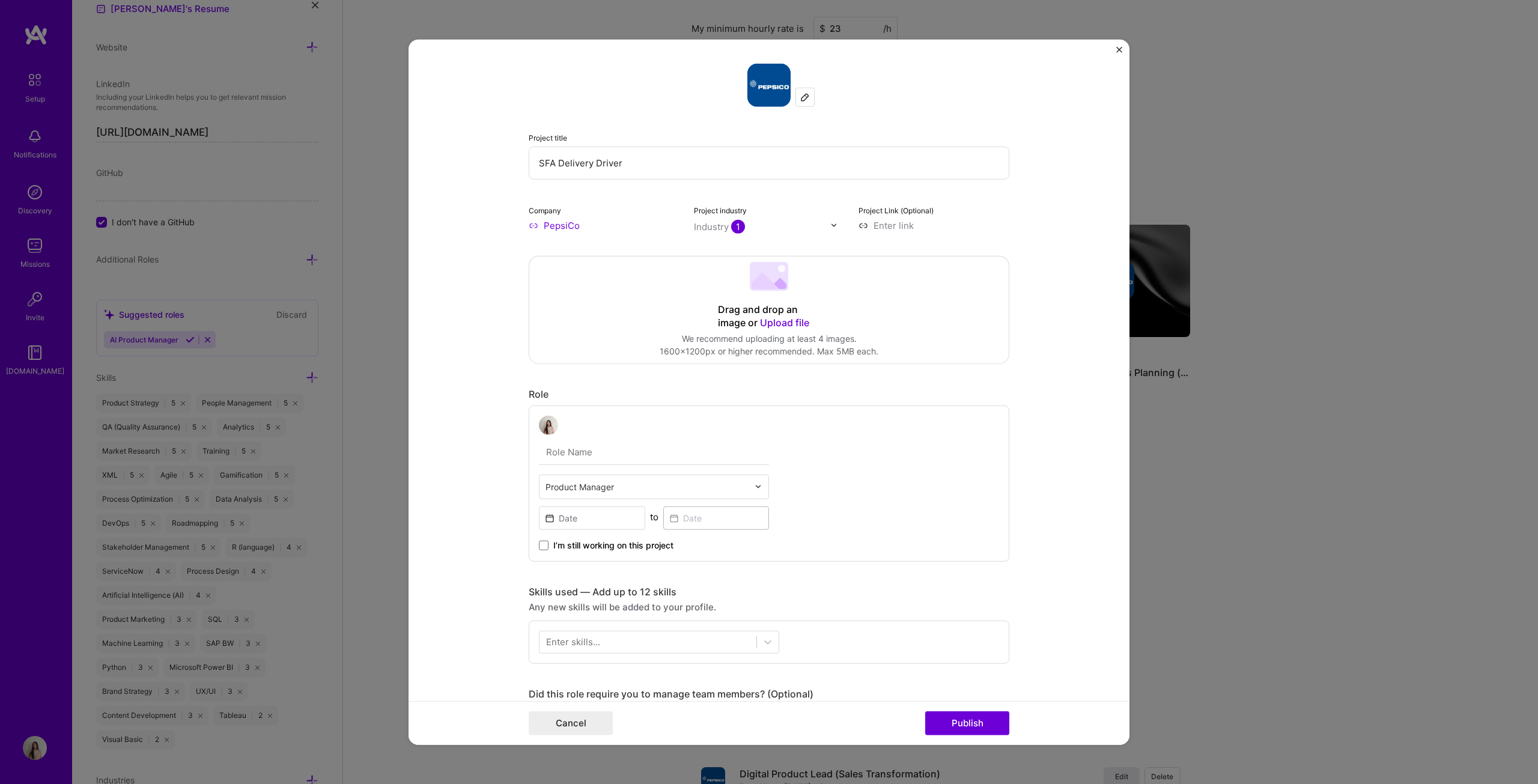
click at [759, 223] on input "text" at bounding box center [762, 226] width 137 height 12
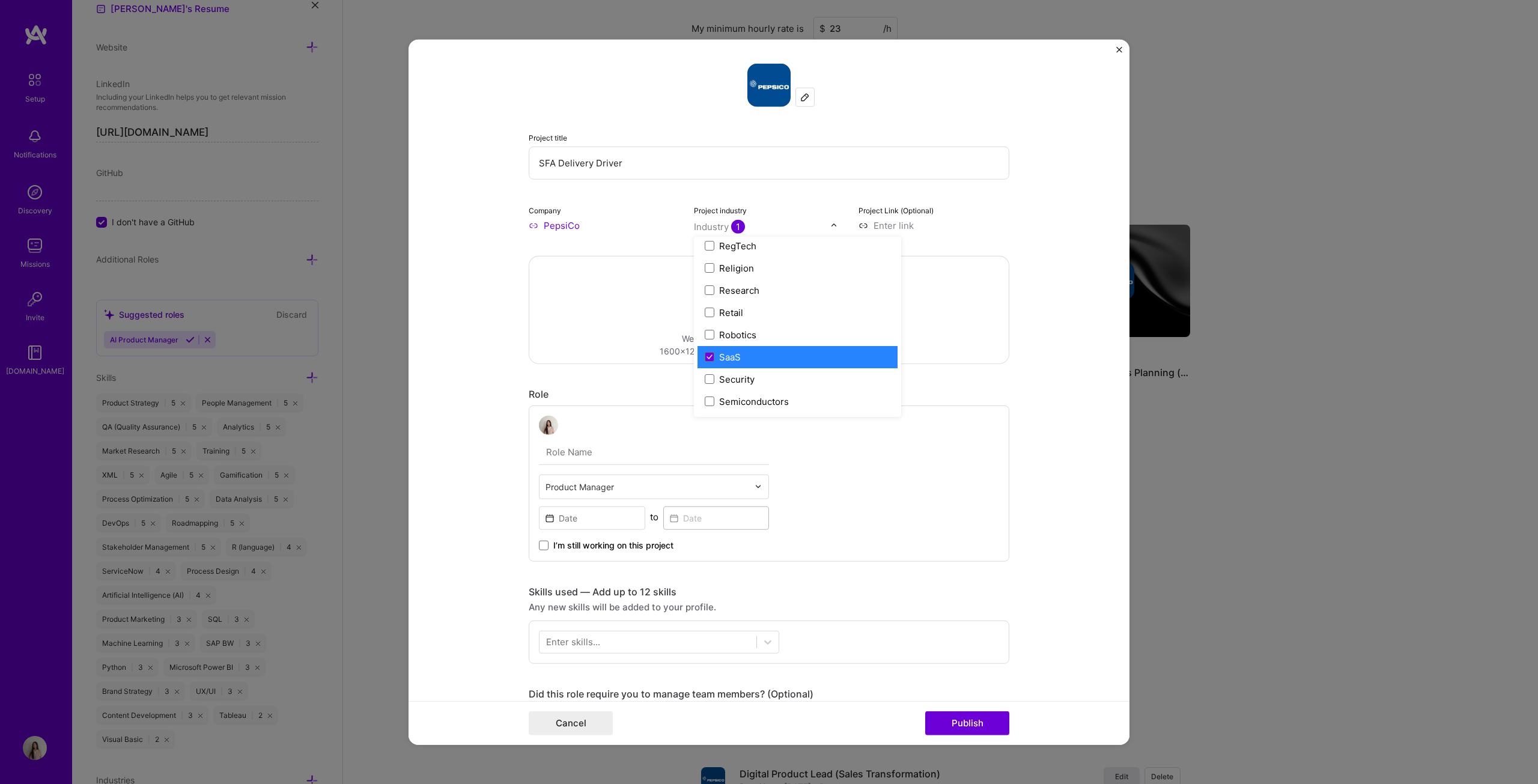
scroll to position [2307, 0]
click at [705, 345] on span at bounding box center [710, 343] width 10 height 10
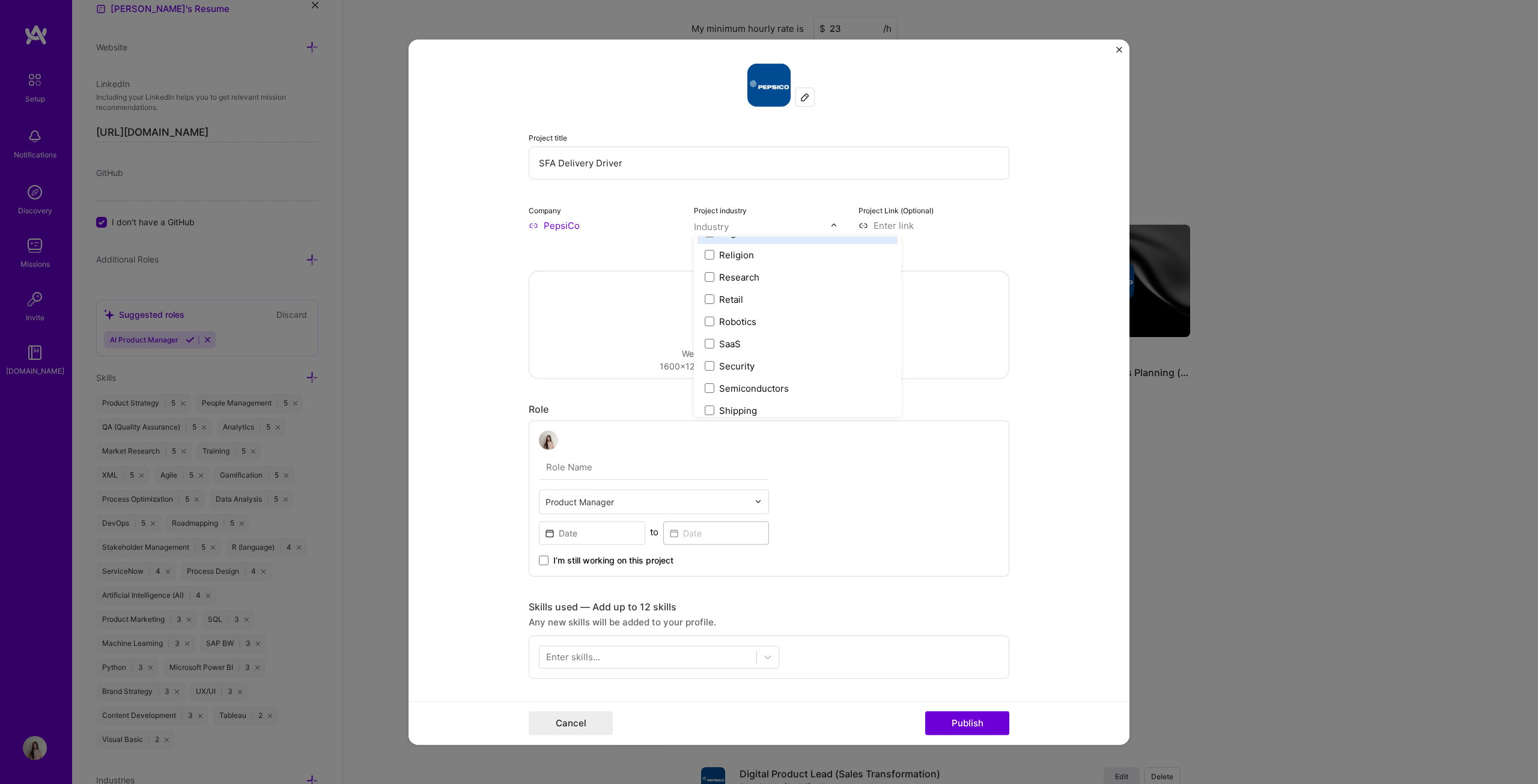
click at [732, 225] on input "text" at bounding box center [762, 226] width 137 height 12
type input "b2b"
click at [727, 249] on div "B2B" at bounding box center [728, 251] width 17 height 12
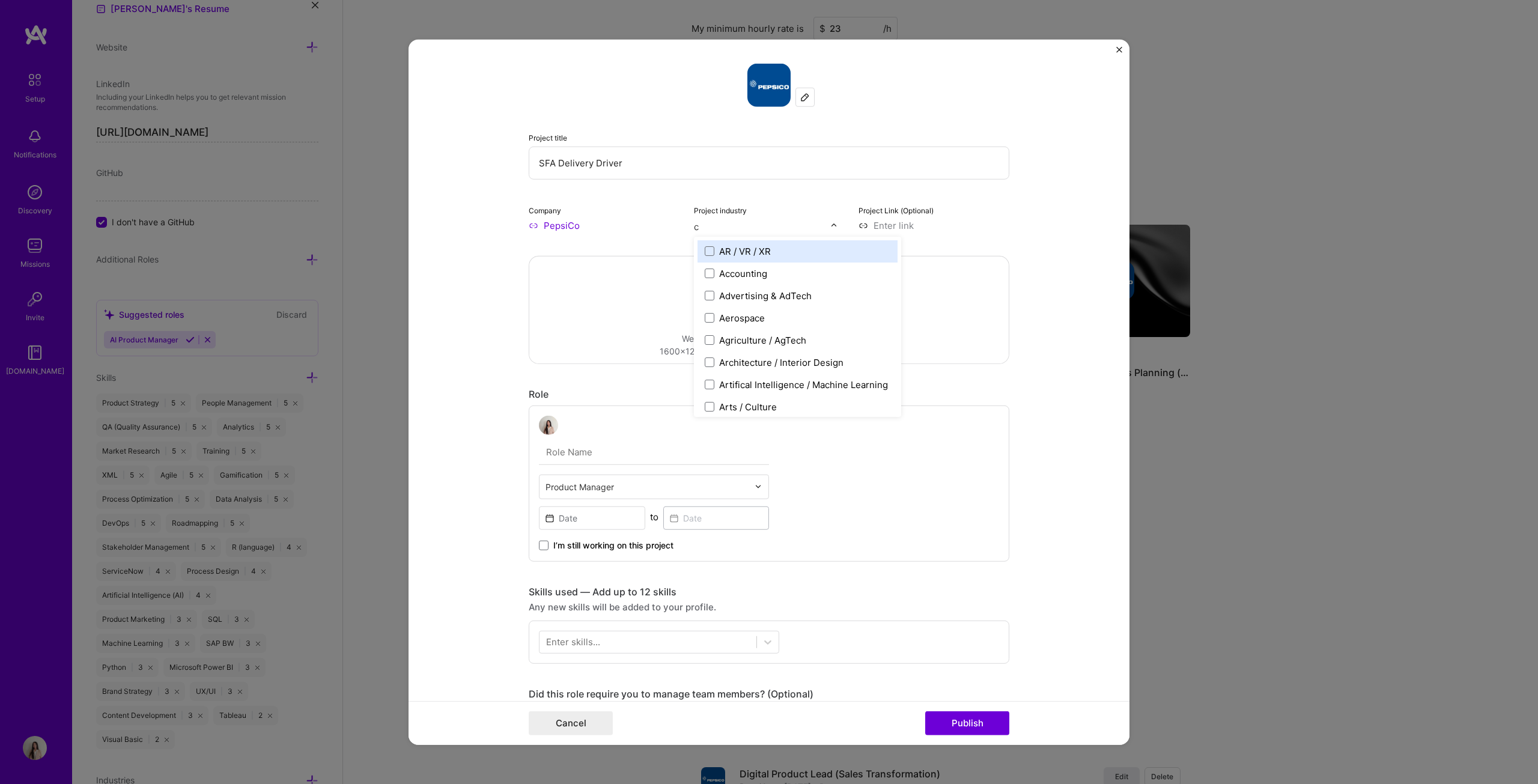
type input "cp"
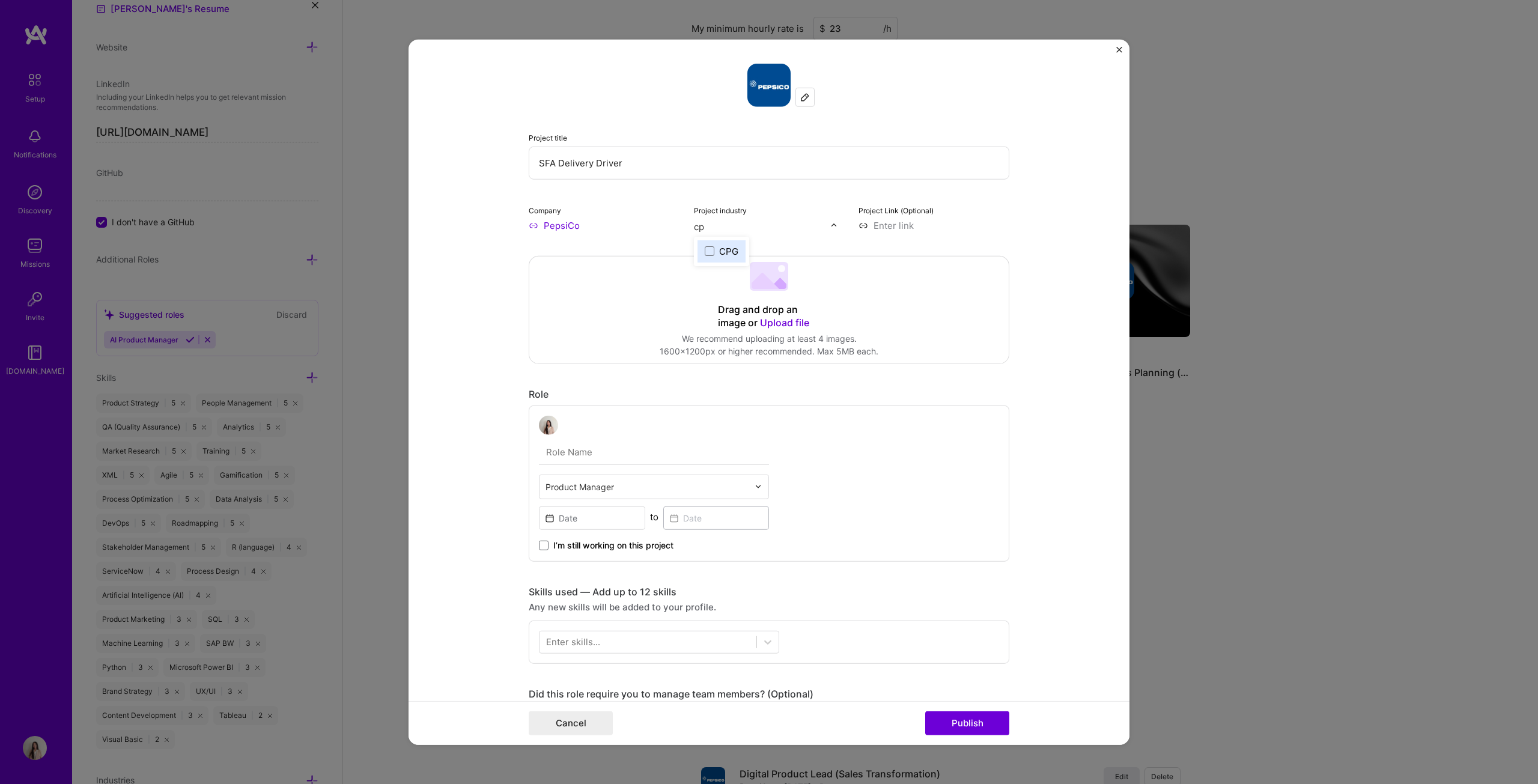
click at [730, 252] on div "CPG" at bounding box center [728, 251] width 19 height 12
click at [759, 311] on form "Project title SFA Delivery Driver Company PepsiCo Project industry option CPG, …" at bounding box center [769, 392] width 721 height 706
click at [676, 399] on input "text" at bounding box center [654, 452] width 230 height 25
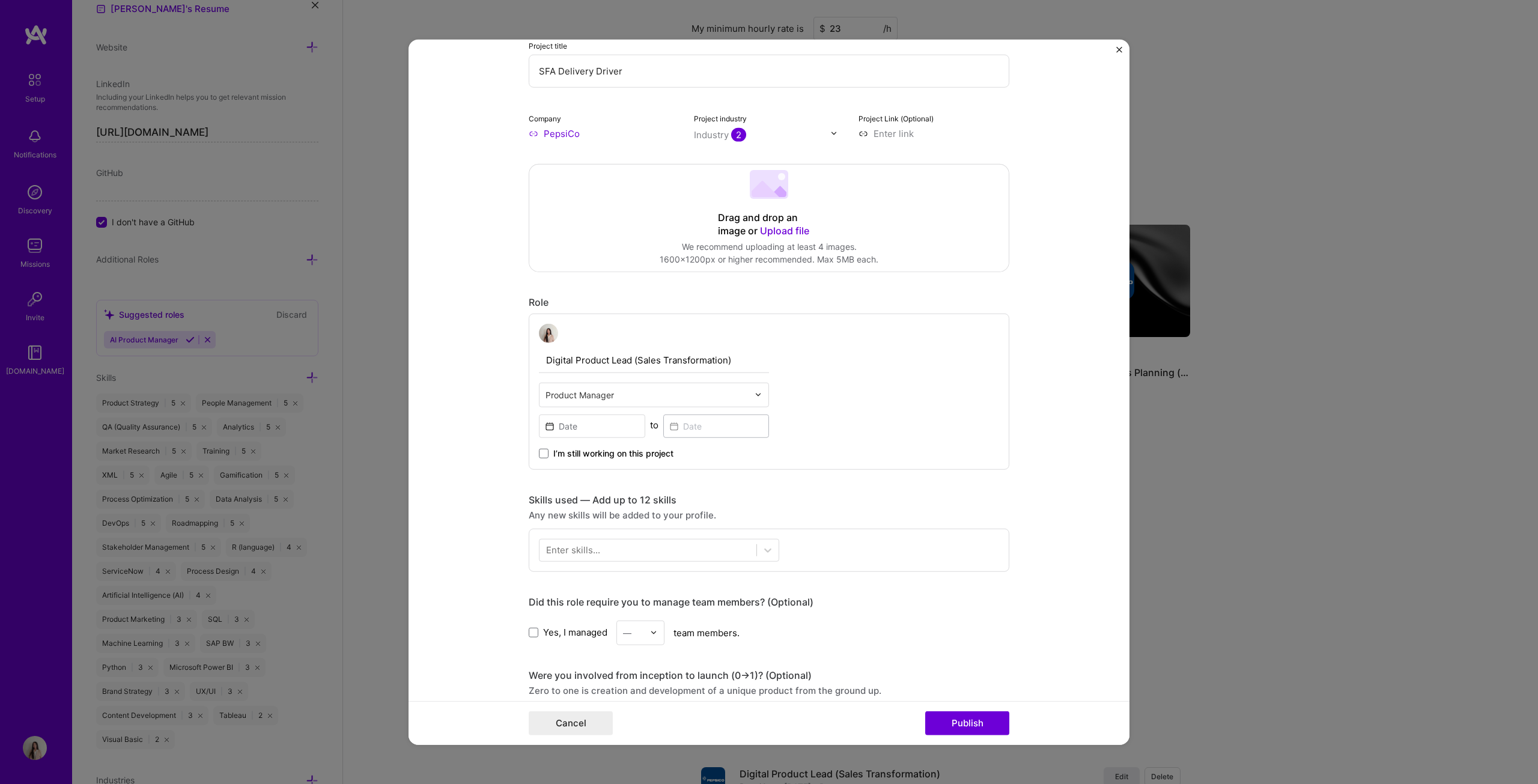
scroll to position [120, 0]
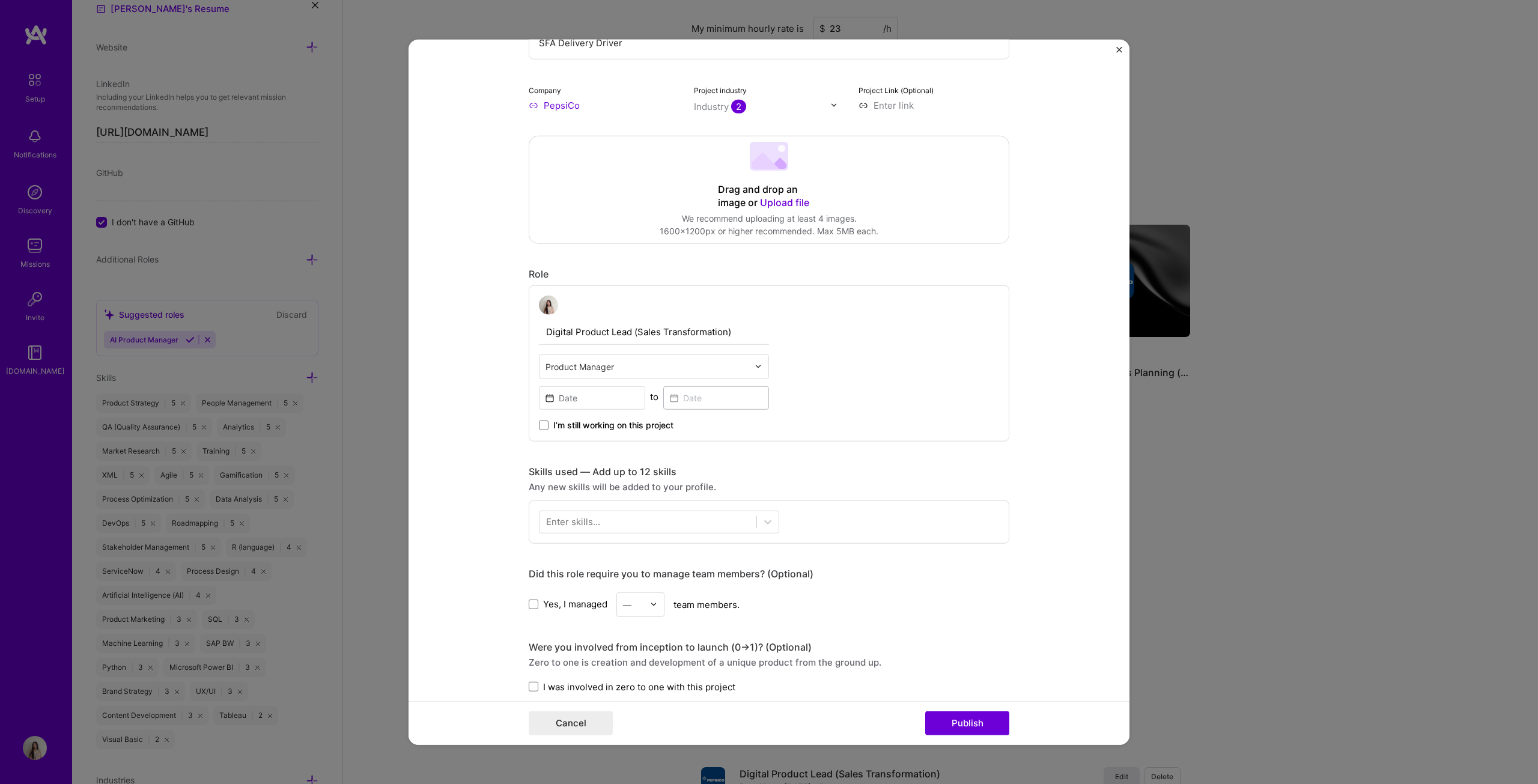
drag, startPoint x: 743, startPoint y: 337, endPoint x: 631, endPoint y: 337, distance: 112.0
click at [631, 337] on input "Digital Product Lead (Sales Transformation)" at bounding box center [654, 331] width 230 height 25
type input "Digital Product Lead"
click at [759, 399] on div "Digital Product Lead Product Manager to I’m still working on this project" at bounding box center [769, 363] width 481 height 156
click at [583, 398] on input at bounding box center [592, 397] width 106 height 24
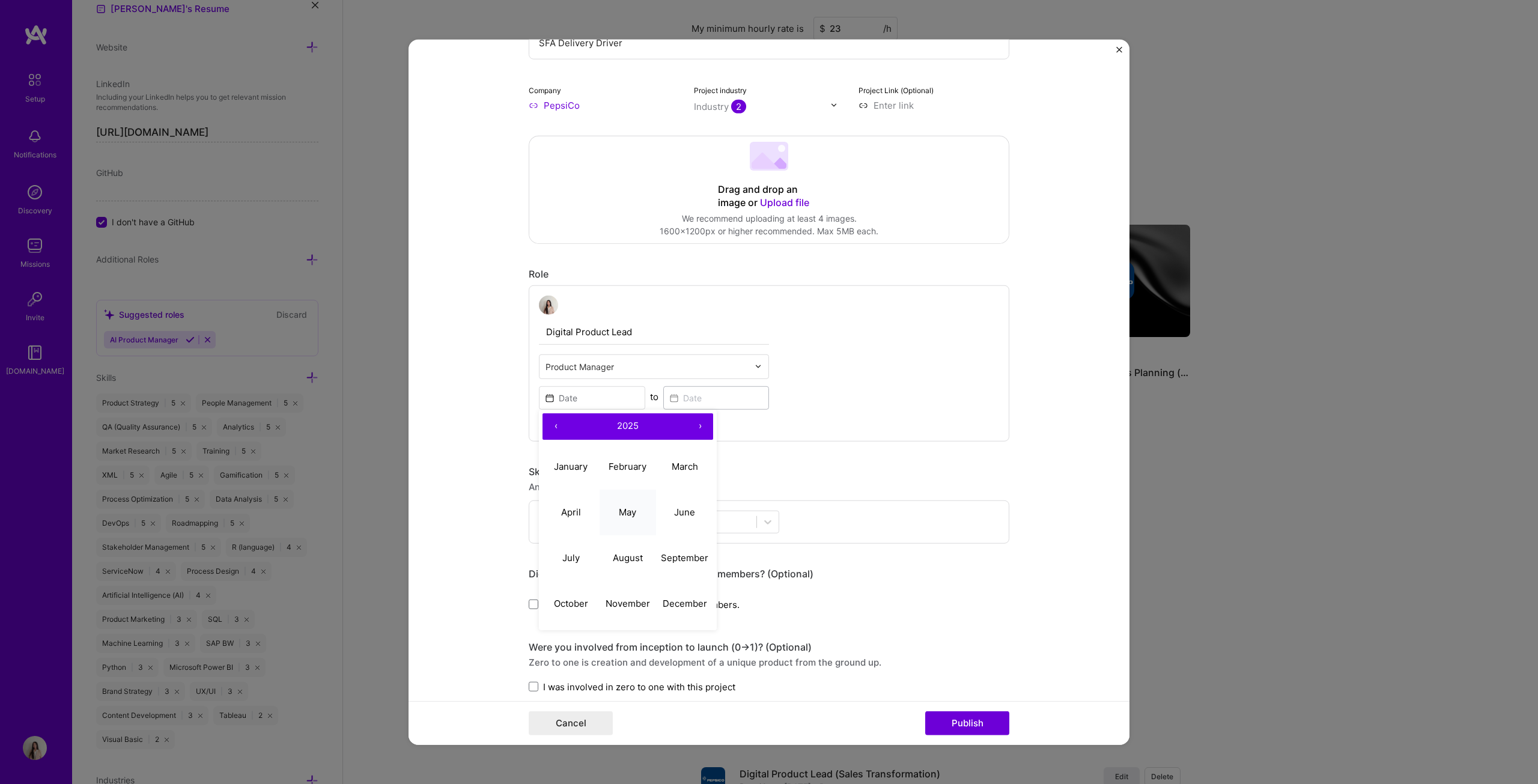
click at [627, 399] on button "May" at bounding box center [628, 512] width 57 height 46
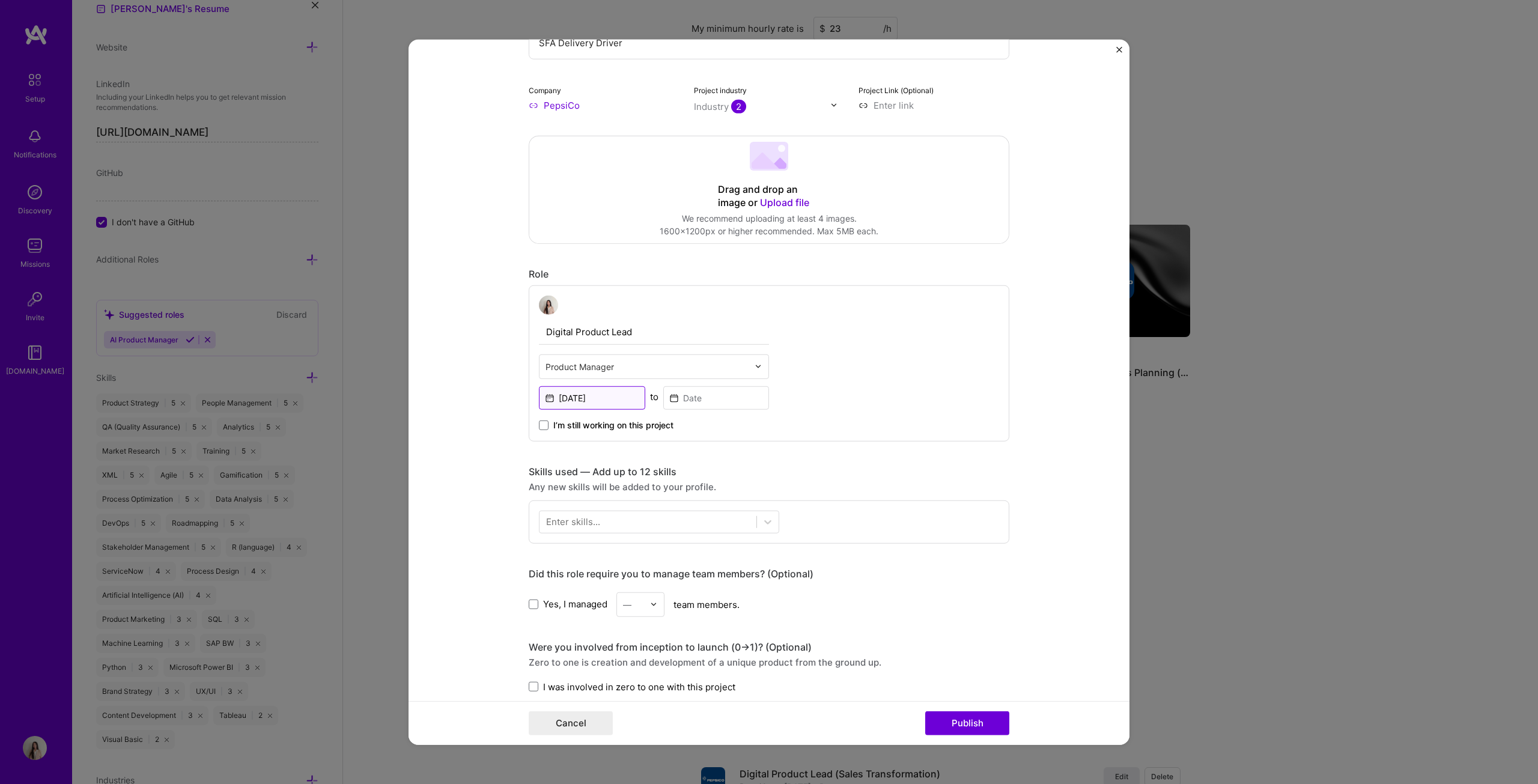
click at [597, 394] on input "[DATE]" at bounding box center [592, 397] width 106 height 24
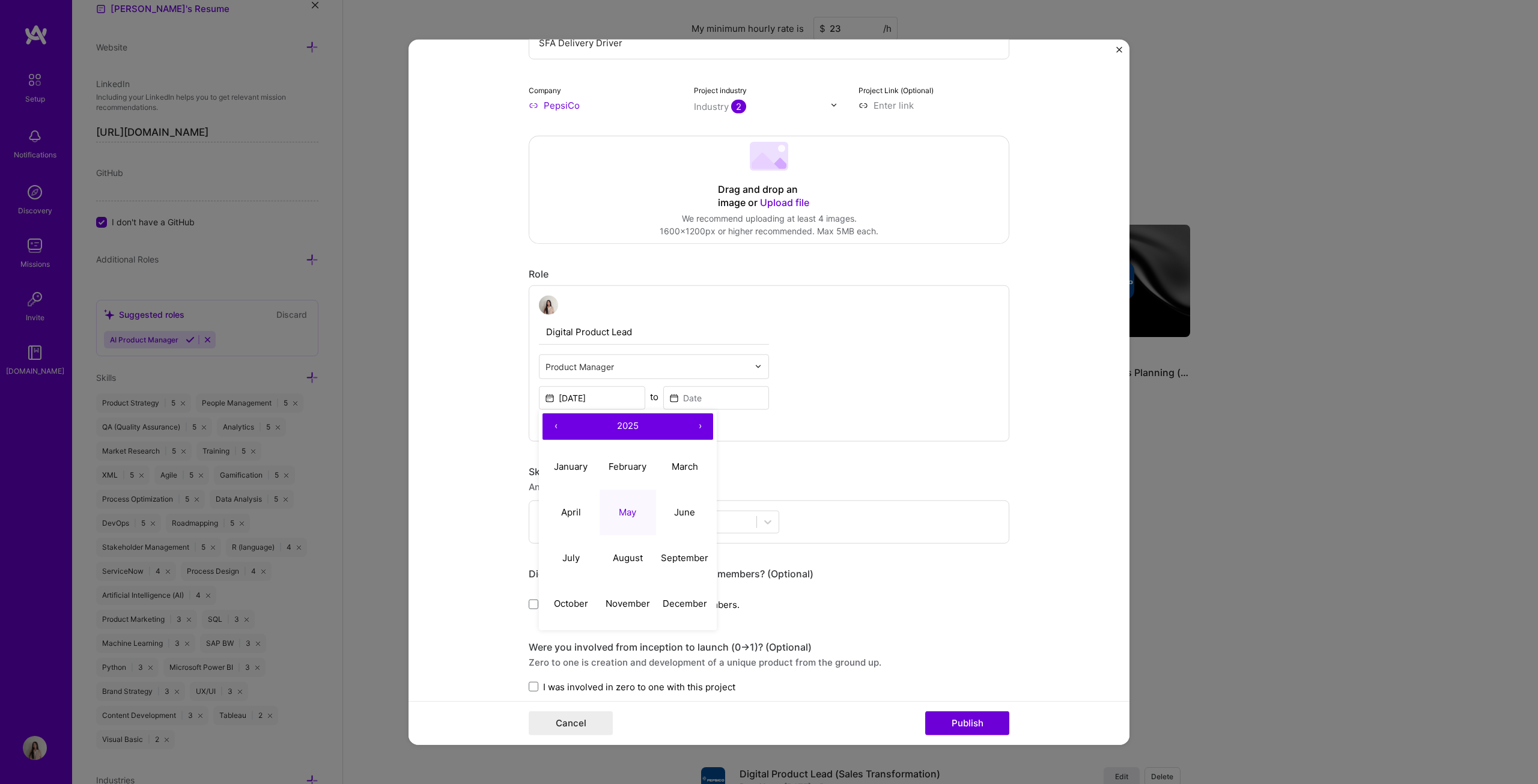
click at [625, 399] on button "2025" at bounding box center [628, 426] width 118 height 27
click at [554, 399] on button "‹" at bounding box center [556, 426] width 27 height 27
click at [701, 399] on button "›" at bounding box center [699, 426] width 27 height 27
click at [684, 399] on button "2023" at bounding box center [685, 467] width 57 height 46
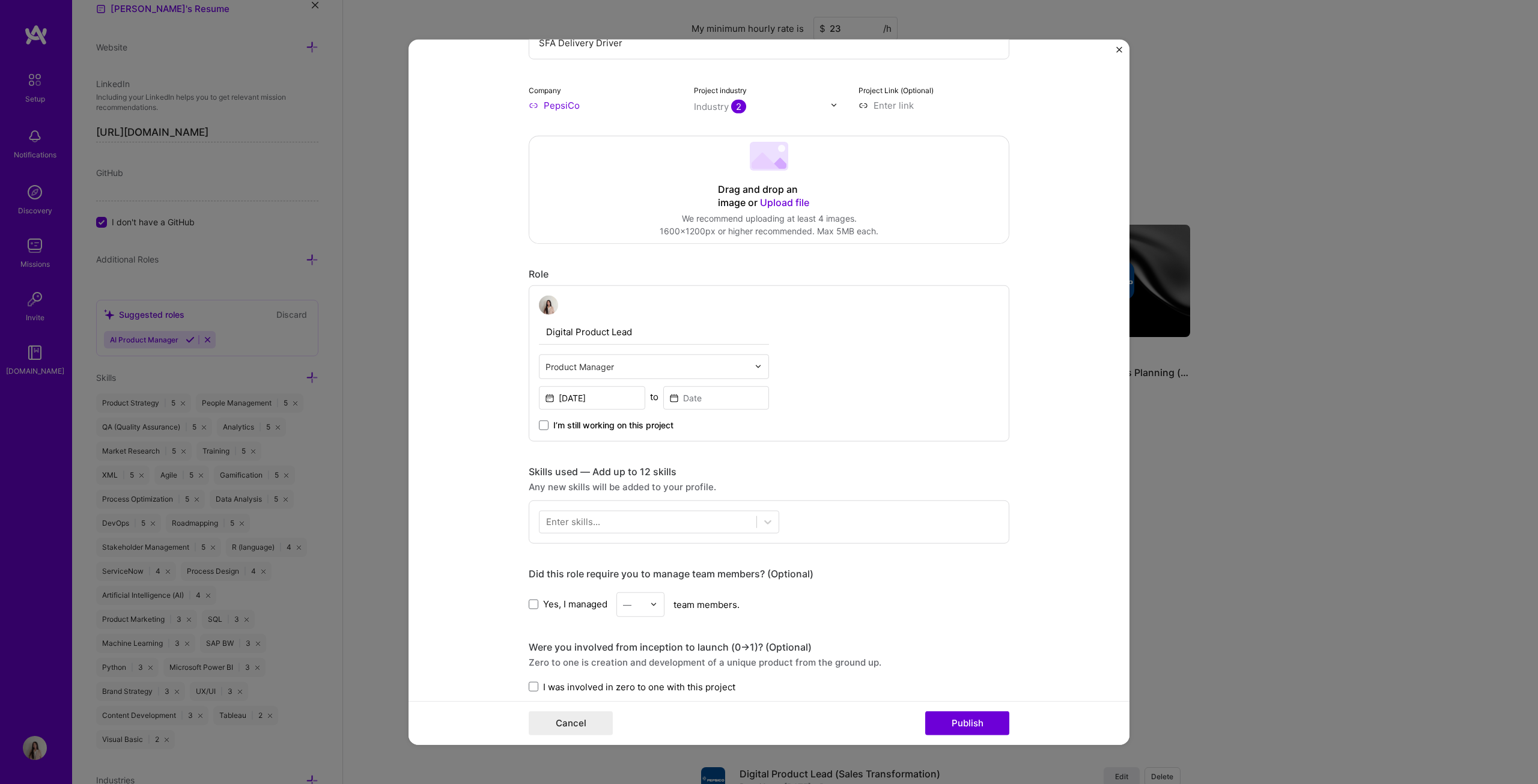
click at [759, 399] on div "Skills used — Add up to 12 skills" at bounding box center [769, 471] width 481 height 12
click at [594, 393] on input "[DATE]" at bounding box center [592, 397] width 106 height 24
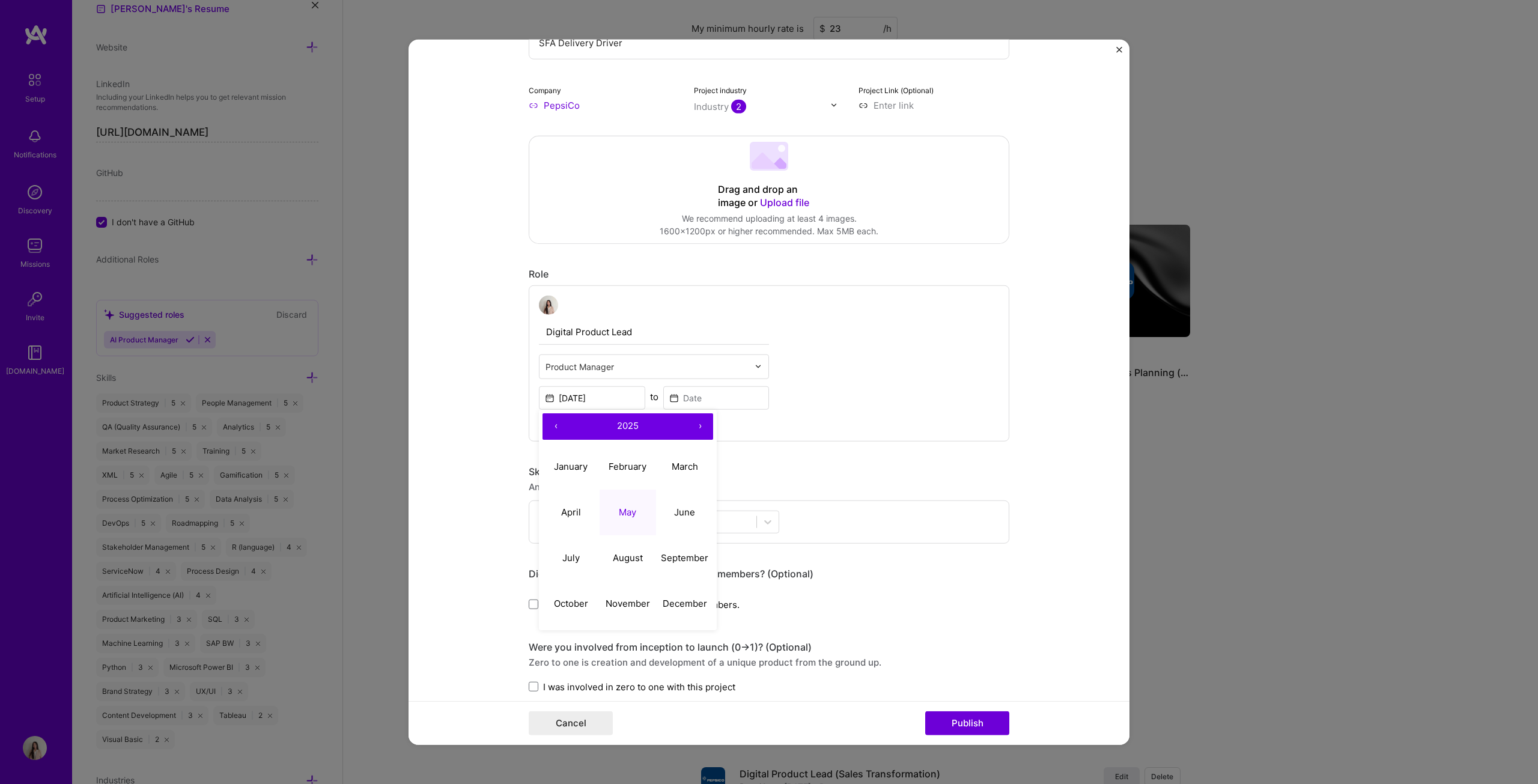
click at [634, 399] on button "2025" at bounding box center [628, 426] width 118 height 27
click at [689, 399] on button "2023" at bounding box center [685, 467] width 57 height 46
drag, startPoint x: 628, startPoint y: 506, endPoint x: 643, endPoint y: 506, distance: 15.0
click at [628, 399] on abbr "May" at bounding box center [628, 512] width 17 height 11
type input "[DATE]"
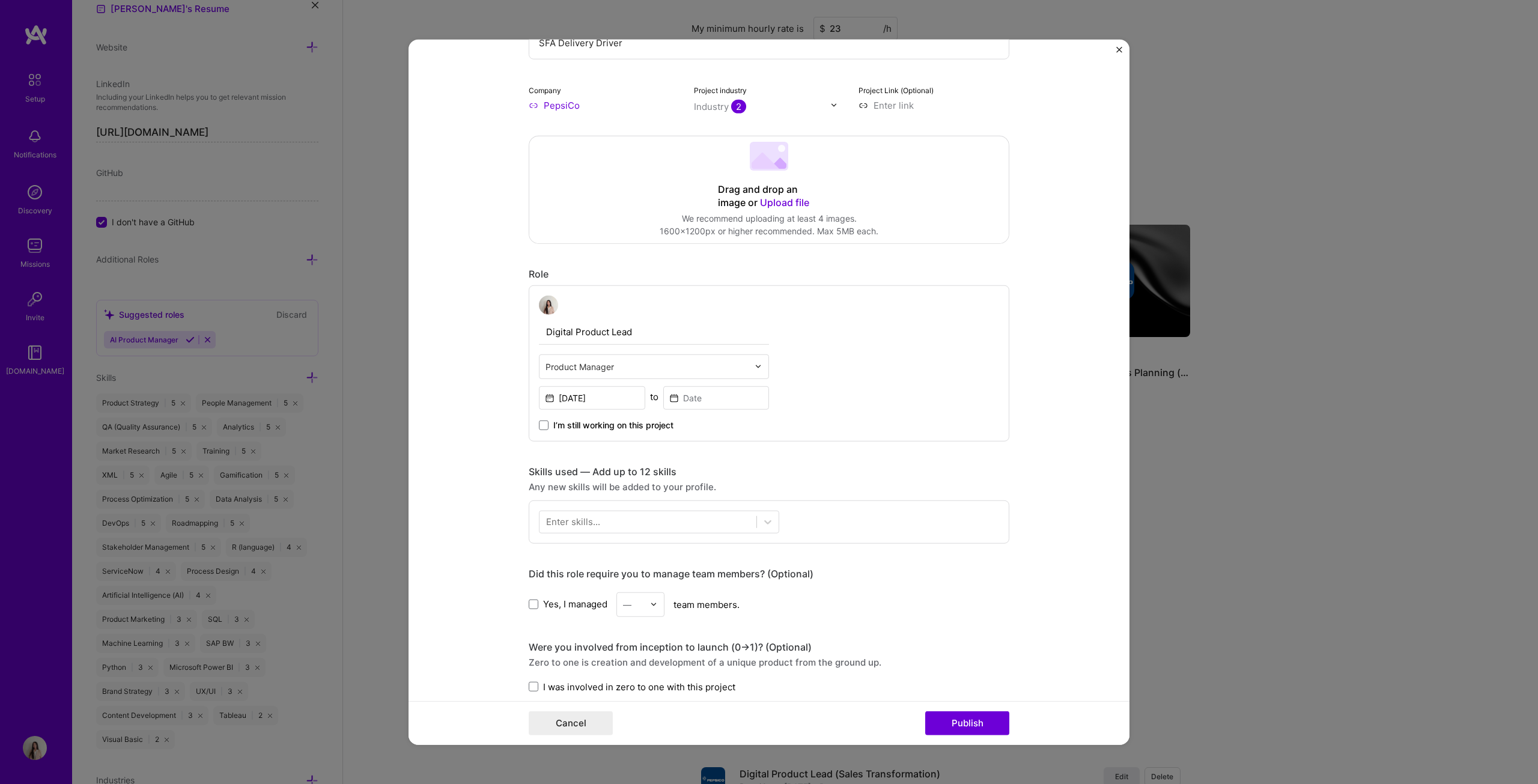
click at [607, 399] on span "I’m still working on this project" at bounding box center [613, 424] width 120 height 12
click at [0, 0] on input "I’m still working on this project" at bounding box center [0, 0] width 0 height 0
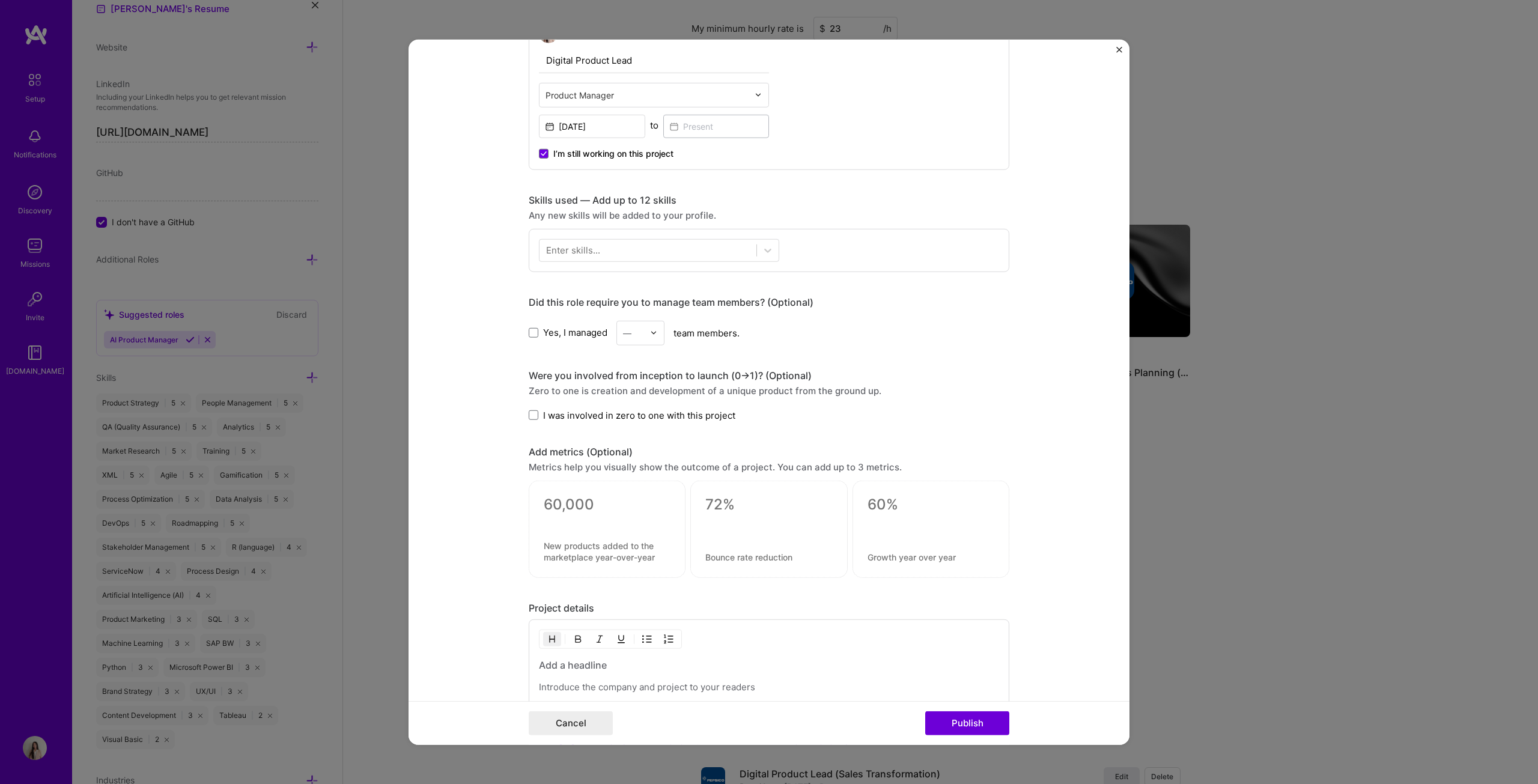
scroll to position [420, 0]
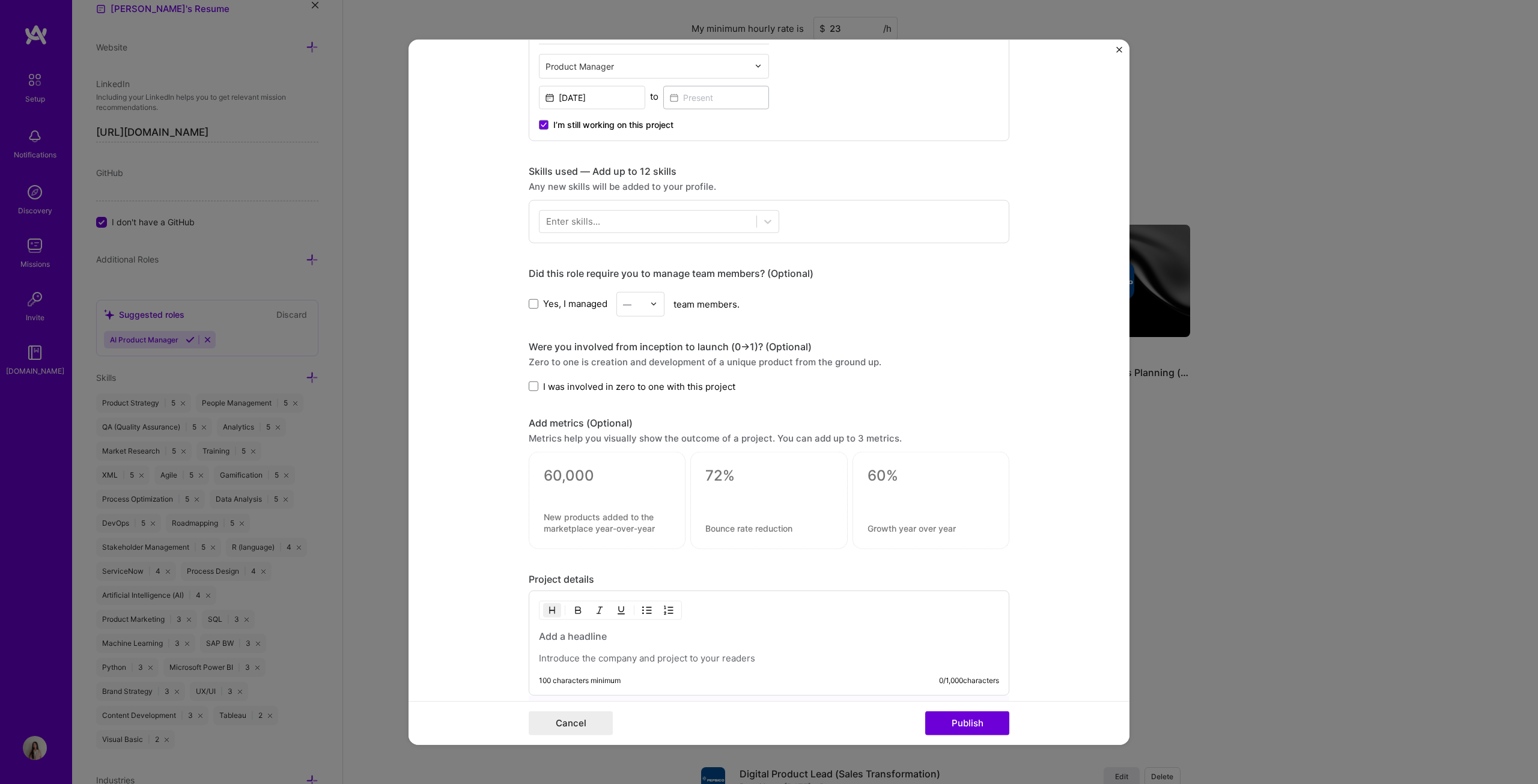
click at [609, 399] on textarea at bounding box center [607, 475] width 127 height 18
type textarea "3"
type textarea "23%"
click at [582, 399] on textarea at bounding box center [607, 528] width 127 height 23
paste textarea "Faster order-taking process for presellers and delivery drivers"
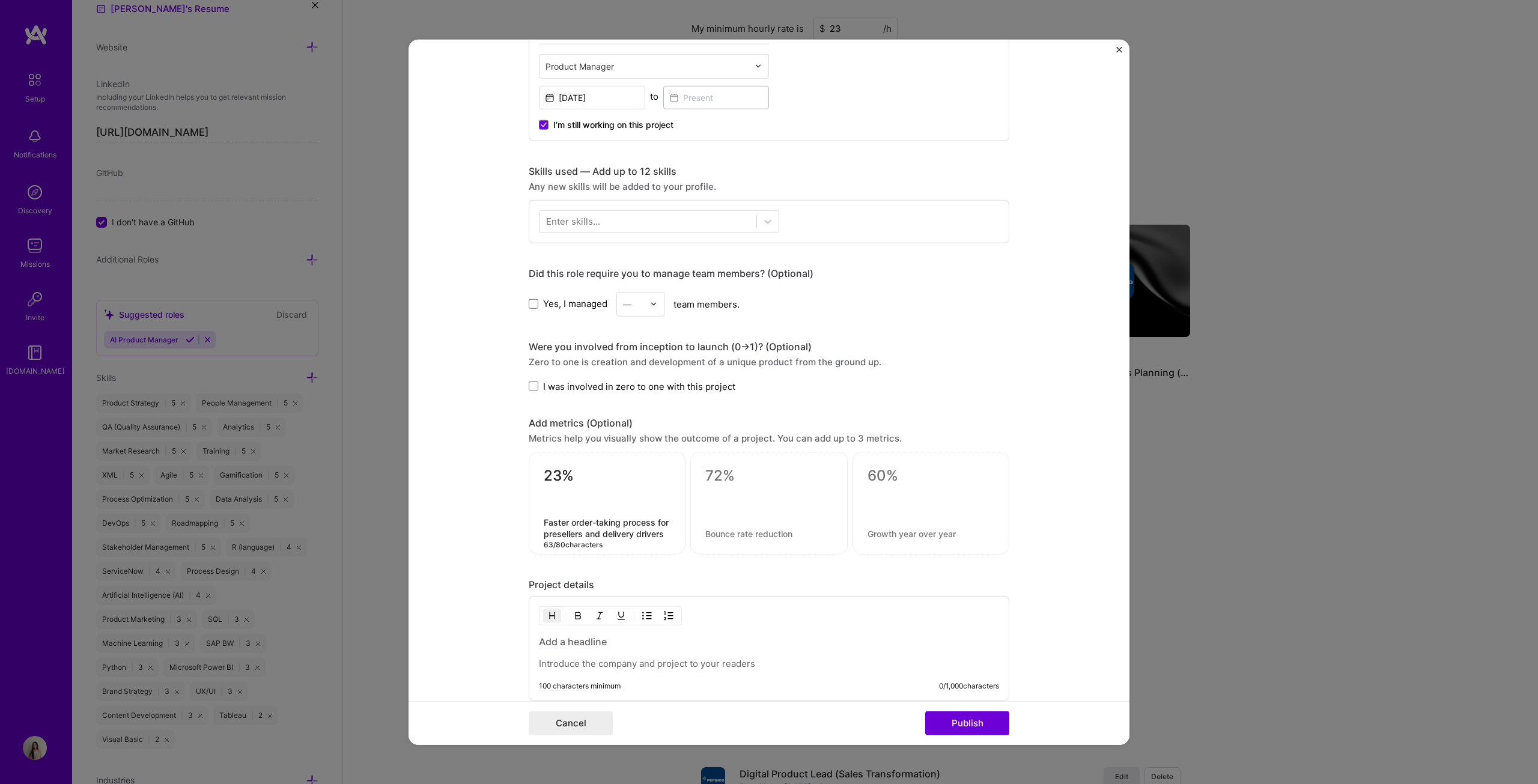
click at [578, 399] on textarea "Faster order-taking process for presellers and delivery drivers" at bounding box center [607, 528] width 127 height 23
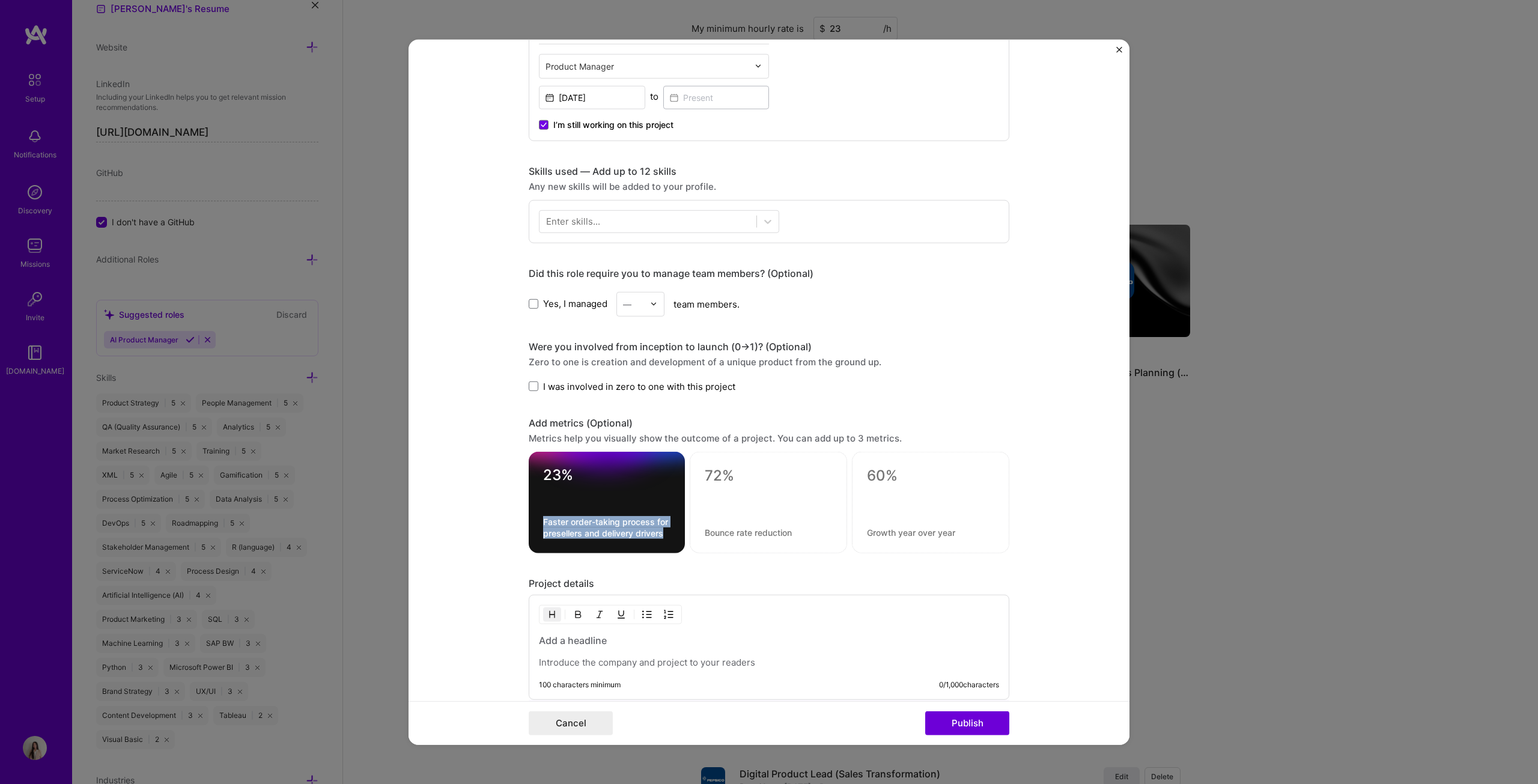
drag, startPoint x: 622, startPoint y: 541, endPoint x: 529, endPoint y: 517, distance: 96.0
click at [529, 399] on div "23% Faster order-taking process for presellers and delivery drivers" at bounding box center [607, 502] width 156 height 101
click at [656, 399] on textarea "Faster order-taking process for presellers and delivery drivers" at bounding box center [607, 527] width 127 height 23
drag, startPoint x: 660, startPoint y: 529, endPoint x: 553, endPoint y: 508, distance: 109.0
click at [553, 399] on div "23% Faster order-taking process for presellers and delivery drivers 63 / 80 cha…" at bounding box center [607, 502] width 156 height 101
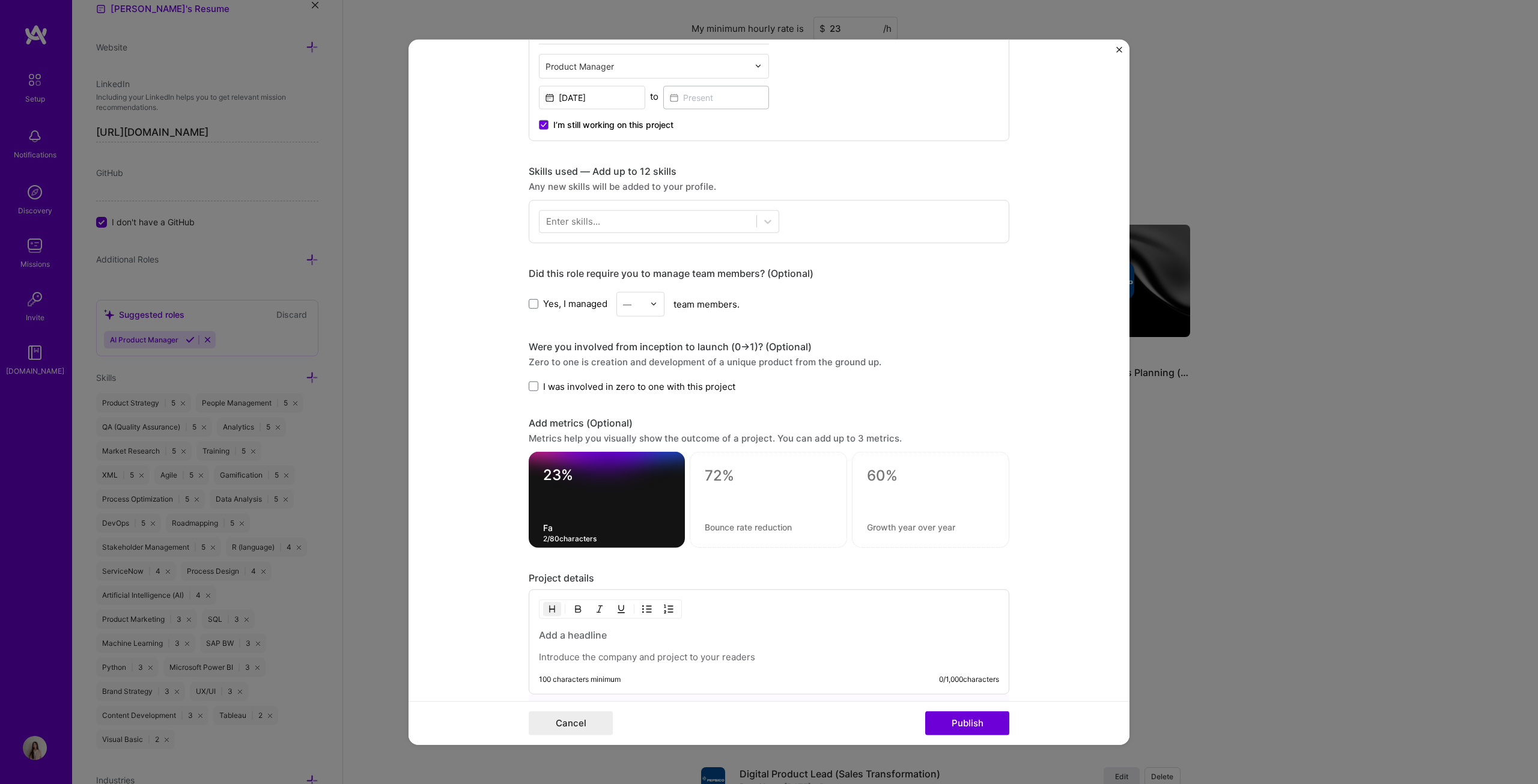
type textarea "F"
paste textarea "Faster delivery confirmation process for drivers at retailer locations"
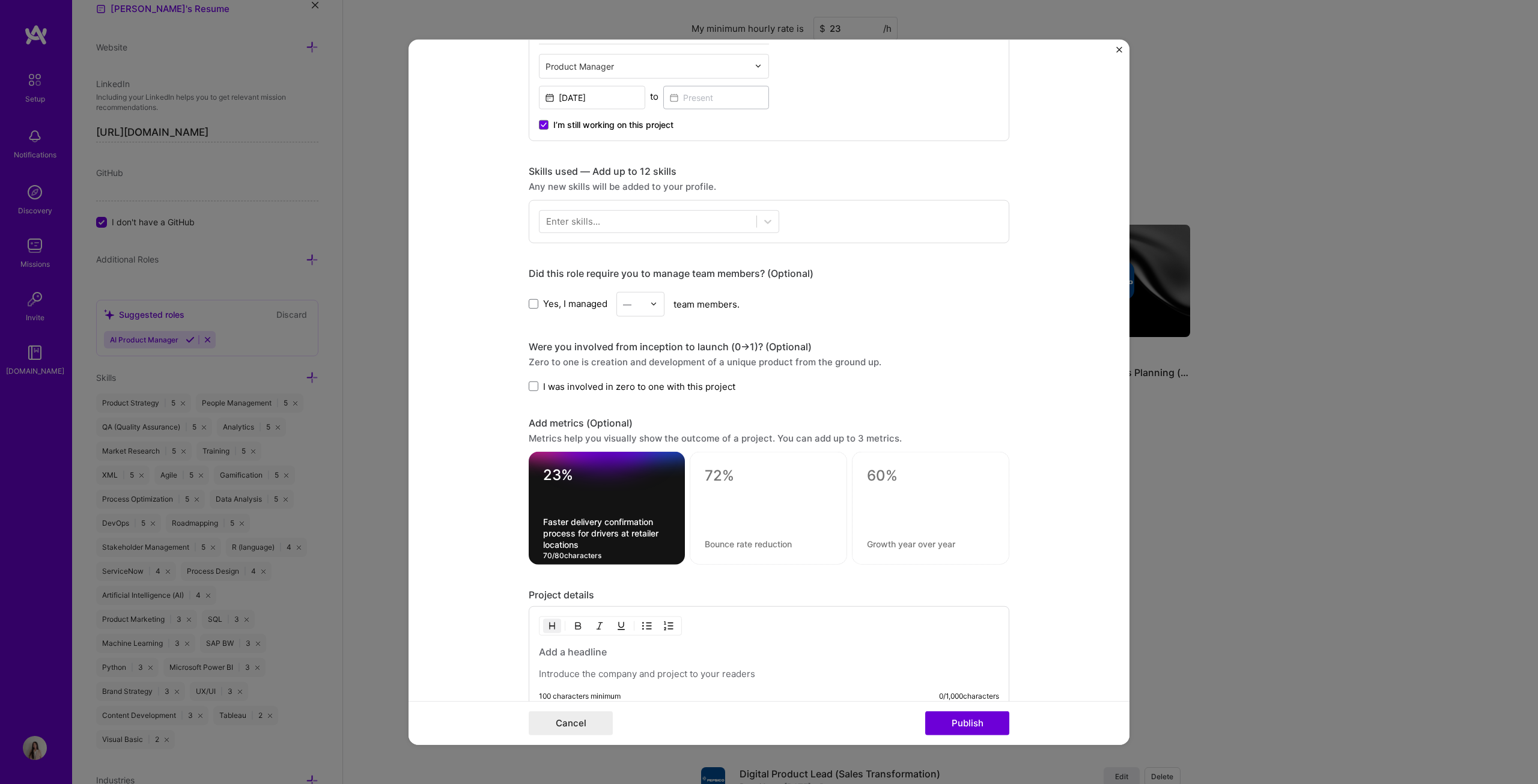
click at [600, 399] on textarea "Faster delivery confirmation process for drivers at retailer locations" at bounding box center [607, 533] width 127 height 34
type textarea "Faster delivery process for drivers at retailer locations"
click at [749, 399] on textarea at bounding box center [769, 475] width 127 height 18
type textarea "100+"
click at [759, 399] on textarea at bounding box center [769, 532] width 127 height 11
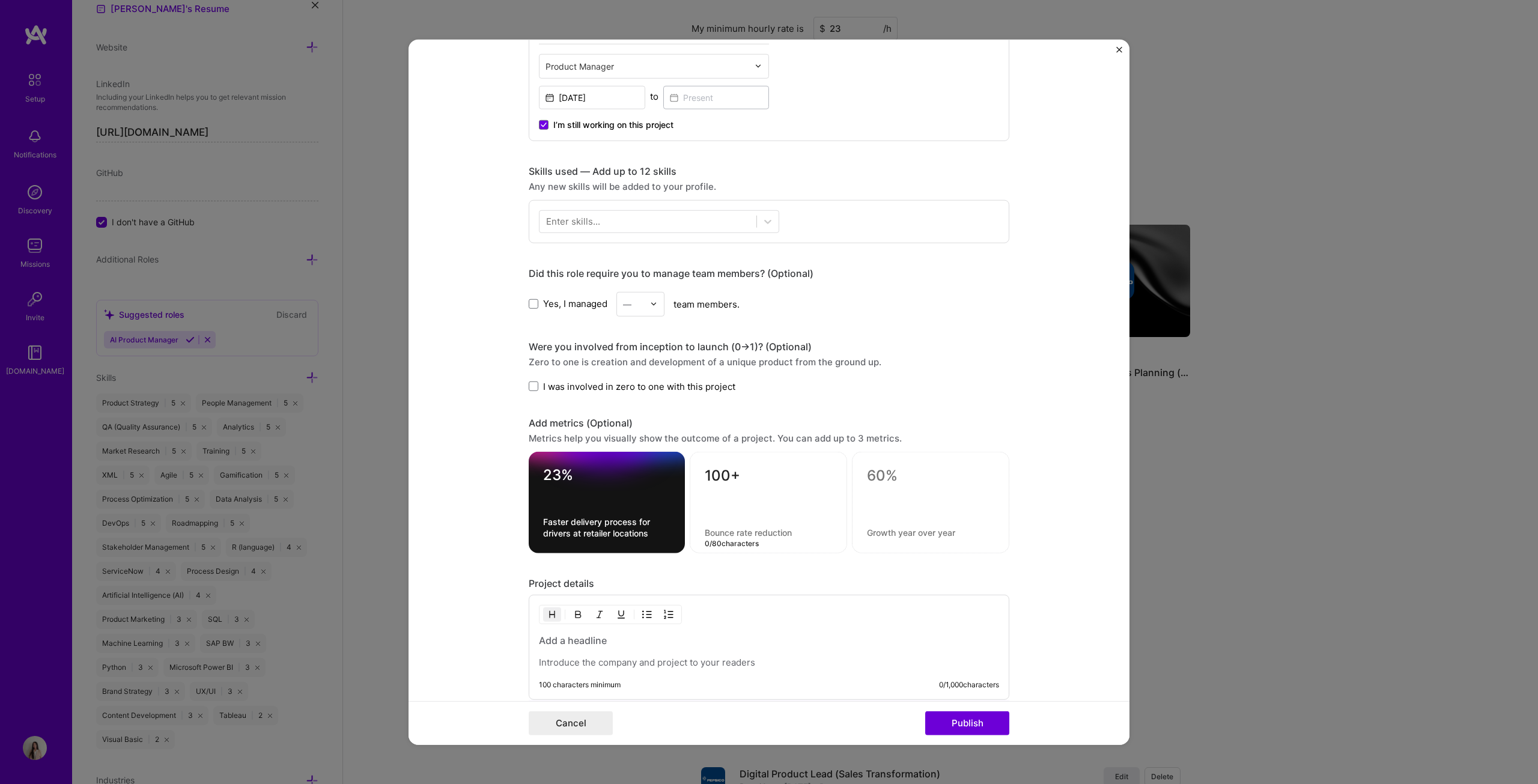
paste textarea "Delivery drivers adopted the SFA app within rollout phase"
type textarea "Delivery drivers adopted the SFA app within rollout phase"
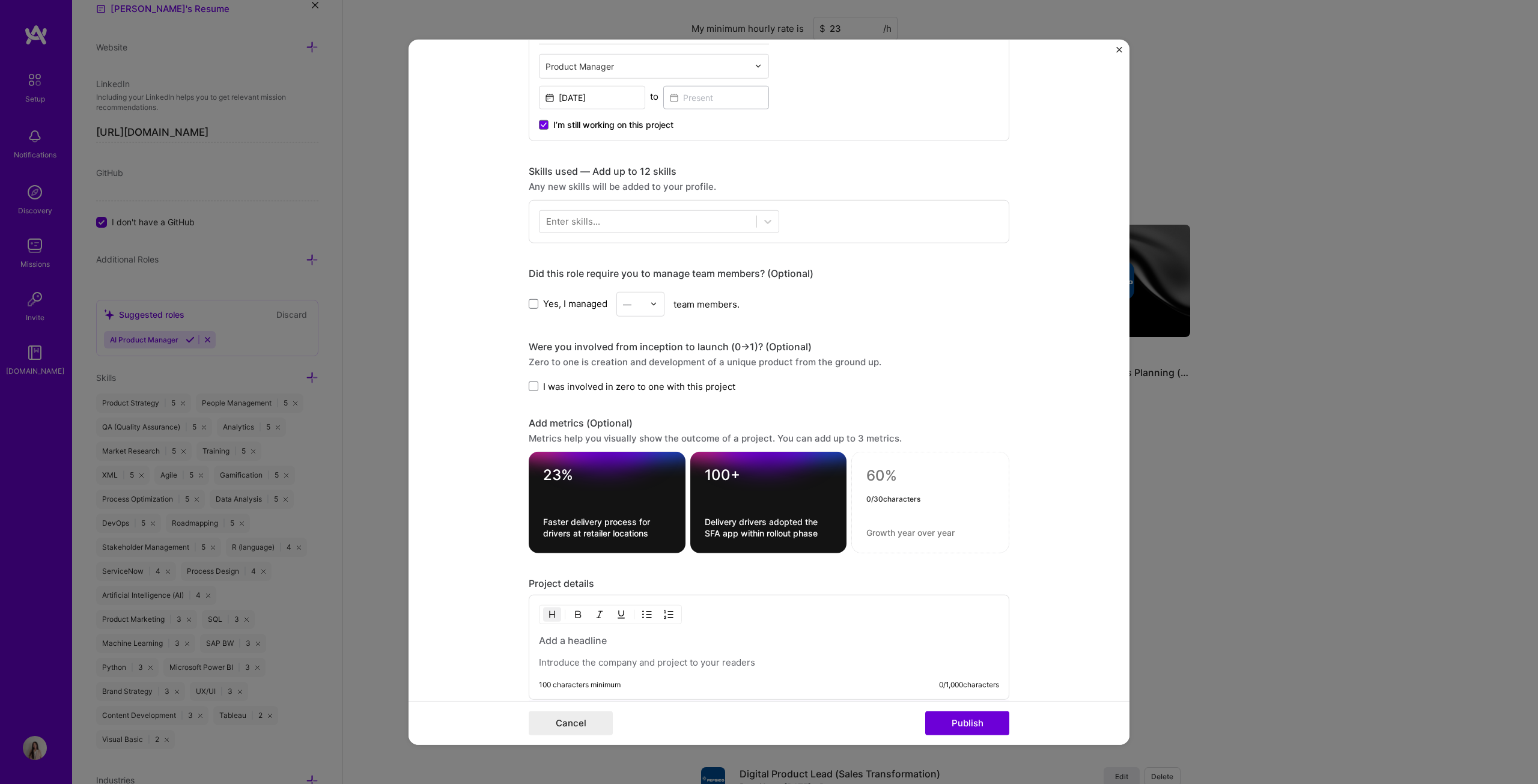
click at [759, 399] on textarea at bounding box center [930, 475] width 128 height 18
type textarea "100%"
click at [759, 399] on textarea at bounding box center [930, 532] width 128 height 11
paste textarea "Compliance ensured via mandatory digital signatures and sales vs. target tracki…"
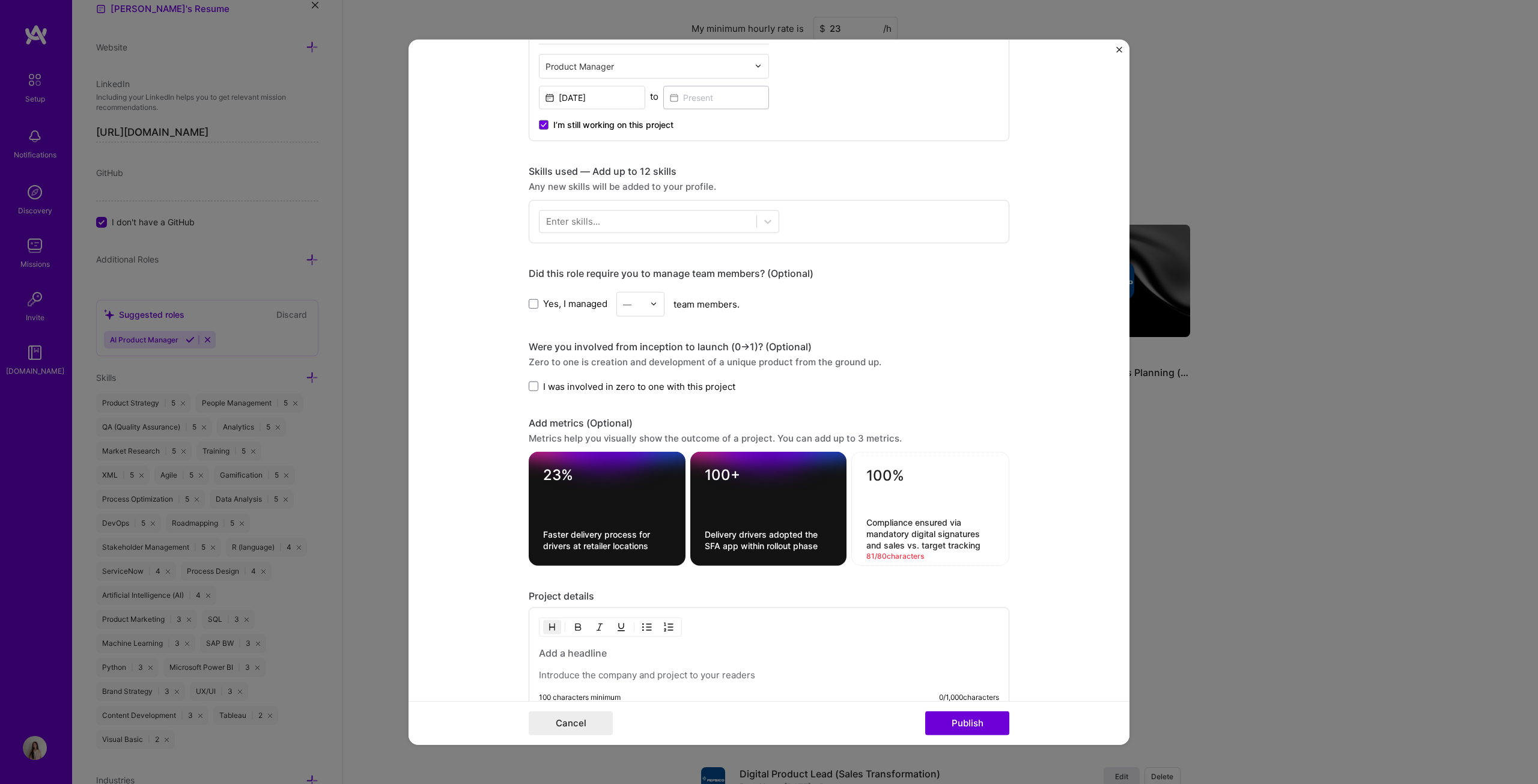
click at [759, 399] on textarea "Compliance ensured via mandatory digital signatures and sales vs. target tracki…" at bounding box center [930, 533] width 128 height 34
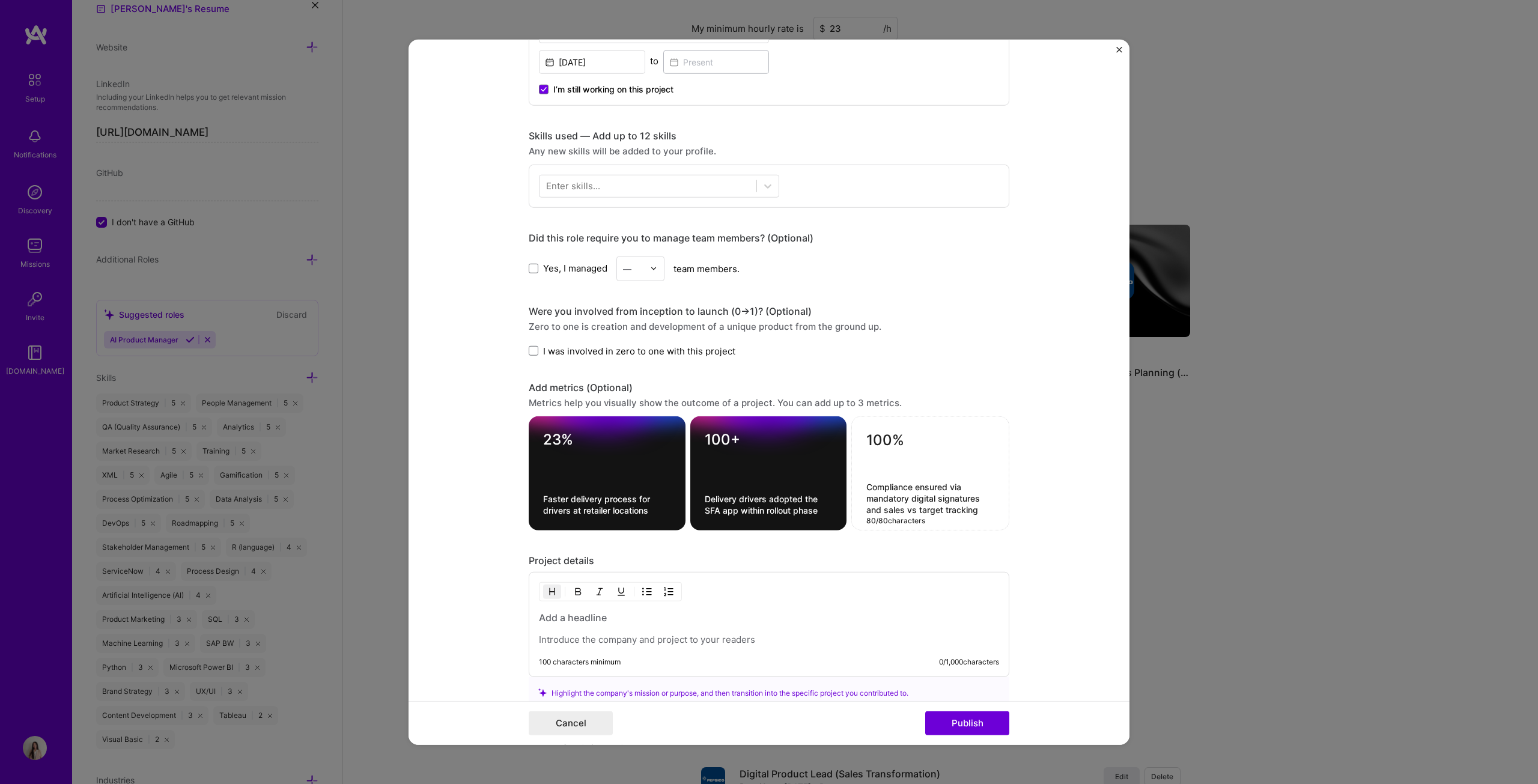
scroll to position [481, 0]
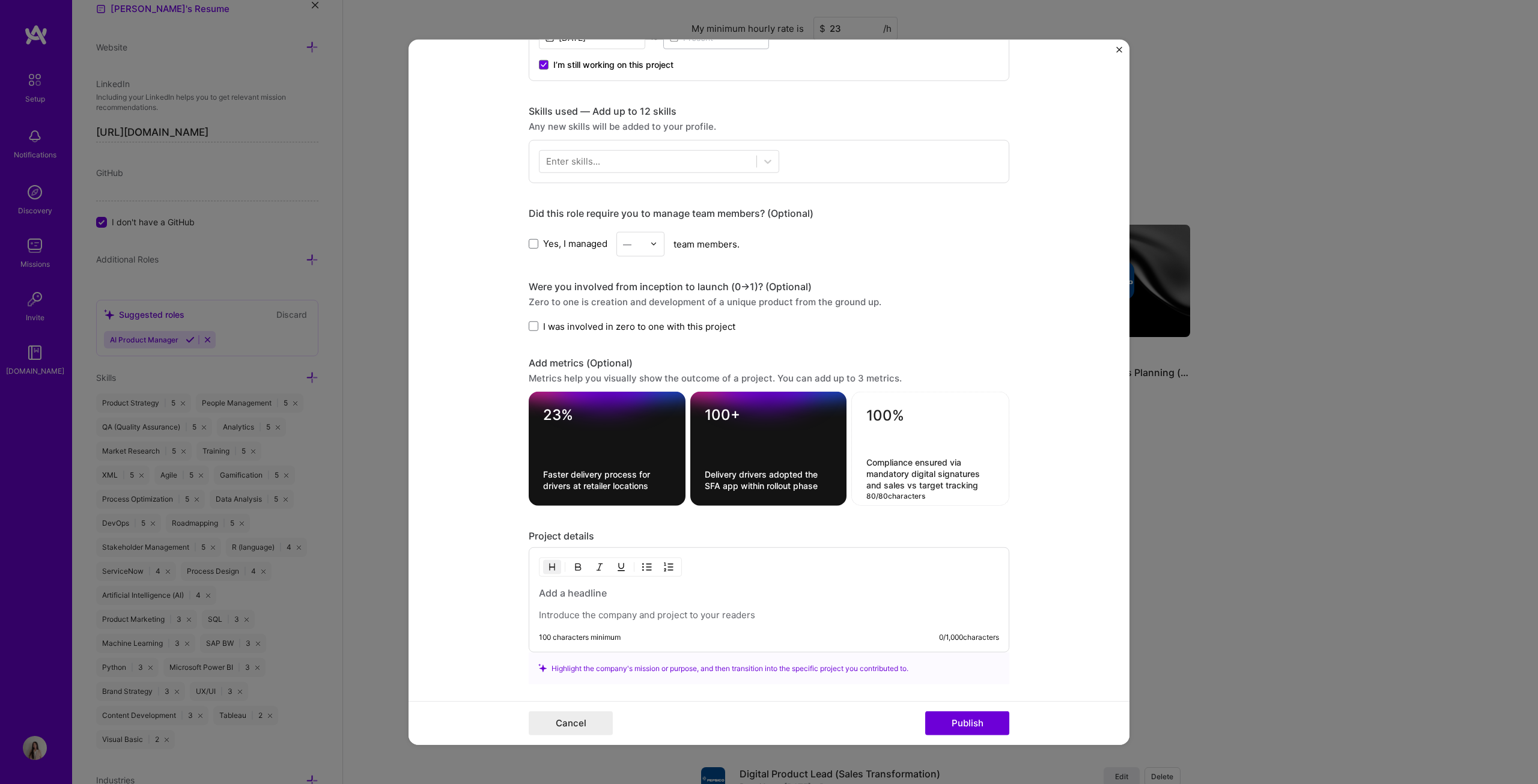
type textarea "Compliance ensured via mandatory digital signatures and sales vs target tracking"
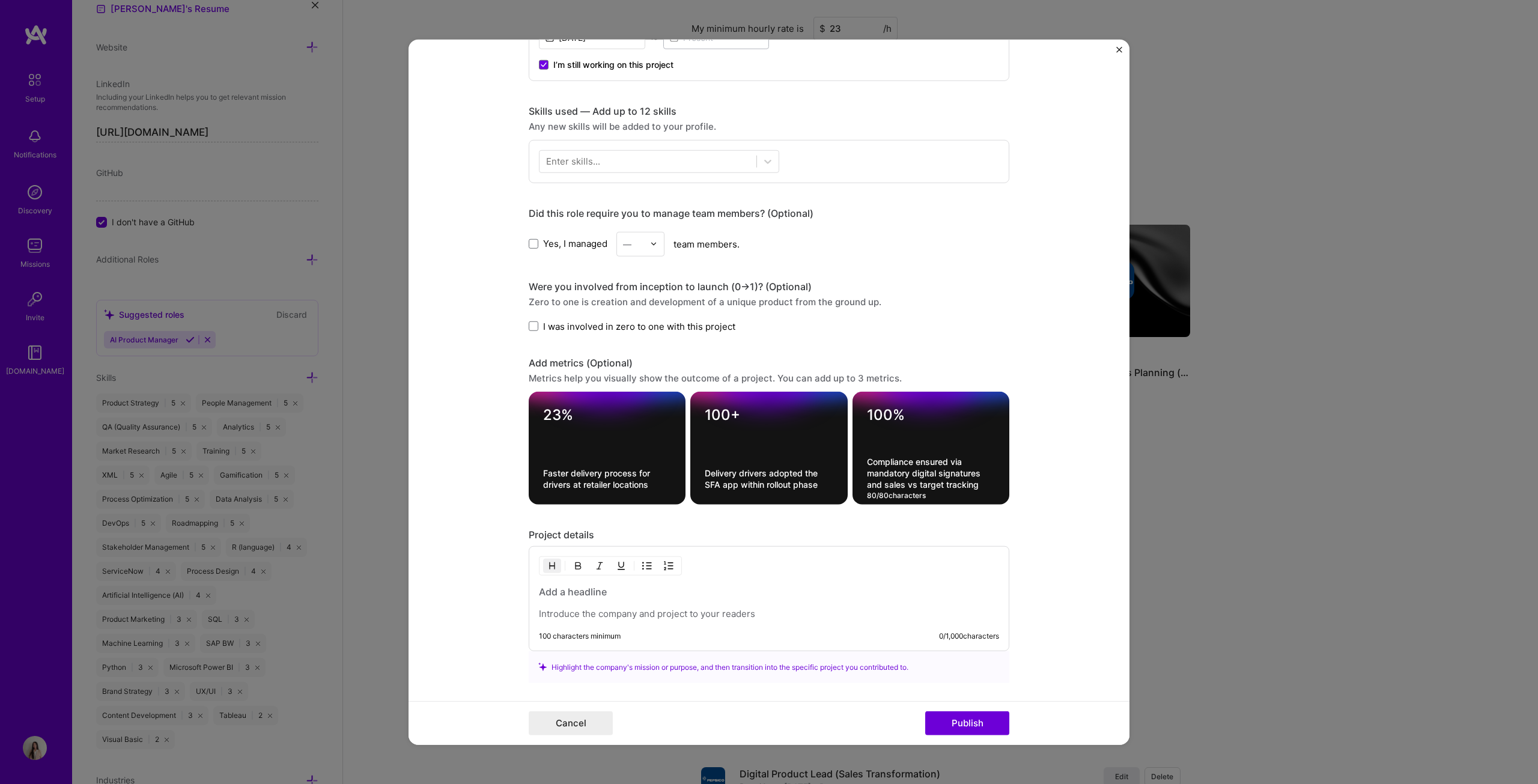
scroll to position [541, 0]
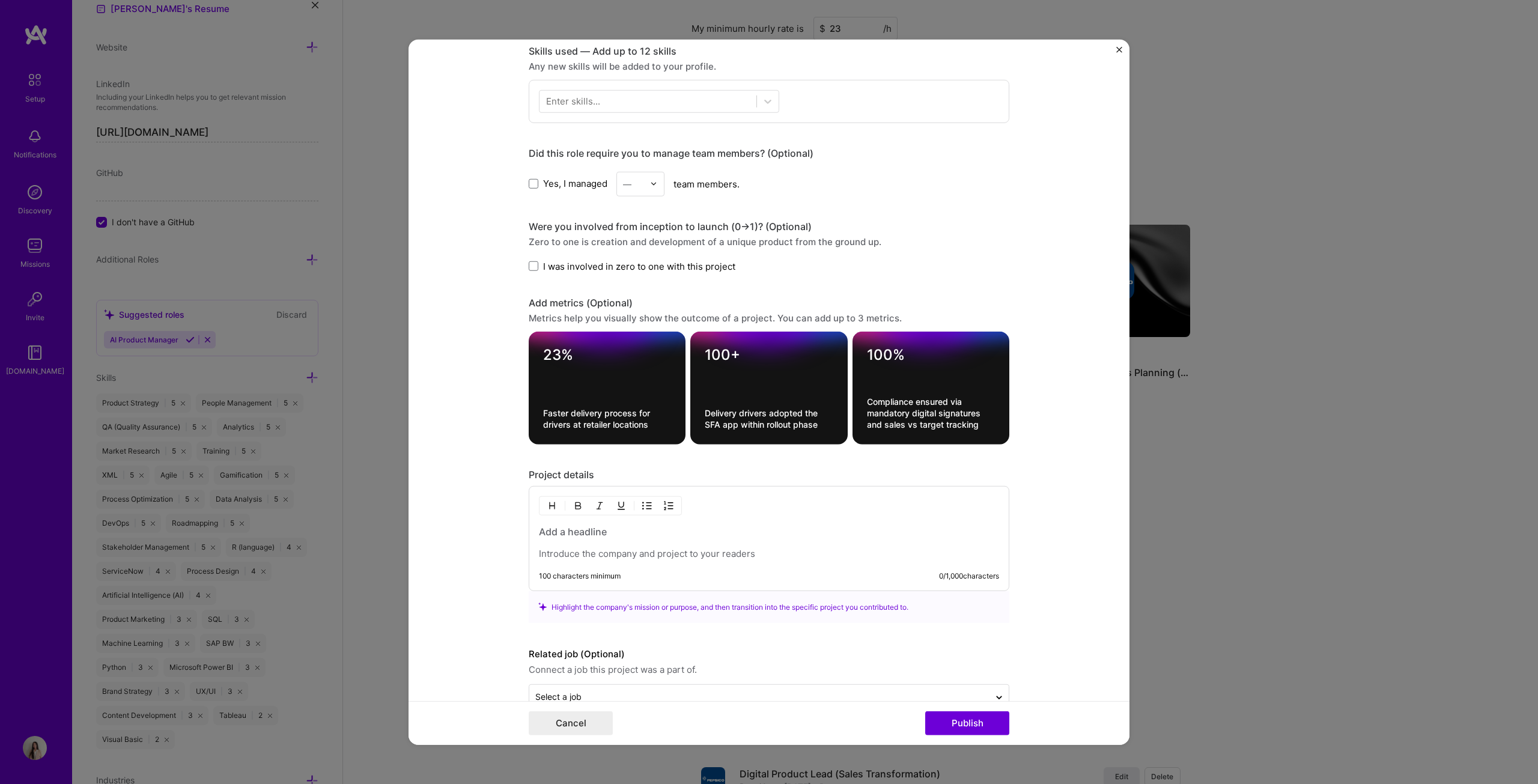
click at [575, 399] on div at bounding box center [769, 542] width 460 height 35
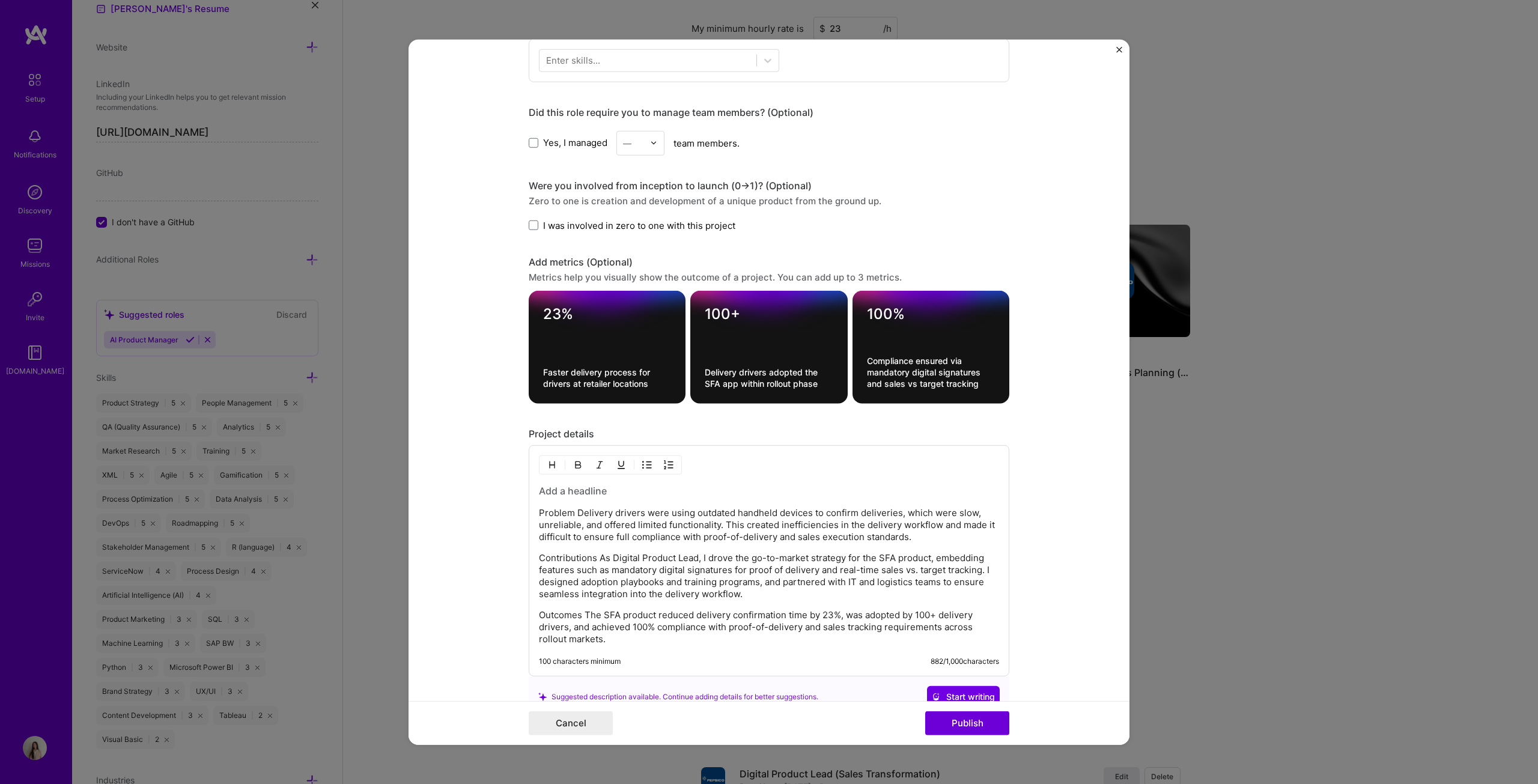
scroll to position [601, 0]
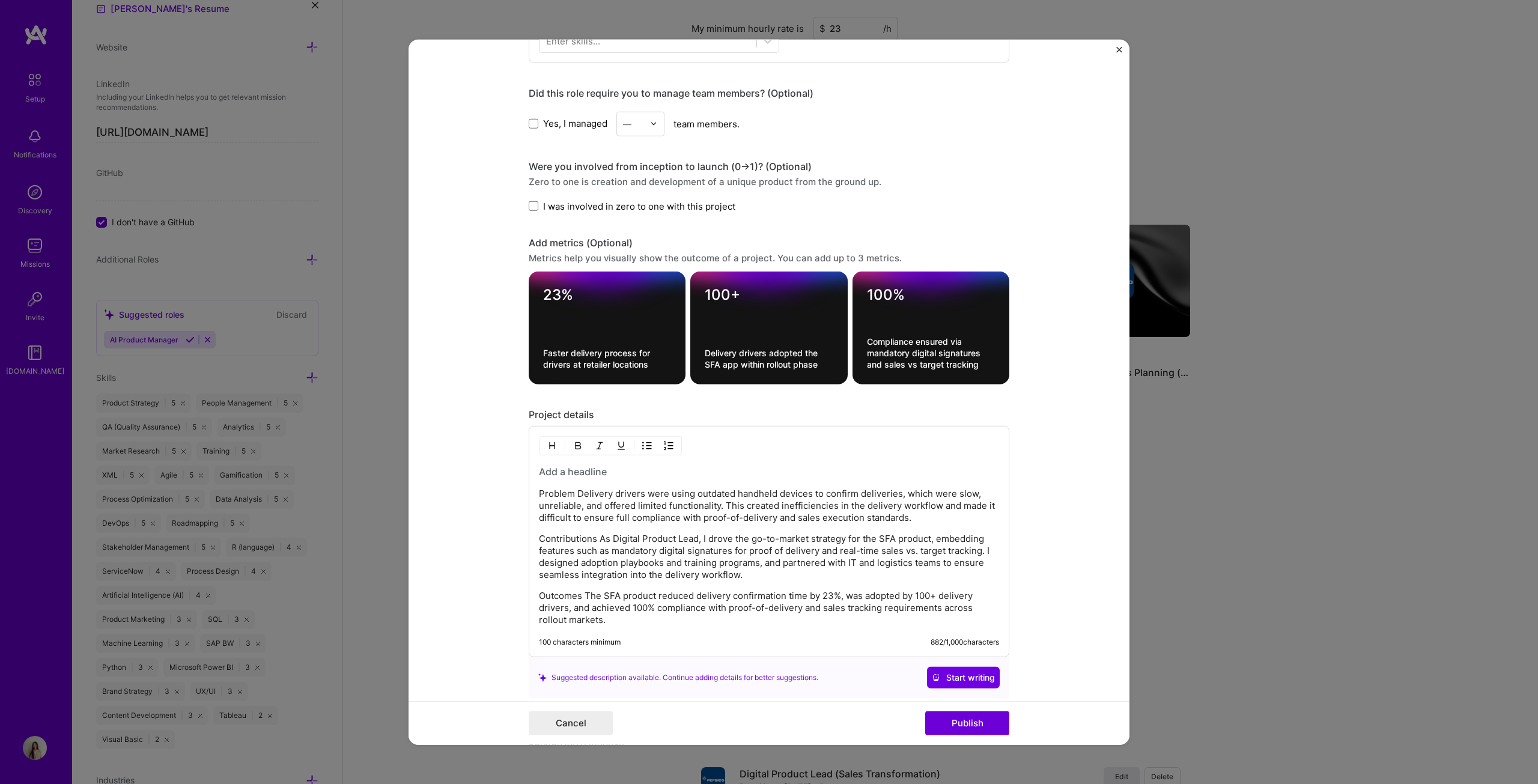
click at [572, 399] on p "Problem Delivery drivers were using outdated handheld devices to confirm delive…" at bounding box center [769, 506] width 460 height 36
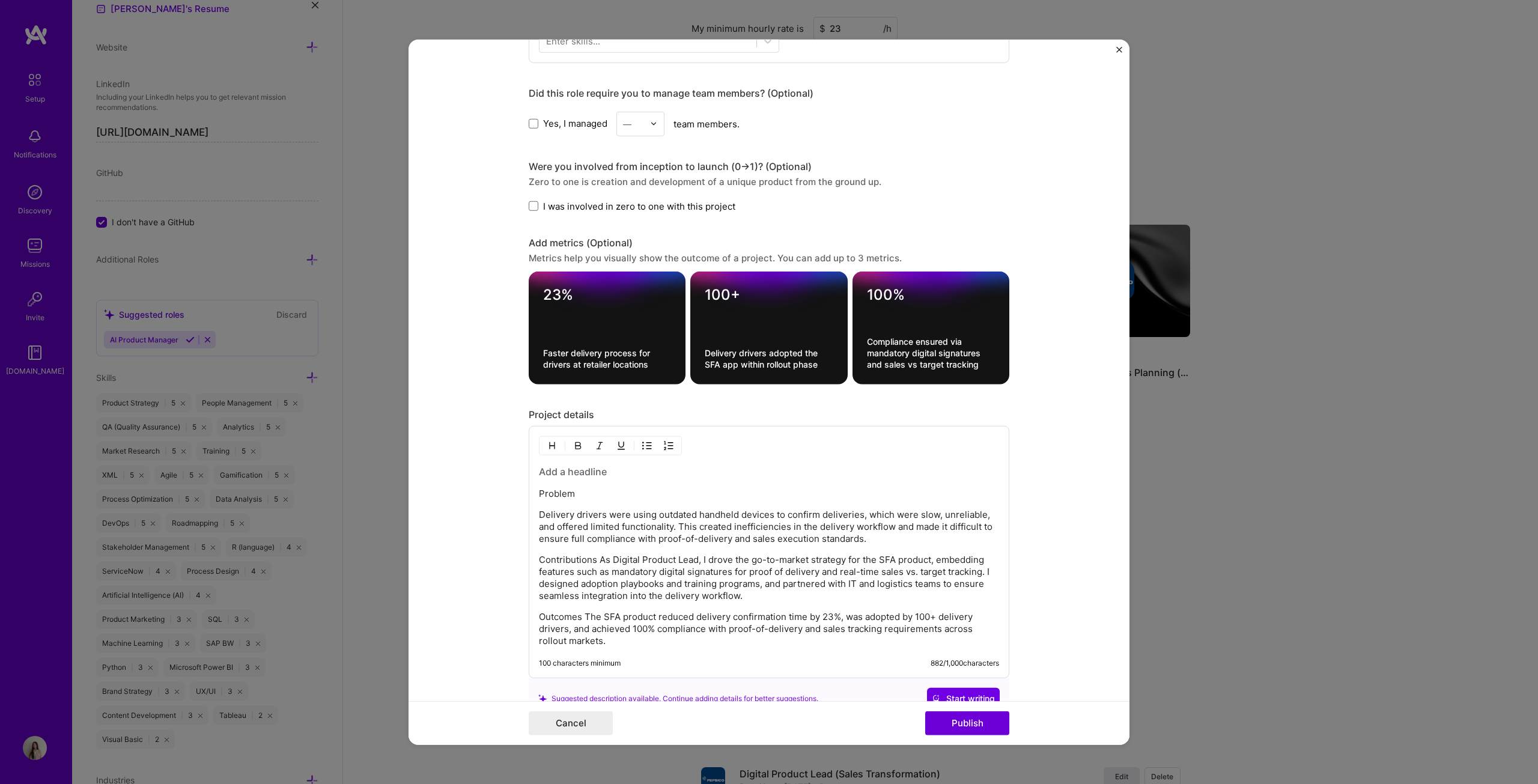
click at [595, 399] on p "Contributions As Digital Product Lead, I drove the go-to-market strategy for th…" at bounding box center [769, 578] width 460 height 48
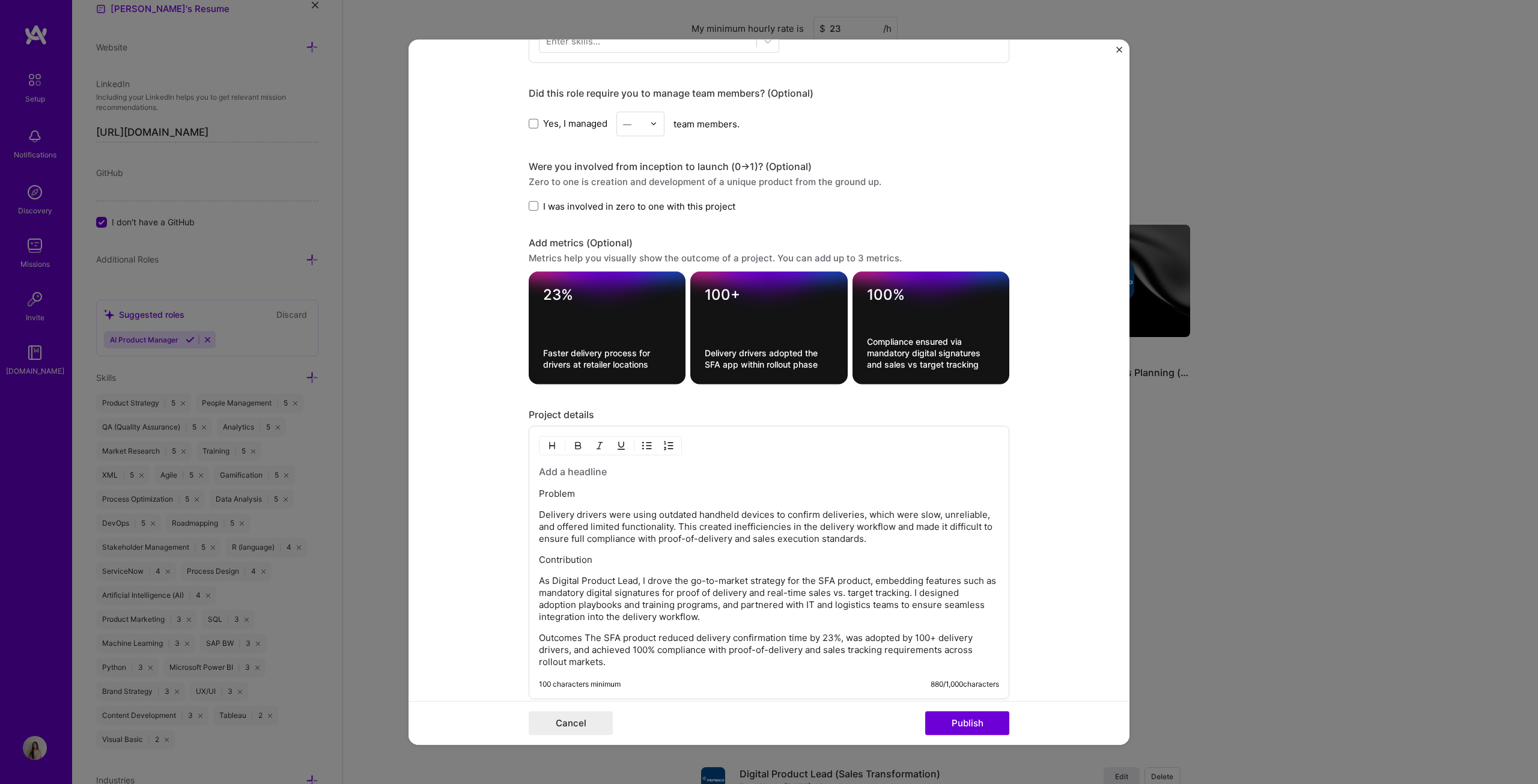
click at [584, 399] on p "Outcomes The SFA product reduced delivery confirmation time by 23%, was adopted…" at bounding box center [769, 650] width 460 height 36
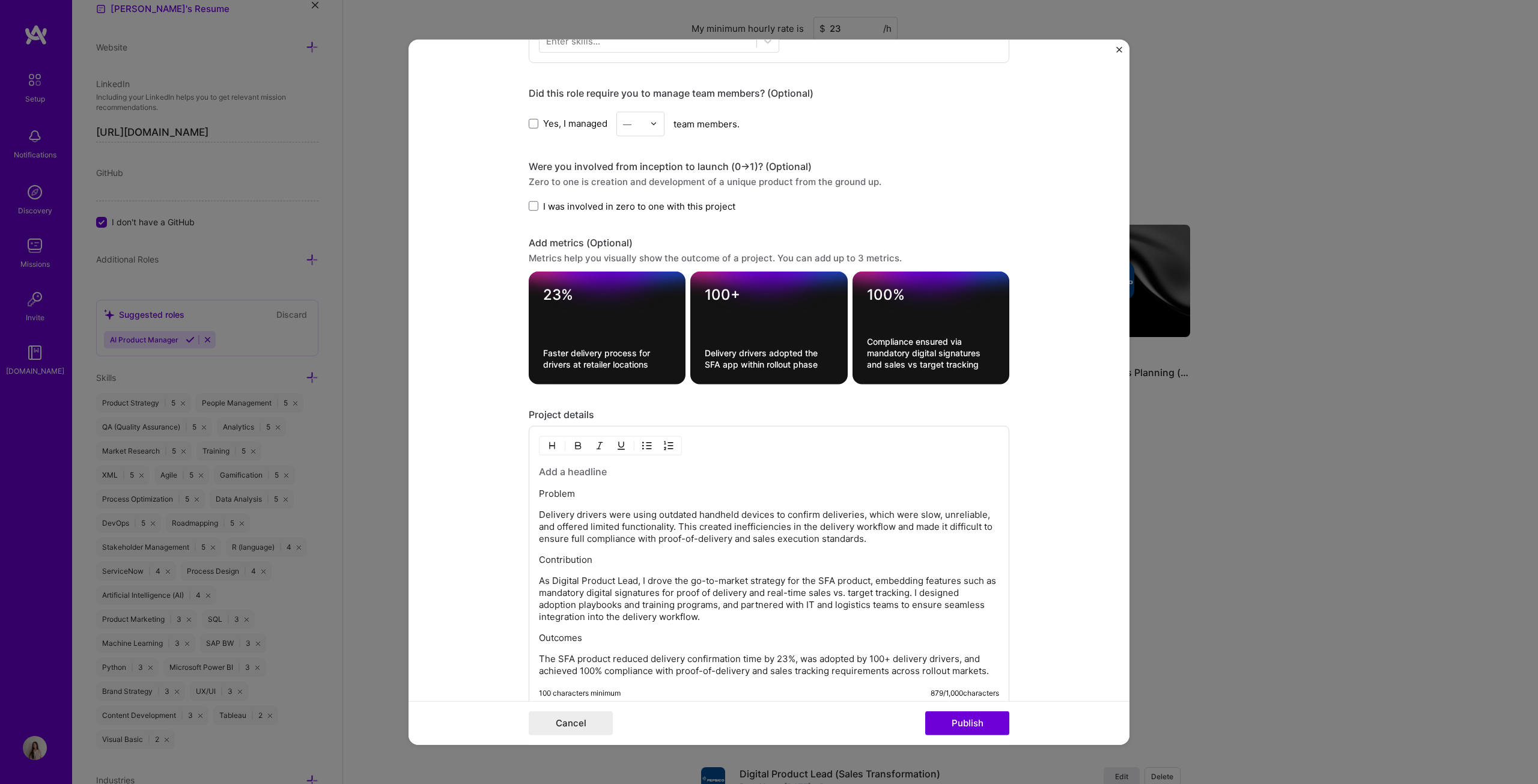
click at [599, 399] on p "Outcomes" at bounding box center [769, 637] width 460 height 12
drag, startPoint x: 581, startPoint y: 634, endPoint x: 511, endPoint y: 634, distance: 70.0
click at [511, 399] on form "Project title SFA Delivery Driver Company PepsiCo Project industry Industry 2 P…" at bounding box center [769, 392] width 721 height 706
click at [571, 399] on button "button" at bounding box center [577, 446] width 18 height 14
drag, startPoint x: 596, startPoint y: 559, endPoint x: 506, endPoint y: 554, distance: 90.1
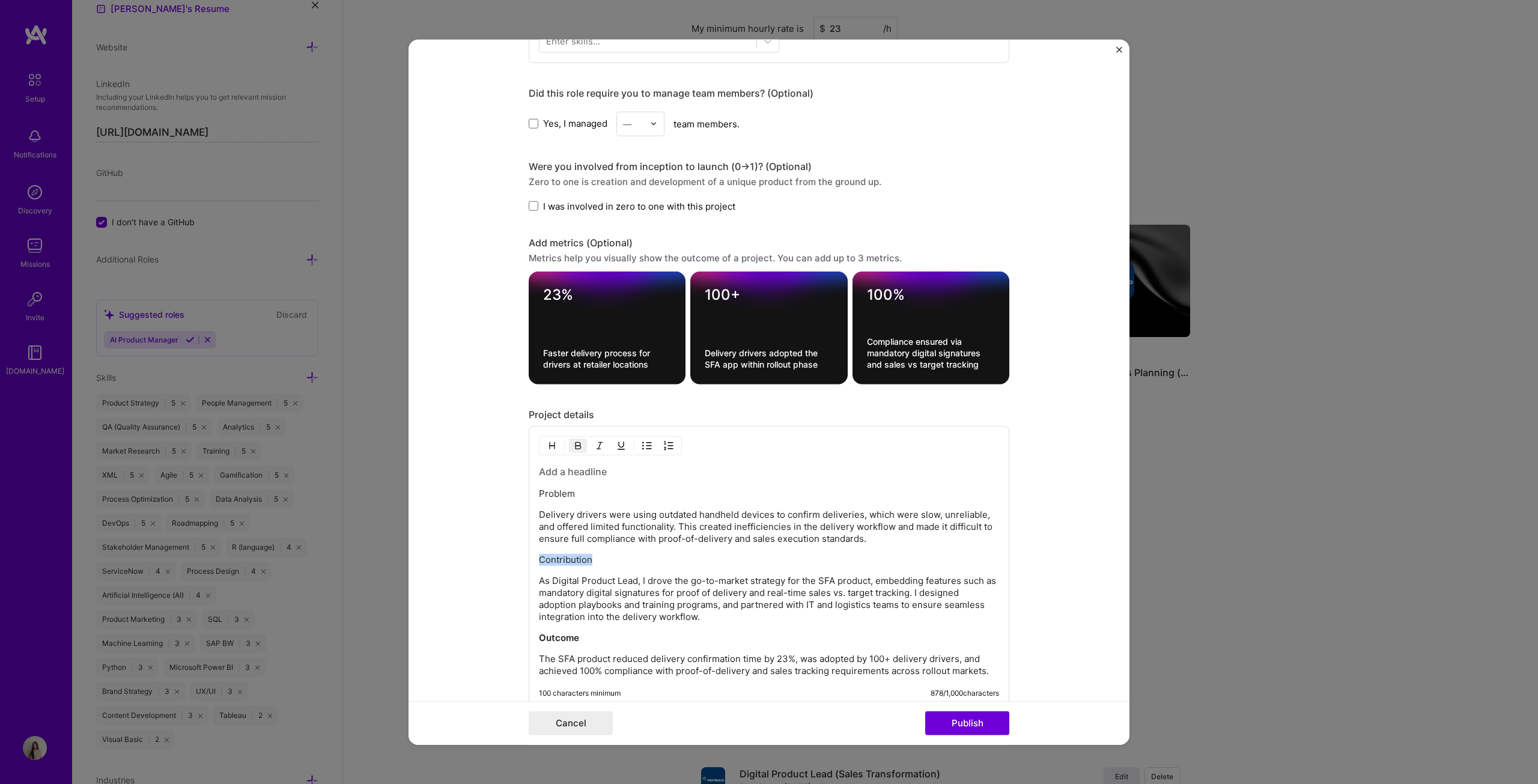
click at [506, 399] on form "Project title SFA Delivery Driver Company PepsiCo Project industry Industry 2 P…" at bounding box center [769, 392] width 721 height 706
click at [579, 399] on button "button" at bounding box center [577, 446] width 18 height 14
drag, startPoint x: 587, startPoint y: 496, endPoint x: 553, endPoint y: 474, distance: 40.5
click at [531, 399] on div "Problem Delivery drivers were using outdated handheld devices to confirm delive…" at bounding box center [769, 567] width 481 height 282
click at [580, 399] on button "button" at bounding box center [577, 446] width 18 height 14
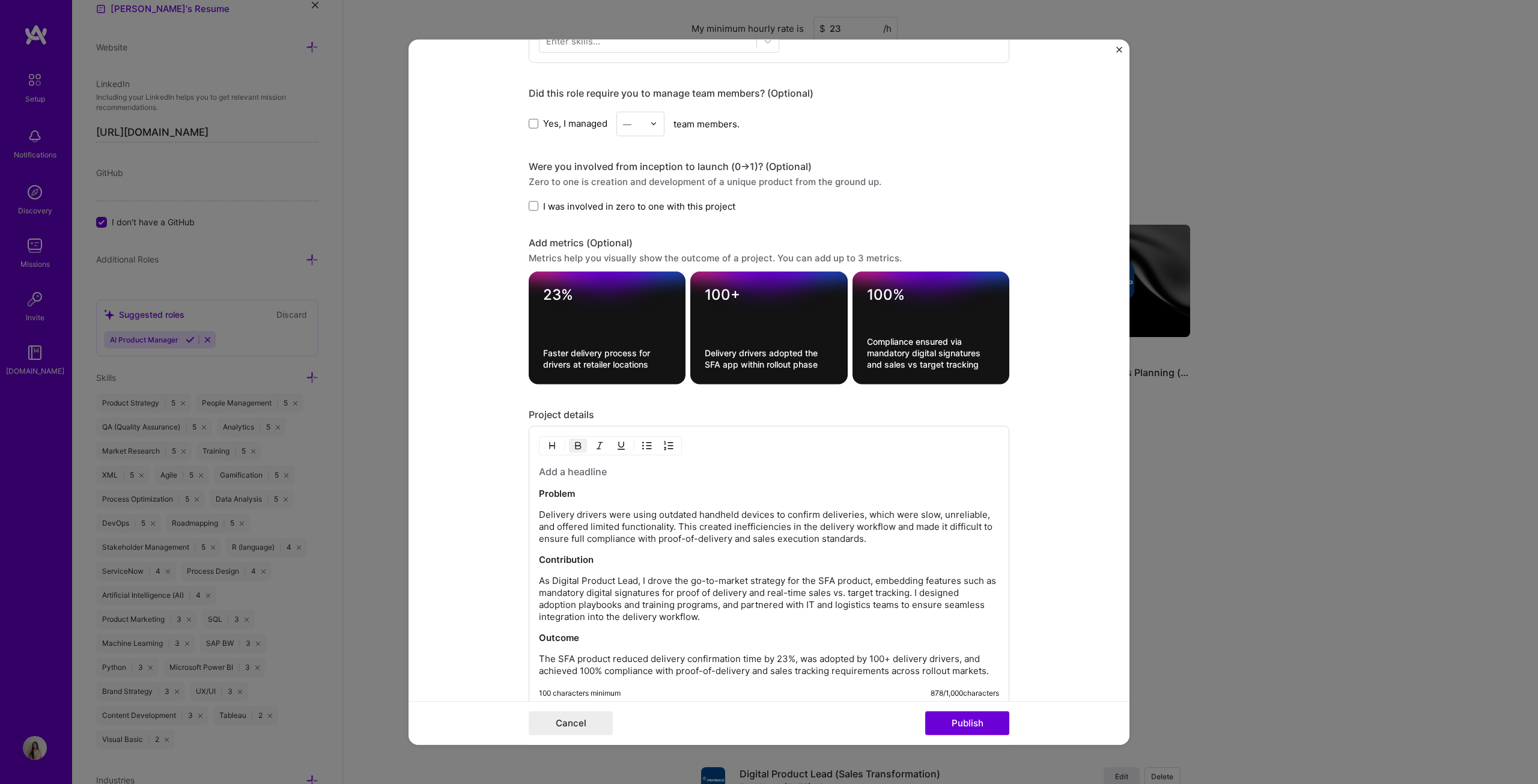
click at [625, 399] on h3 at bounding box center [769, 471] width 460 height 13
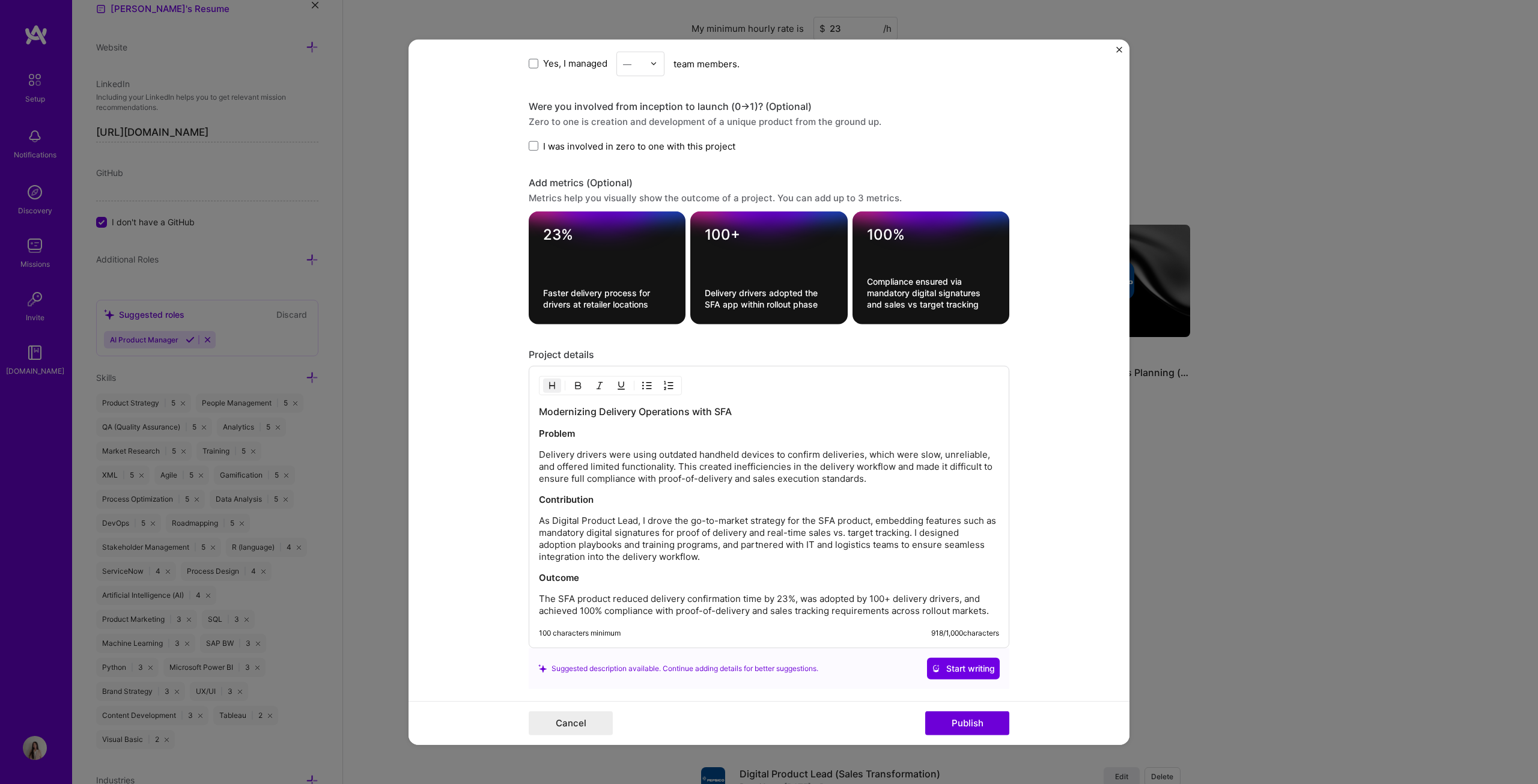
click at [759, 399] on h3 "Modernizing Delivery Operations with SFA" at bounding box center [769, 411] width 460 height 13
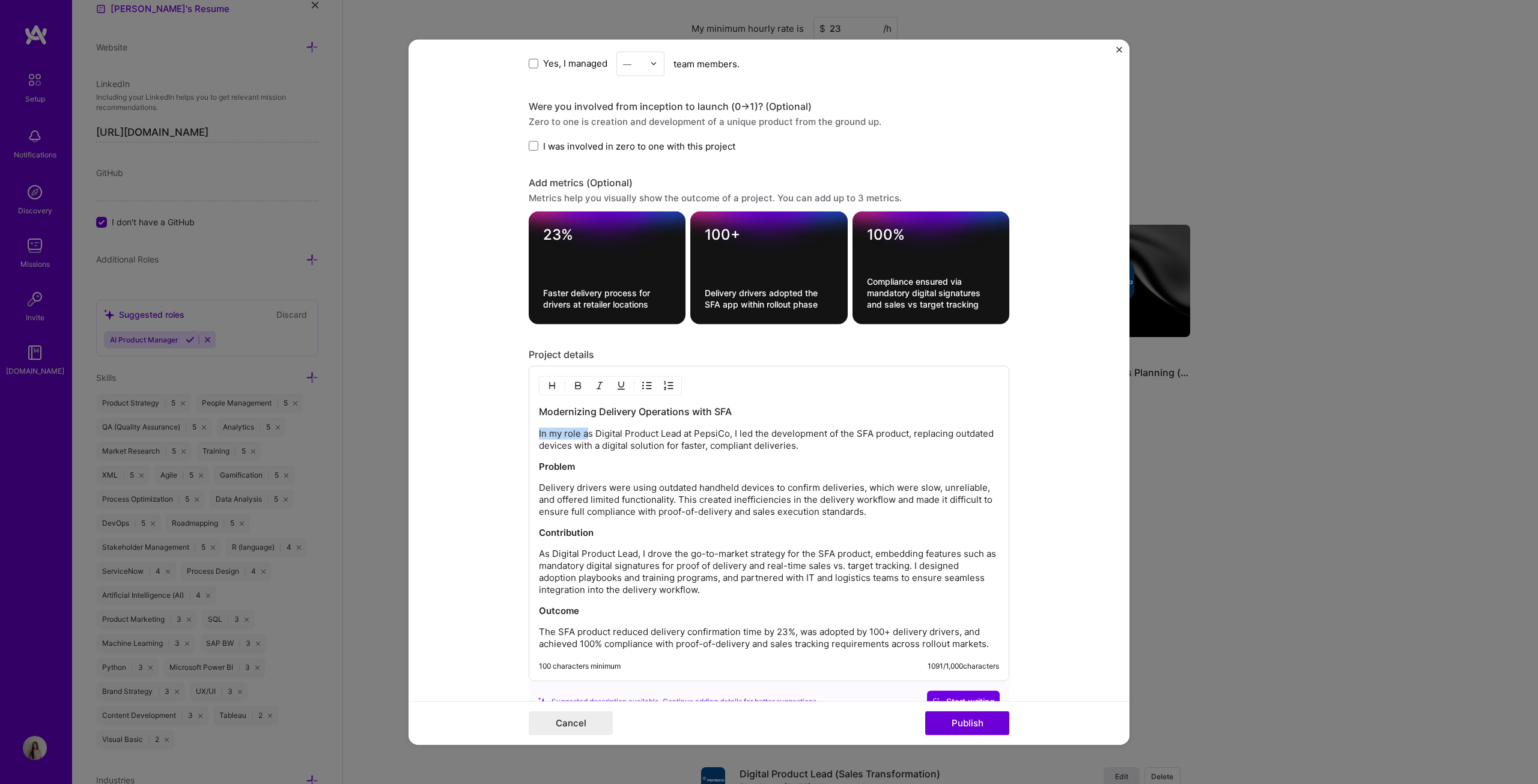
drag, startPoint x: 579, startPoint y: 433, endPoint x: 473, endPoint y: 432, distance: 106.0
click at [473, 399] on form "Project title SFA Delivery Driver Company PepsiCo Project industry Industry 2 P…" at bounding box center [769, 392] width 721 height 706
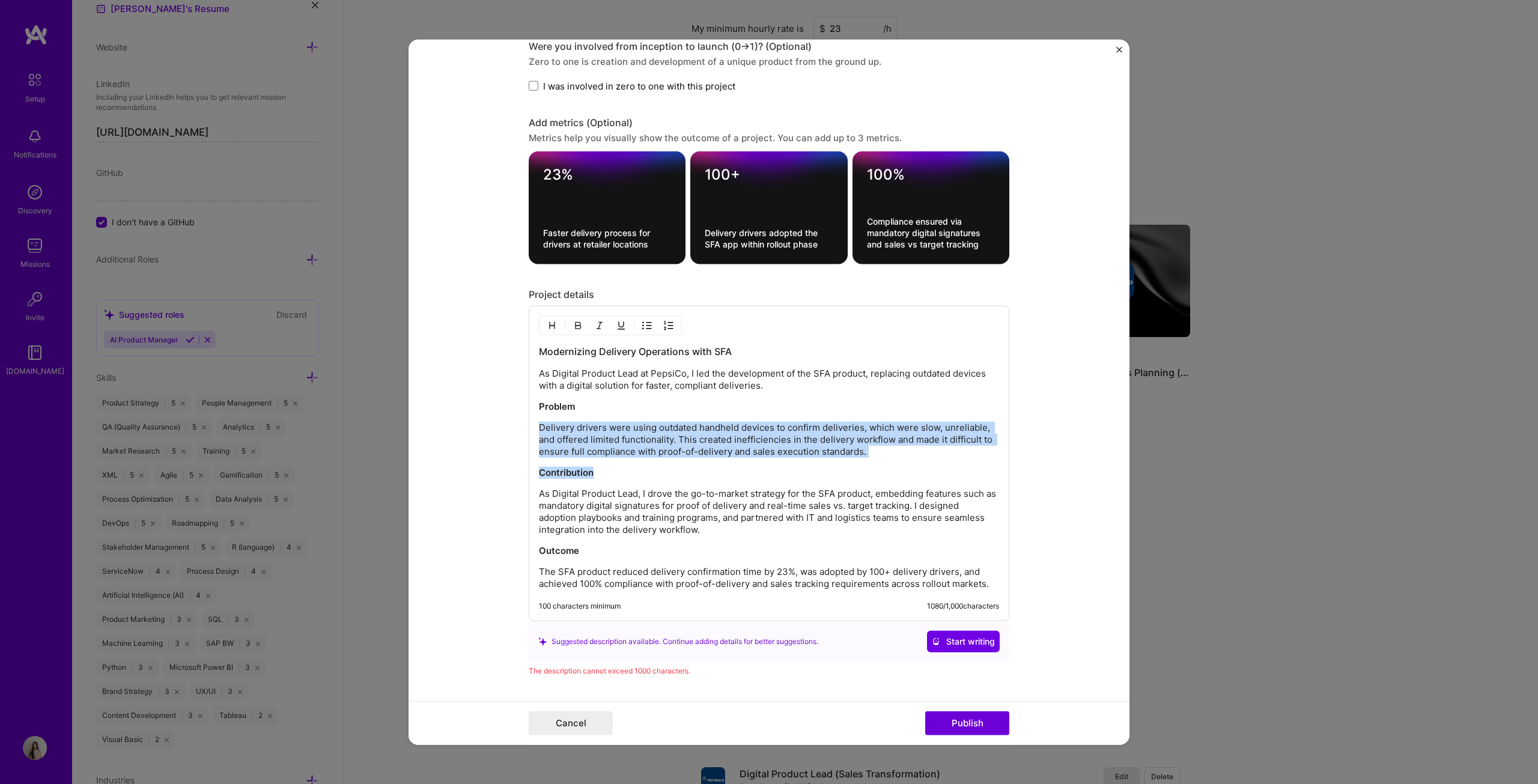
drag, startPoint x: 864, startPoint y: 456, endPoint x: 519, endPoint y: 428, distance: 346.1
click at [519, 399] on form "Project title SFA Delivery Driver Company PepsiCo Project industry Industry 2 P…" at bounding box center [769, 392] width 721 height 706
click at [550, 399] on p "Delivery drivers were using outdated handheld devices to confirm deliveries, wh…" at bounding box center [769, 439] width 460 height 36
drag, startPoint x: 873, startPoint y: 449, endPoint x: 522, endPoint y: 423, distance: 352.0
click at [522, 399] on form "Project title SFA Delivery Driver Company PepsiCo Project industry Industry 2 P…" at bounding box center [769, 392] width 721 height 706
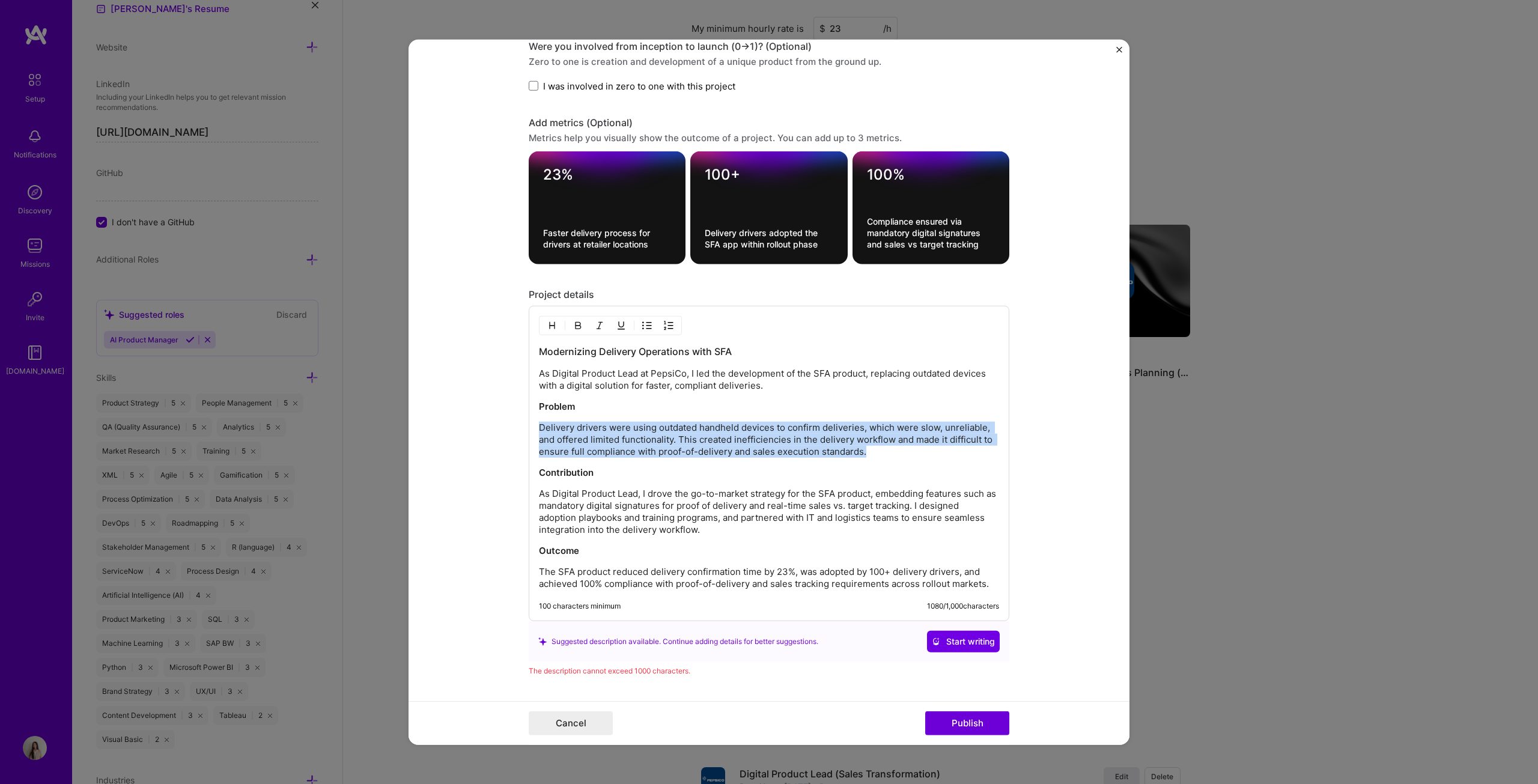
copy p "Delivery drivers were using outdated handheld devices to confirm deliveries, wh…"
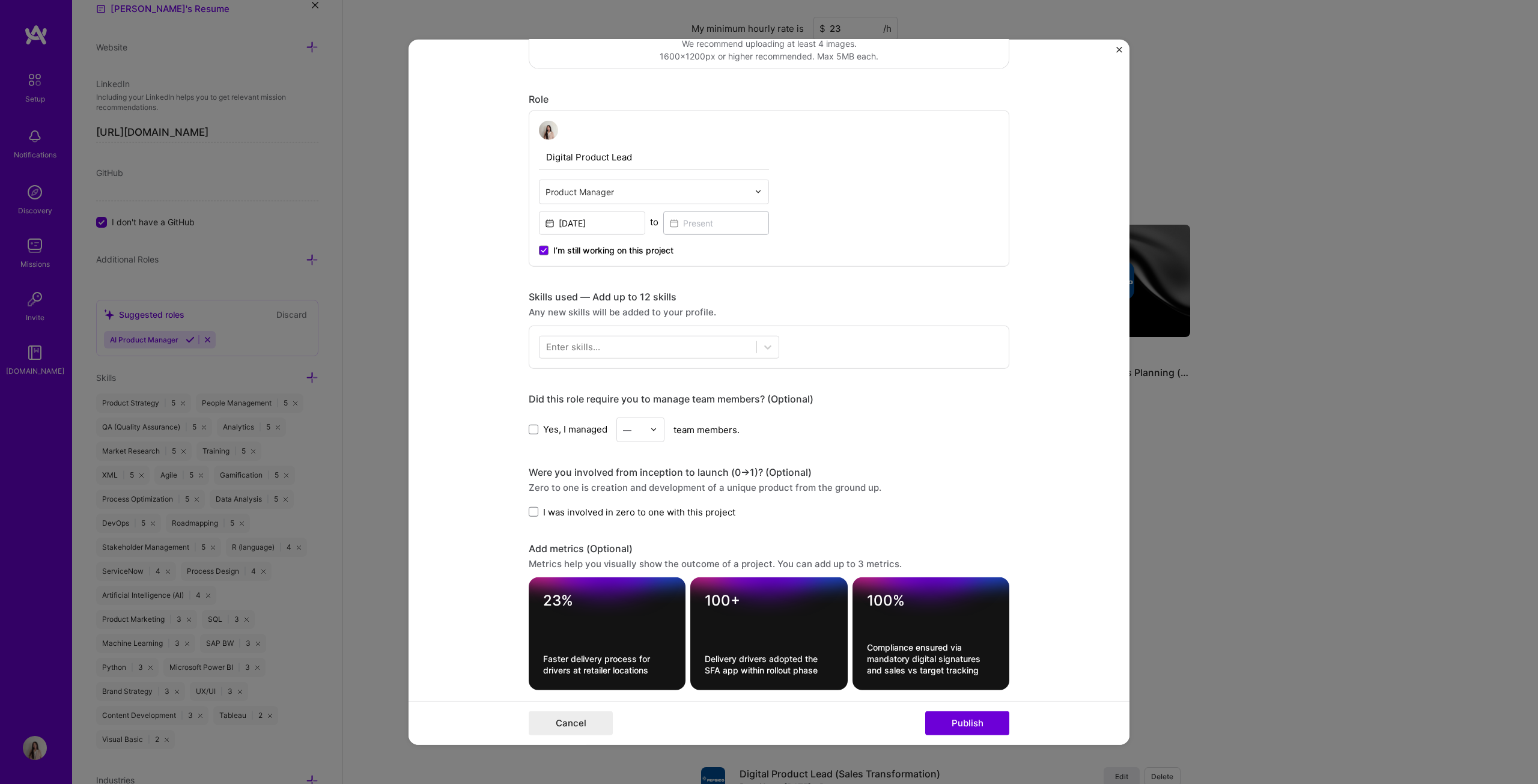
scroll to position [234, 0]
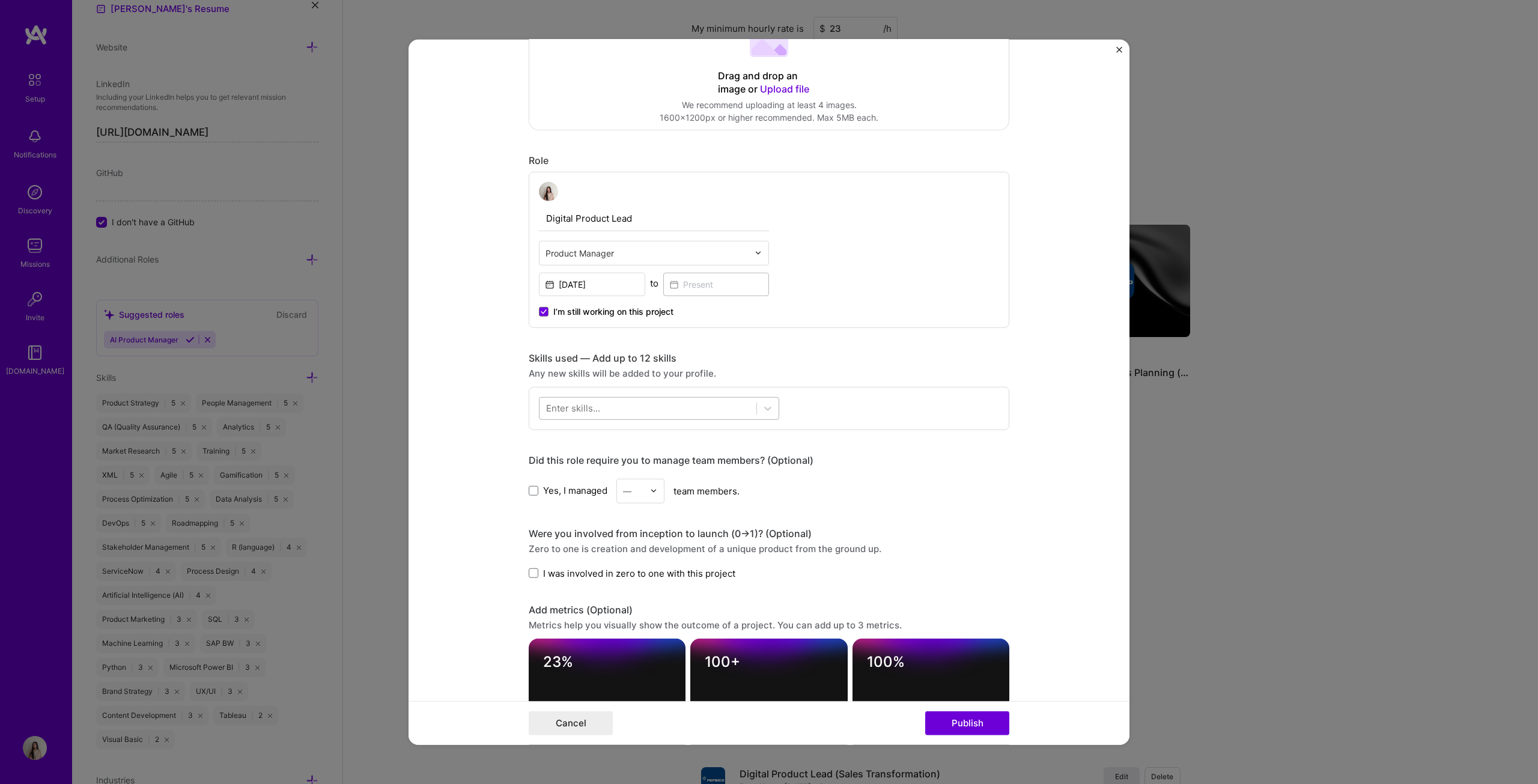
click at [647, 399] on div at bounding box center [648, 408] width 217 height 20
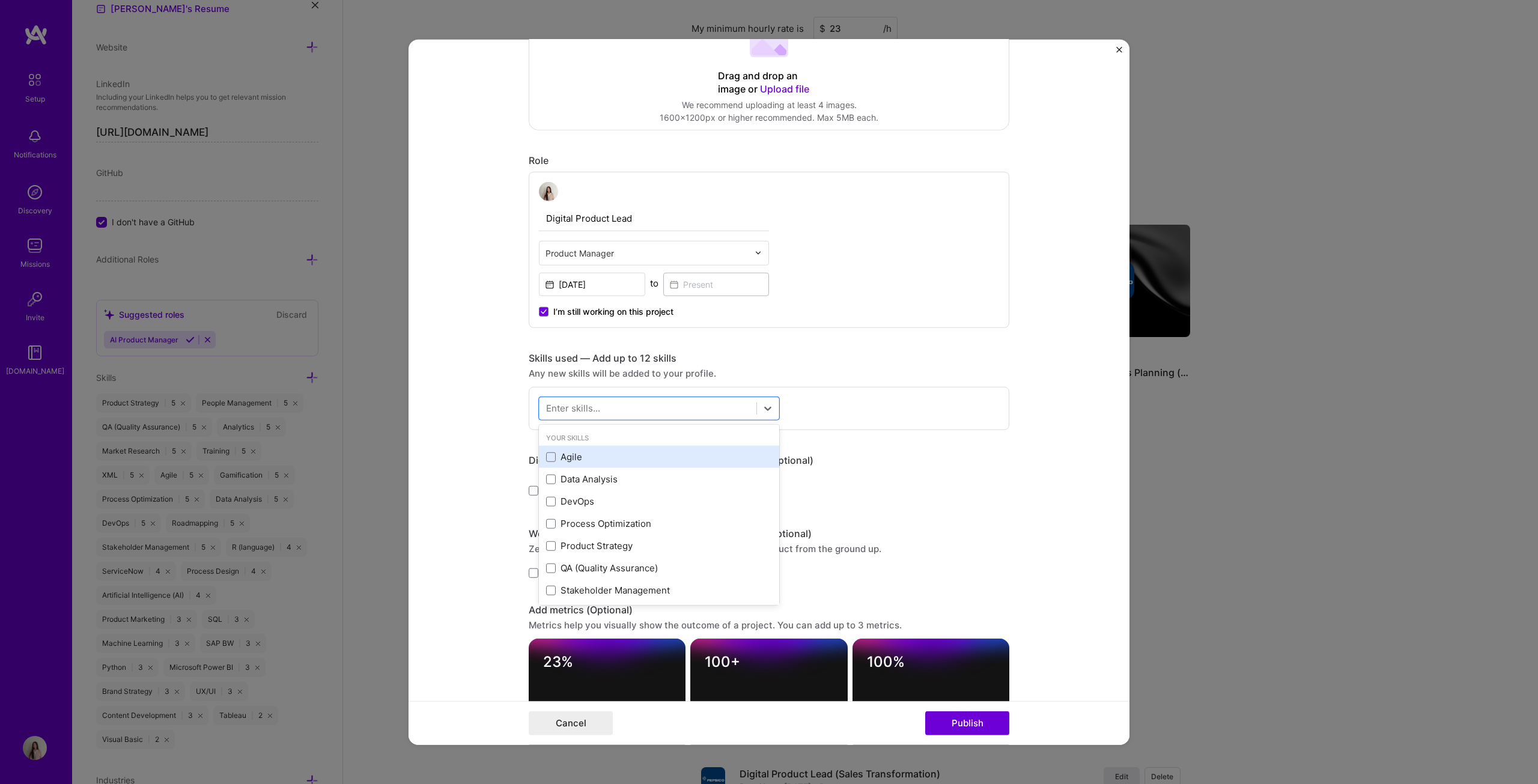
click at [558, 399] on div "Agile" at bounding box center [659, 457] width 226 height 12
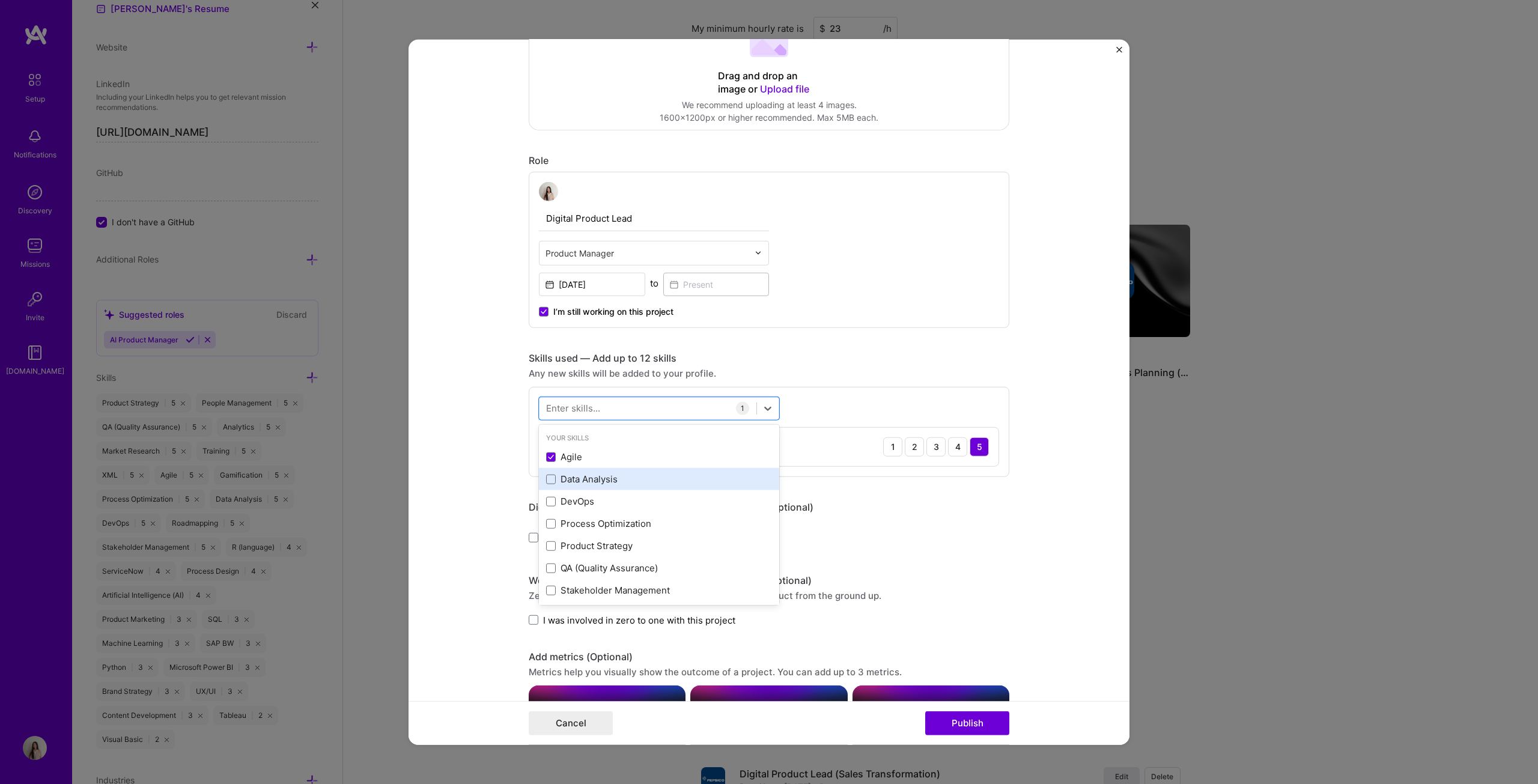
click at [561, 399] on div "Data Analysis" at bounding box center [659, 479] width 226 height 12
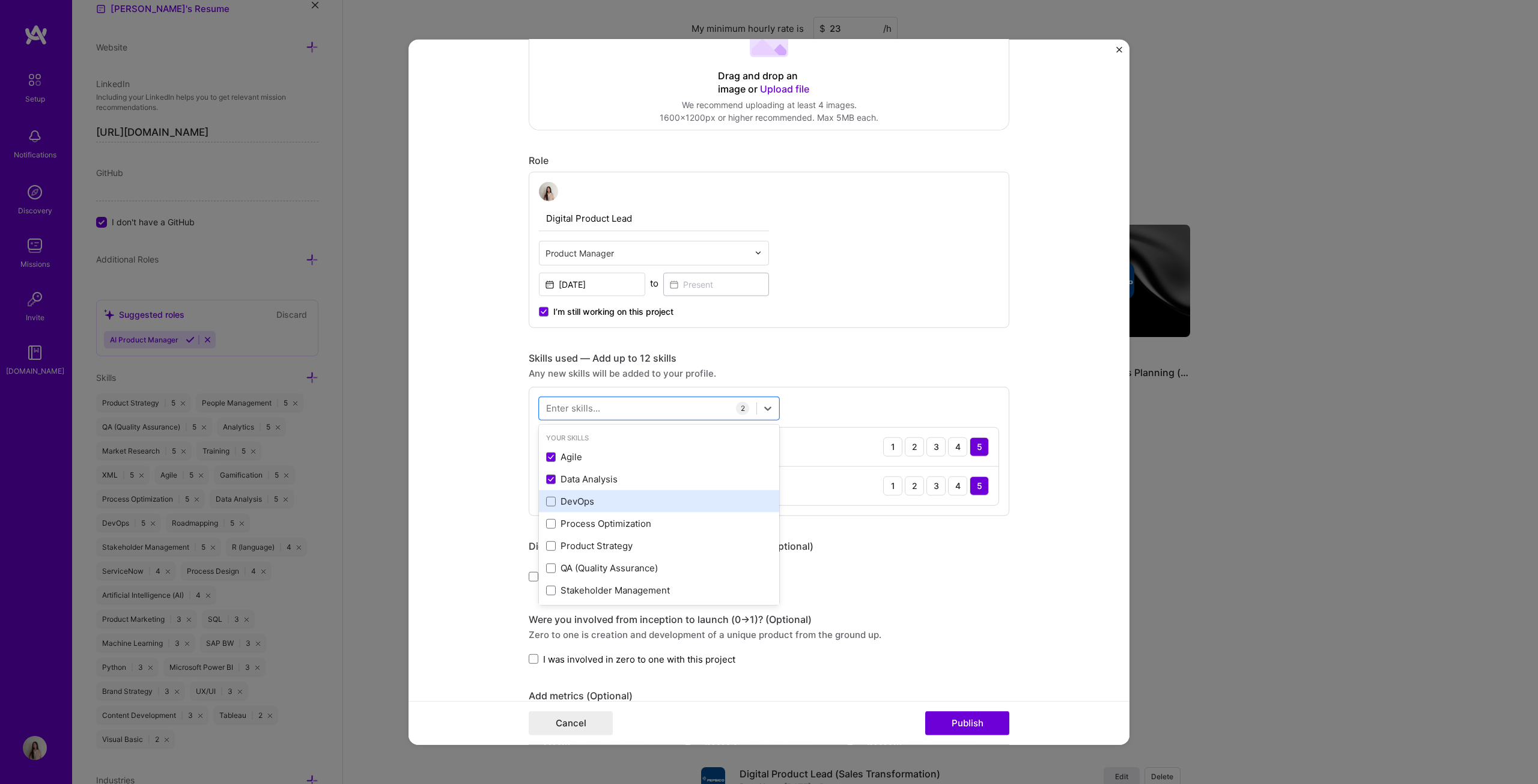
click at [565, 399] on div "DevOps" at bounding box center [659, 501] width 226 height 12
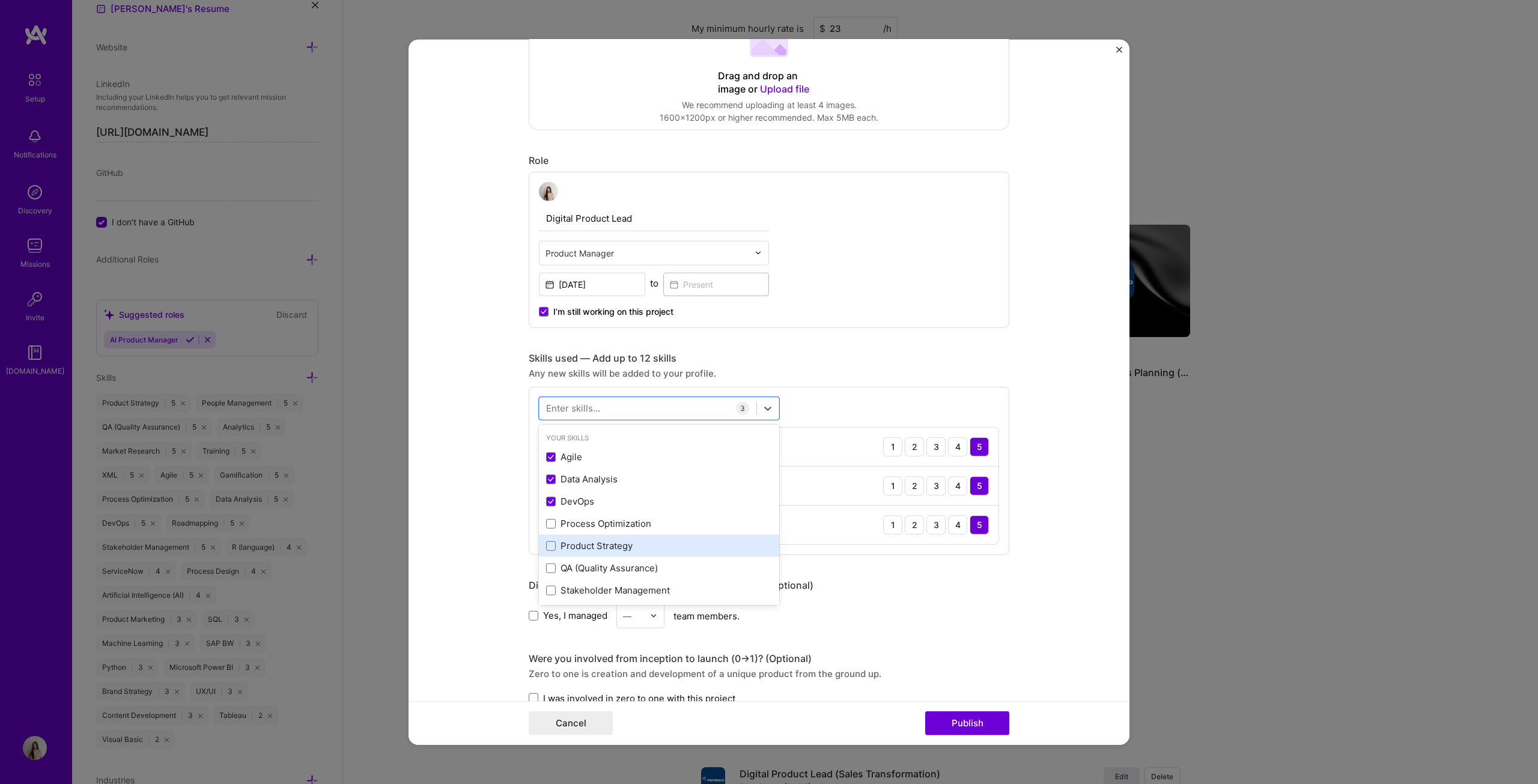
click at [578, 399] on div "Product Strategy" at bounding box center [659, 546] width 226 height 12
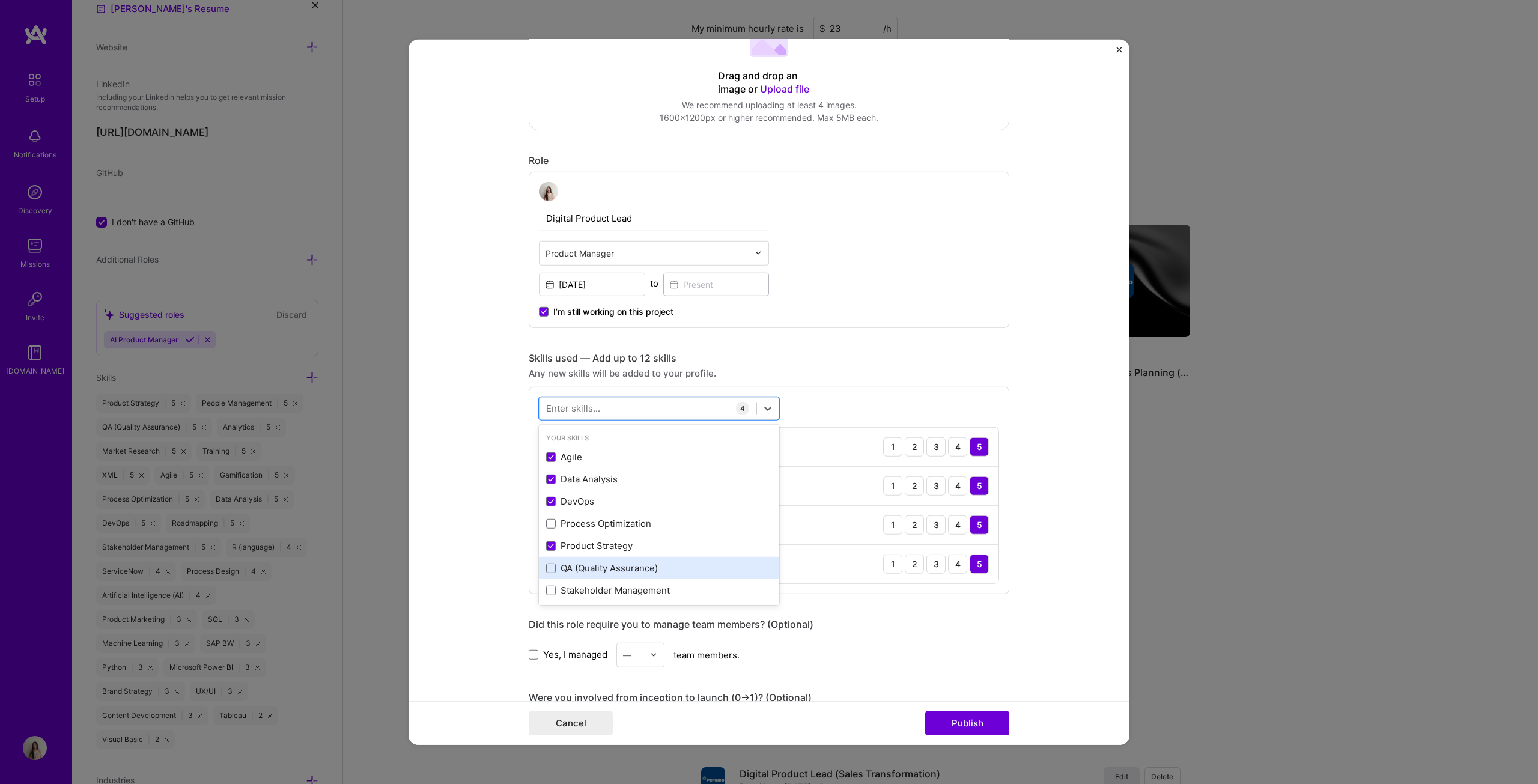
click at [591, 399] on div "QA (Quality Assurance)" at bounding box center [659, 568] width 226 height 12
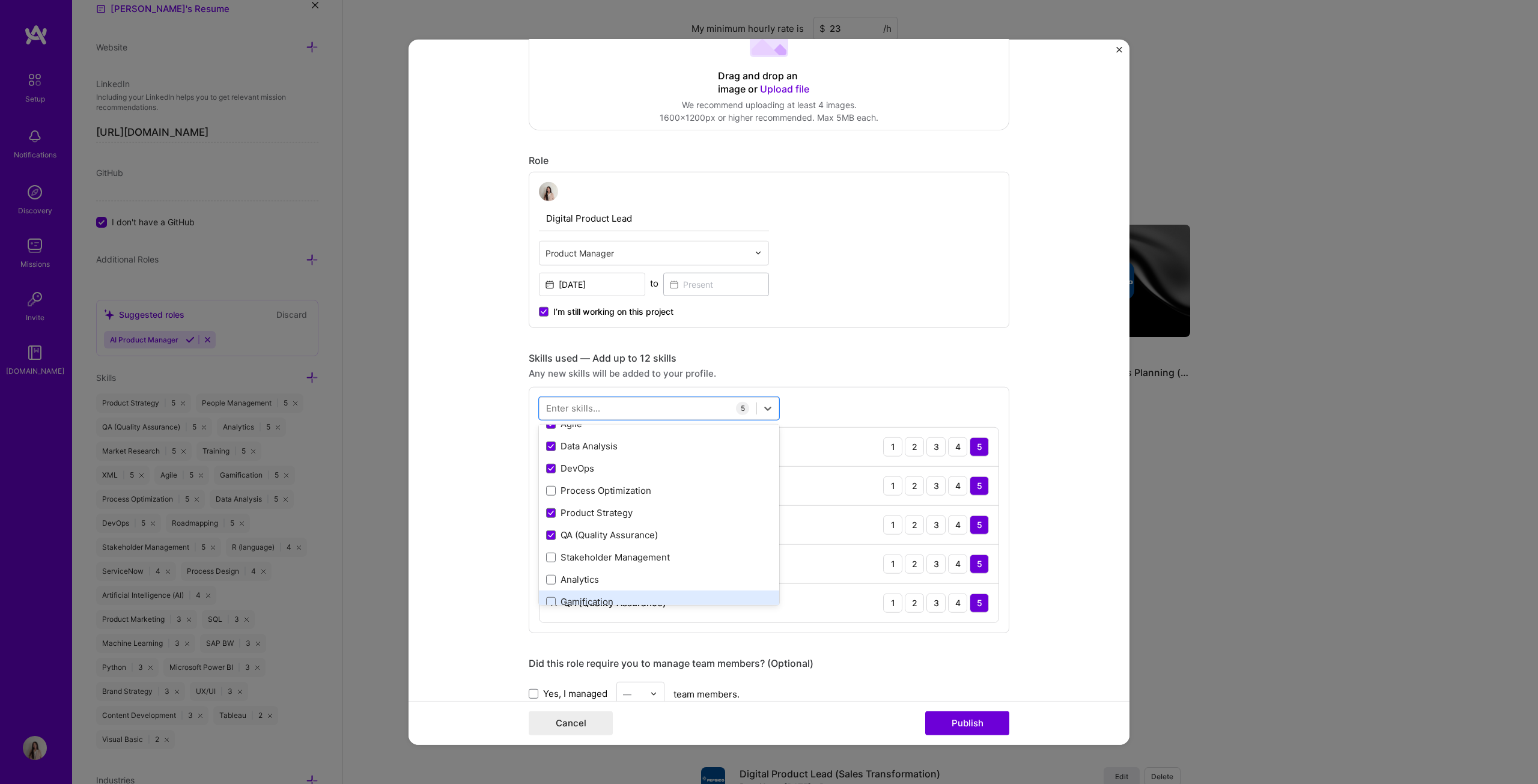
scroll to position [60, 0]
click at [608, 399] on div "Stakeholder Management" at bounding box center [659, 530] width 226 height 12
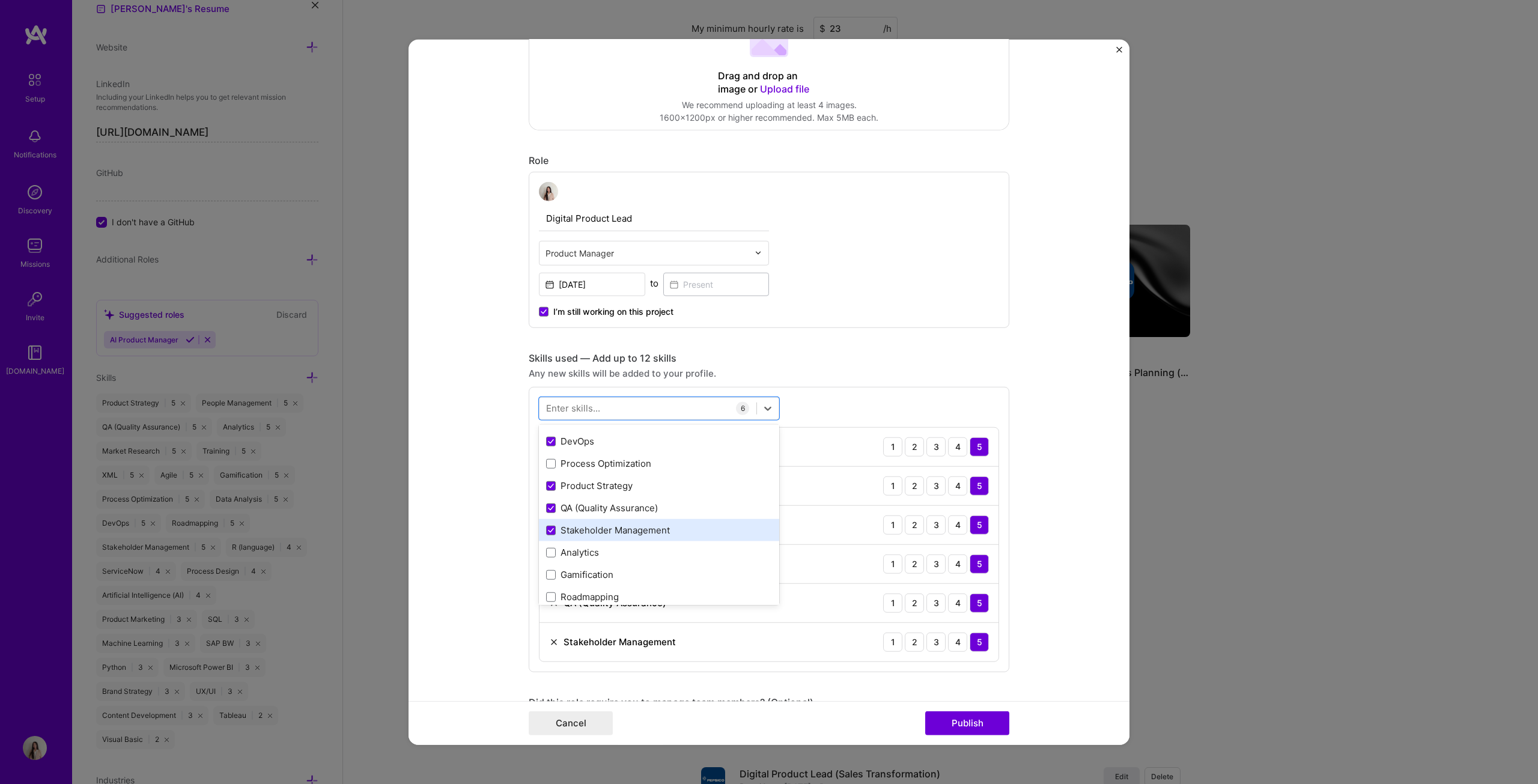
scroll to position [120, 0]
click at [607, 399] on div "Roadmapping" at bounding box center [659, 536] width 226 height 12
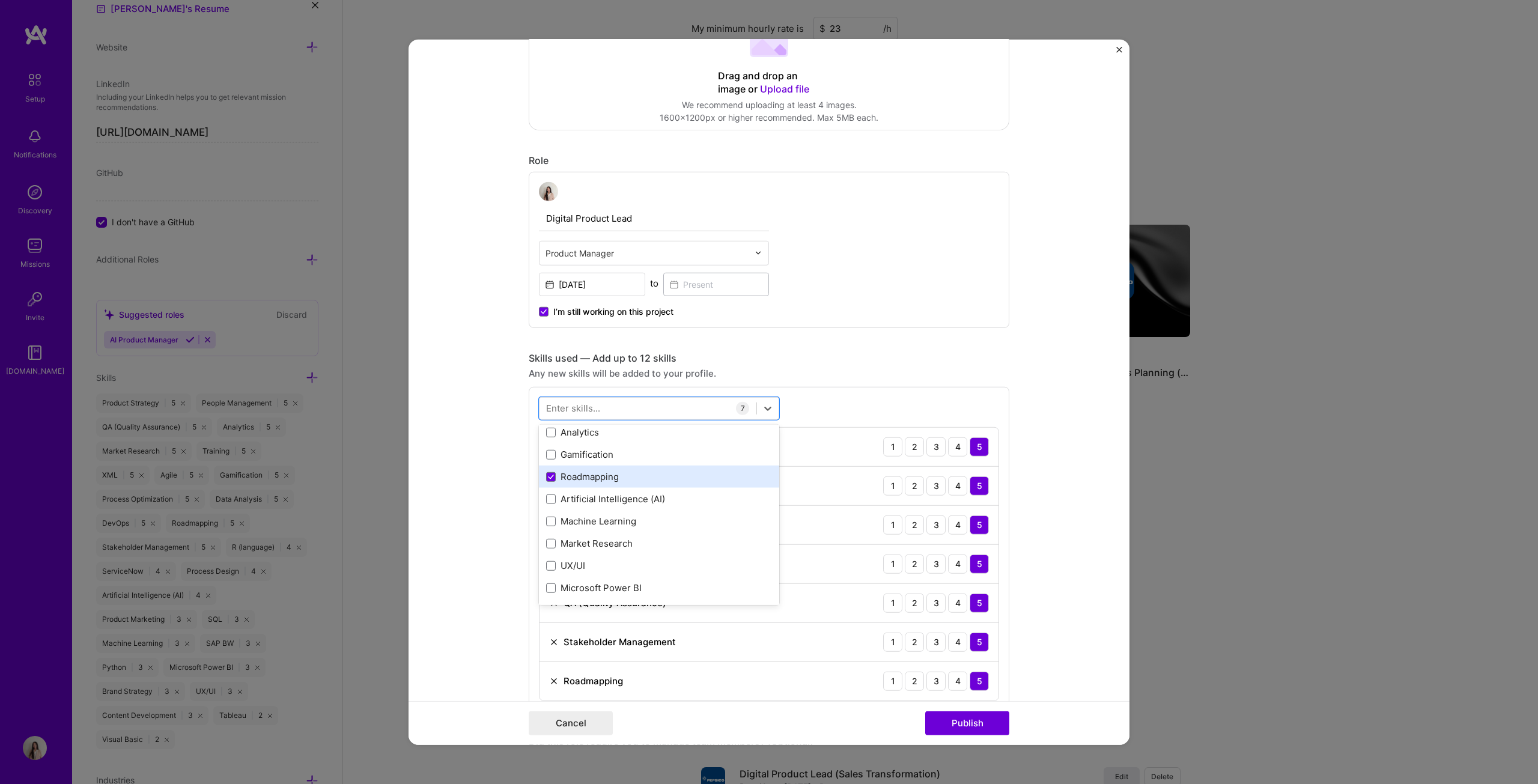
scroll to position [240, 0]
click at [577, 399] on div "UX/UI" at bounding box center [659, 506] width 226 height 12
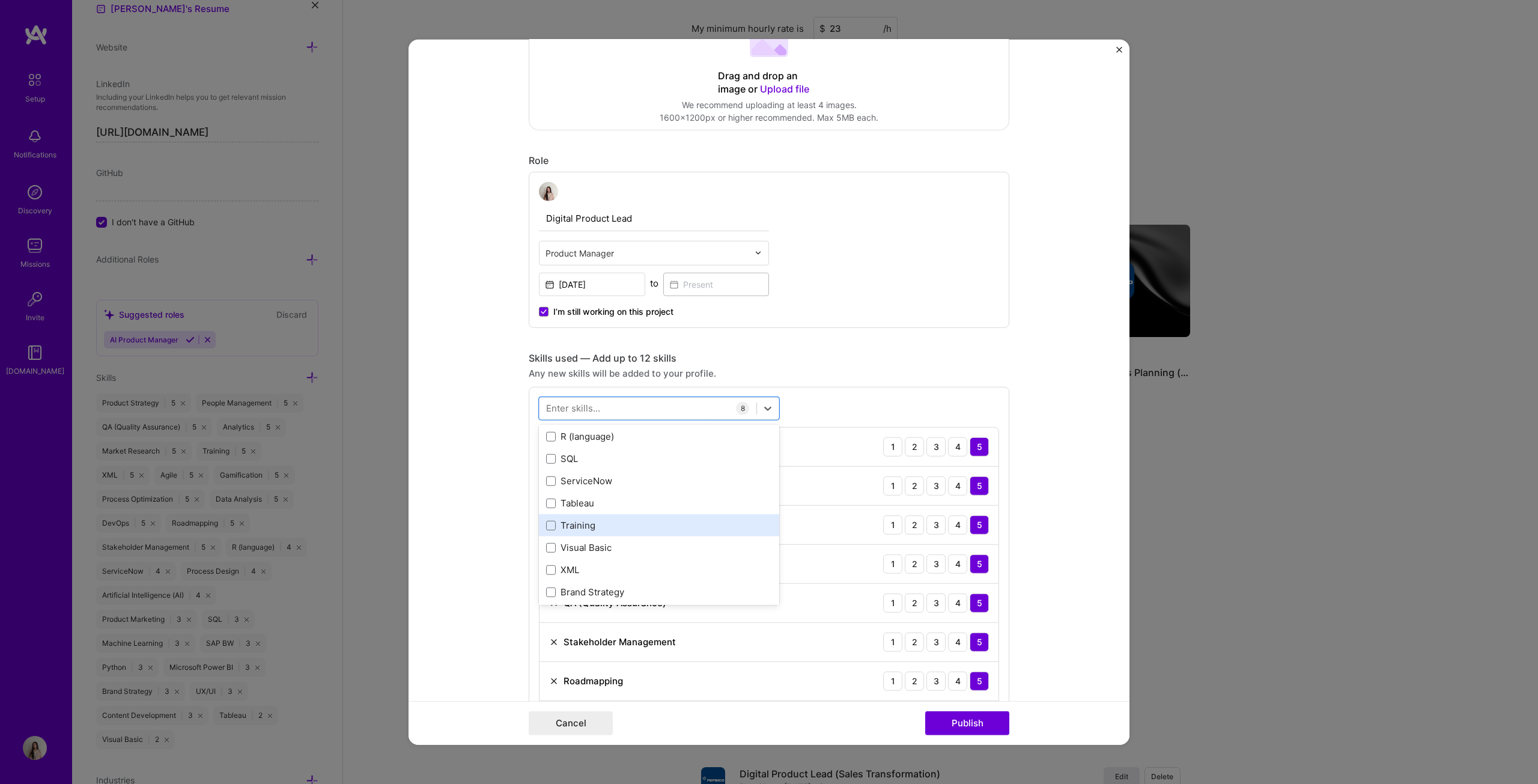
click at [576, 399] on div "Training" at bounding box center [659, 525] width 226 height 12
click at [592, 399] on div "Product Marketing" at bounding box center [659, 516] width 226 height 12
click at [759, 399] on form "Project title SFA Delivery Driver Company PepsiCo Project industry Industry 2 P…" at bounding box center [769, 392] width 721 height 706
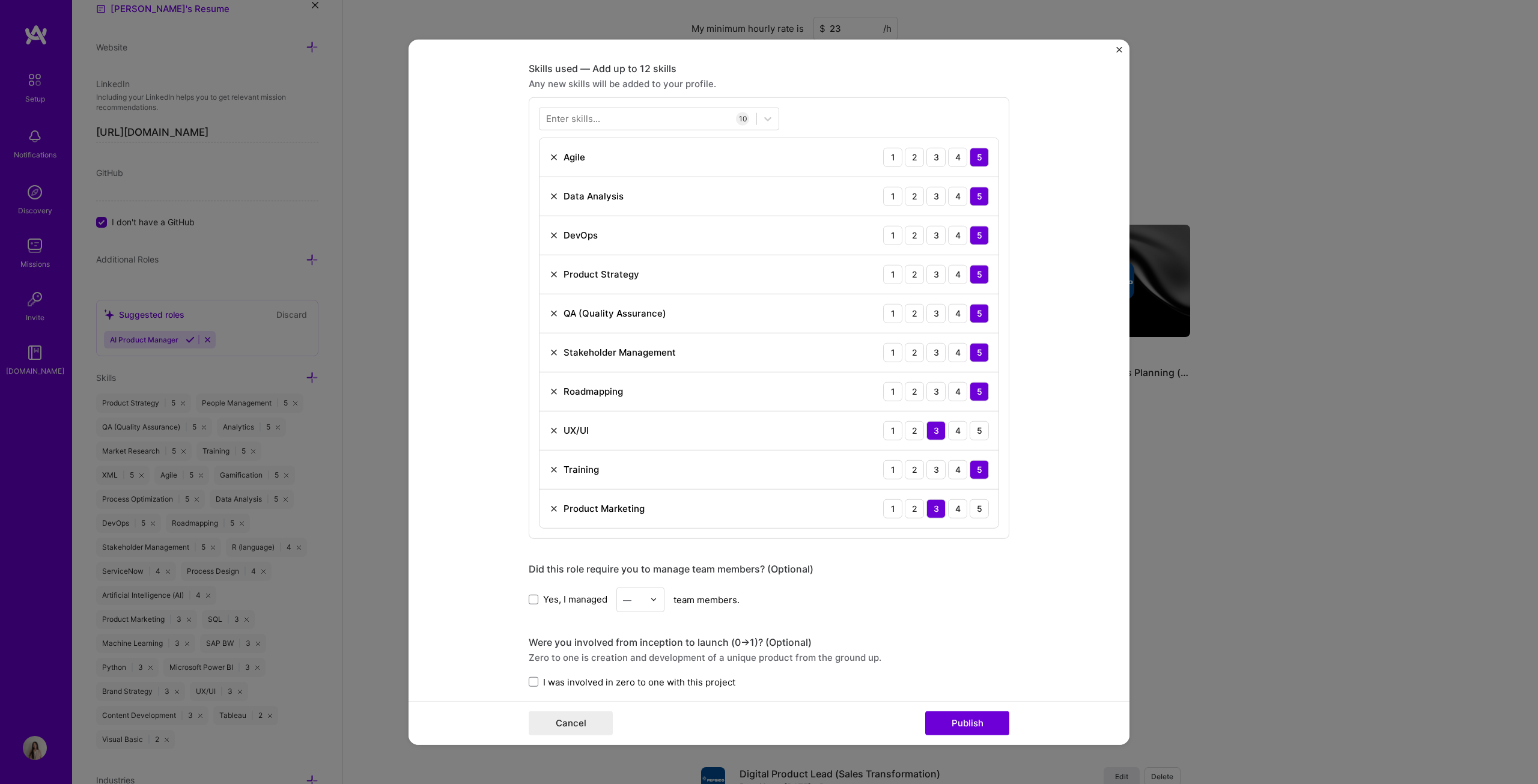
scroll to position [534, 0]
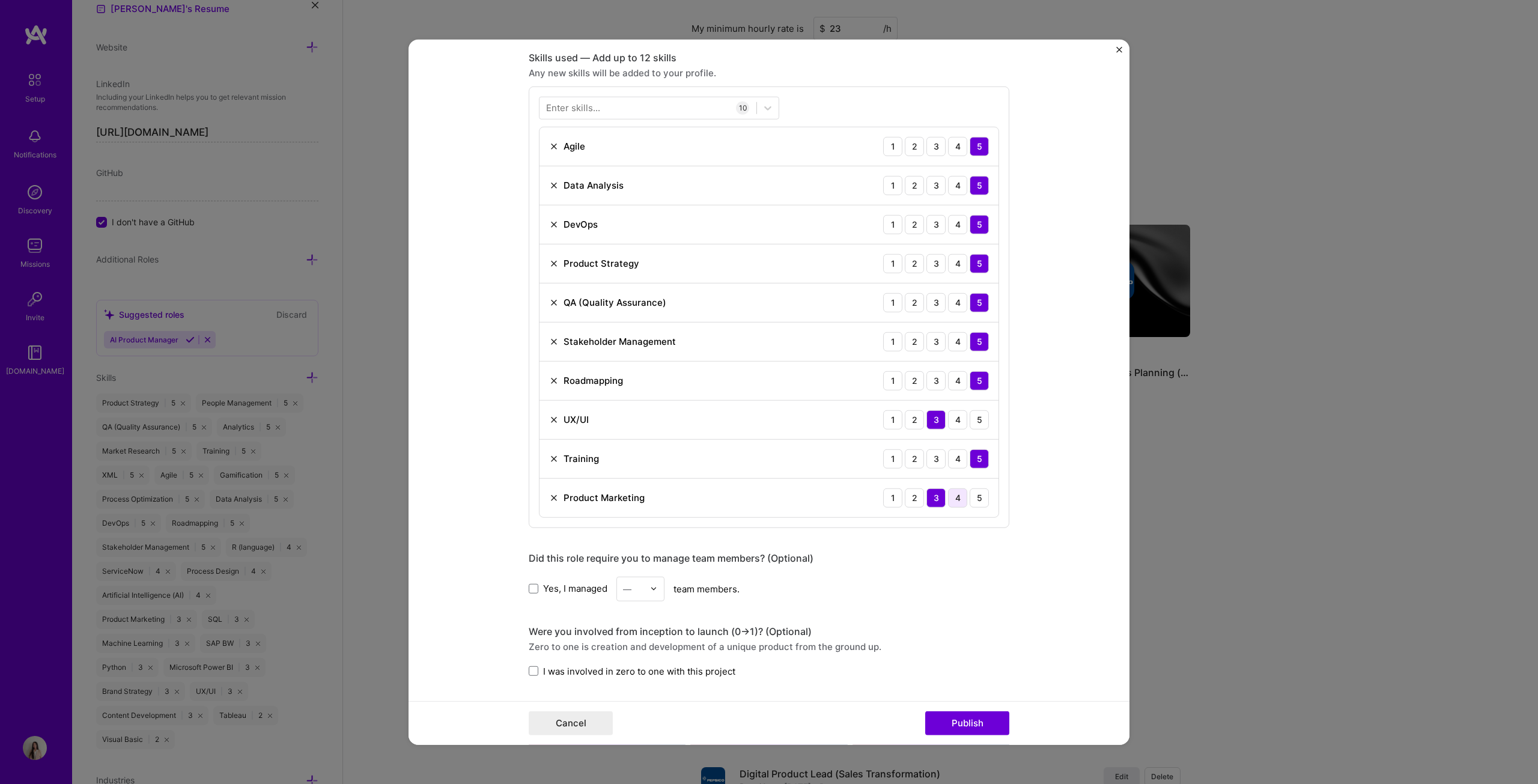
click at [759, 399] on div "4" at bounding box center [957, 497] width 19 height 19
click at [759, 399] on div "4" at bounding box center [957, 419] width 19 height 19
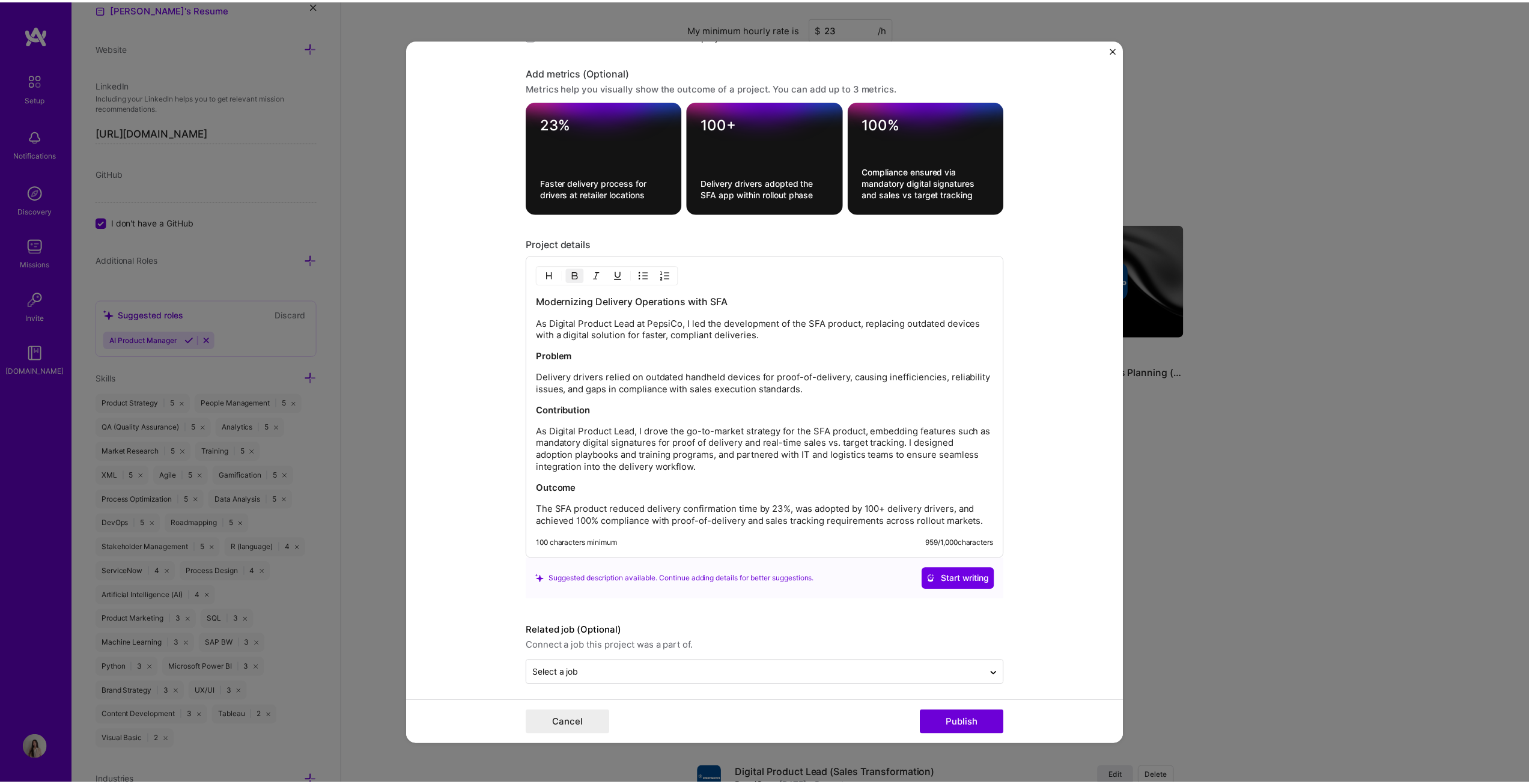
scroll to position [1170, 0]
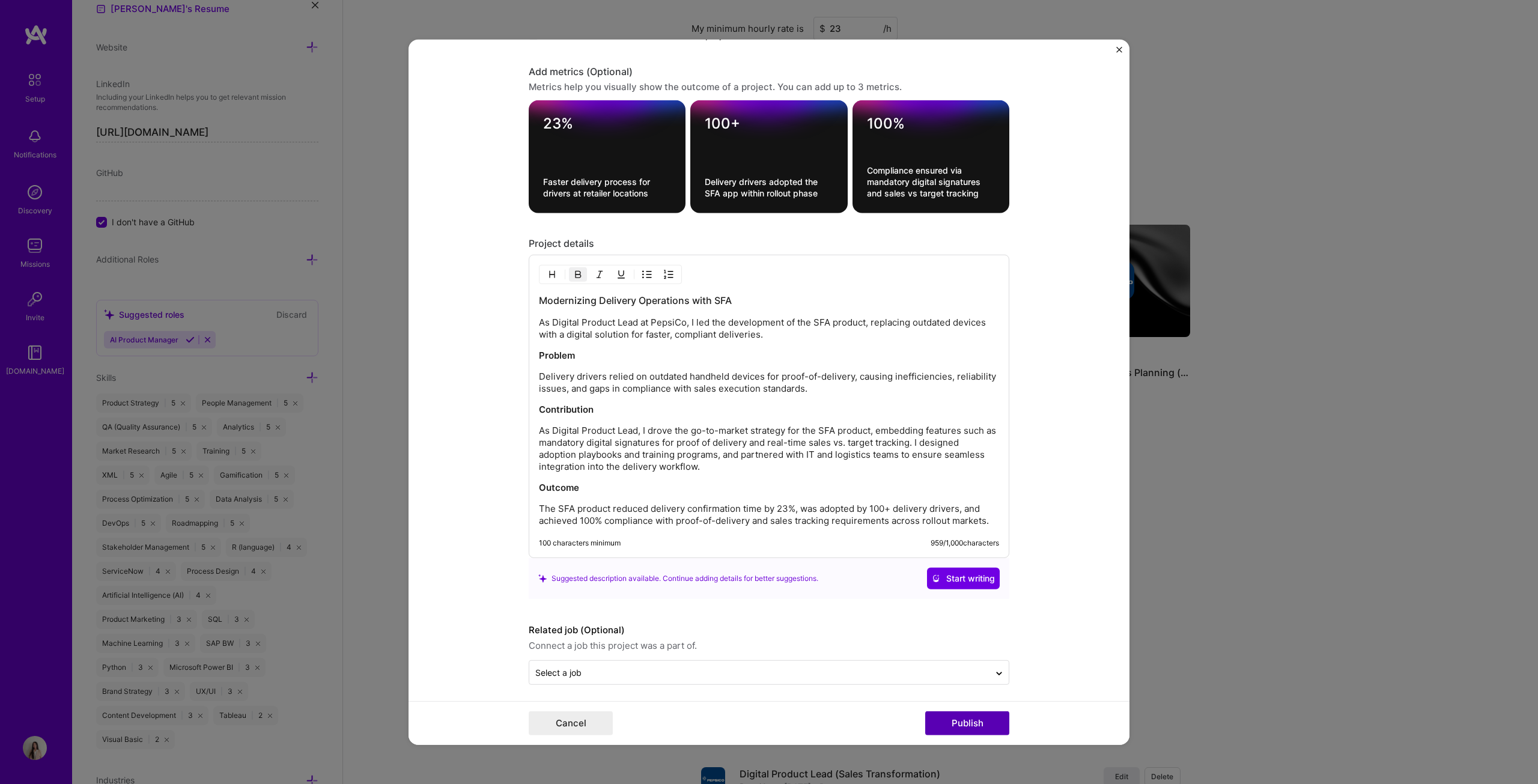
click at [759, 399] on button "Publish" at bounding box center [967, 723] width 84 height 24
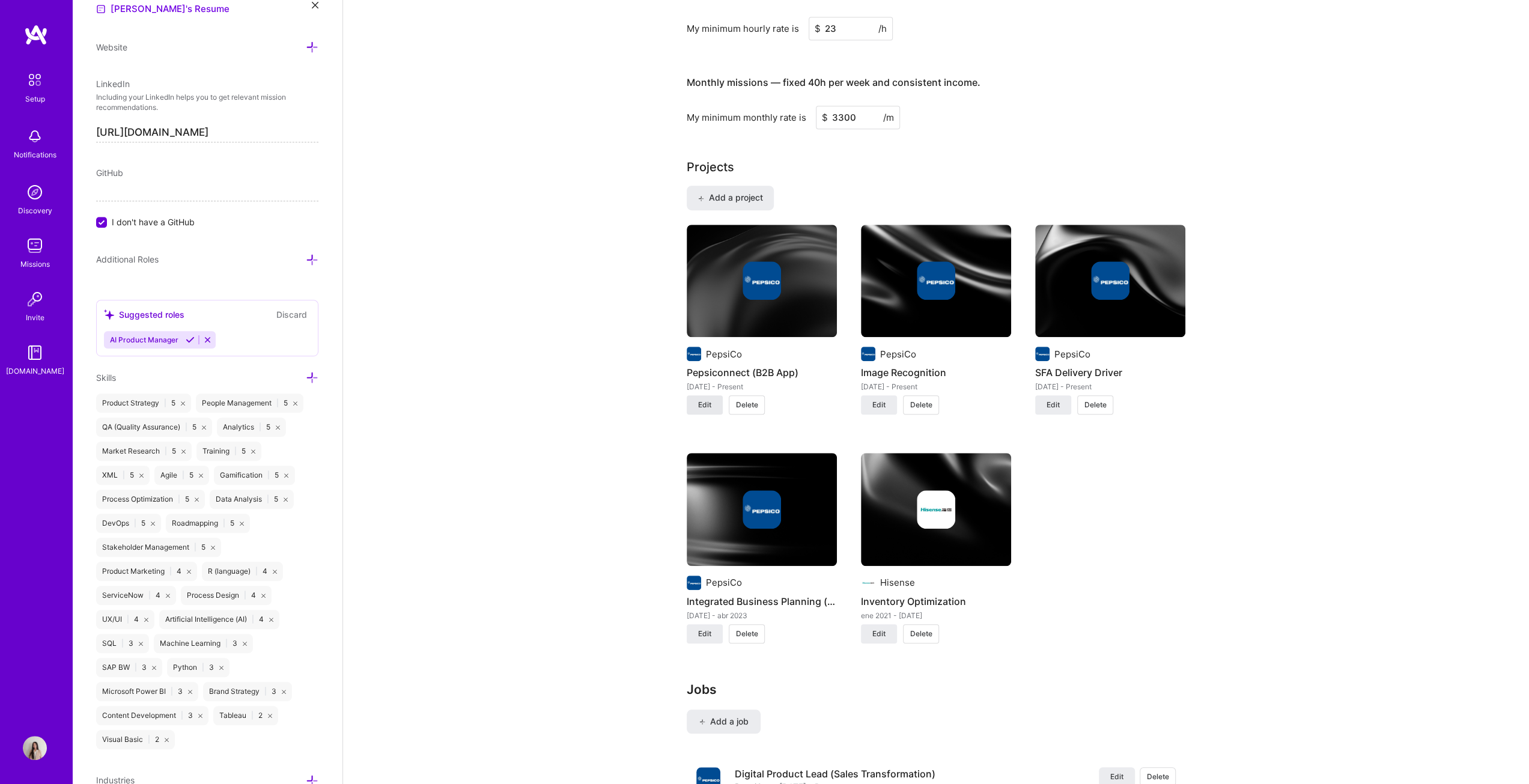
click at [708, 399] on span "Edit" at bounding box center [704, 405] width 13 height 11
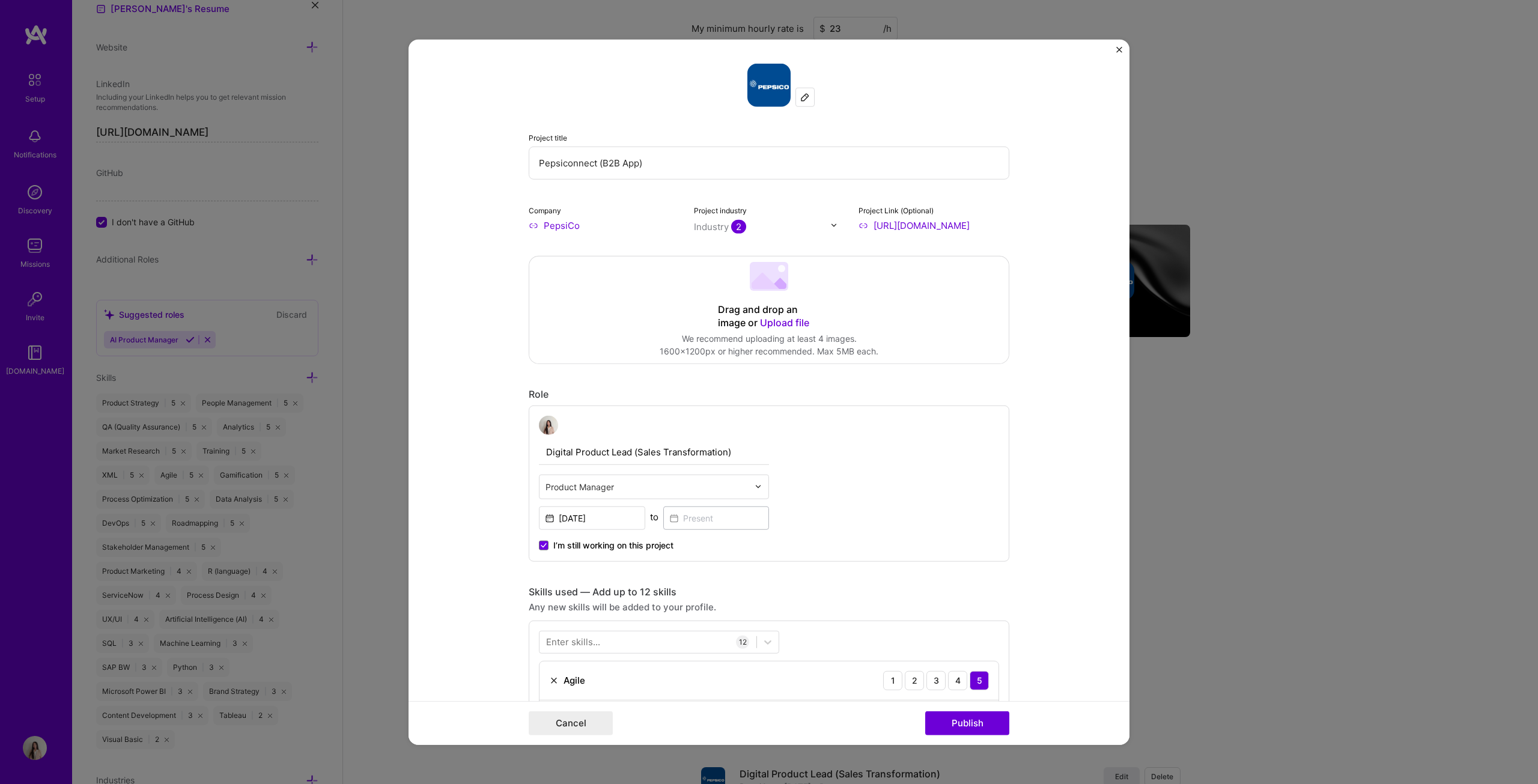
drag, startPoint x: 735, startPoint y: 448, endPoint x: 631, endPoint y: 452, distance: 104.1
click at [631, 399] on input "Digital Product Lead (Sales Transformation)" at bounding box center [654, 452] width 230 height 25
type input "Digital Product Lead"
click at [759, 399] on button "Publish" at bounding box center [967, 723] width 84 height 24
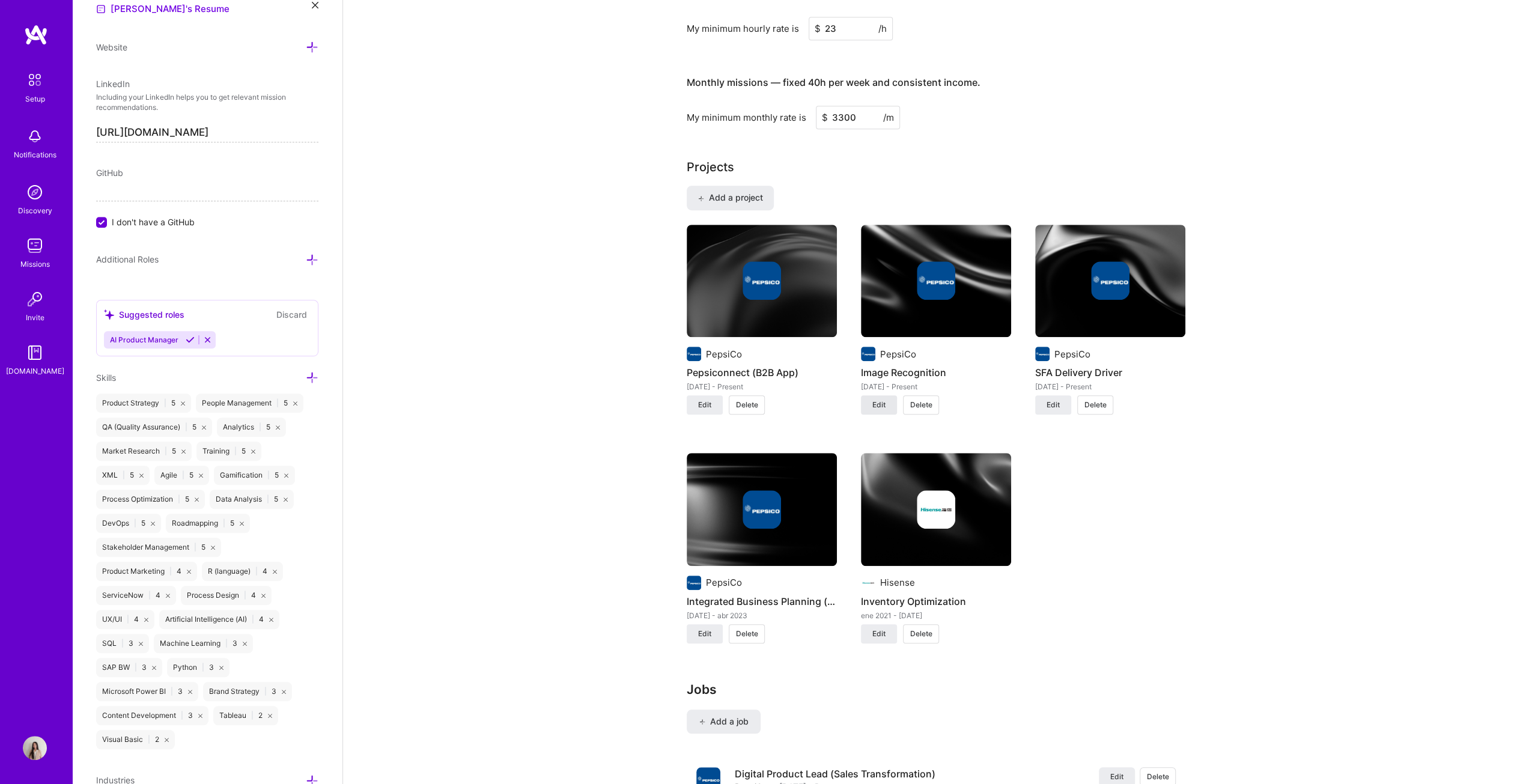
click at [760, 399] on span "Edit" at bounding box center [878, 405] width 13 height 11
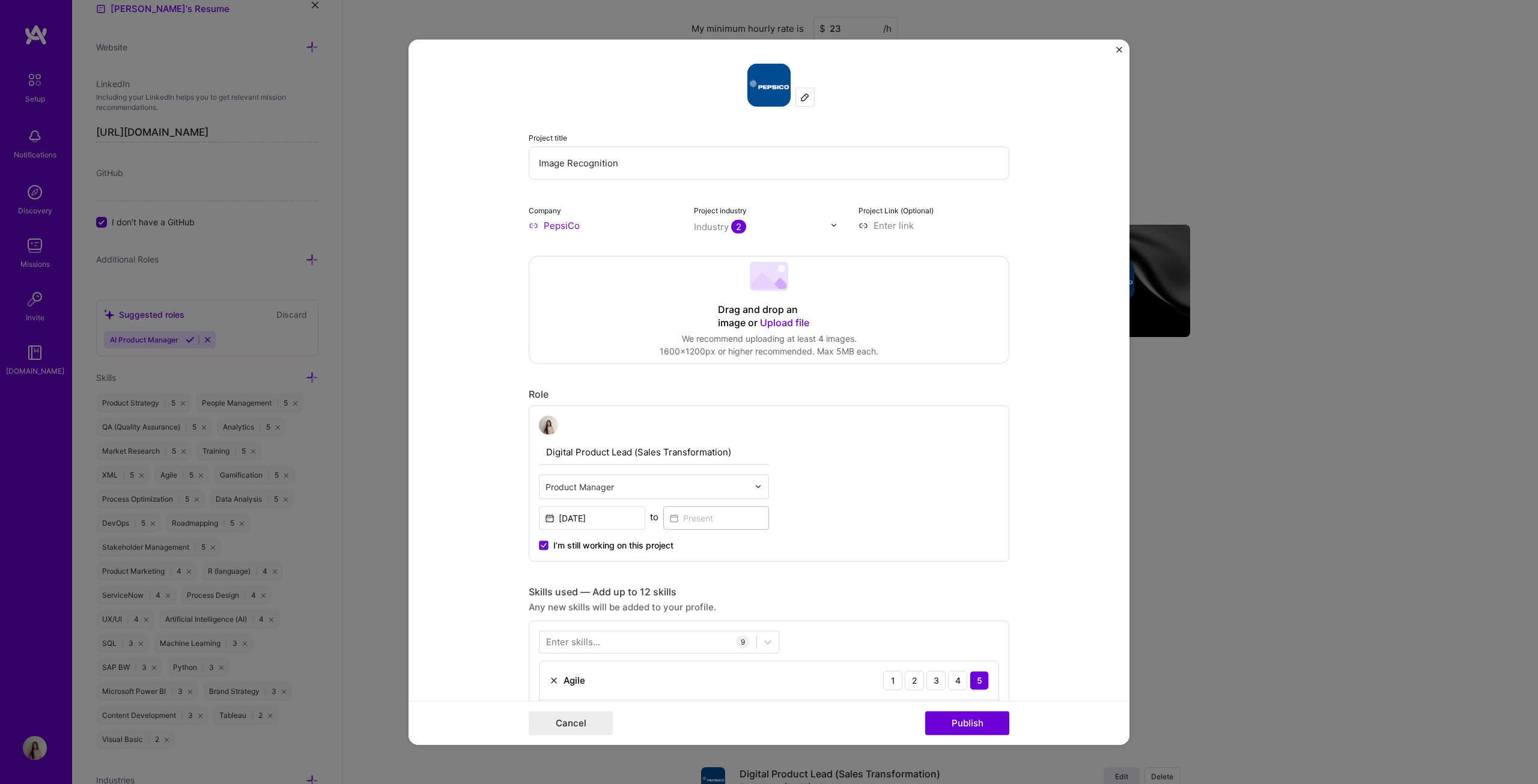
drag, startPoint x: 740, startPoint y: 454, endPoint x: 633, endPoint y: 452, distance: 107.0
click at [632, 399] on input "Digital Product Lead (Sales Transformation)" at bounding box center [654, 452] width 230 height 25
type input "Digital Product Lead"
click at [759, 399] on button "Publish" at bounding box center [967, 723] width 84 height 24
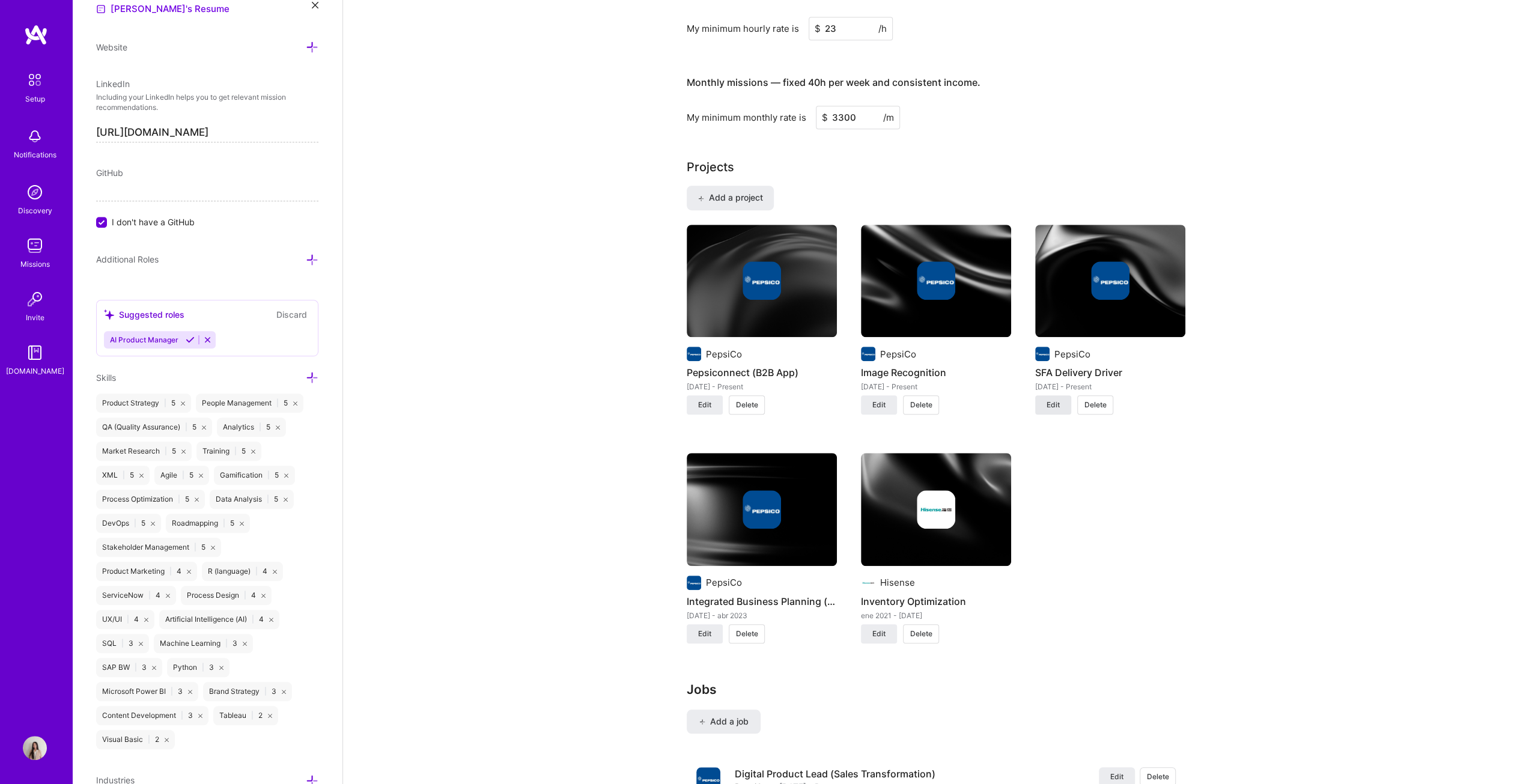
click at [760, 399] on span "Edit" at bounding box center [1053, 405] width 13 height 11
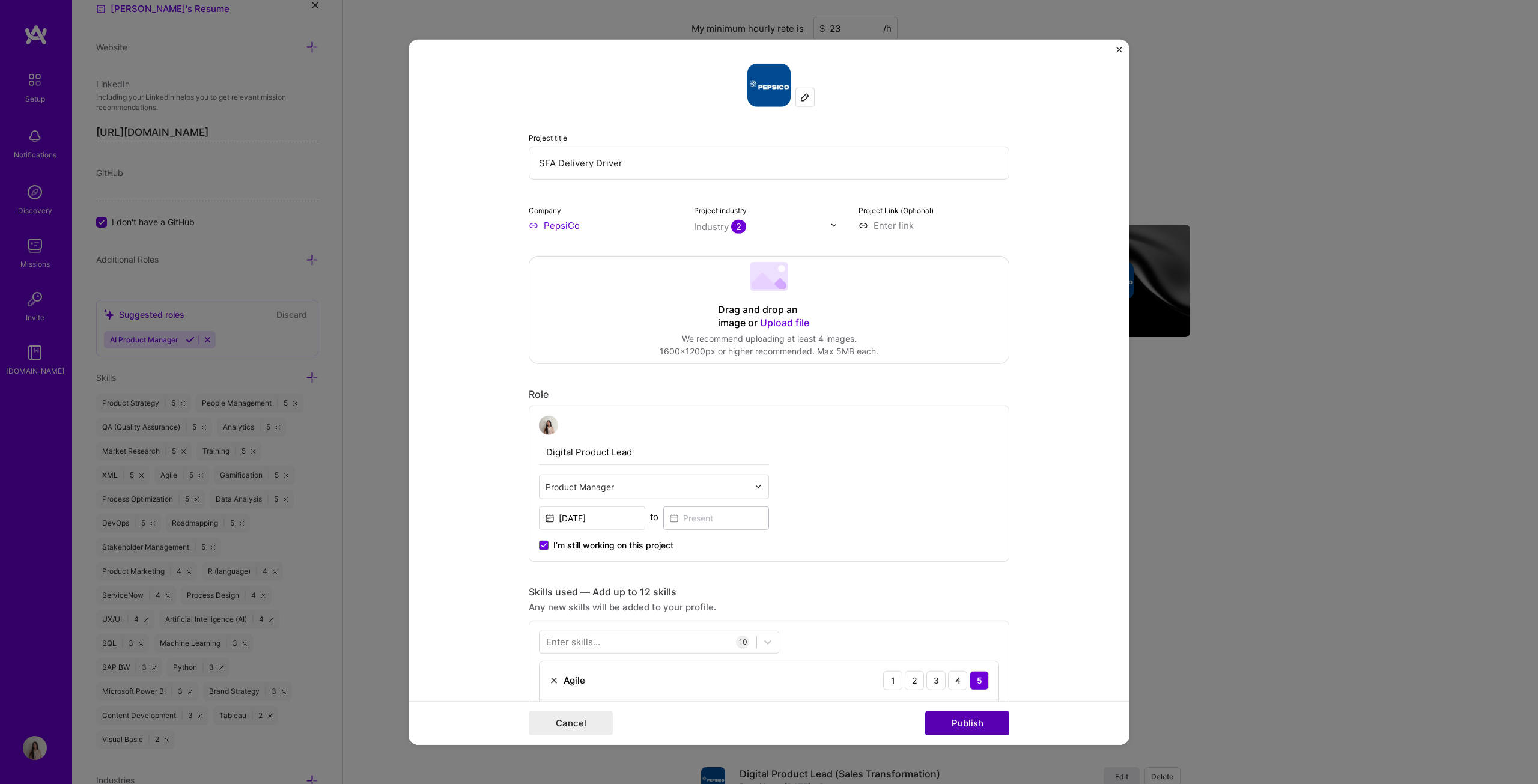
click at [759, 399] on button "Publish" at bounding box center [967, 723] width 84 height 24
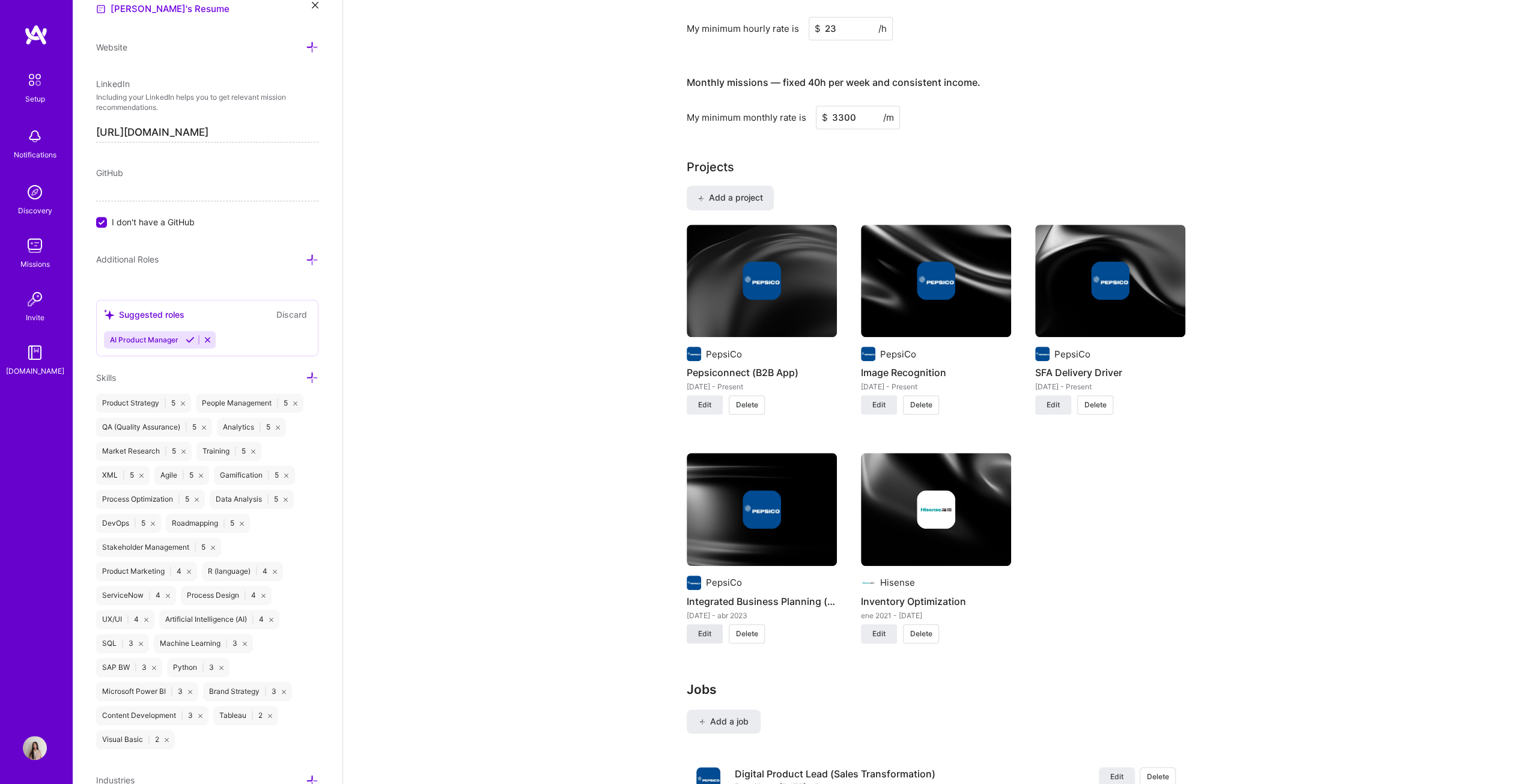
click at [712, 399] on button "Edit" at bounding box center [704, 634] width 36 height 19
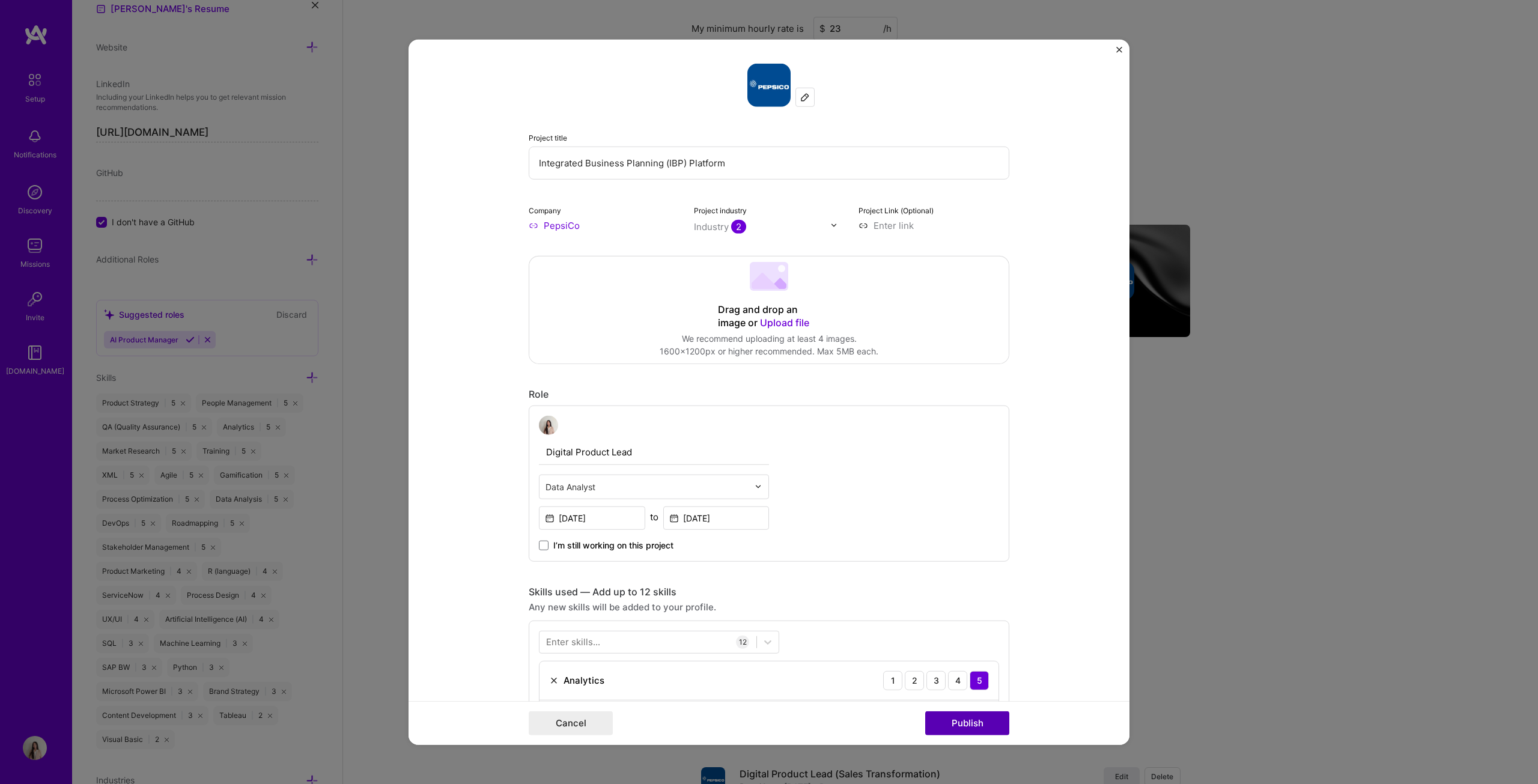
click at [759, 399] on button "Publish" at bounding box center [967, 723] width 84 height 24
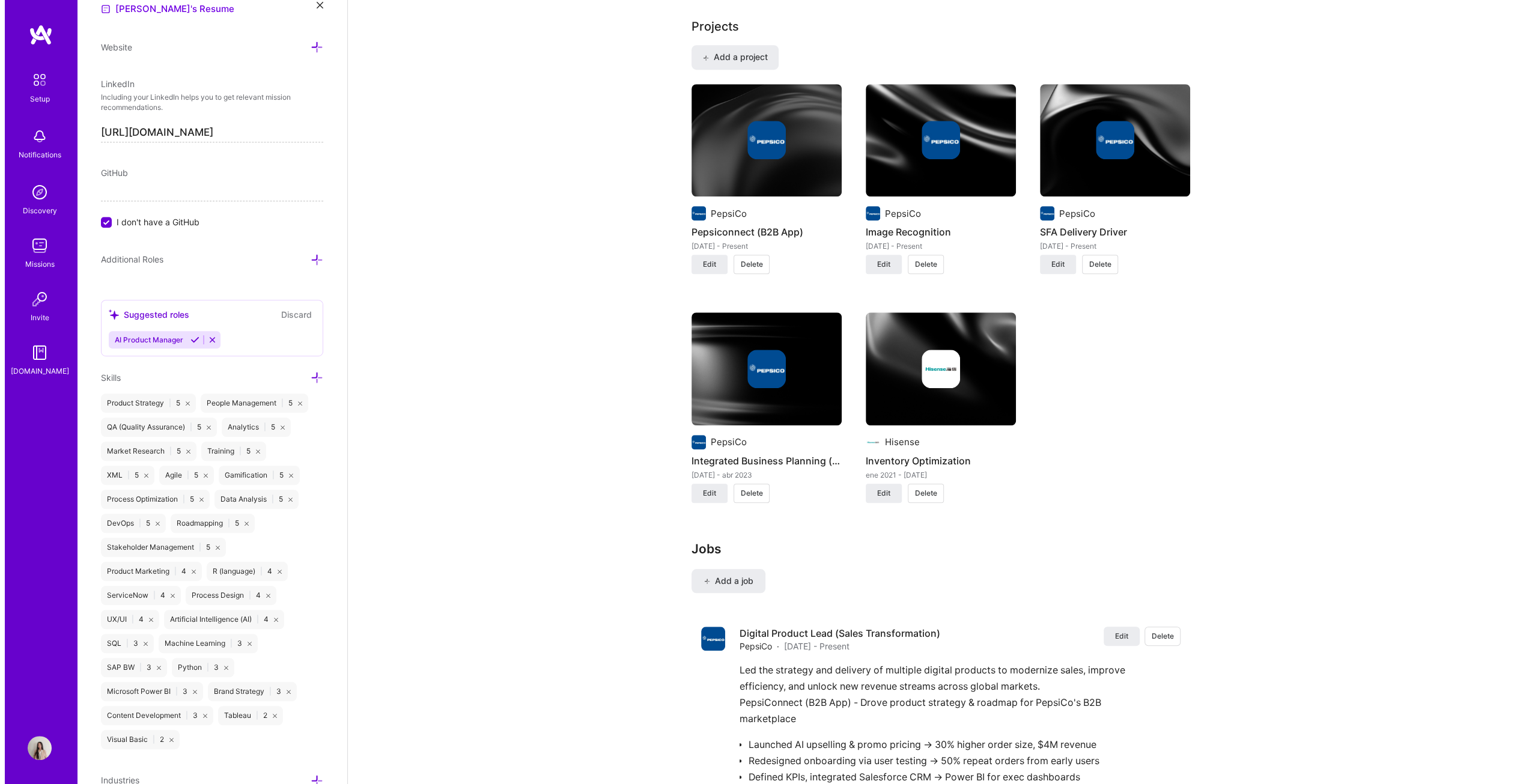
scroll to position [901, 0]
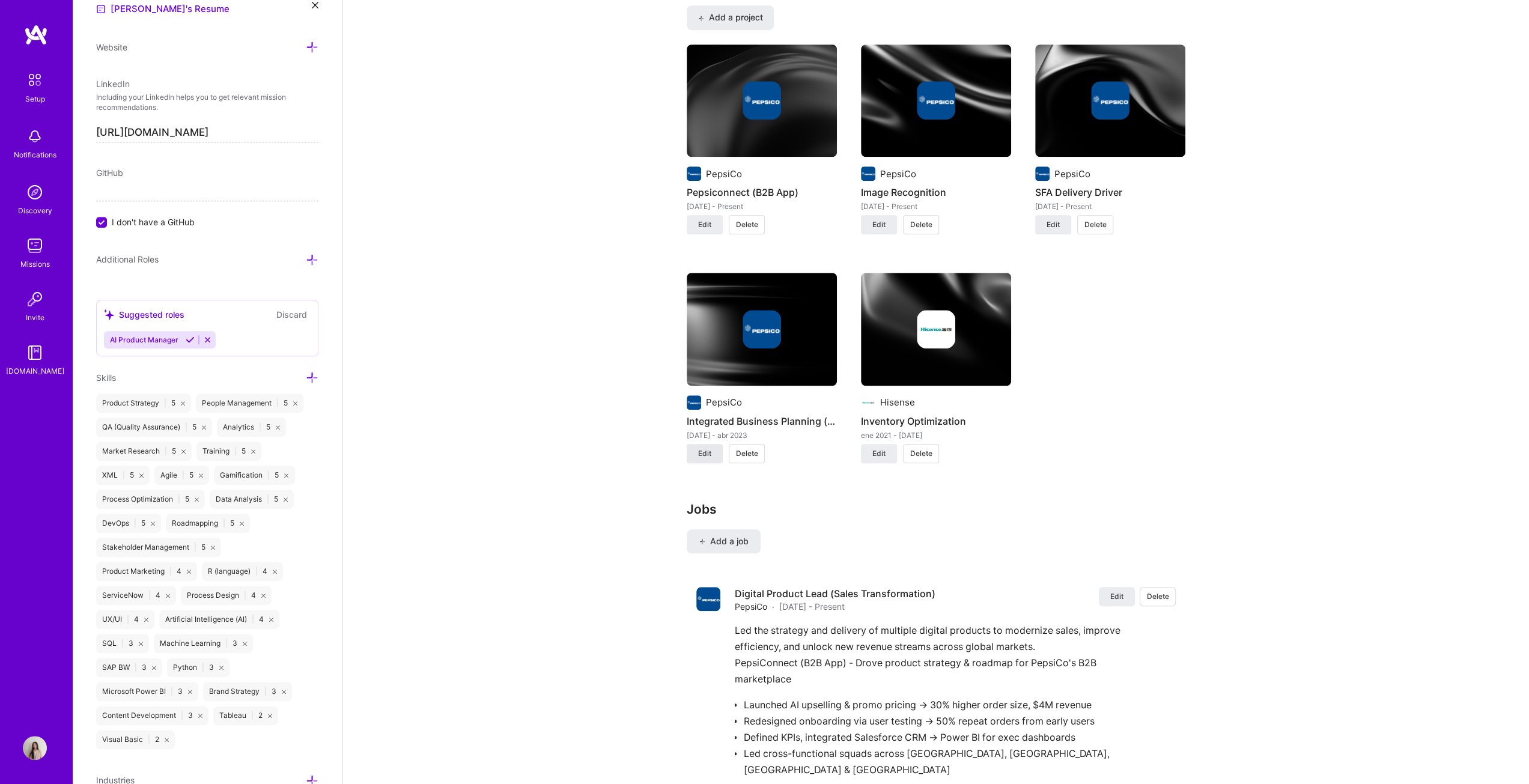
click at [711, 399] on button "Edit" at bounding box center [704, 453] width 36 height 19
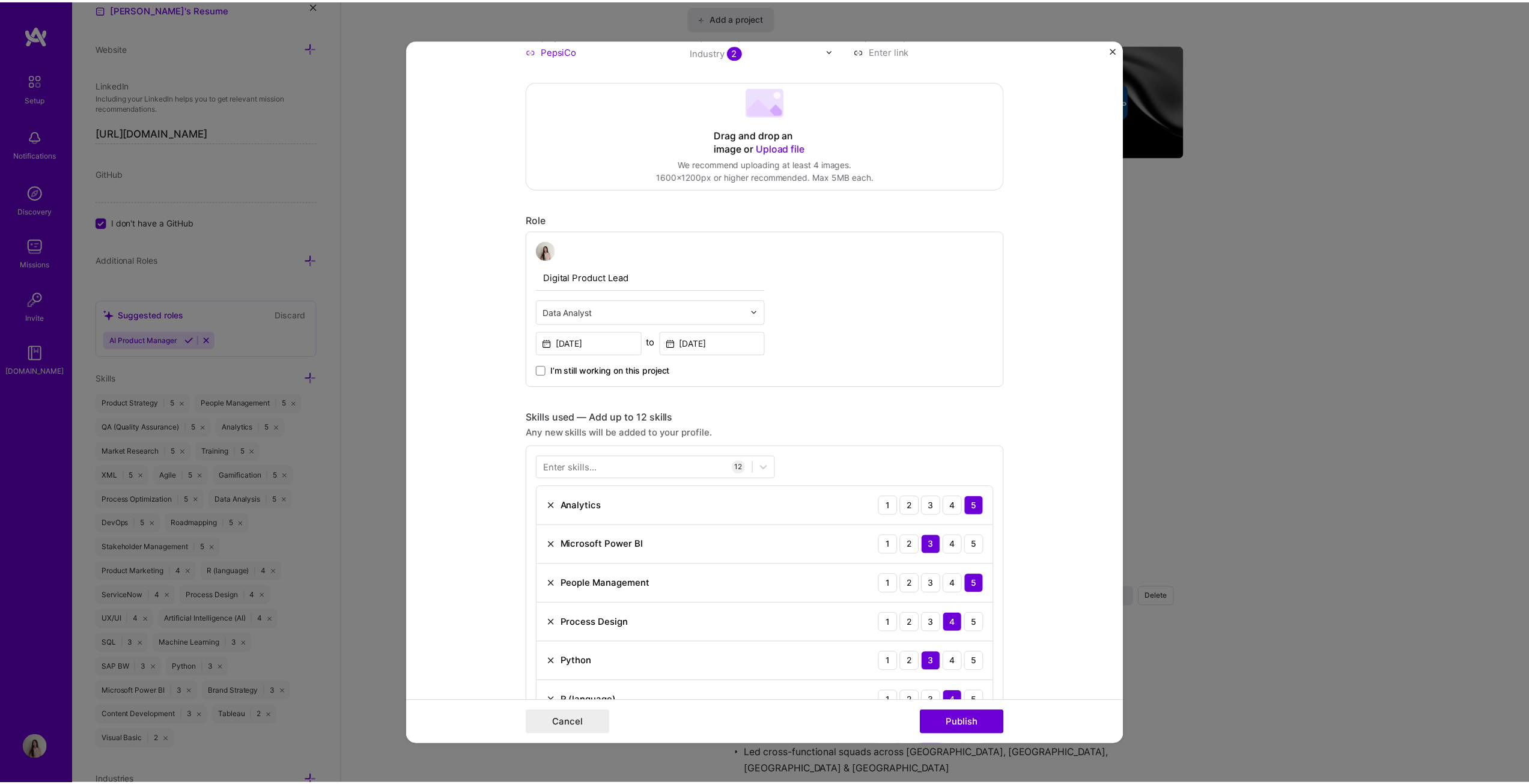
scroll to position [180, 0]
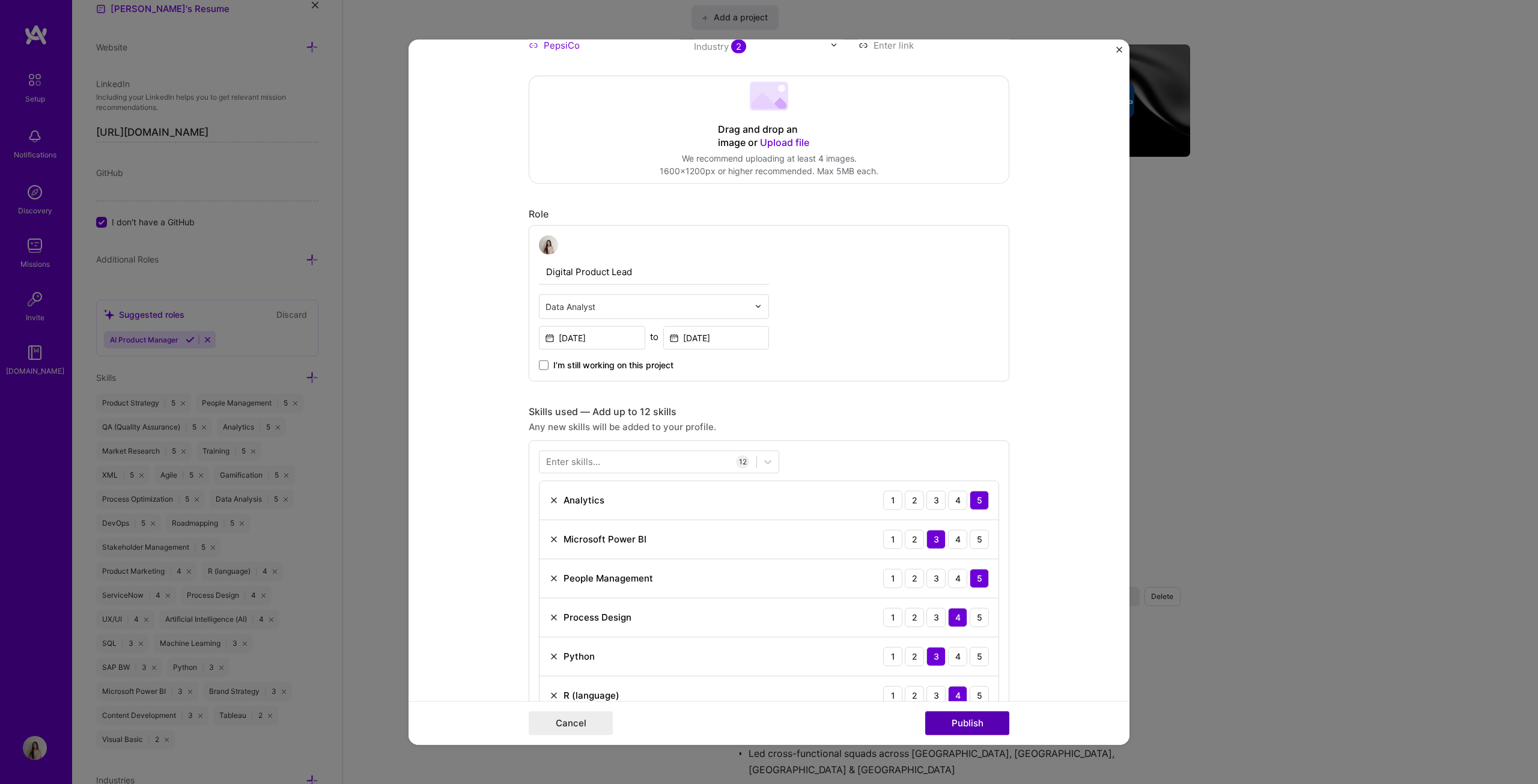
click at [759, 399] on button "Publish" at bounding box center [967, 723] width 84 height 24
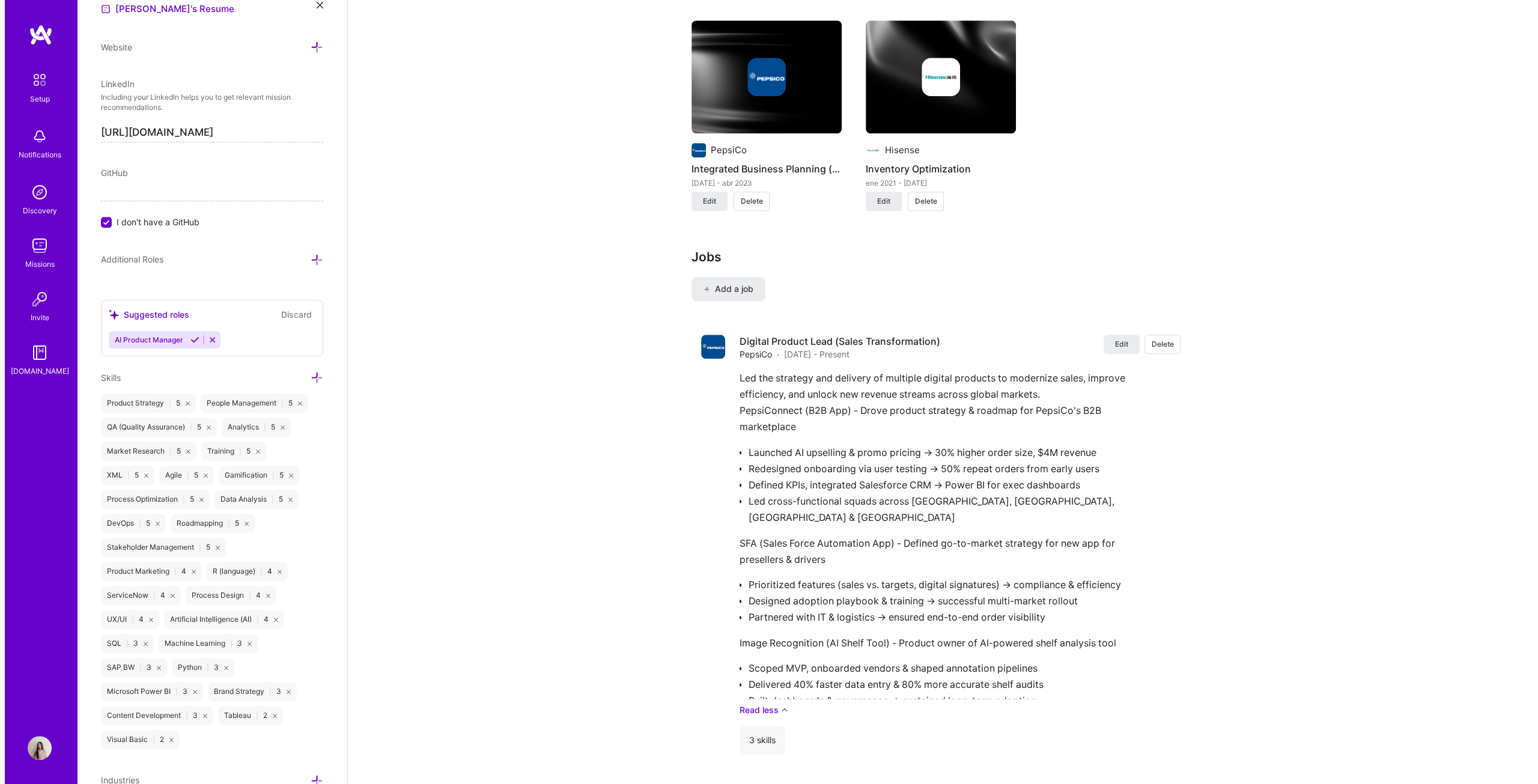
scroll to position [1201, 0]
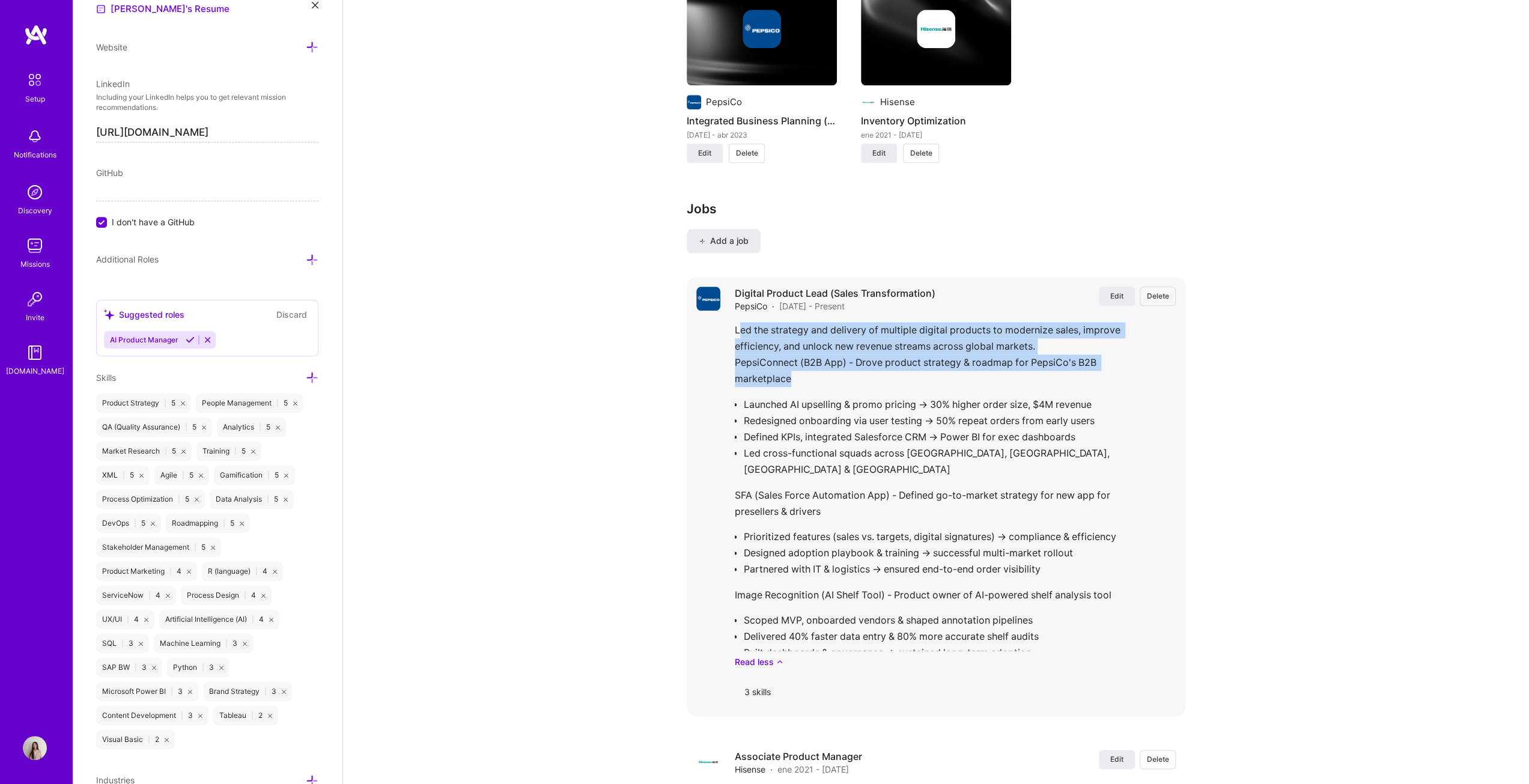
drag, startPoint x: 739, startPoint y: 331, endPoint x: 845, endPoint y: 377, distance: 115.6
click at [760, 377] on div "Led the strategy and delivery of multiple digital products to modernize sales, …" at bounding box center [955, 494] width 441 height 346
click at [760, 376] on div "Led the strategy and delivery of multiple digital products to modernize sales, …" at bounding box center [955, 494] width 441 height 346
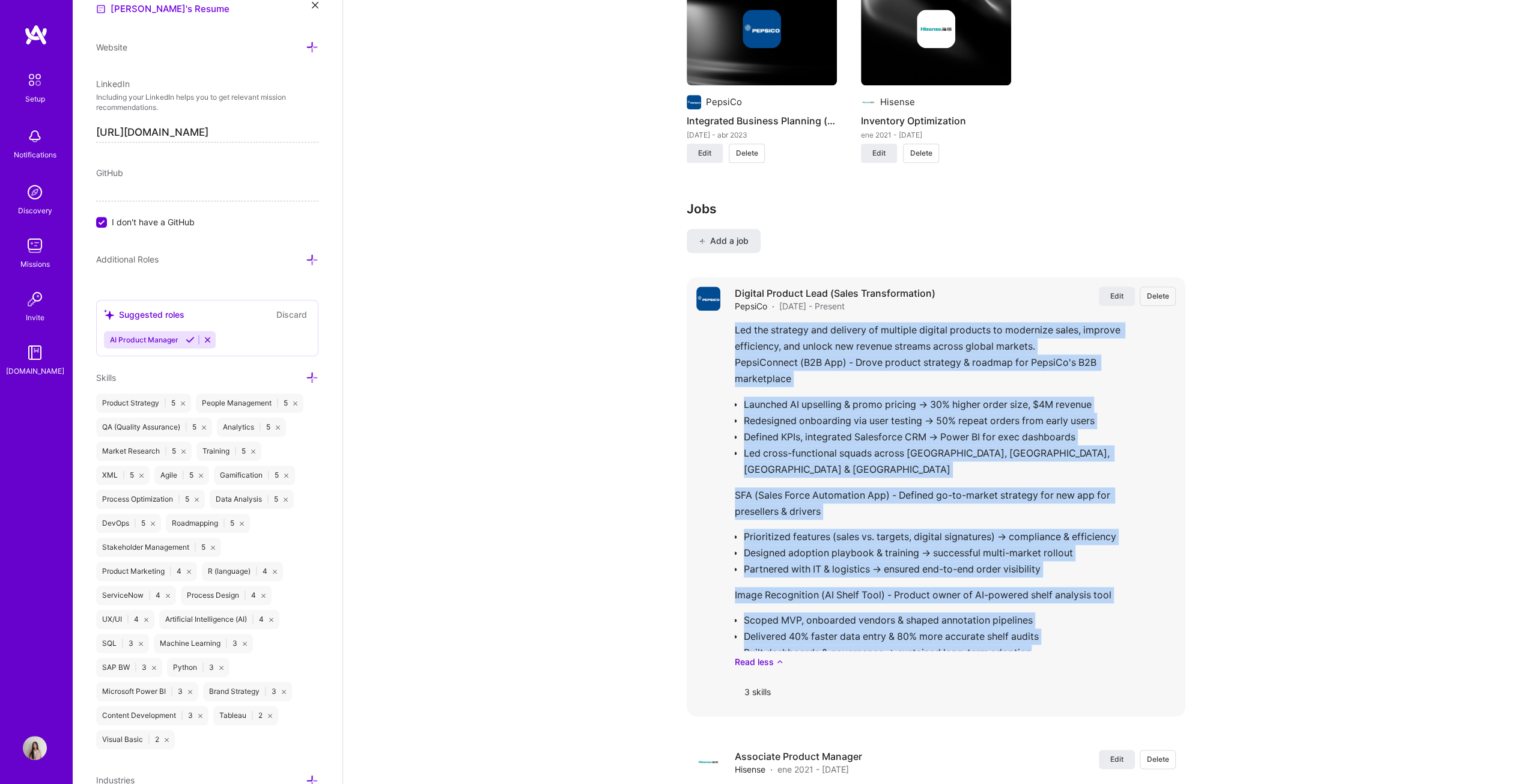
drag, startPoint x: 732, startPoint y: 329, endPoint x: 1062, endPoint y: 642, distance: 454.8
click at [760, 399] on div "Edit Delete Digital Product Lead (Sales Transformation) PepsiCo · [DATE] - Pres…" at bounding box center [936, 496] width 499 height 439
copy div "Lor ips dolorsit ame consecte ad elitsedd eiusmod temporin ut laboreetd magna, …"
click at [760, 291] on span "Edit" at bounding box center [1117, 296] width 13 height 11
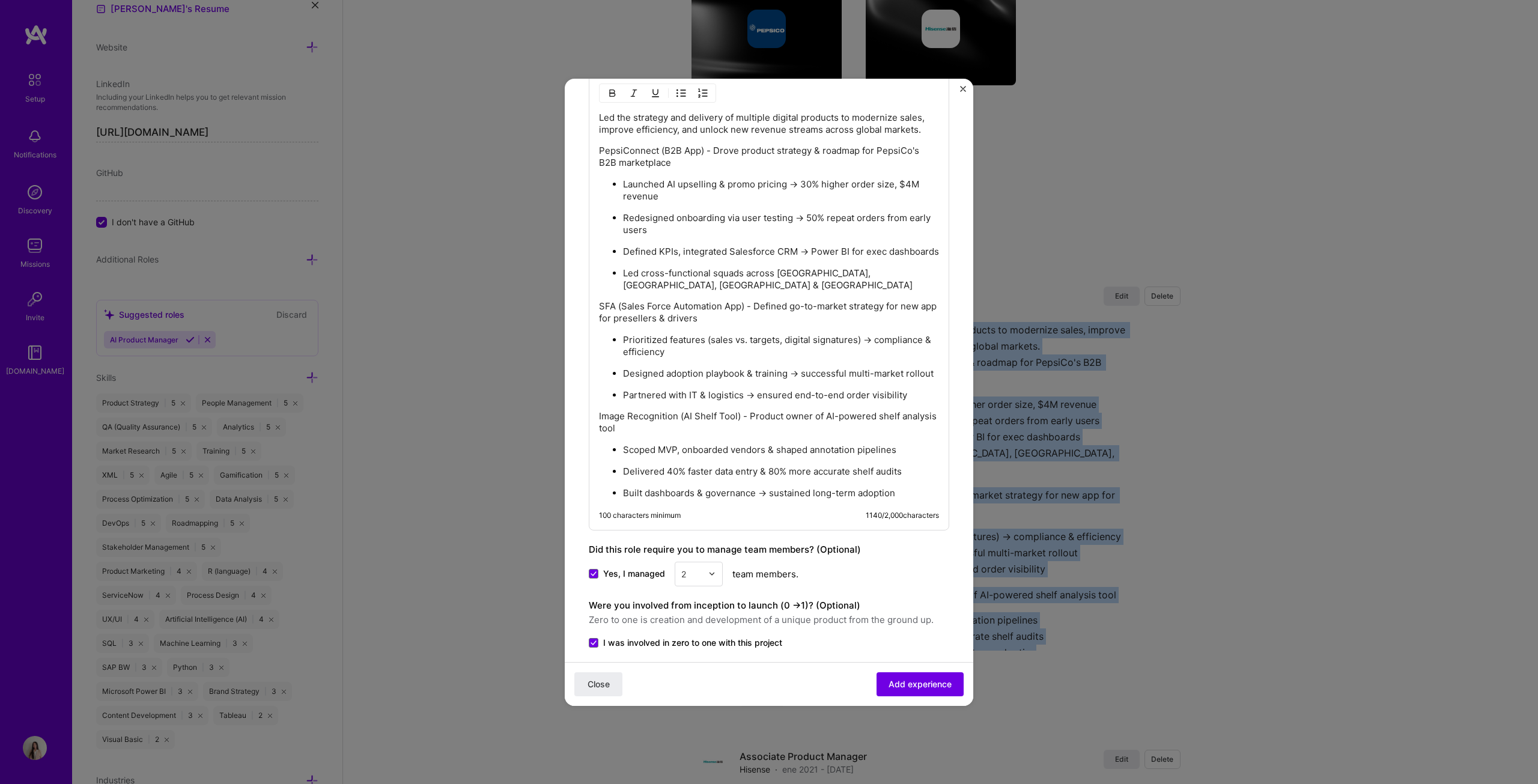
scroll to position [694, 0]
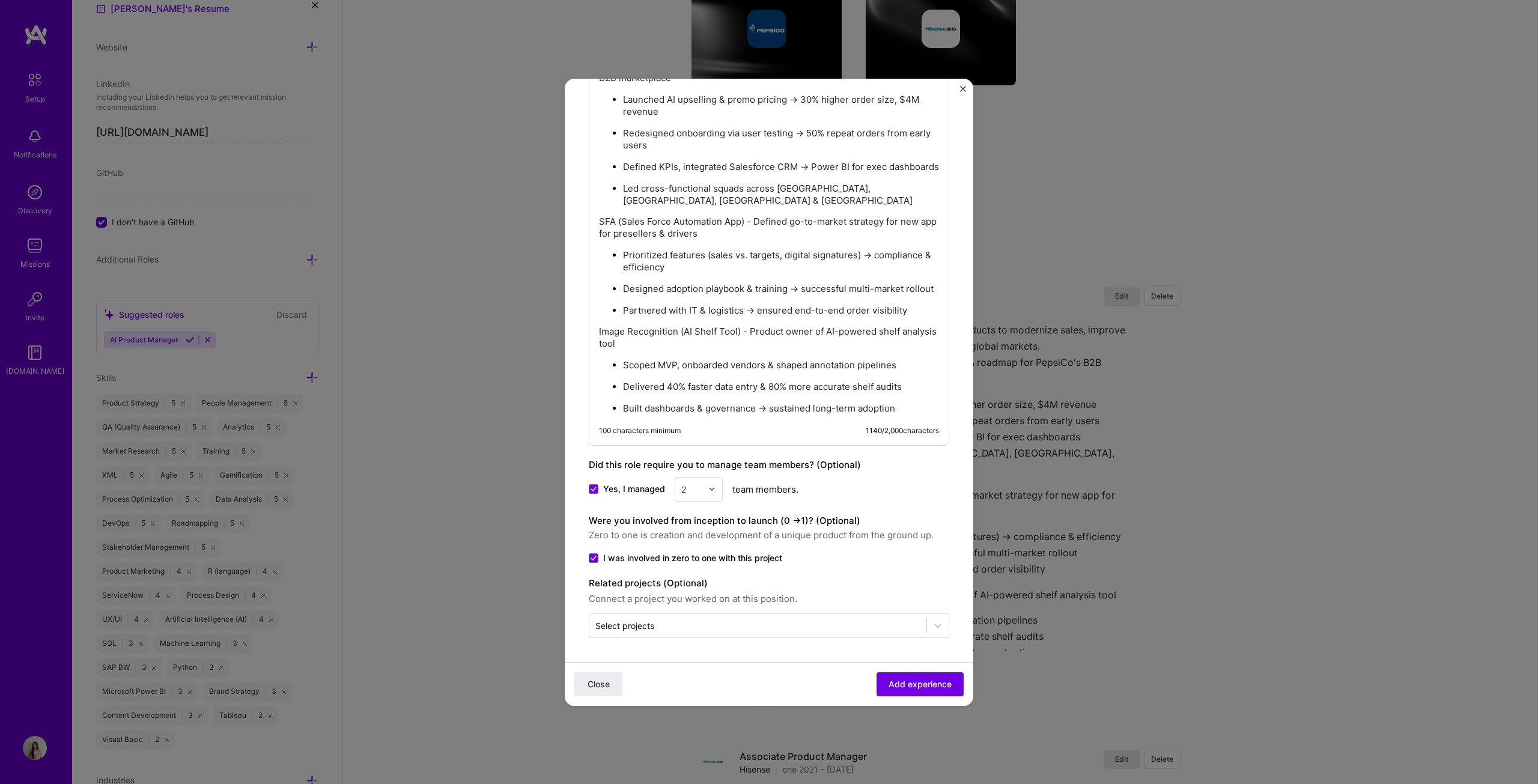
click at [759, 399] on p "Built dashboards & governance → sustained long-term adoption" at bounding box center [781, 408] width 316 height 12
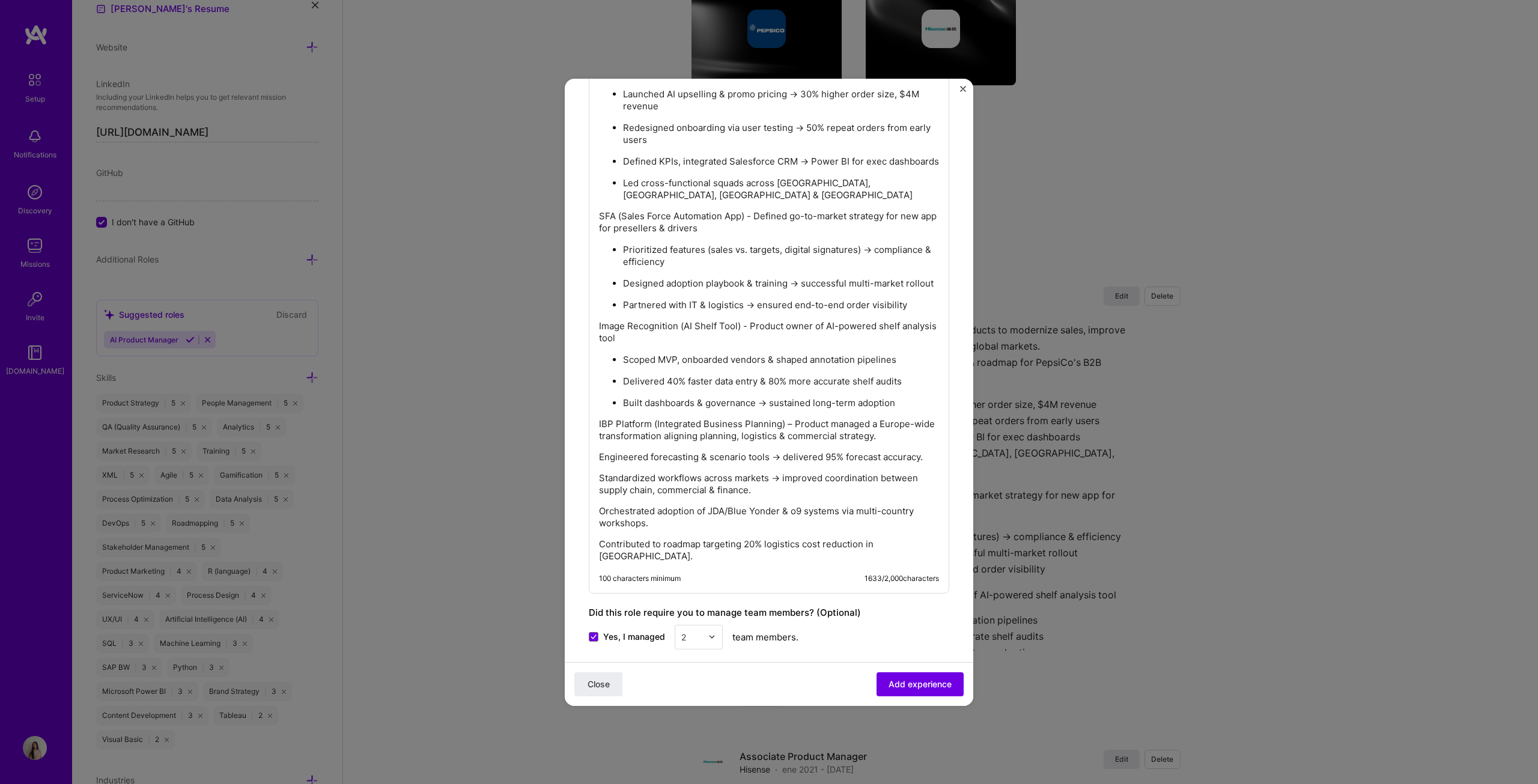
click at [759, 399] on p "IBP Platform (Integrated Business Planning) – Product managed a Europe-wide tra…" at bounding box center [769, 430] width 340 height 24
click at [673, 225] on p "SFA (Sales Force Automation App) - Defined go-to-market strategy for new app fo…" at bounding box center [769, 222] width 340 height 24
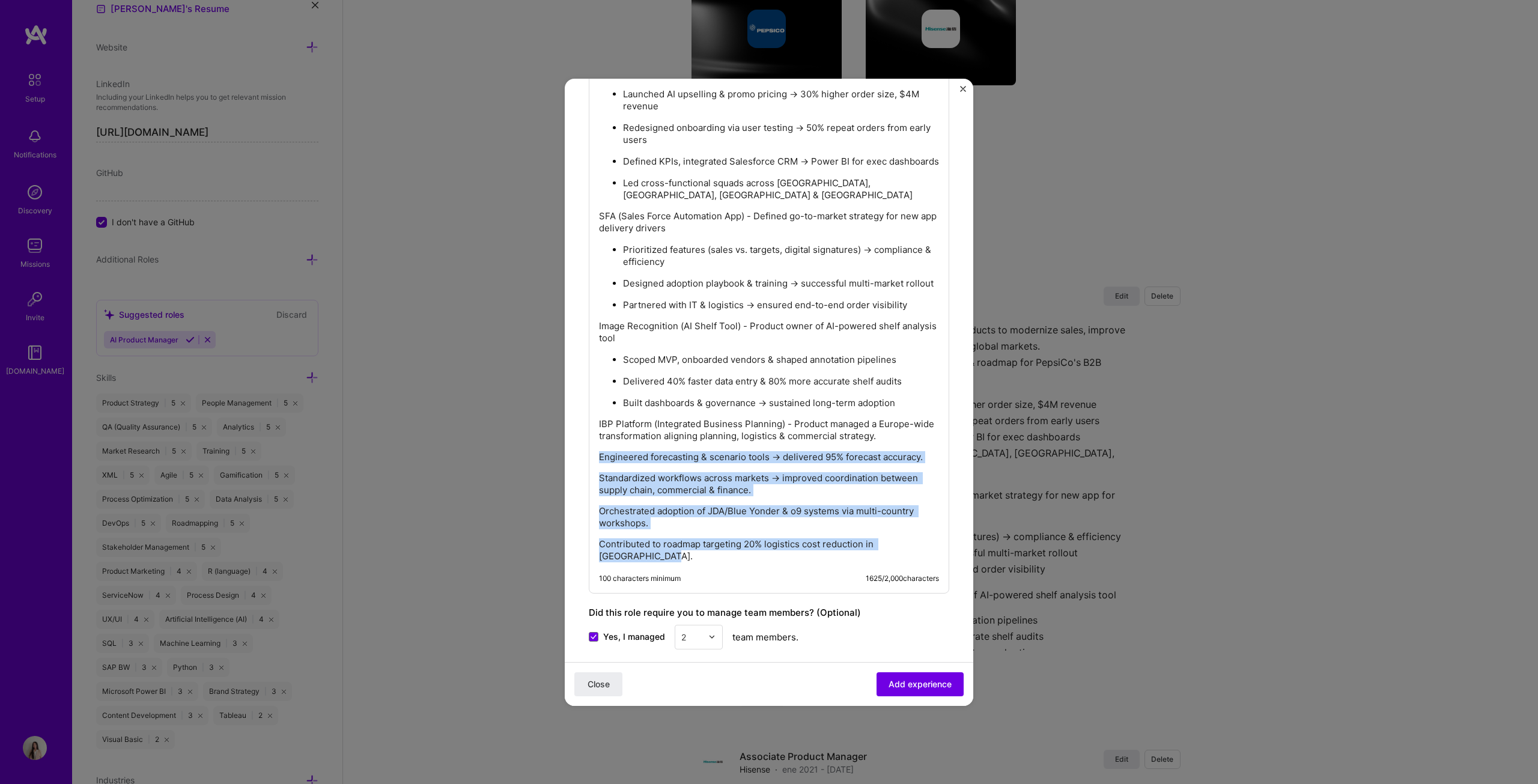
drag, startPoint x: 601, startPoint y: 463, endPoint x: 673, endPoint y: 563, distance: 123.2
click at [673, 399] on div "Led the strategy and delivery of multiple digital products to modernize sales, …" at bounding box center [769, 292] width 340 height 541
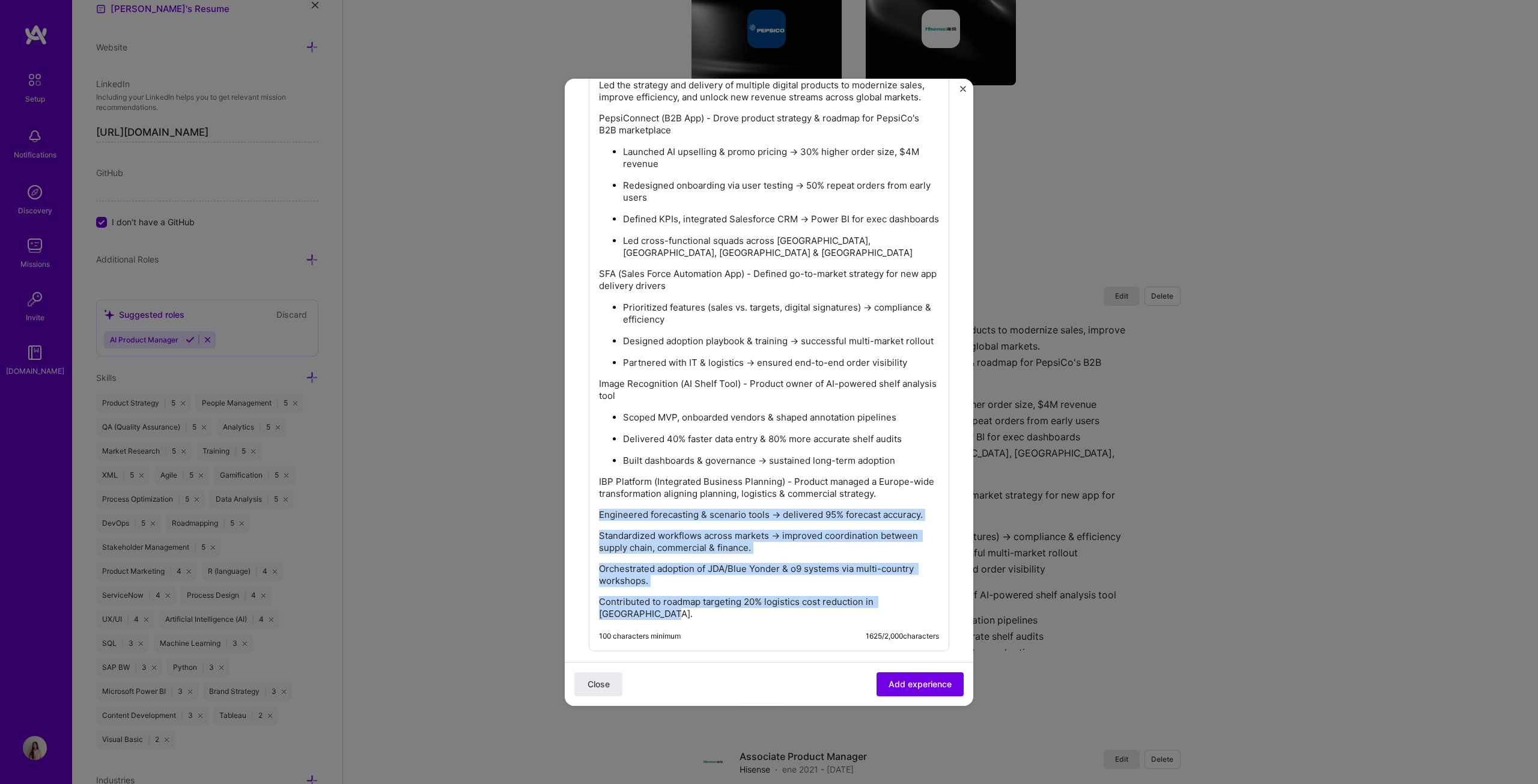
scroll to position [574, 0]
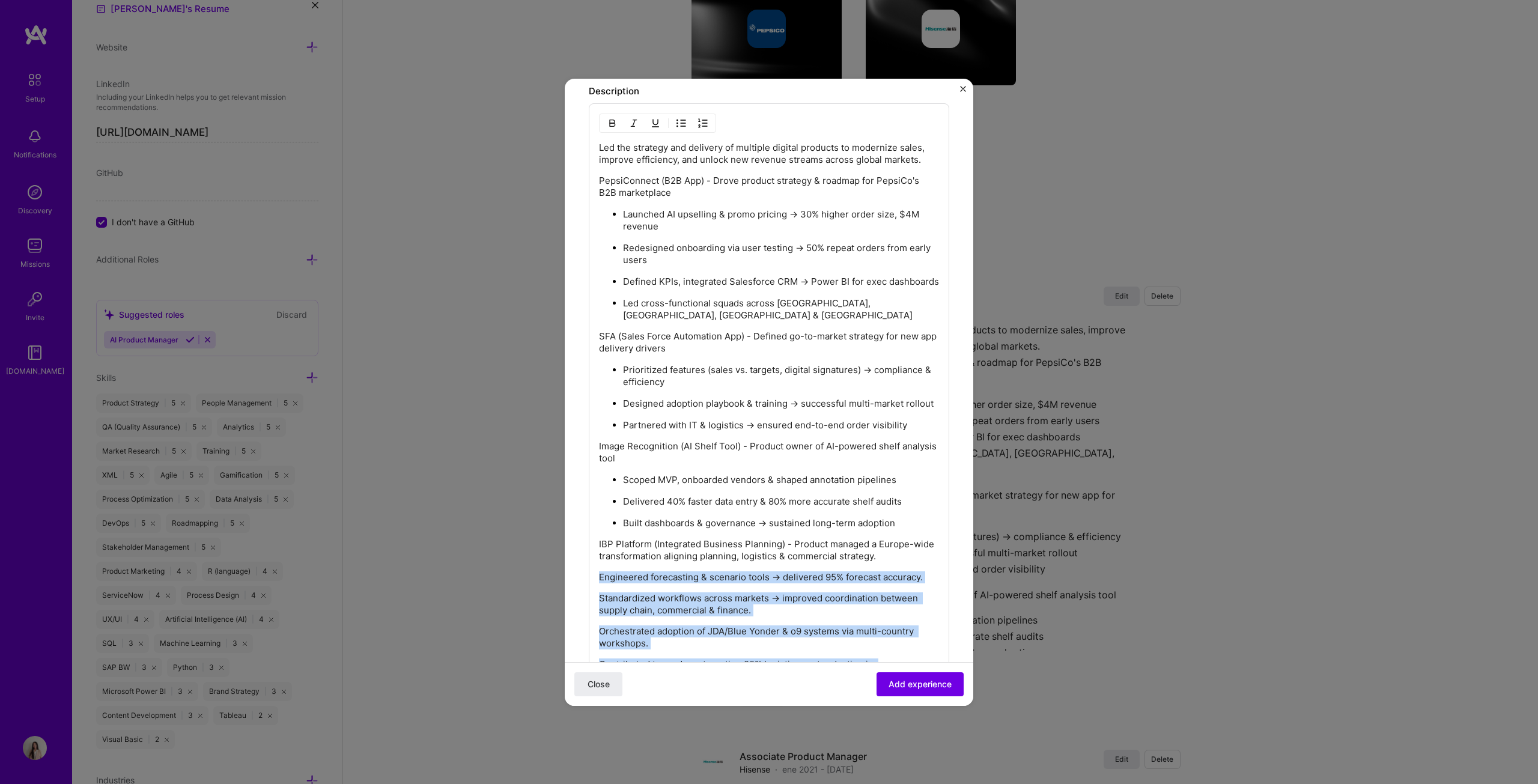
click at [678, 120] on img "button" at bounding box center [681, 123] width 10 height 10
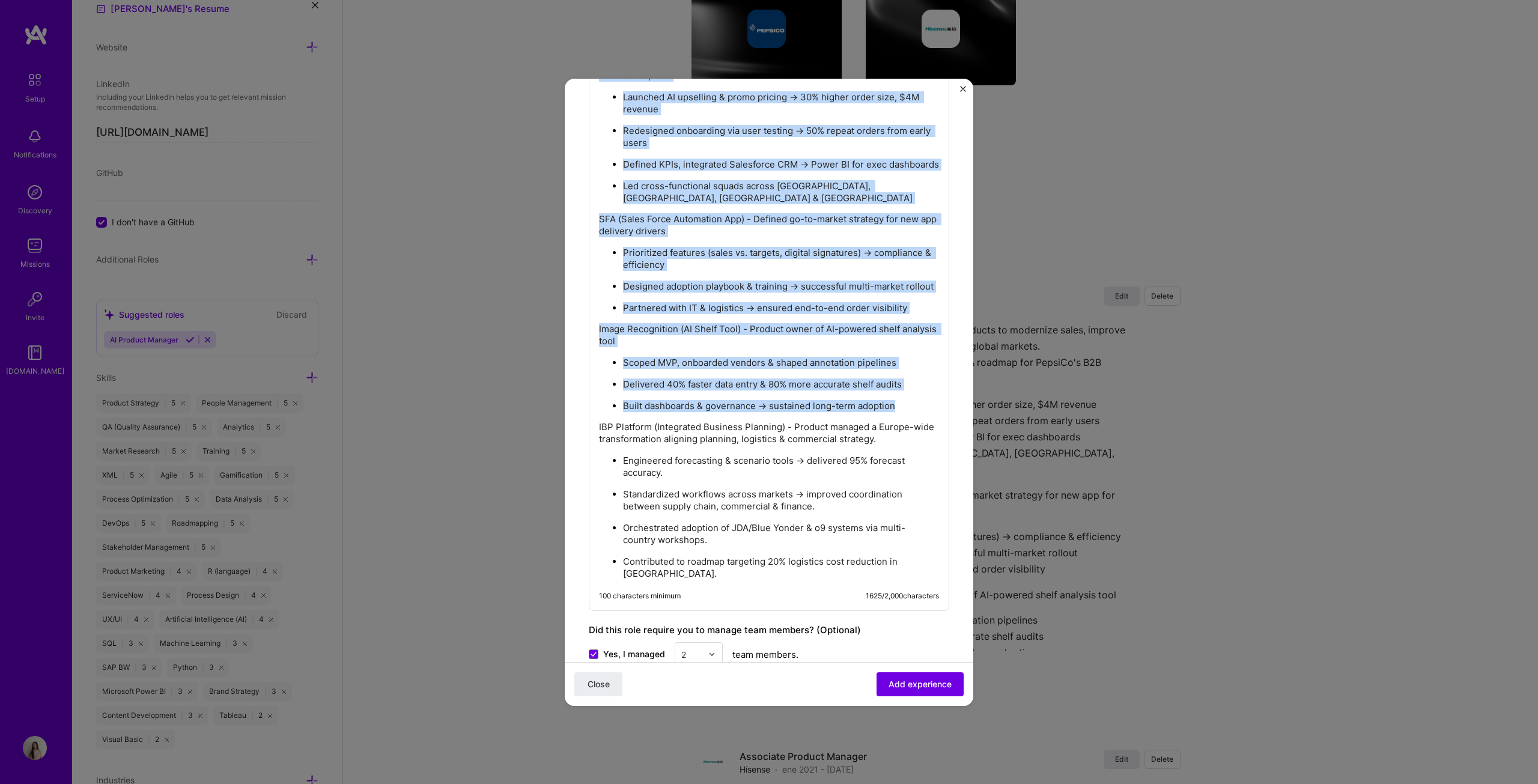
scroll to position [694, 0]
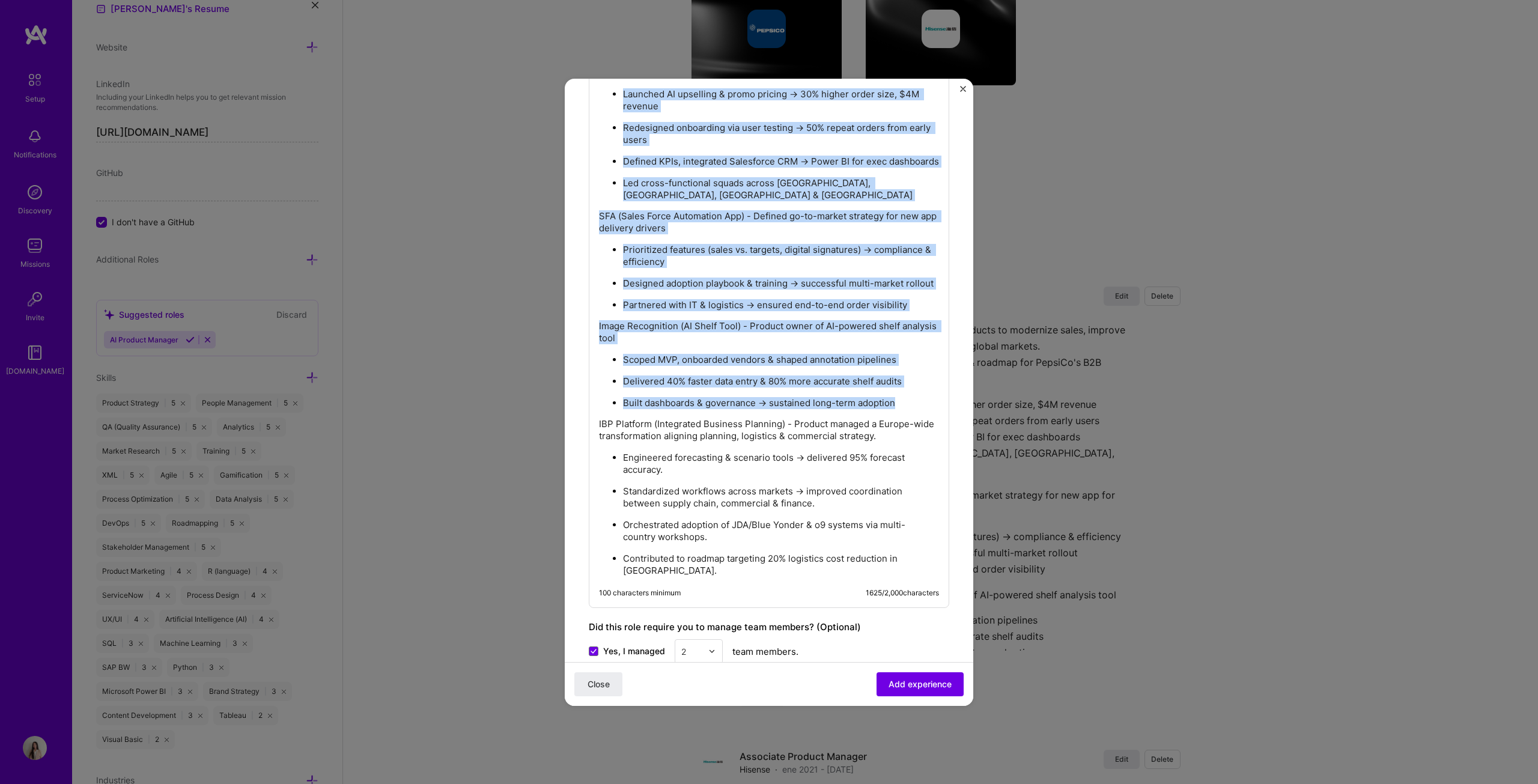
click at [708, 399] on p "Contributed to roadmap targeting 20% logistics cost reduction in [GEOGRAPHIC_DA…" at bounding box center [781, 564] width 316 height 24
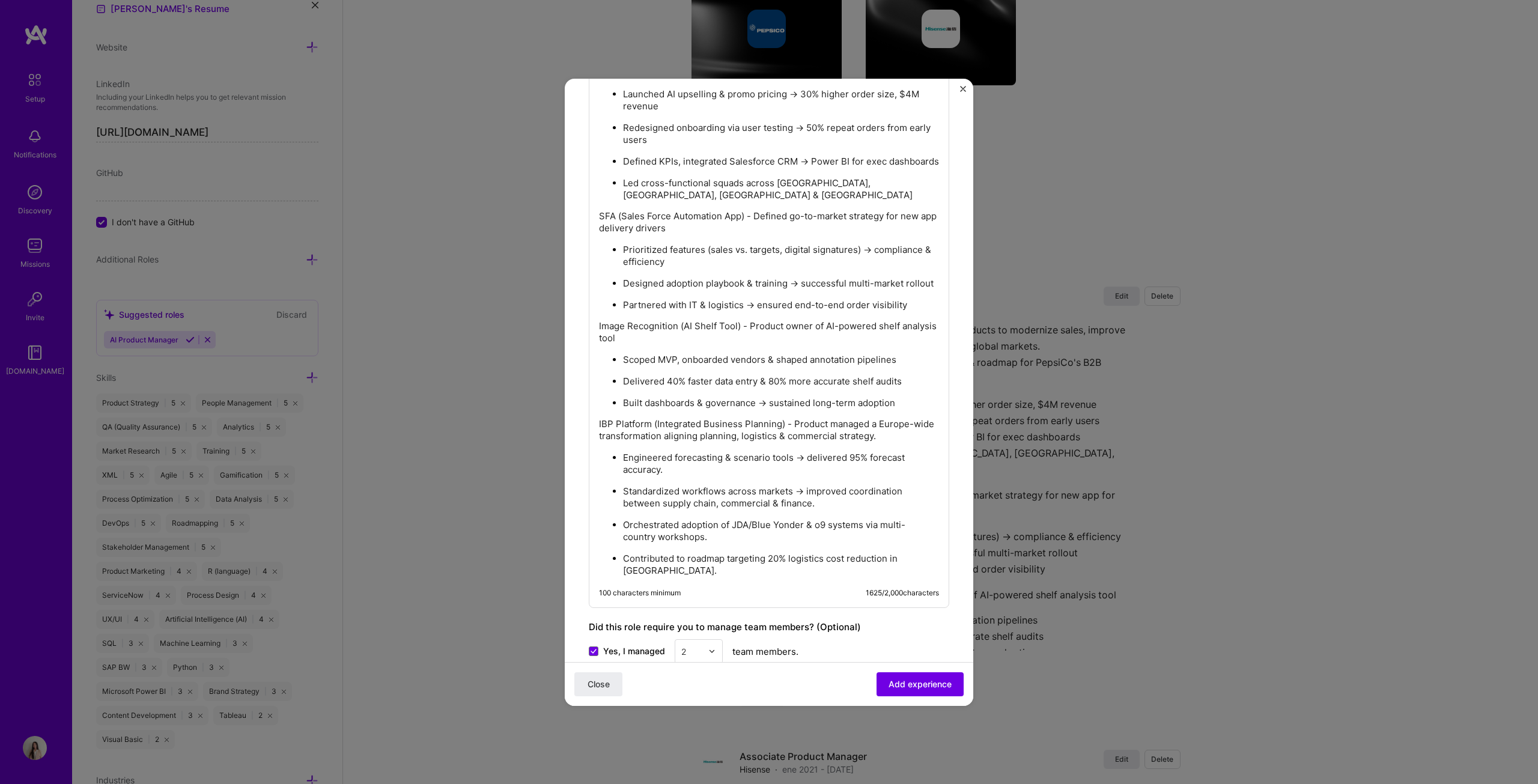
scroll to position [754, 0]
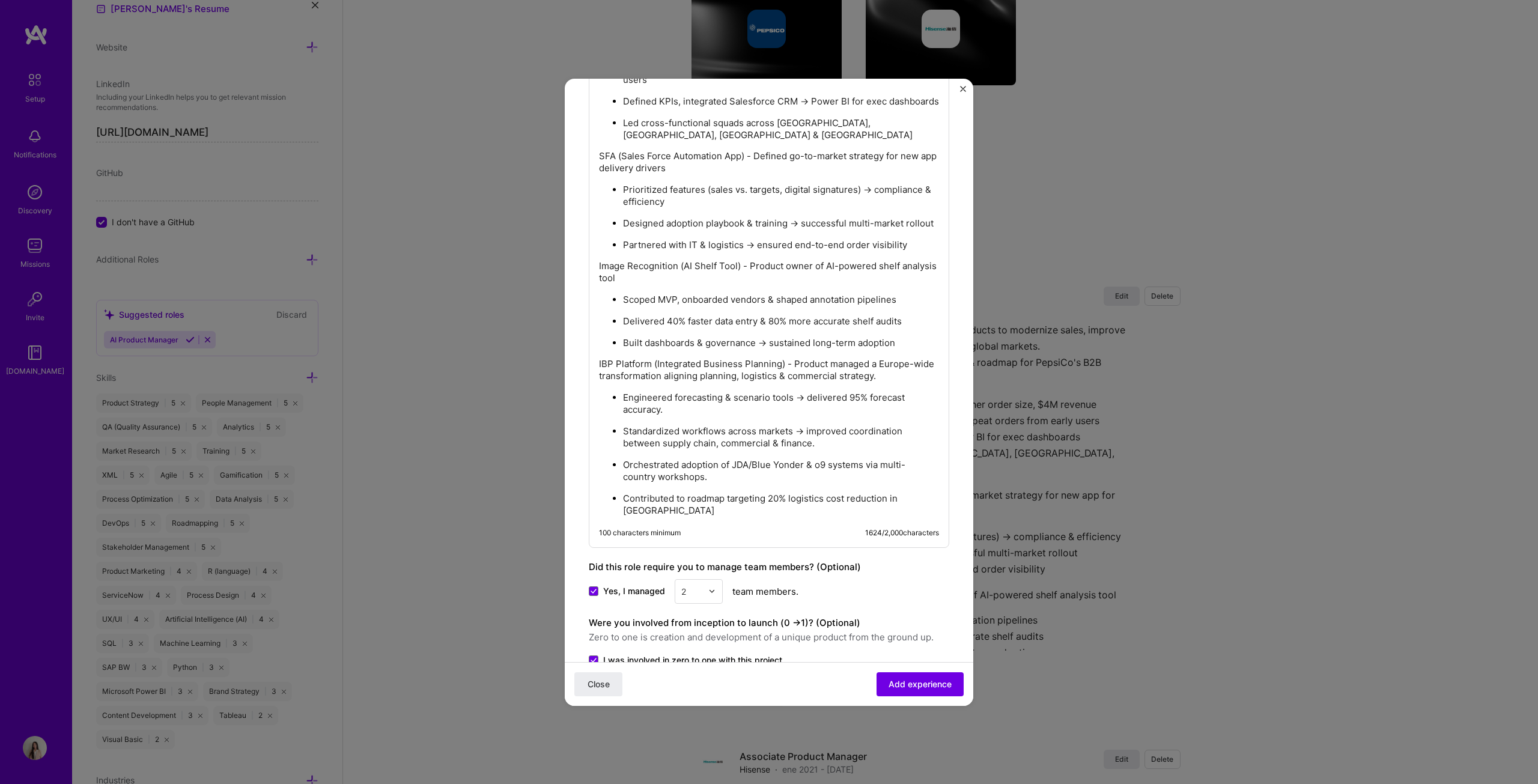
click at [734, 399] on p "Orchestrated adoption of JDA/Blue Yonder & o9 systems via multi-country worksho…" at bounding box center [781, 471] width 316 height 24
click at [759, 399] on p "Standardized workflows across markets → improved coordination between supply ch…" at bounding box center [781, 437] width 316 height 24
click at [759, 399] on p "Engineered forecasting & scenario tools → delivered 95% forecast accuracy." at bounding box center [781, 403] width 316 height 24
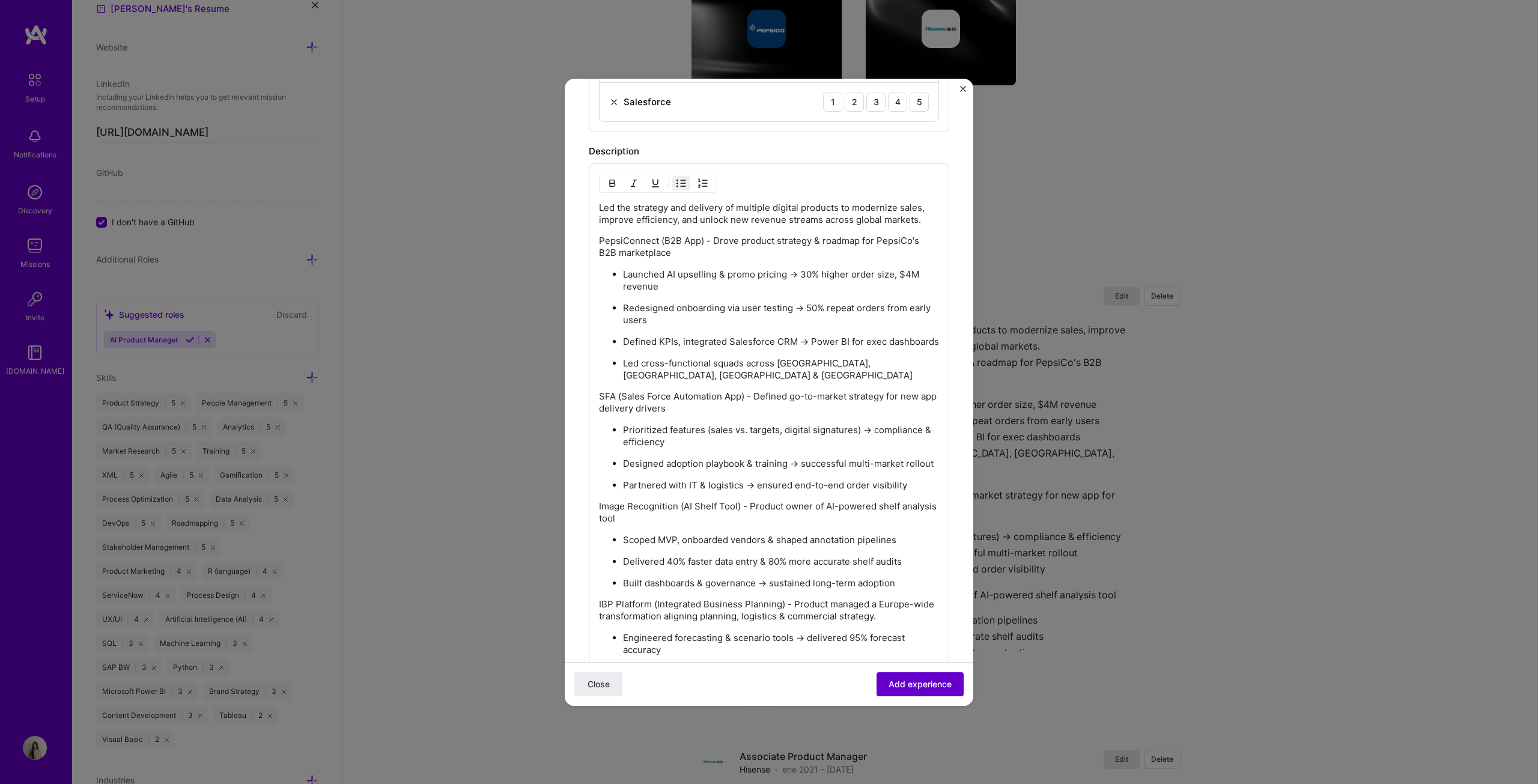
click at [759, 399] on span "Add experience" at bounding box center [920, 683] width 63 height 12
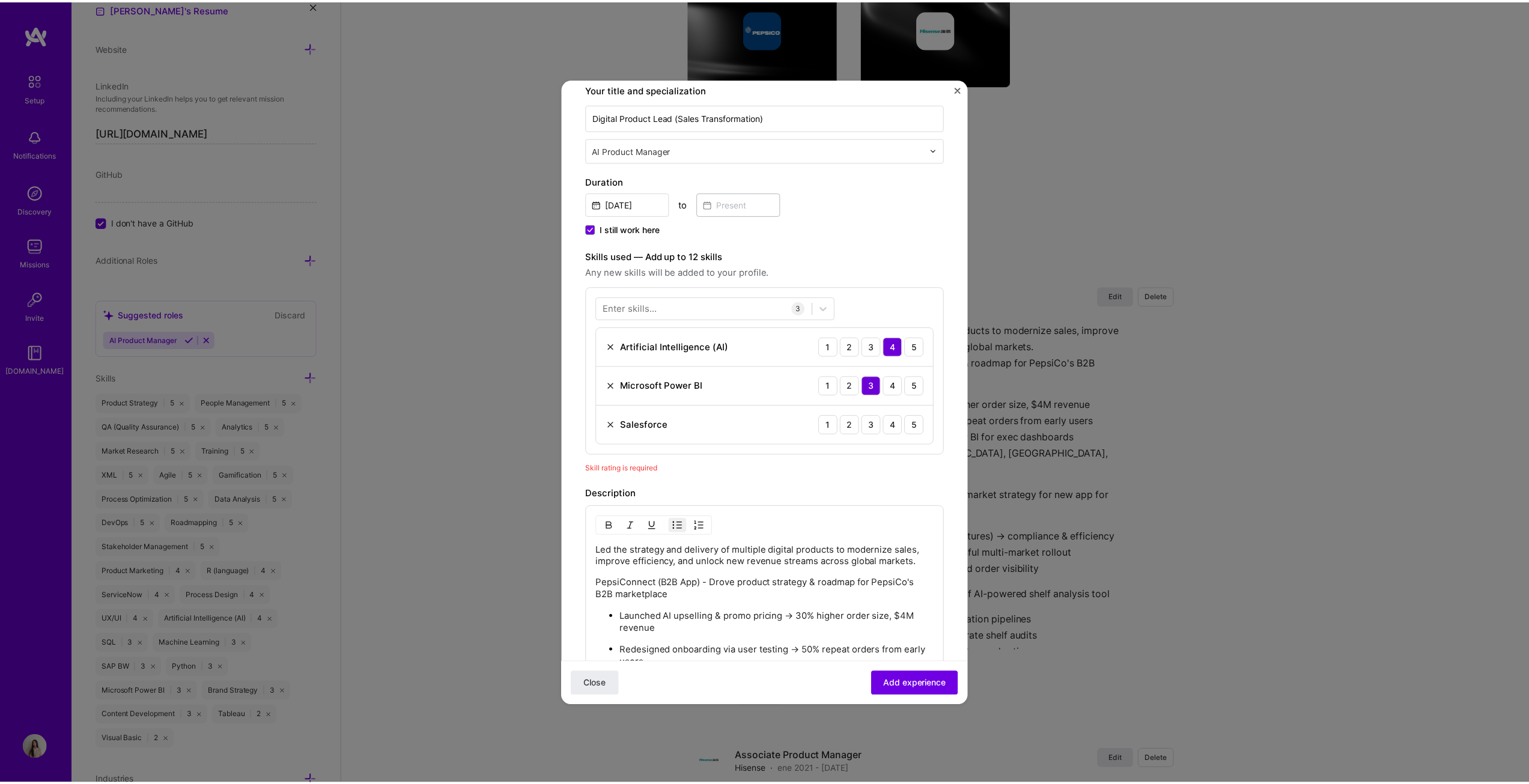
scroll to position [180, 0]
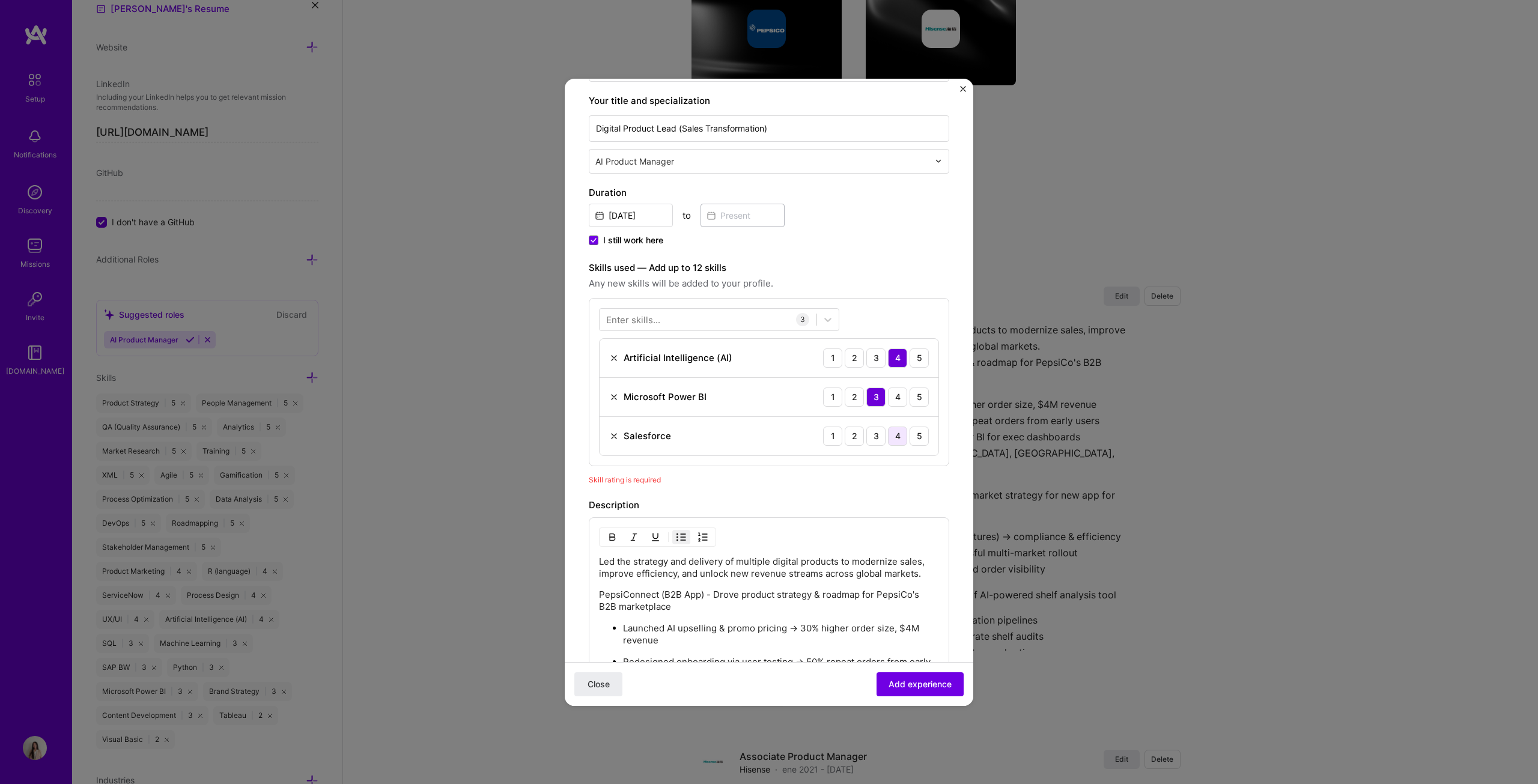
click at [759, 399] on div "4" at bounding box center [897, 436] width 19 height 19
click at [759, 399] on span "Add experience" at bounding box center [920, 683] width 63 height 12
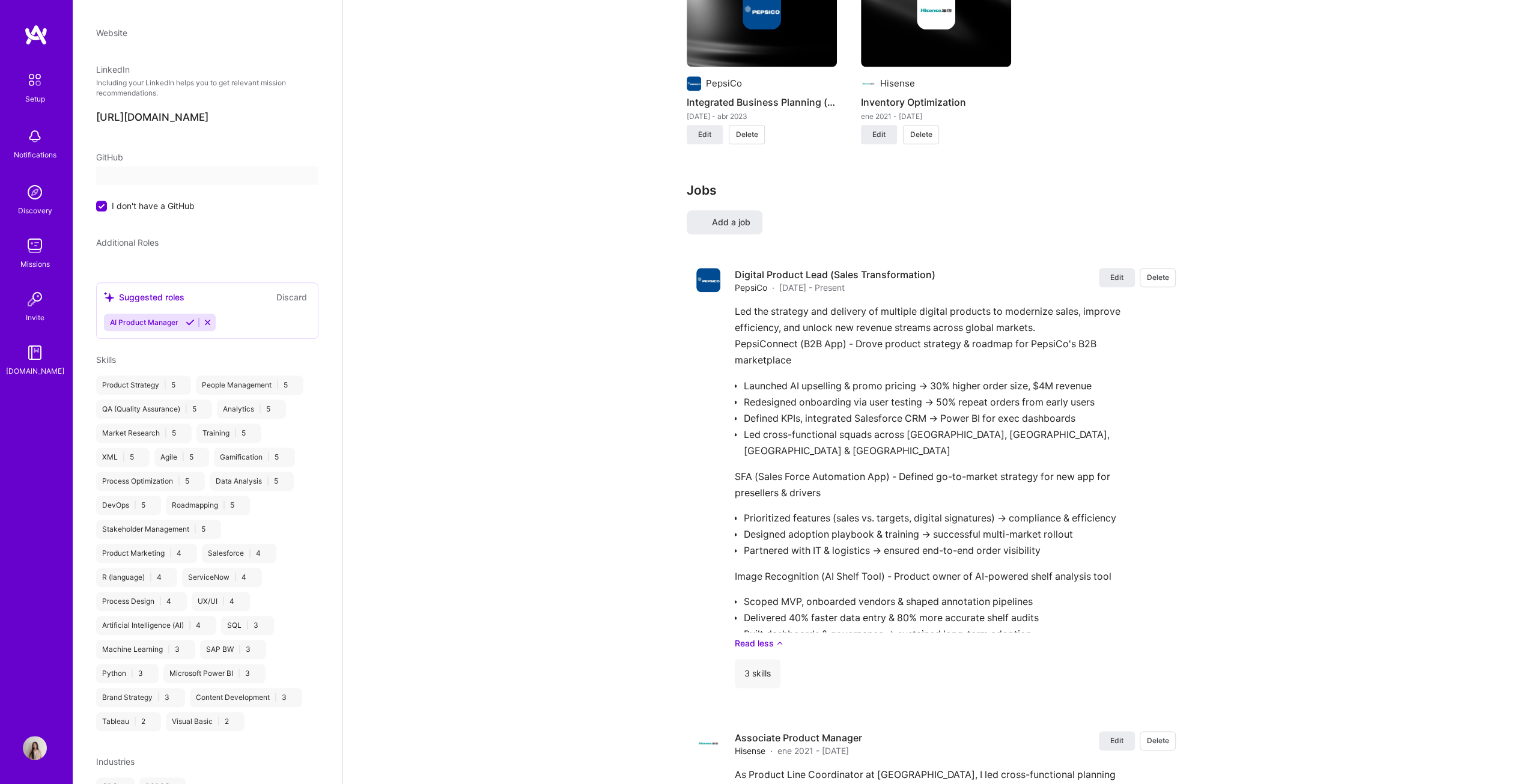
scroll to position [0, 0]
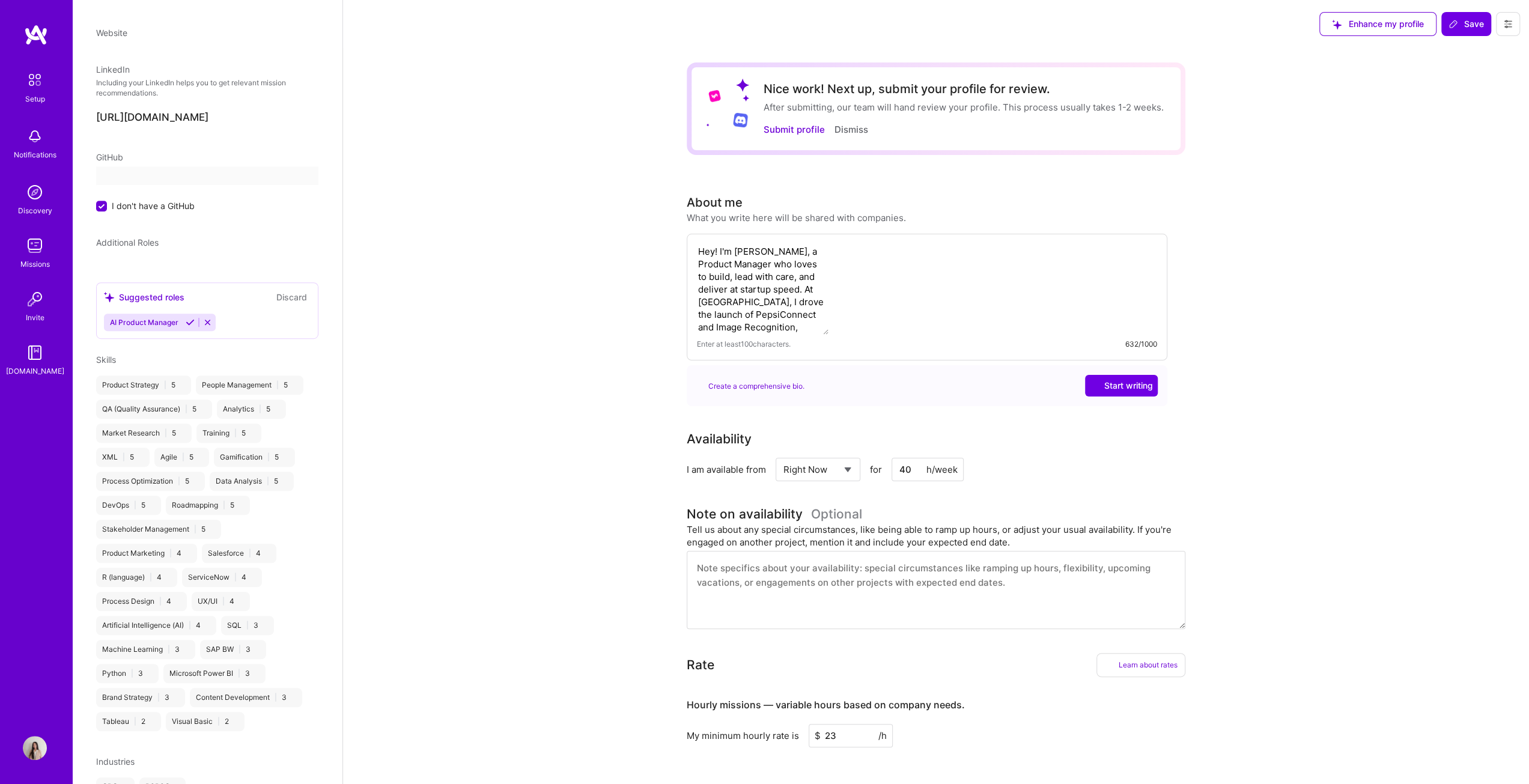
select select "ES"
select select "Right Now"
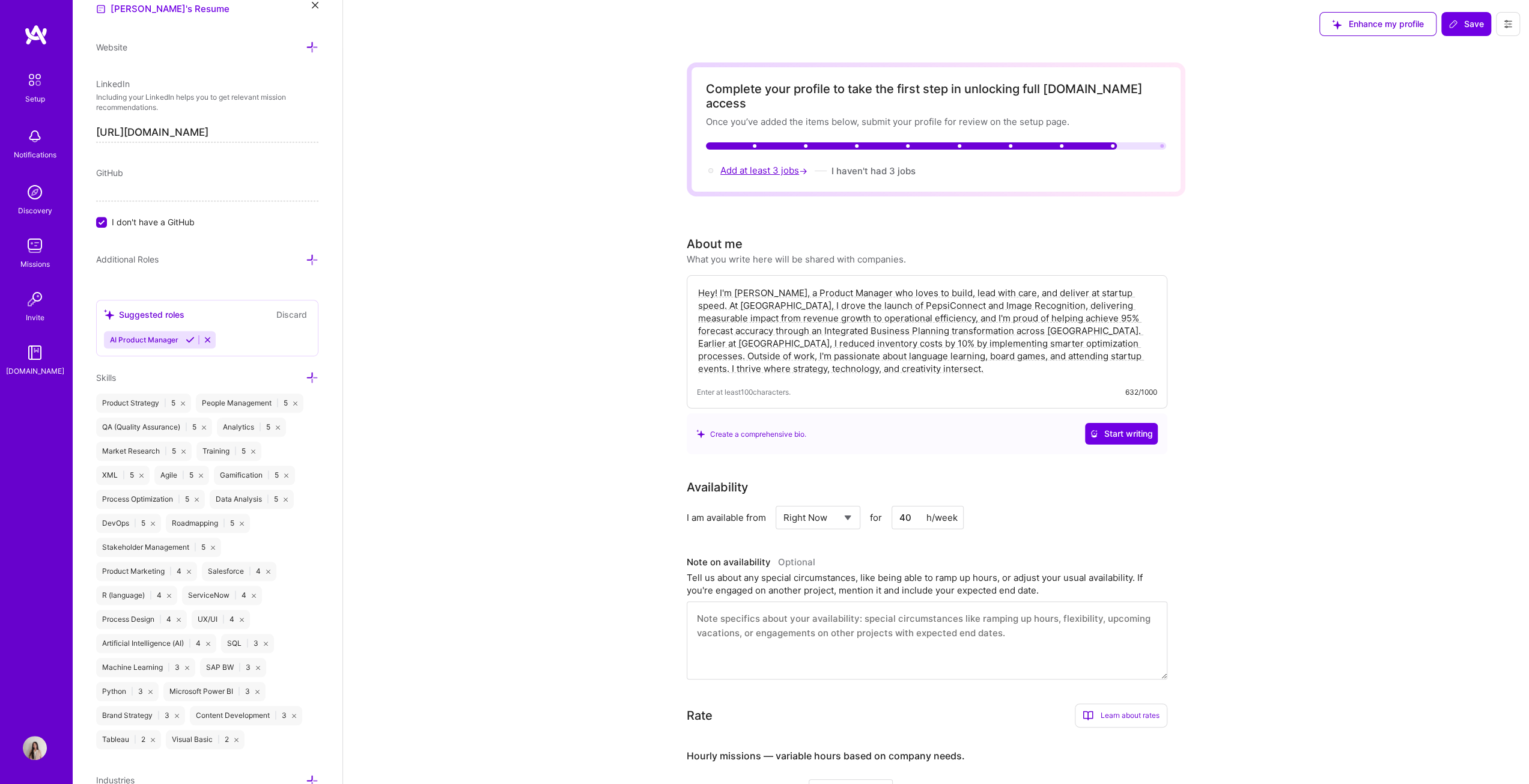
click at [760, 165] on span "Add at least 3 jobs →" at bounding box center [765, 170] width 90 height 11
click at [760, 165] on button "I haven't had 3 jobs" at bounding box center [863, 171] width 84 height 12
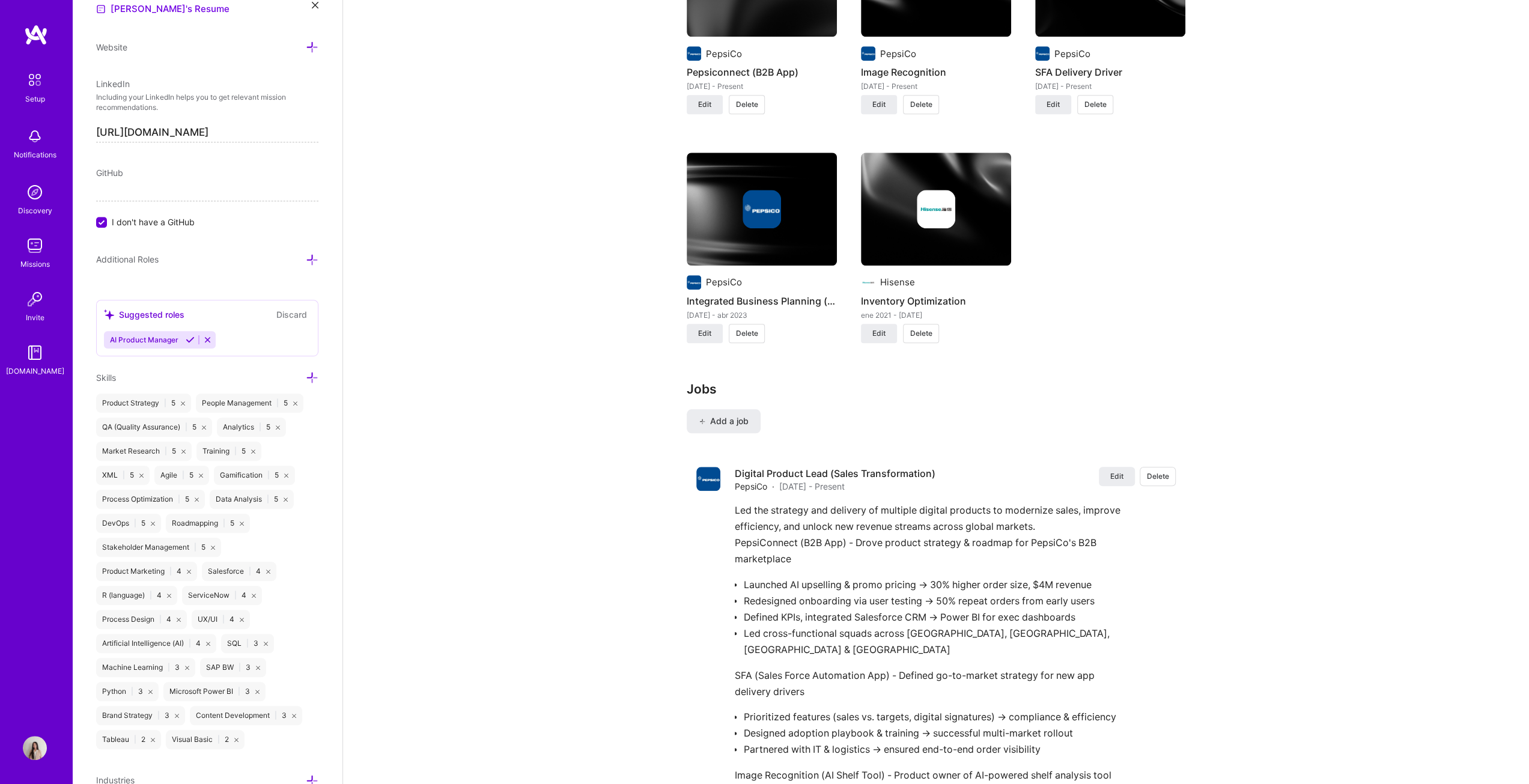
scroll to position [1261, 0]
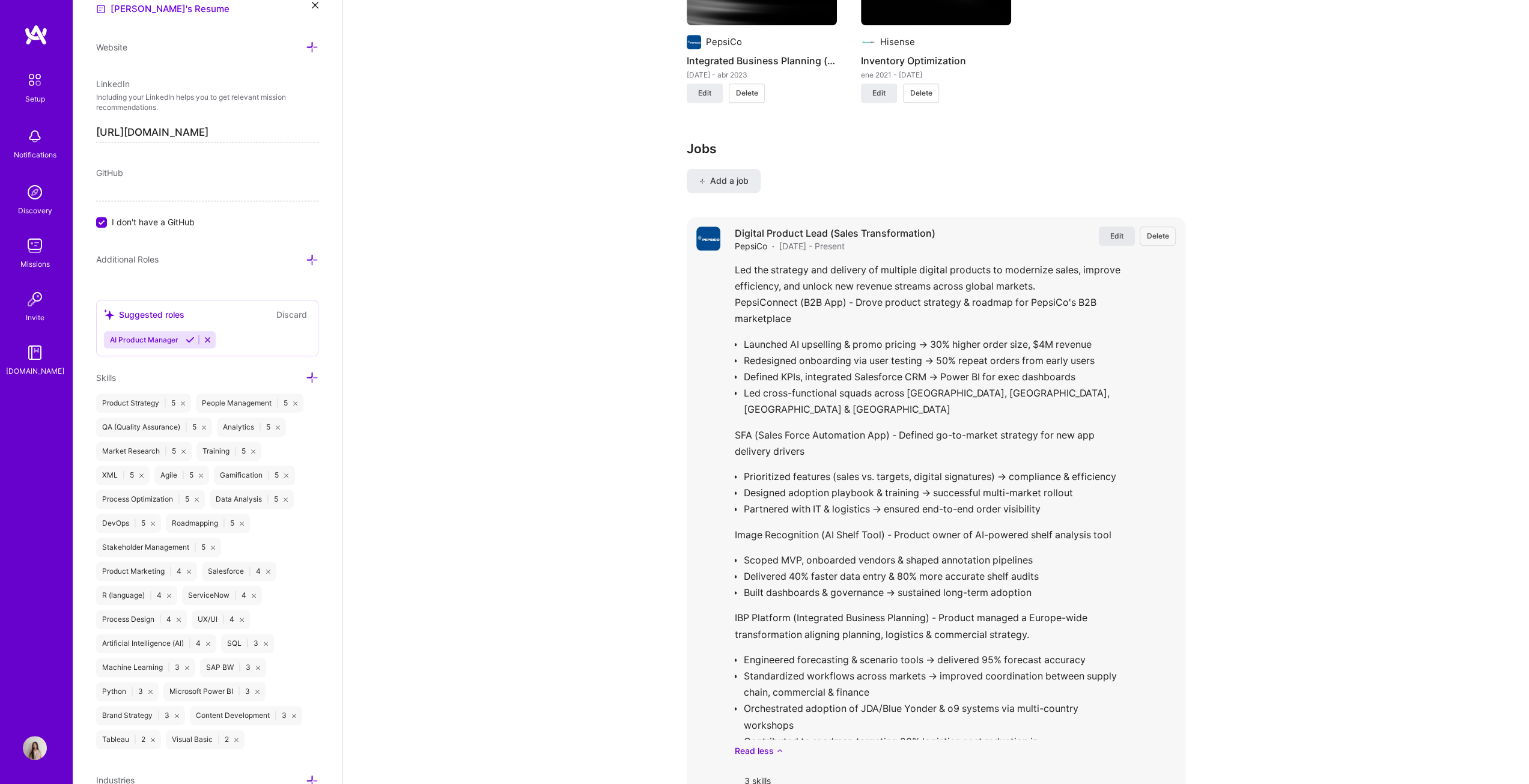
click at [760, 233] on span "Edit" at bounding box center [1117, 236] width 13 height 11
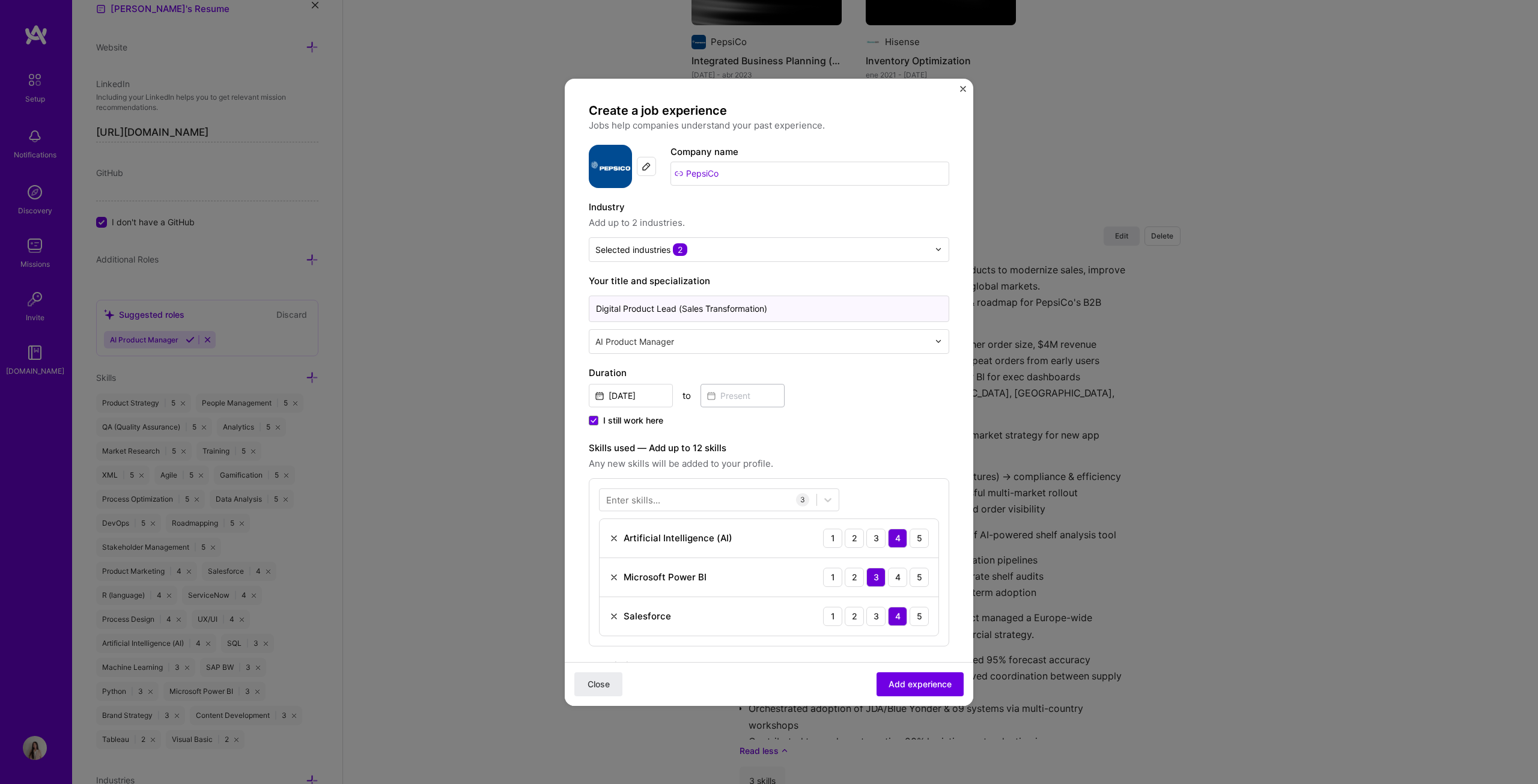
drag, startPoint x: 784, startPoint y: 311, endPoint x: 674, endPoint y: 312, distance: 110.0
click at [674, 312] on input "Digital Product Lead (Sales Transformation)" at bounding box center [769, 309] width 360 height 27
type input "Digital Product Lead"
click at [759, 399] on span "Add experience" at bounding box center [920, 683] width 63 height 12
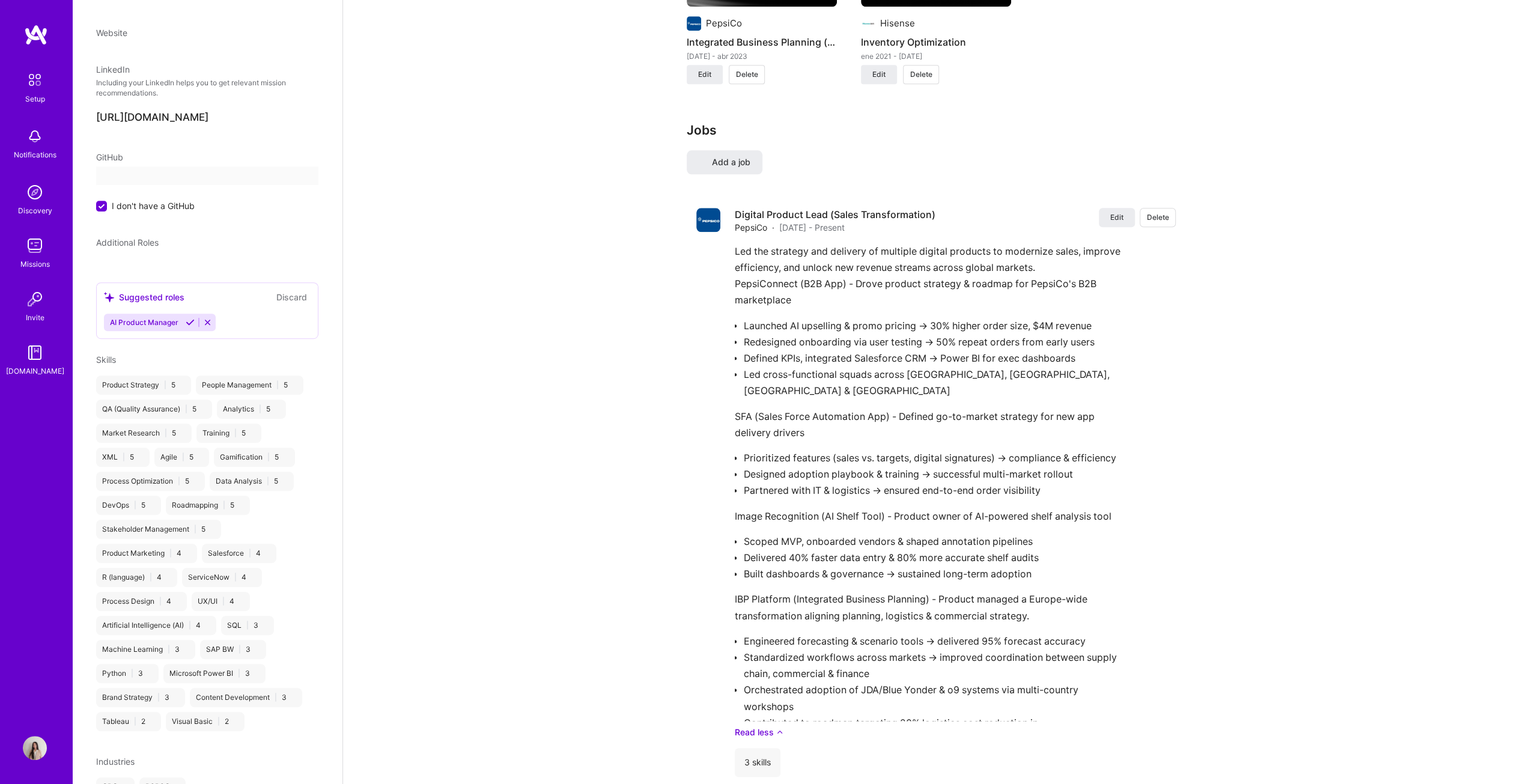
select select "ES"
select select "Right Now"
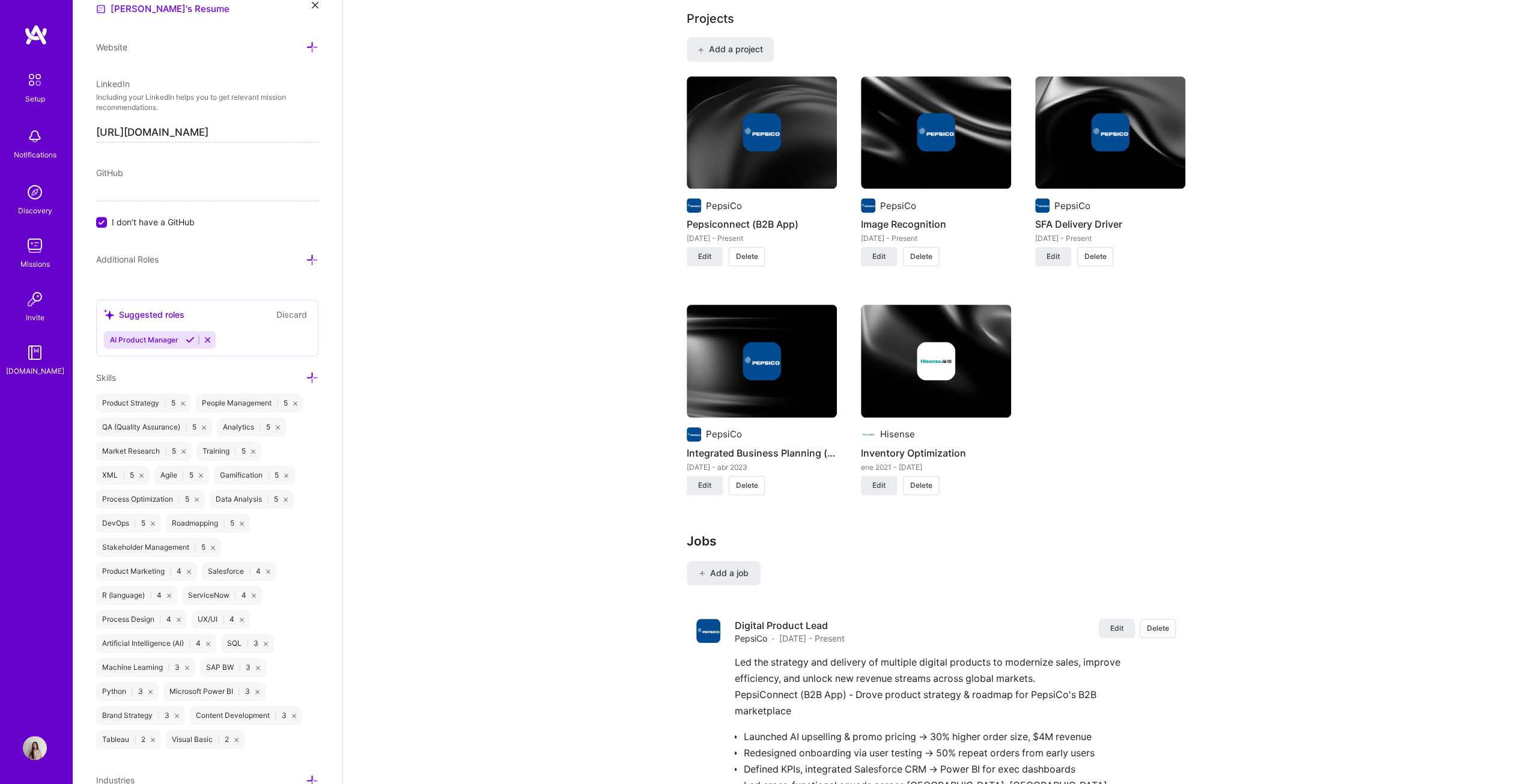
scroll to position [737, 0]
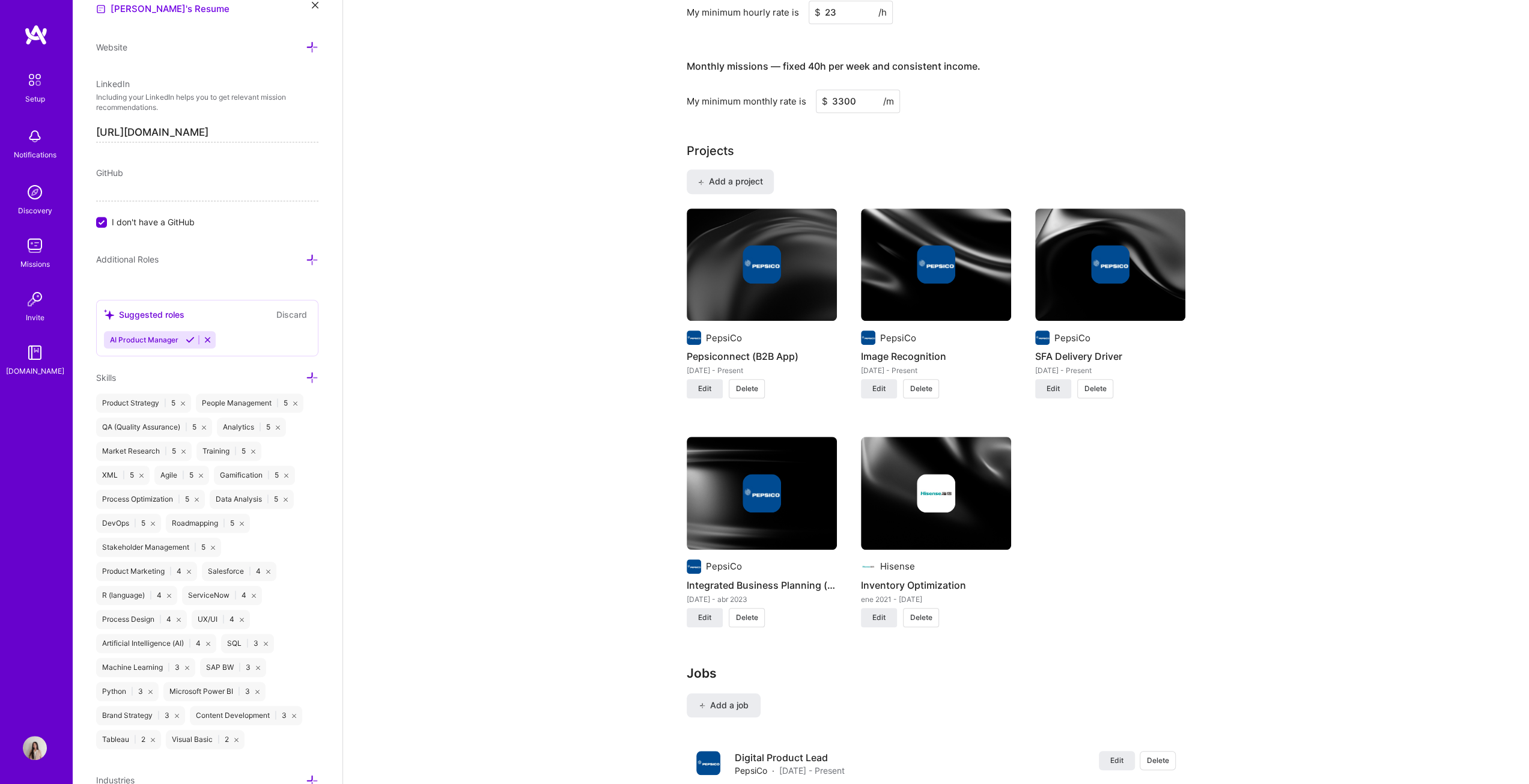
click at [760, 399] on img at bounding box center [761, 493] width 150 height 113
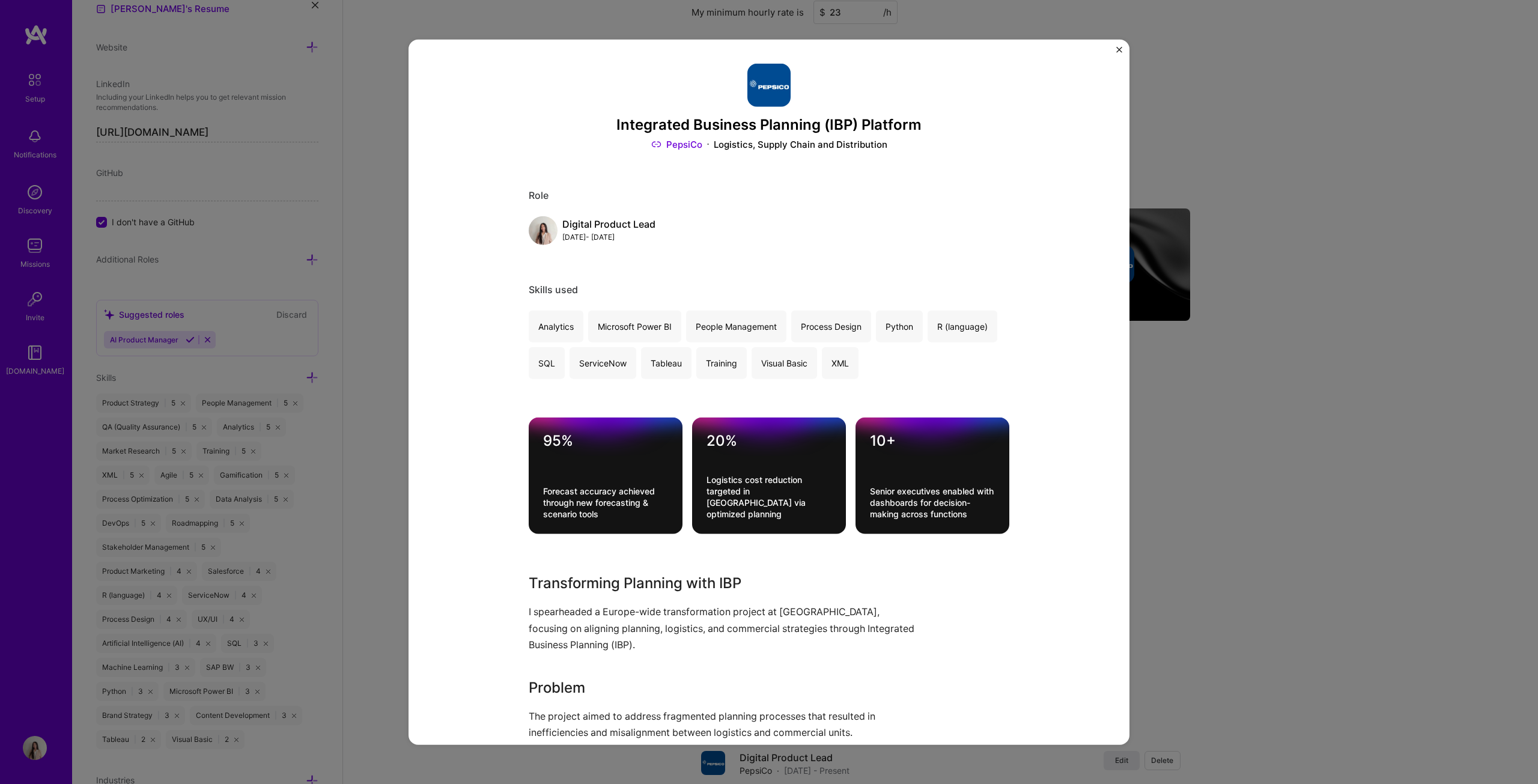
click at [759, 206] on div "Integrated Business Planning (IBP) Platform PepsiCo Logistics, Supply Chain and…" at bounding box center [769, 392] width 1538 height 784
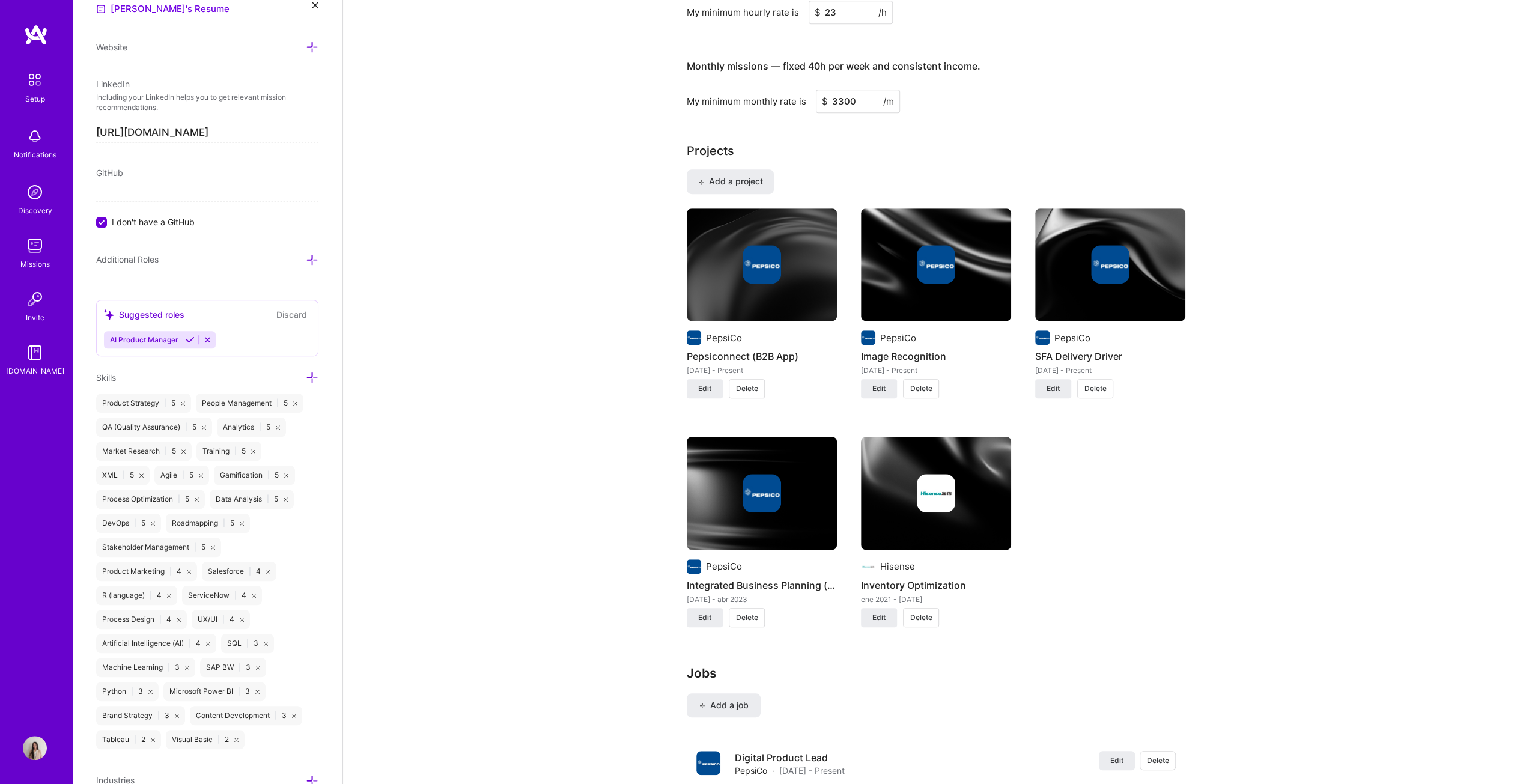
click at [760, 288] on img at bounding box center [936, 265] width 150 height 113
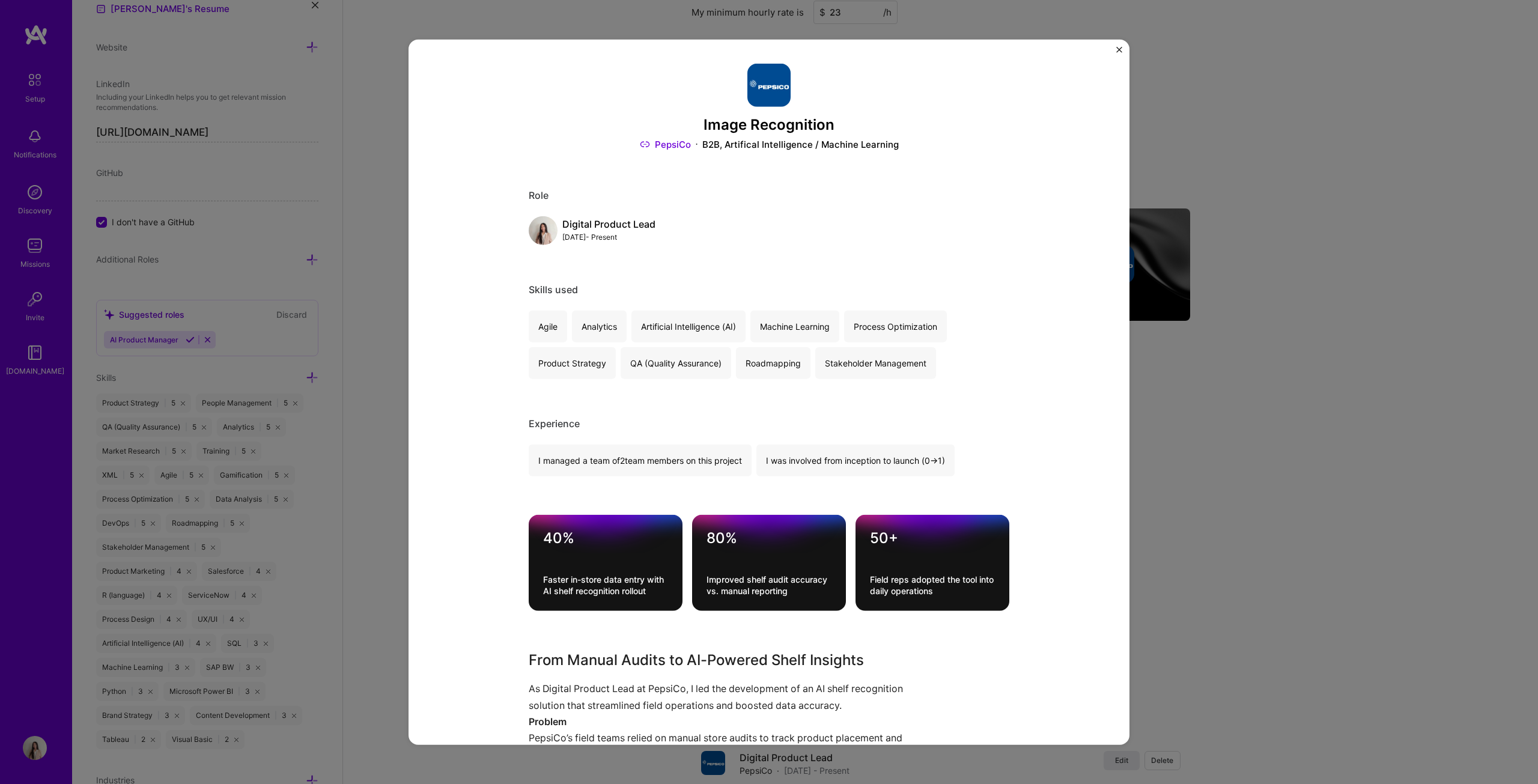
click at [759, 309] on div "Image Recognition PepsiCo B2B, Artifical Intelligence / Machine Learning Role D…" at bounding box center [769, 392] width 1538 height 784
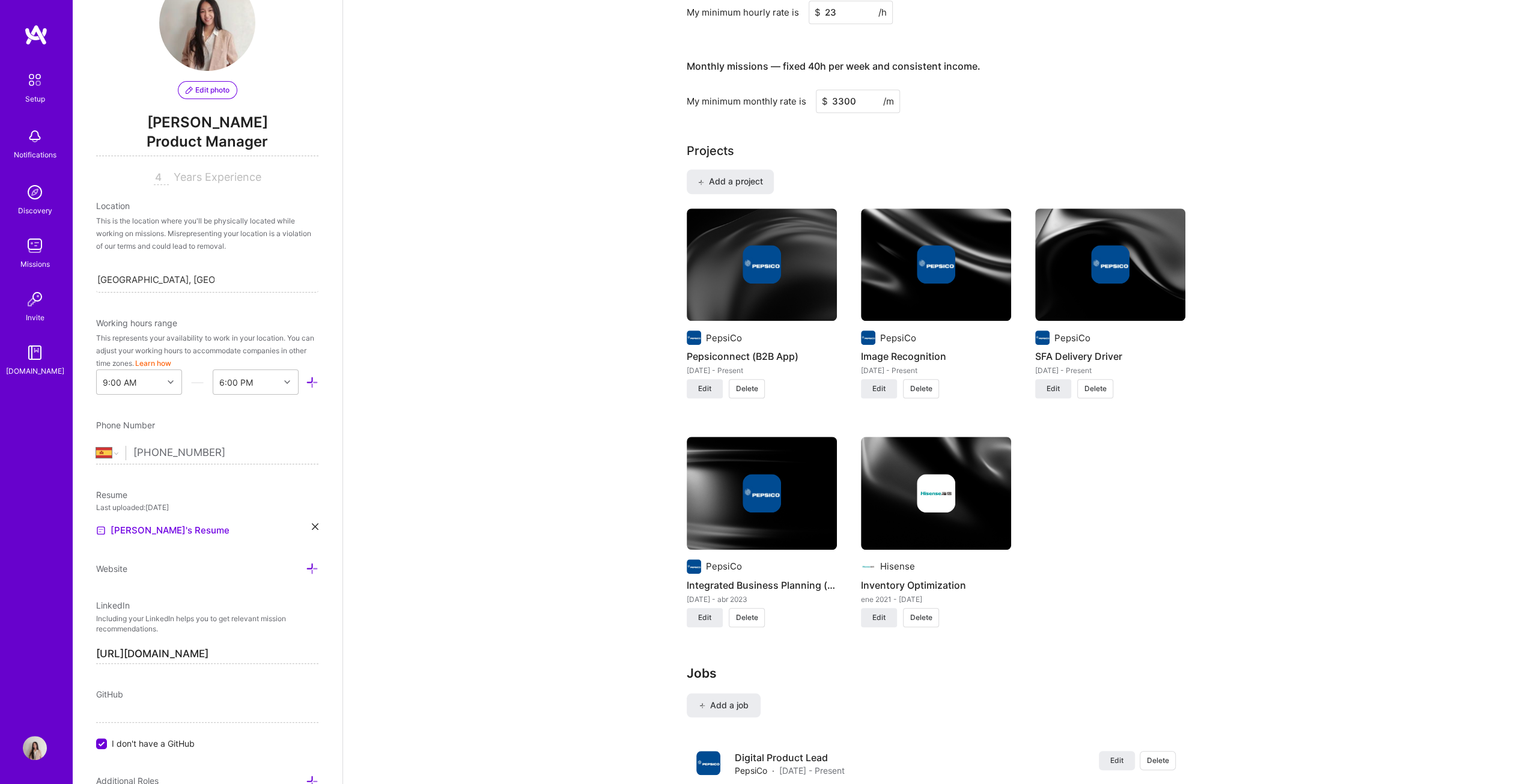
scroll to position [42, 0]
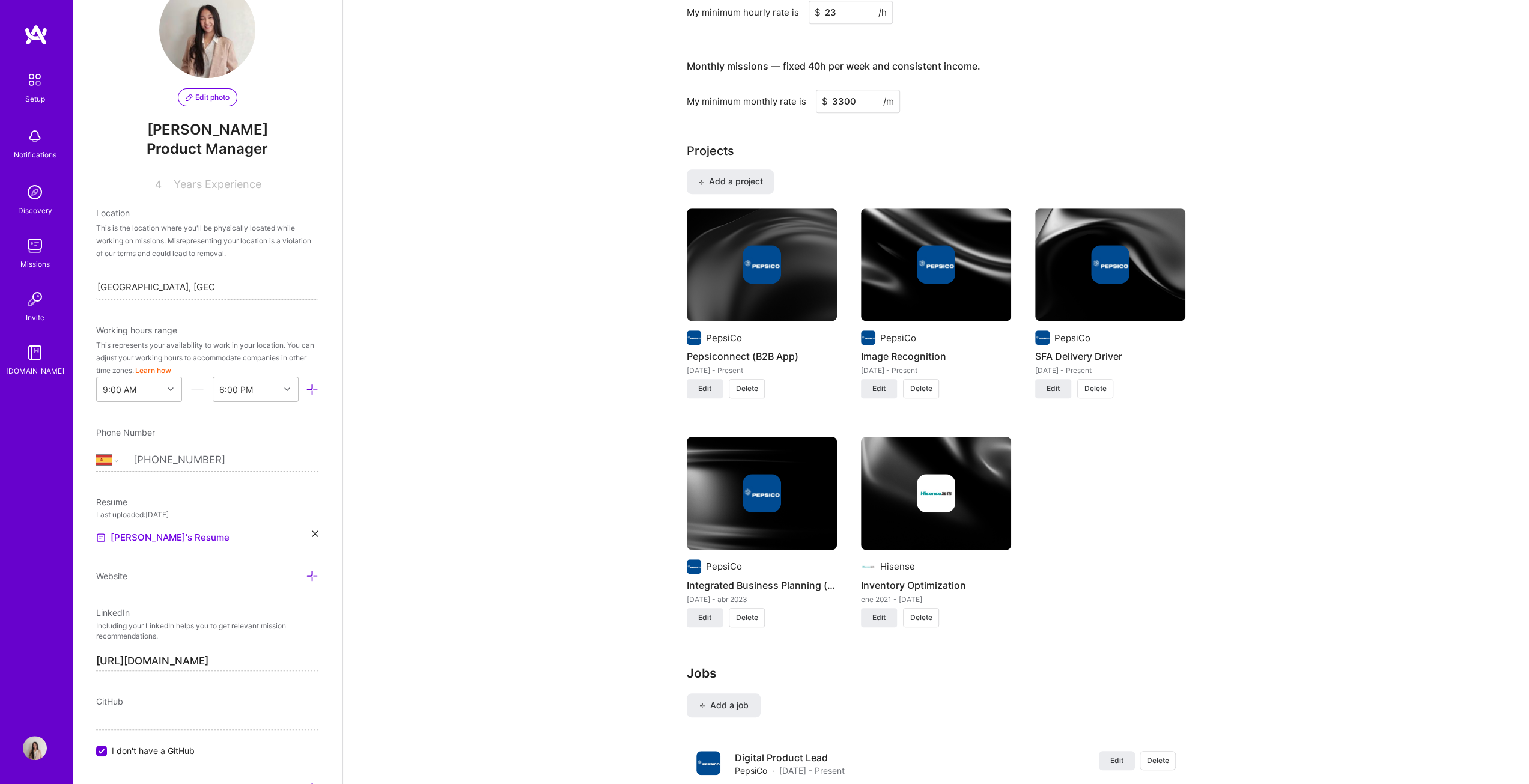
click at [171, 367] on button "Learn how" at bounding box center [153, 370] width 36 height 12
click at [149, 398] on div "9:00 AM" at bounding box center [129, 389] width 66 height 24
click at [496, 381] on div "Nice work! Next up, submit your profile for review. After submitting, our team …" at bounding box center [936, 499] width 1186 height 2376
click at [239, 288] on div "[GEOGRAPHIC_DATA], [GEOGRAPHIC_DATA], [GEOGRAPHIC_DATA] [GEOGRAPHIC_DATA], [GEO…" at bounding box center [207, 286] width 222 height 25
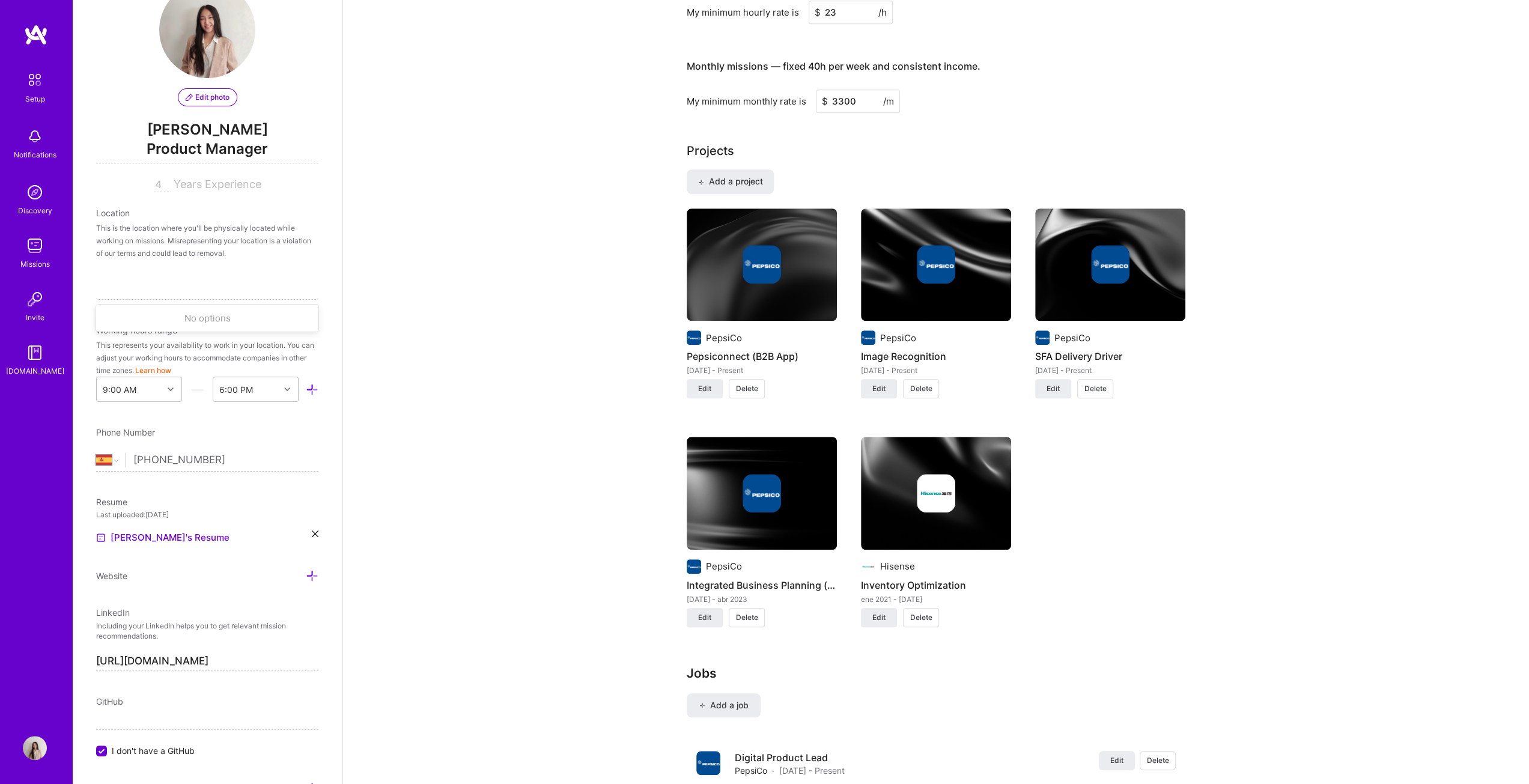
click at [428, 311] on div "Nice work! Next up, submit your profile for review. After submitting, our team …" at bounding box center [936, 499] width 1186 height 2376
click at [279, 293] on div "Search location..." at bounding box center [207, 286] width 222 height 25
type input "b"
type input "[GEOGRAPHIC_DATA]"
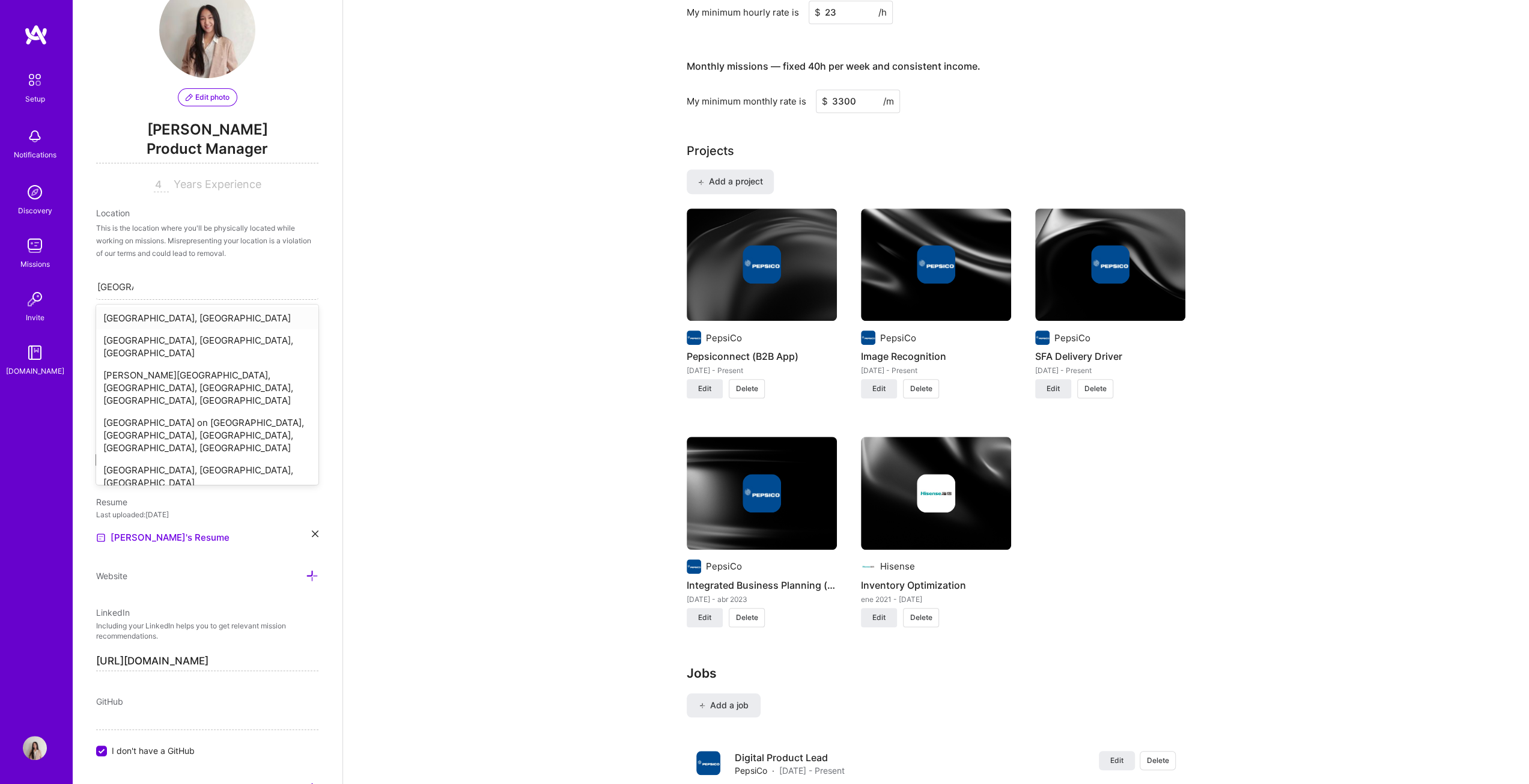
click at [169, 313] on div "[GEOGRAPHIC_DATA], [GEOGRAPHIC_DATA]" at bounding box center [207, 318] width 222 height 22
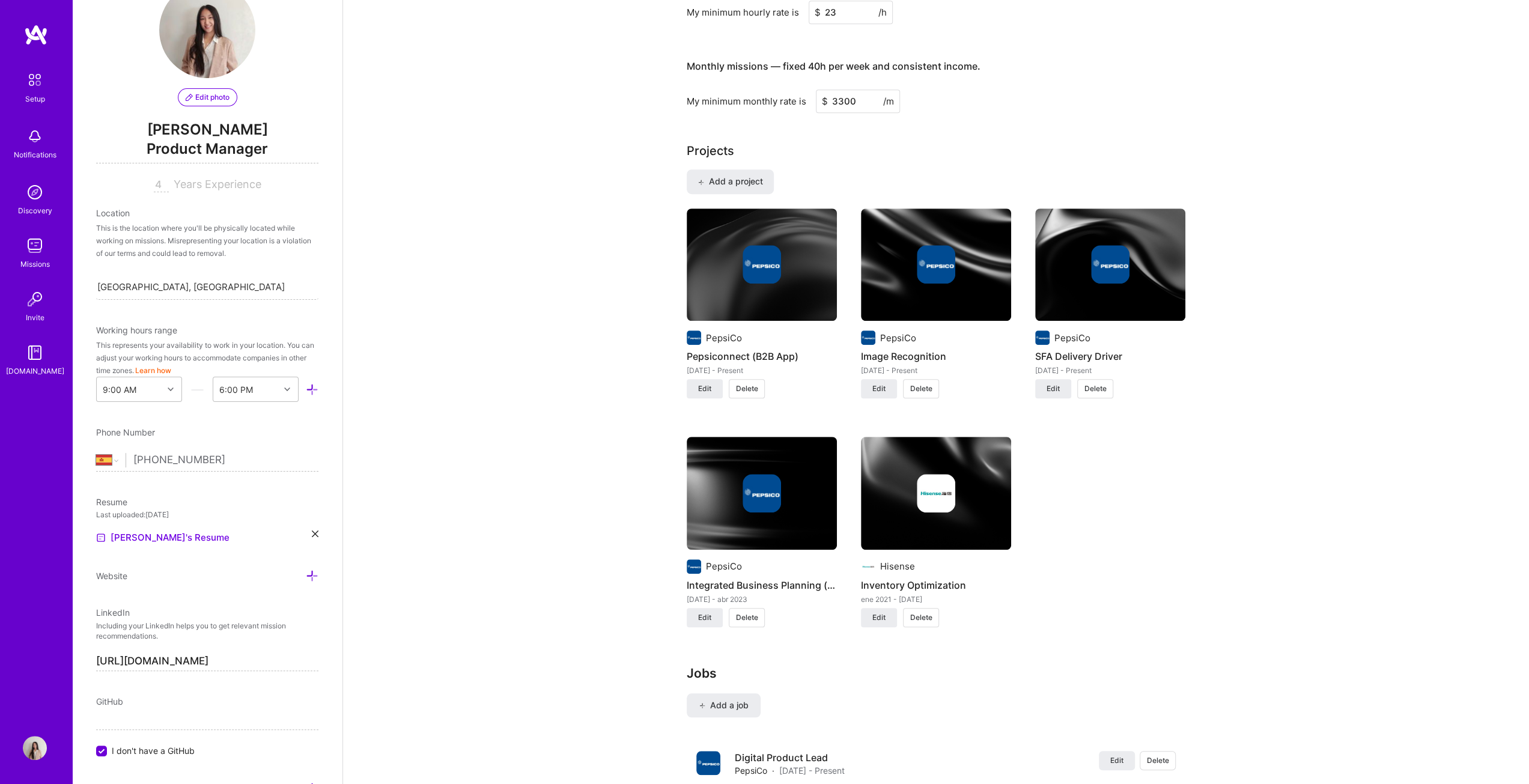
click at [215, 399] on input "[PHONE_NUMBER]" at bounding box center [225, 460] width 185 height 35
click at [153, 399] on input "[PHONE_NUMBER]" at bounding box center [225, 460] width 185 height 35
click at [254, 399] on input "[PHONE_NUMBER]" at bounding box center [225, 460] width 185 height 35
click at [467, 399] on div "Nice work! Next up, submit your profile for review. After submitting, our team …" at bounding box center [936, 499] width 1186 height 2376
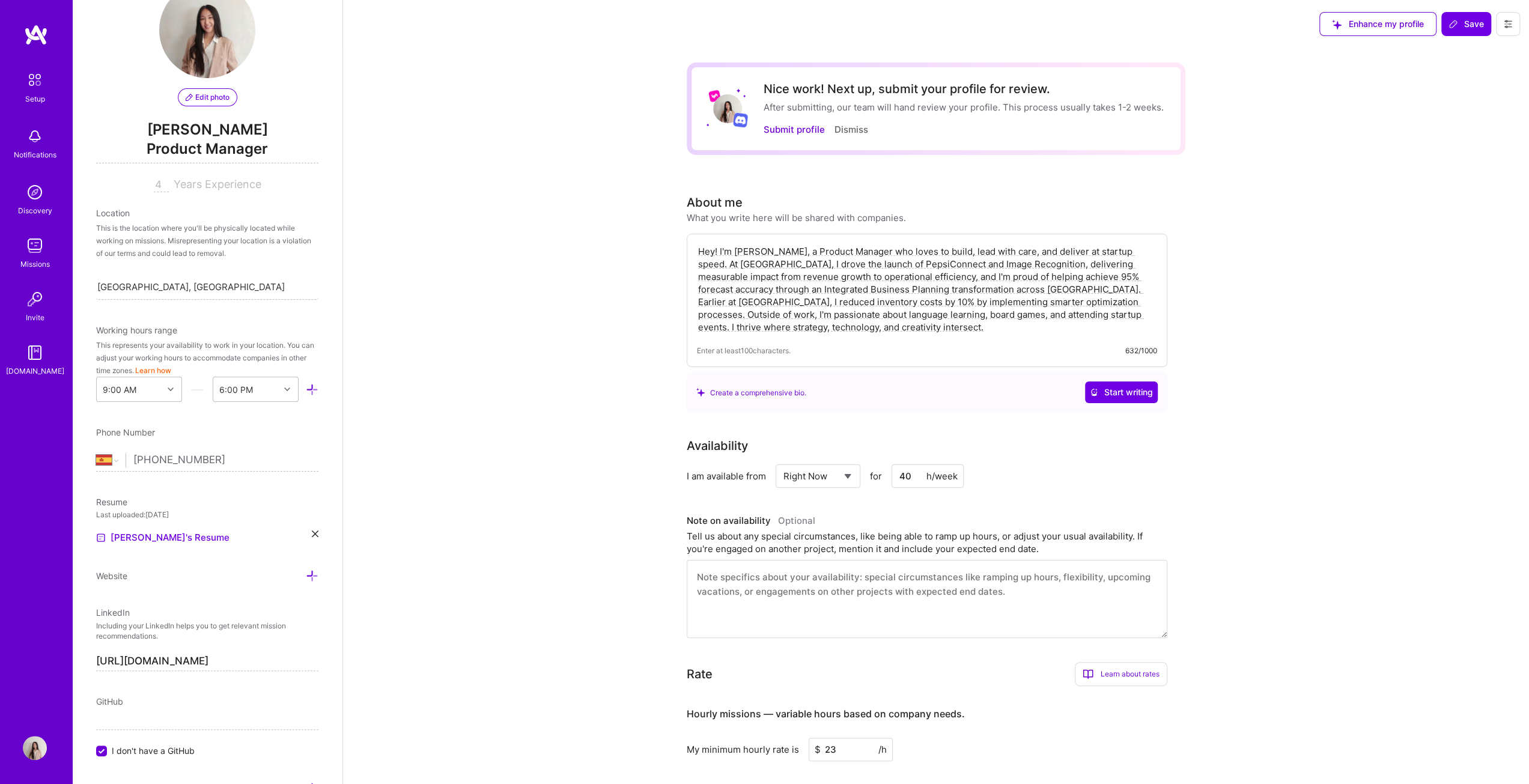
scroll to position [0, 0]
click at [760, 19] on span "Save" at bounding box center [1466, 24] width 35 height 12
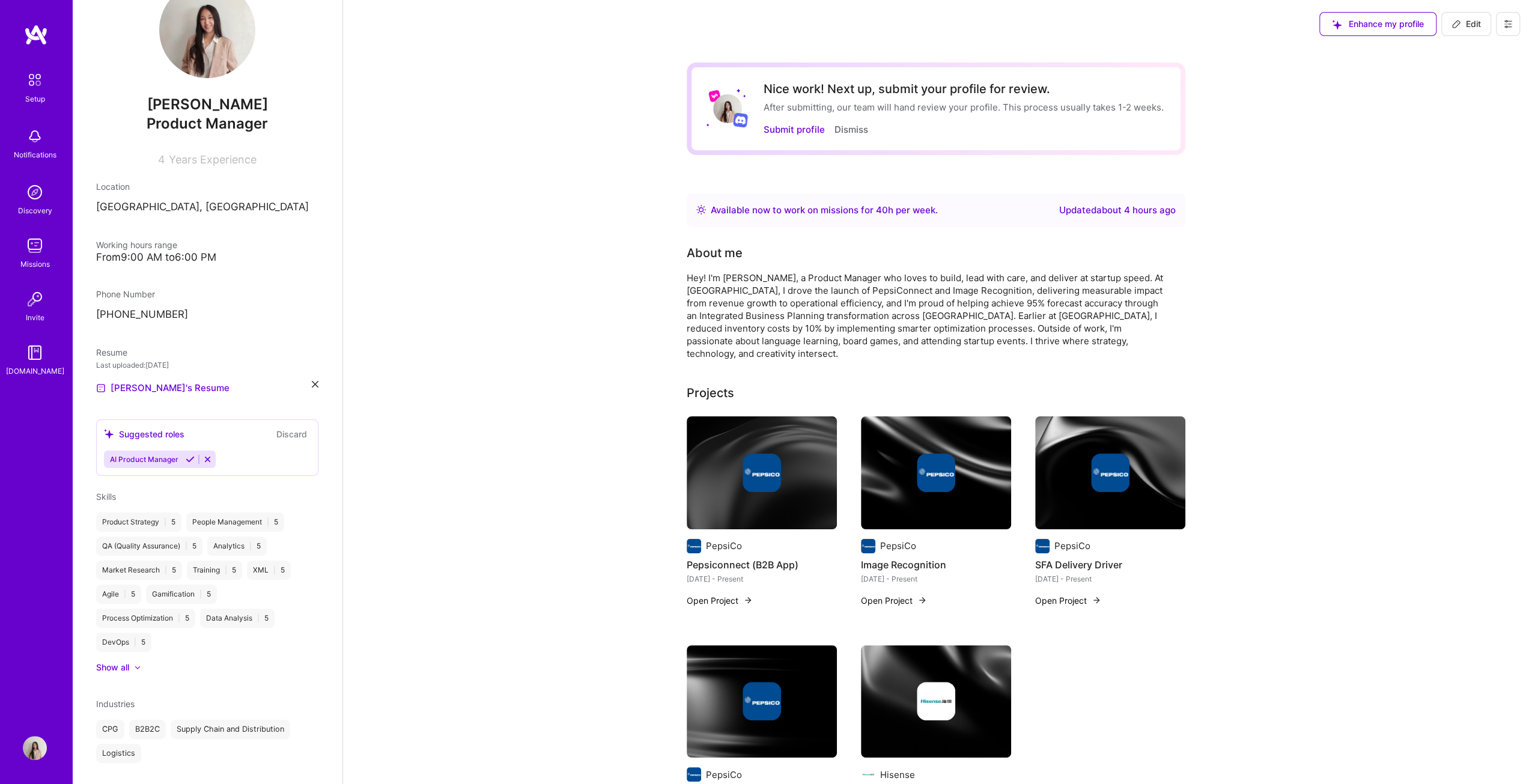
click at [174, 252] on div "From 9:00 AM to 6:00 PM" at bounding box center [207, 257] width 222 height 12
click at [153, 254] on div "From 9:00 AM to 6:00 PM" at bounding box center [207, 257] width 222 height 12
click at [117, 245] on span "Working hours range" at bounding box center [136, 244] width 81 height 11
click at [312, 384] on icon at bounding box center [315, 384] width 7 height 7
click at [168, 387] on span "PDF file format" at bounding box center [161, 387] width 82 height 12
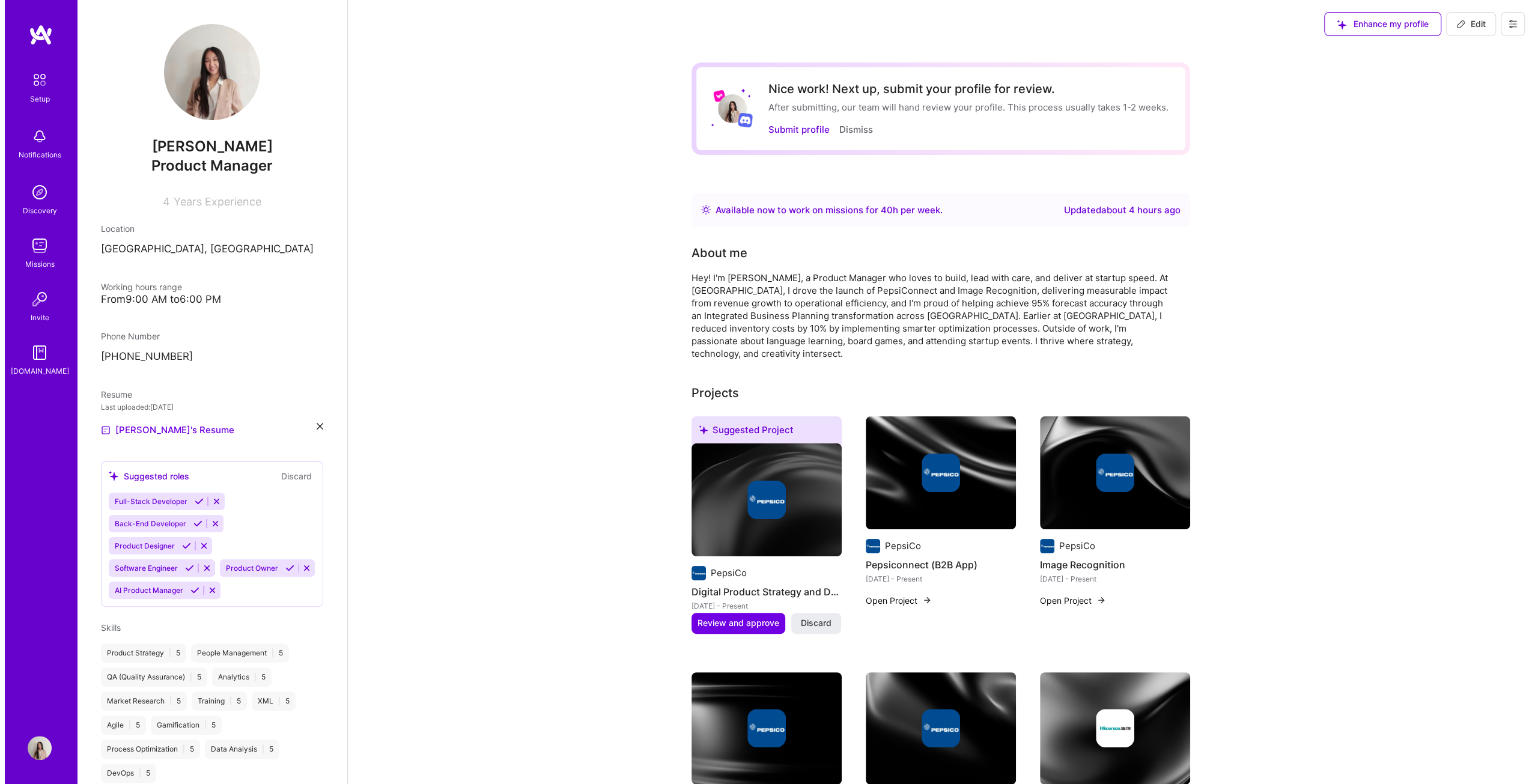
scroll to position [120, 0]
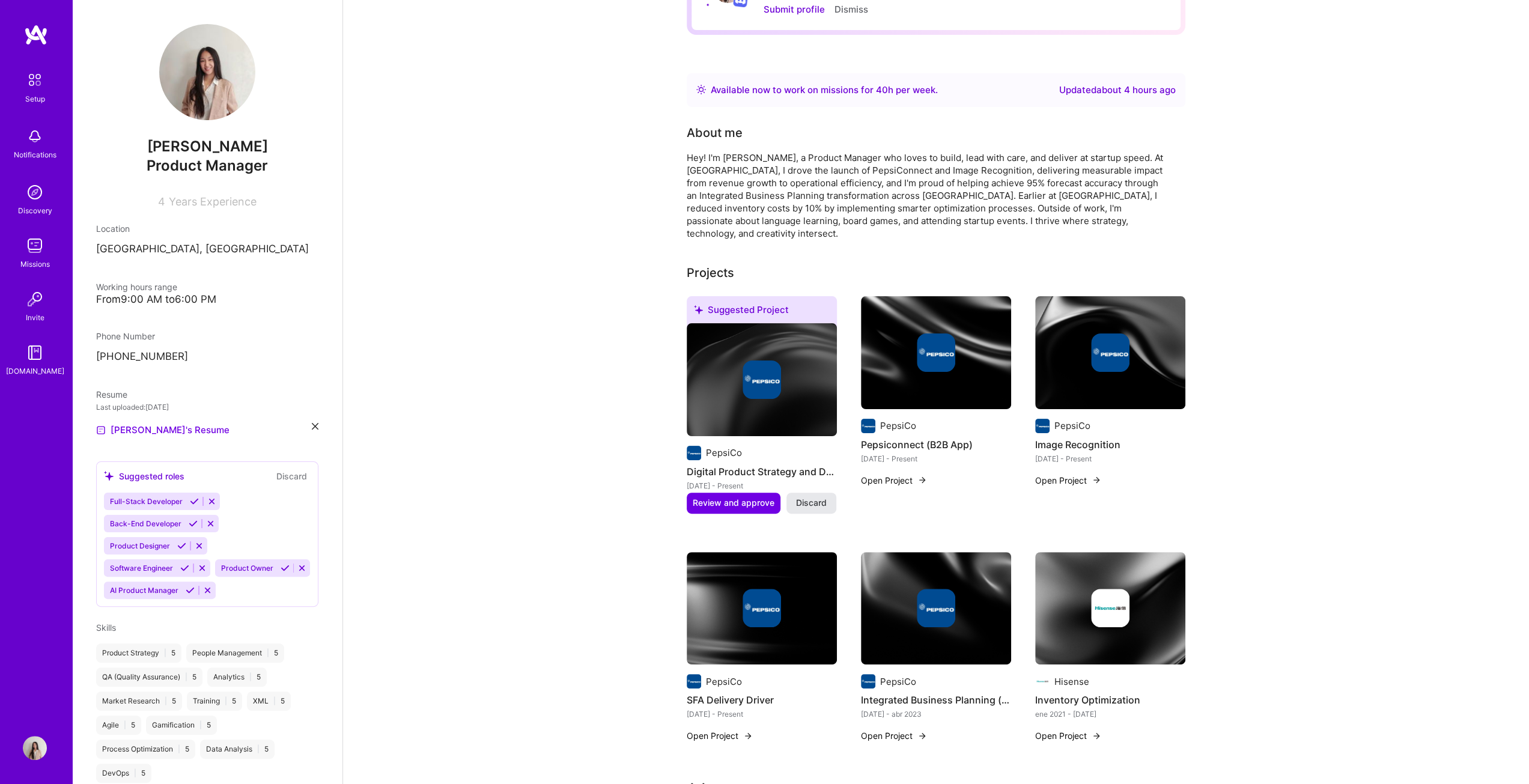
click at [760, 399] on span "Discard" at bounding box center [812, 502] width 31 height 12
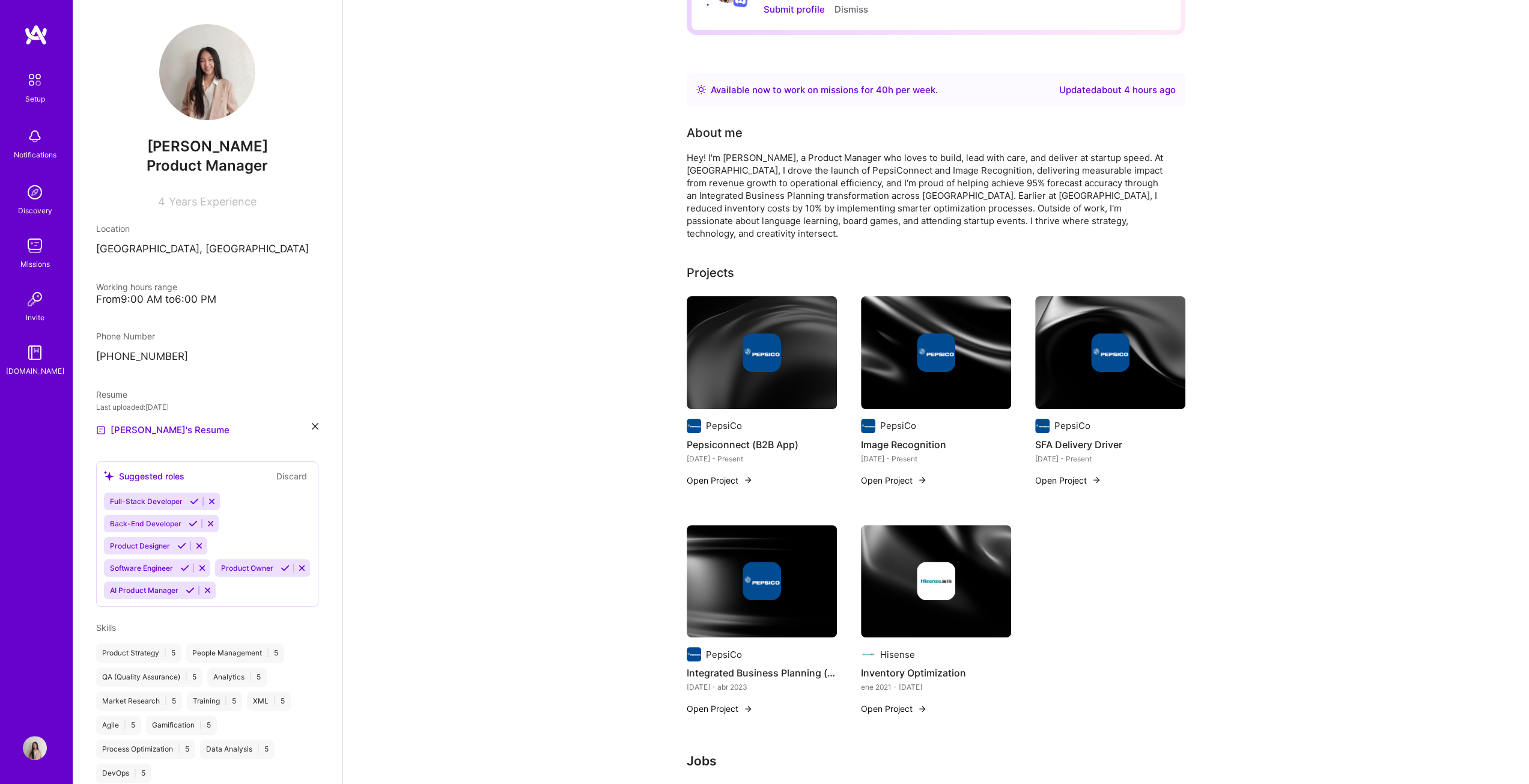
click at [748, 399] on button "Open Project" at bounding box center [719, 480] width 66 height 12
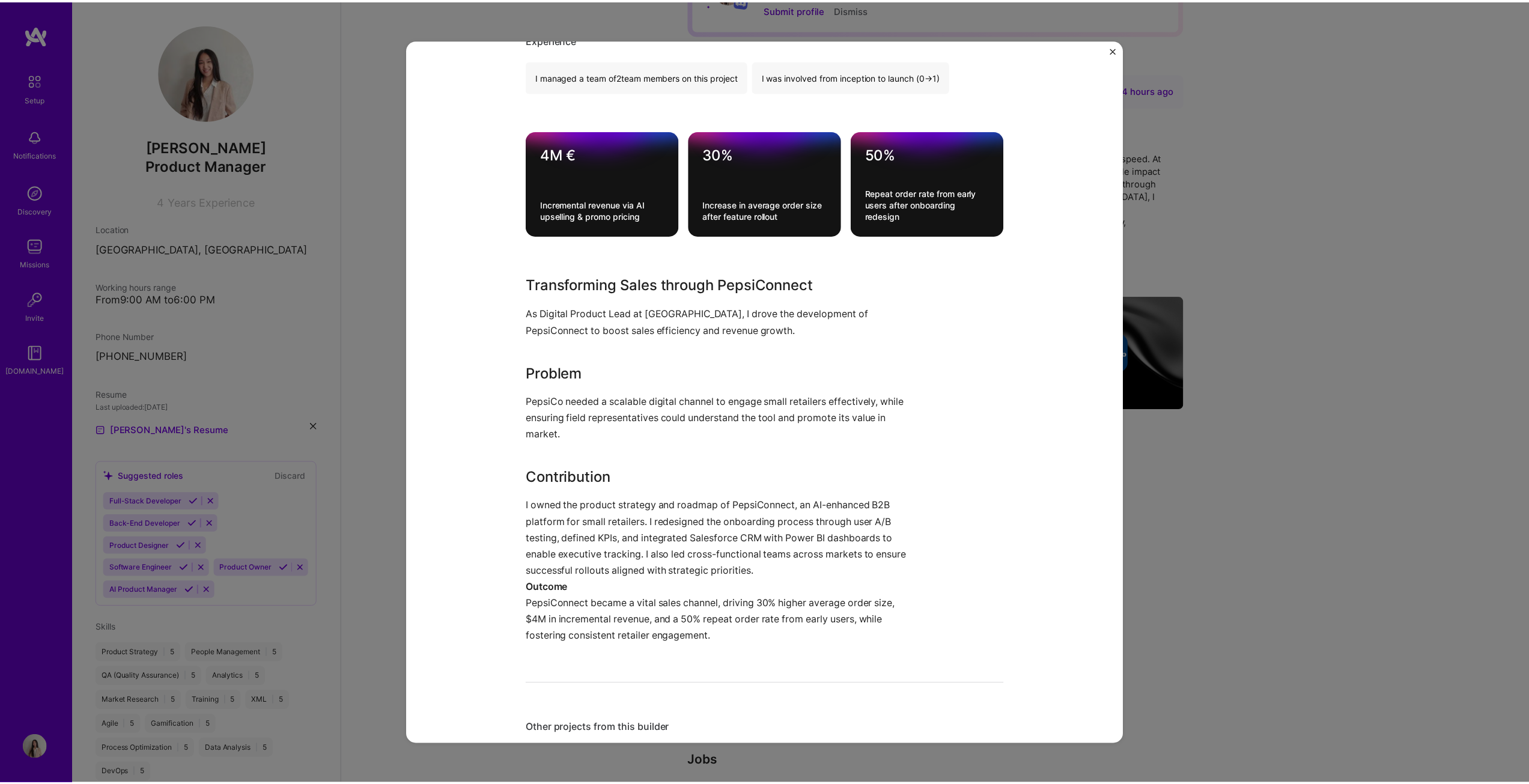
scroll to position [481, 0]
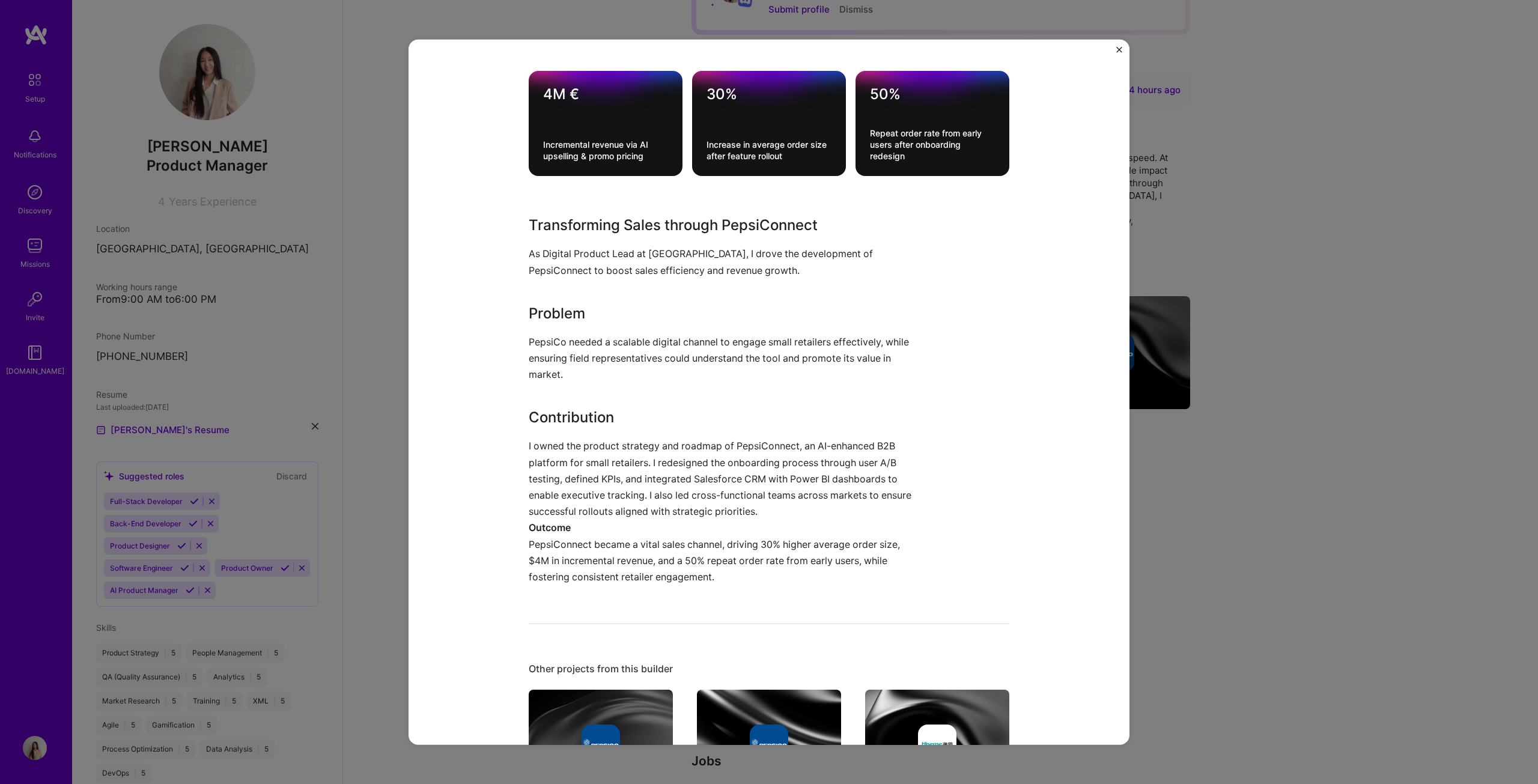
click at [759, 399] on div "Pepsiconnect (B2B App) PepsiCo B2B, CPG Project link Role Digital Product Lead …" at bounding box center [769, 392] width 1538 height 784
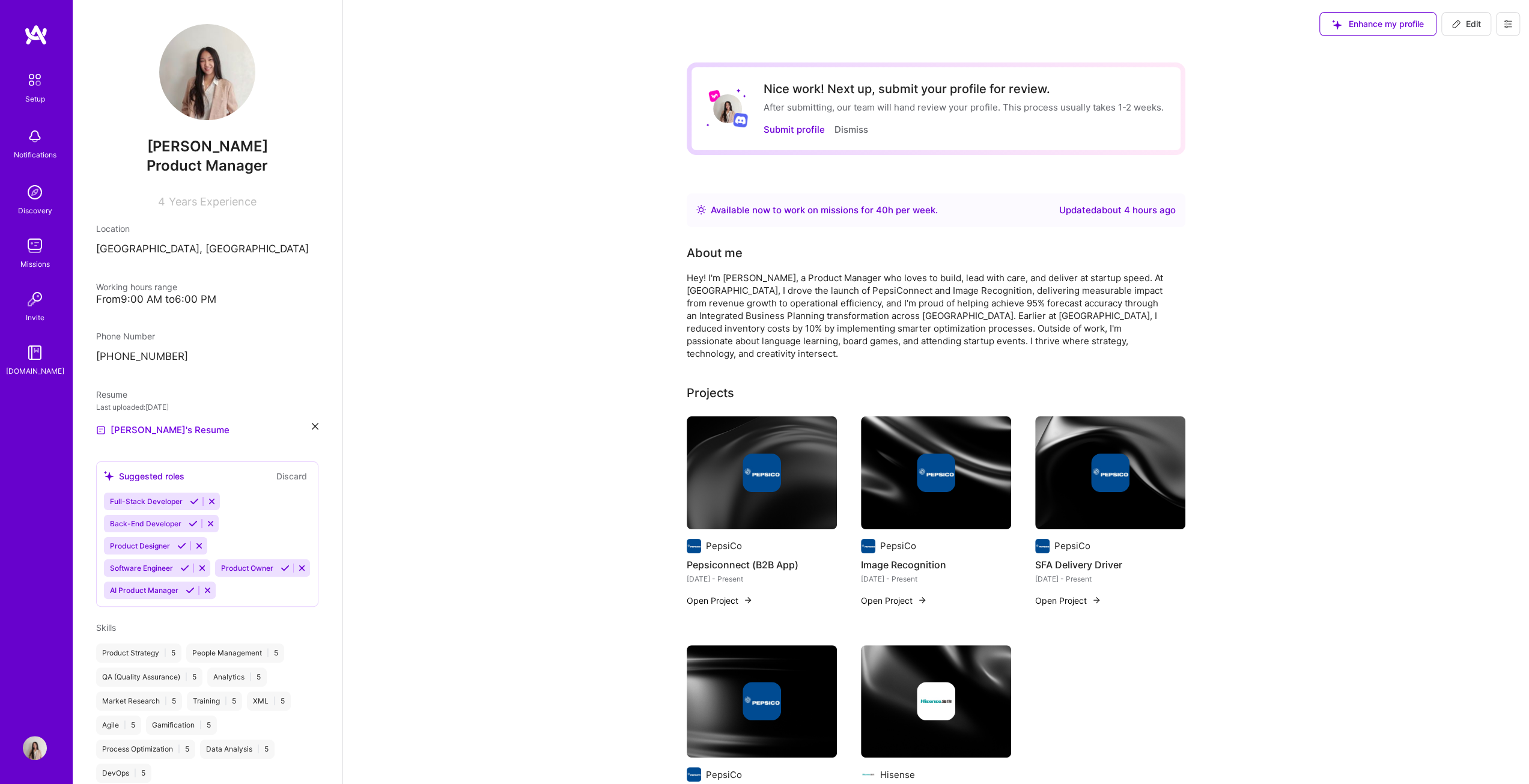
click at [760, 21] on span "Edit" at bounding box center [1466, 24] width 30 height 12
select select "ES"
select select "Right Now"
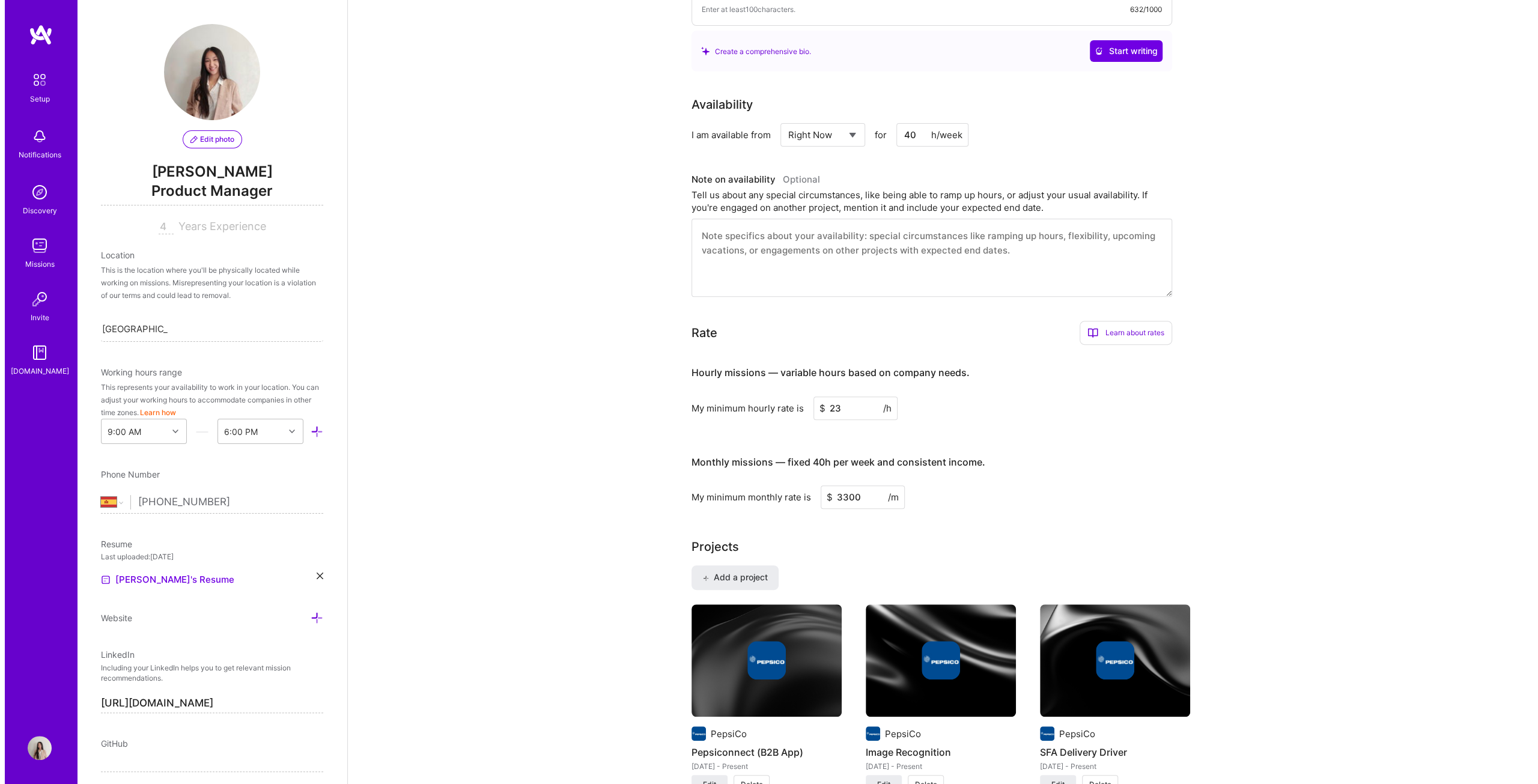
scroll to position [420, 0]
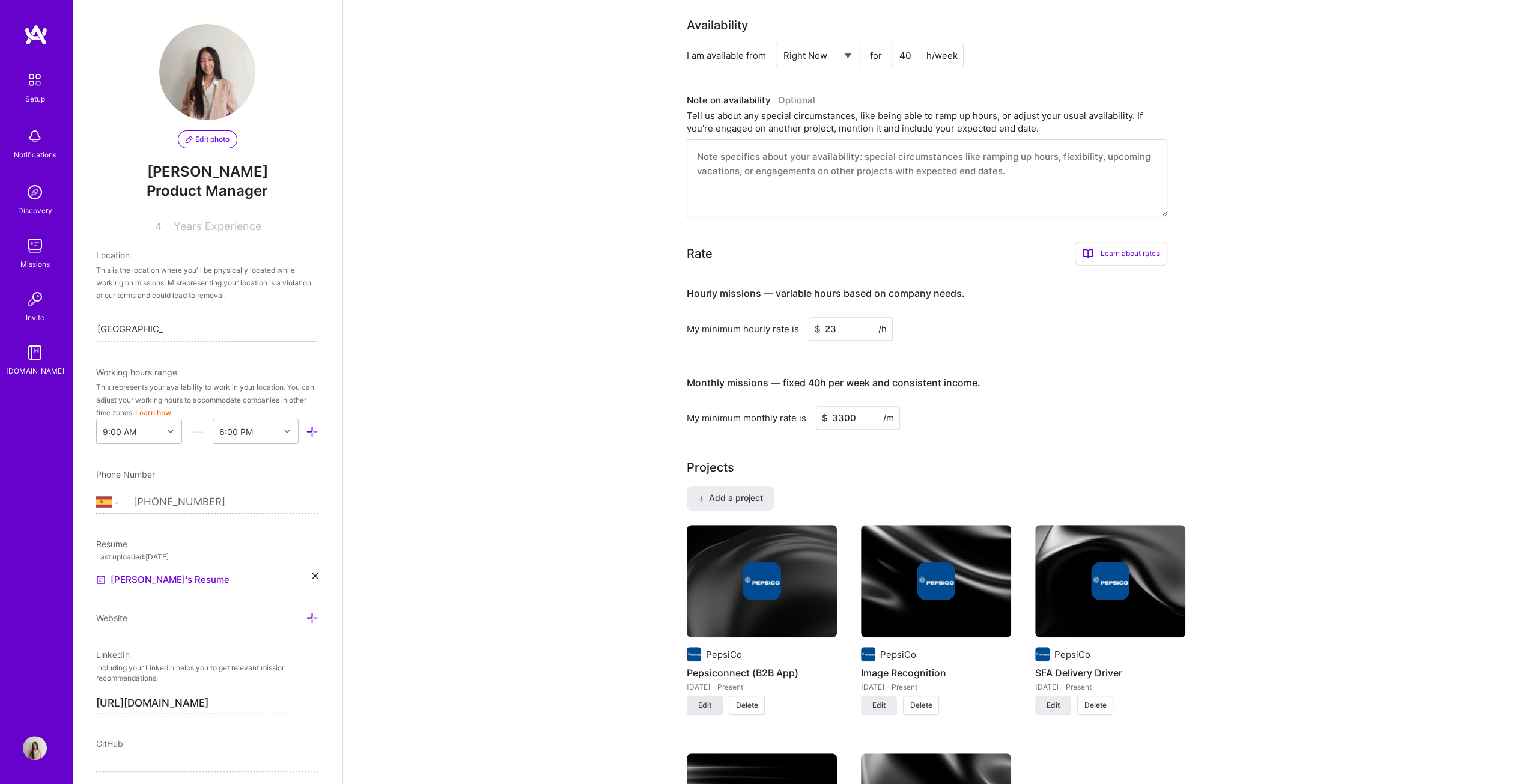
click at [707, 399] on span "Edit" at bounding box center [704, 705] width 13 height 11
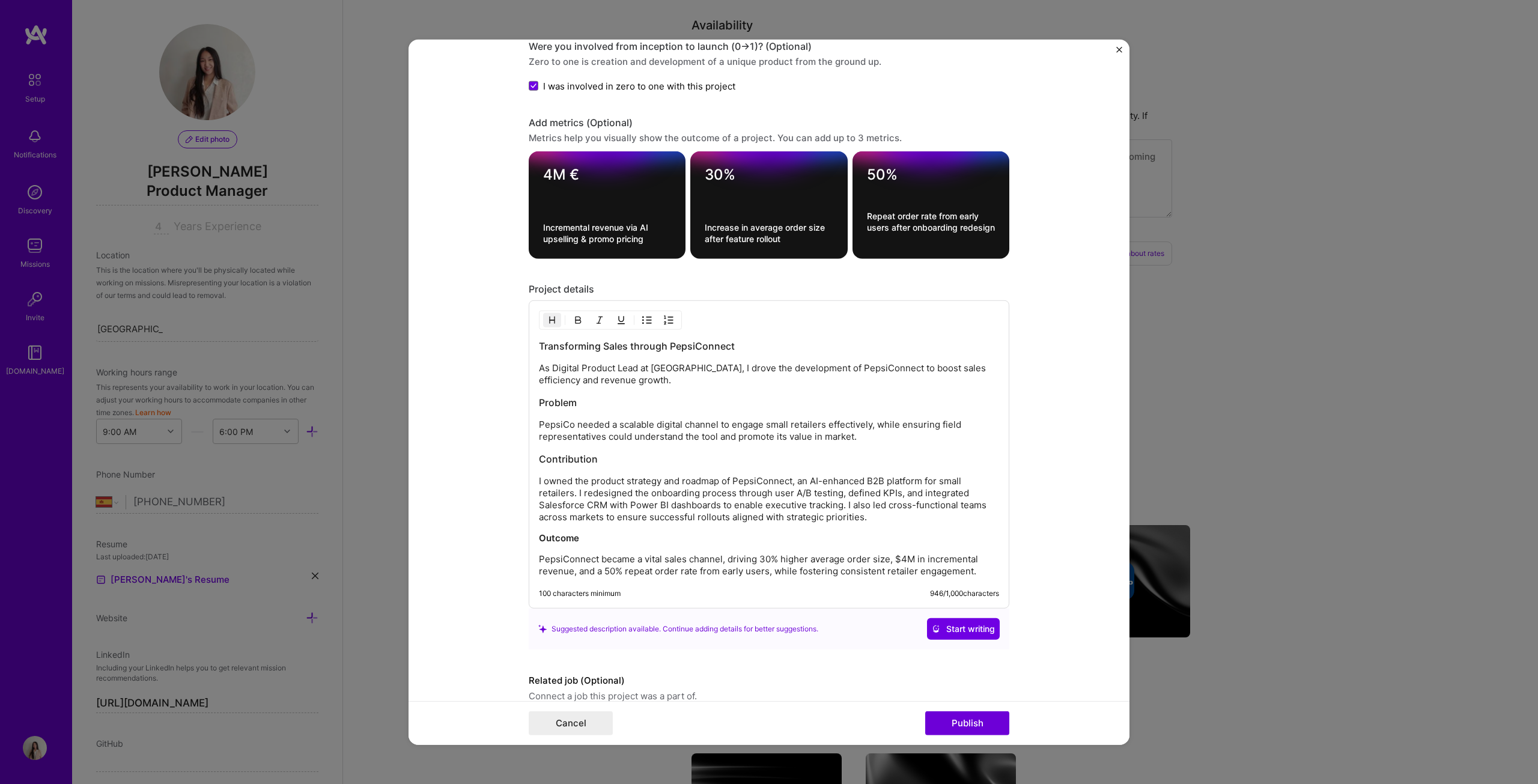
scroll to position [1201, 0]
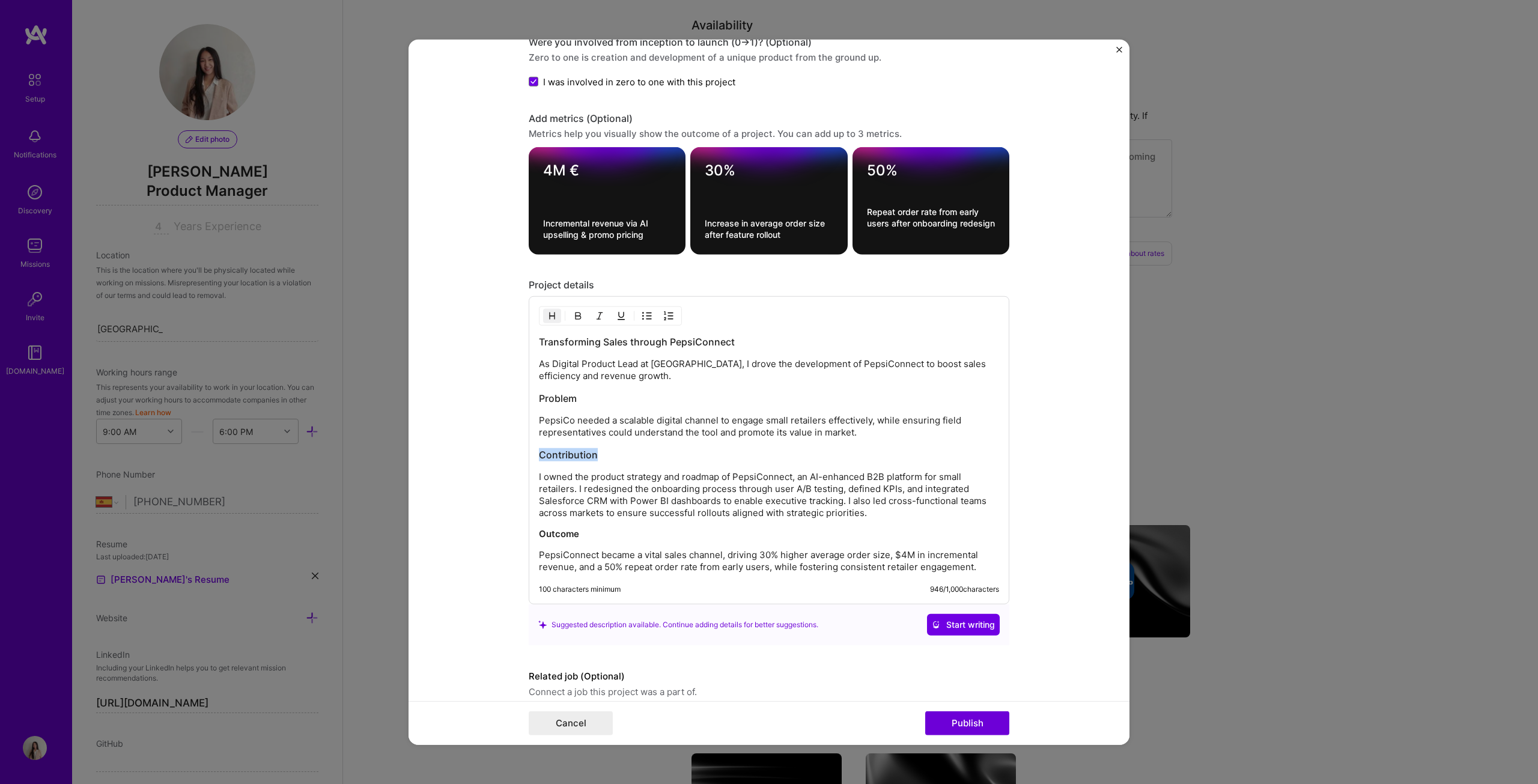
drag, startPoint x: 605, startPoint y: 447, endPoint x: 530, endPoint y: 447, distance: 75.0
click at [530, 399] on div "Transforming Sales through PepsiConnect As Digital Product Lead at PepsiCo, I d…" at bounding box center [769, 450] width 481 height 308
click at [574, 311] on img "button" at bounding box center [578, 316] width 10 height 10
drag, startPoint x: 582, startPoint y: 391, endPoint x: 519, endPoint y: 391, distance: 63.0
click at [519, 391] on form "Project title Pepsiconnect (B2B App) Company PepsiCo Project industry Industry …" at bounding box center [769, 392] width 721 height 706
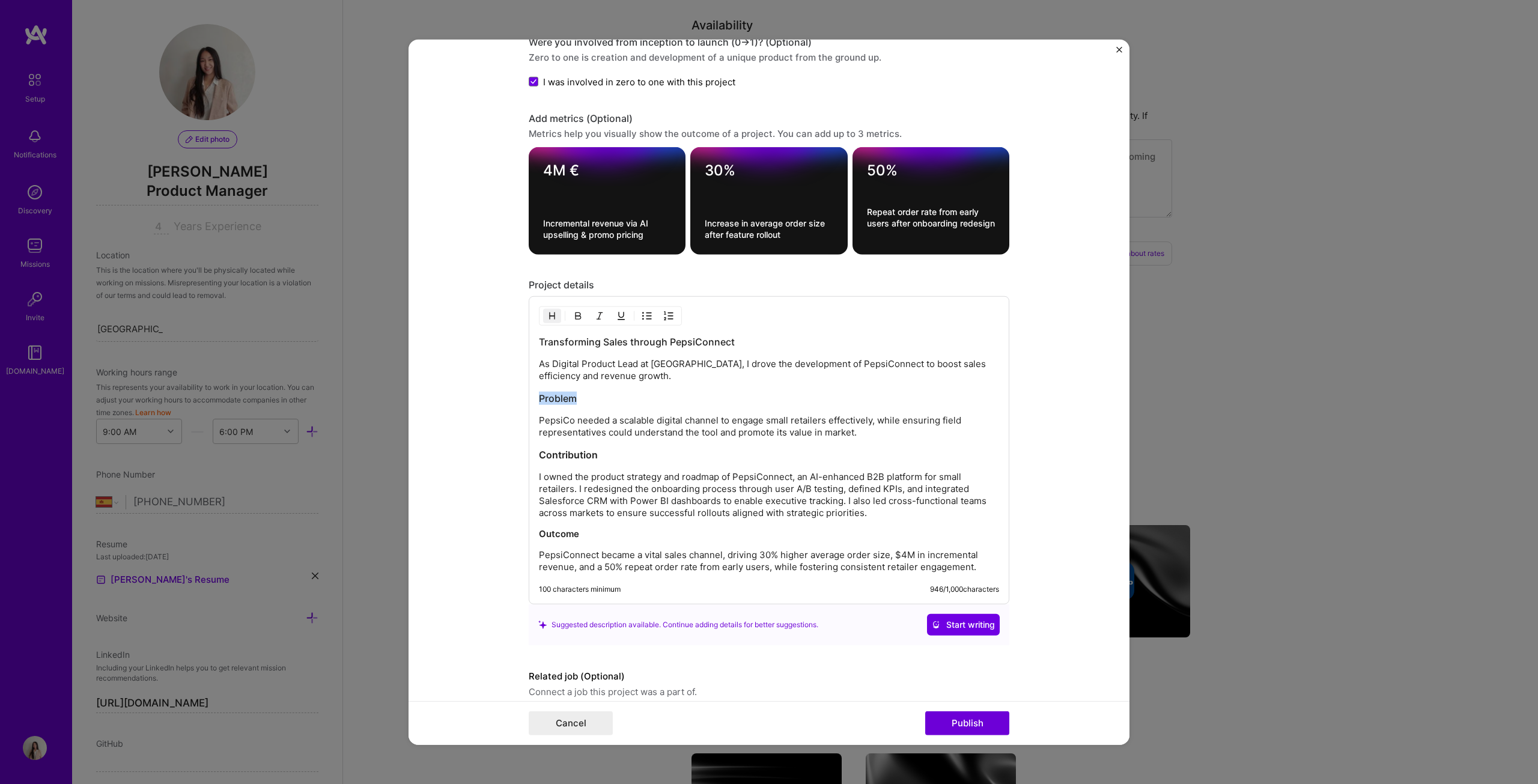
click at [573, 311] on img "button" at bounding box center [578, 316] width 10 height 10
click at [681, 378] on div "Transforming Sales through PepsiConnect As Digital Product Lead at PepsiCo, I d…" at bounding box center [769, 454] width 460 height 238
drag, startPoint x: 743, startPoint y: 336, endPoint x: 520, endPoint y: 325, distance: 223.3
click at [519, 328] on form "Project title Pepsiconnect (B2B App) Company PepsiCo Project industry Industry …" at bounding box center [769, 392] width 721 height 706
click at [574, 311] on img "button" at bounding box center [578, 316] width 10 height 10
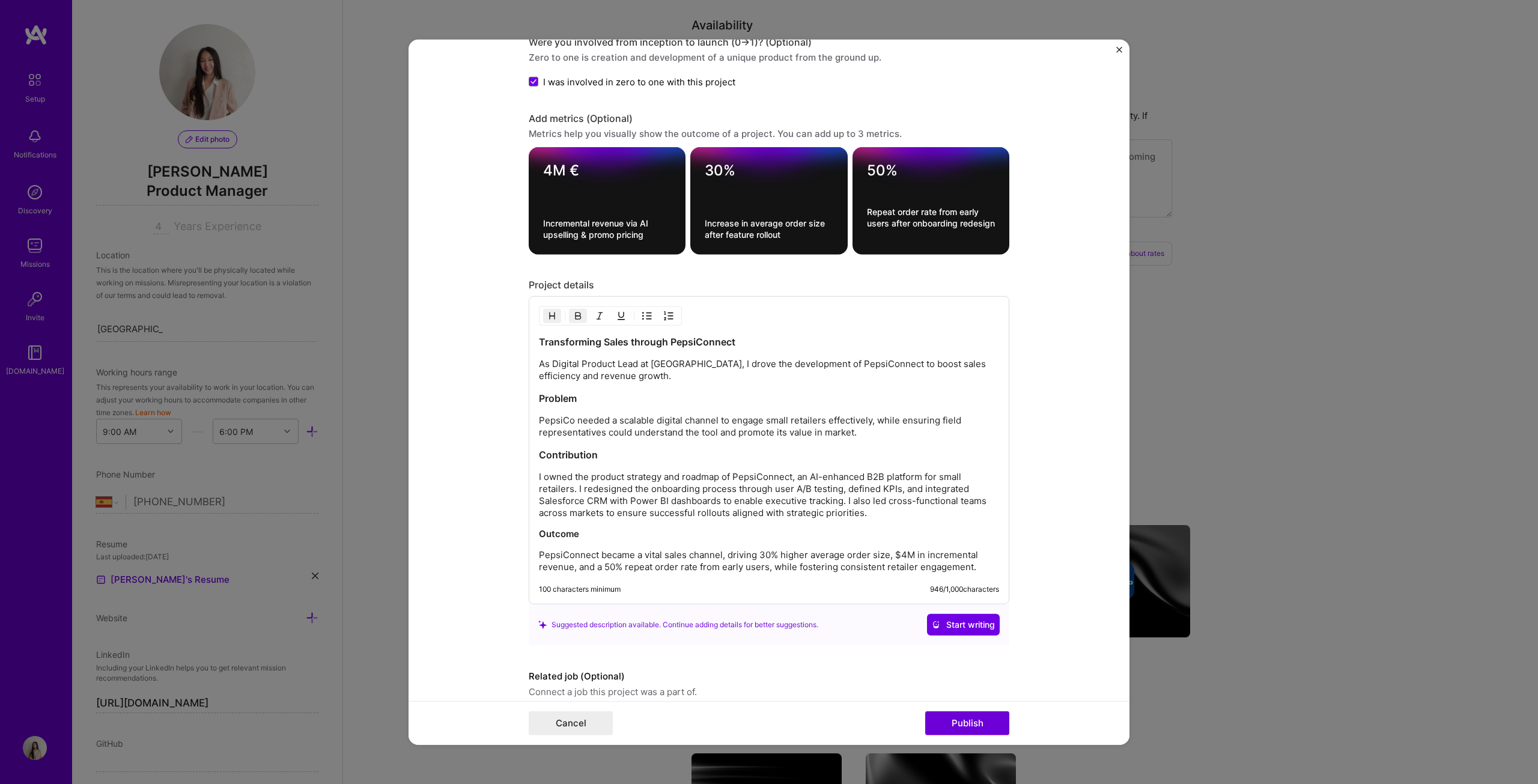
click at [613, 360] on p "As Digital Product Lead at [GEOGRAPHIC_DATA], I drove the development of PepsiC…" at bounding box center [769, 370] width 460 height 24
click at [759, 399] on button "Publish" at bounding box center [967, 723] width 84 height 24
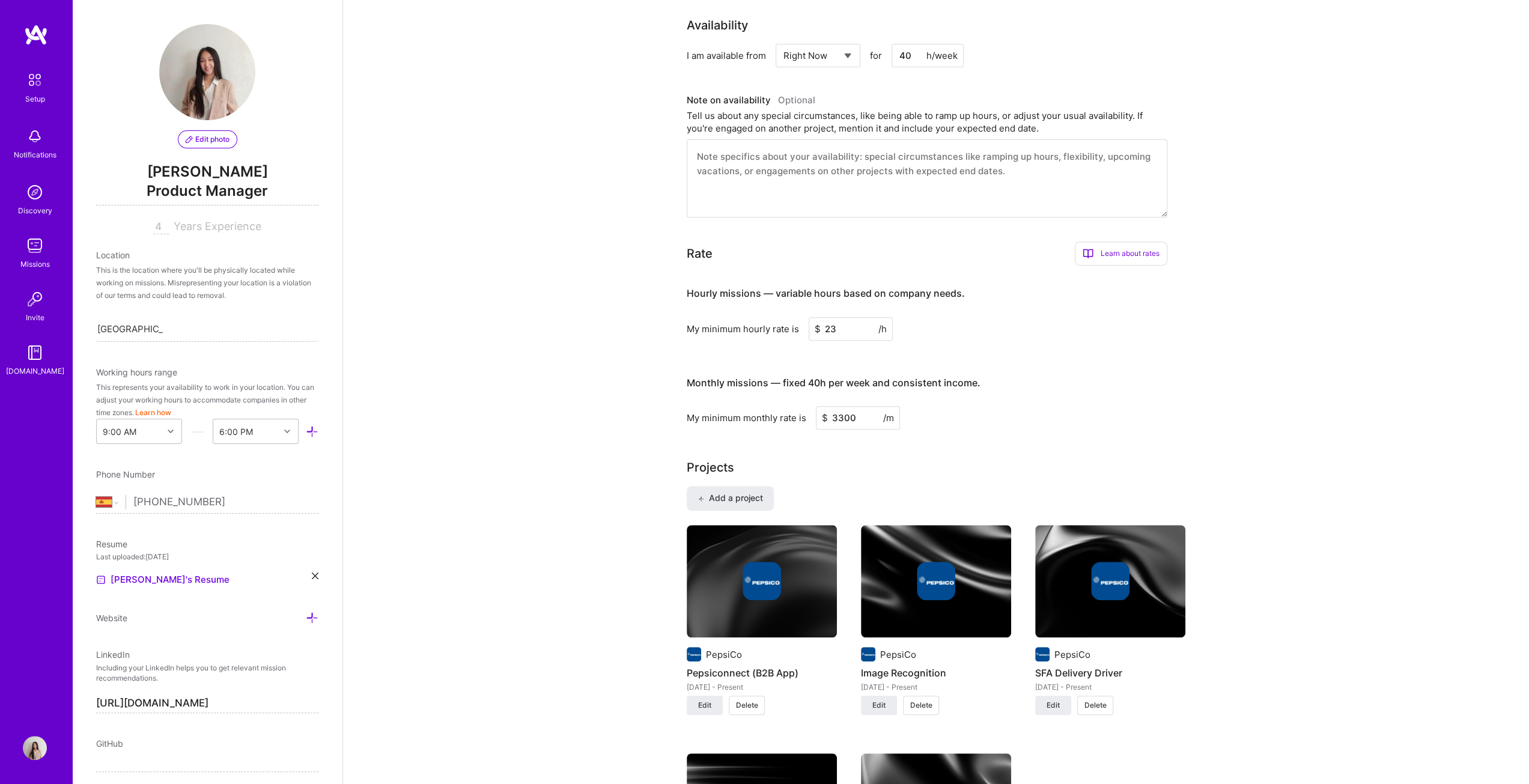
click at [742, 399] on div at bounding box center [761, 581] width 150 height 38
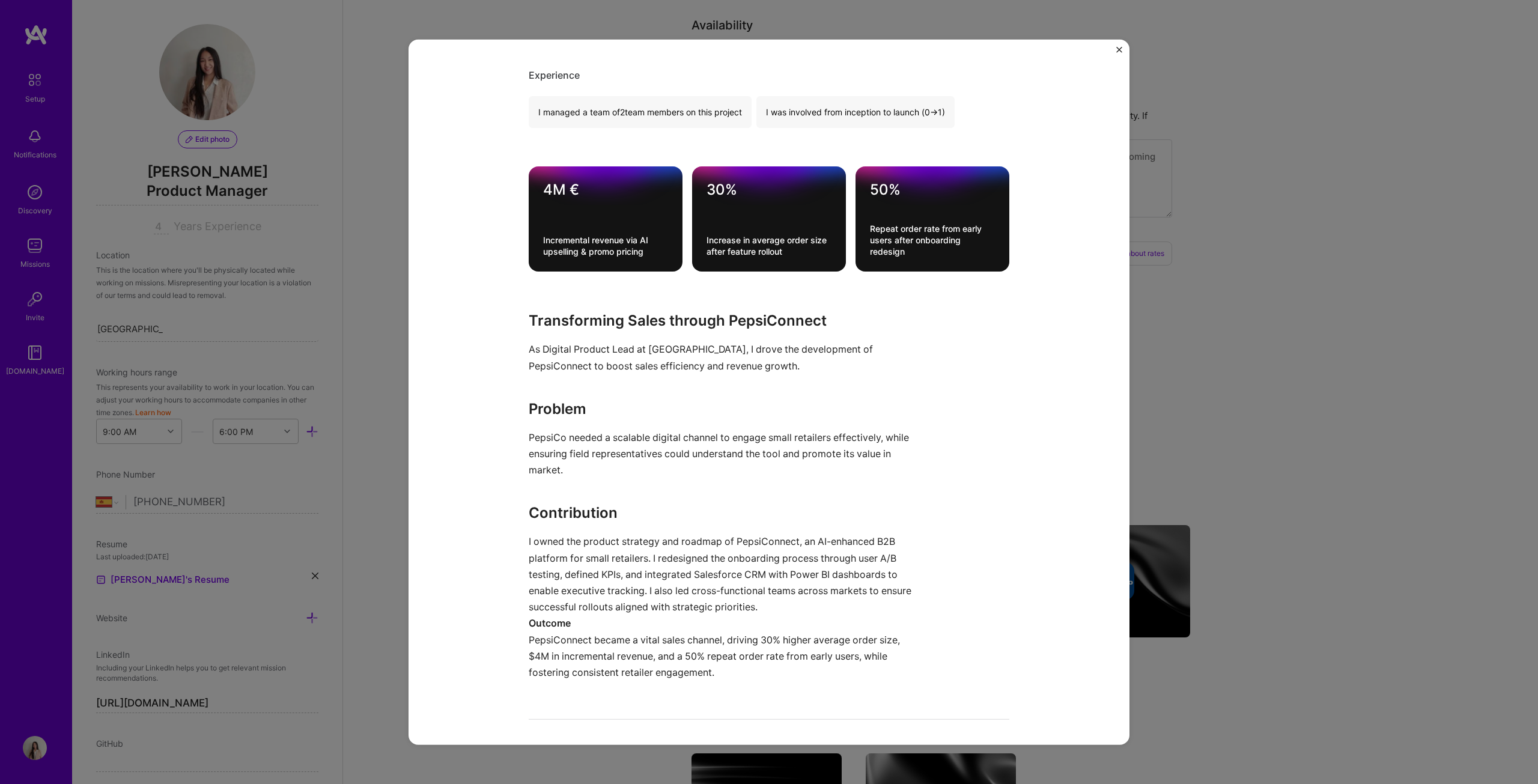
scroll to position [481, 0]
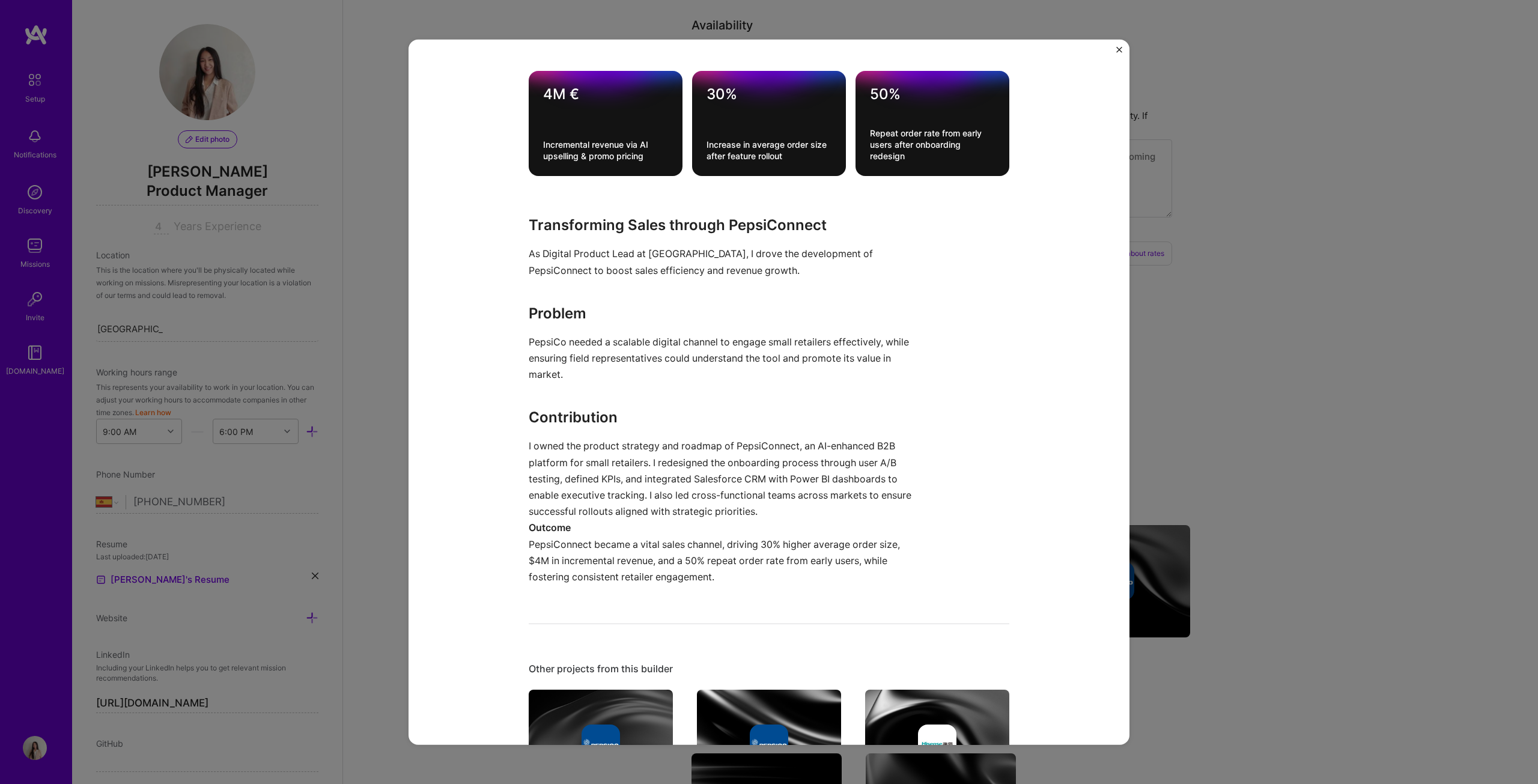
click at [564, 378] on p "PepsiCo needed a scalable digital channel to engage small retailers effectively…" at bounding box center [724, 358] width 391 height 50
click at [537, 399] on h3 "Contribution" at bounding box center [724, 417] width 391 height 22
click at [759, 48] on img "Close" at bounding box center [1120, 50] width 6 height 6
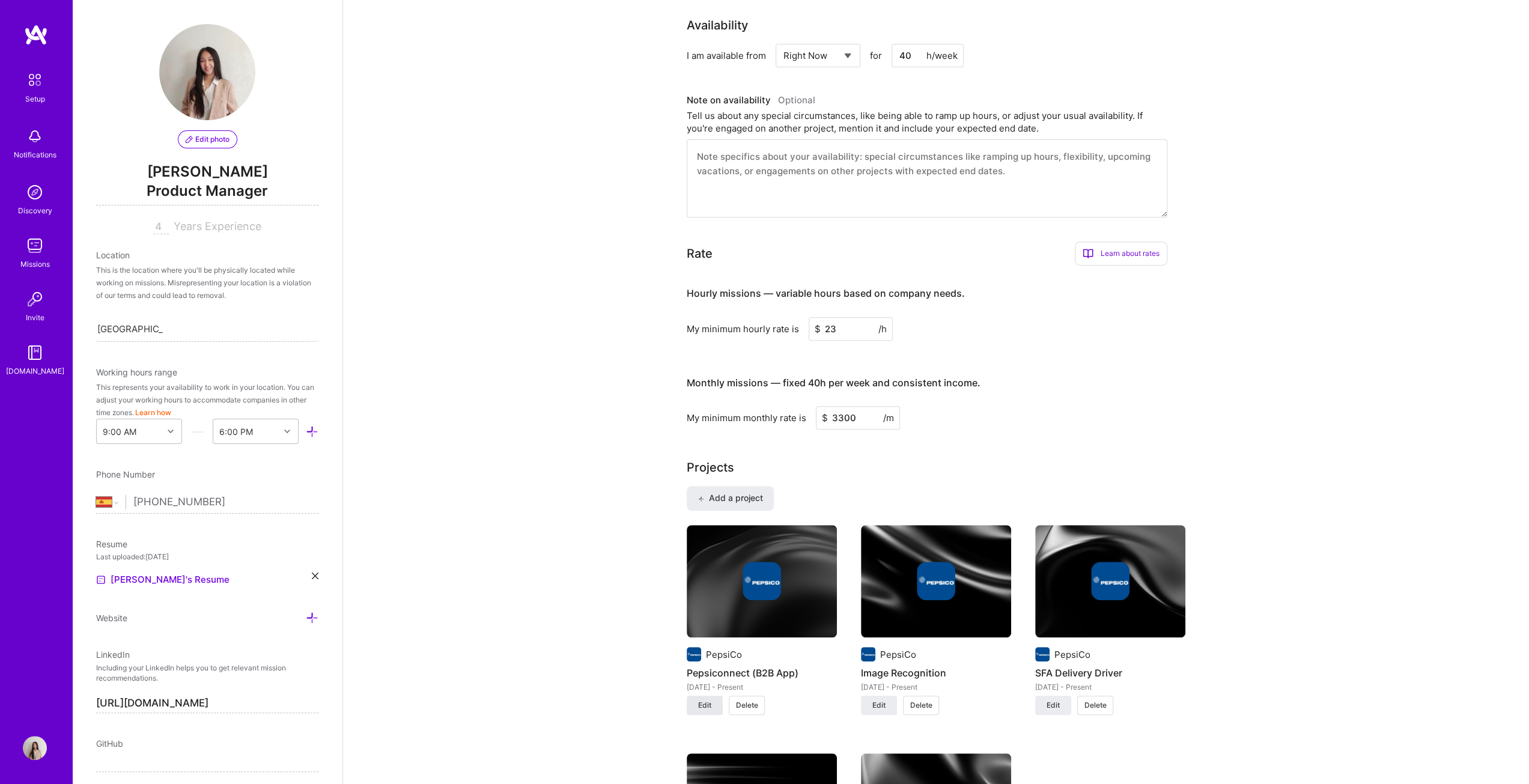
click at [708, 399] on span "Edit" at bounding box center [704, 705] width 13 height 11
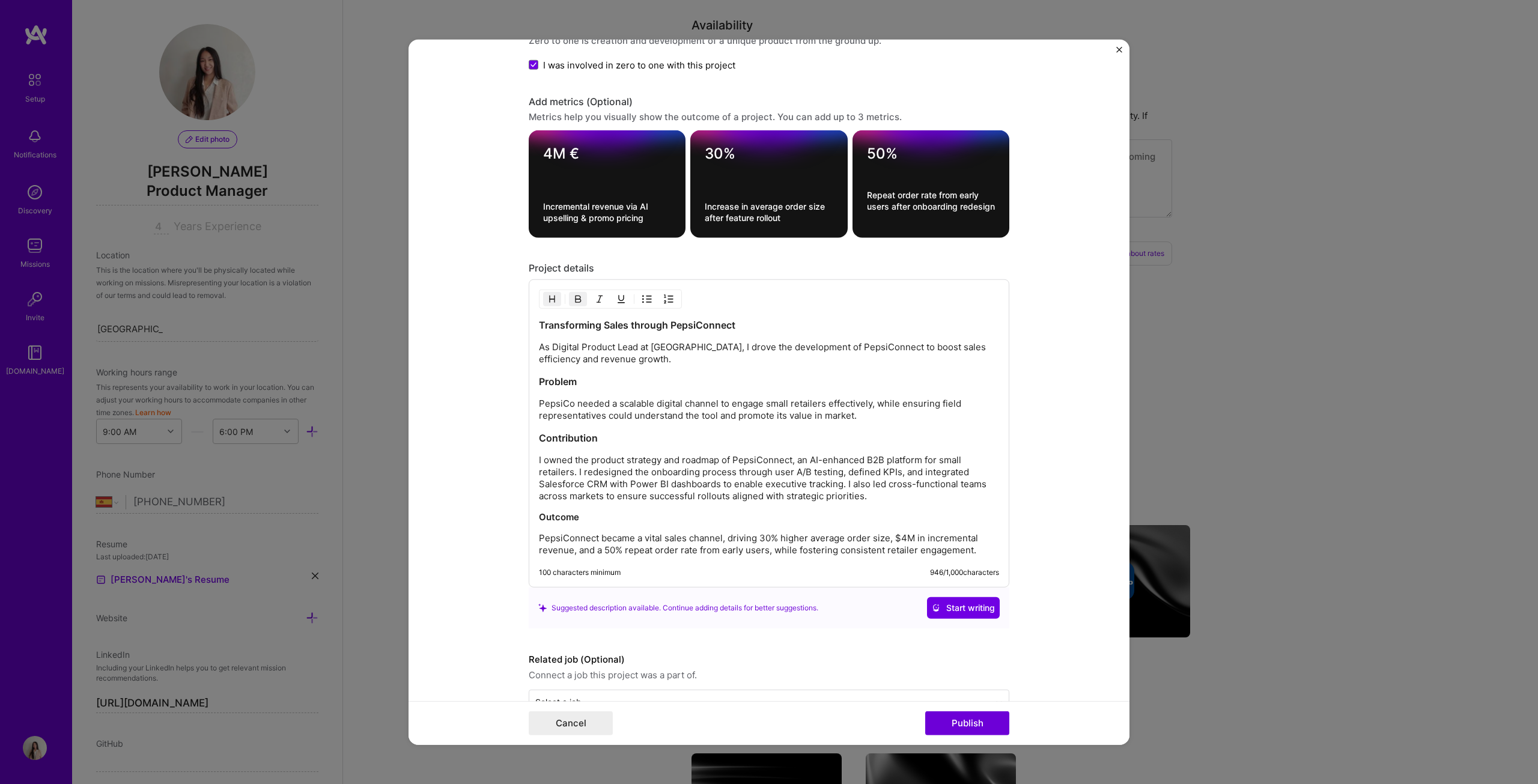
scroll to position [1247, 0]
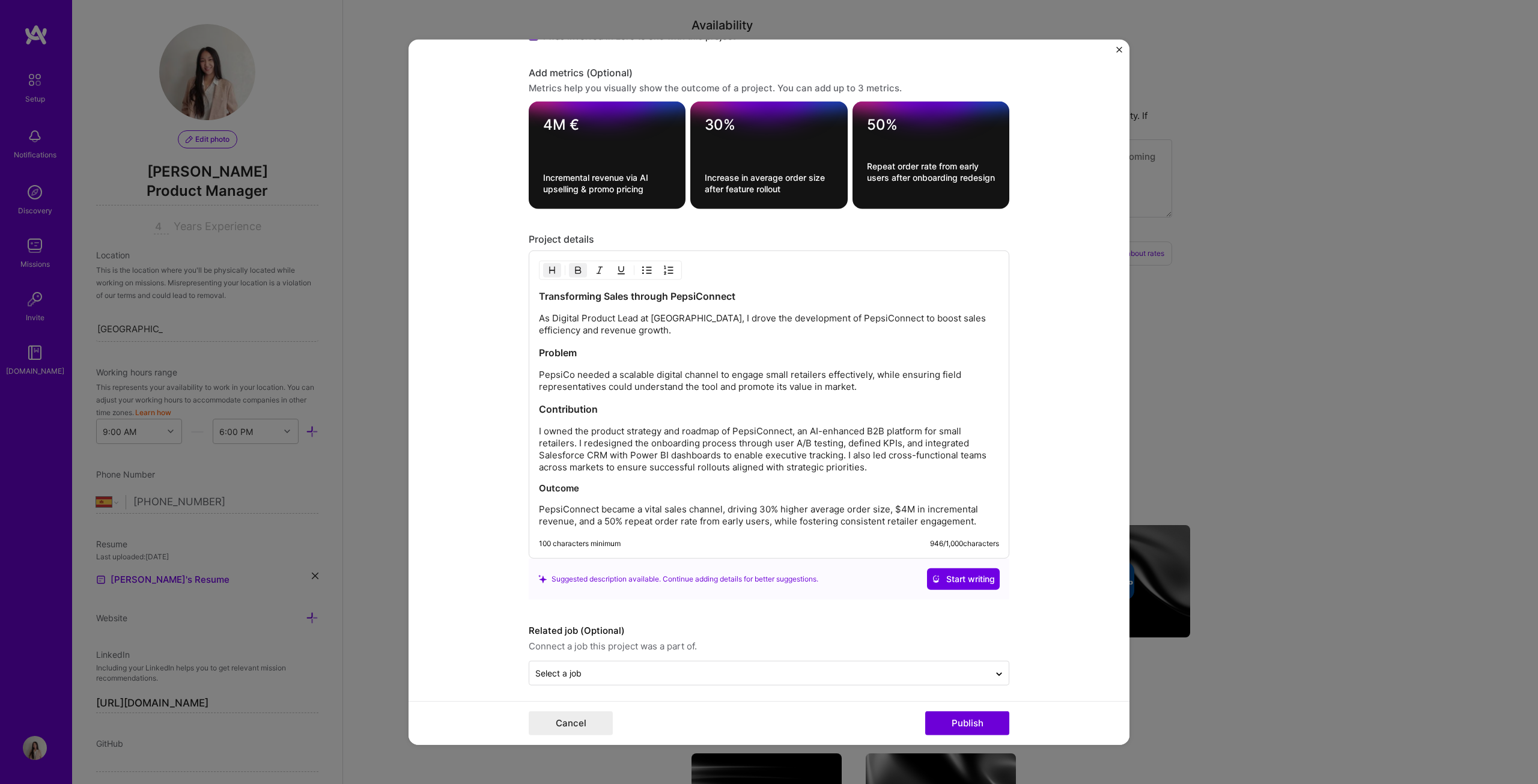
click at [592, 394] on div "Transforming Sales through PepsiConnect As Digital Product Lead at PepsiCo, I d…" at bounding box center [769, 408] width 460 height 238
click at [549, 399] on strong "Contribution" at bounding box center [568, 408] width 59 height 12
click at [539, 399] on strong "Contribution" at bounding box center [568, 408] width 59 height 12
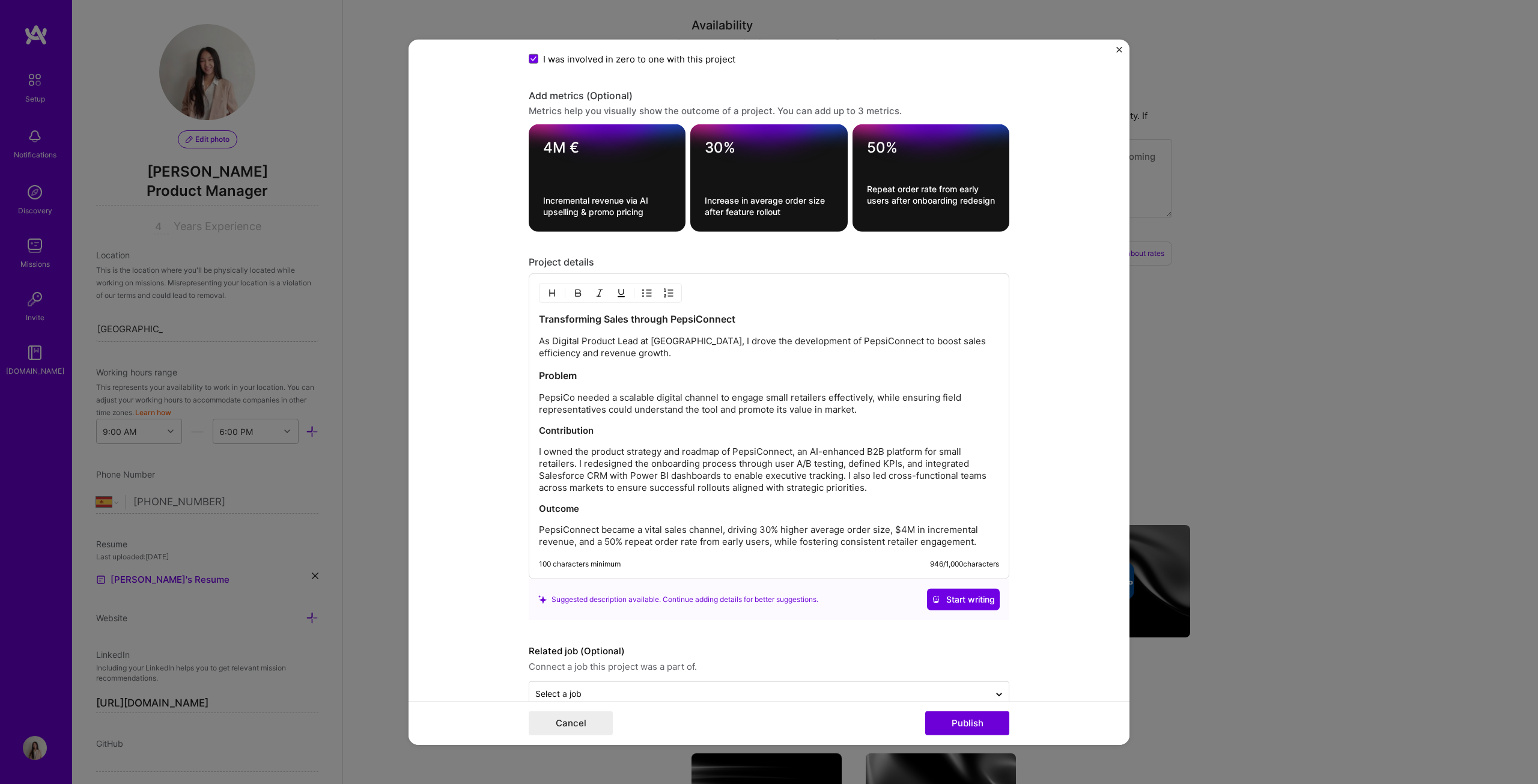
scroll to position [1244, 0]
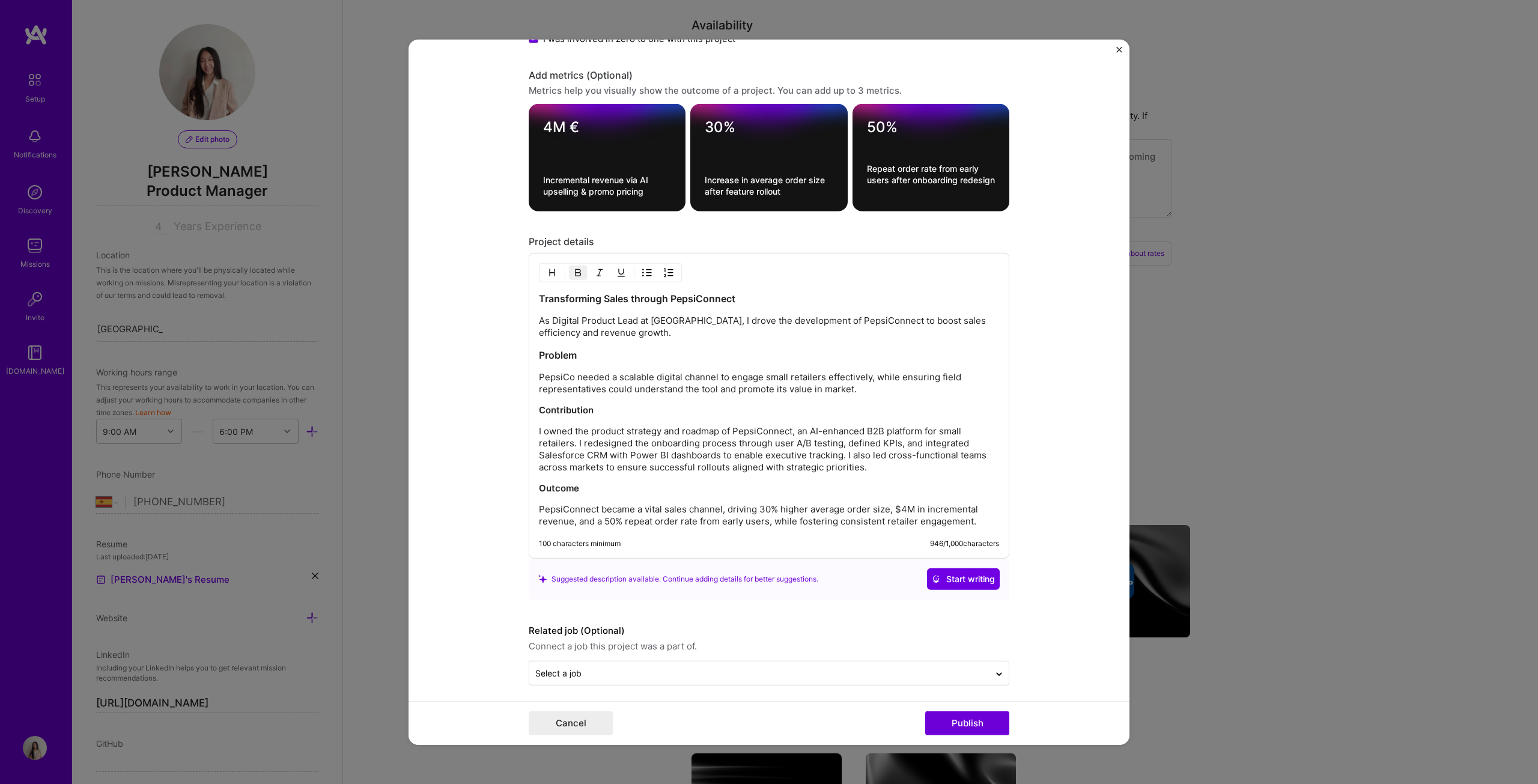
click at [539, 399] on strong "Outcome" at bounding box center [559, 488] width 40 height 11
click at [539, 349] on strong "Problem" at bounding box center [558, 355] width 38 height 12
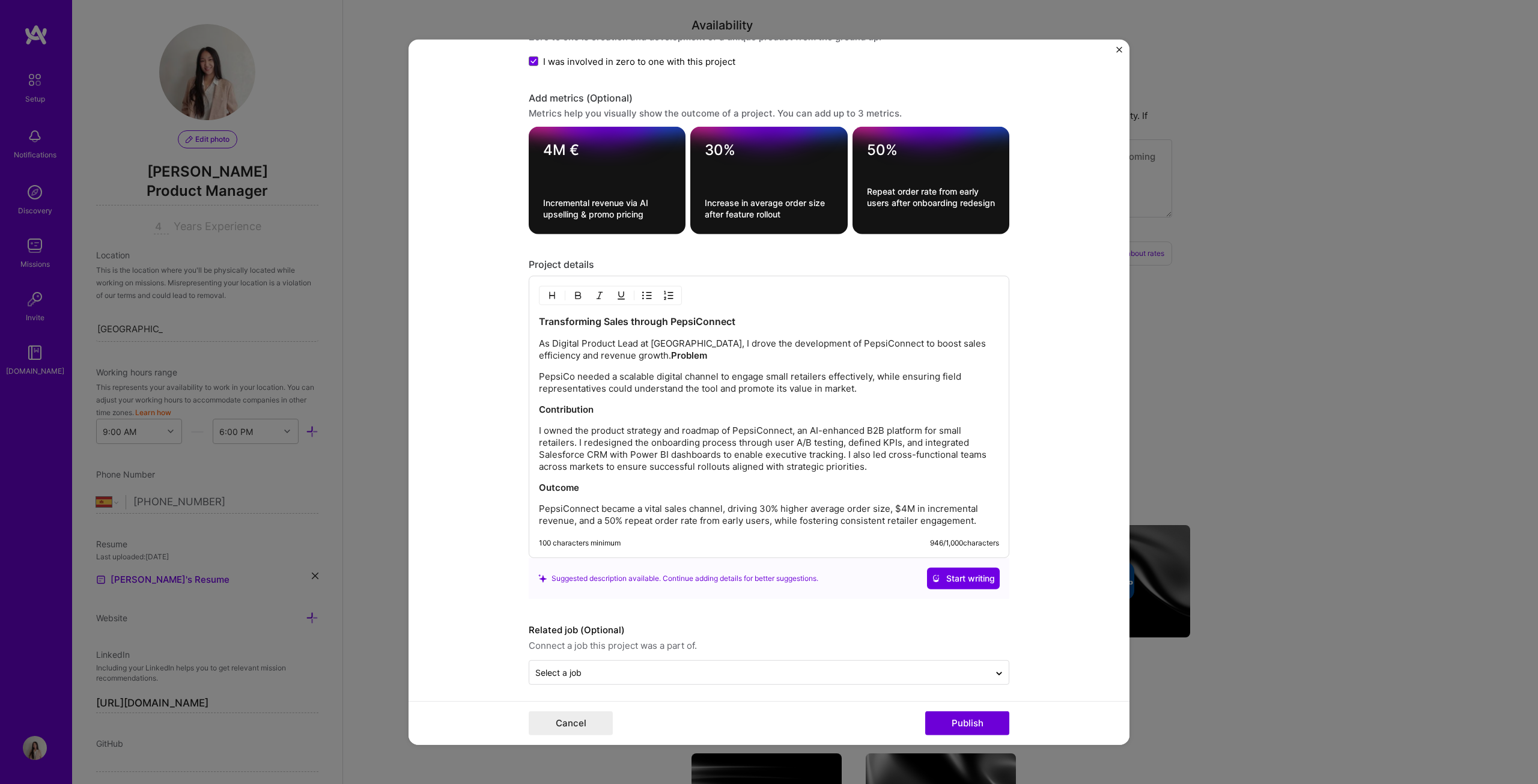
scroll to position [1242, 0]
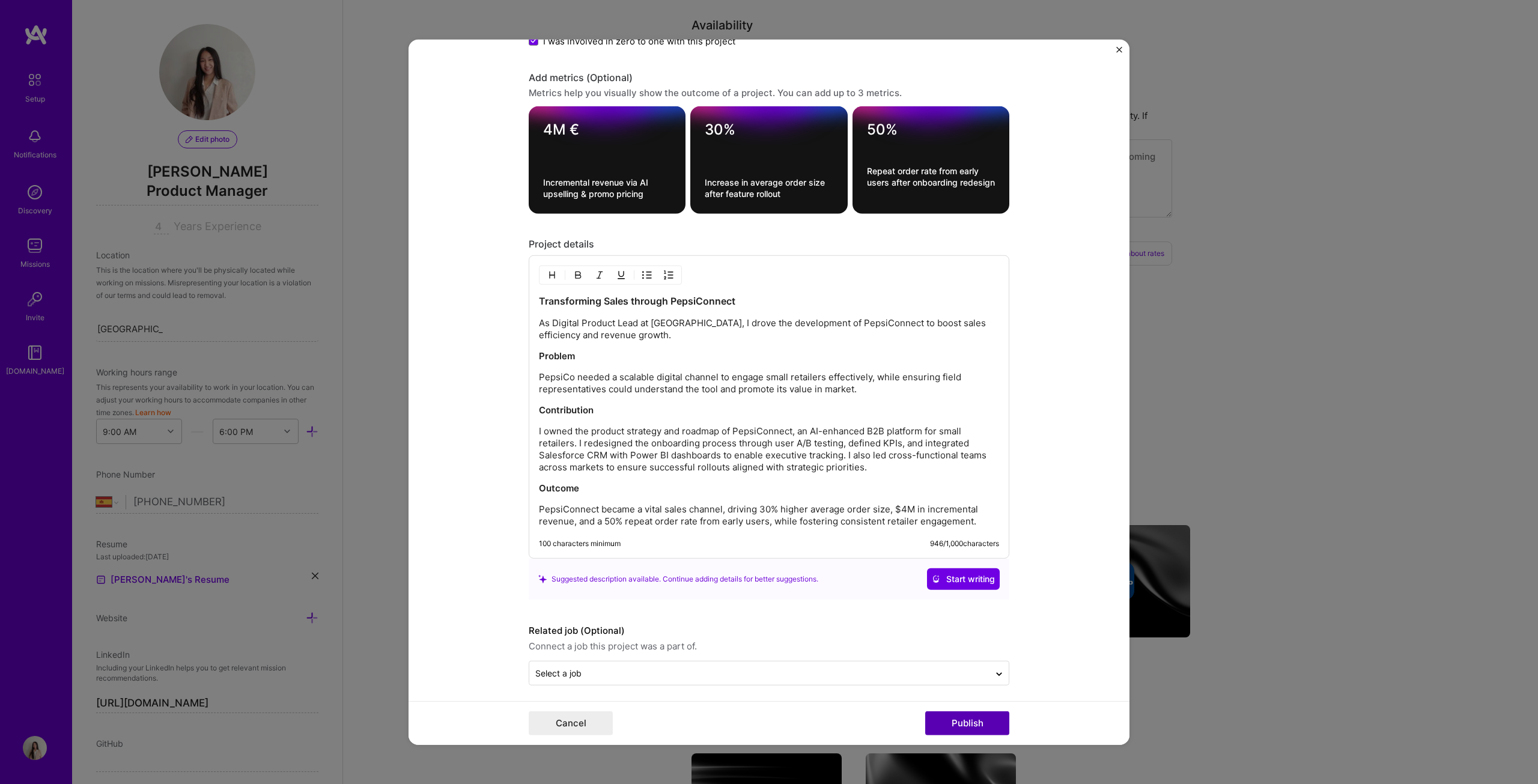
click at [759, 399] on button "Publish" at bounding box center [967, 723] width 84 height 24
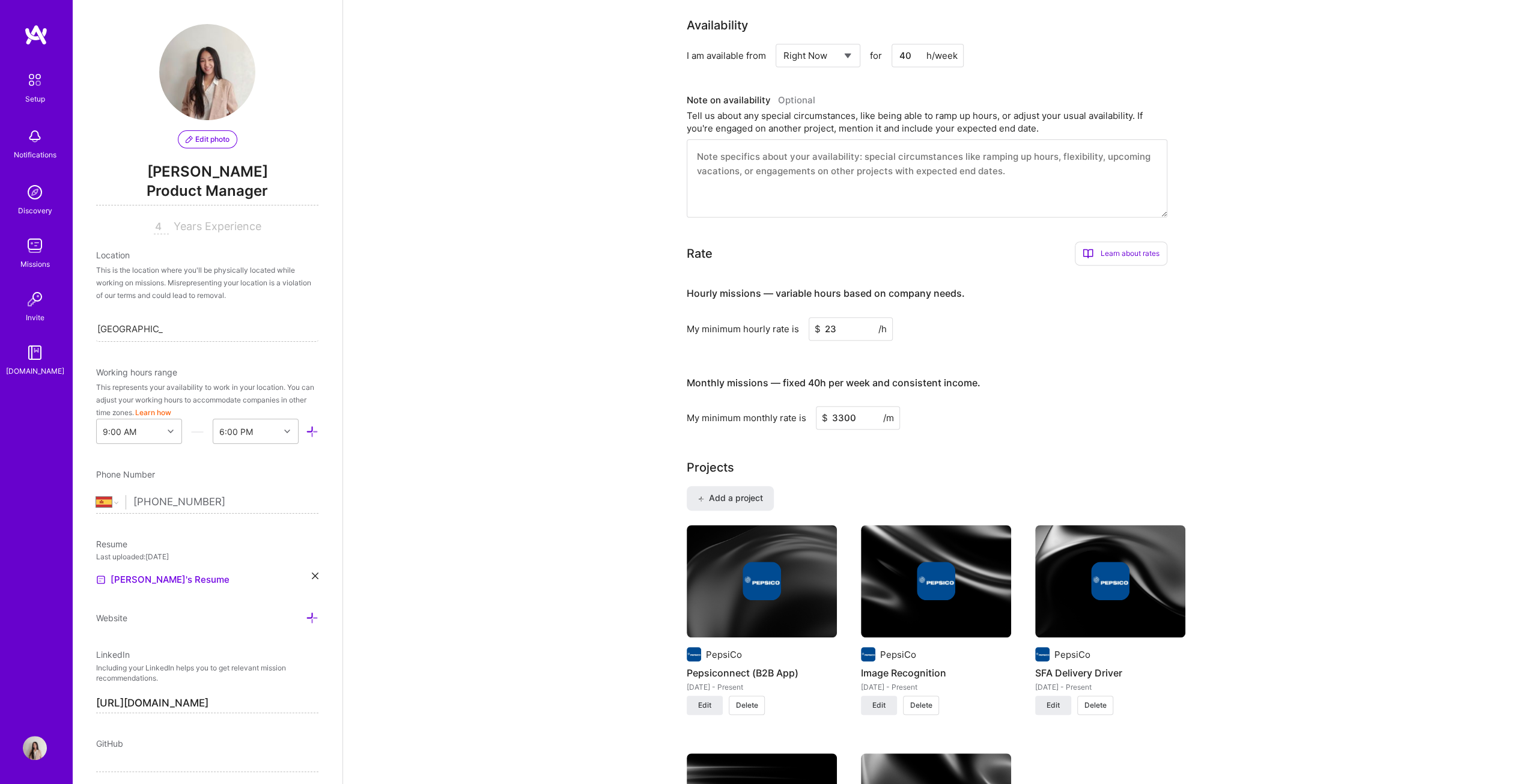
click at [730, 399] on img at bounding box center [761, 581] width 150 height 113
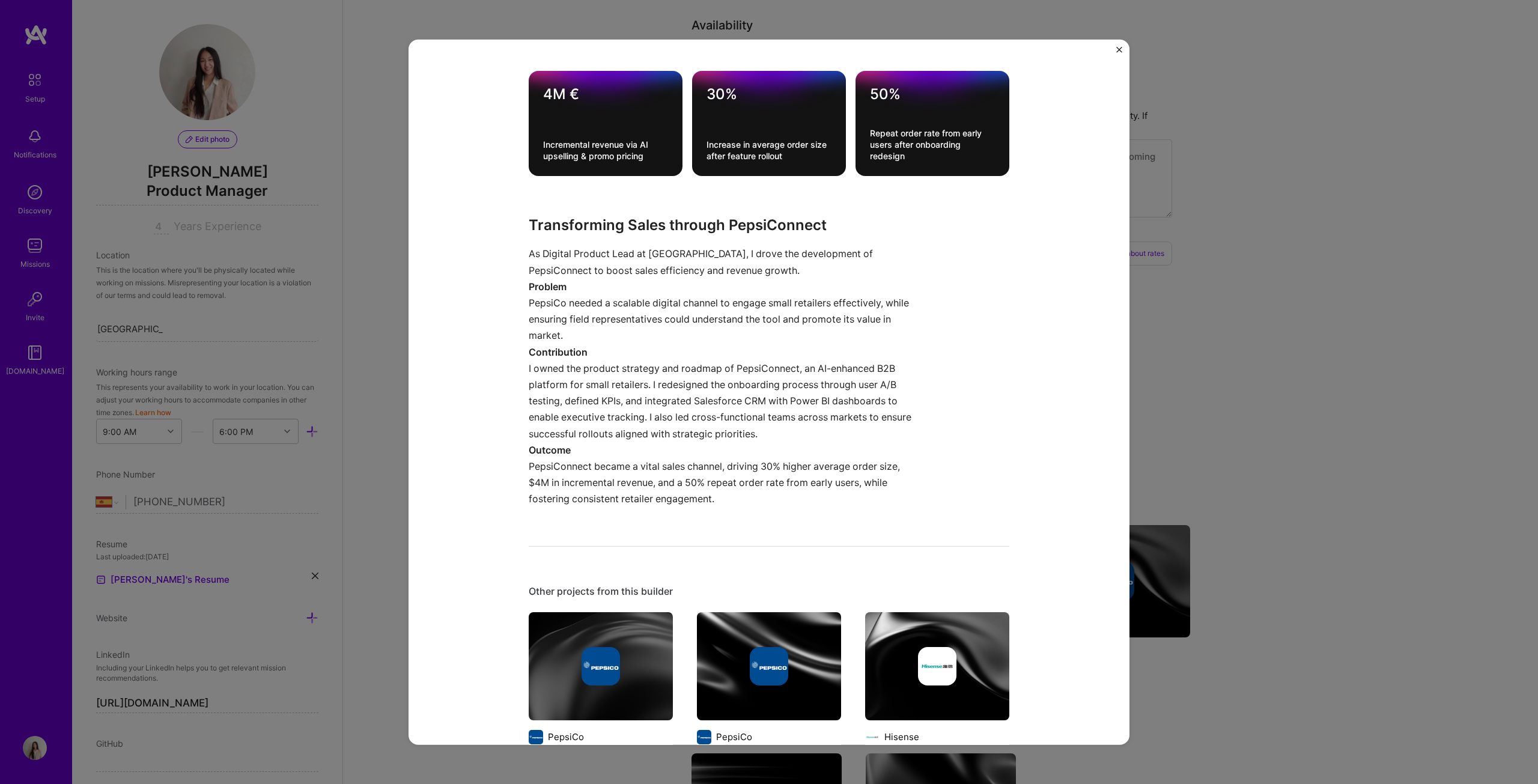
scroll to position [420, 0]
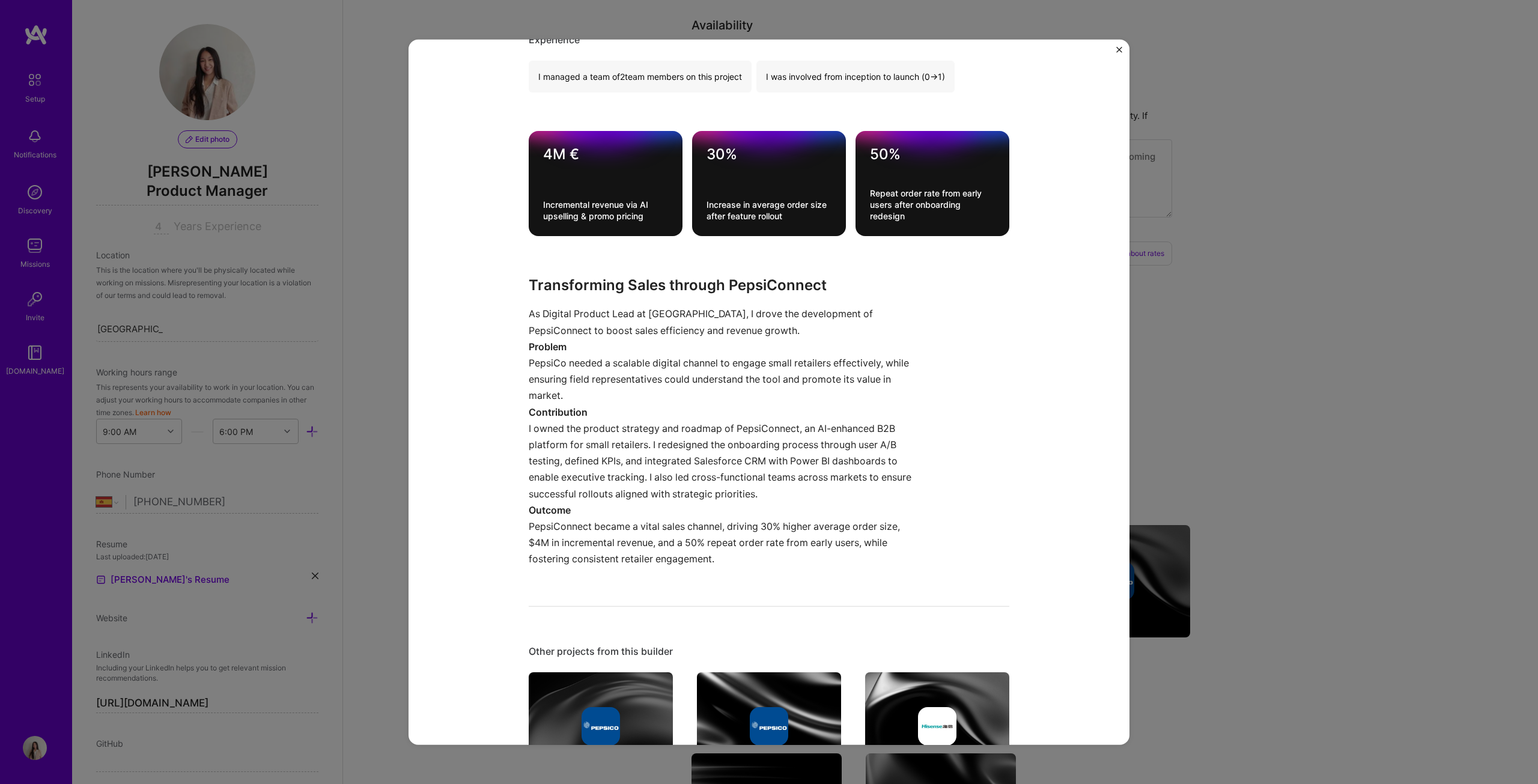
click at [759, 399] on div "Pepsiconnect (B2B App) PepsiCo B2B, CPG Project link Role Digital Product Lead …" at bounding box center [769, 392] width 1538 height 784
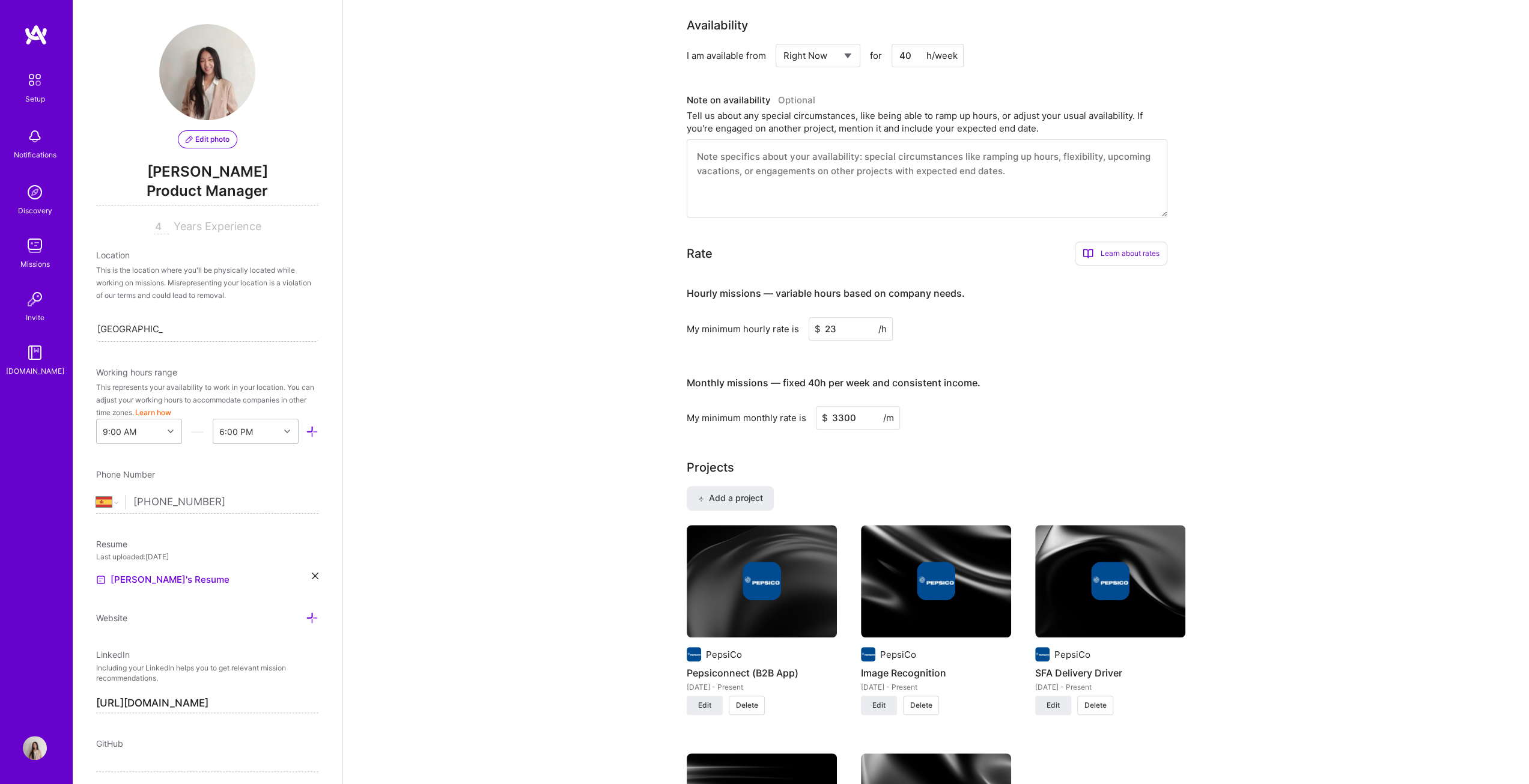
click at [760, 399] on img at bounding box center [936, 581] width 150 height 113
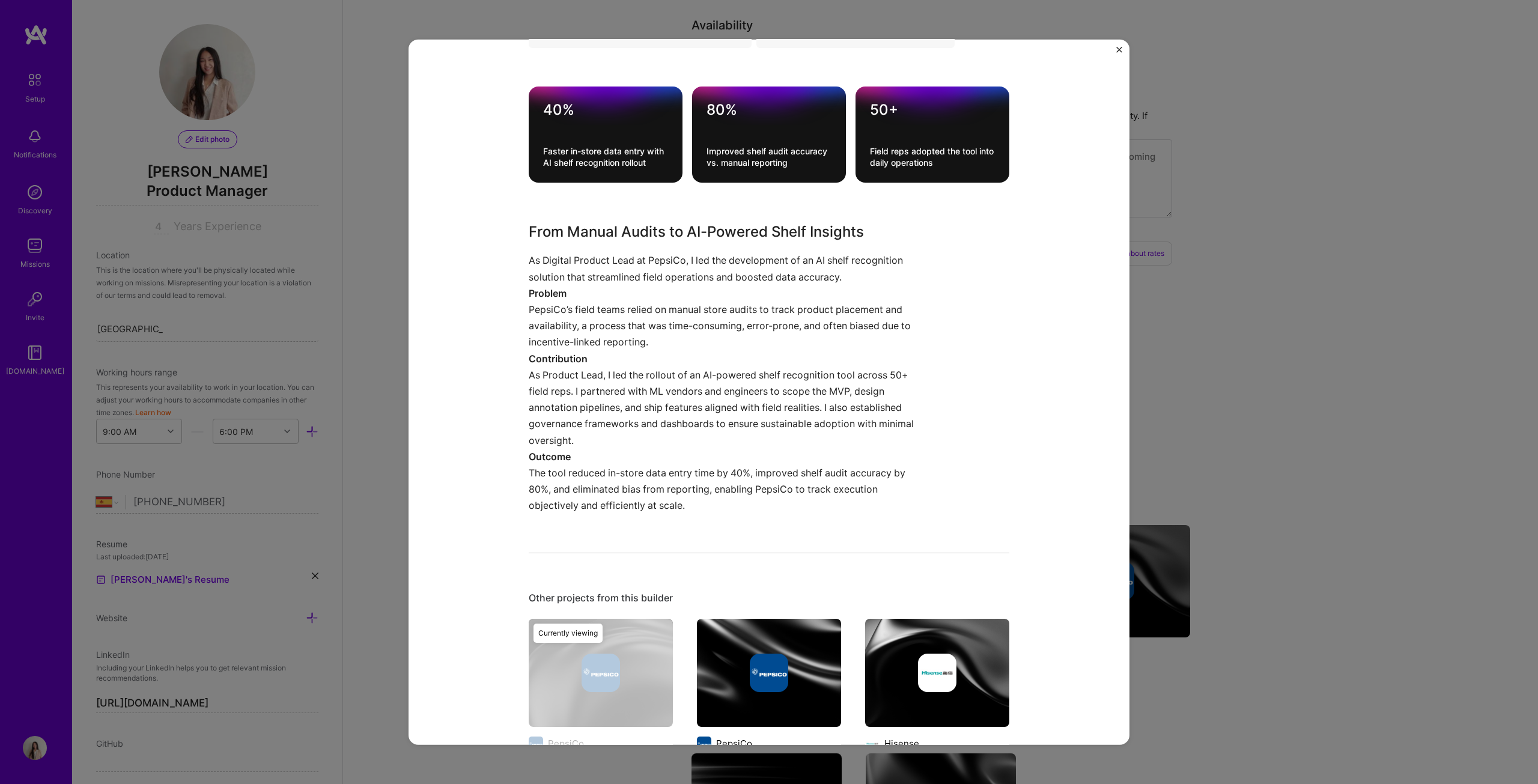
scroll to position [541, 0]
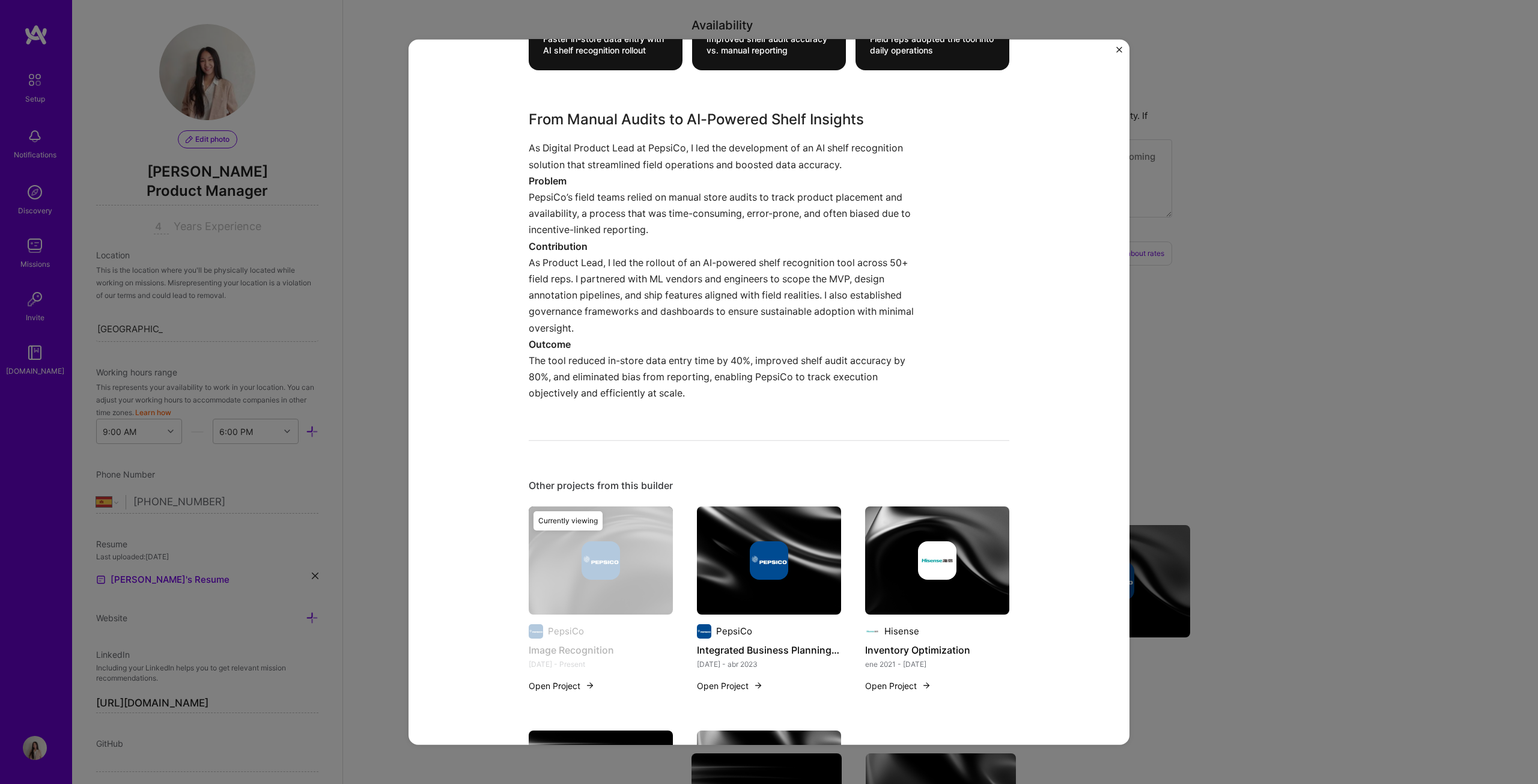
click at [759, 399] on div "Image Recognition PepsiCo B2B, Artifical Intelligence / Machine Learning Role D…" at bounding box center [769, 392] width 1538 height 784
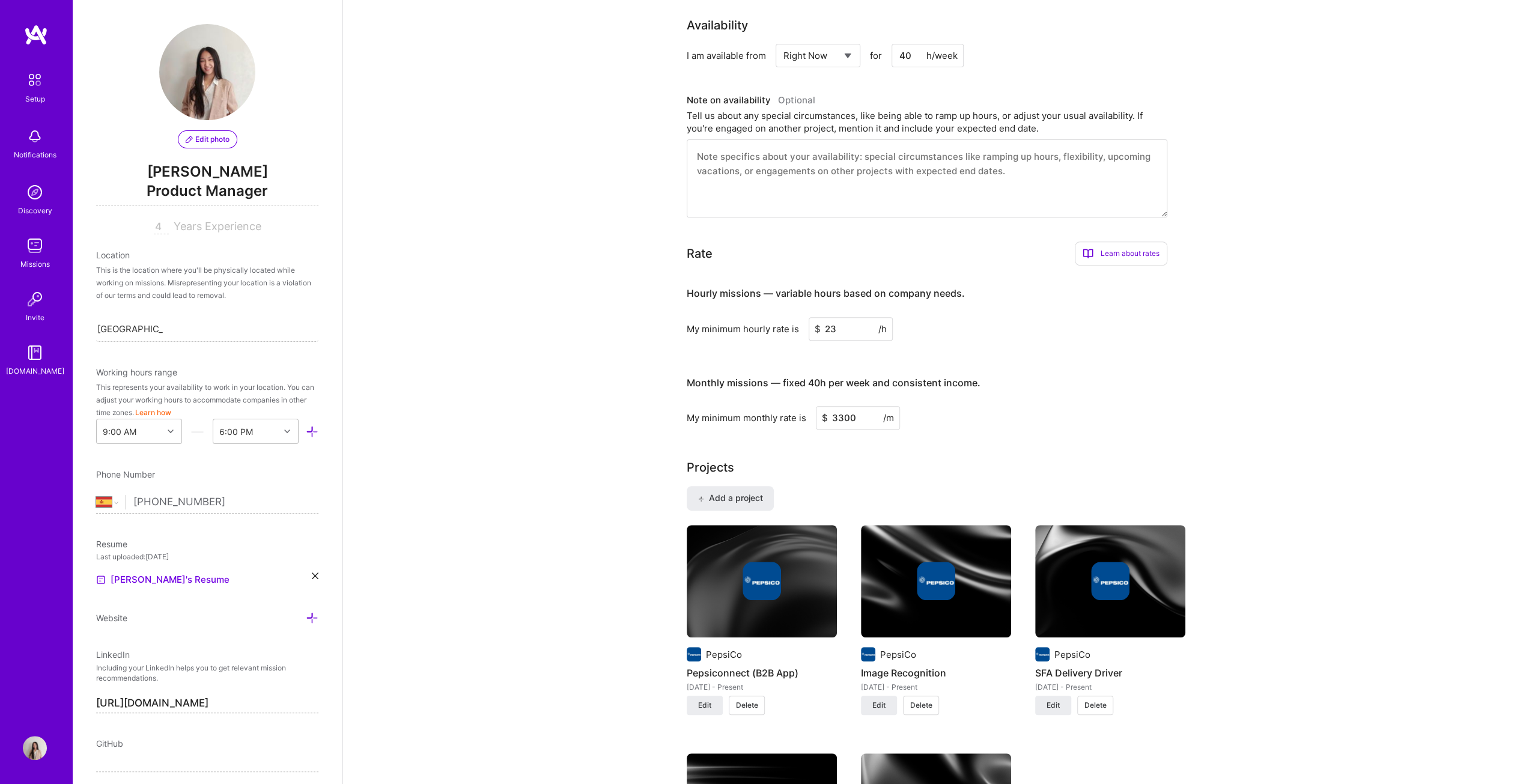
click at [760, 399] on div at bounding box center [1110, 581] width 150 height 38
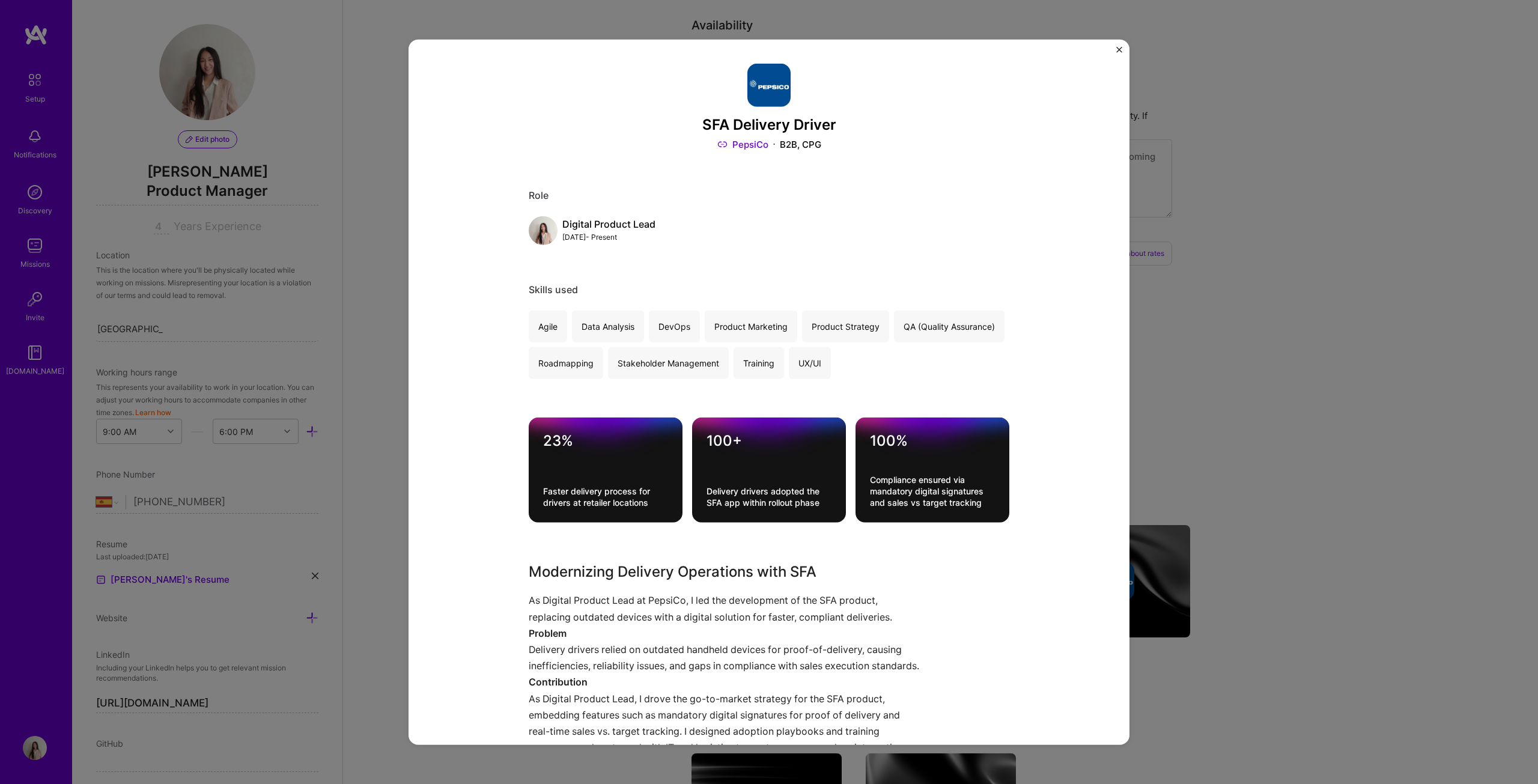
scroll to position [300, 0]
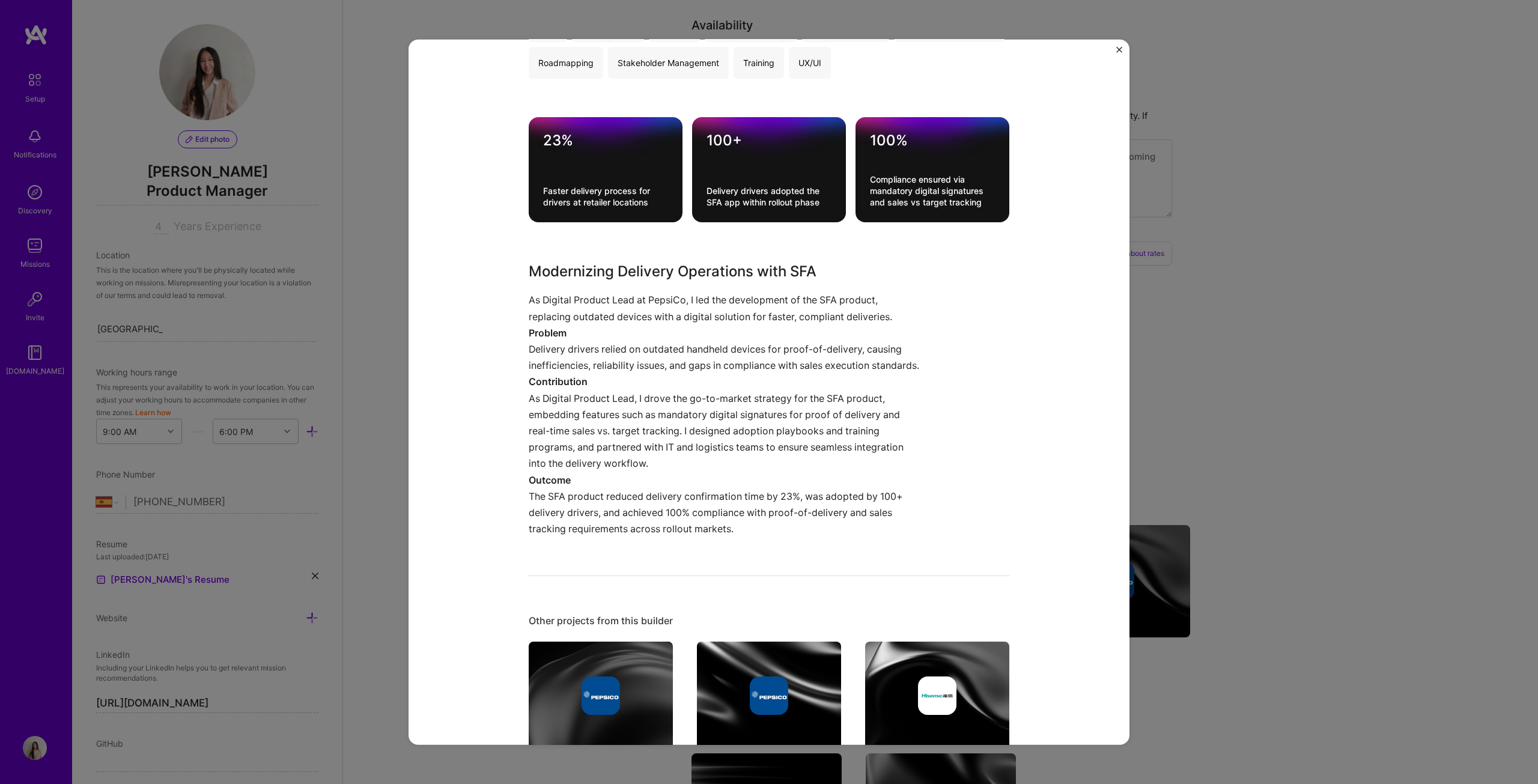
click at [759, 399] on div "SFA Delivery Driver PepsiCo B2B, CPG Role Digital Product Lead [DATE] - Present…" at bounding box center [769, 392] width 1538 height 784
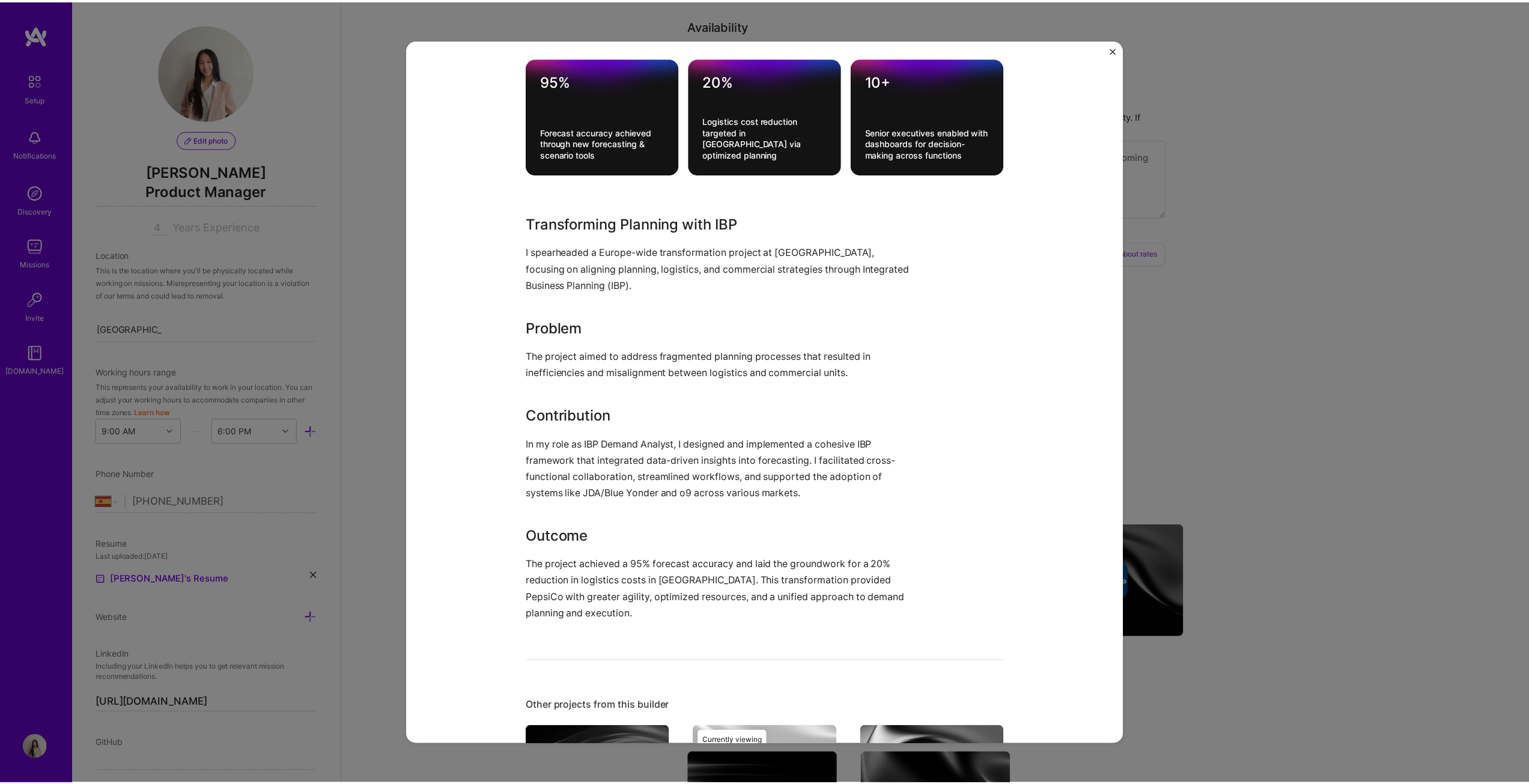
scroll to position [360, 0]
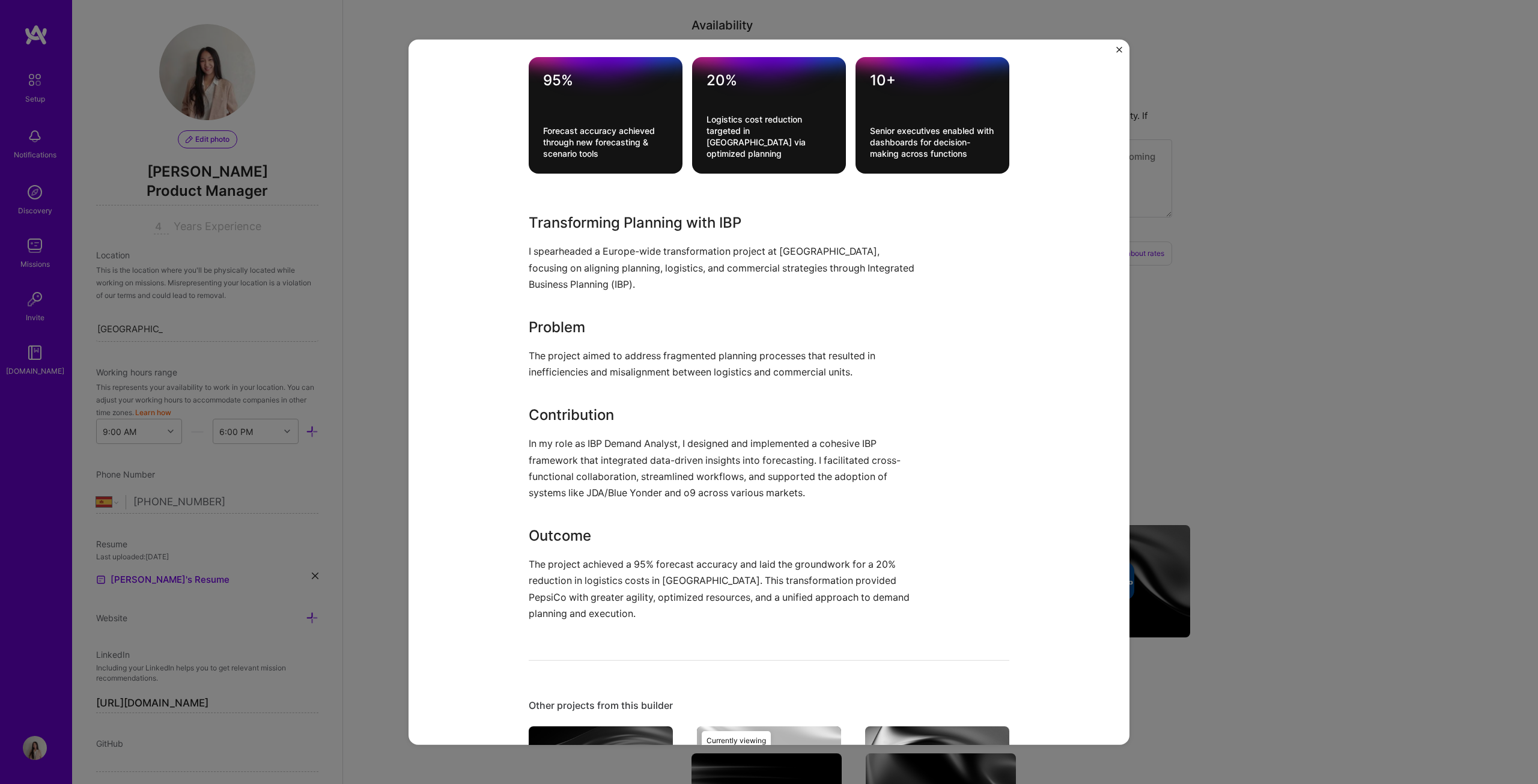
click at [759, 399] on div "Integrated Business Planning (IBP) Platform PepsiCo Logistics, Supply Chain and…" at bounding box center [769, 392] width 1538 height 784
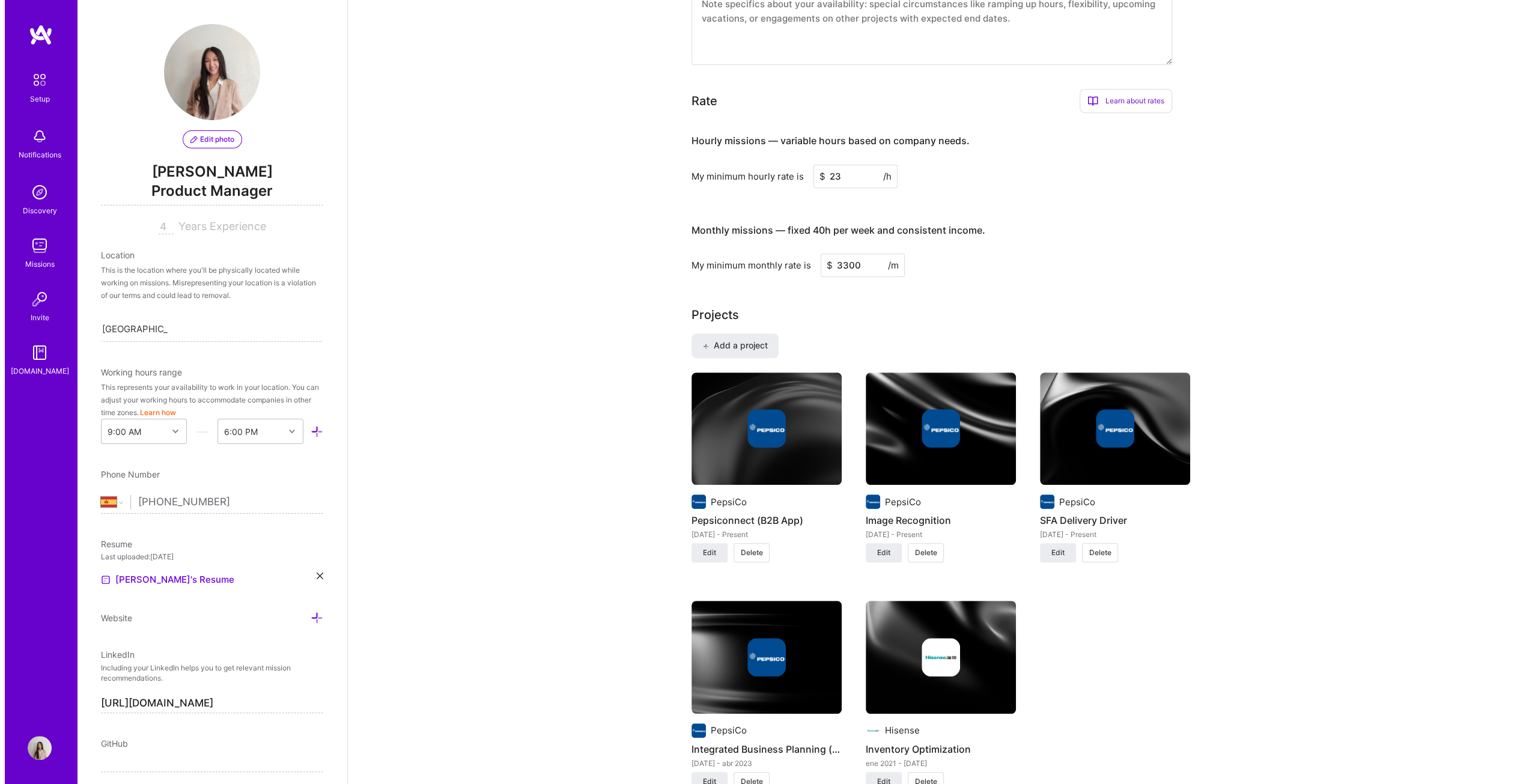
scroll to position [601, 0]
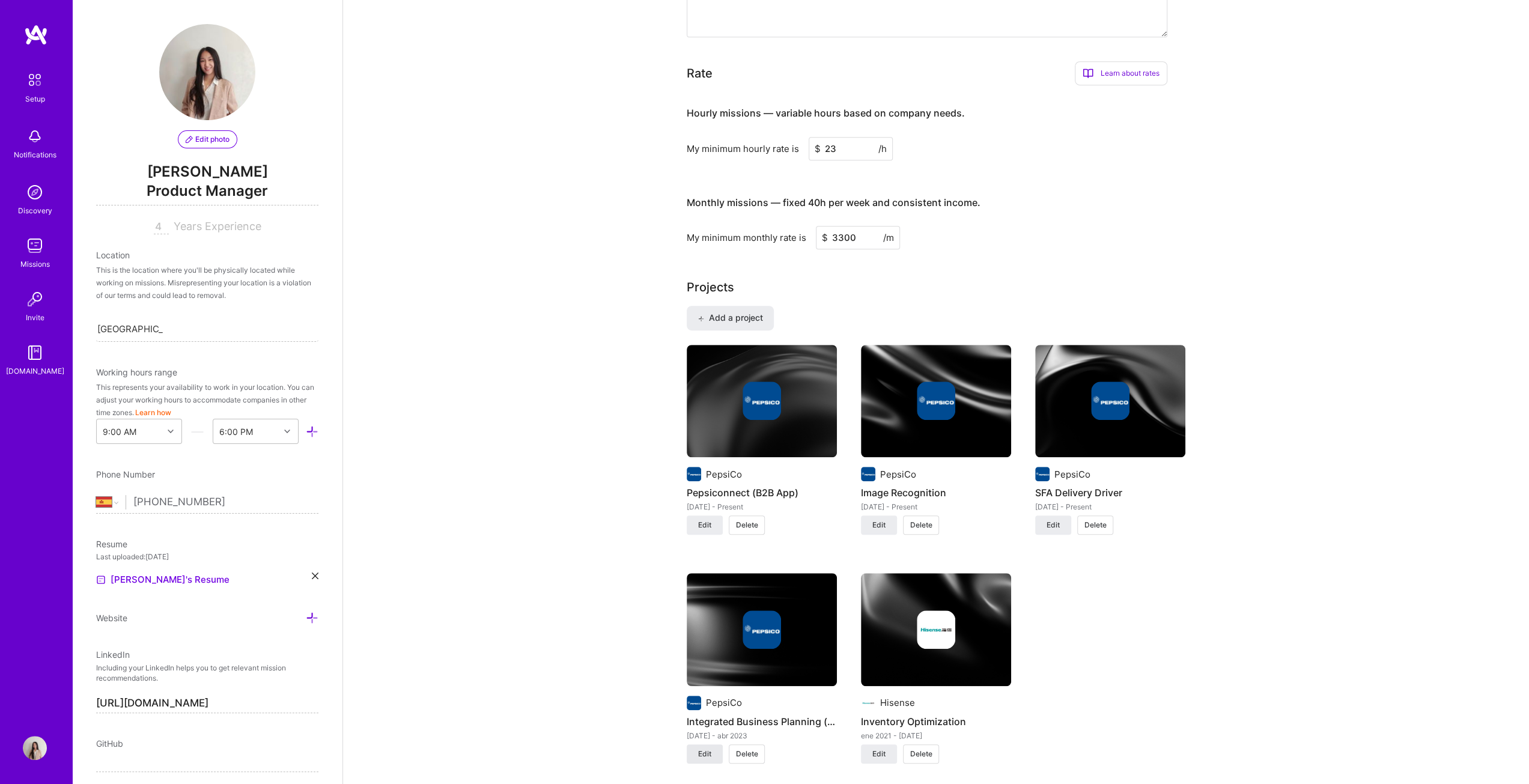
click at [709, 399] on span "Edit" at bounding box center [704, 753] width 13 height 11
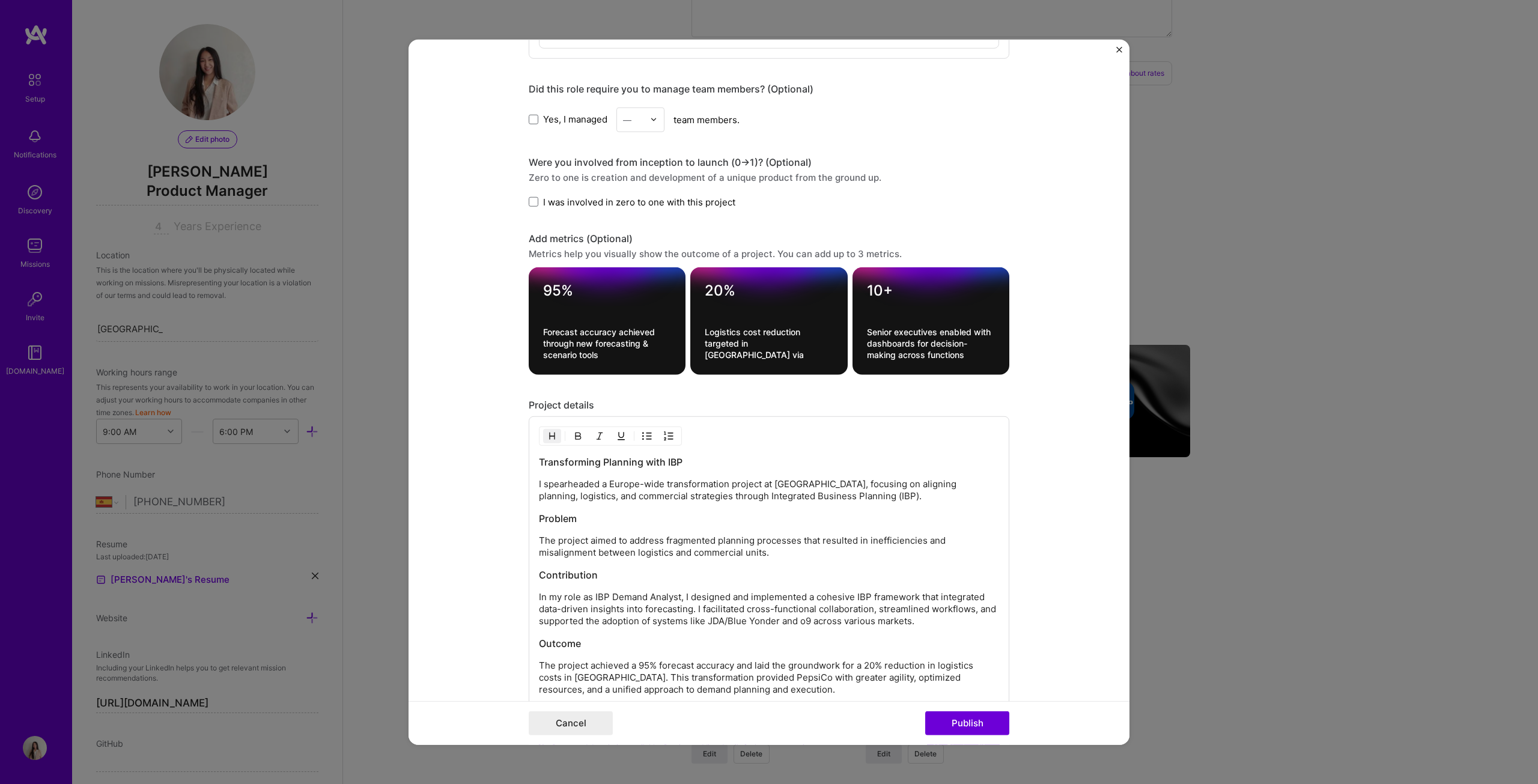
scroll to position [1201, 0]
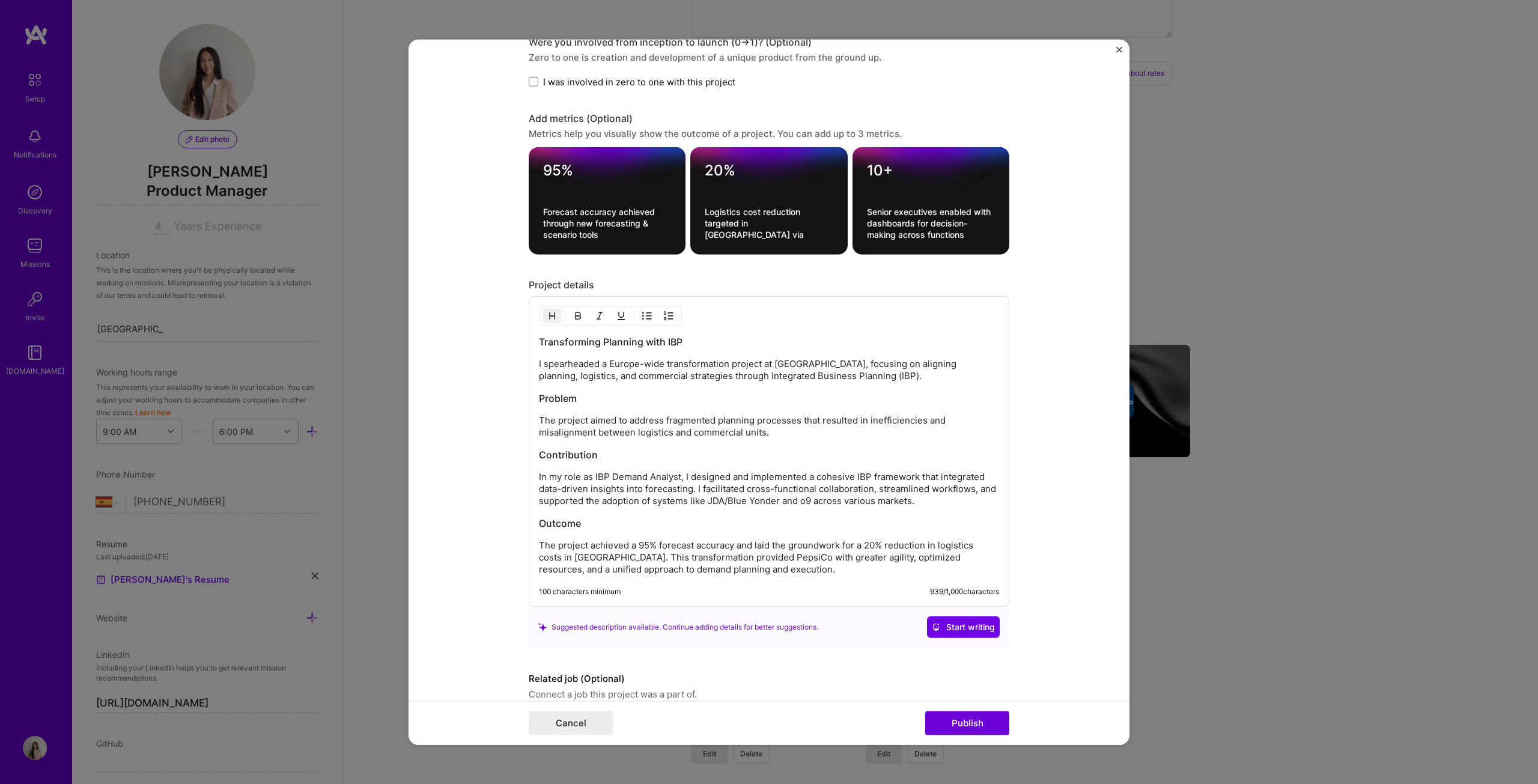
click at [759, 399] on div "Project title Integrated Business Planning (IBP) Platform Company PepsiCo Proje…" at bounding box center [769, 392] width 1538 height 784
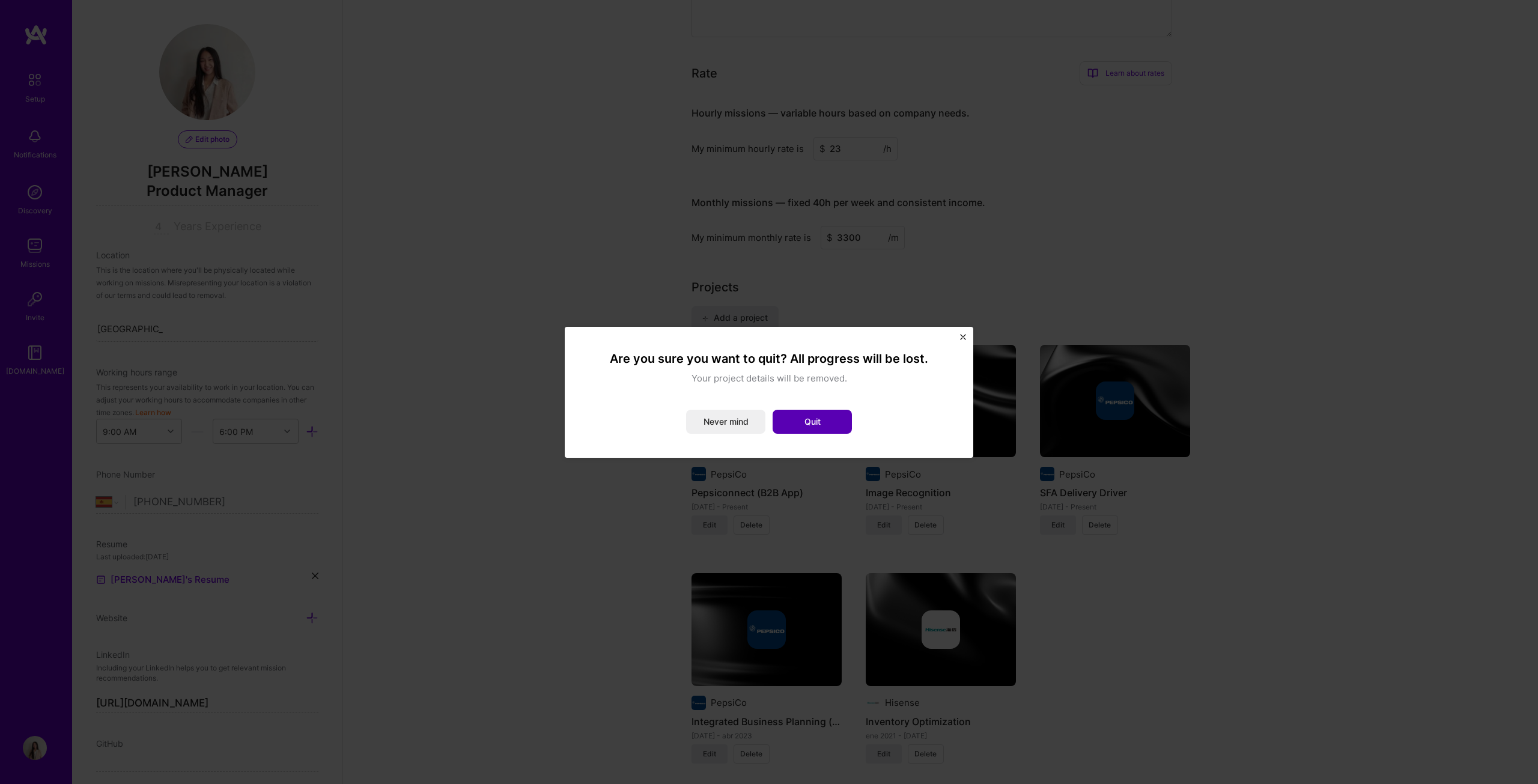
click at [759, 399] on button "Quit" at bounding box center [812, 421] width 79 height 24
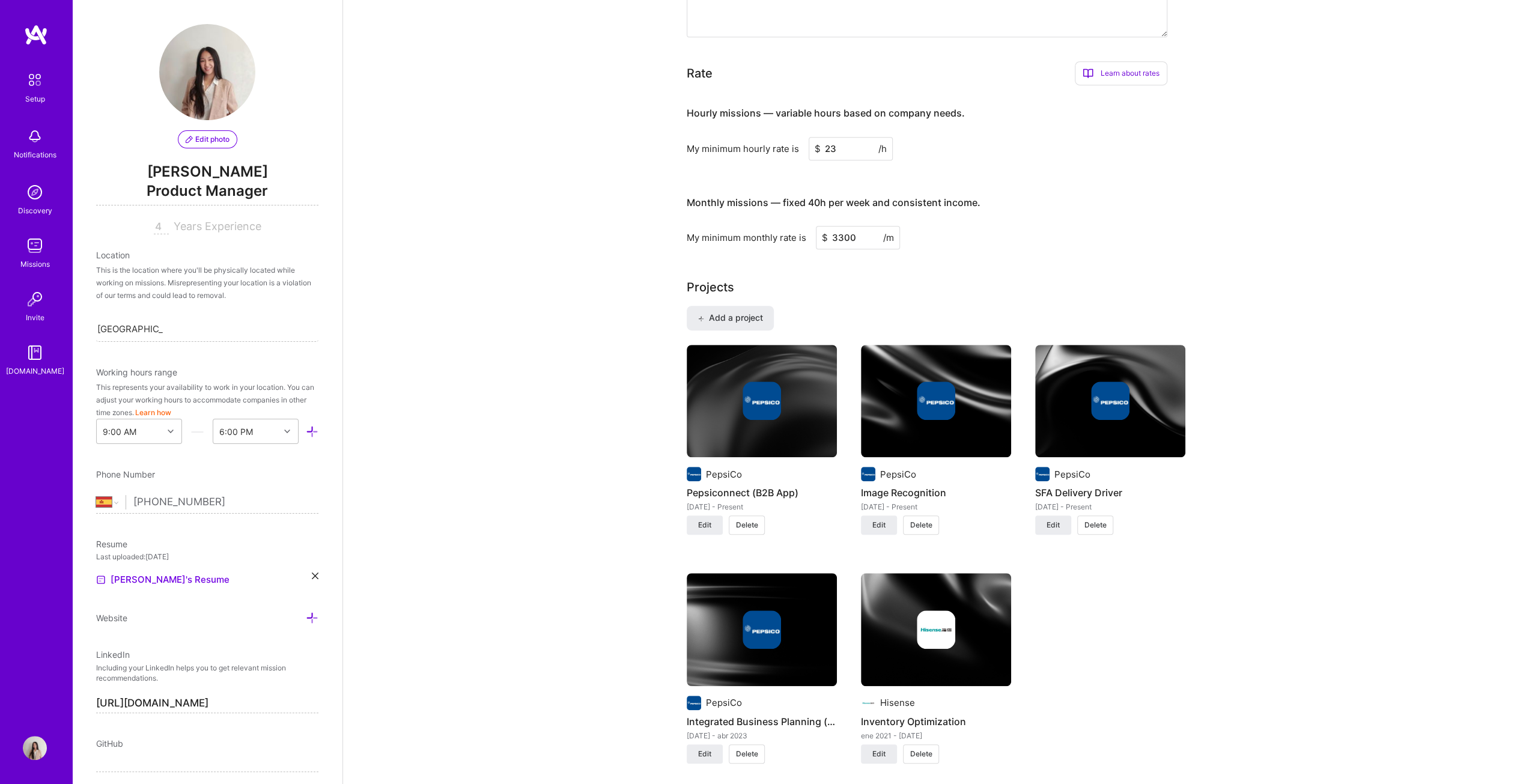
click at [760, 399] on img at bounding box center [761, 629] width 150 height 113
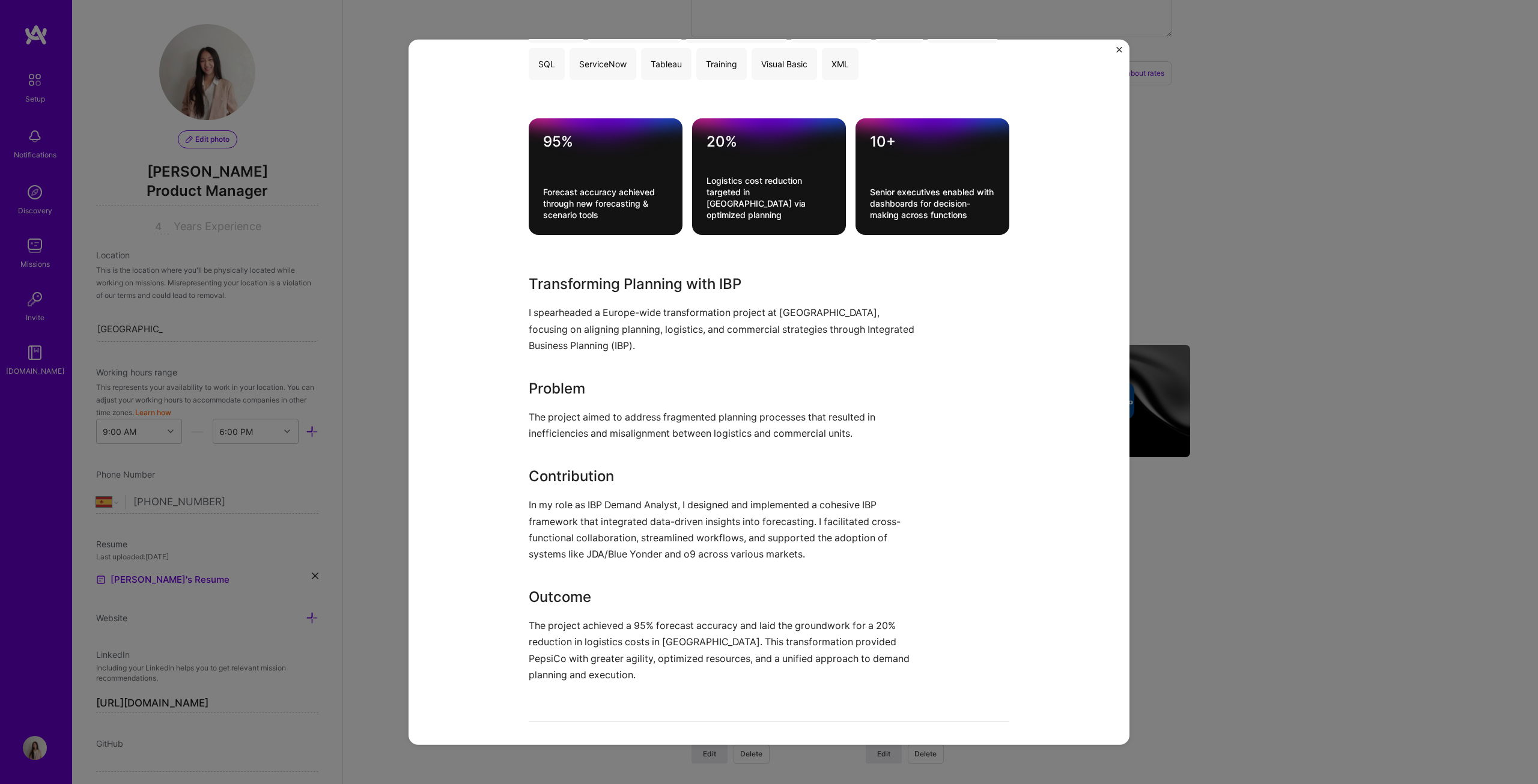
scroll to position [360, 0]
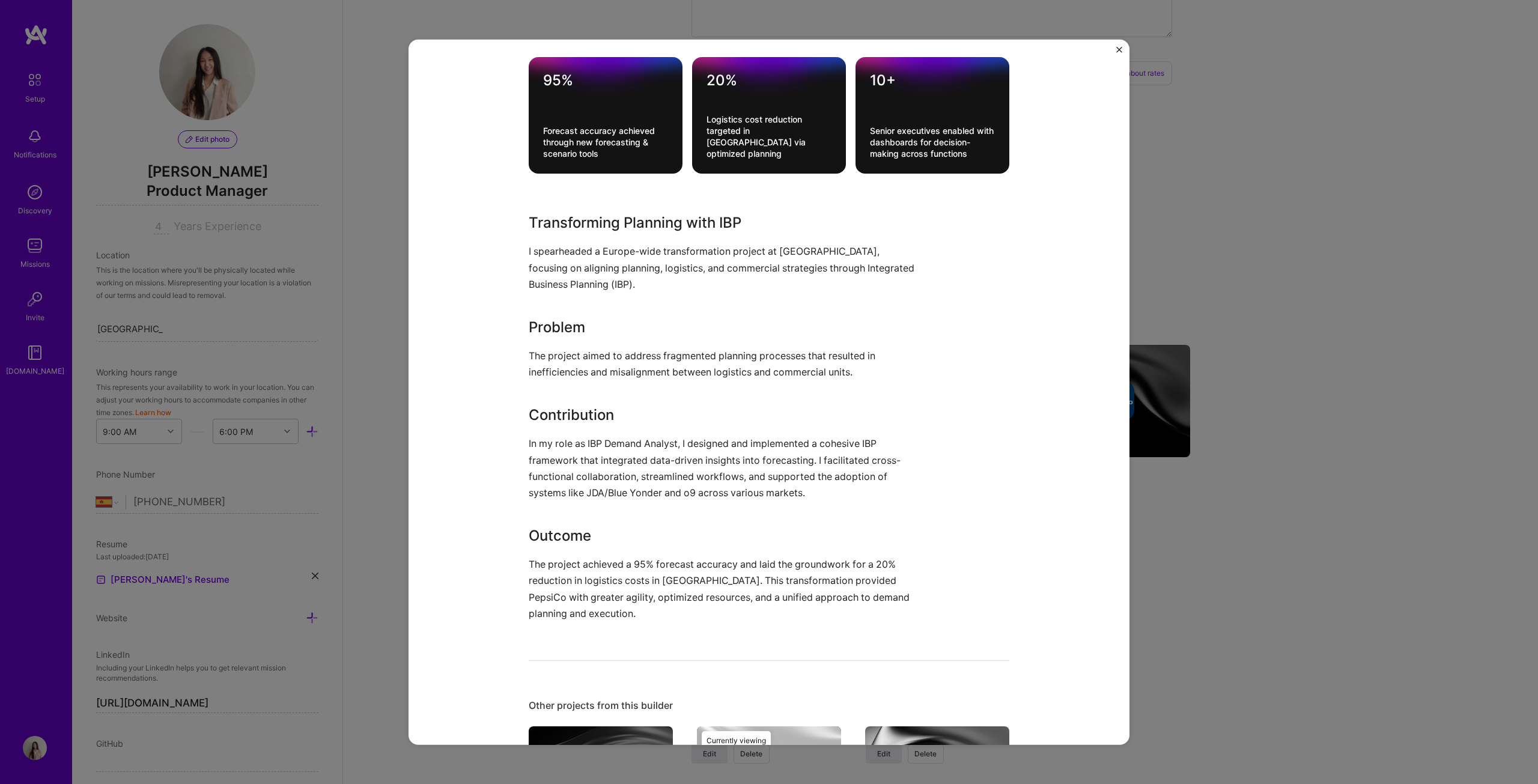
click at [759, 399] on div "Integrated Business Planning (IBP) Platform PepsiCo Logistics, Supply Chain and…" at bounding box center [769, 392] width 1538 height 784
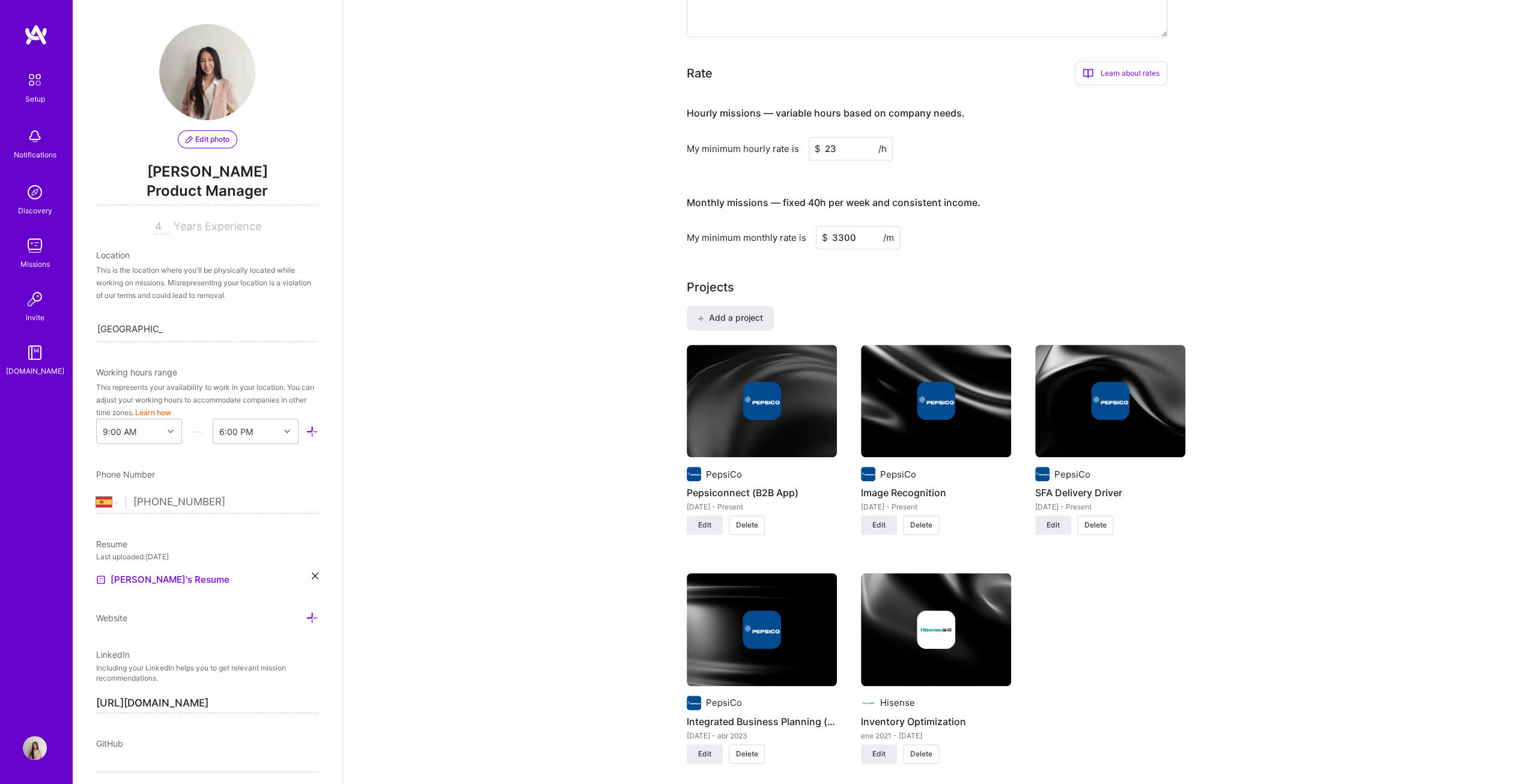
click at [760, 399] on img at bounding box center [761, 401] width 150 height 113
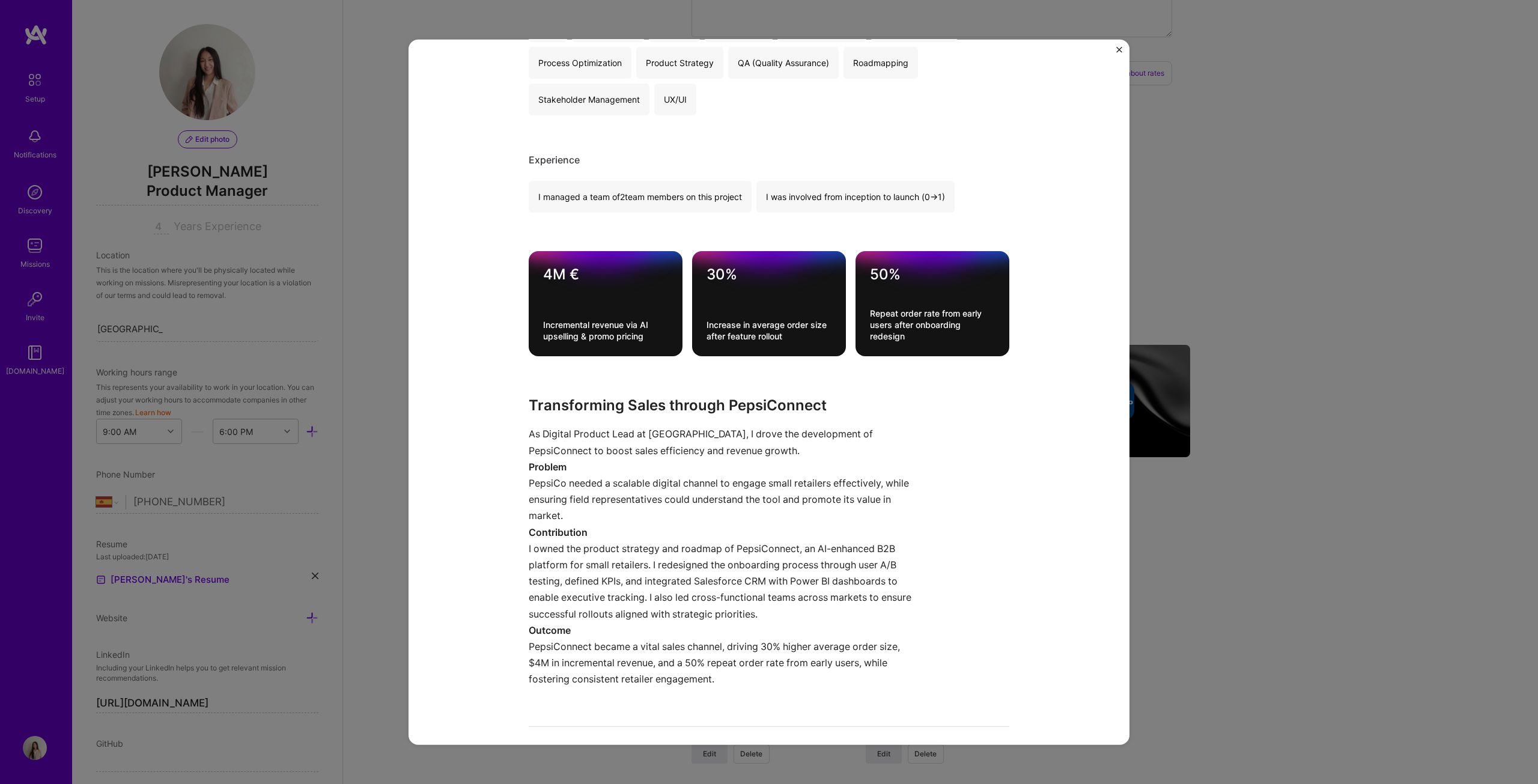
scroll to position [541, 0]
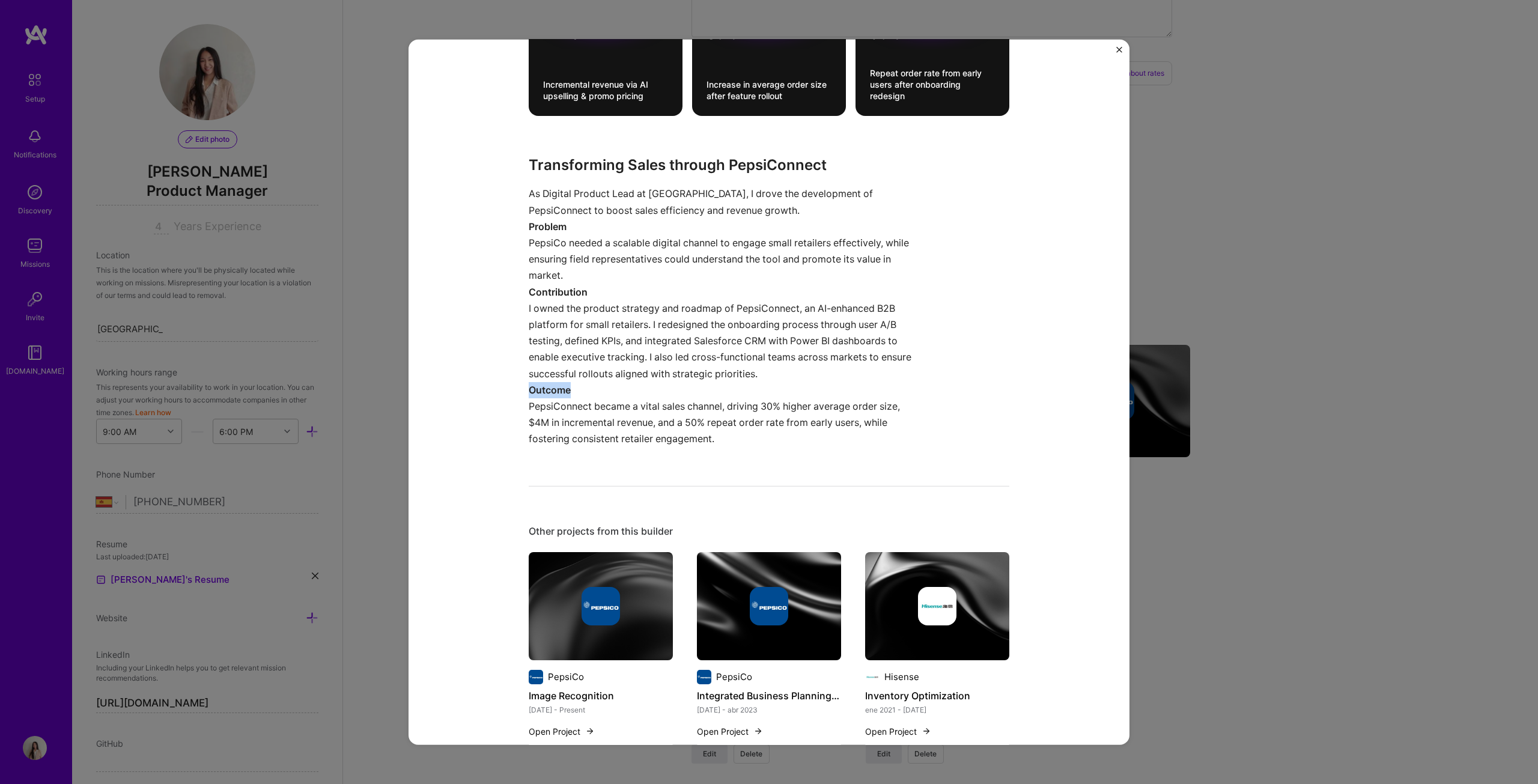
drag, startPoint x: 569, startPoint y: 387, endPoint x: 522, endPoint y: 387, distance: 47.0
click at [522, 387] on div "Pepsiconnect (B2B App) PepsiCo B2B, CPG Project link Role Digital Product Lead …" at bounding box center [769, 392] width 721 height 706
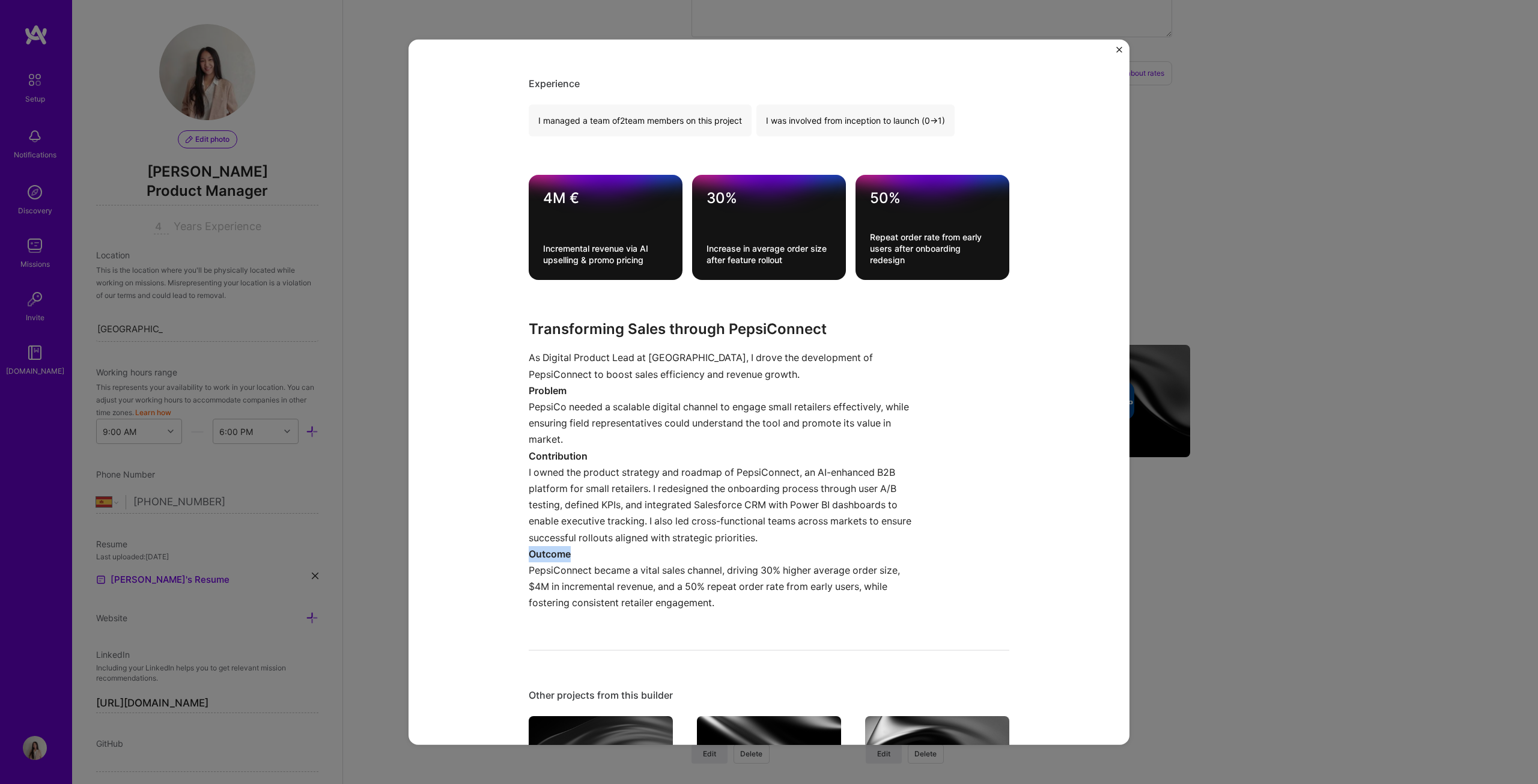
scroll to position [360, 0]
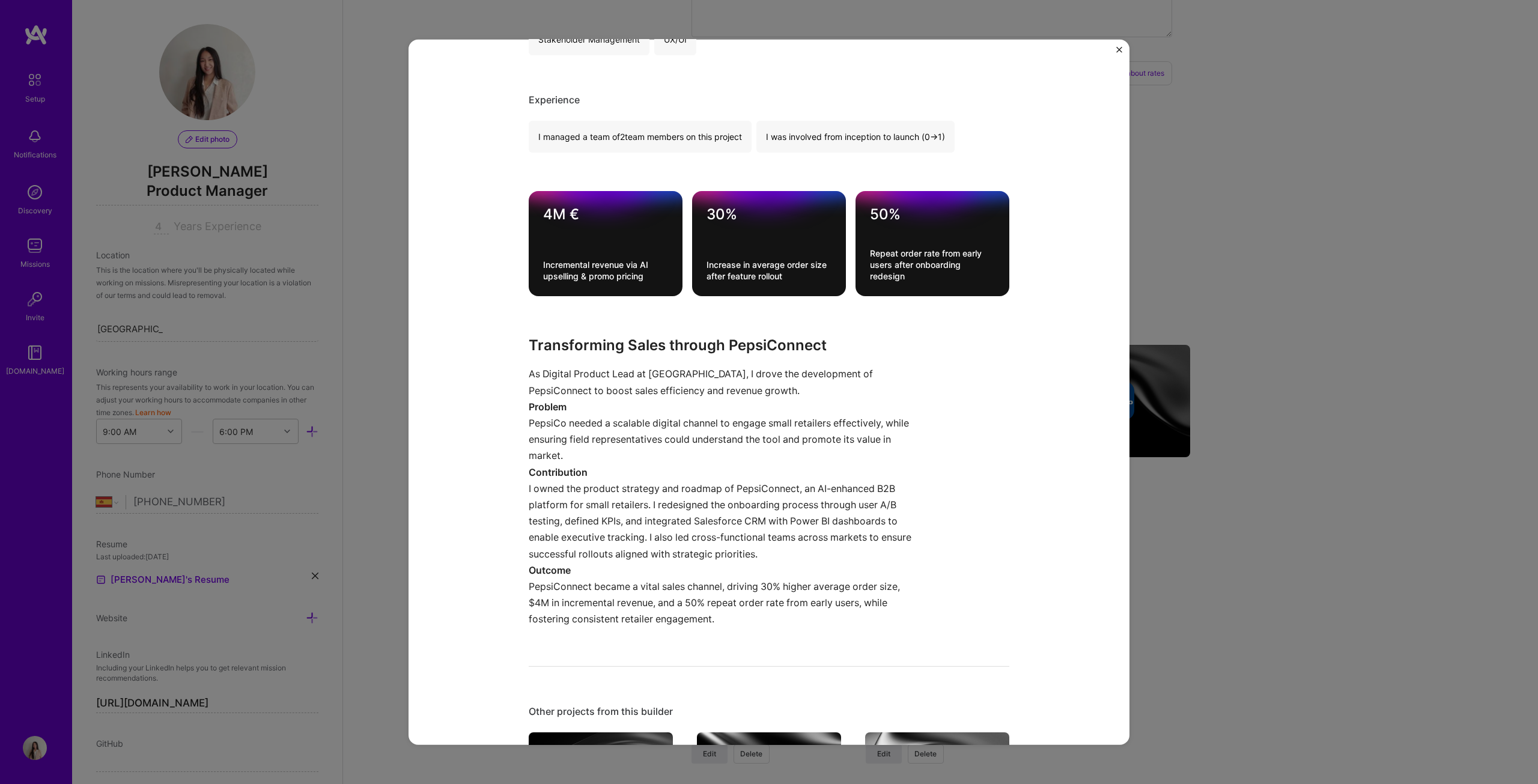
click at [759, 399] on div "Pepsiconnect (B2B App) PepsiCo B2B, CPG Project link Role Digital Product Lead …" at bounding box center [769, 392] width 1538 height 784
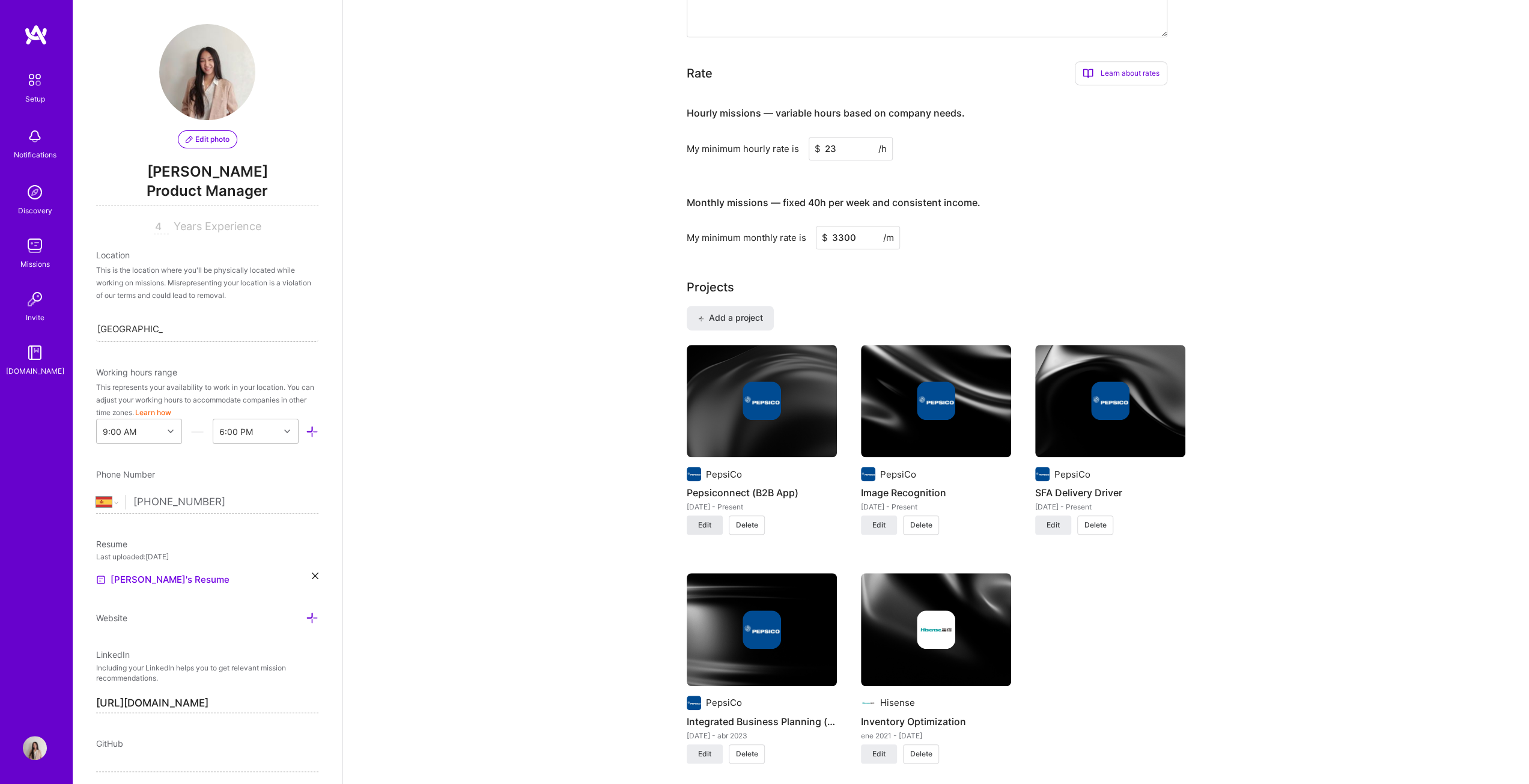
click at [700, 399] on span "Edit" at bounding box center [704, 525] width 13 height 11
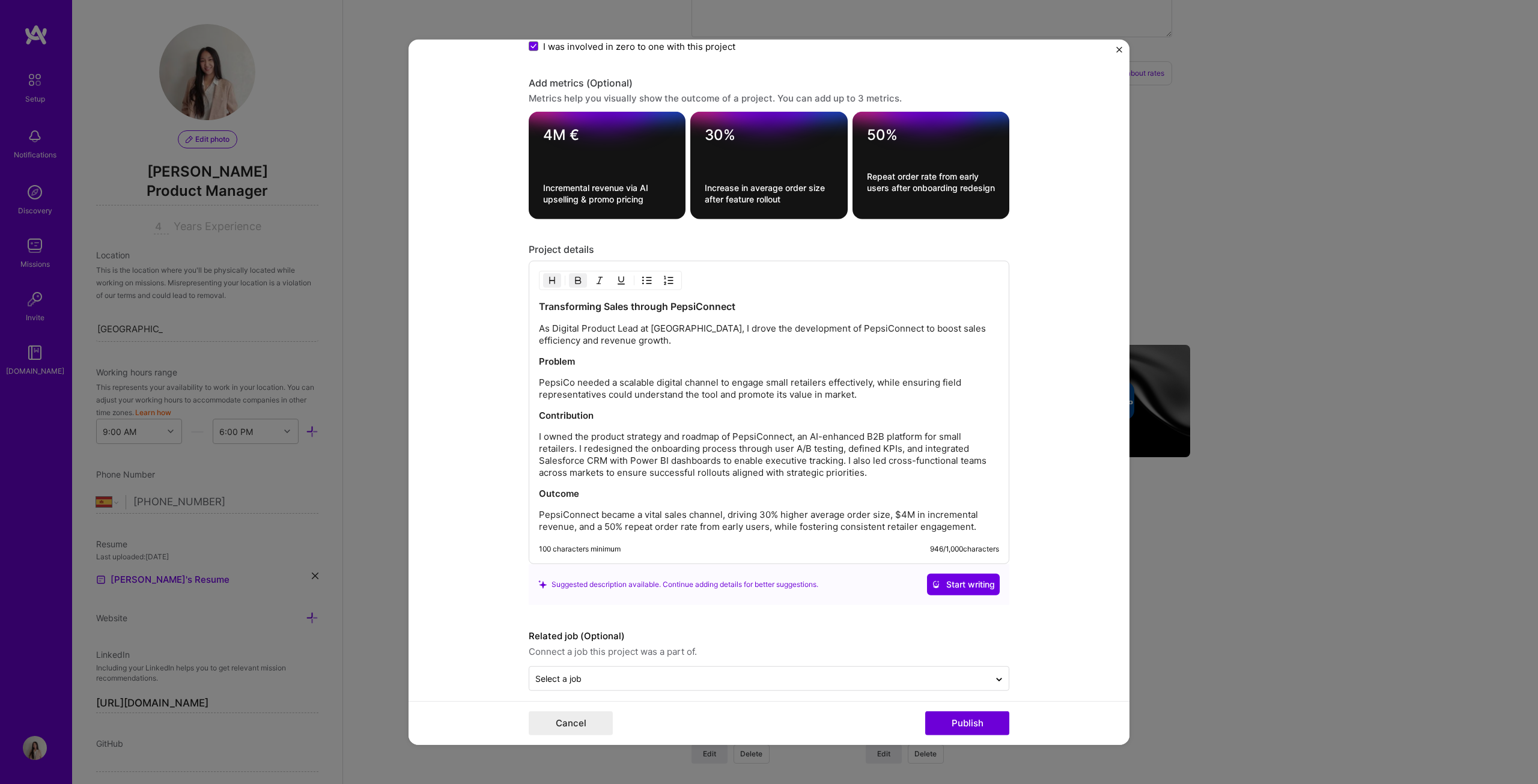
scroll to position [1242, 0]
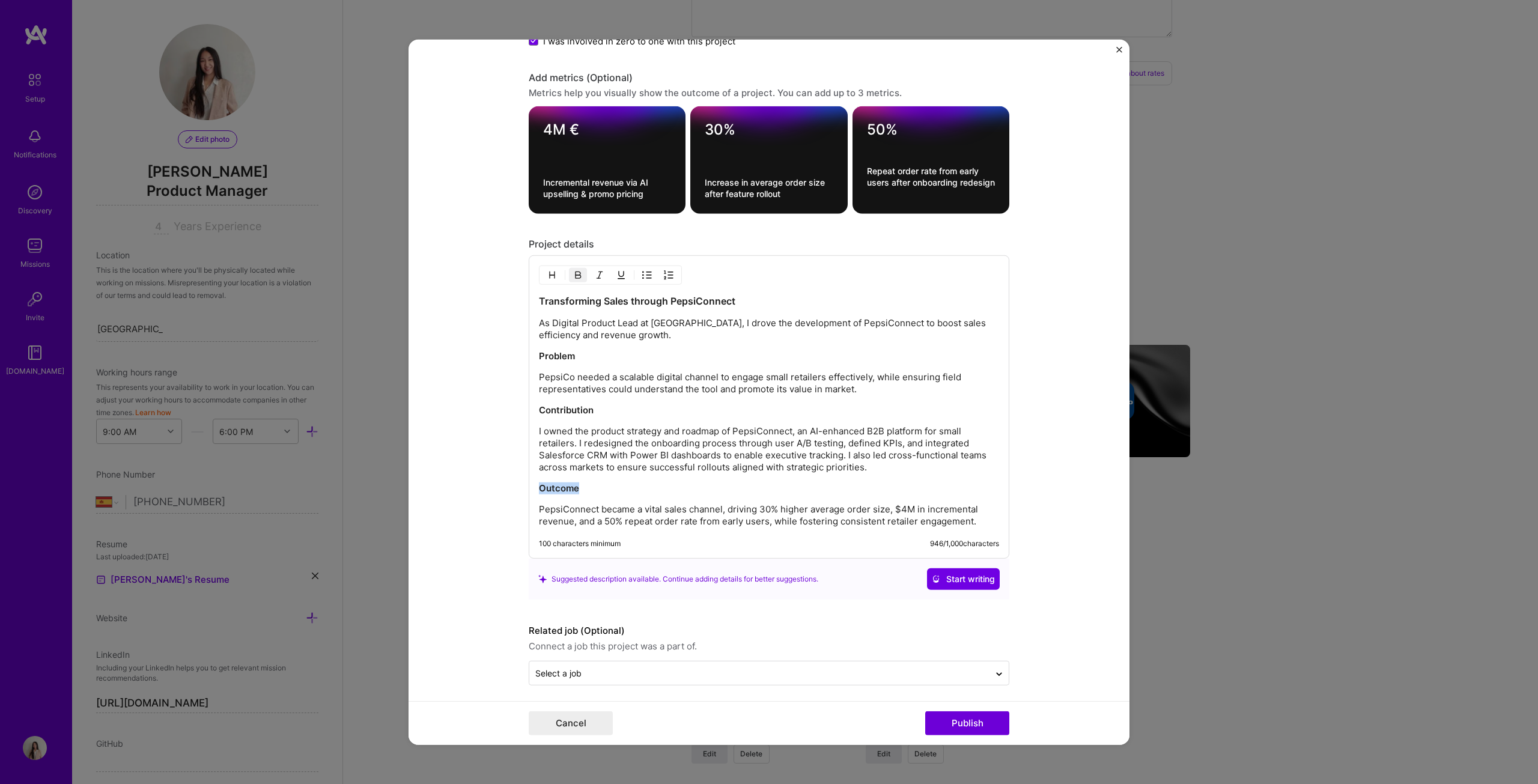
drag, startPoint x: 583, startPoint y: 481, endPoint x: 496, endPoint y: 480, distance: 87.0
click at [496, 399] on form "Project title Pepsiconnect (B2B App) Company PepsiCo Project industry Industry …" at bounding box center [769, 392] width 721 height 706
click at [578, 268] on button "button" at bounding box center [577, 275] width 18 height 14
drag, startPoint x: 608, startPoint y: 405, endPoint x: 512, endPoint y: 399, distance: 96.2
click at [512, 399] on form "Project title Pepsiconnect (B2B App) Company PepsiCo Project industry Industry …" at bounding box center [769, 392] width 721 height 706
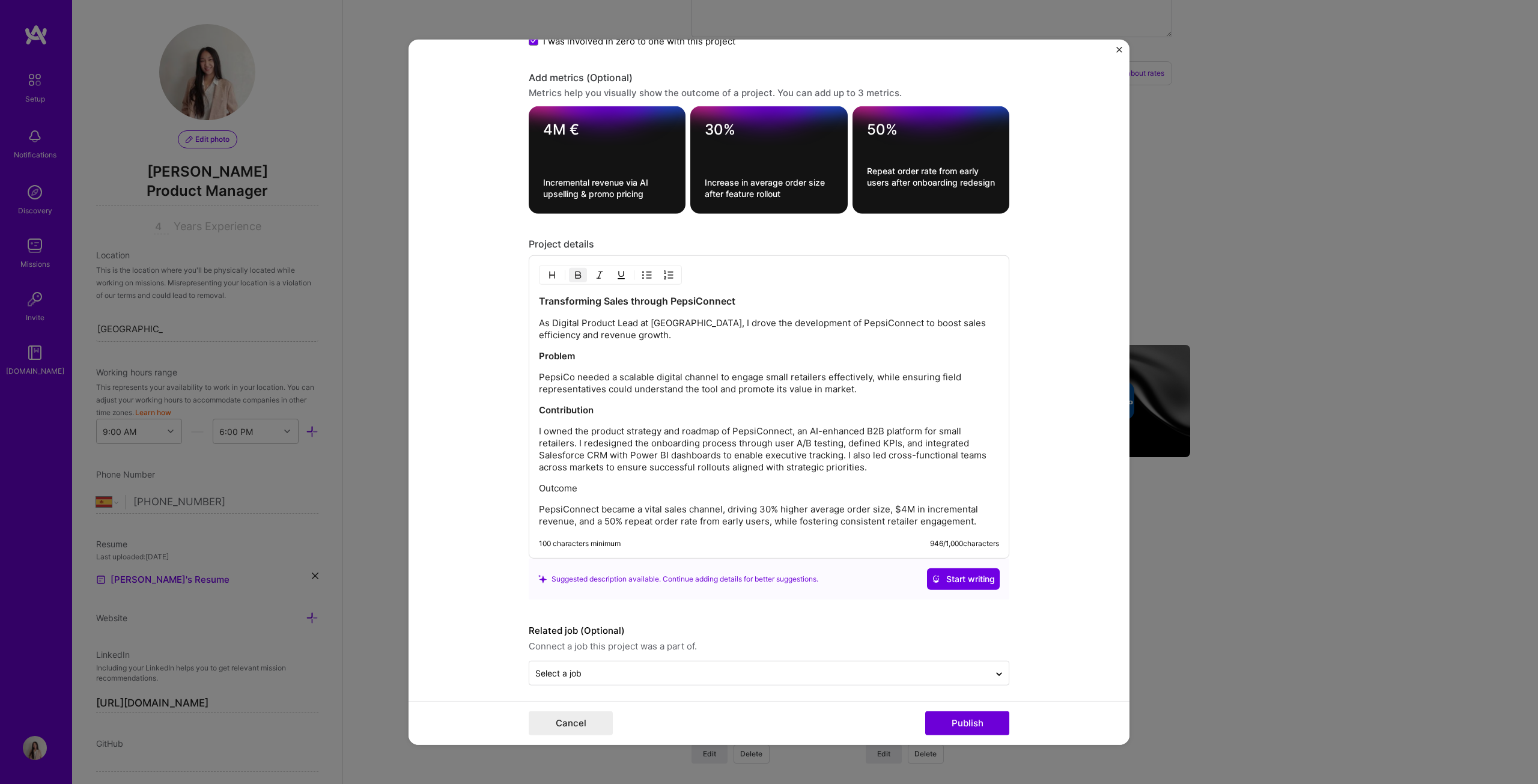
click at [574, 278] on div at bounding box center [610, 275] width 143 height 19
drag, startPoint x: 598, startPoint y: 402, endPoint x: 501, endPoint y: 402, distance: 97.0
click at [501, 399] on form "Project title Pepsiconnect (B2B App) Company PepsiCo Project industry Industry …" at bounding box center [769, 392] width 721 height 706
click at [573, 270] on img "button" at bounding box center [578, 275] width 10 height 10
drag, startPoint x: 579, startPoint y: 349, endPoint x: 522, endPoint y: 343, distance: 57.3
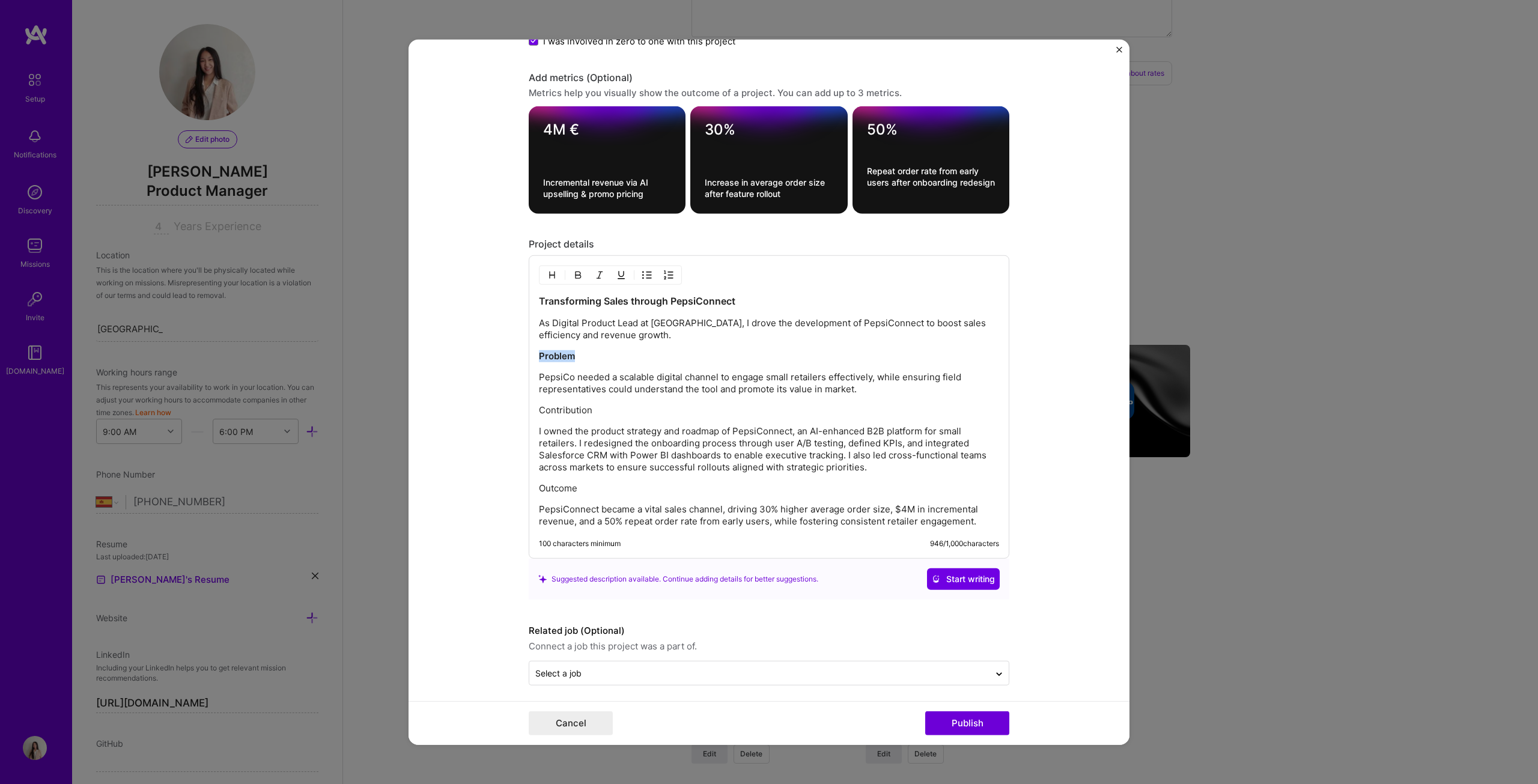
click at [522, 343] on form "Project title Pepsiconnect (B2B App) Company PepsiCo Project industry Industry …" at bounding box center [769, 392] width 721 height 706
click at [573, 272] on img "button" at bounding box center [578, 275] width 10 height 10
drag, startPoint x: 719, startPoint y: 295, endPoint x: 527, endPoint y: 285, distance: 192.3
click at [529, 286] on div "Transforming Sales through PepsiConnect As Digital Product Lead at PepsiCo, I d…" at bounding box center [769, 407] width 481 height 303
click at [573, 270] on img "button" at bounding box center [578, 275] width 10 height 10
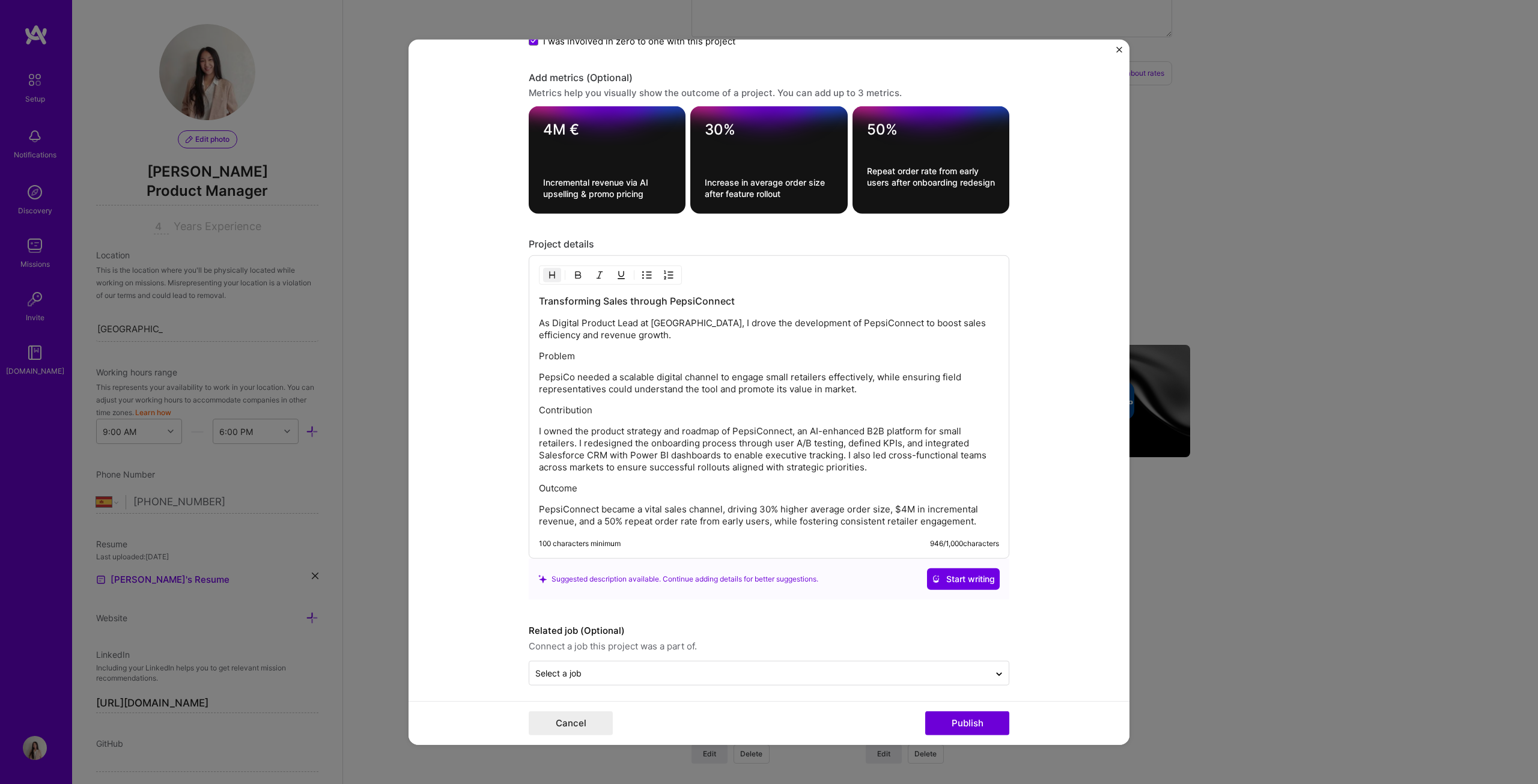
click at [759, 399] on div "Cancel Publish" at bounding box center [769, 723] width 721 height 44
click at [759, 399] on button "Publish" at bounding box center [967, 723] width 84 height 24
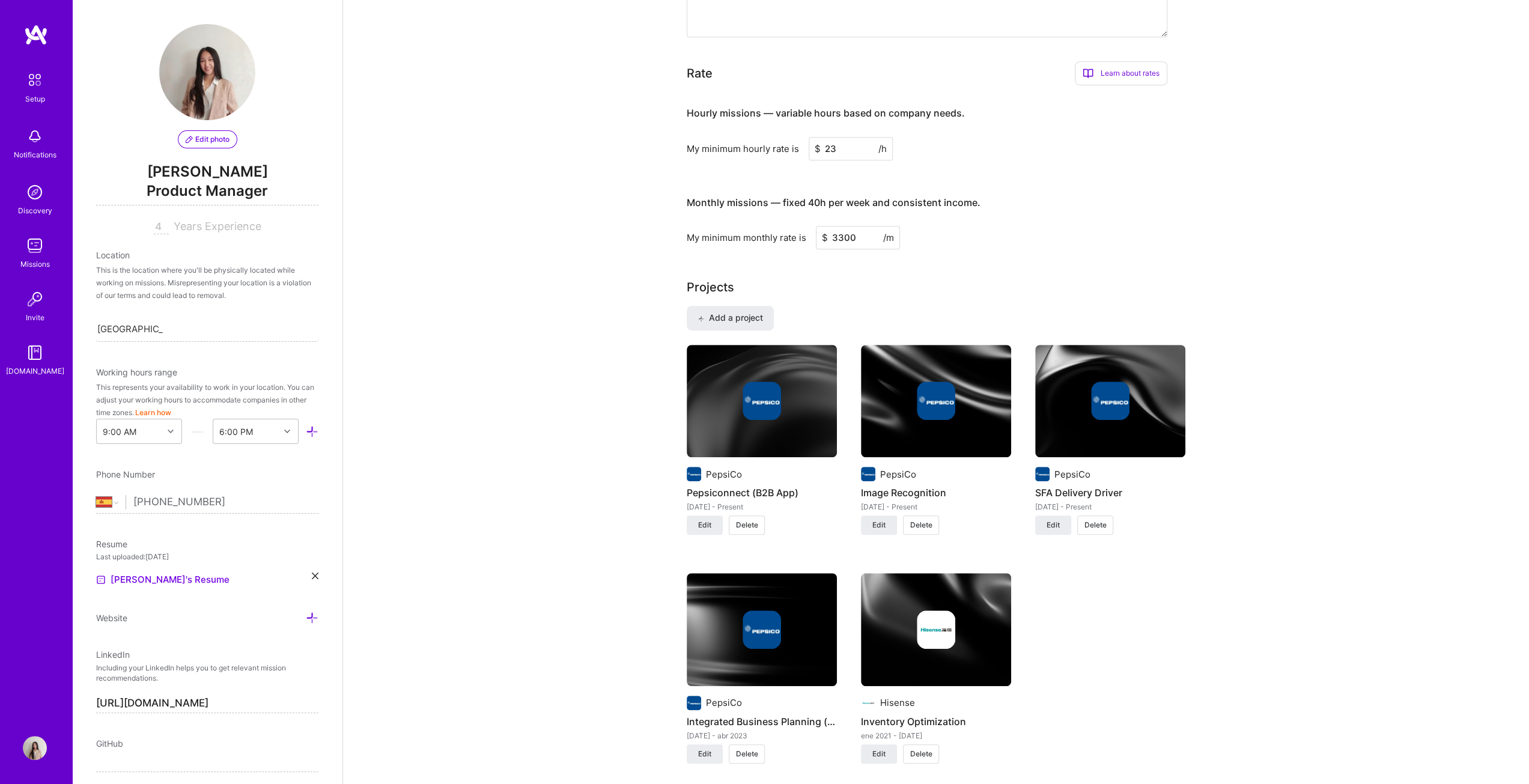
click at [727, 399] on img at bounding box center [761, 401] width 150 height 113
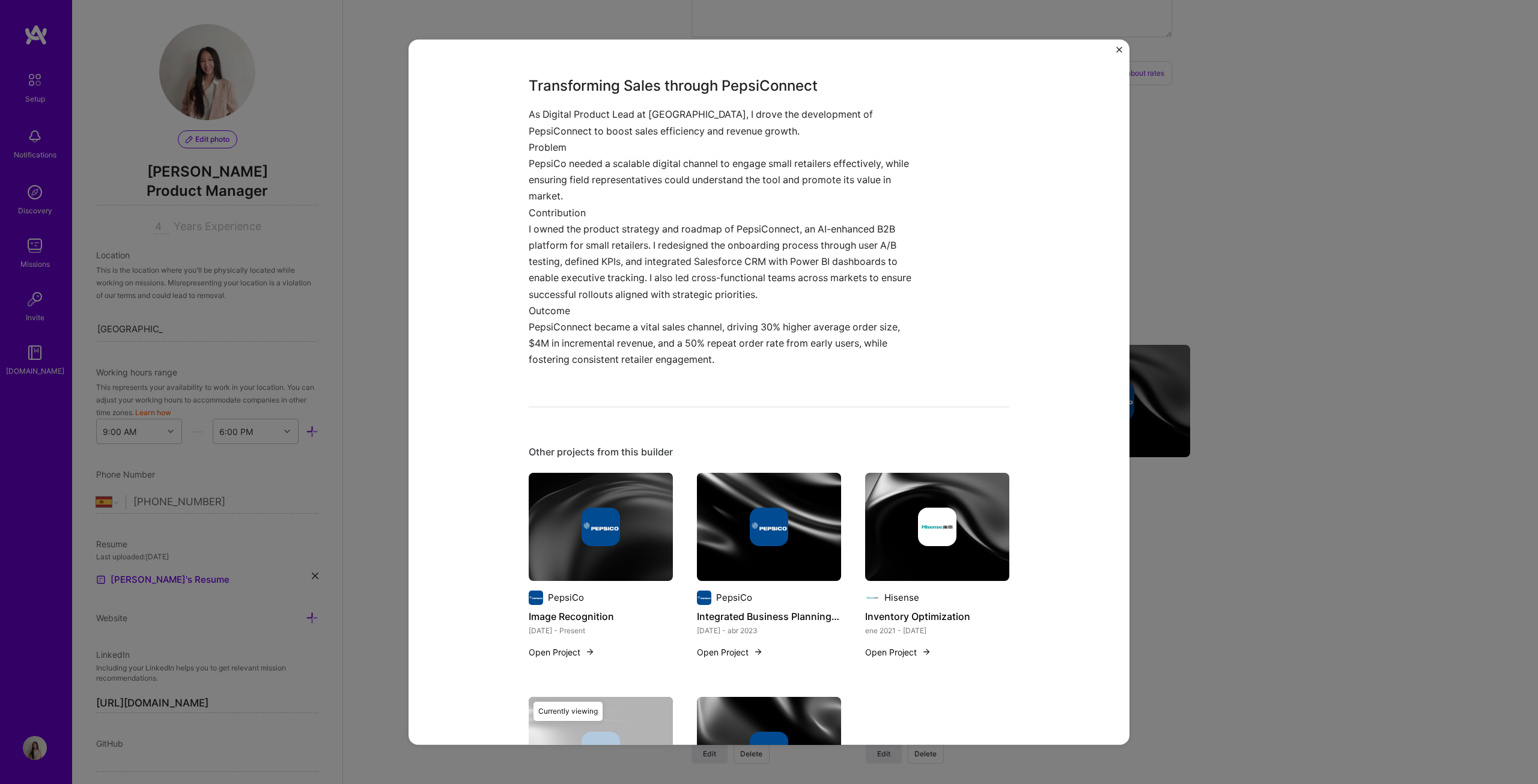
scroll to position [495, 0]
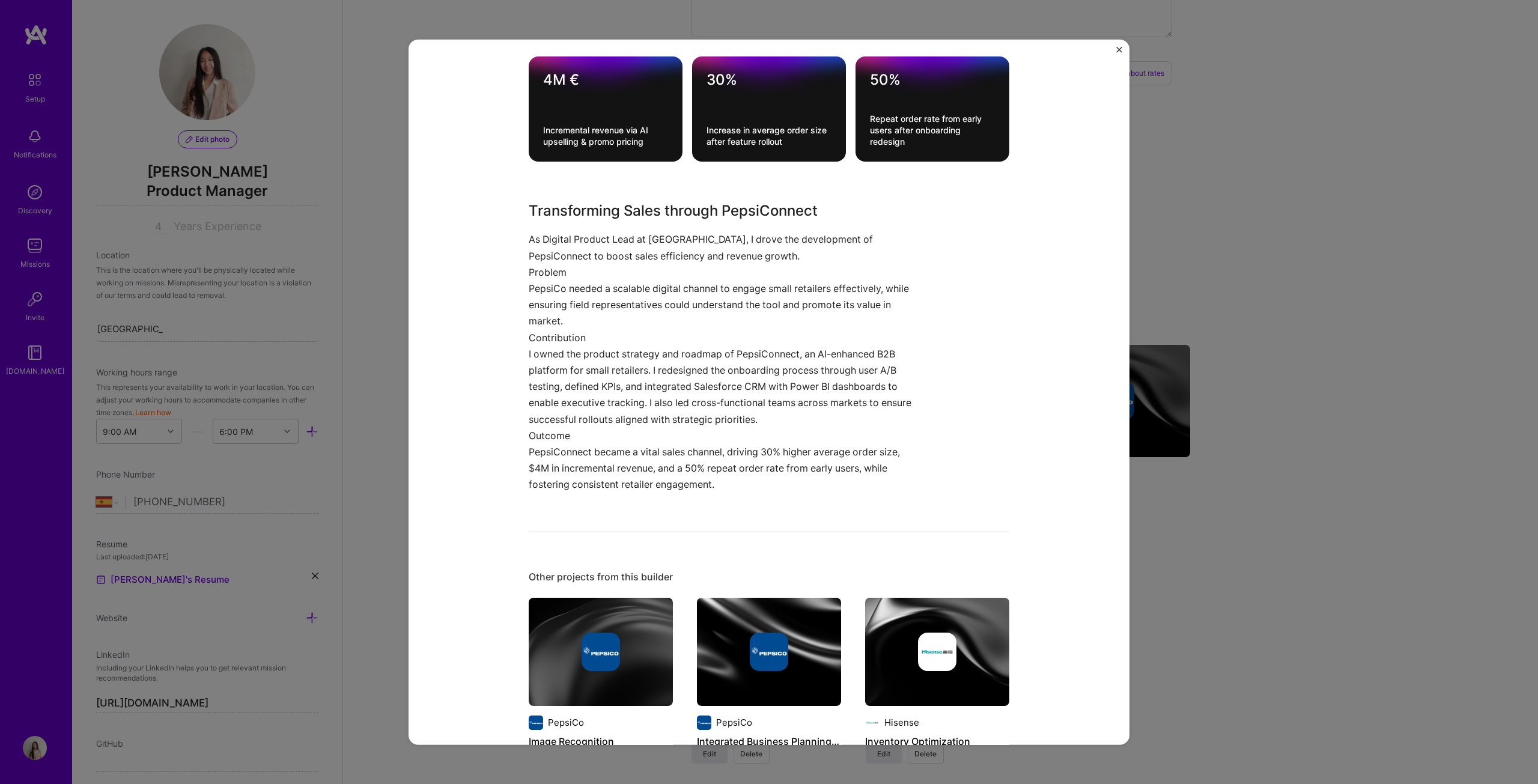
click at [759, 399] on div "Pepsiconnect (B2B App) PepsiCo B2B, CPG Project link Role Digital Product Lead …" at bounding box center [769, 392] width 1538 height 784
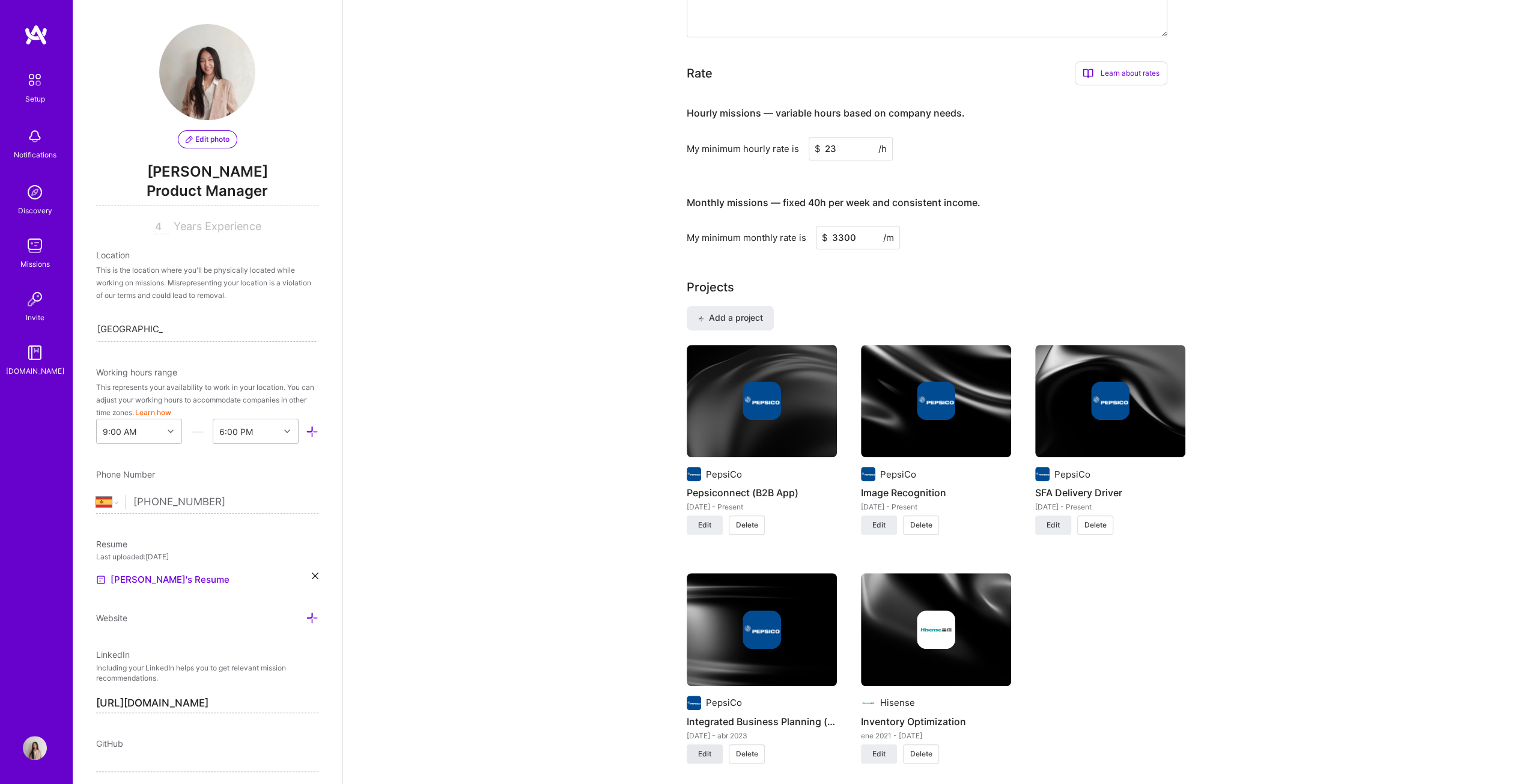
click at [710, 399] on span "Edit" at bounding box center [704, 753] width 13 height 11
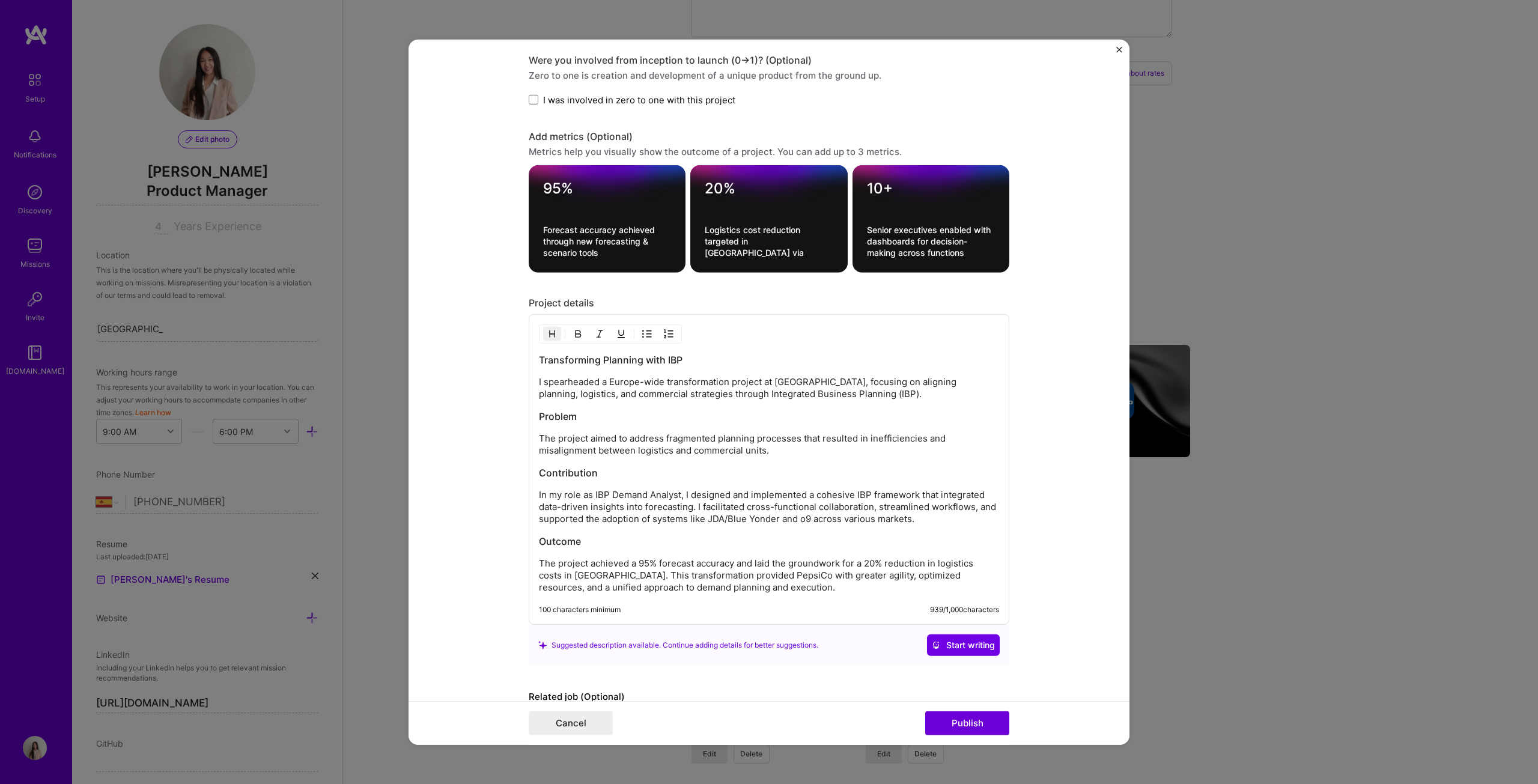
scroll to position [1249, 0]
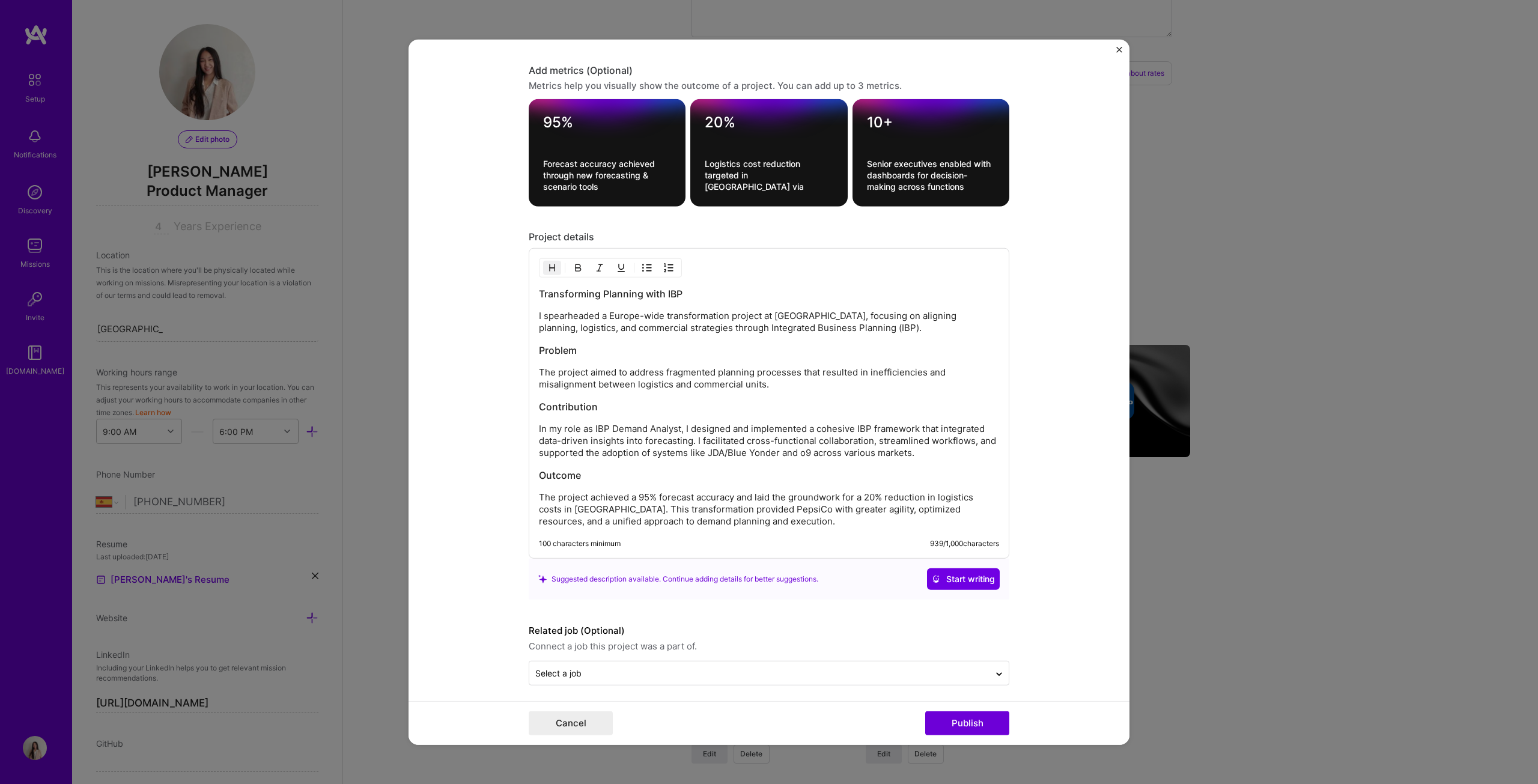
click at [603, 394] on div "Transforming Planning with IBP I spearheaded a Europe-wide transformation proje…" at bounding box center [769, 407] width 460 height 240
click at [529, 399] on div "Transforming Planning with IBP I spearheaded a Europe-wide transformation proje…" at bounding box center [769, 403] width 481 height 311
click at [759, 399] on div "Project title Integrated Business Planning (IBP) Platform Company PepsiCo Proje…" at bounding box center [769, 392] width 1538 height 784
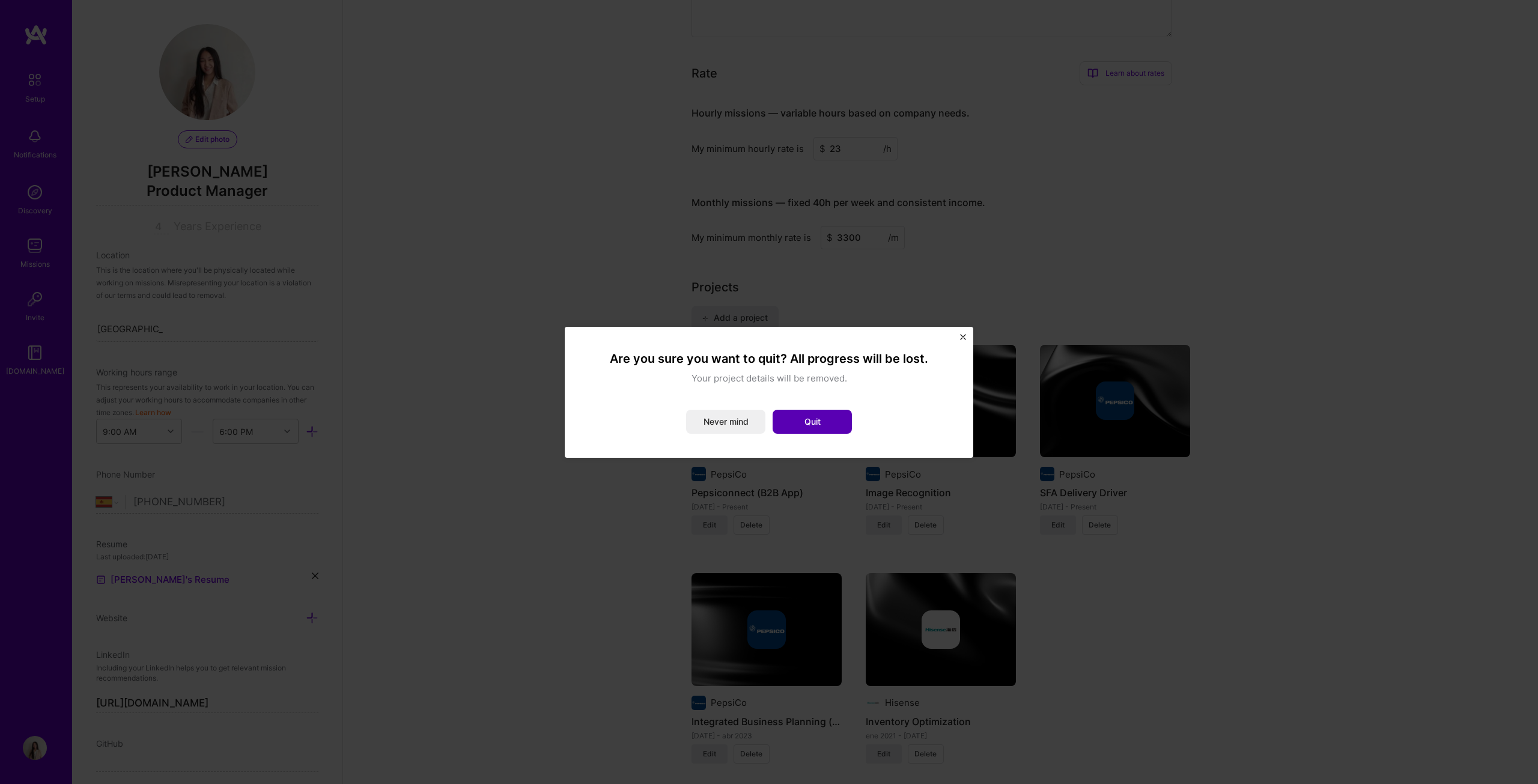
click at [759, 399] on button "Quit" at bounding box center [812, 421] width 79 height 24
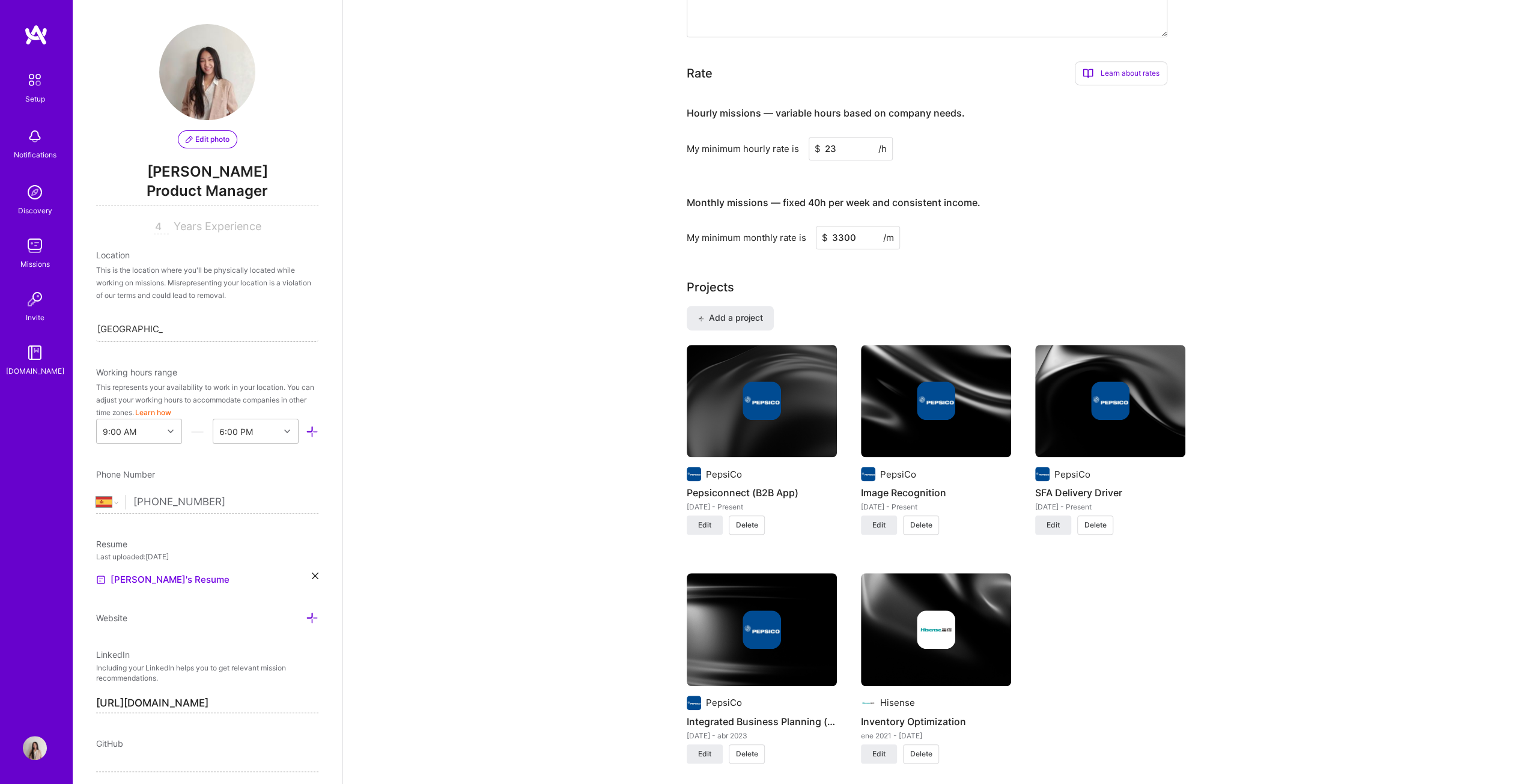
click at [760, 399] on img at bounding box center [762, 629] width 38 height 38
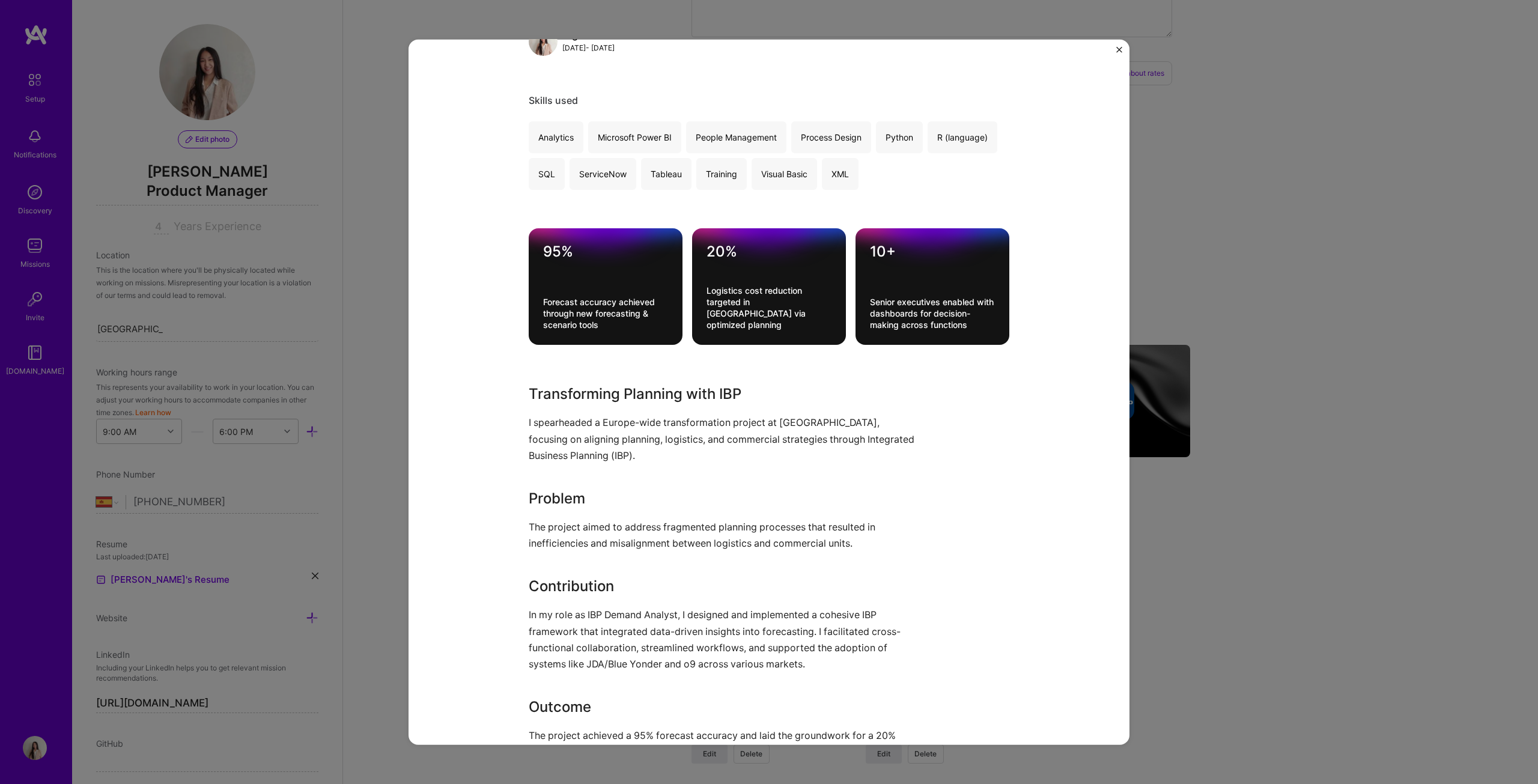
scroll to position [420, 0]
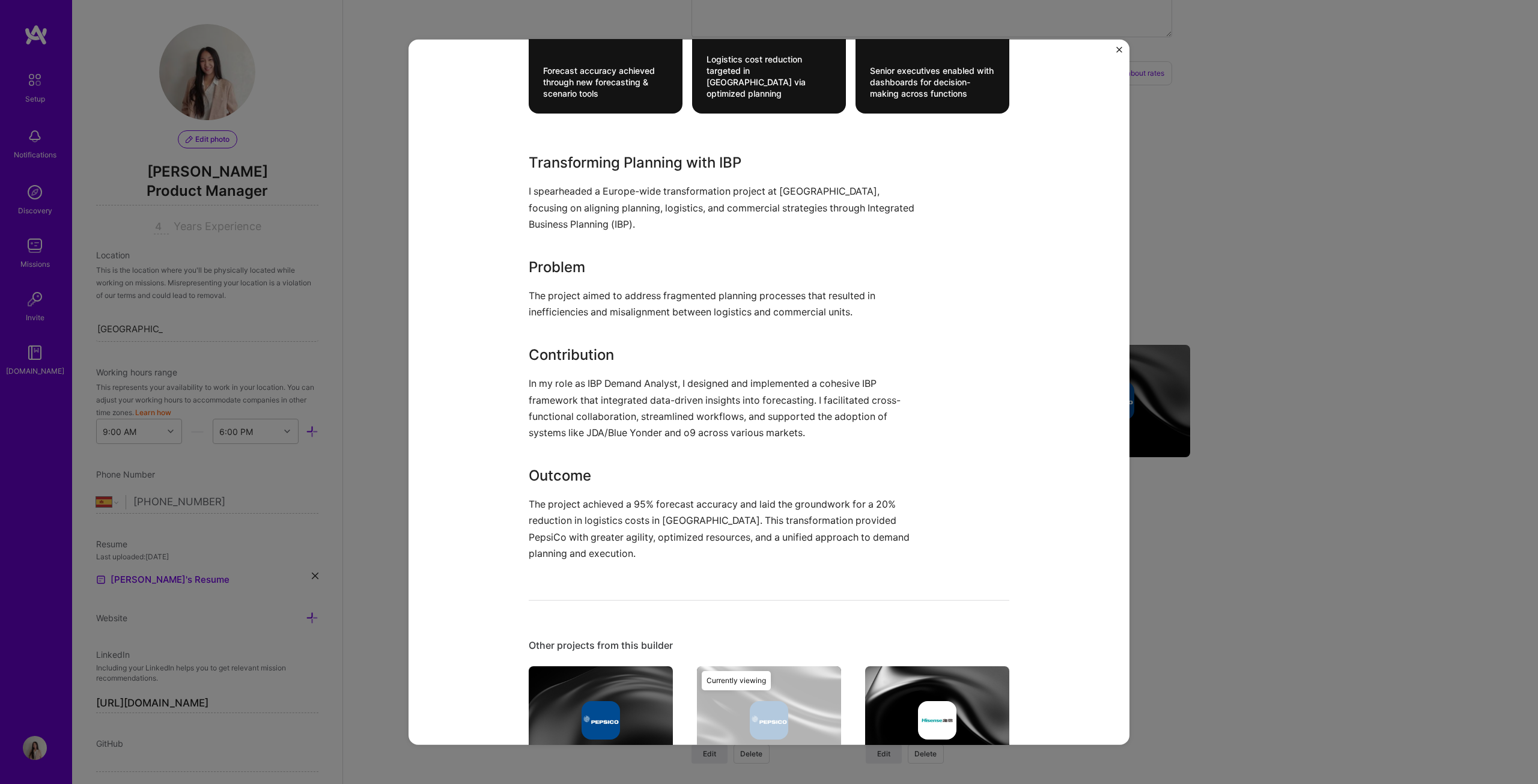
click at [759, 399] on div "Integrated Business Planning (IBP) Platform PepsiCo Logistics, Supply Chain and…" at bounding box center [769, 392] width 1538 height 784
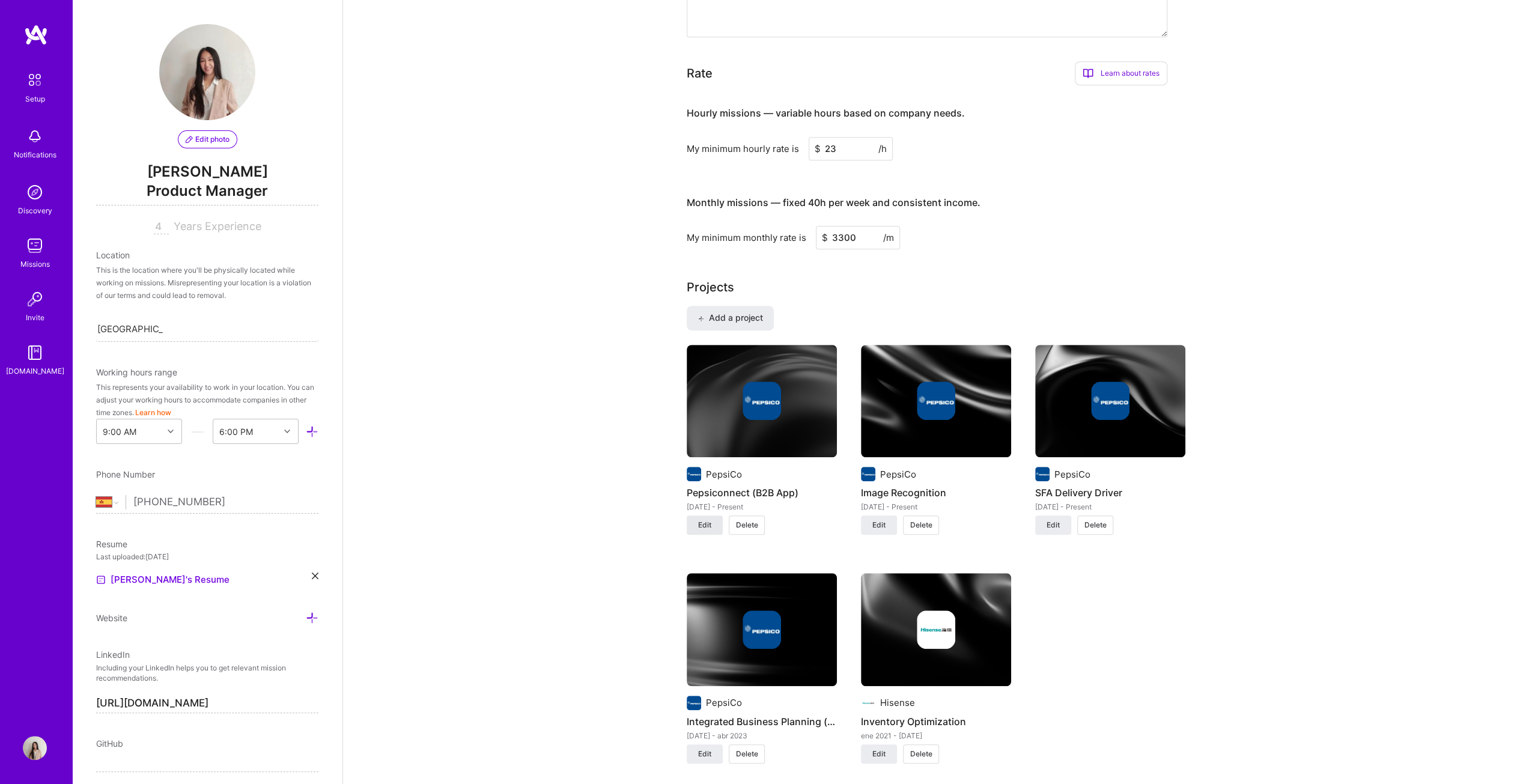
click at [713, 399] on button "Edit" at bounding box center [704, 525] width 36 height 19
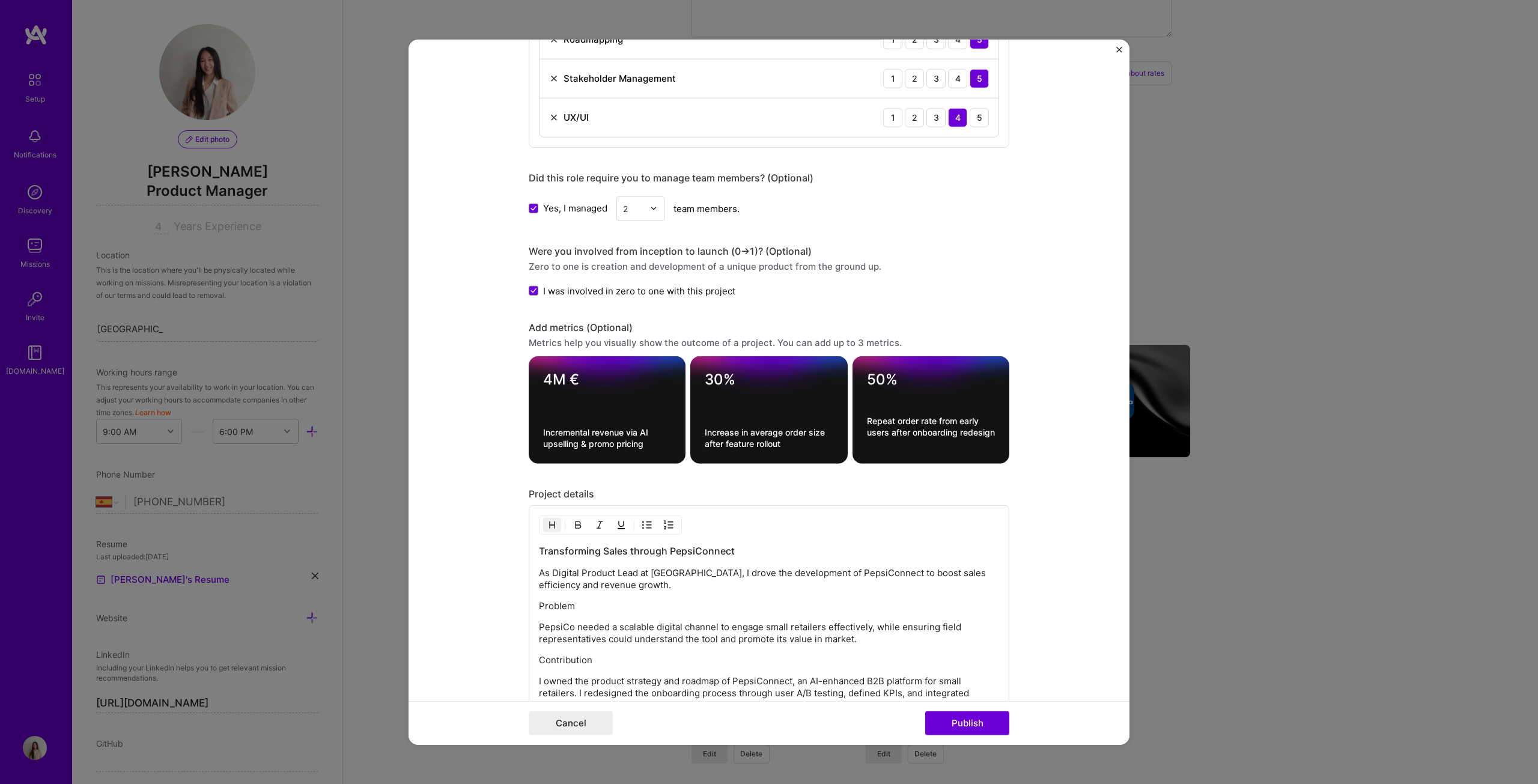
scroll to position [1201, 0]
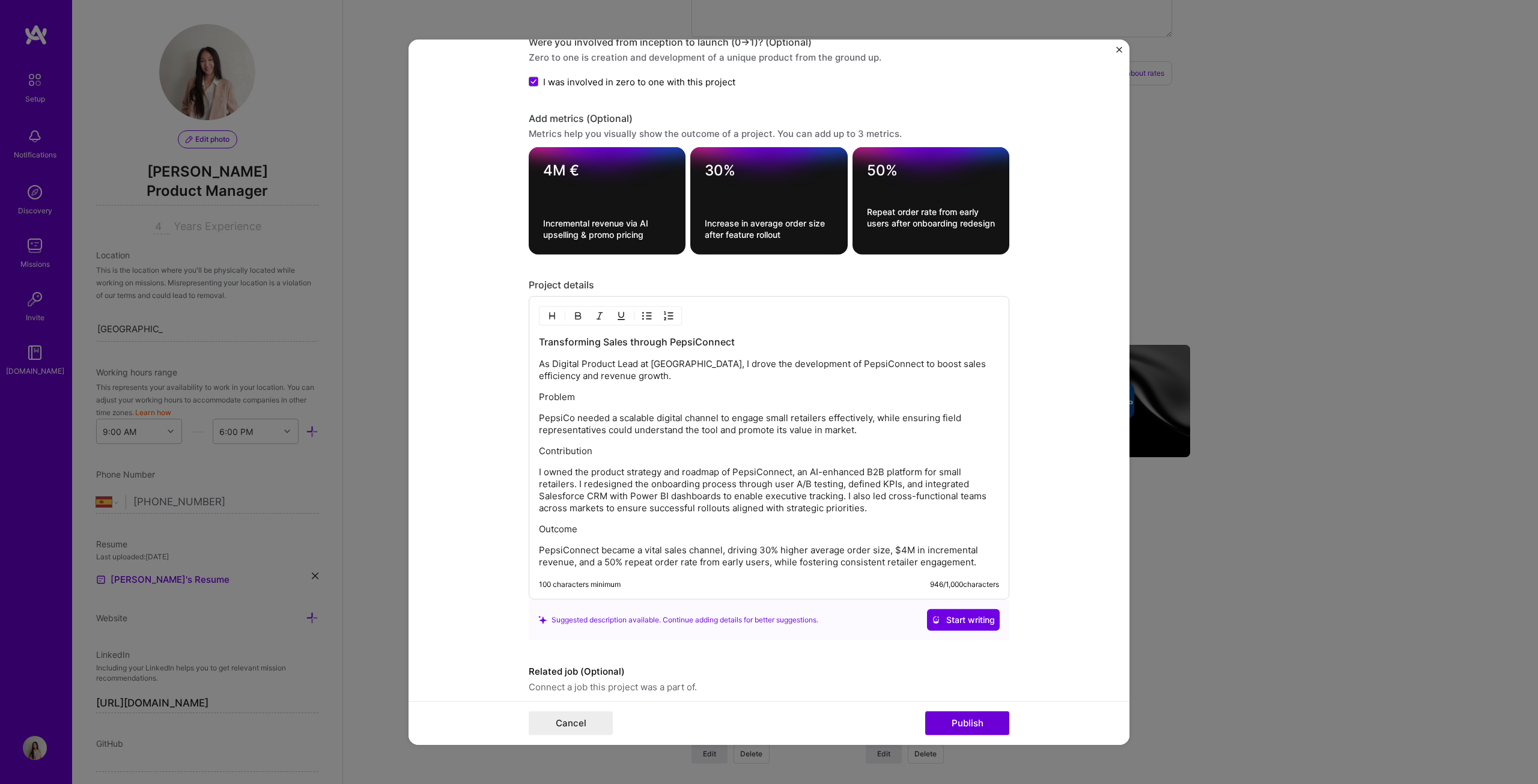
click at [597, 399] on div "Transforming Sales through PepsiConnect As Digital Product Lead at PepsiCo, I d…" at bounding box center [769, 452] width 460 height 233
click at [584, 399] on p "Outcome" at bounding box center [769, 528] width 460 height 12
drag, startPoint x: 573, startPoint y: 390, endPoint x: 502, endPoint y: 386, distance: 71.1
click at [502, 386] on form "Project title Pepsiconnect (B2B App) Company PepsiCo Project industry Industry …" at bounding box center [769, 392] width 721 height 706
click at [547, 311] on img "button" at bounding box center [552, 316] width 10 height 10
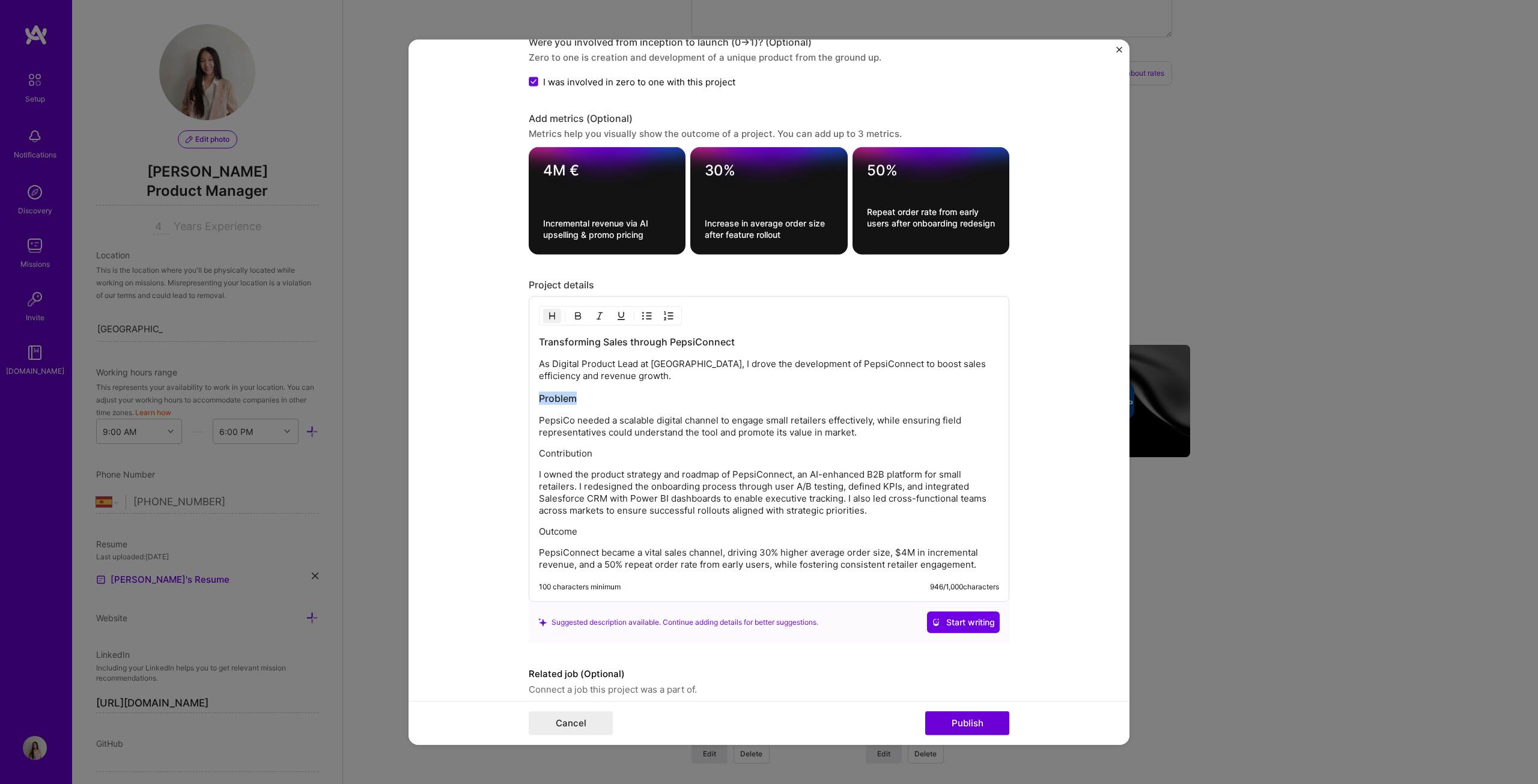
click at [602, 398] on h3 "Problem" at bounding box center [769, 398] width 460 height 13
click at [548, 314] on img "button" at bounding box center [552, 316] width 10 height 10
click at [588, 399] on p "Contribution" at bounding box center [769, 453] width 460 height 12
click at [552, 311] on button "button" at bounding box center [552, 316] width 18 height 14
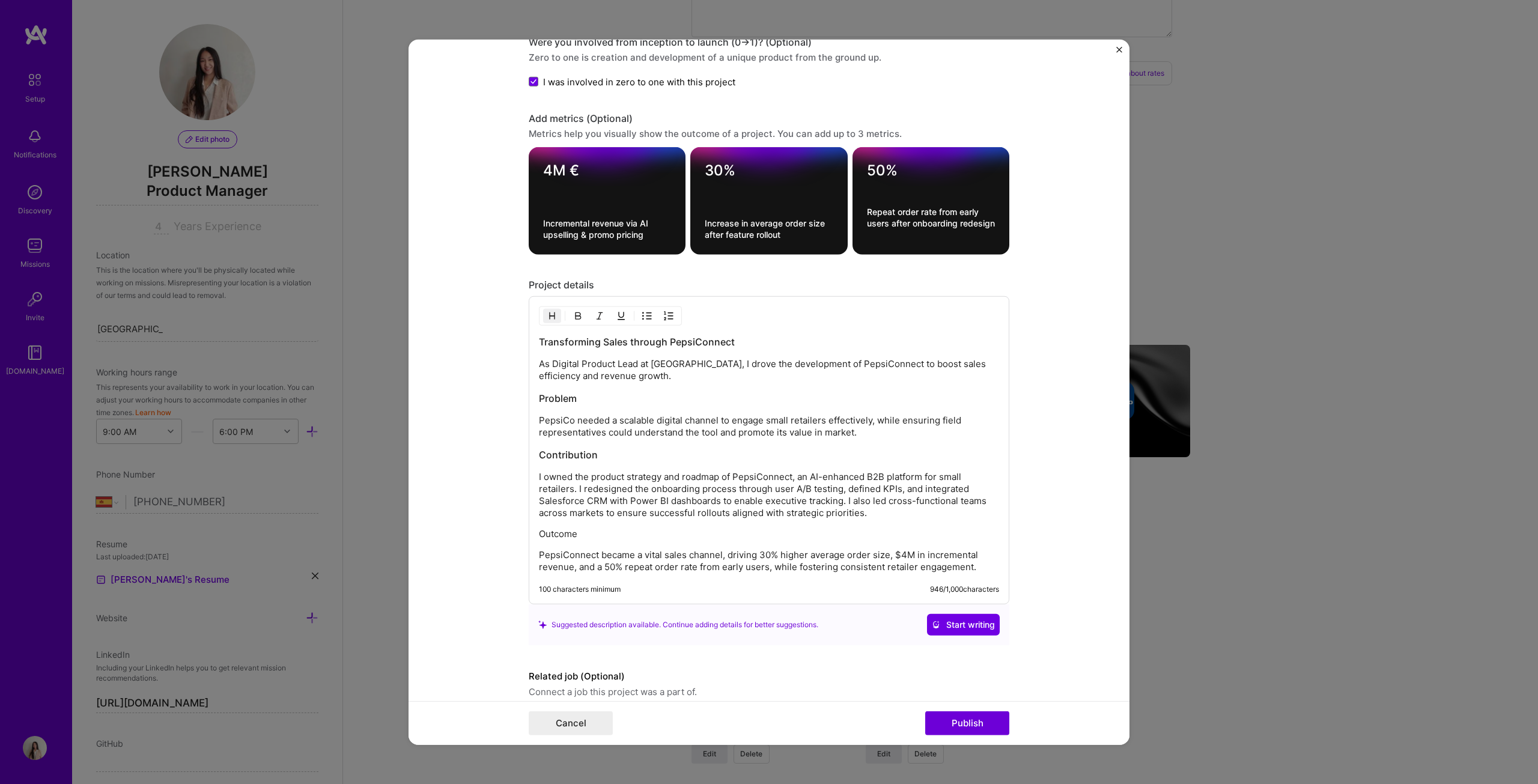
click at [600, 399] on p "Outcome" at bounding box center [769, 533] width 460 height 12
click at [550, 312] on img "button" at bounding box center [552, 316] width 10 height 10
click at [605, 337] on h3 "Transforming Sales through PepsiConnect" at bounding box center [769, 342] width 460 height 13
click at [551, 309] on button "button" at bounding box center [552, 316] width 18 height 14
click at [549, 311] on img "button" at bounding box center [552, 316] width 10 height 10
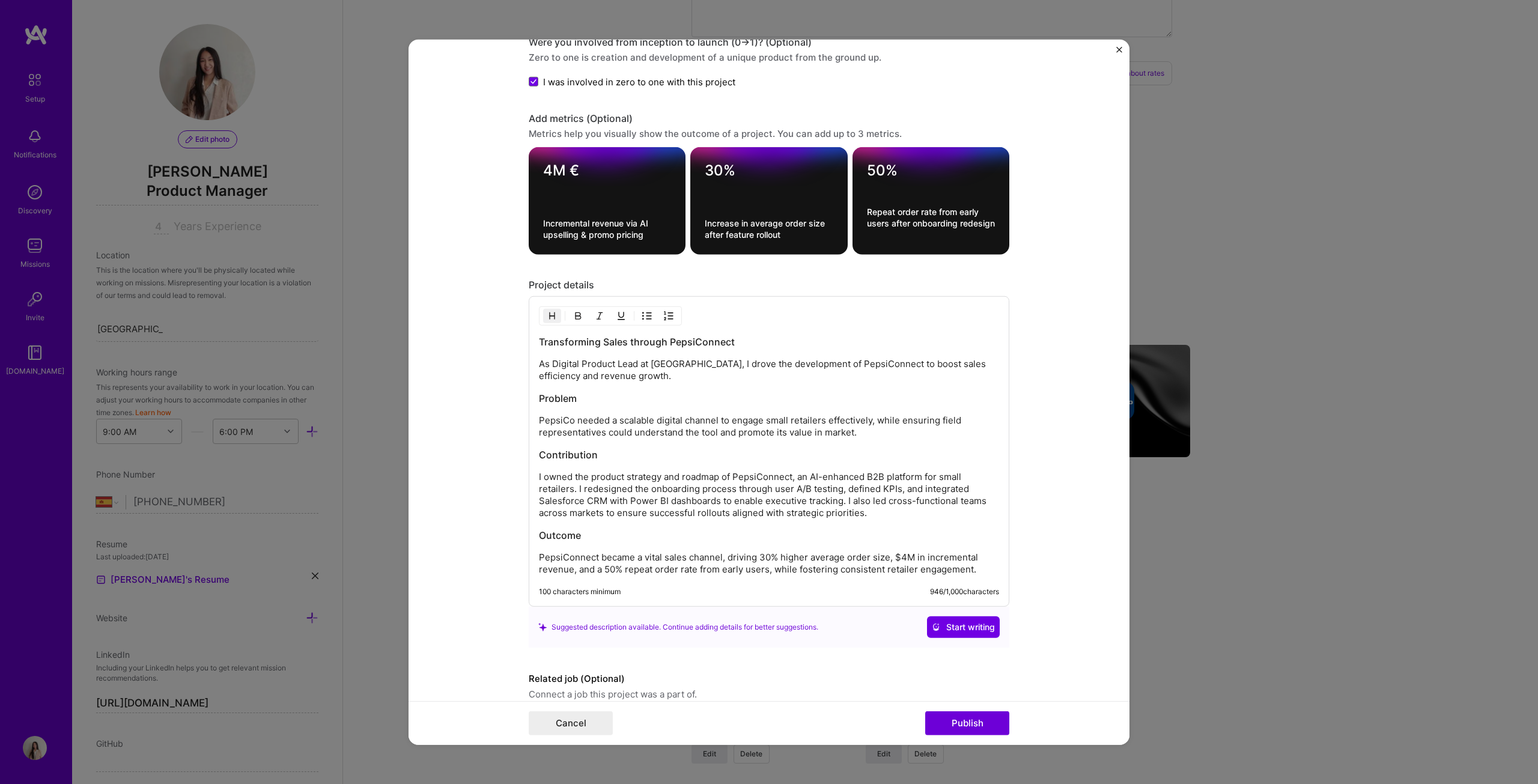
click at [549, 311] on img "button" at bounding box center [552, 316] width 10 height 10
drag, startPoint x: 746, startPoint y: 337, endPoint x: 533, endPoint y: 327, distance: 213.2
click at [533, 329] on div "Transforming Sales through PepsiConnect As Digital Product Lead at PepsiCo, I d…" at bounding box center [769, 452] width 481 height 311
click at [543, 315] on button "button" at bounding box center [552, 316] width 18 height 14
click at [759, 399] on button "Publish" at bounding box center [967, 723] width 84 height 24
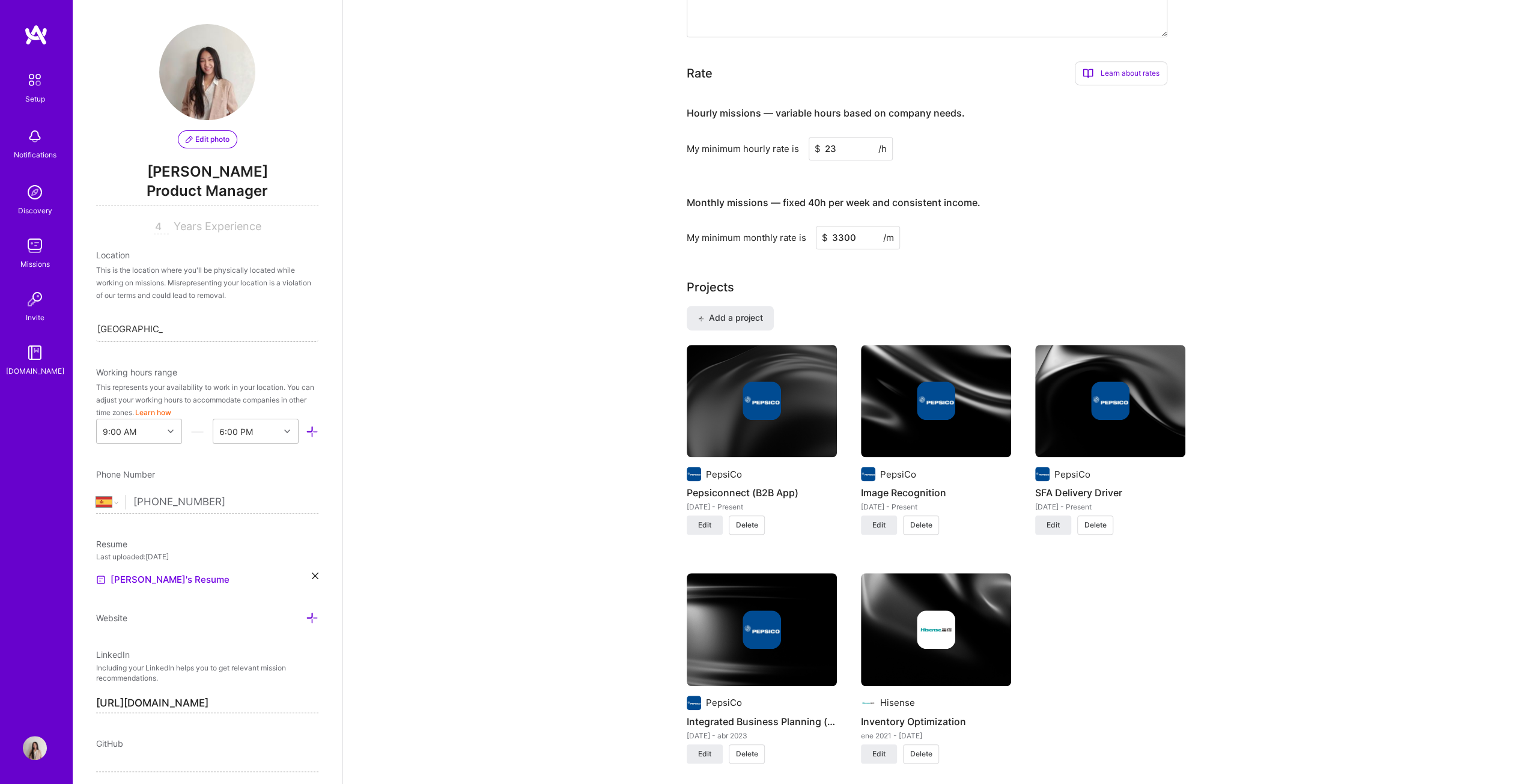
click at [740, 399] on div at bounding box center [761, 400] width 150 height 38
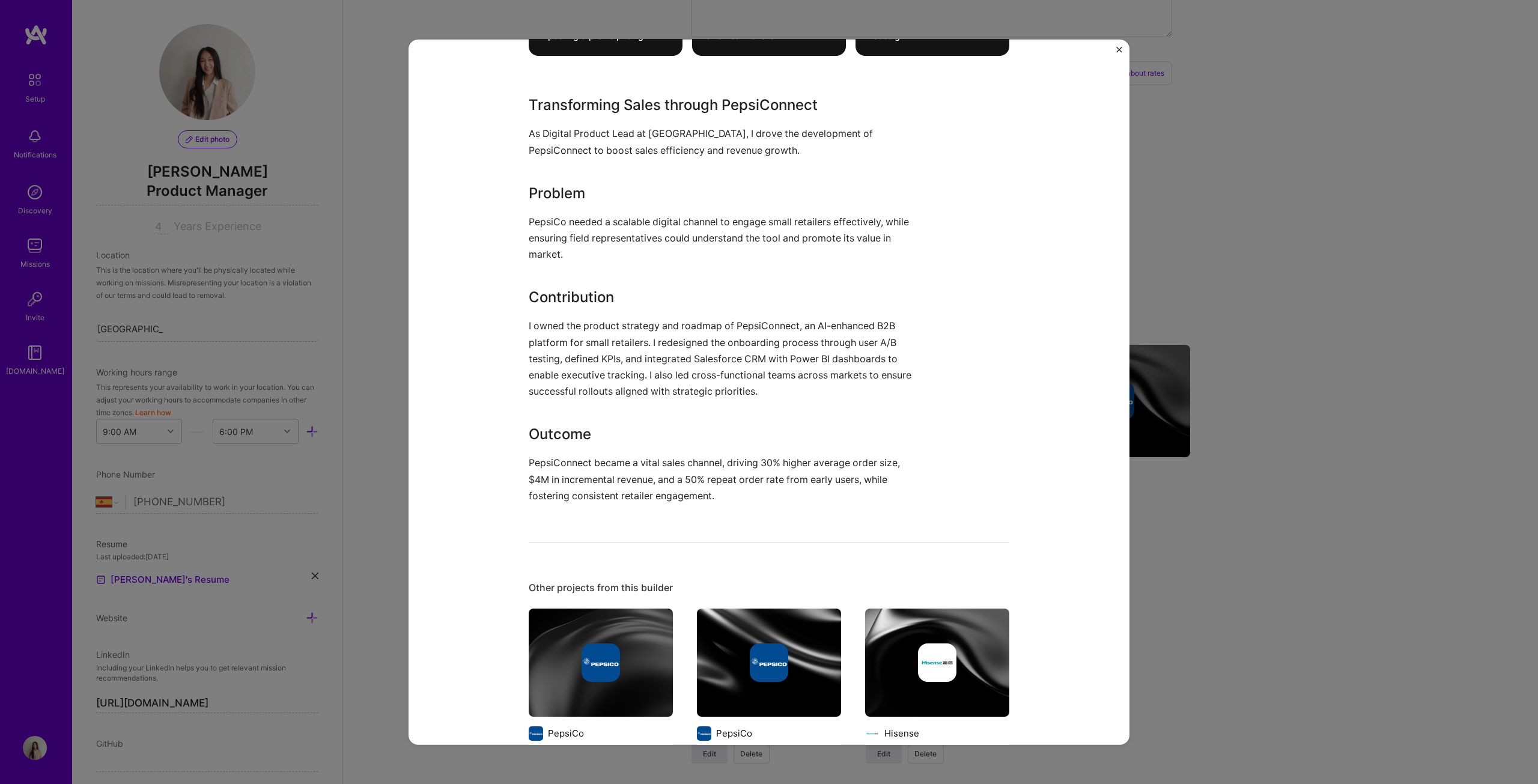
scroll to position [481, 0]
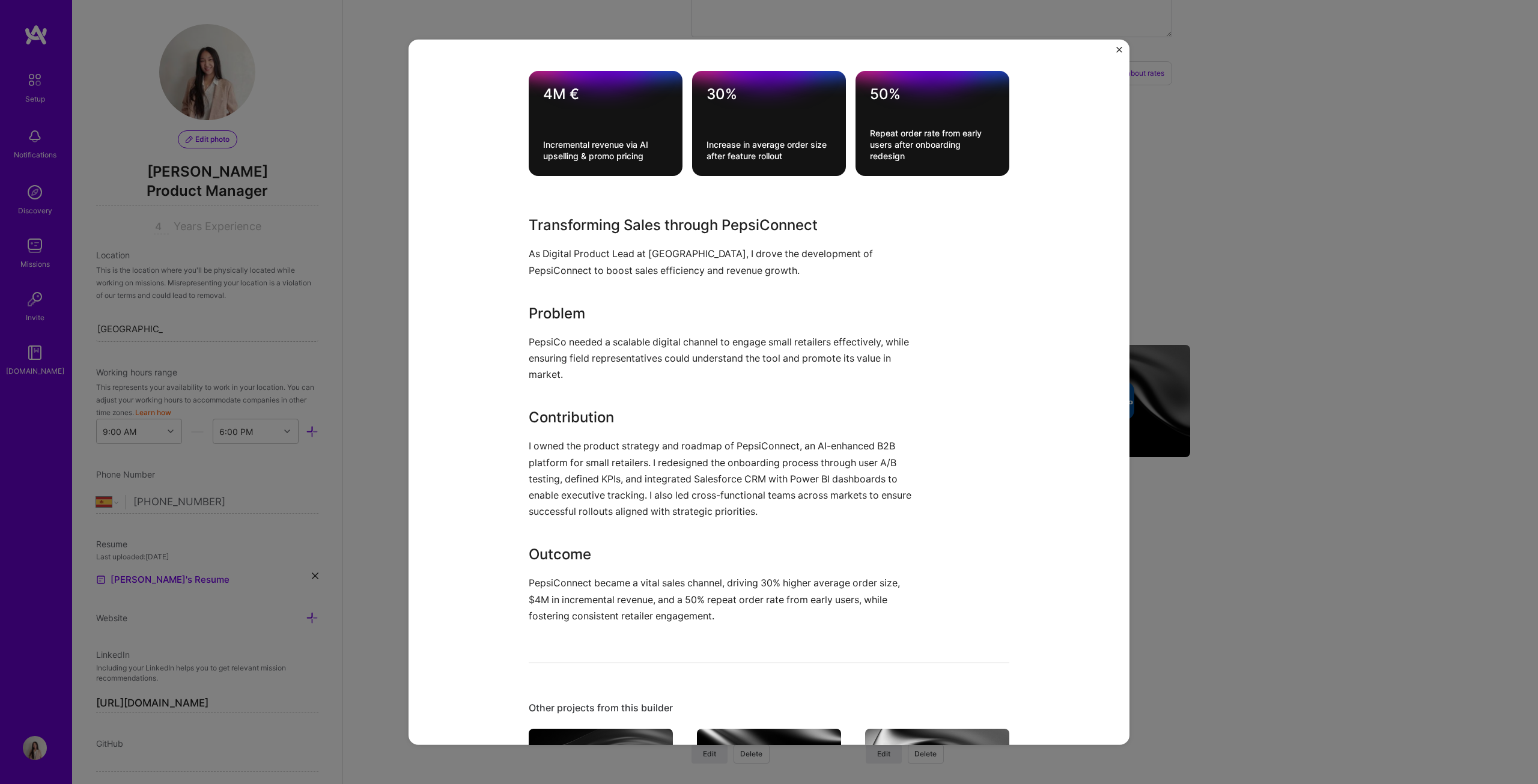
drag, startPoint x: 1223, startPoint y: 478, endPoint x: 1234, endPoint y: 546, distance: 68.9
click at [759, 399] on div "Pepsiconnect (B2B App) PepsiCo B2B, CPG Project link Role Digital Product Lead …" at bounding box center [769, 392] width 1538 height 784
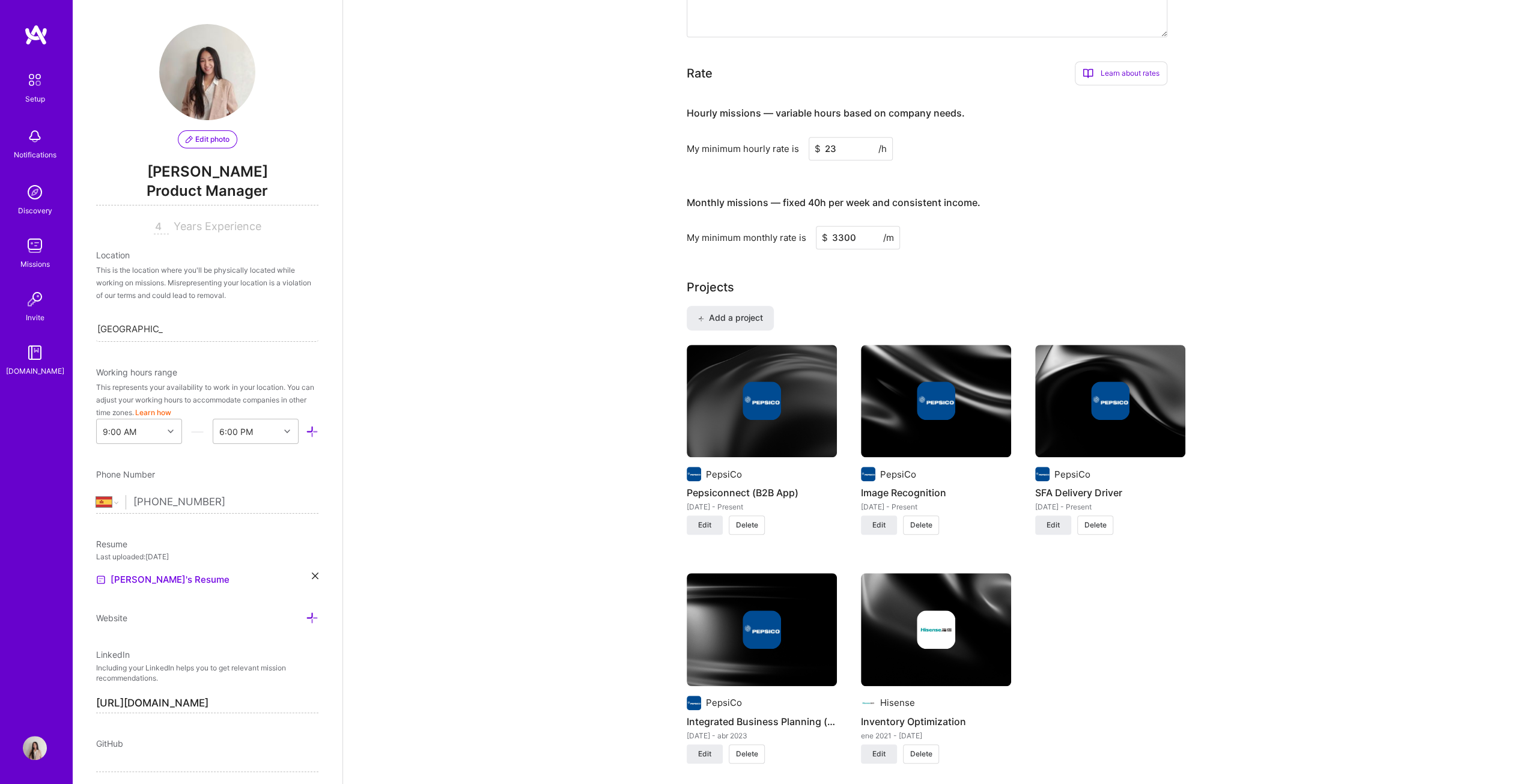
click at [760, 399] on img at bounding box center [936, 401] width 150 height 113
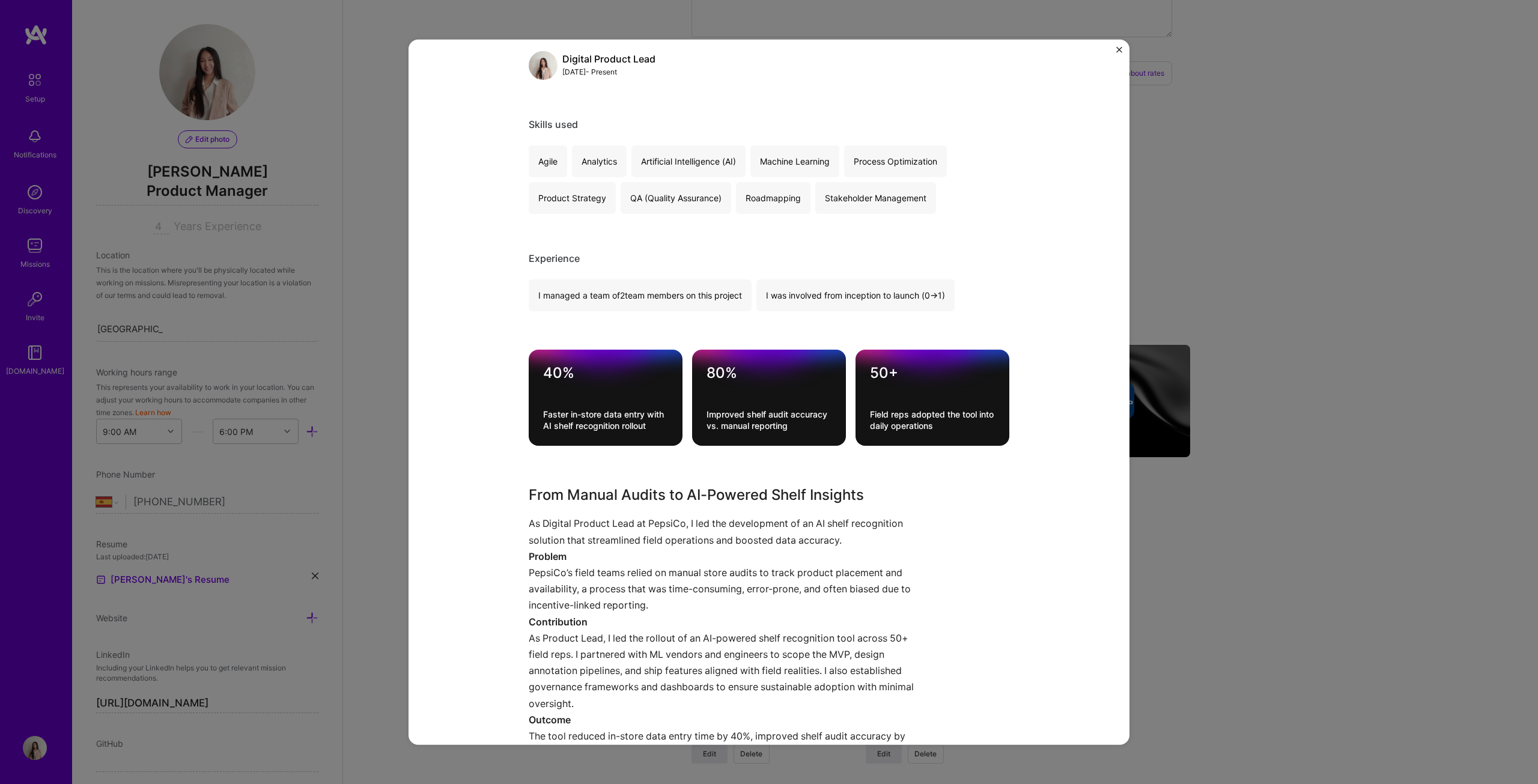
scroll to position [300, 0]
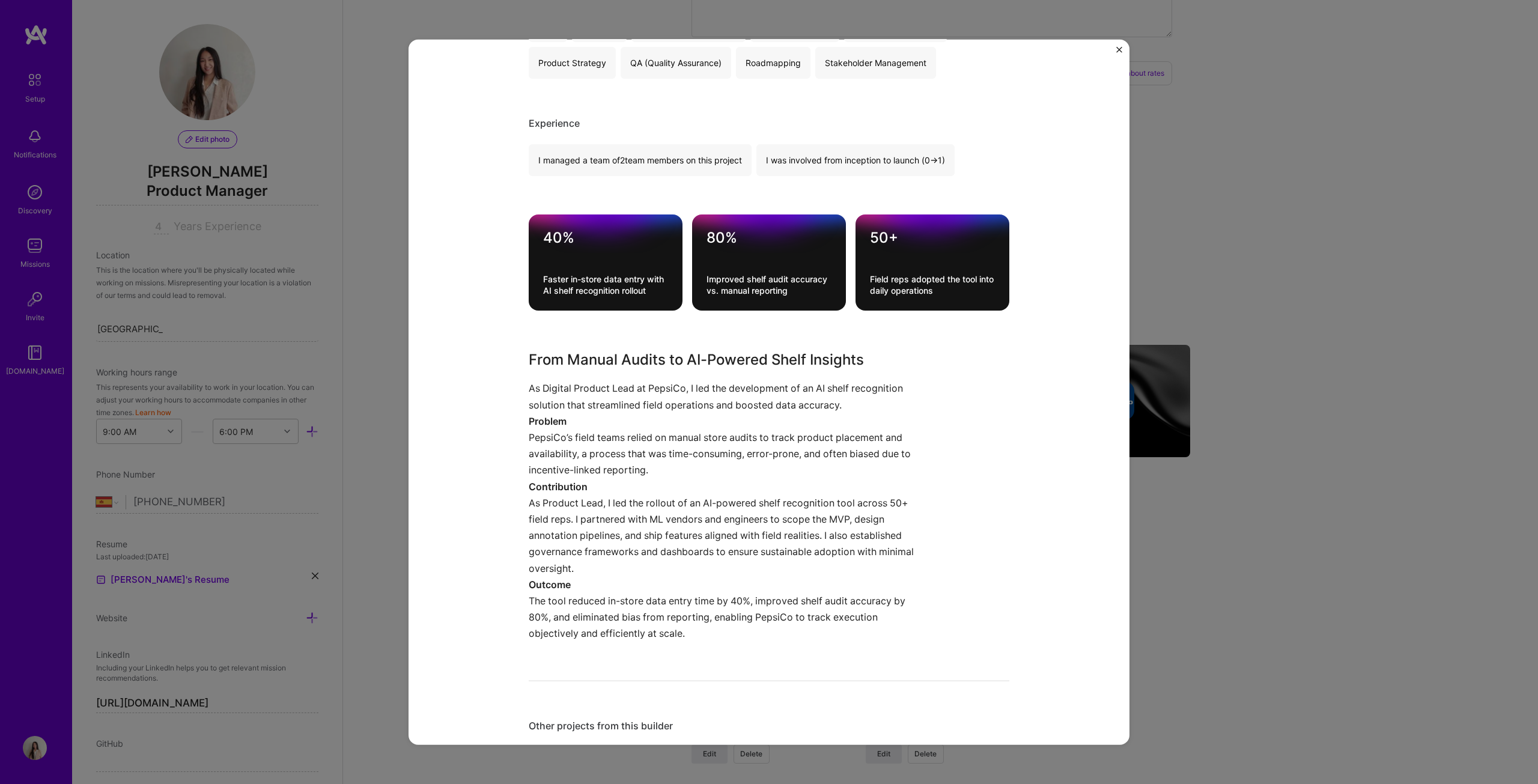
click at [759, 399] on div "Image Recognition PepsiCo B2B, Artifical Intelligence / Machine Learning Role D…" at bounding box center [769, 392] width 1538 height 784
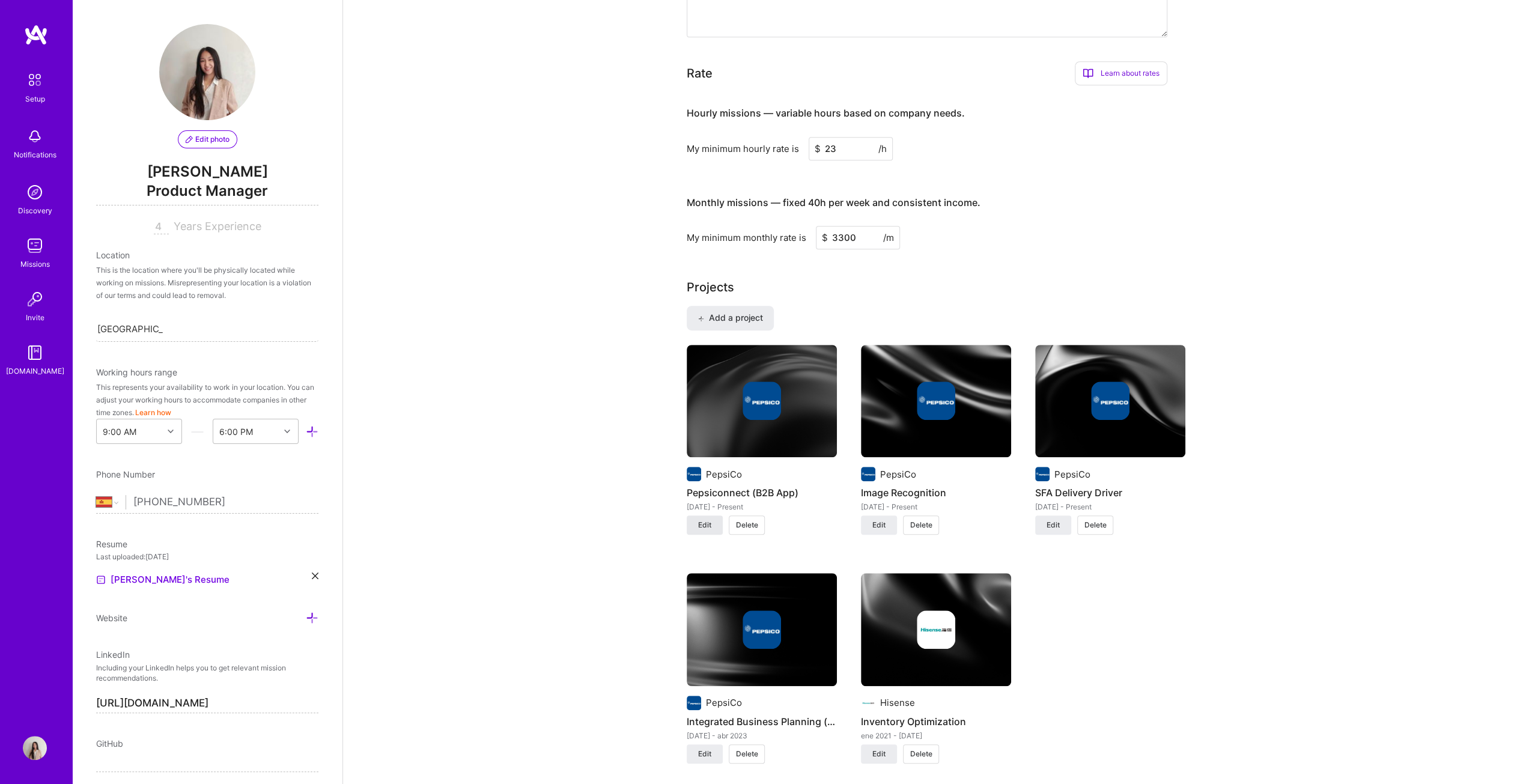
click at [708, 399] on span "Edit" at bounding box center [704, 525] width 13 height 11
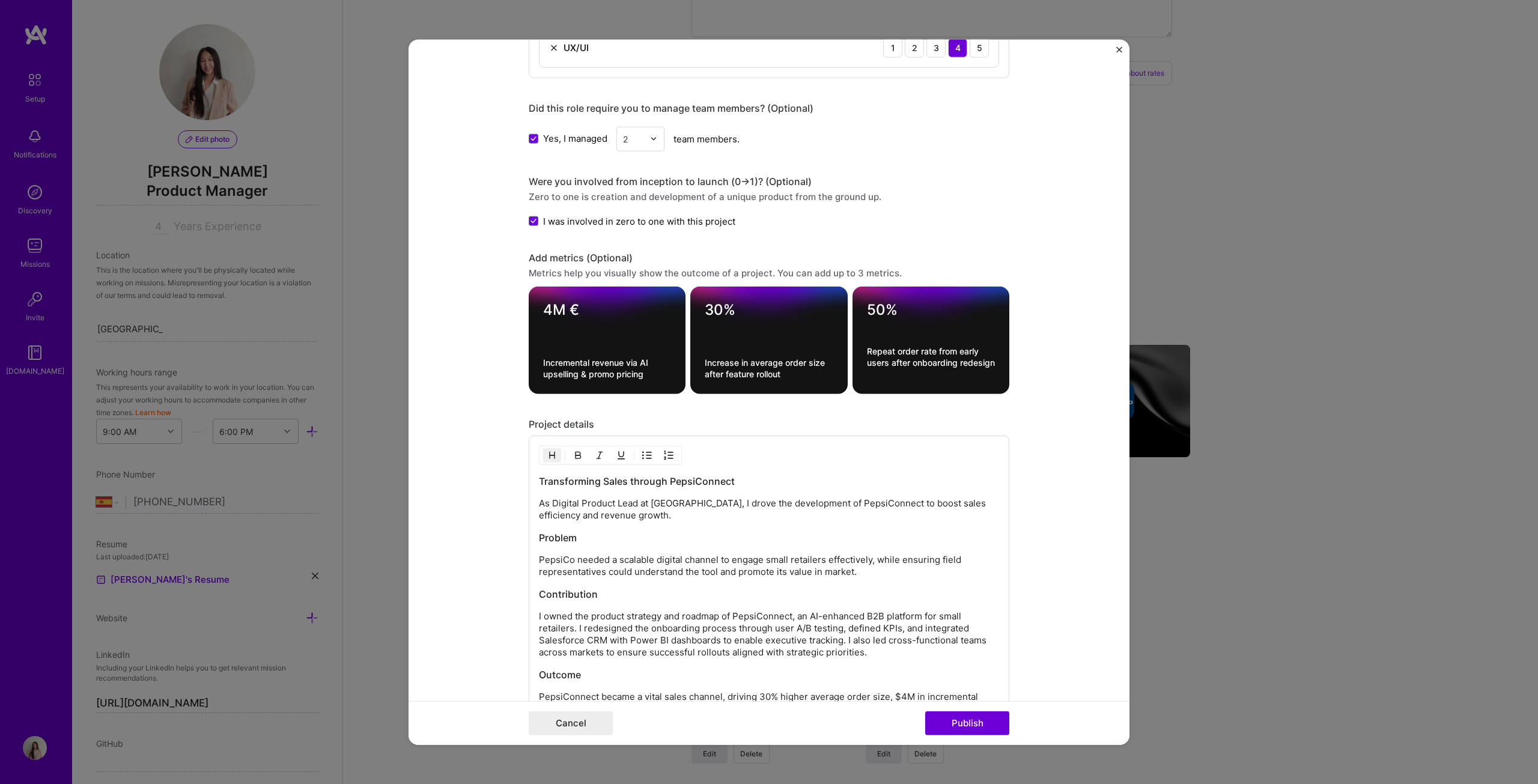
scroll to position [1201, 0]
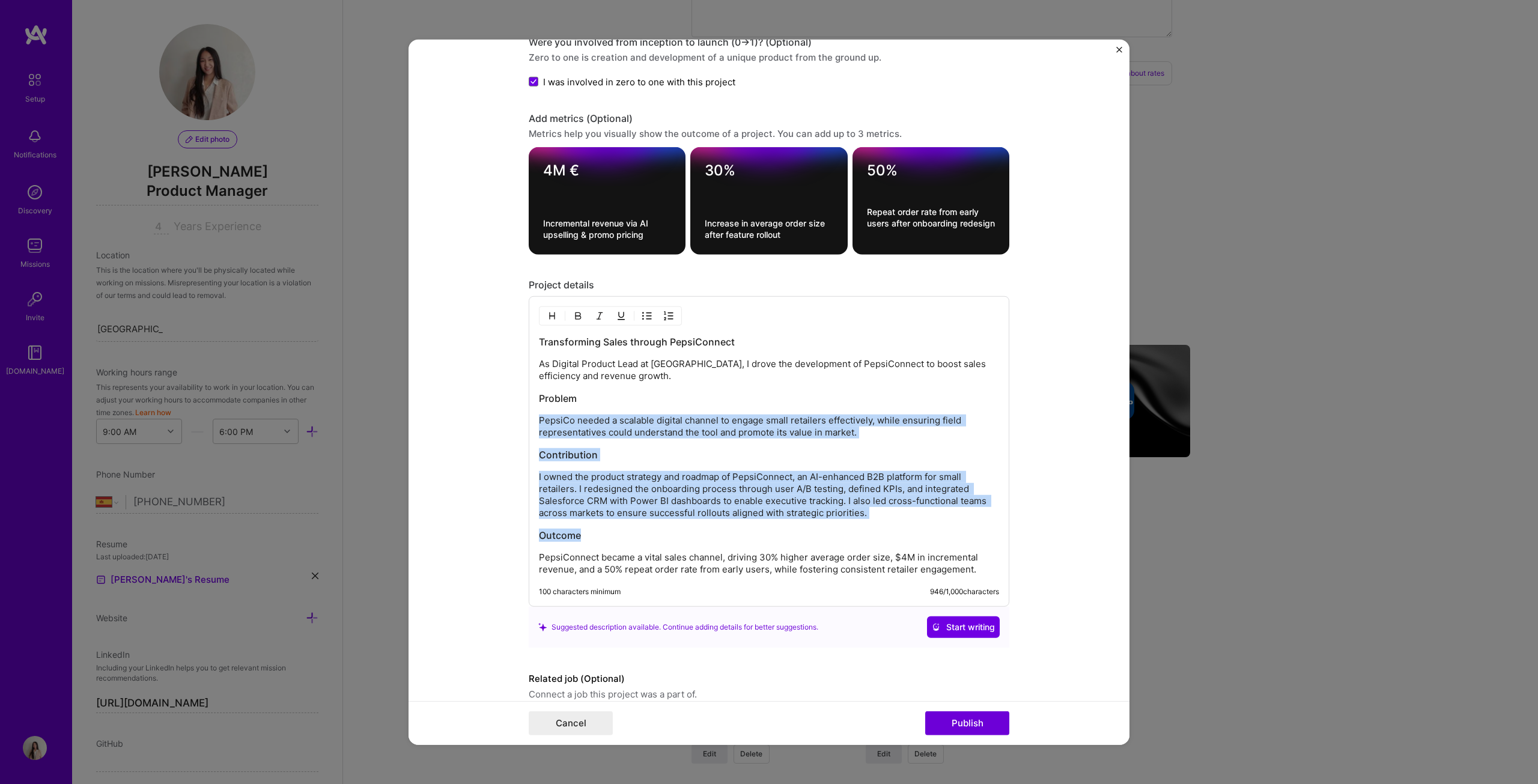
drag, startPoint x: 577, startPoint y: 393, endPoint x: 590, endPoint y: 411, distance: 22.2
click at [602, 399] on div "Transforming Sales through PepsiConnect As Digital Product Lead at PepsiCo, I d…" at bounding box center [769, 455] width 460 height 240
click at [578, 392] on h3 "Problem" at bounding box center [769, 398] width 460 height 13
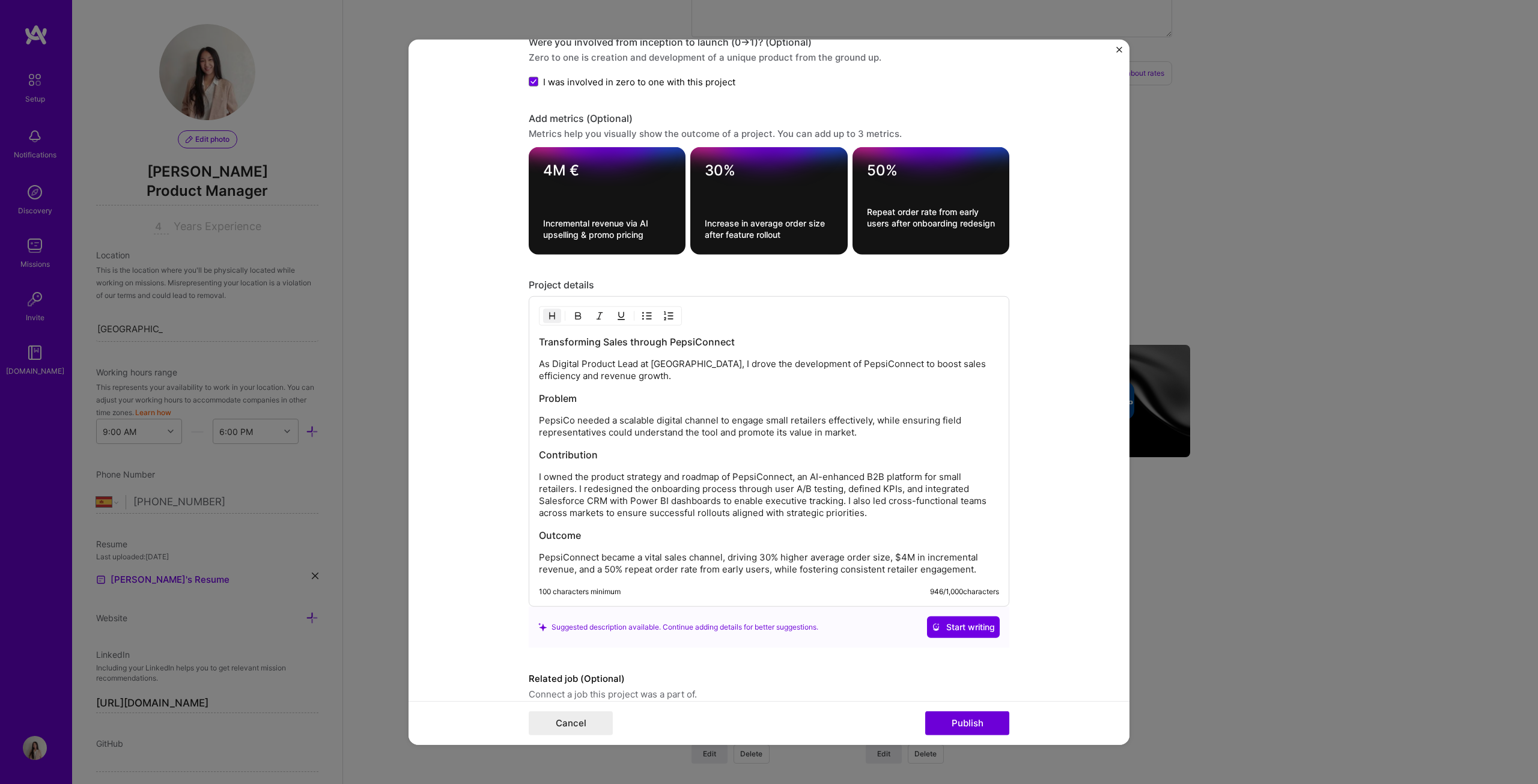
click at [550, 312] on img "button" at bounding box center [552, 316] width 10 height 10
click at [596, 399] on h3 "Contribution" at bounding box center [769, 452] width 460 height 13
drag, startPoint x: 573, startPoint y: 391, endPoint x: 535, endPoint y: 377, distance: 40.5
click at [522, 390] on form "Project title Pepsiconnect (B2B App) Company PepsiCo Project industry Industry …" at bounding box center [769, 392] width 721 height 706
click at [571, 316] on button "button" at bounding box center [577, 316] width 18 height 14
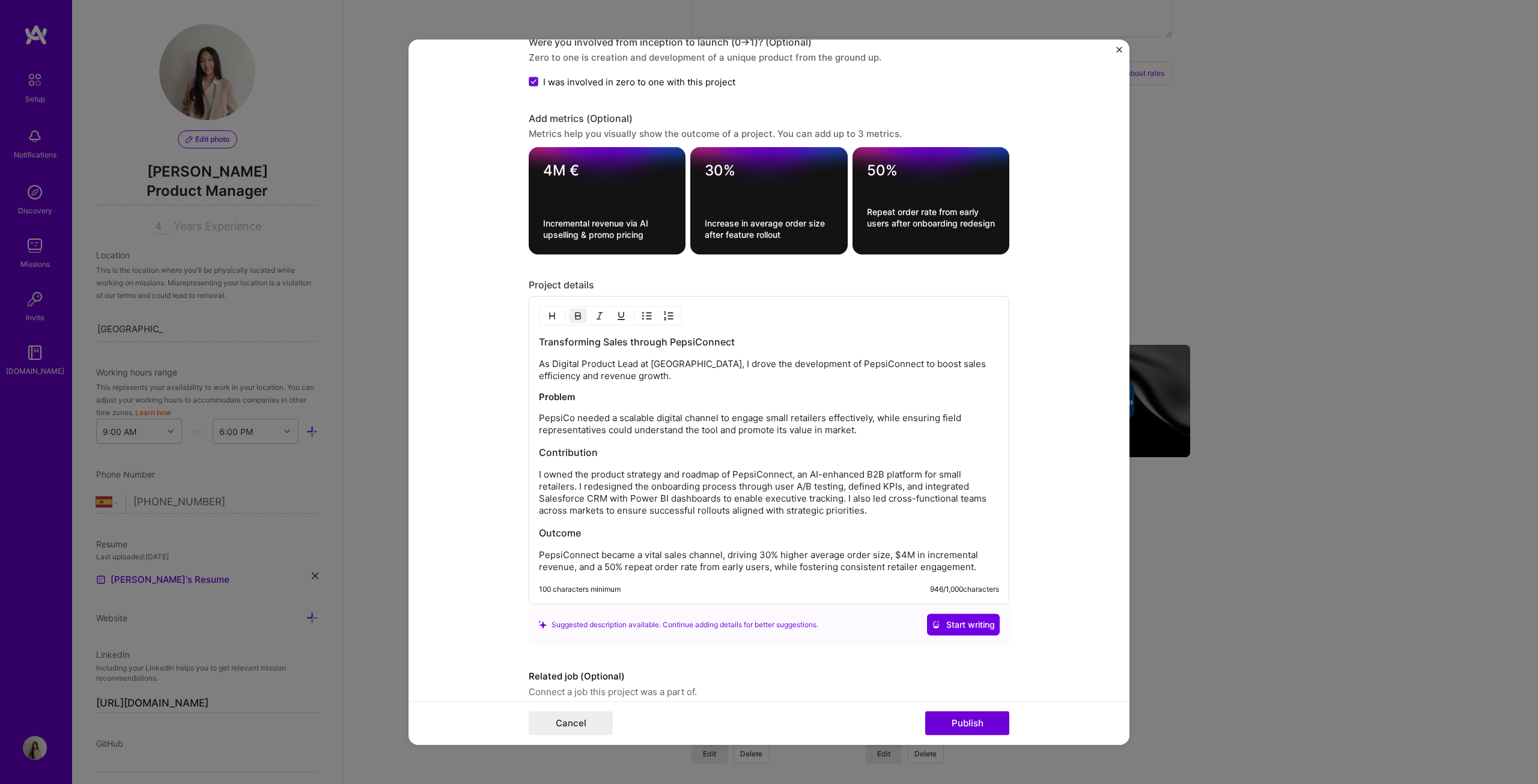
click at [597, 399] on h3 "Contribution" at bounding box center [769, 452] width 460 height 13
click at [551, 316] on img "button" at bounding box center [552, 316] width 10 height 10
click at [573, 312] on img "button" at bounding box center [578, 316] width 10 height 10
drag, startPoint x: 595, startPoint y: 451, endPoint x: 576, endPoint y: 376, distance: 77.4
click at [512, 399] on form "Project title Pepsiconnect (B2B App) Company PepsiCo Project industry Industry …" at bounding box center [769, 392] width 721 height 706
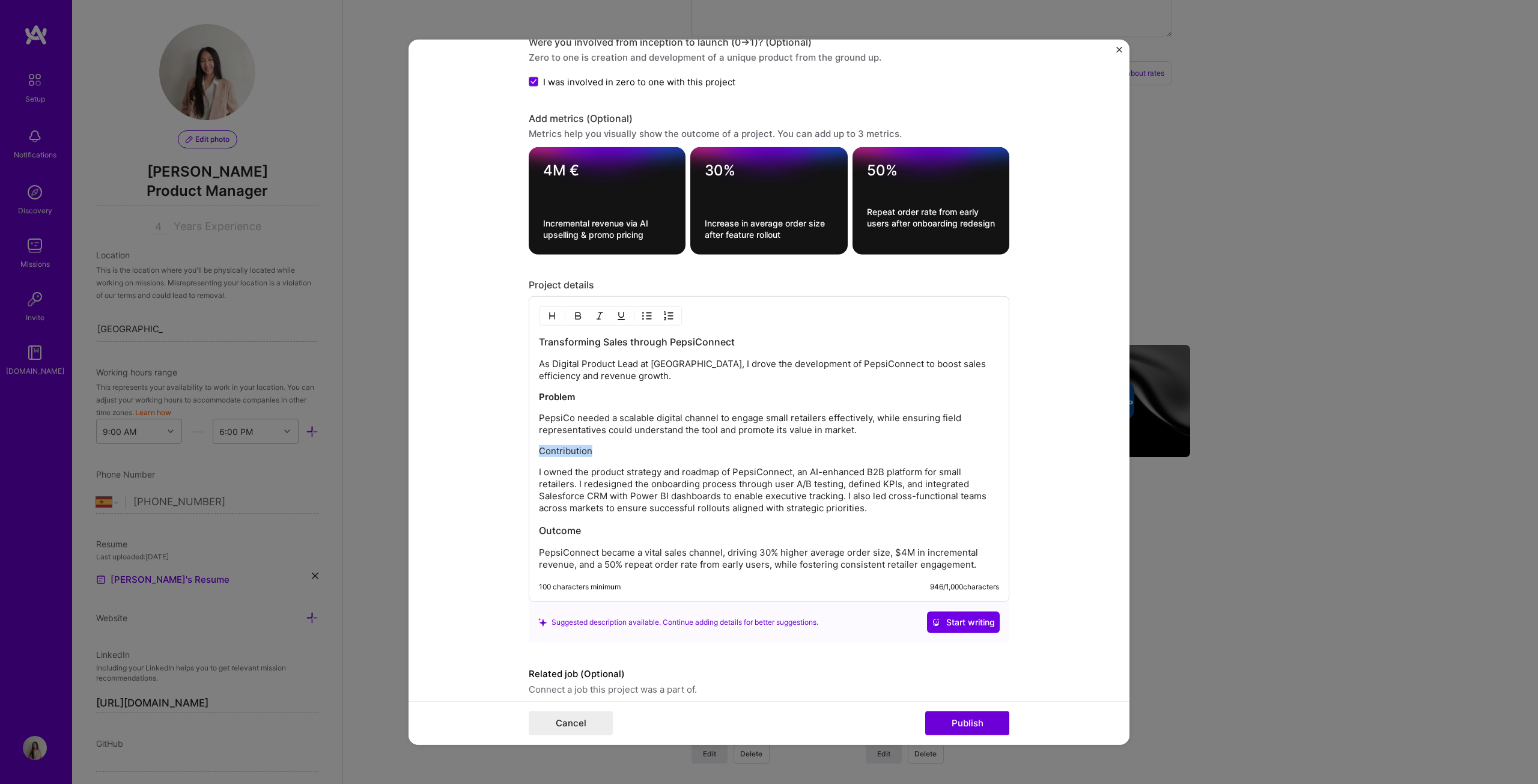
click at [576, 315] on img "button" at bounding box center [578, 316] width 10 height 10
click at [589, 399] on h3 "Outcome" at bounding box center [769, 530] width 460 height 13
click at [550, 313] on button "button" at bounding box center [552, 316] width 18 height 14
drag, startPoint x: 584, startPoint y: 520, endPoint x: 517, endPoint y: 519, distance: 67.0
click at [517, 399] on form "Project title Pepsiconnect (B2B App) Company PepsiCo Project industry Industry …" at bounding box center [769, 392] width 721 height 706
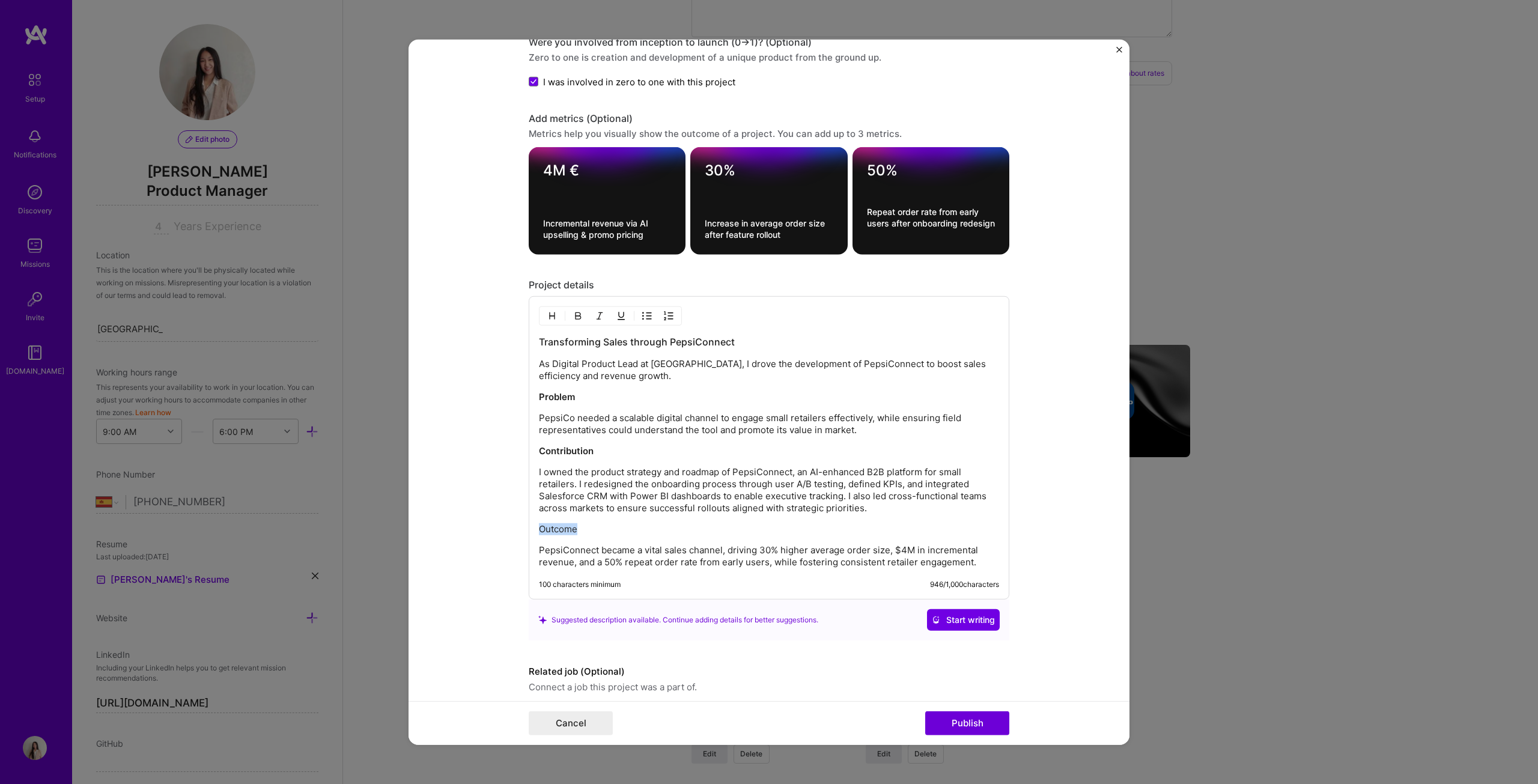
click at [582, 312] on button "button" at bounding box center [577, 316] width 18 height 14
click at [759, 399] on button "Publish" at bounding box center [967, 723] width 84 height 24
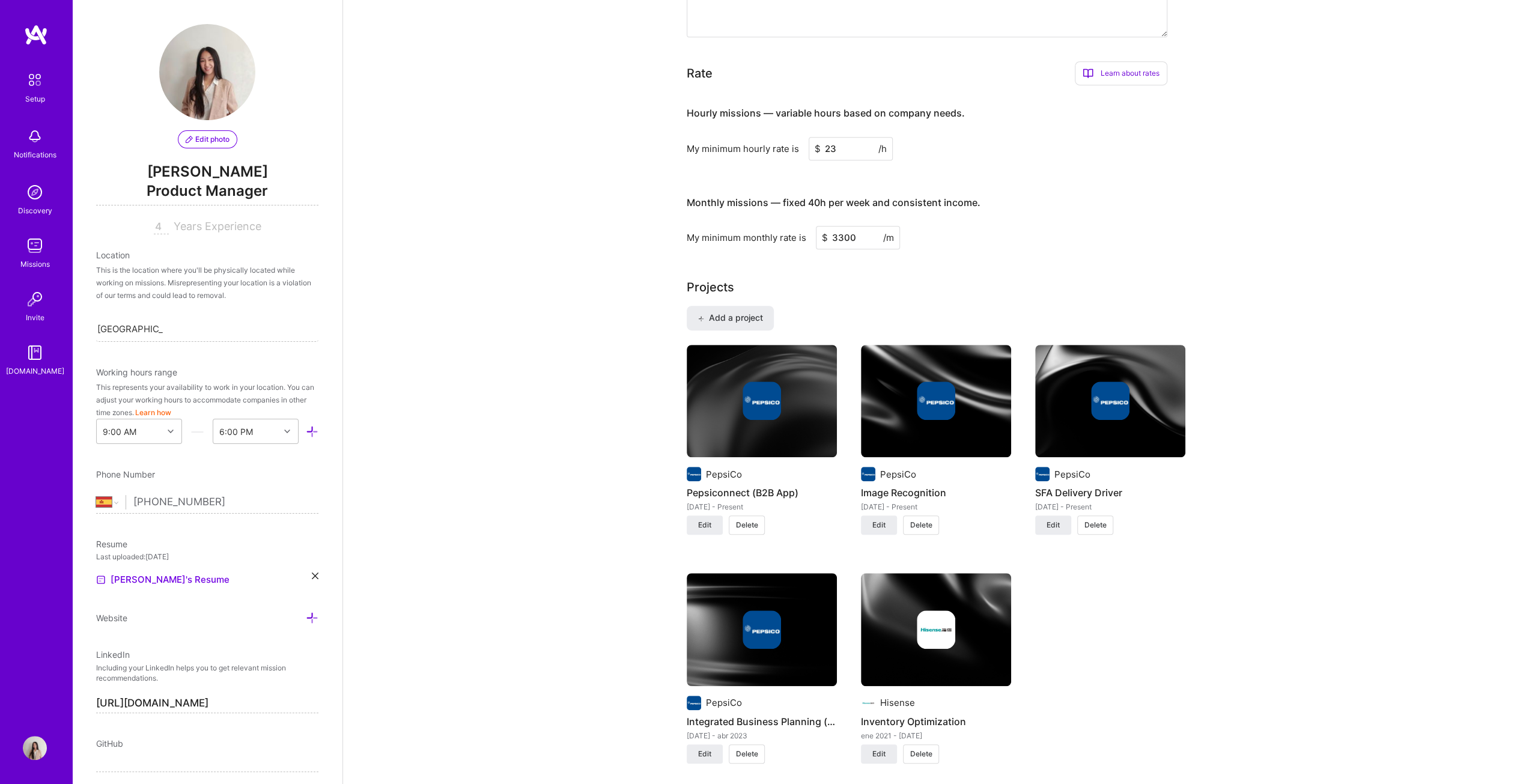
click at [760, 399] on div at bounding box center [761, 400] width 150 height 38
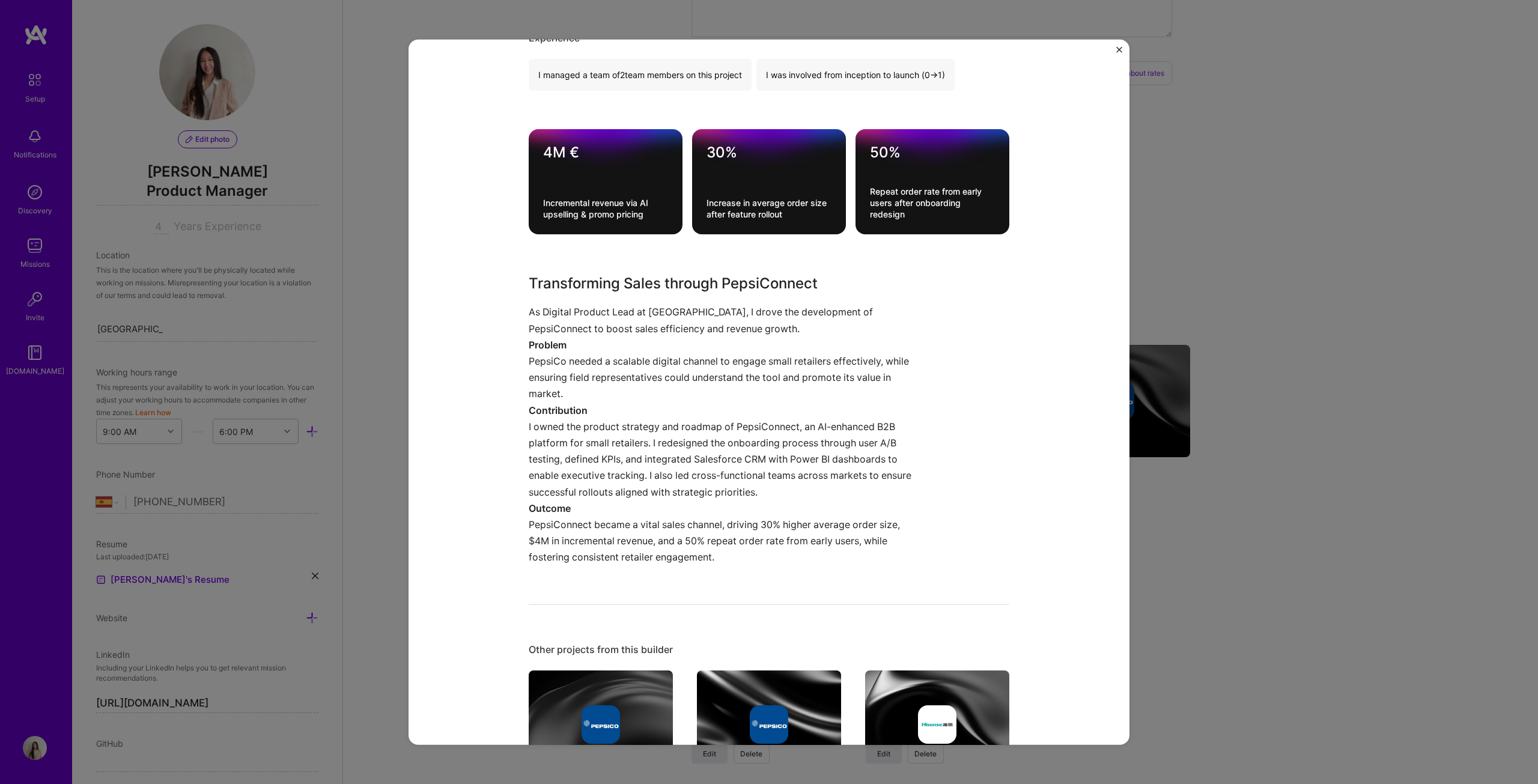
scroll to position [420, 0]
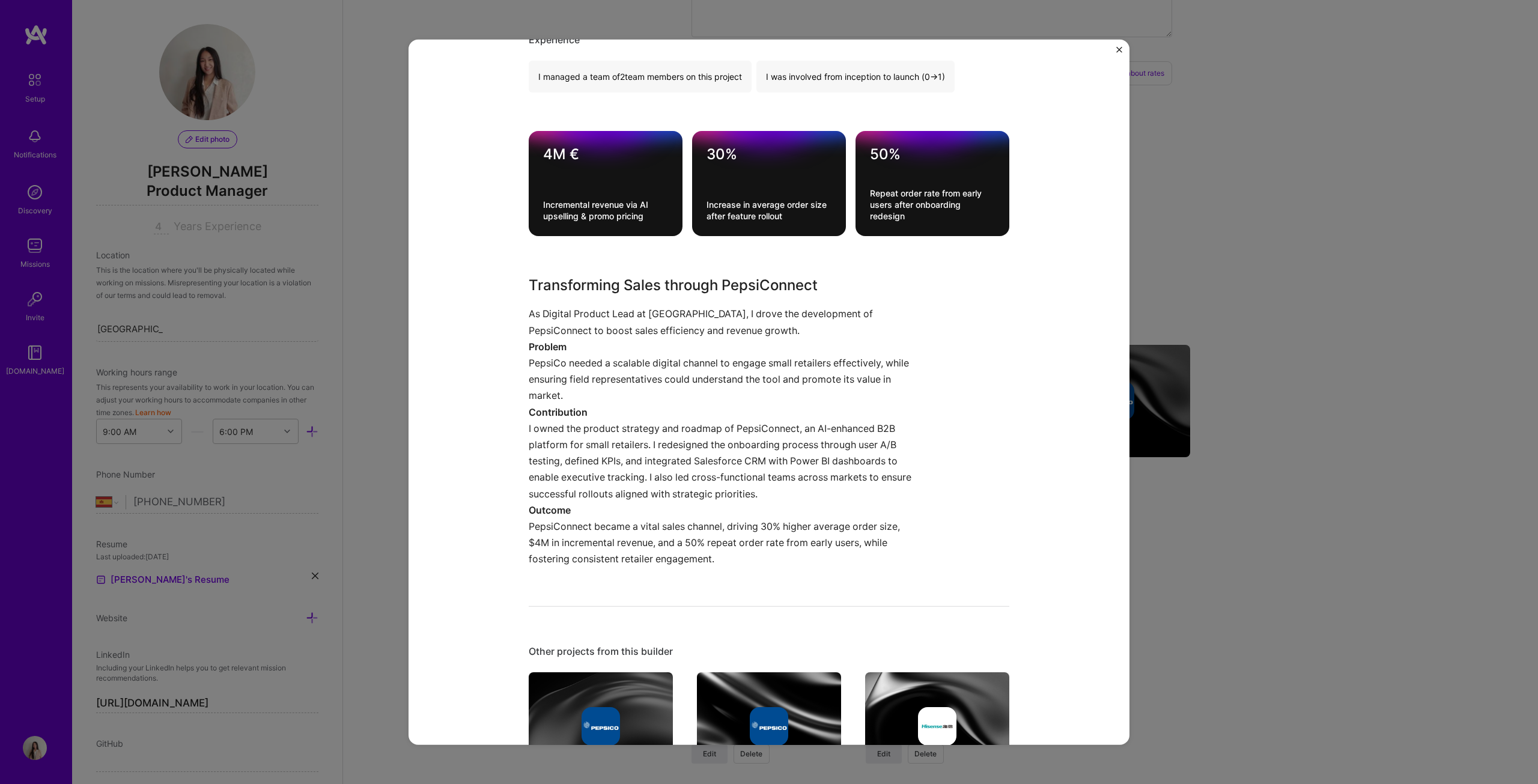
click at [759, 399] on div "Pepsiconnect (B2B App) PepsiCo B2B, CPG Project link Role Digital Product Lead …" at bounding box center [769, 392] width 1538 height 784
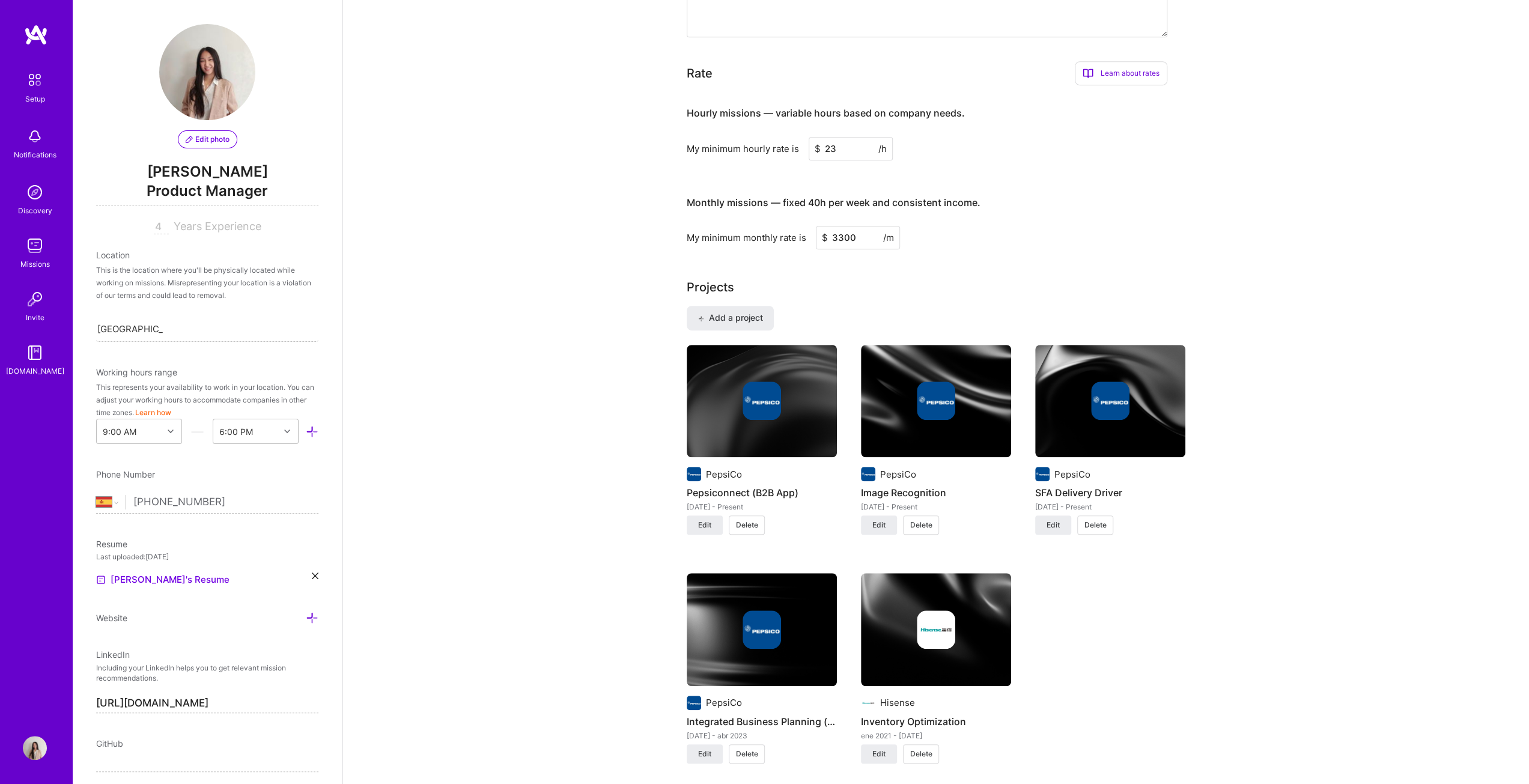
click at [760, 399] on div at bounding box center [936, 400] width 150 height 38
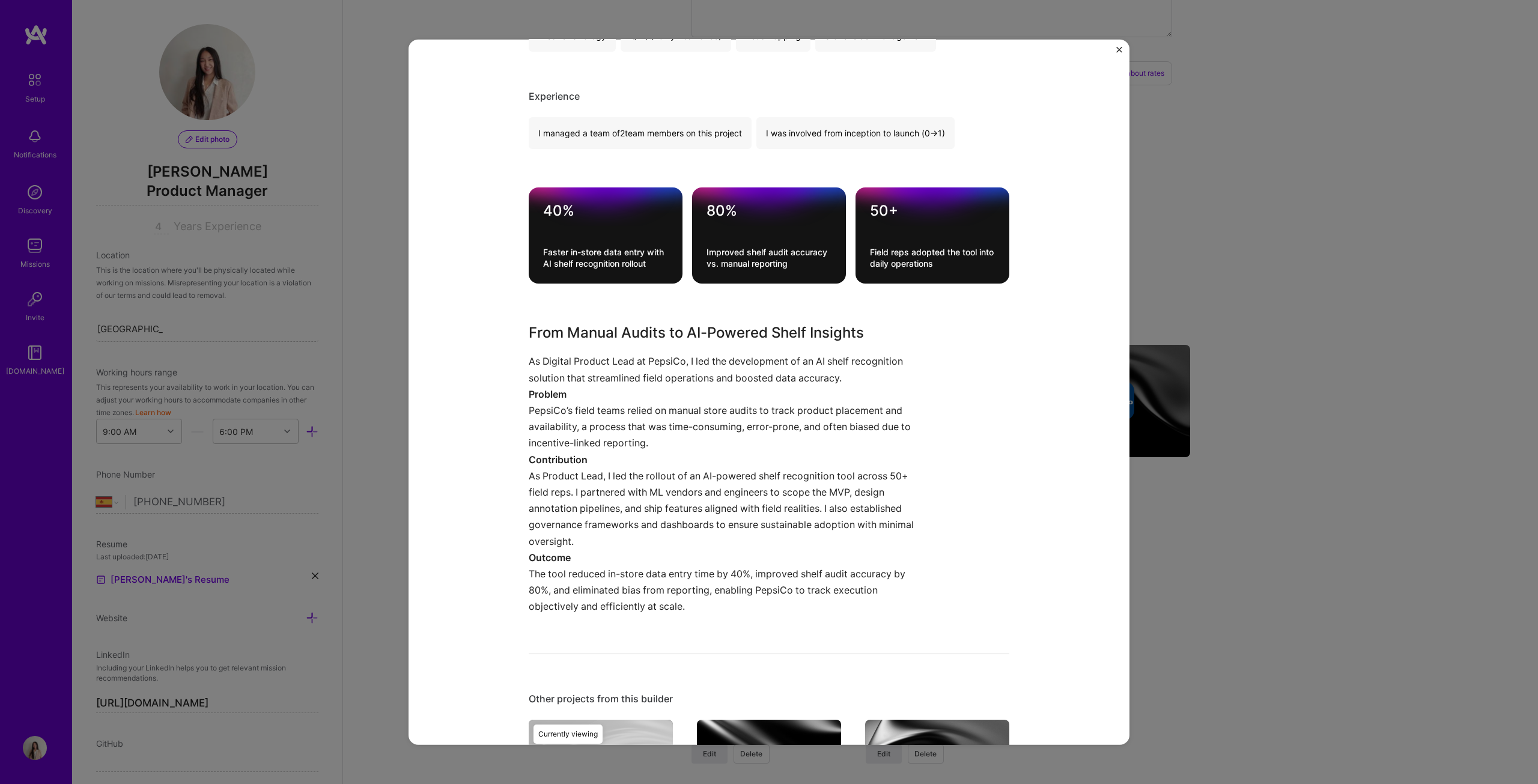
scroll to position [360, 0]
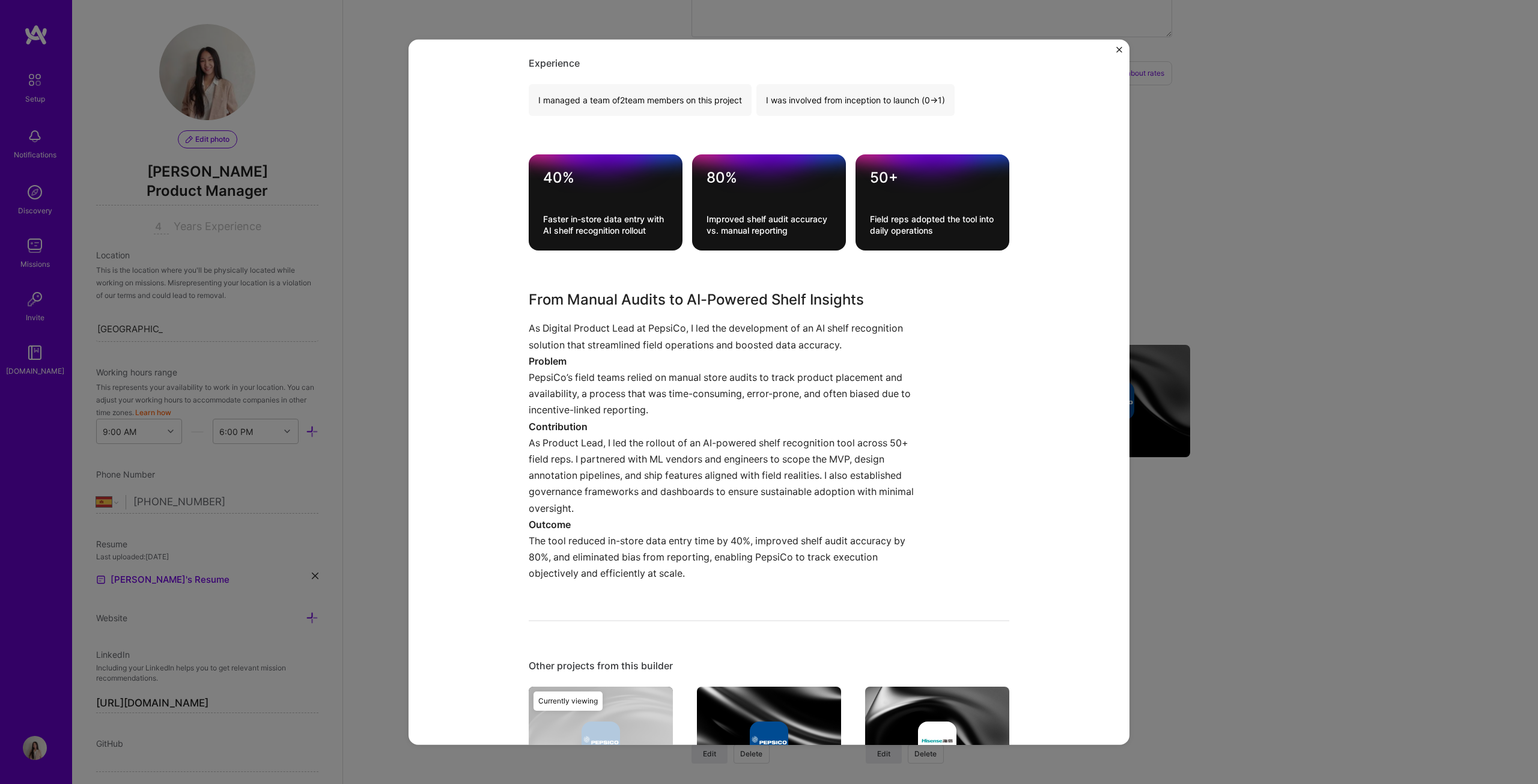
click at [759, 399] on div "Image Recognition PepsiCo B2B, Artifical Intelligence / Machine Learning Role D…" at bounding box center [769, 392] width 1538 height 784
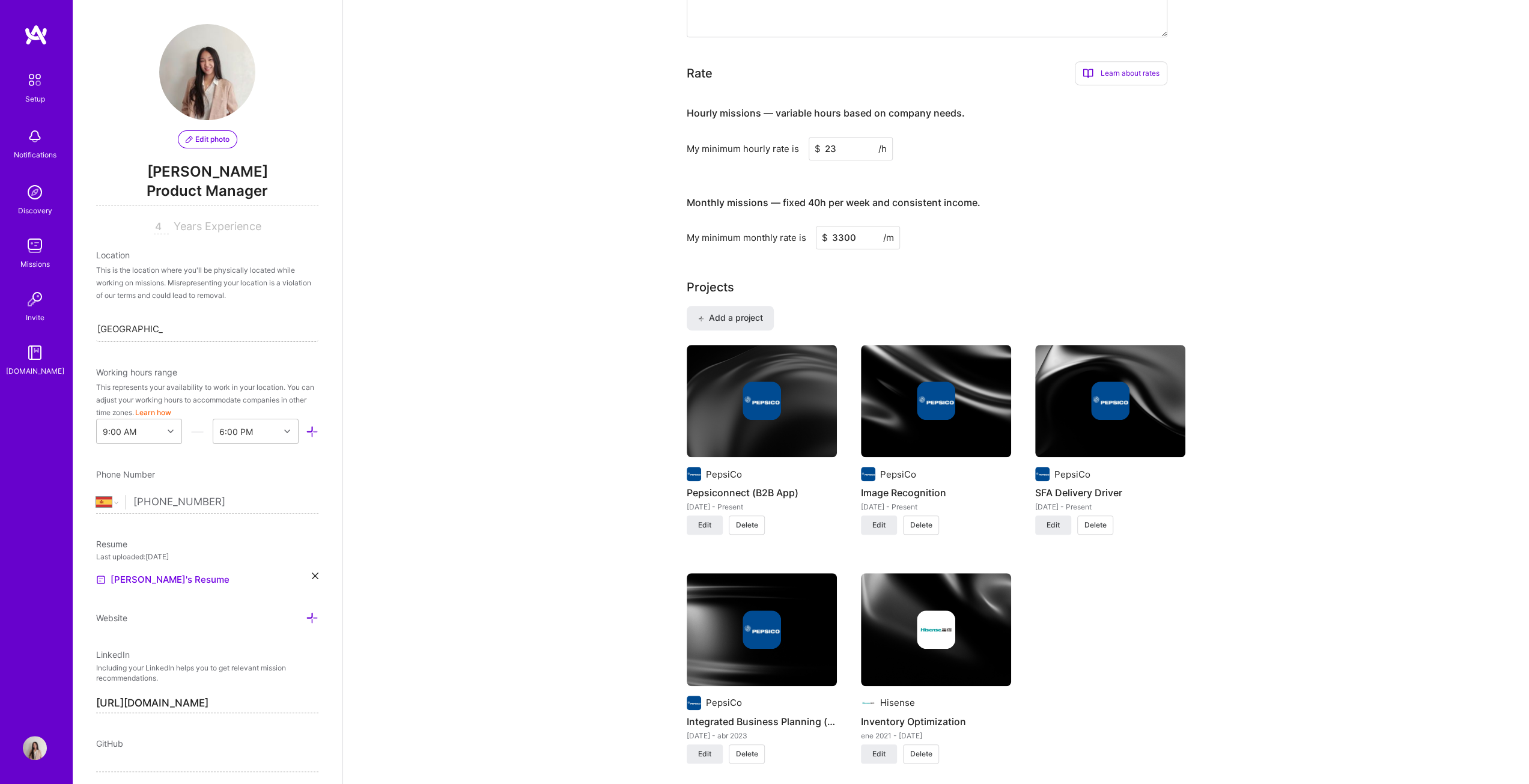
click at [760, 399] on div at bounding box center [1110, 400] width 150 height 38
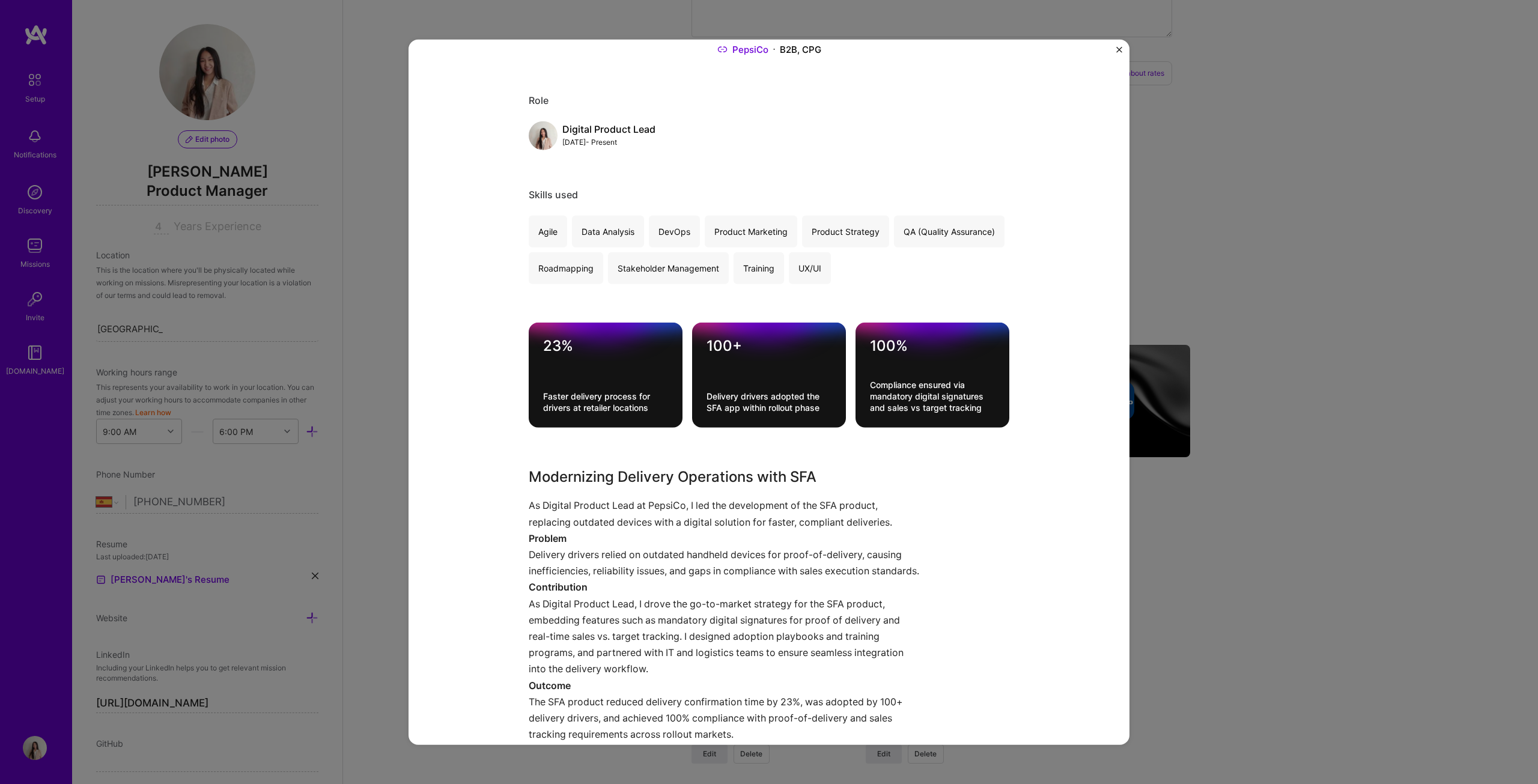
scroll to position [180, 0]
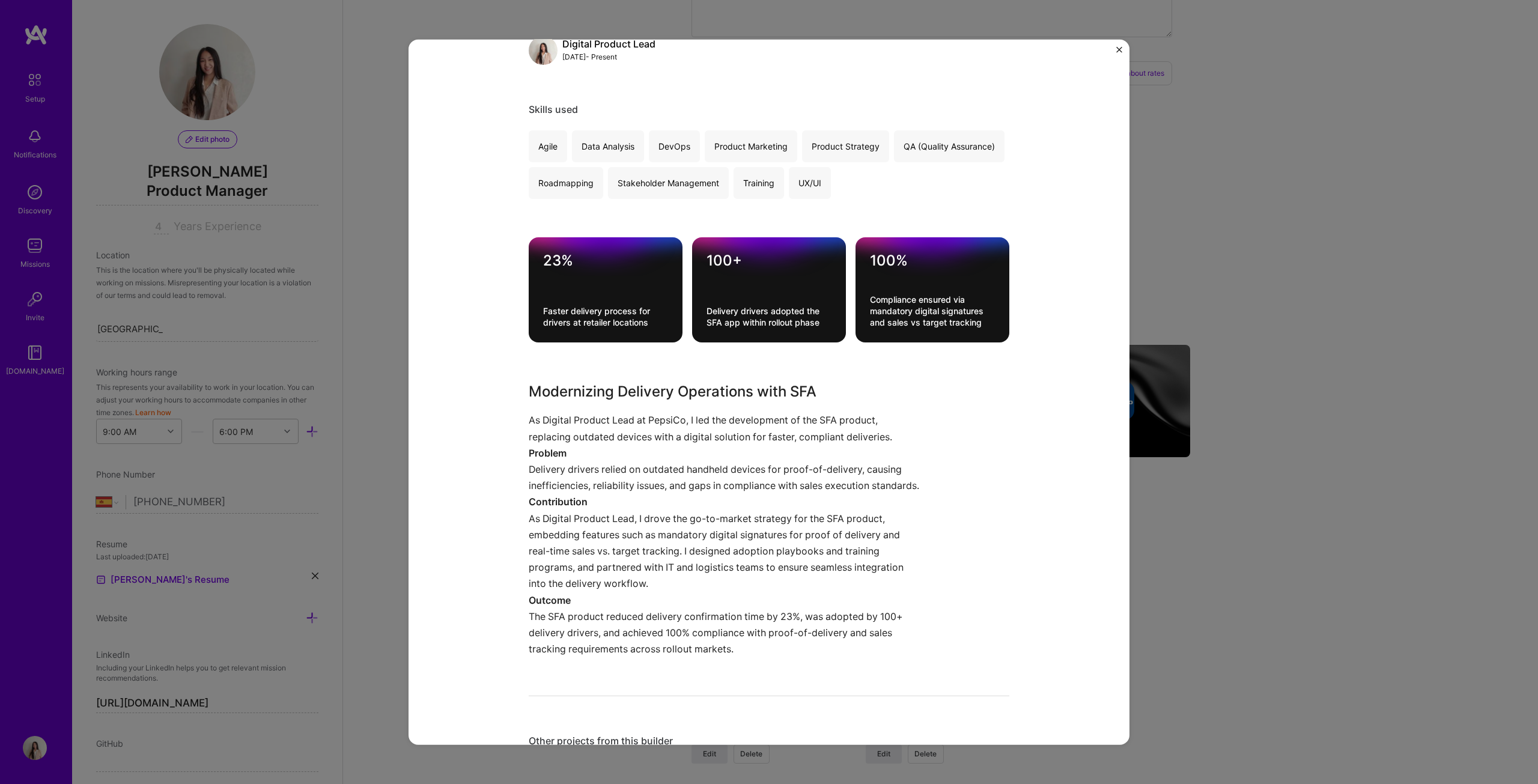
click at [759, 399] on div "SFA Delivery Driver PepsiCo B2B, CPG Role Digital Product Lead [DATE] - Present…" at bounding box center [769, 392] width 1538 height 784
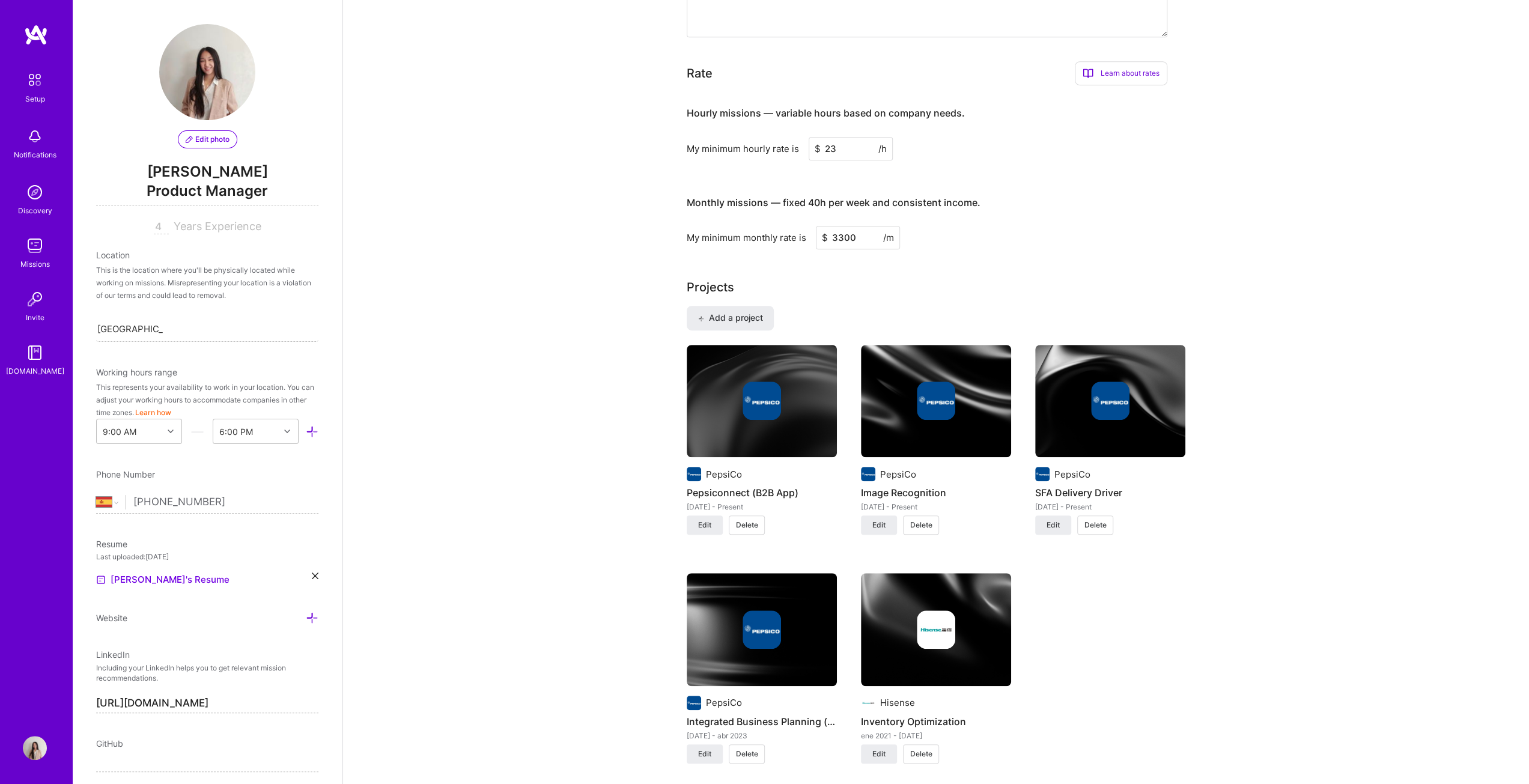
click at [760, 399] on img at bounding box center [761, 629] width 150 height 113
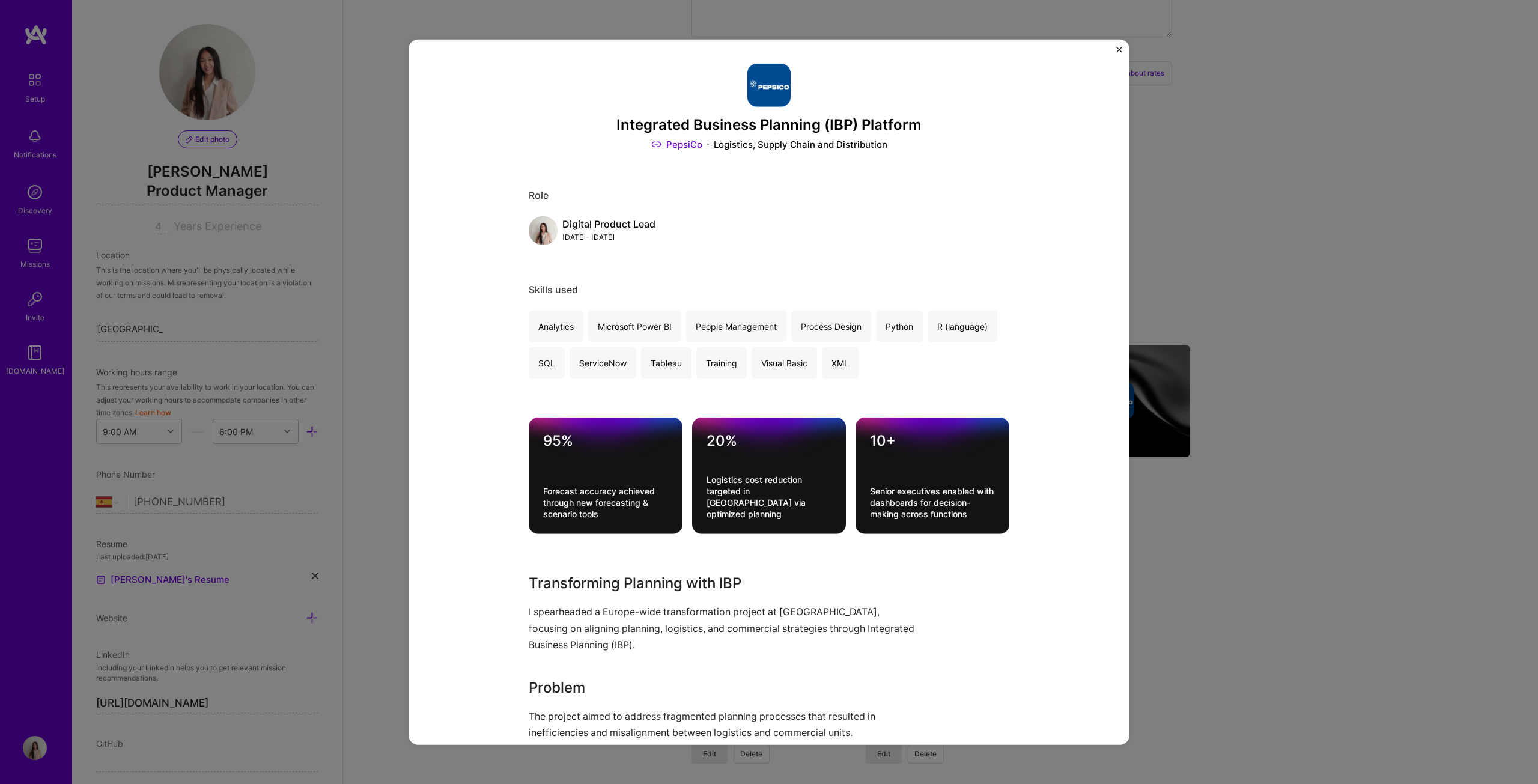
scroll to position [300, 0]
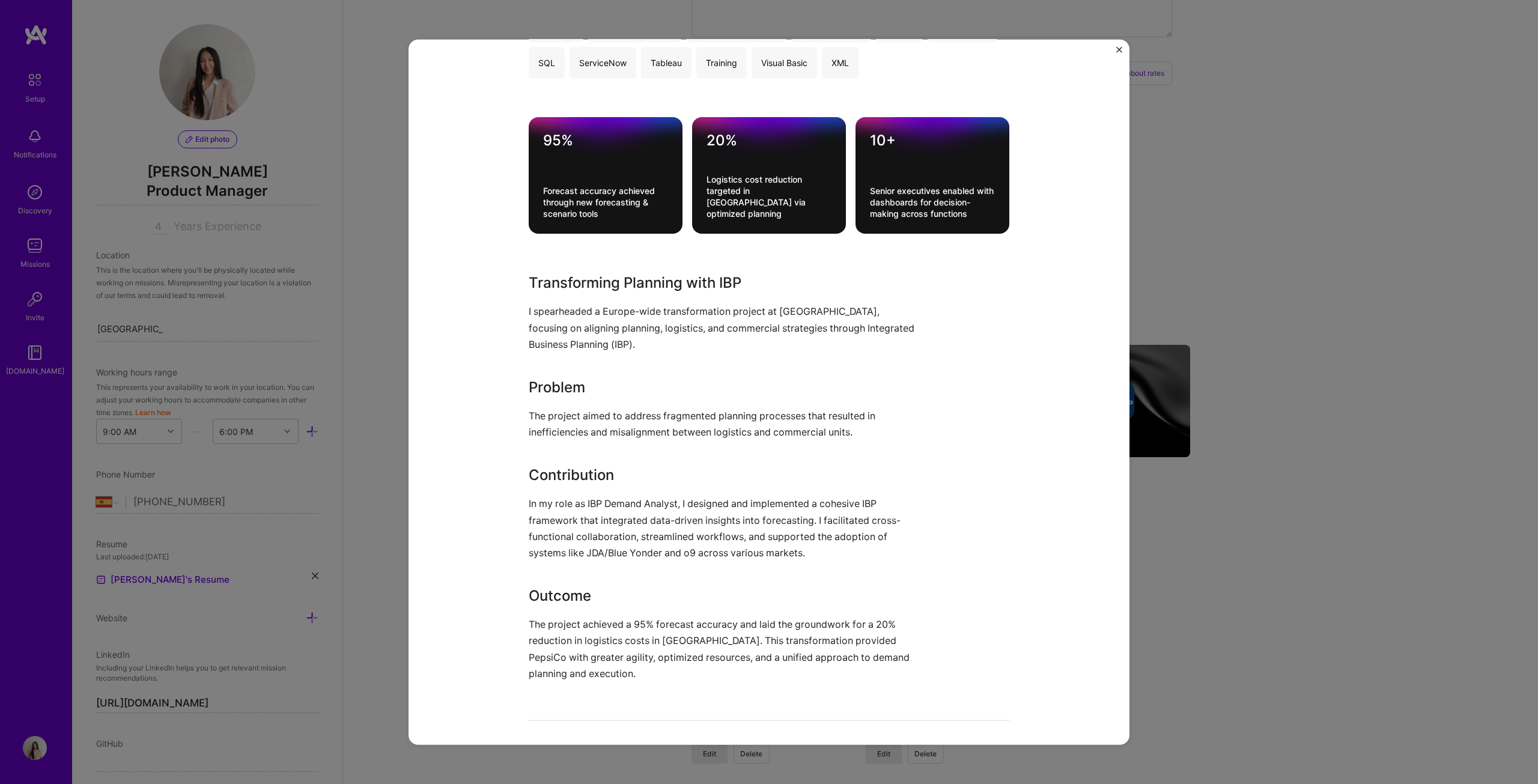
click at [759, 399] on div "Integrated Business Planning (IBP) Platform PepsiCo Logistics, Supply Chain and…" at bounding box center [769, 392] width 1538 height 784
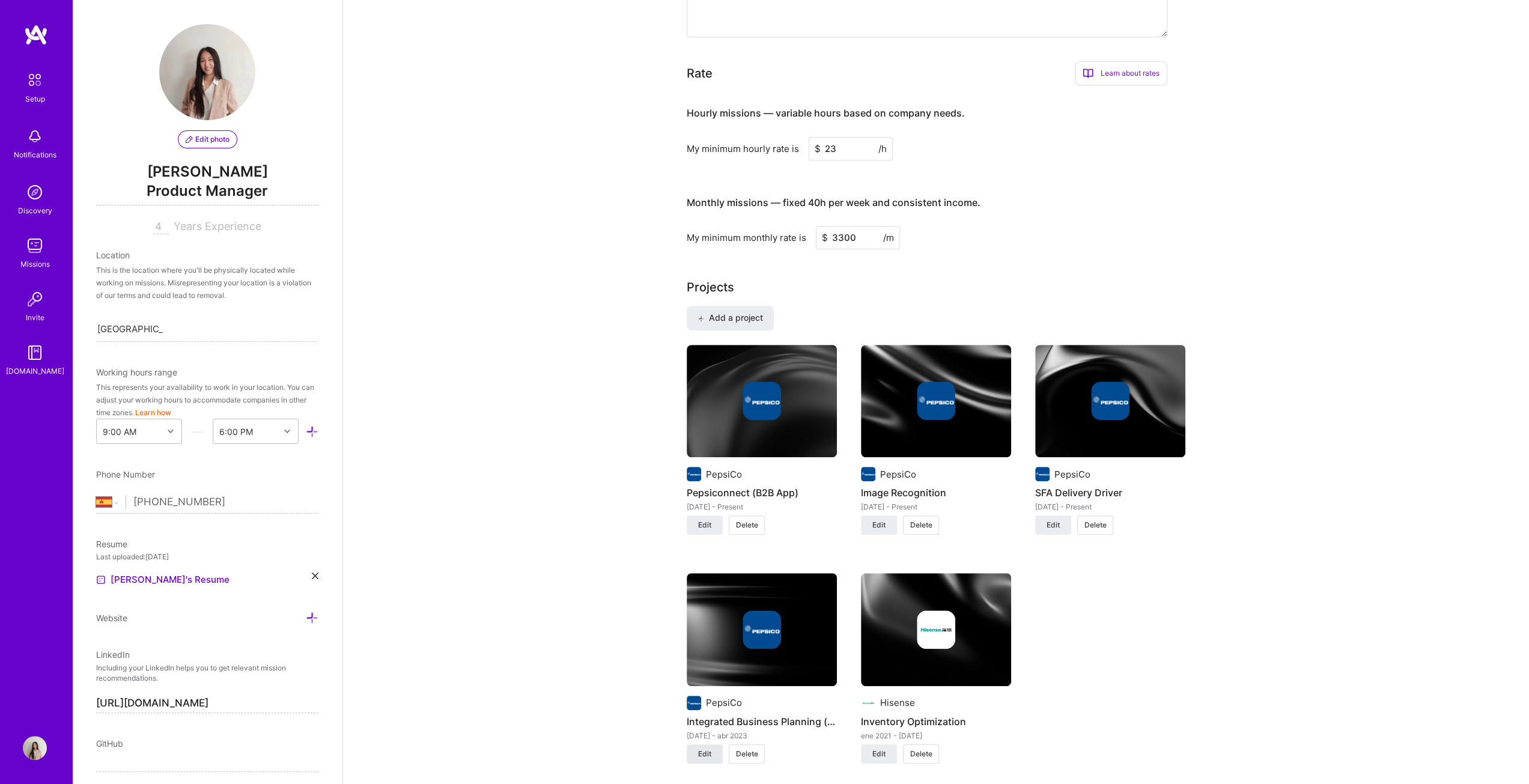
click at [705, 399] on span "Edit" at bounding box center [704, 753] width 13 height 11
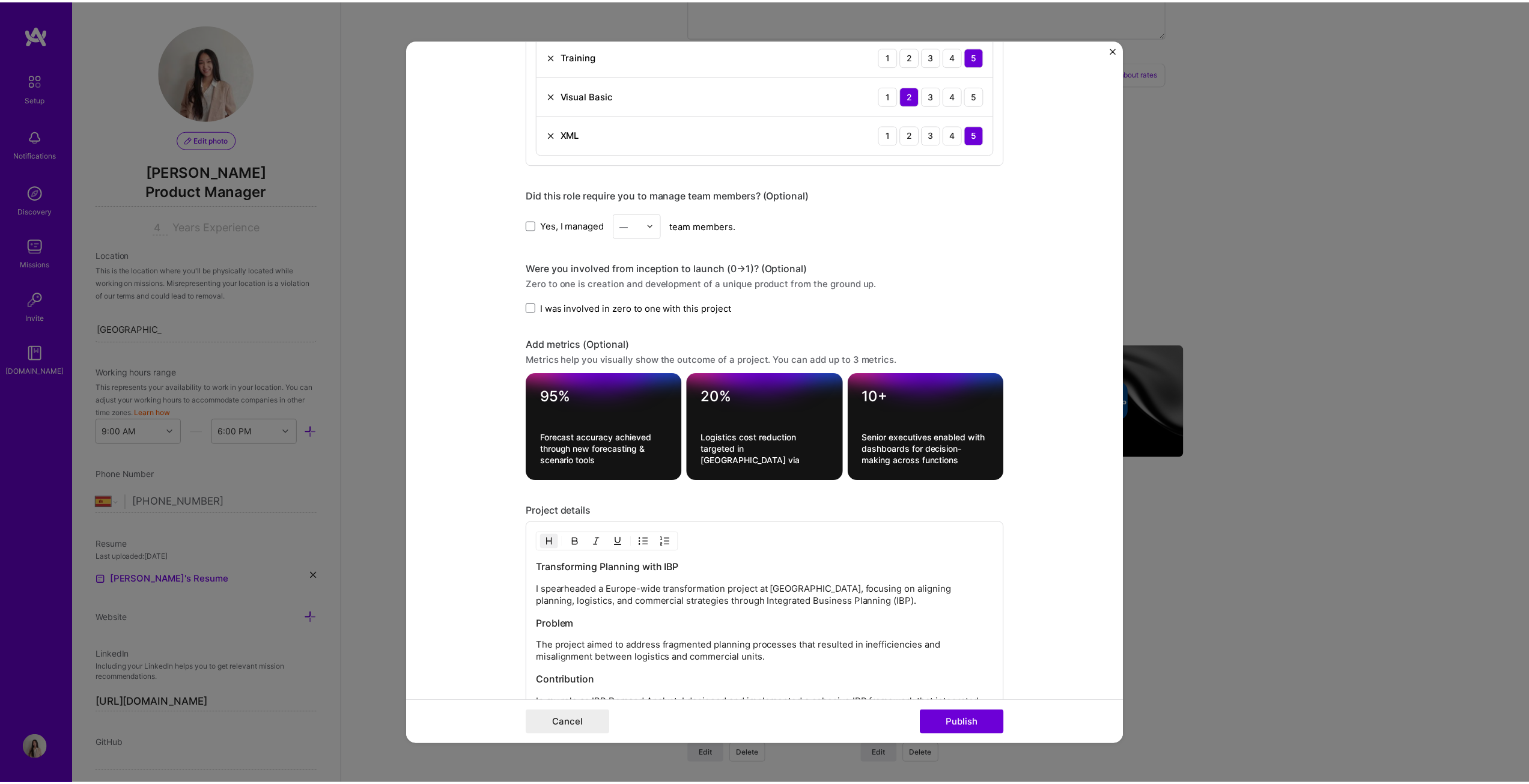
scroll to position [1081, 0]
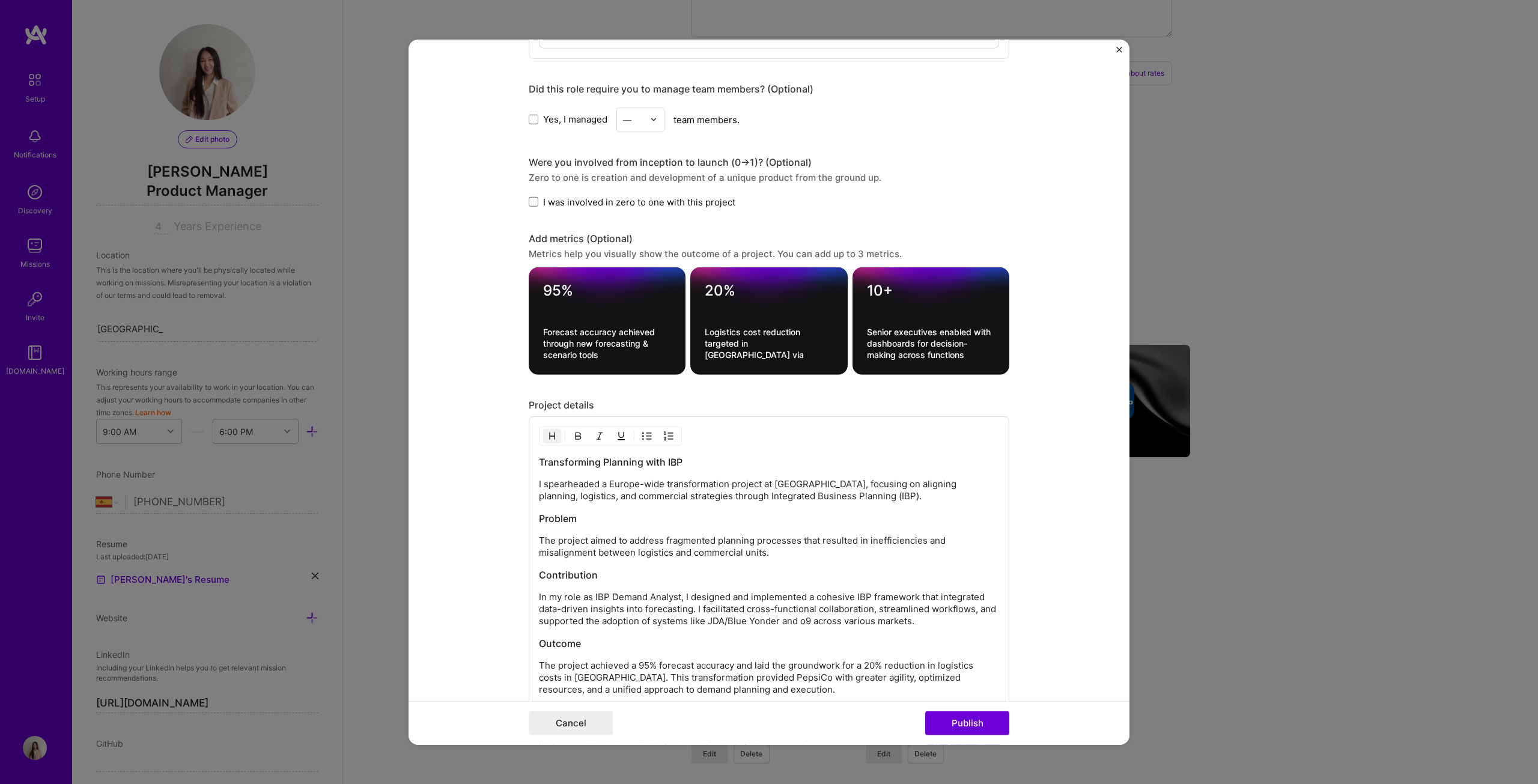
click at [582, 399] on h3 "Problem" at bounding box center [769, 518] width 460 height 13
click at [548, 399] on img "button" at bounding box center [552, 436] width 10 height 10
click at [607, 399] on h3 "Contribution" at bounding box center [769, 572] width 460 height 13
click at [550, 399] on img "button" at bounding box center [552, 436] width 10 height 10
click at [585, 399] on h3 "Outcome" at bounding box center [769, 638] width 460 height 13
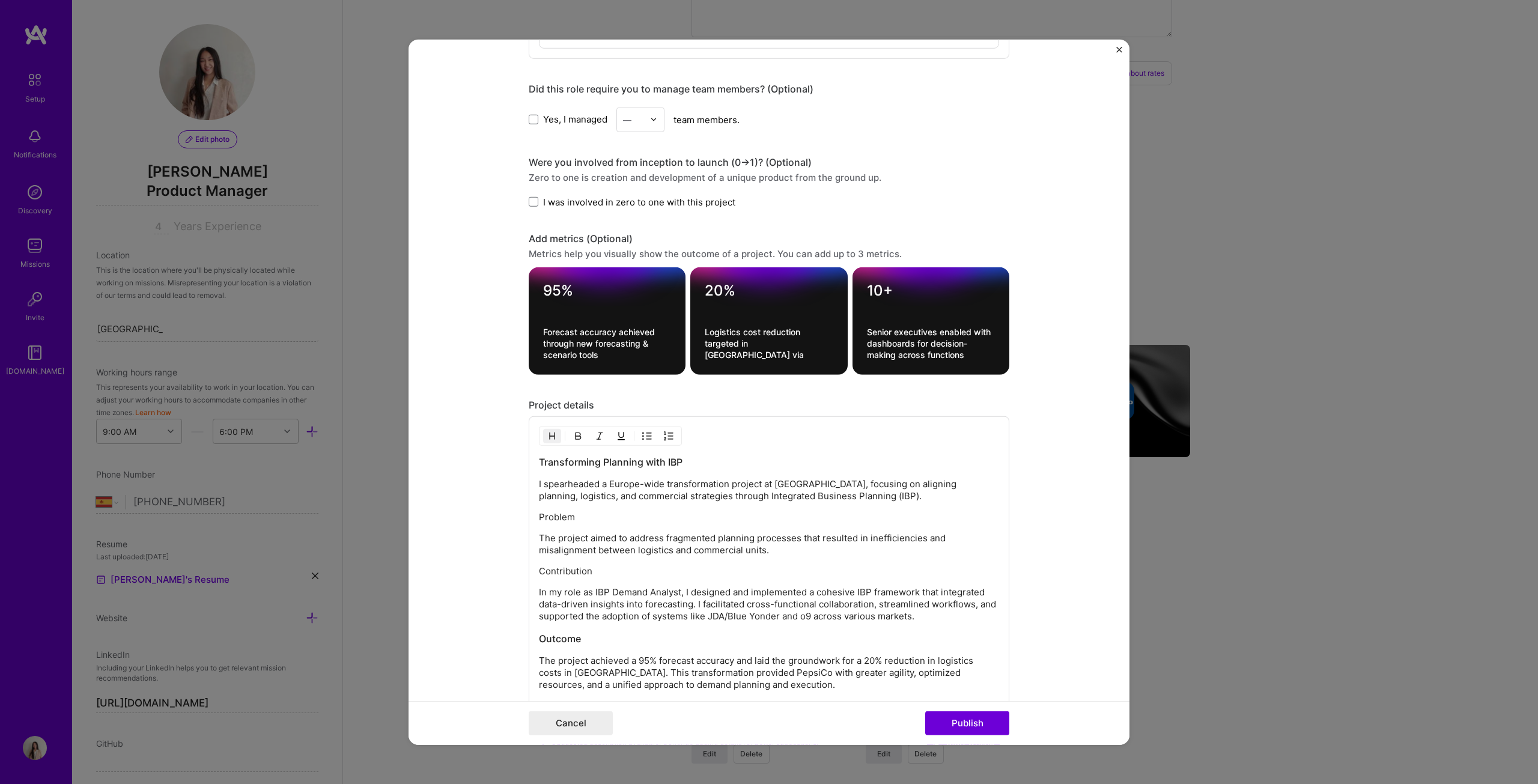
click at [549, 399] on img "button" at bounding box center [552, 436] width 10 height 10
click at [571, 399] on p "Outcome" at bounding box center [769, 637] width 460 height 12
drag, startPoint x: 577, startPoint y: 631, endPoint x: 519, endPoint y: 631, distance: 58.0
click at [519, 399] on form "Project title Integrated Business Planning (IBP) Platform Company PepsiCo Proje…" at bounding box center [769, 392] width 721 height 706
click at [573, 399] on img "button" at bounding box center [578, 436] width 10 height 10
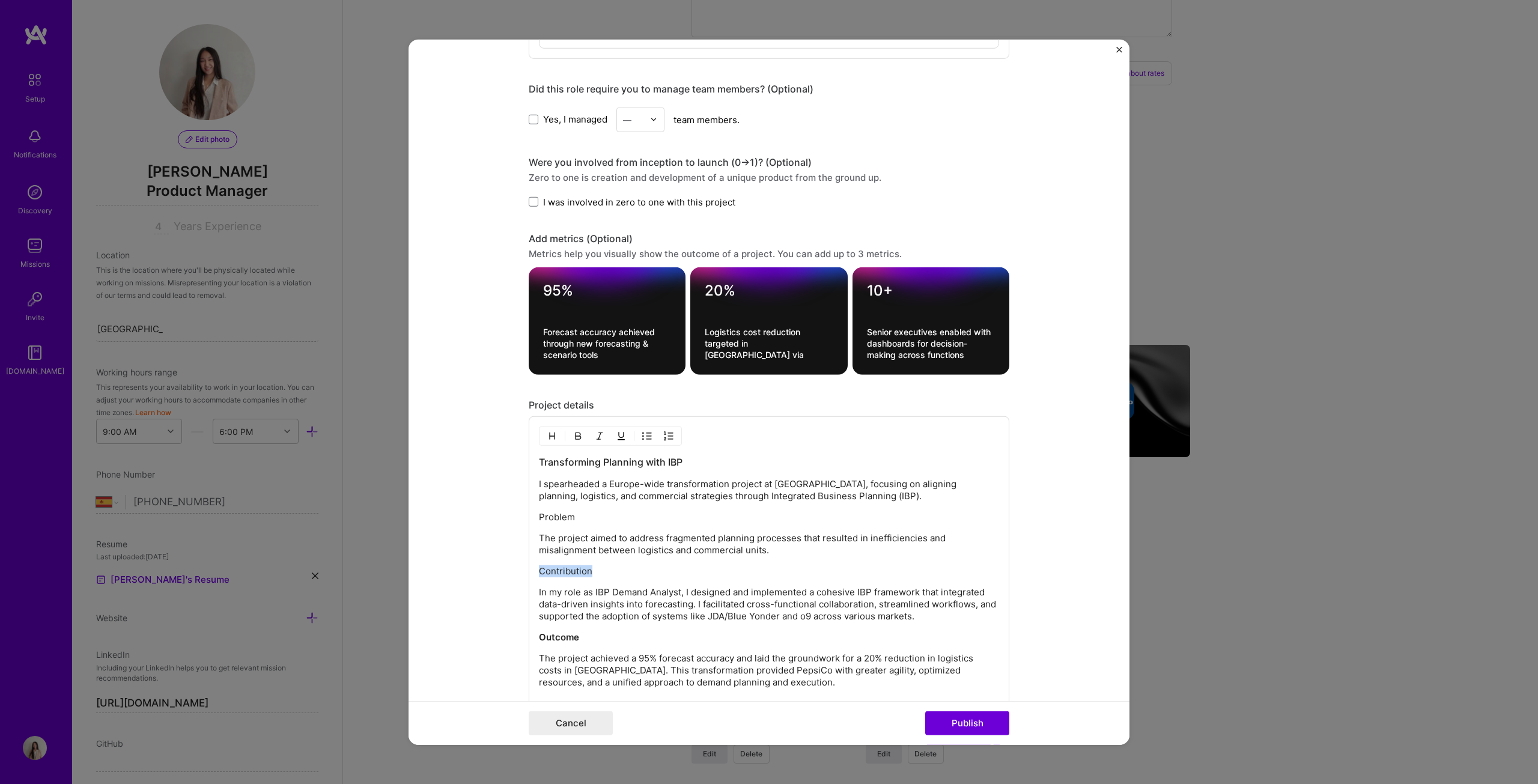
drag, startPoint x: 598, startPoint y: 564, endPoint x: 528, endPoint y: 563, distance: 70.0
click at [529, 399] on div "Transforming Planning with IBP I spearheaded a Europe-wide transformation proje…" at bounding box center [769, 568] width 481 height 303
click at [577, 399] on img "button" at bounding box center [578, 436] width 10 height 10
drag, startPoint x: 581, startPoint y: 514, endPoint x: 506, endPoint y: 502, distance: 76.0
click at [506, 399] on form "Project title Integrated Business Planning (IBP) Platform Company PepsiCo Proje…" at bounding box center [769, 392] width 721 height 706
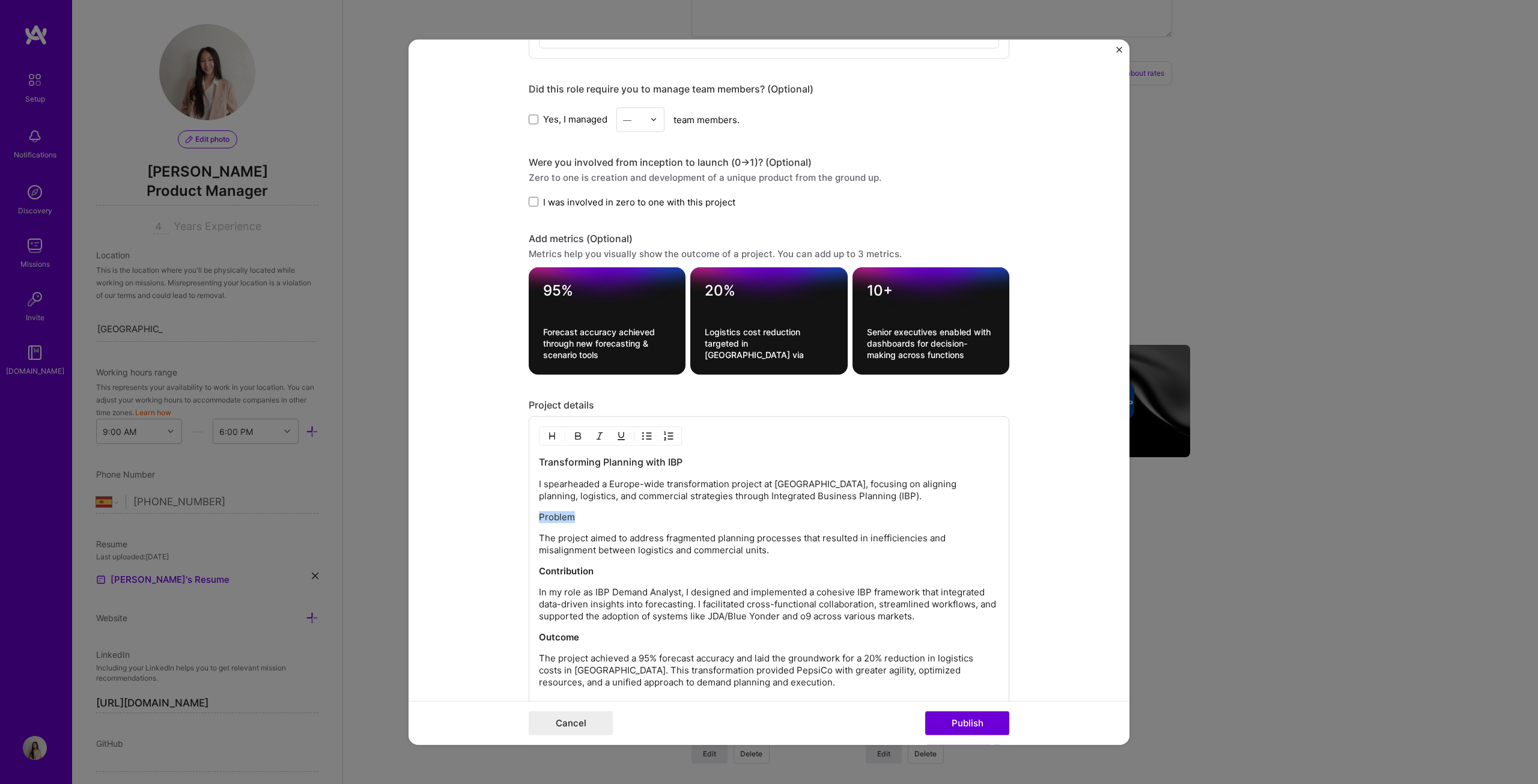
click at [573, 399] on img "button" at bounding box center [578, 436] width 10 height 10
click at [759, 399] on button "Publish" at bounding box center [967, 723] width 84 height 24
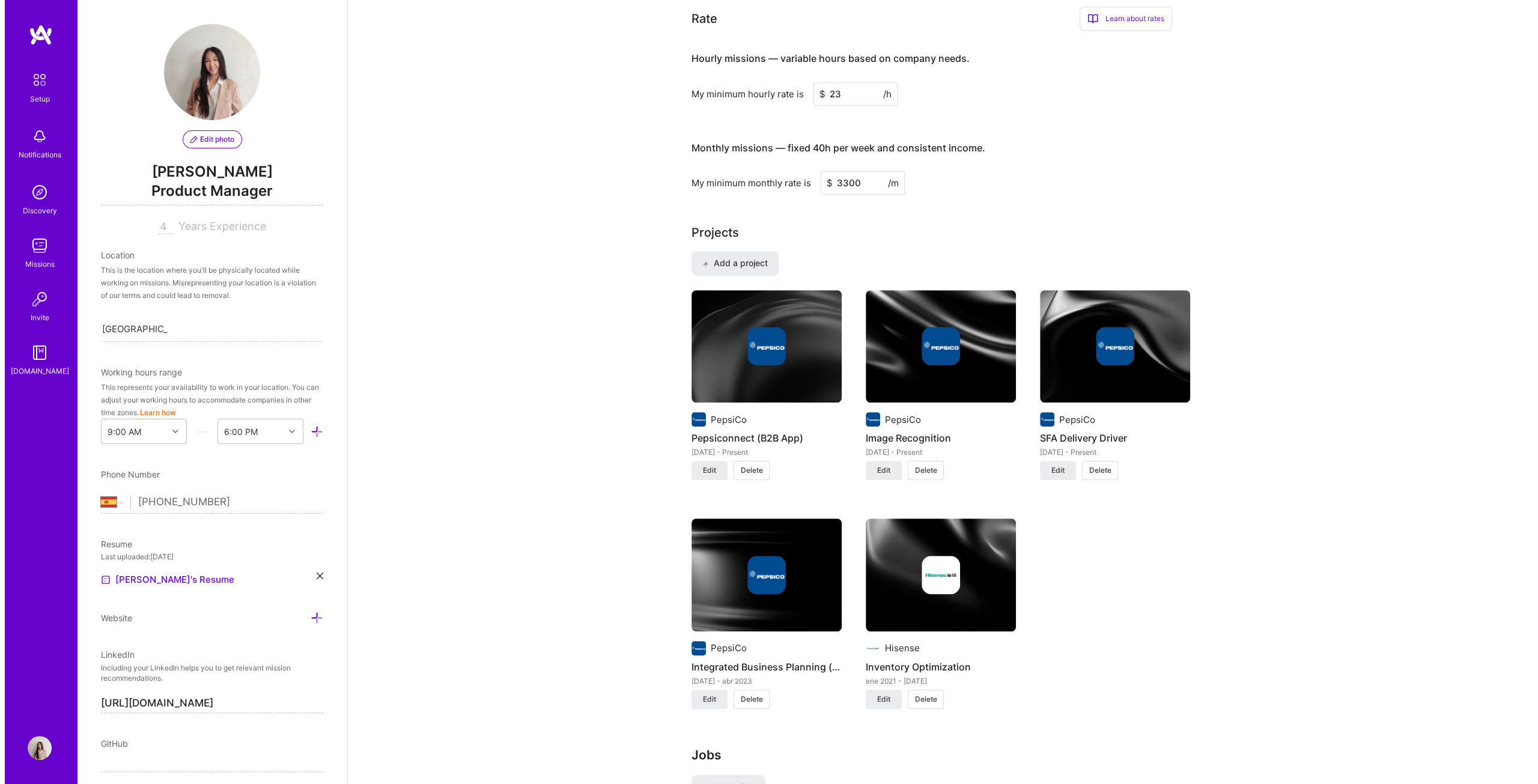
scroll to position [721, 0]
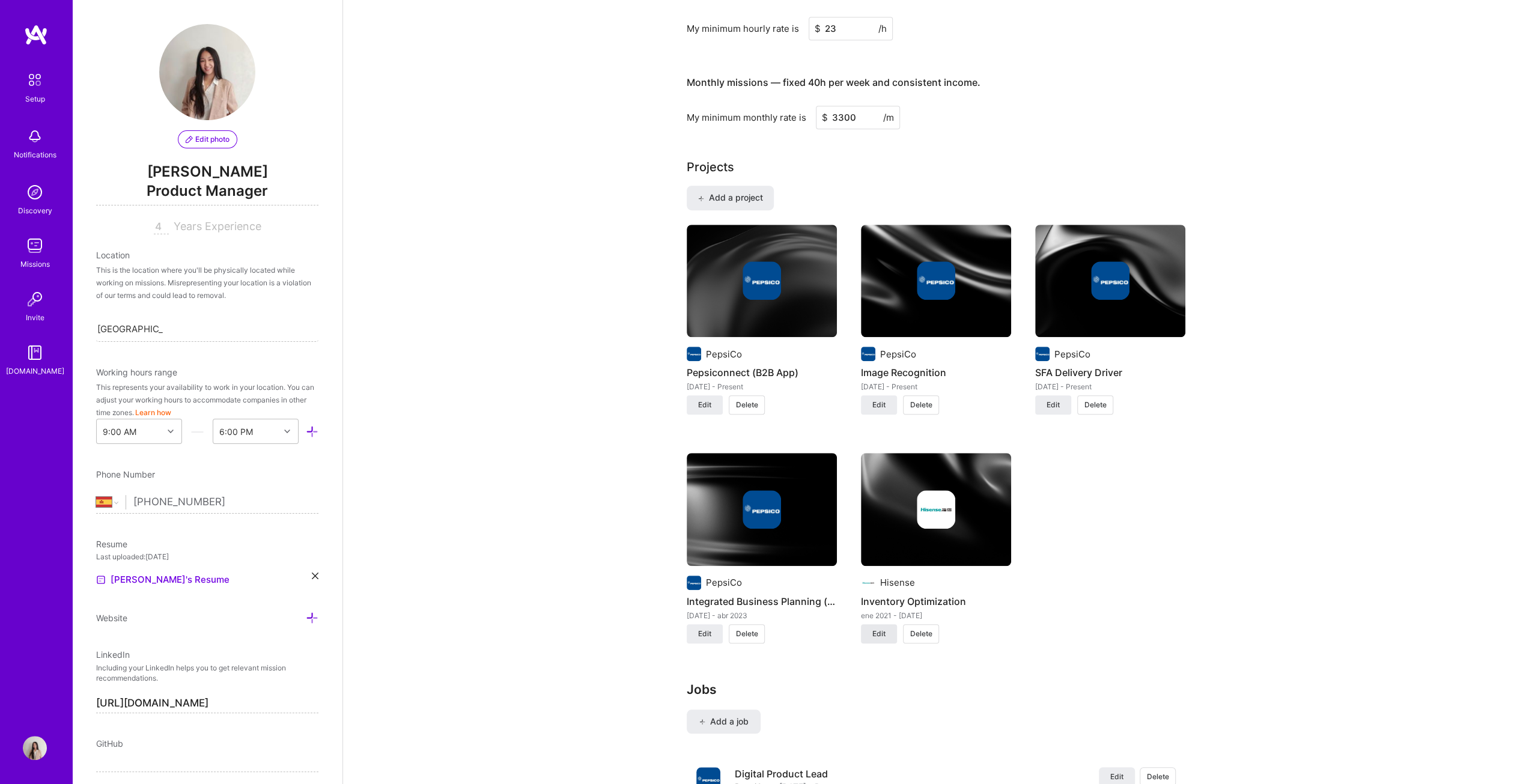
click at [760, 399] on span "Edit" at bounding box center [878, 633] width 13 height 11
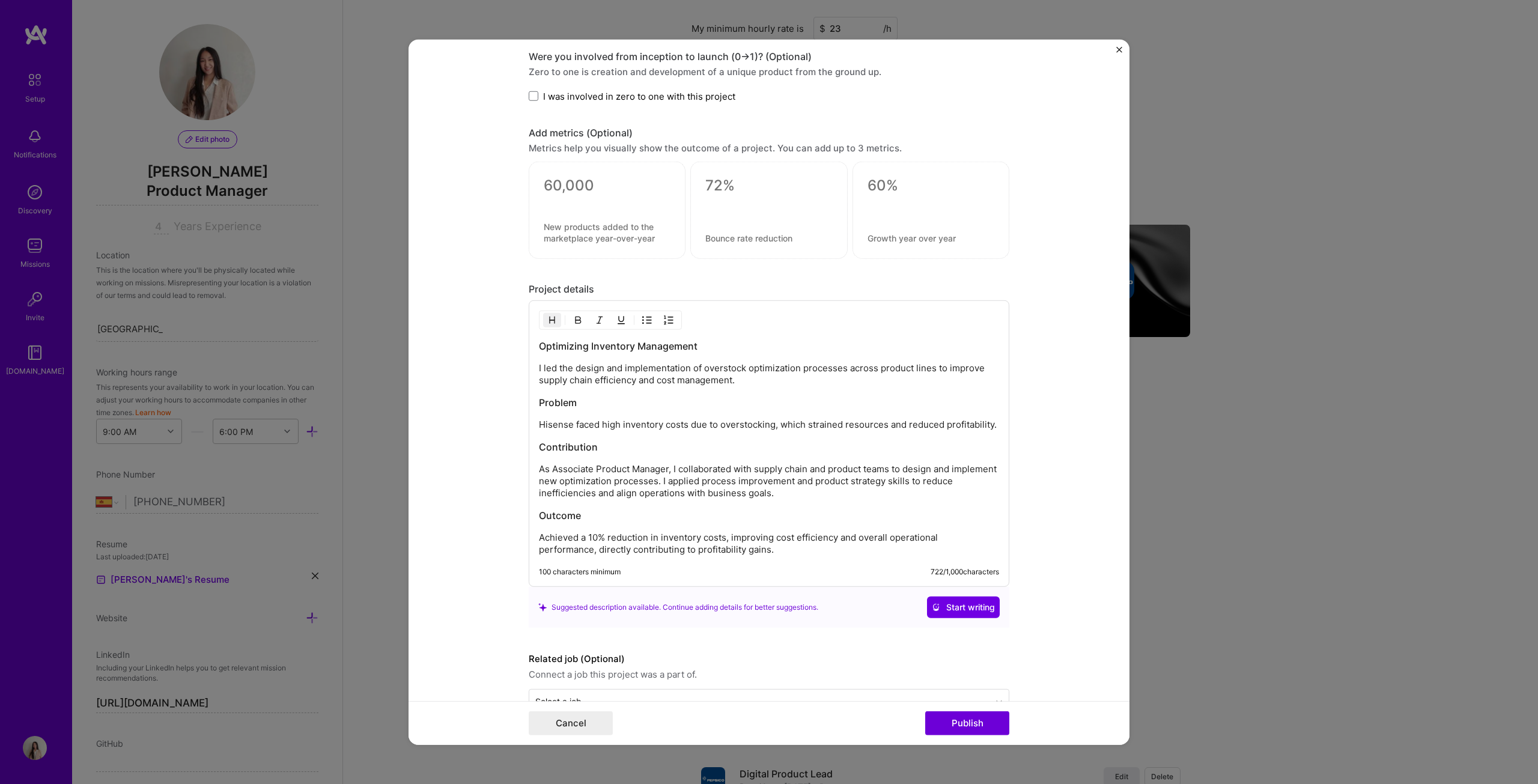
scroll to position [961, 0]
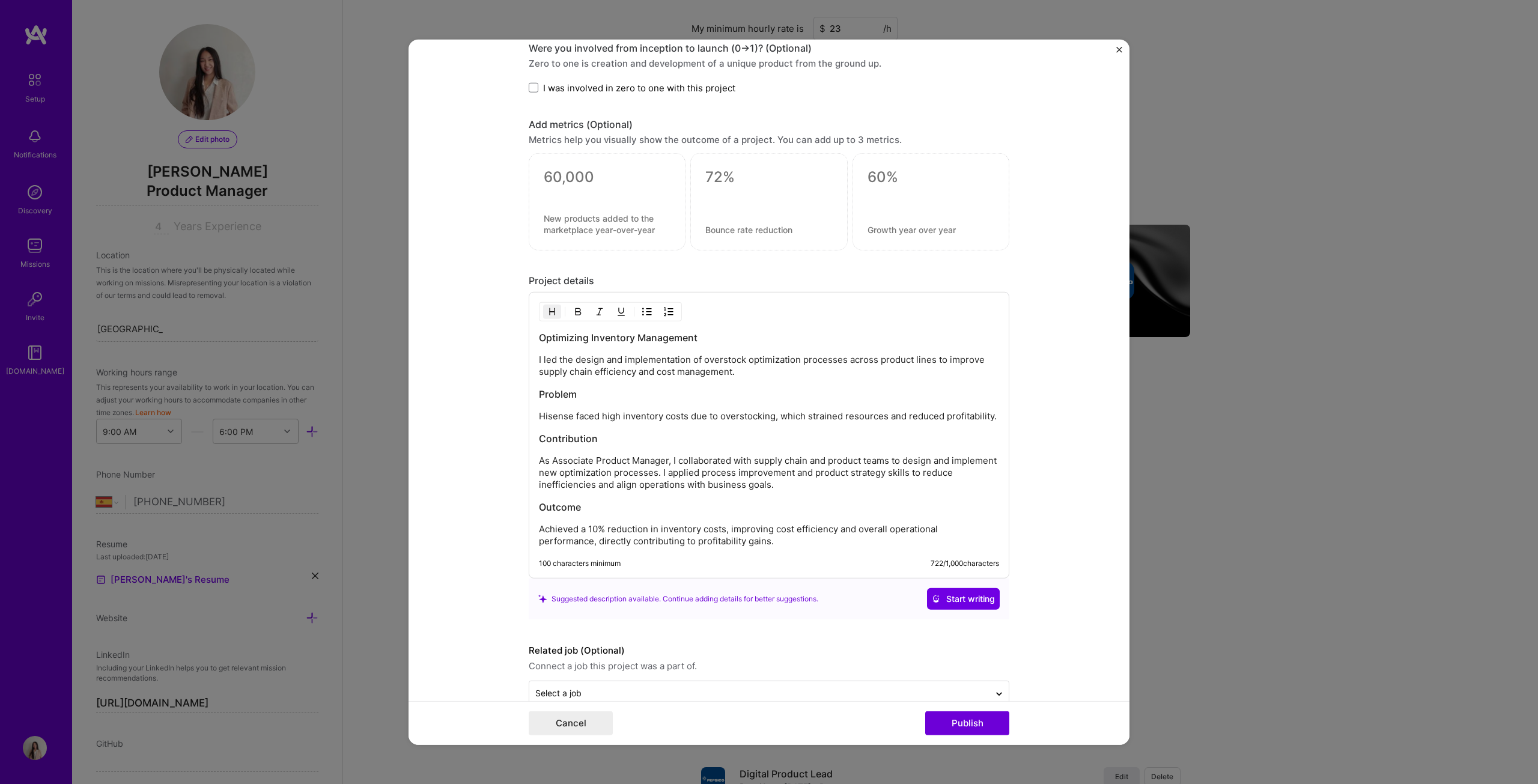
click at [591, 399] on h3 "Outcome" at bounding box center [769, 507] width 460 height 13
click at [549, 307] on img "button" at bounding box center [552, 312] width 10 height 10
click at [595, 399] on h3 "Contribution" at bounding box center [769, 438] width 460 height 13
click at [547, 307] on img "button" at bounding box center [552, 312] width 10 height 10
click at [572, 389] on h3 "Problem" at bounding box center [769, 394] width 460 height 13
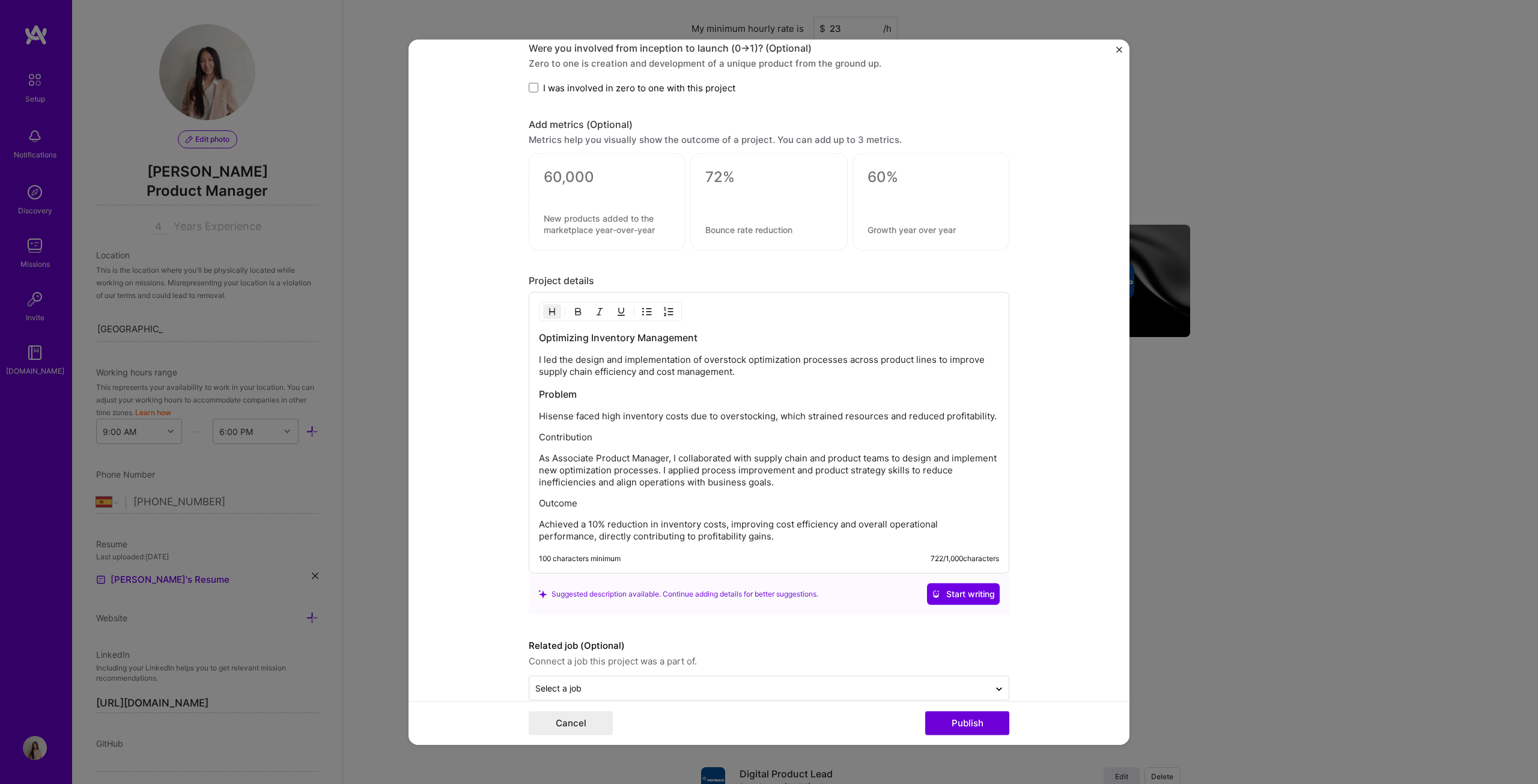
click at [548, 307] on img "button" at bounding box center [552, 312] width 10 height 10
drag, startPoint x: 577, startPoint y: 395, endPoint x: 561, endPoint y: 335, distance: 62.1
click at [508, 379] on form "Project title Inventory Optimization Company Hisense Project industry Industry …" at bounding box center [769, 392] width 721 height 706
click at [579, 387] on p "Problem" at bounding box center [769, 392] width 460 height 12
drag, startPoint x: 574, startPoint y: 386, endPoint x: 536, endPoint y: 383, distance: 38.1
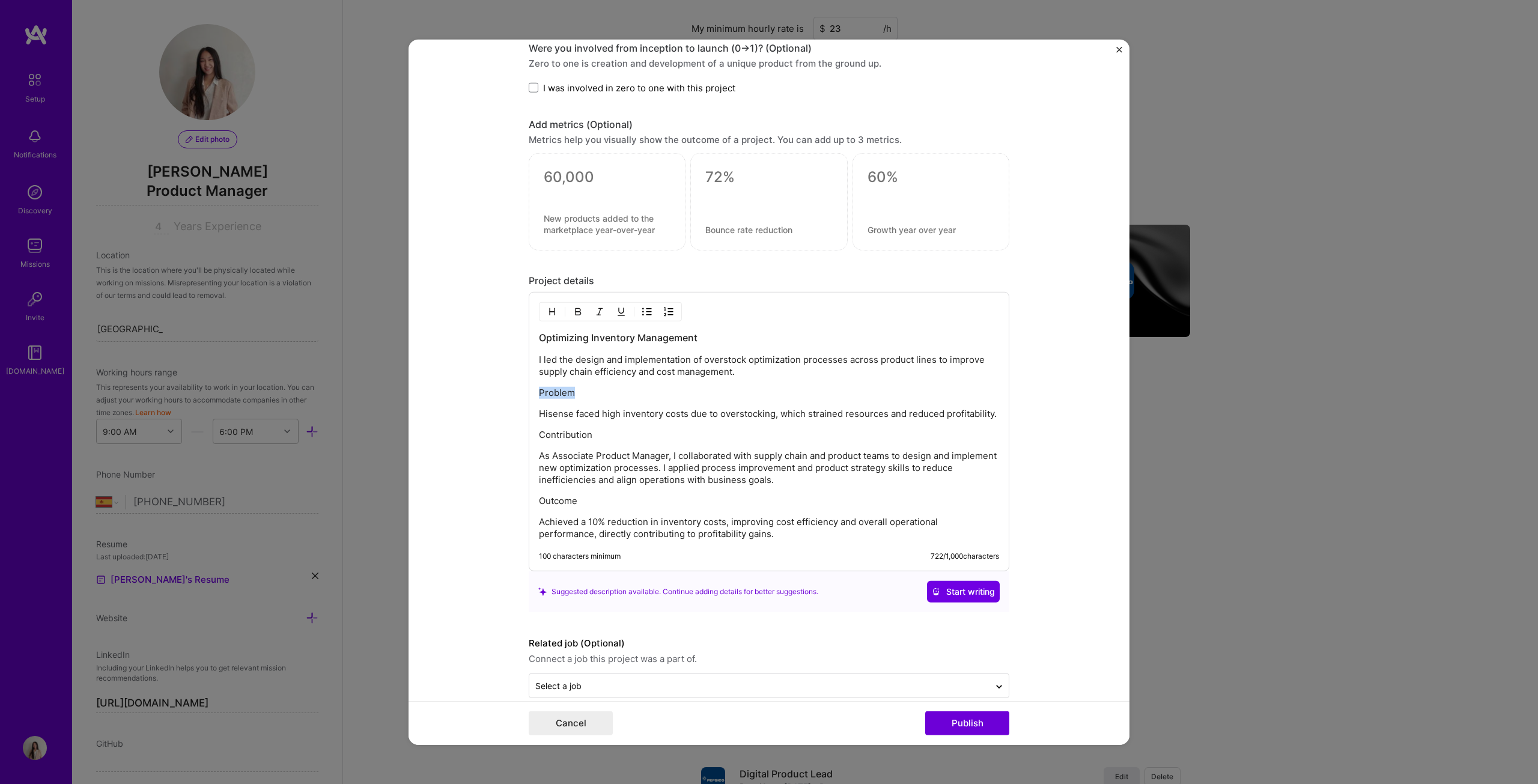
click at [539, 387] on p "Problem" at bounding box center [769, 392] width 460 height 12
click at [576, 307] on img "button" at bounding box center [578, 312] width 10 height 10
drag, startPoint x: 595, startPoint y: 437, endPoint x: 561, endPoint y: 361, distance: 83.3
click at [502, 399] on form "Project title Inventory Optimization Company Hisense Project industry Industry …" at bounding box center [769, 392] width 721 height 706
click at [586, 399] on div "Optimizing Inventory Management I led the design and implementation of overstoc…" at bounding box center [769, 436] width 460 height 209
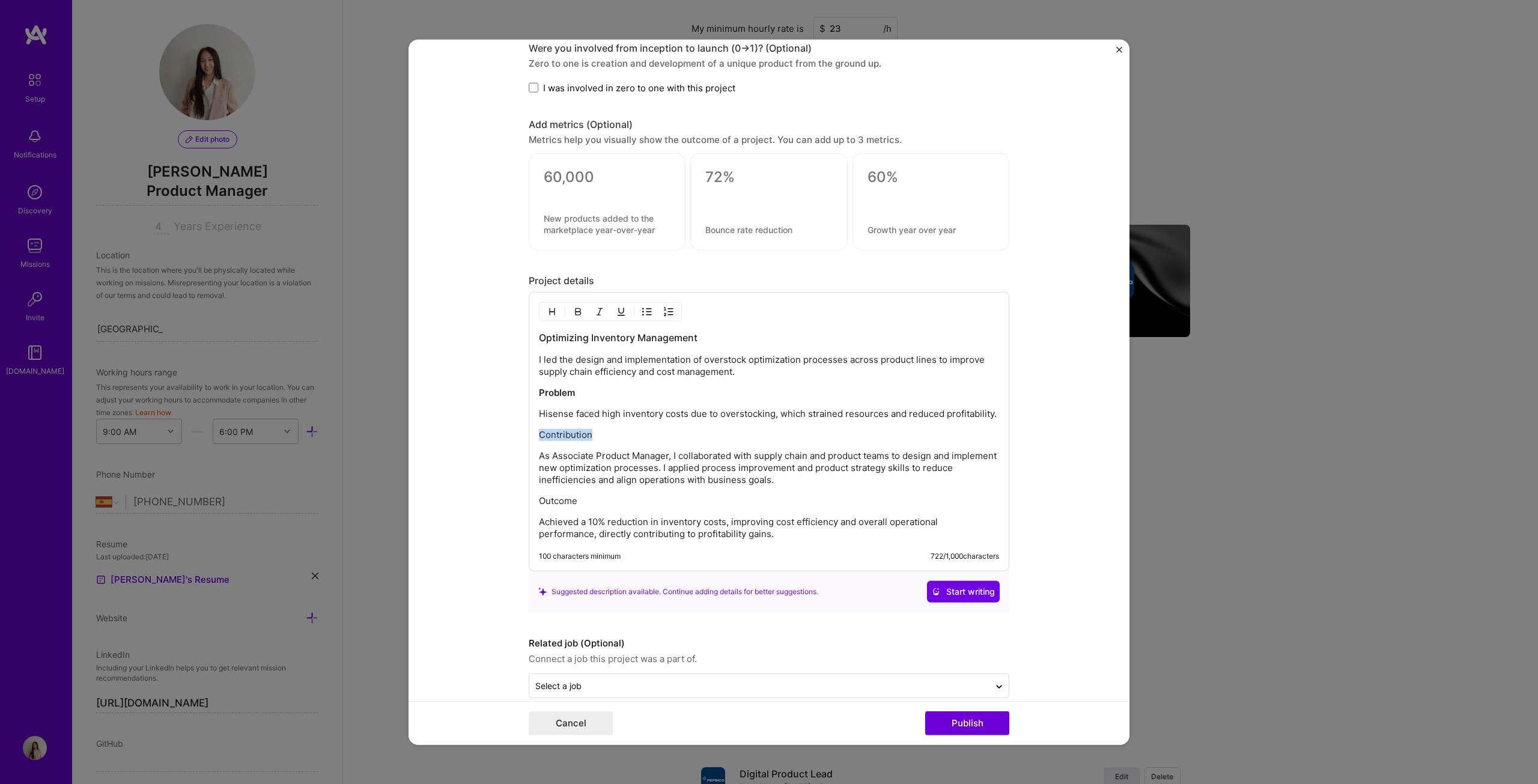
drag, startPoint x: 591, startPoint y: 426, endPoint x: 556, endPoint y: 371, distance: 65.2
click at [518, 399] on form "Project title Inventory Optimization Company Hisense Project industry Industry …" at bounding box center [769, 392] width 721 height 706
click at [575, 309] on img "button" at bounding box center [578, 312] width 10 height 10
drag, startPoint x: 594, startPoint y: 499, endPoint x: 507, endPoint y: 484, distance: 88.3
click at [507, 399] on form "Project title Inventory Optimization Company Hisense Project industry Industry …" at bounding box center [769, 392] width 721 height 706
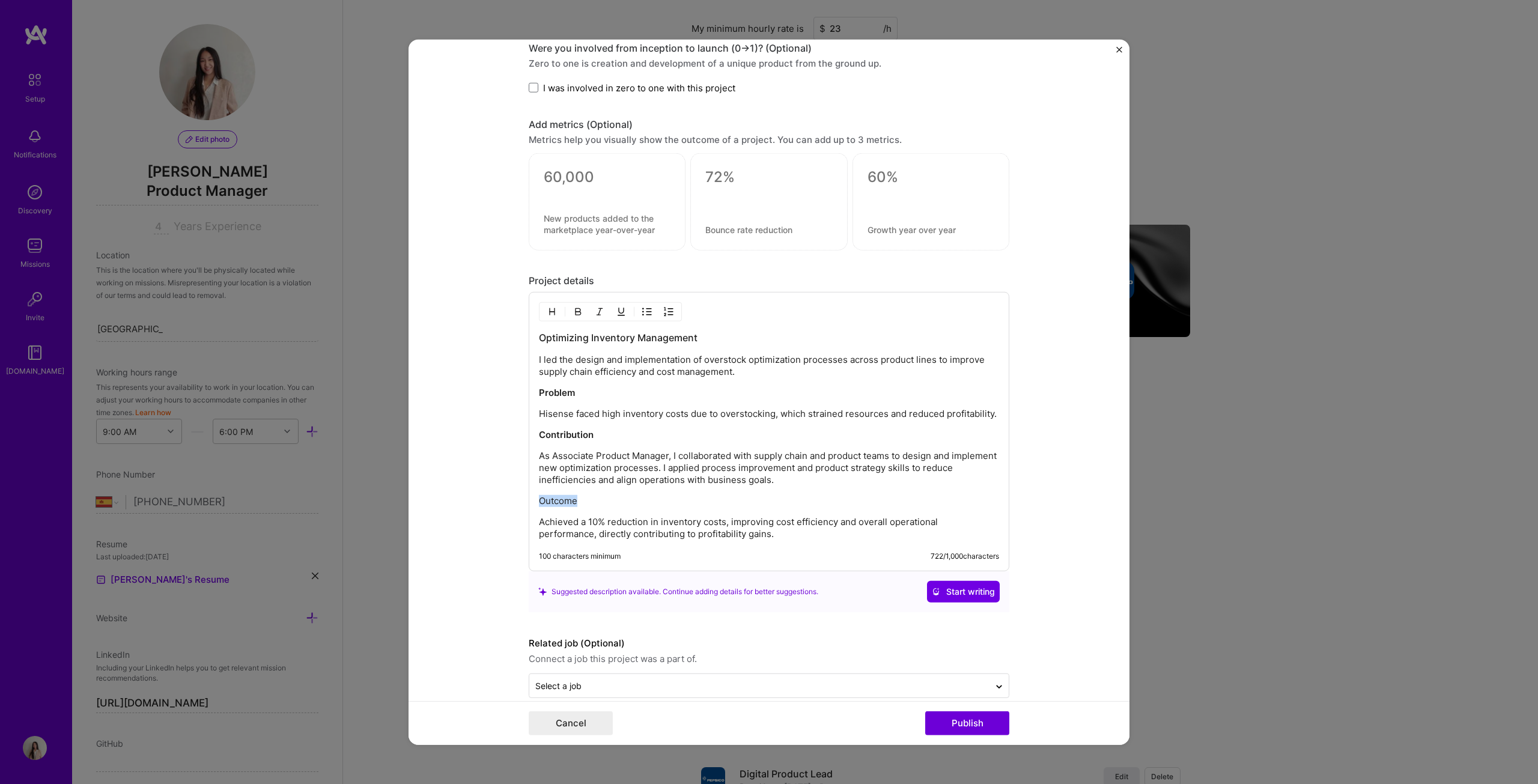
click at [574, 311] on img "button" at bounding box center [578, 312] width 10 height 10
click at [759, 399] on button "Publish" at bounding box center [967, 723] width 84 height 24
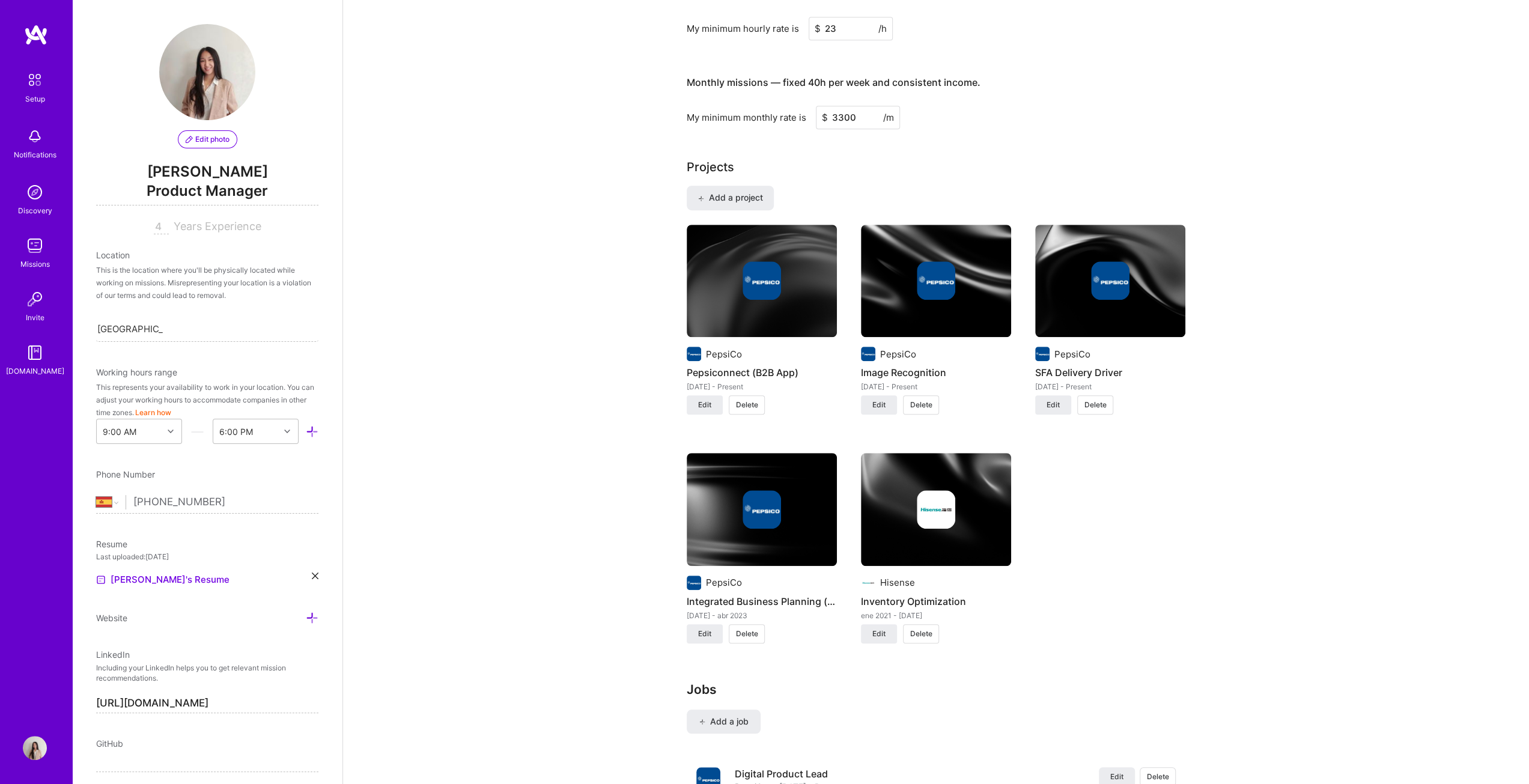
click at [760, 399] on div at bounding box center [936, 509] width 150 height 38
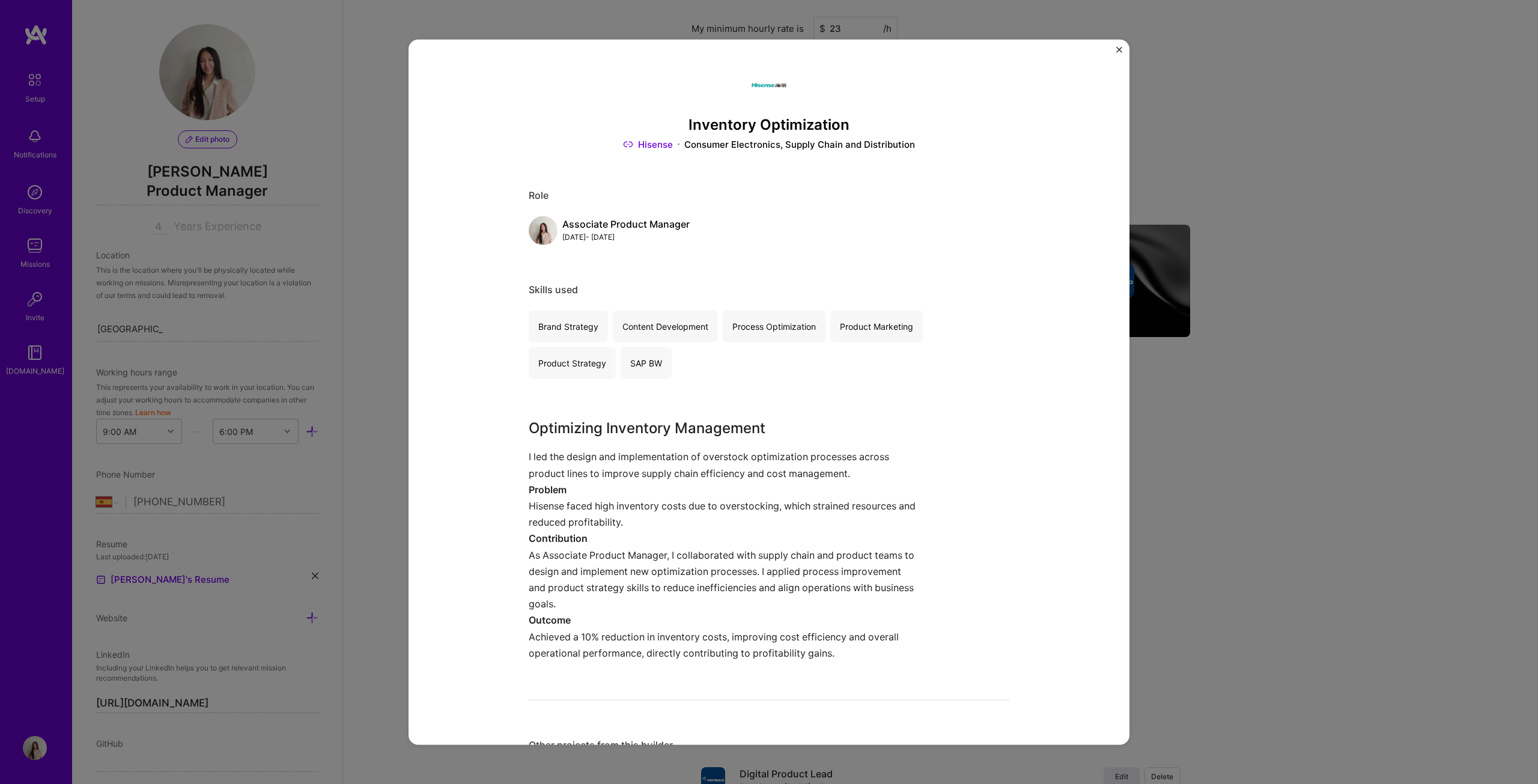
click at [759, 399] on div "Inventory Optimization Hisense Consumer Electronics, Supply Chain and Distribut…" at bounding box center [769, 392] width 1538 height 784
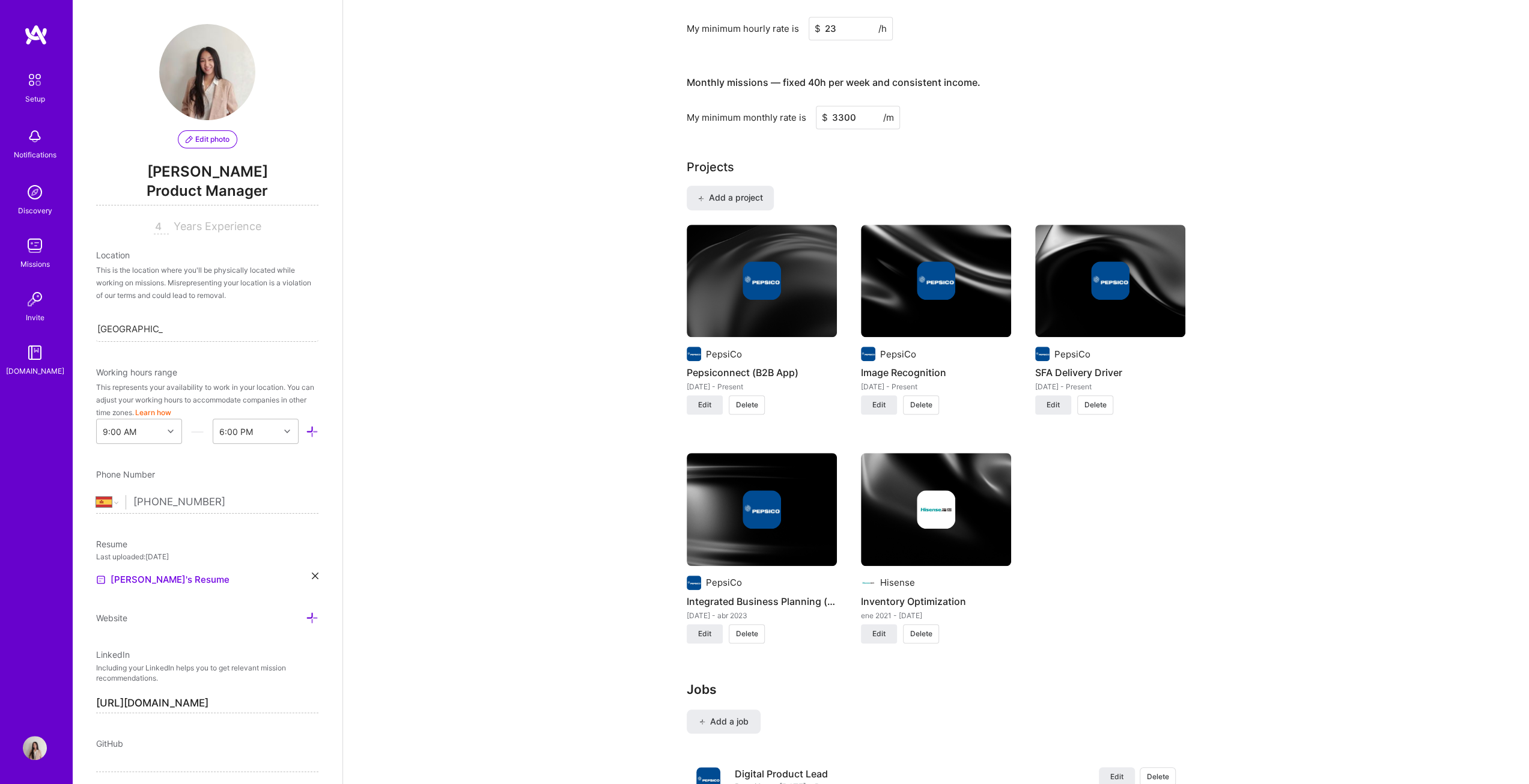
click at [760, 399] on img at bounding box center [762, 509] width 38 height 38
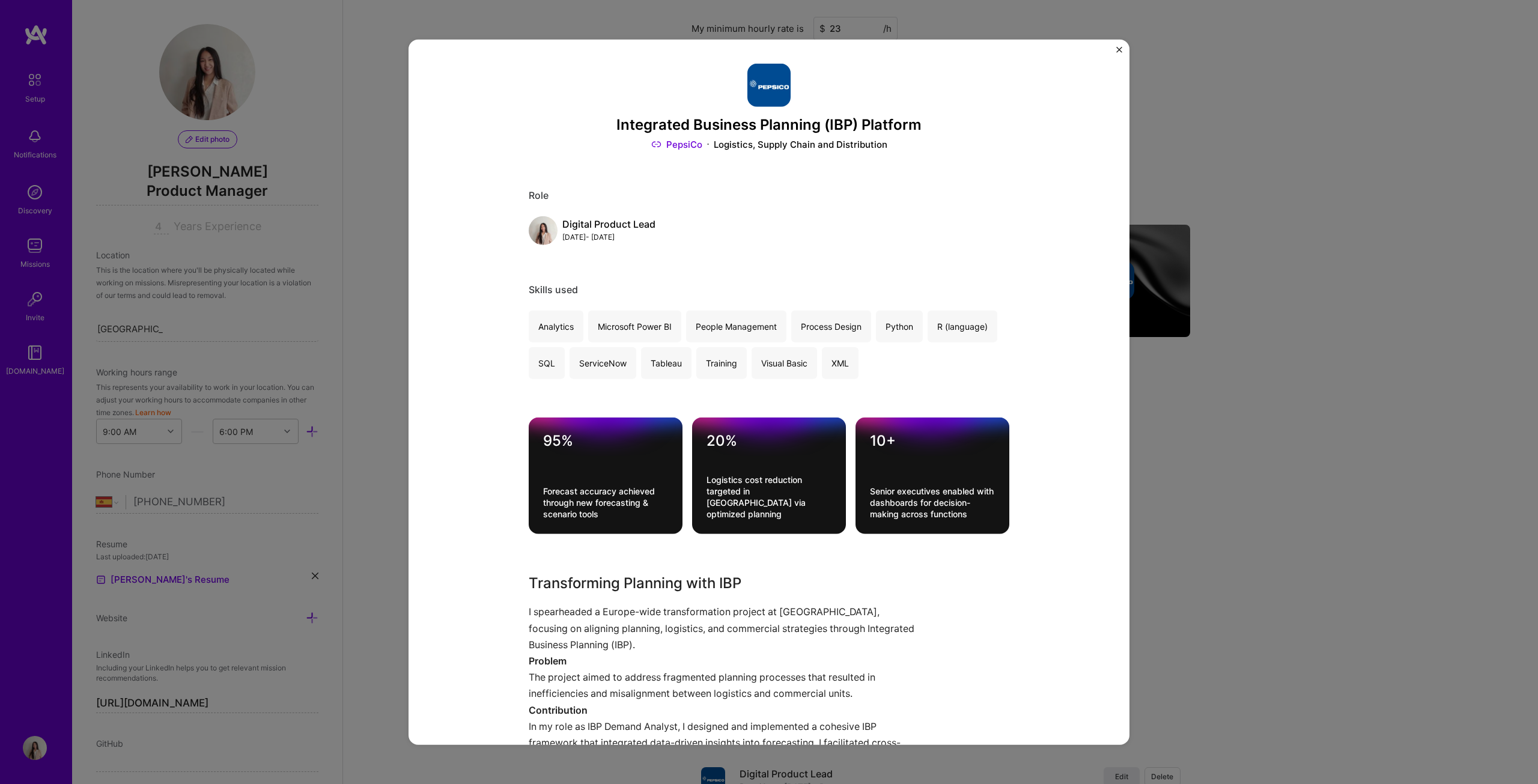
click at [759, 399] on div "Integrated Business Planning (IBP) Platform PepsiCo Logistics, Supply Chain and…" at bounding box center [769, 392] width 1538 height 784
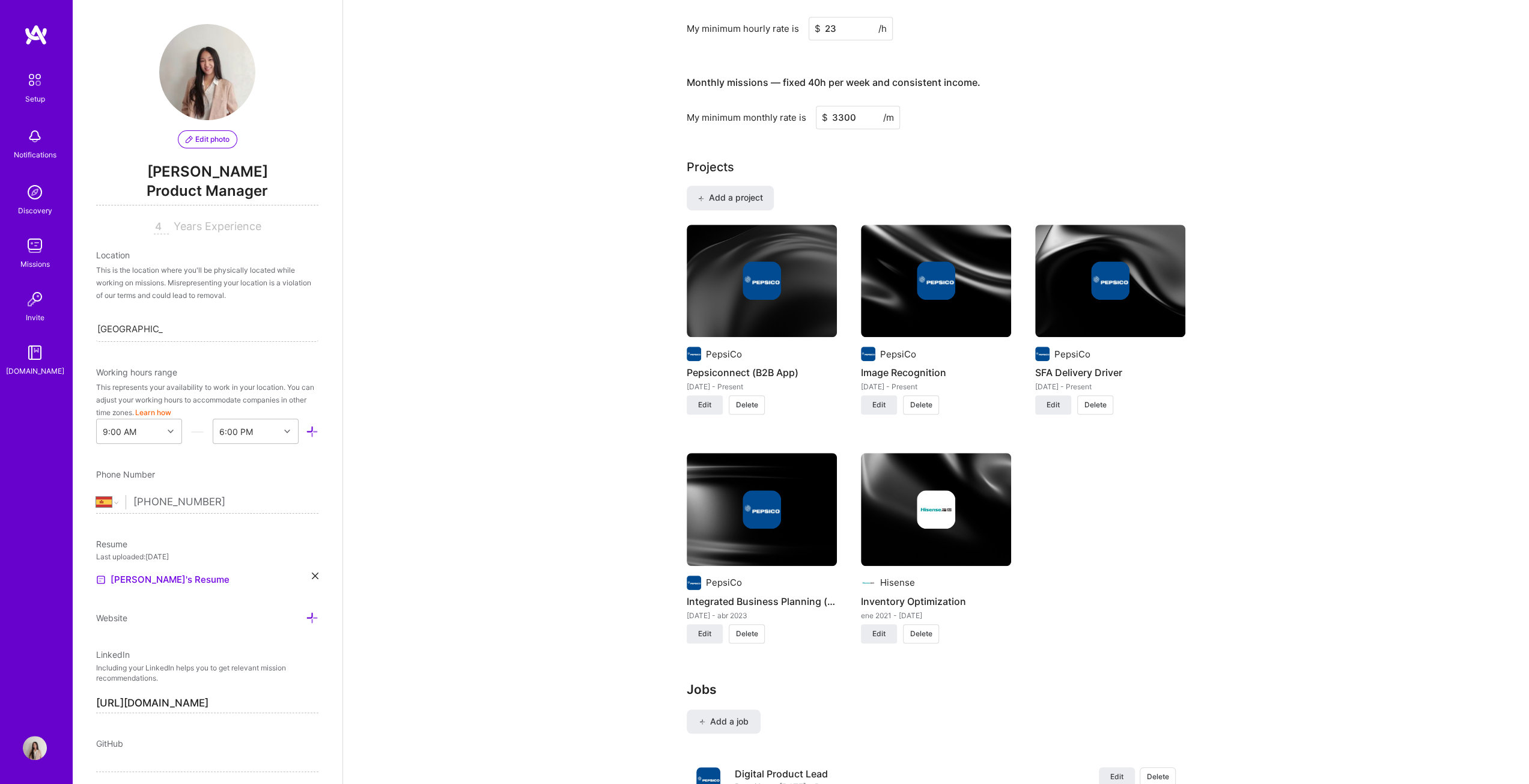
click at [747, 271] on img at bounding box center [762, 280] width 38 height 38
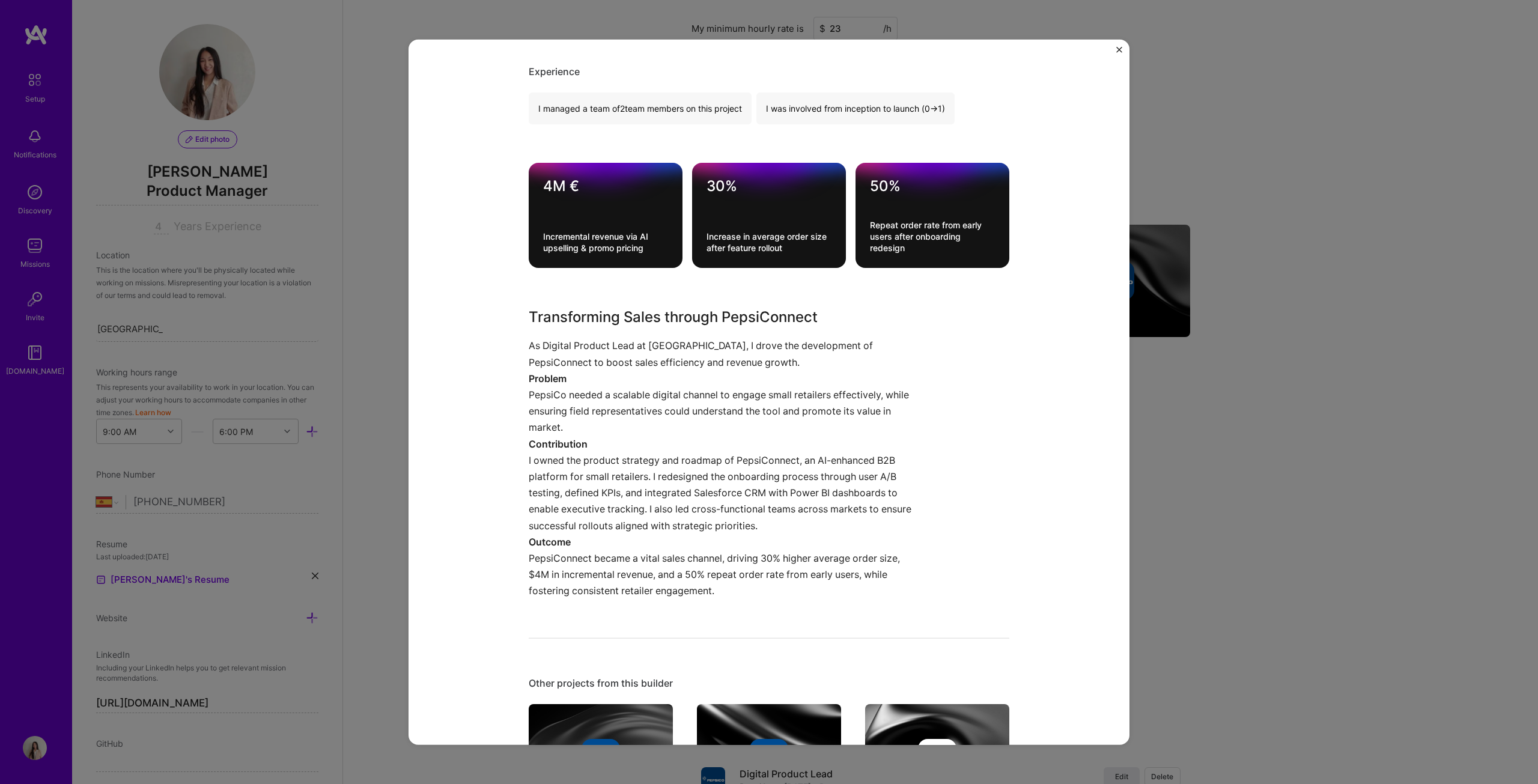
scroll to position [481, 0]
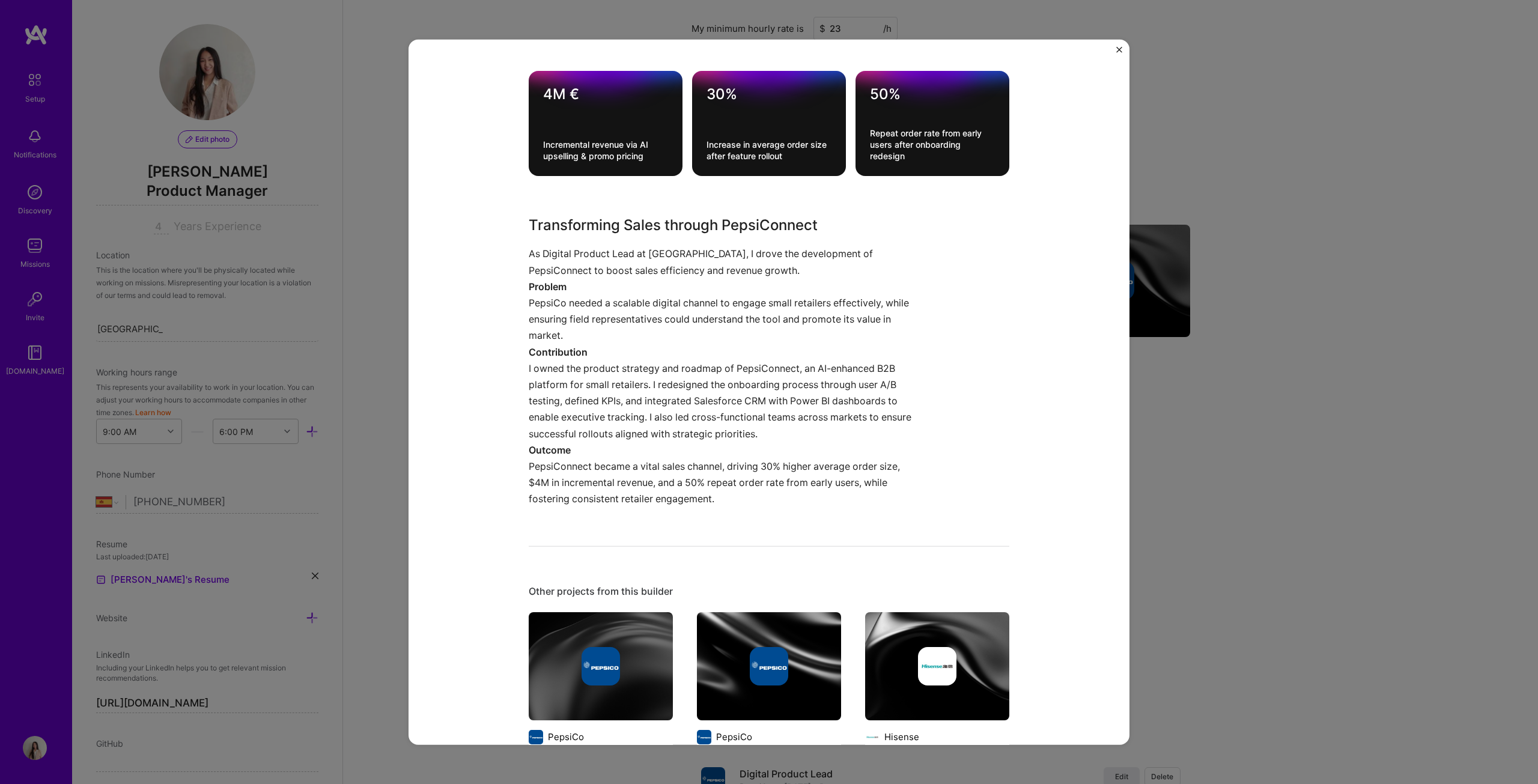
click at [759, 371] on div "Pepsiconnect (B2B App) PepsiCo B2B, CPG Project link Role Digital Product Lead …" at bounding box center [769, 392] width 1538 height 784
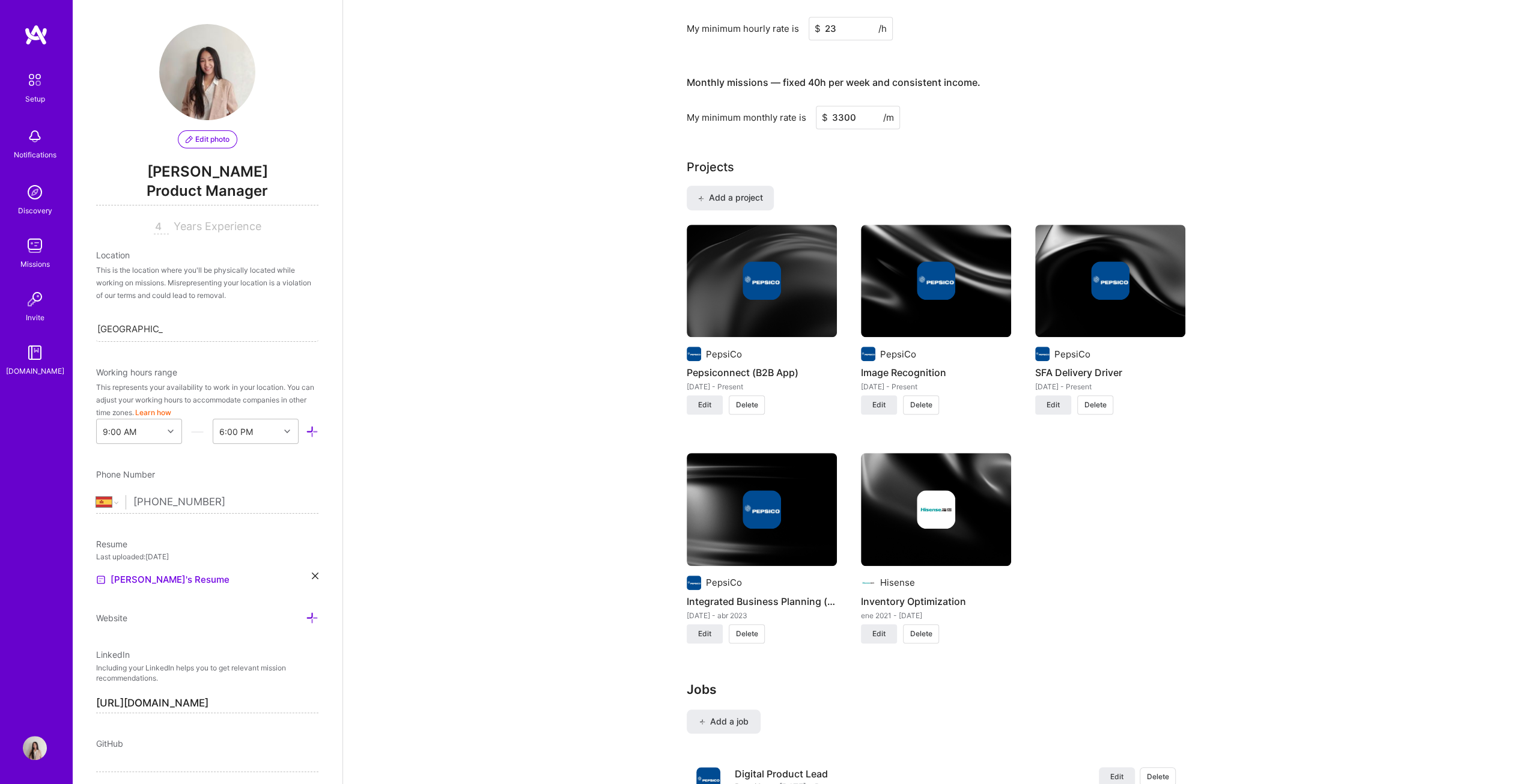
click at [760, 286] on img at bounding box center [936, 280] width 38 height 38
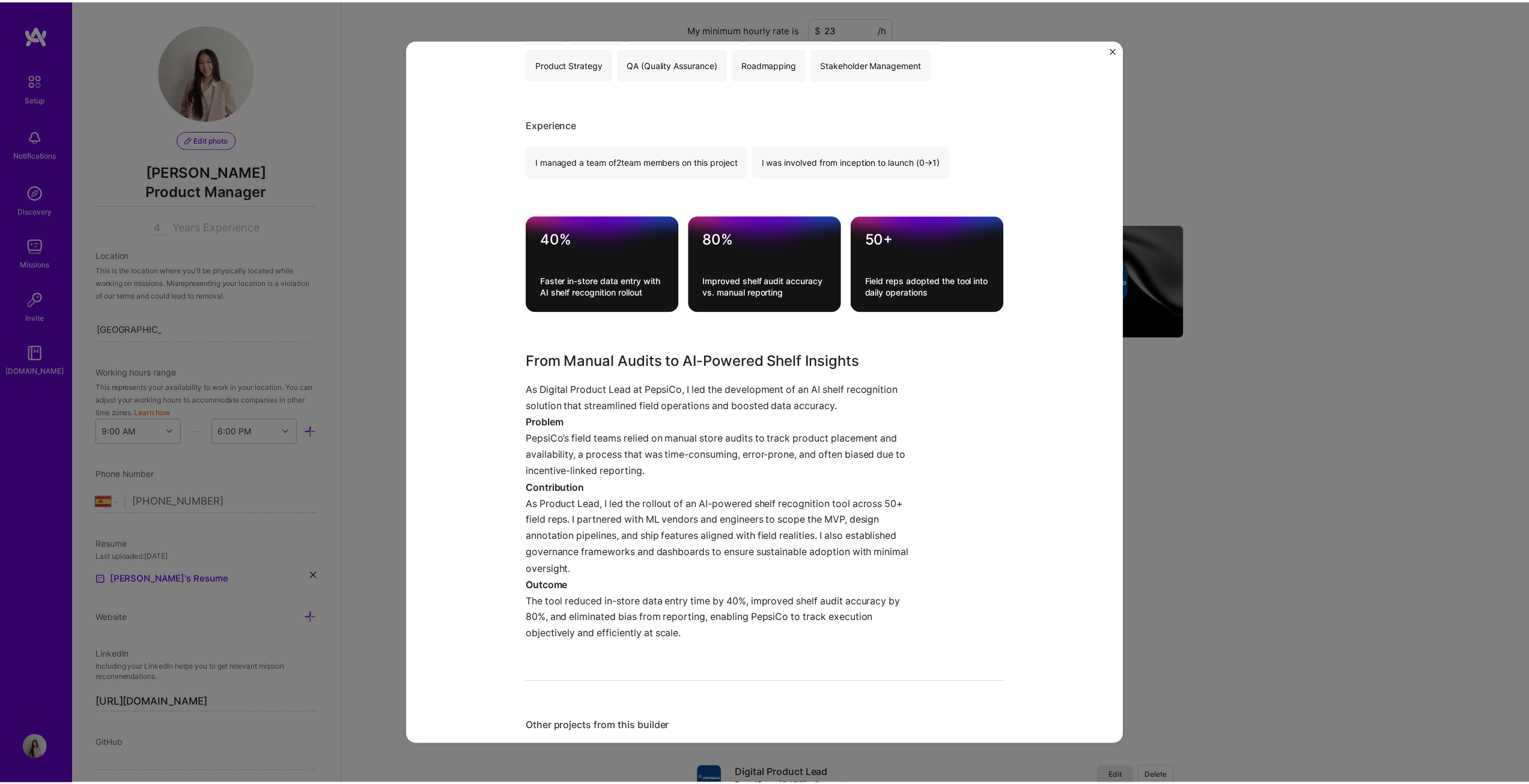
scroll to position [300, 0]
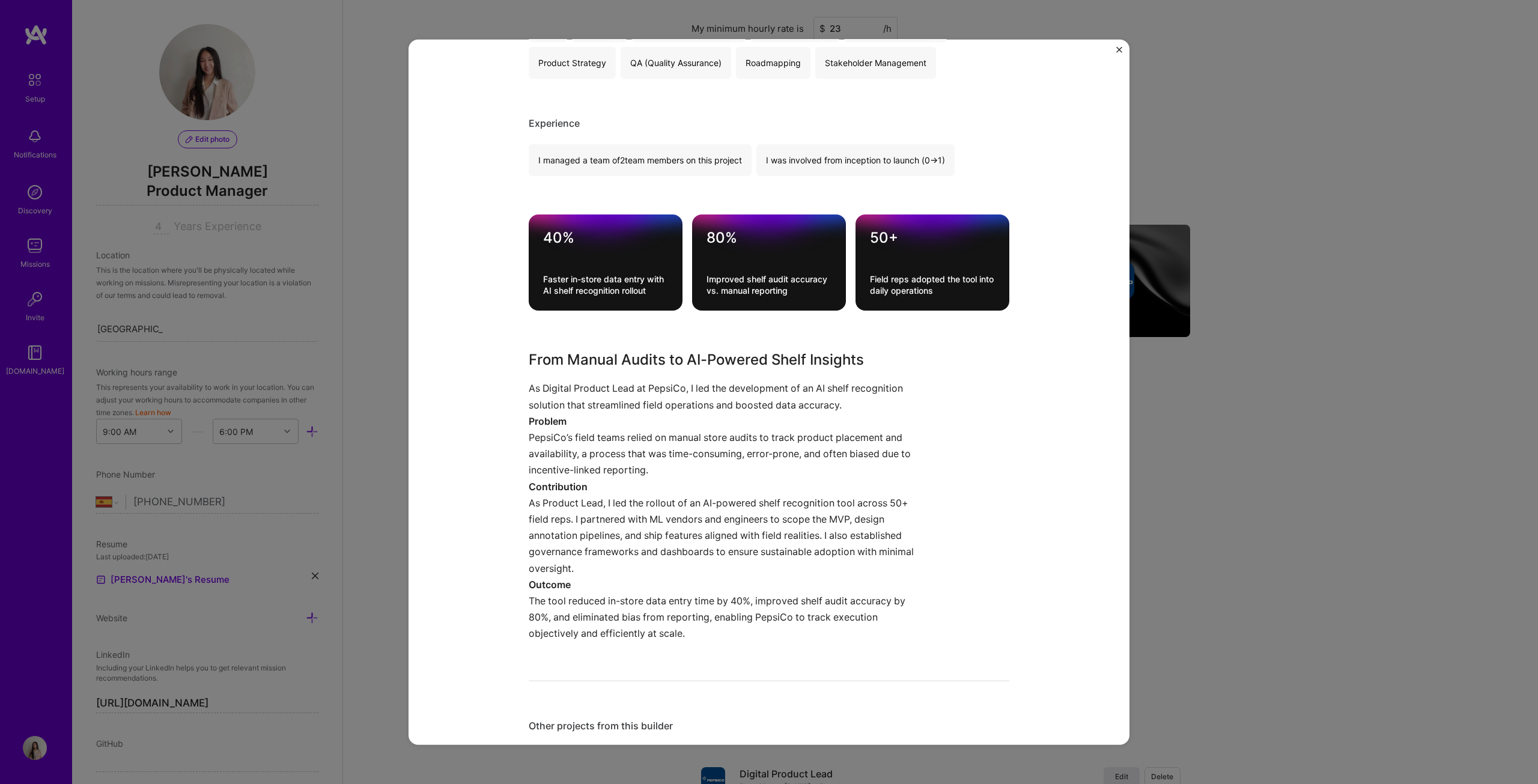
click at [759, 399] on div "Image Recognition PepsiCo B2B, Artifical Intelligence / Machine Learning Role D…" at bounding box center [769, 392] width 1538 height 784
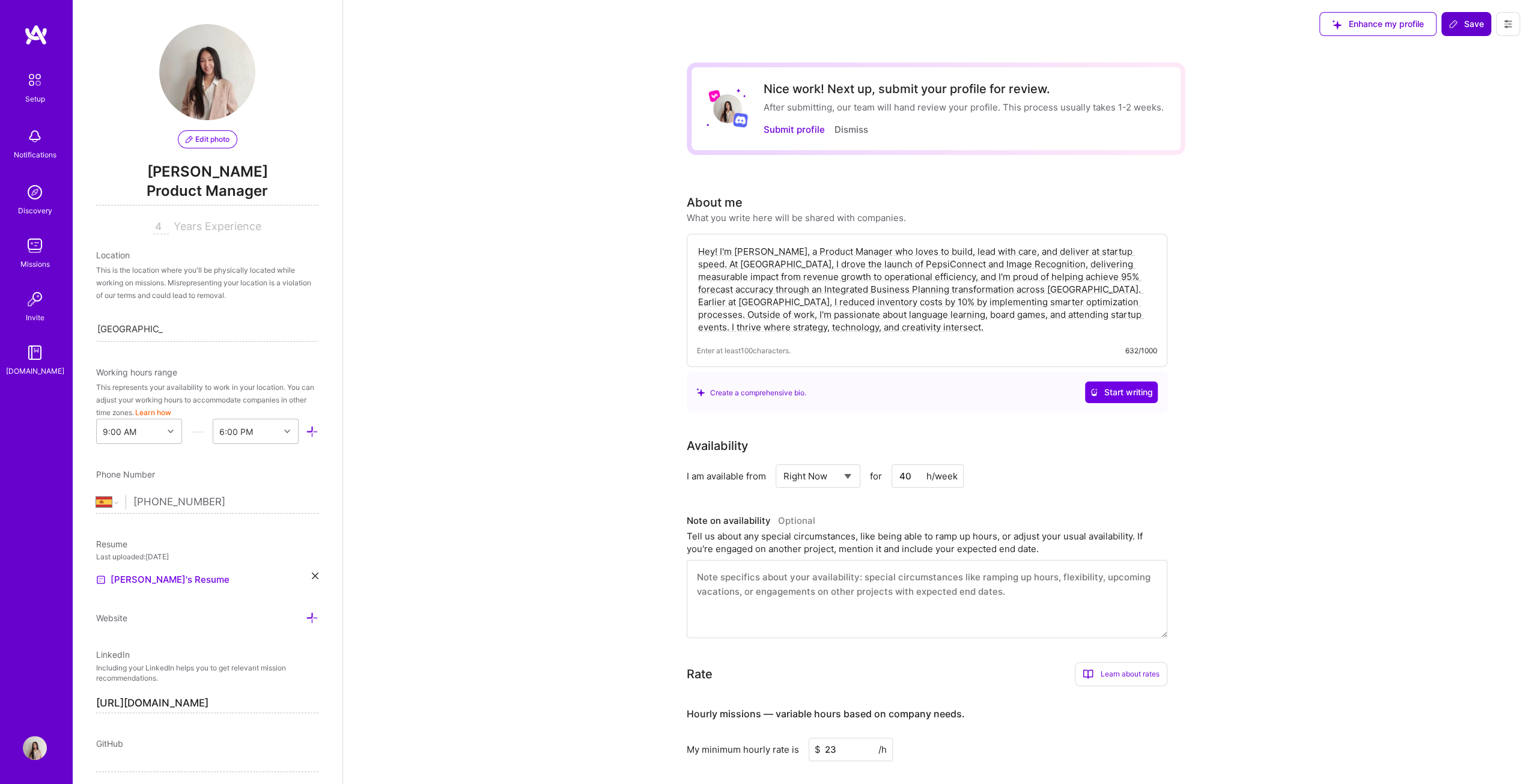
click at [760, 20] on span "Save" at bounding box center [1466, 24] width 35 height 12
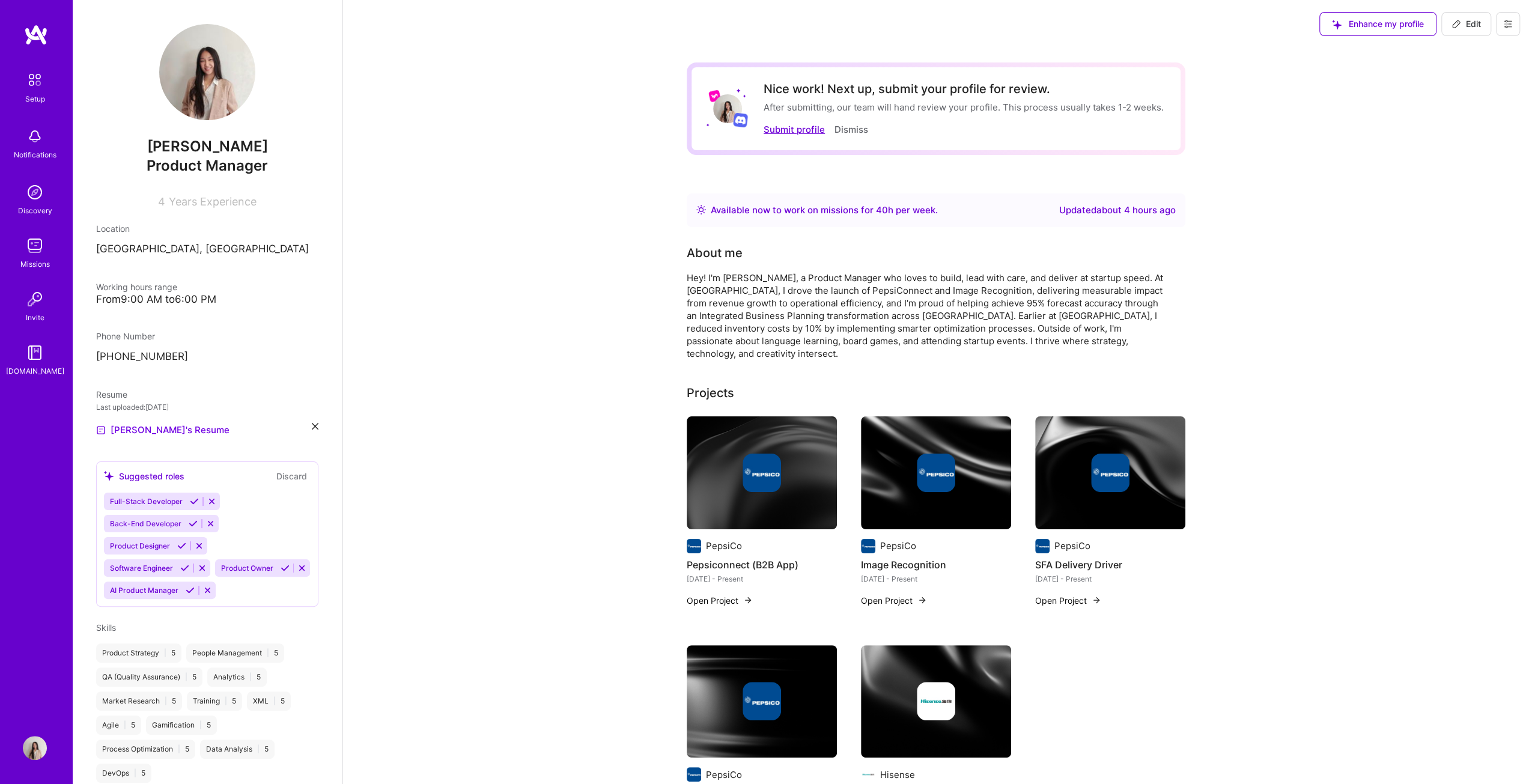
click at [760, 130] on button "Submit profile" at bounding box center [794, 129] width 61 height 12
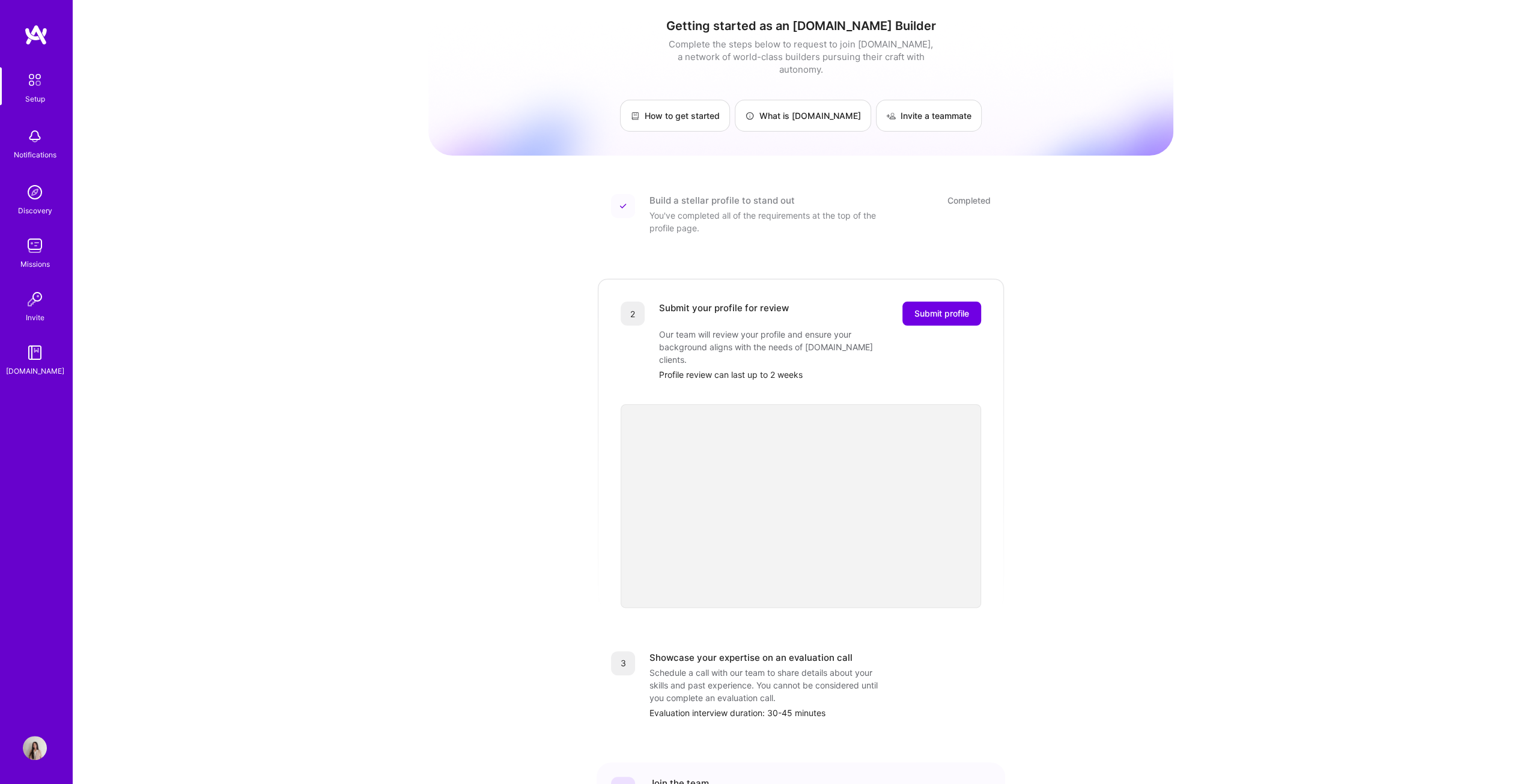
click at [41, 45] on img at bounding box center [36, 35] width 24 height 22
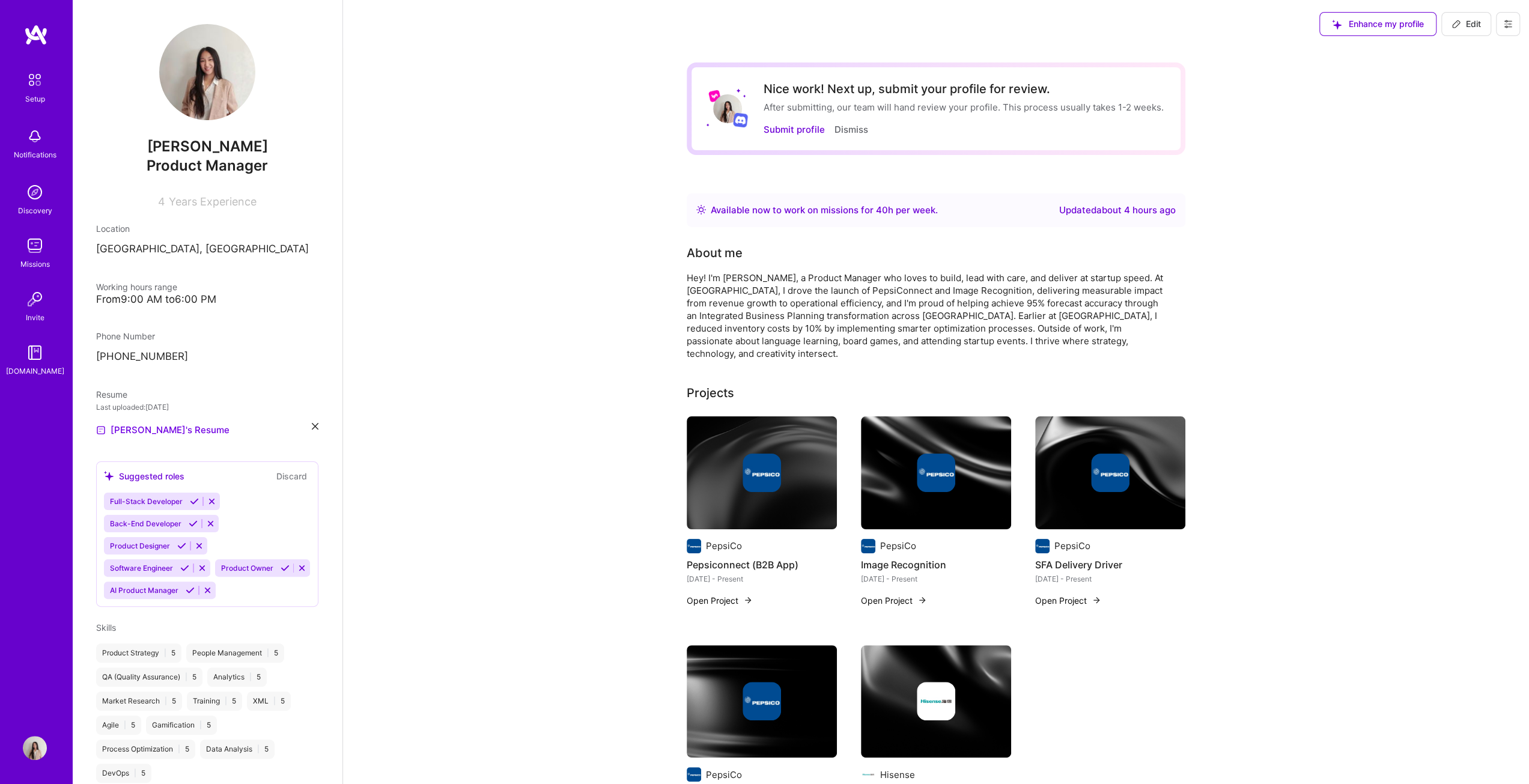
click at [30, 92] on img at bounding box center [35, 80] width 25 height 25
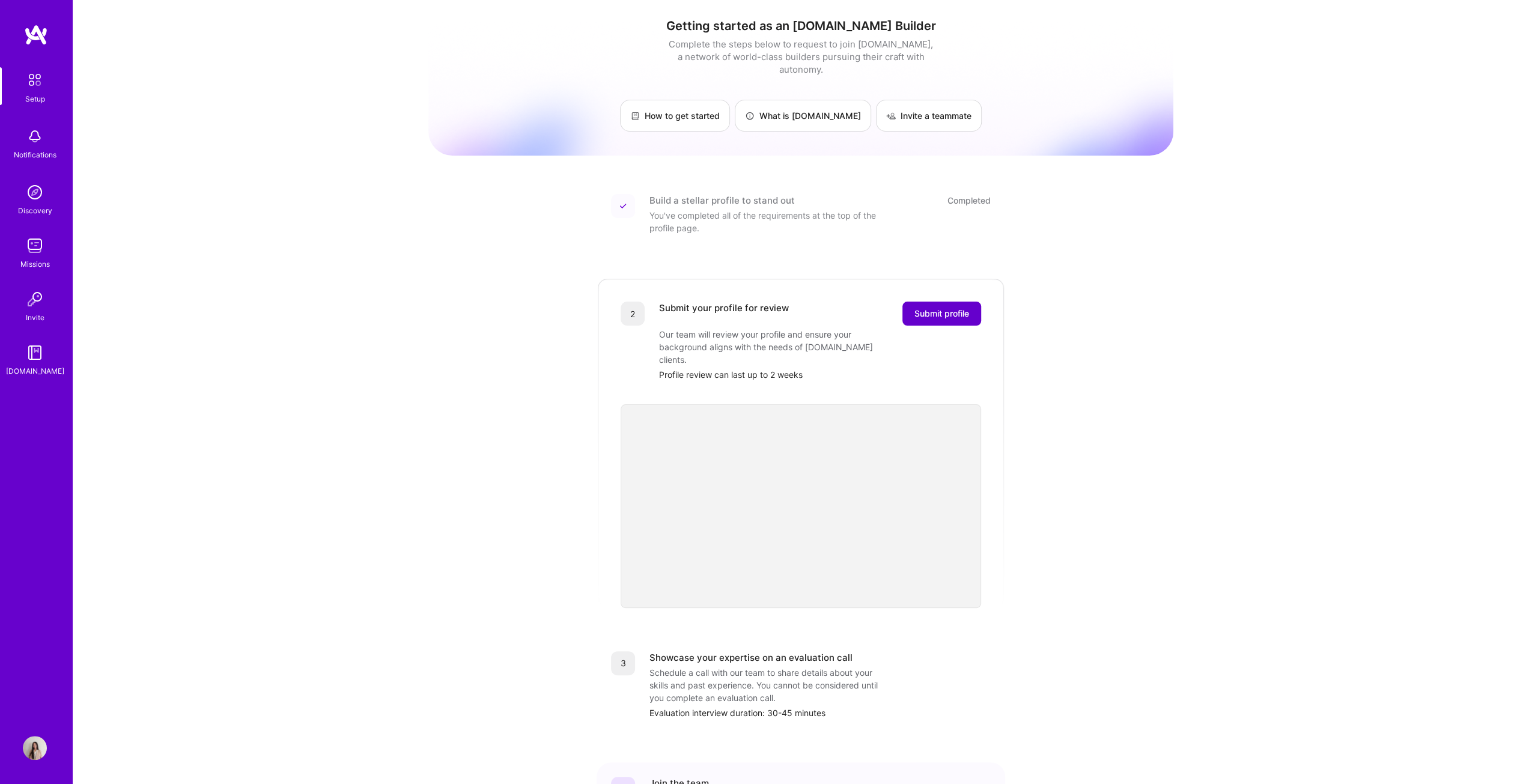
click at [760, 308] on span "Submit profile" at bounding box center [942, 313] width 54 height 12
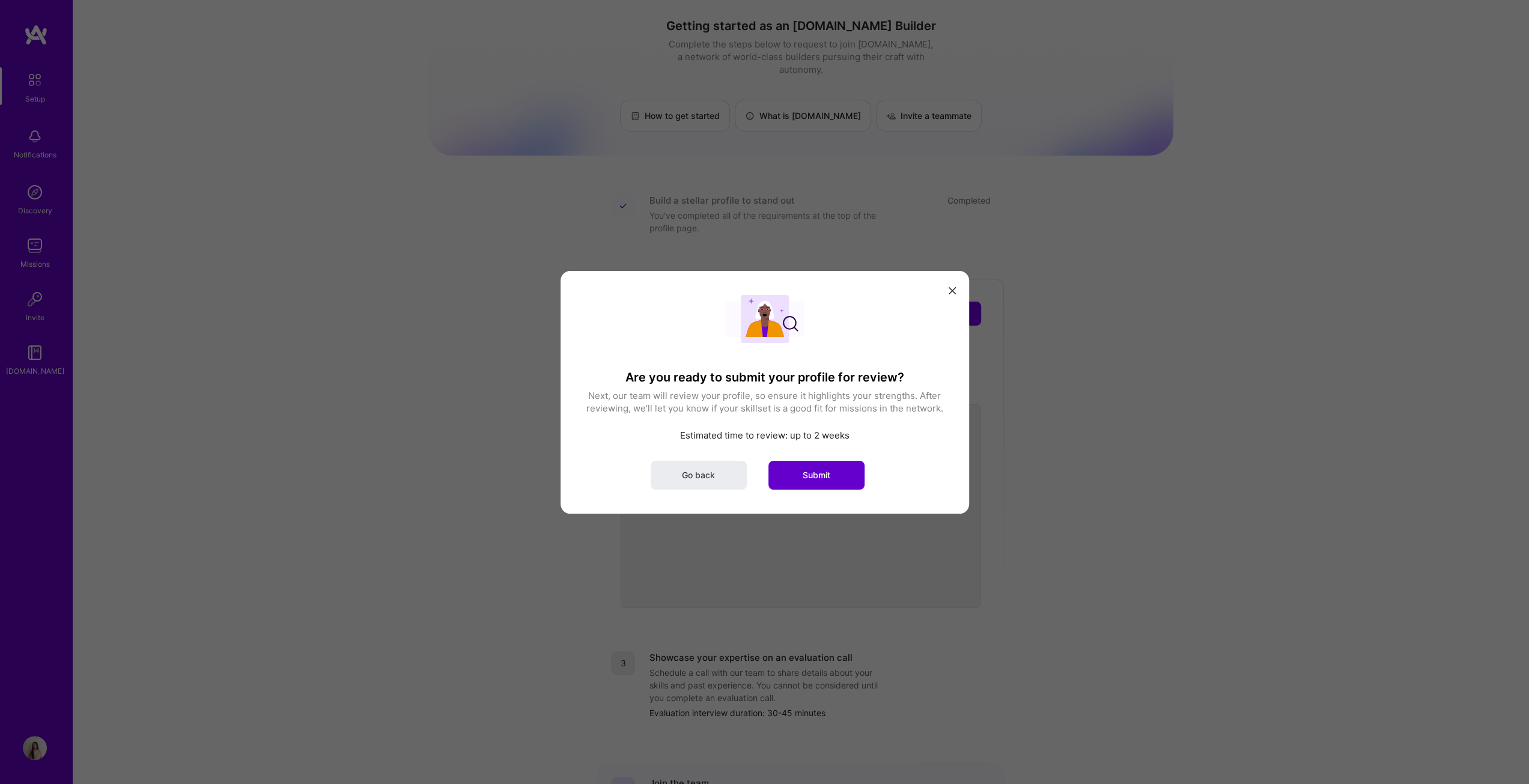
click at [760, 399] on button "Submit" at bounding box center [816, 475] width 96 height 29
